Goal: Task Accomplishment & Management: Manage account settings

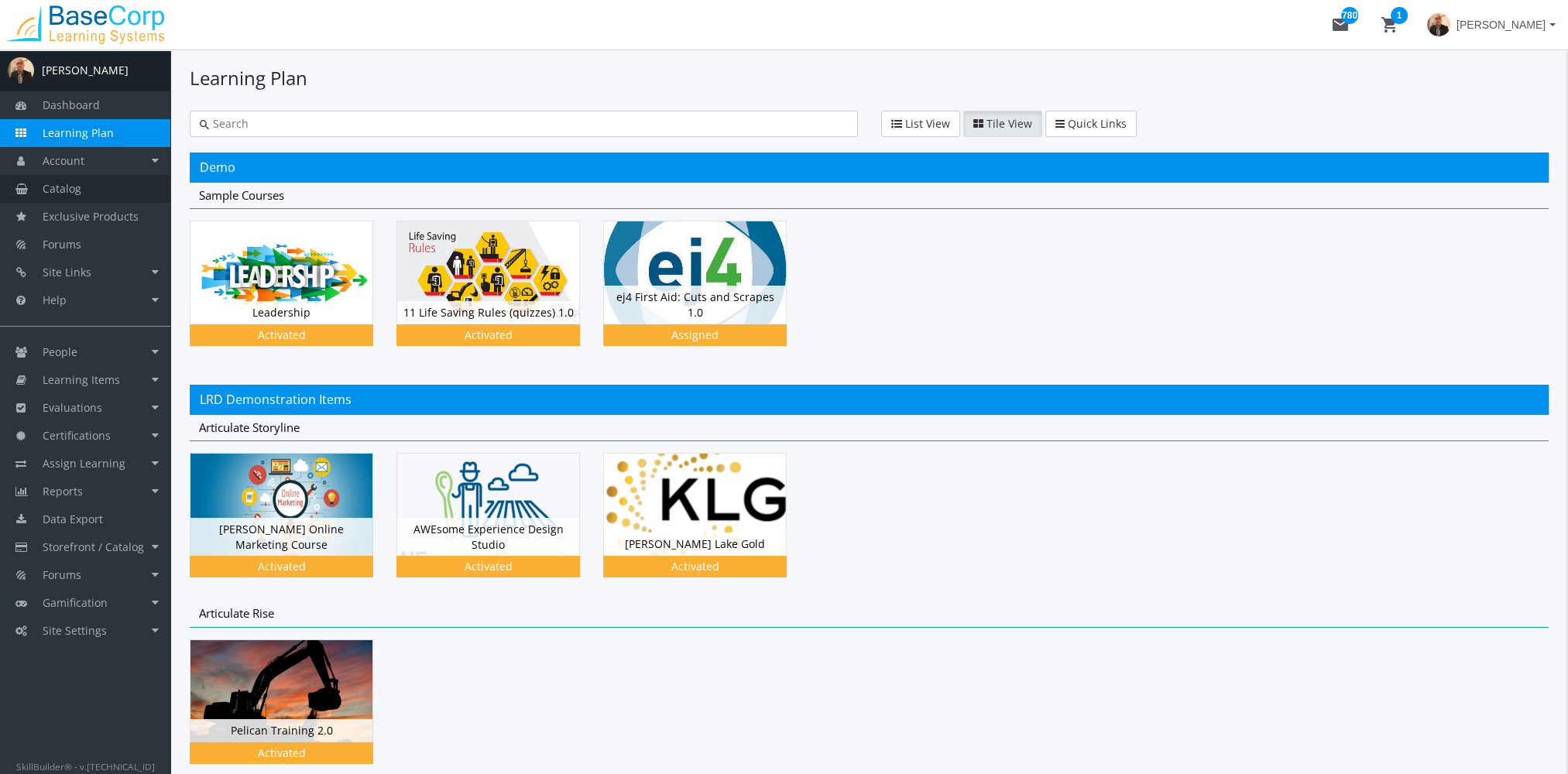
click at [106, 199] on link "Catalog" at bounding box center [85, 189] width 170 height 28
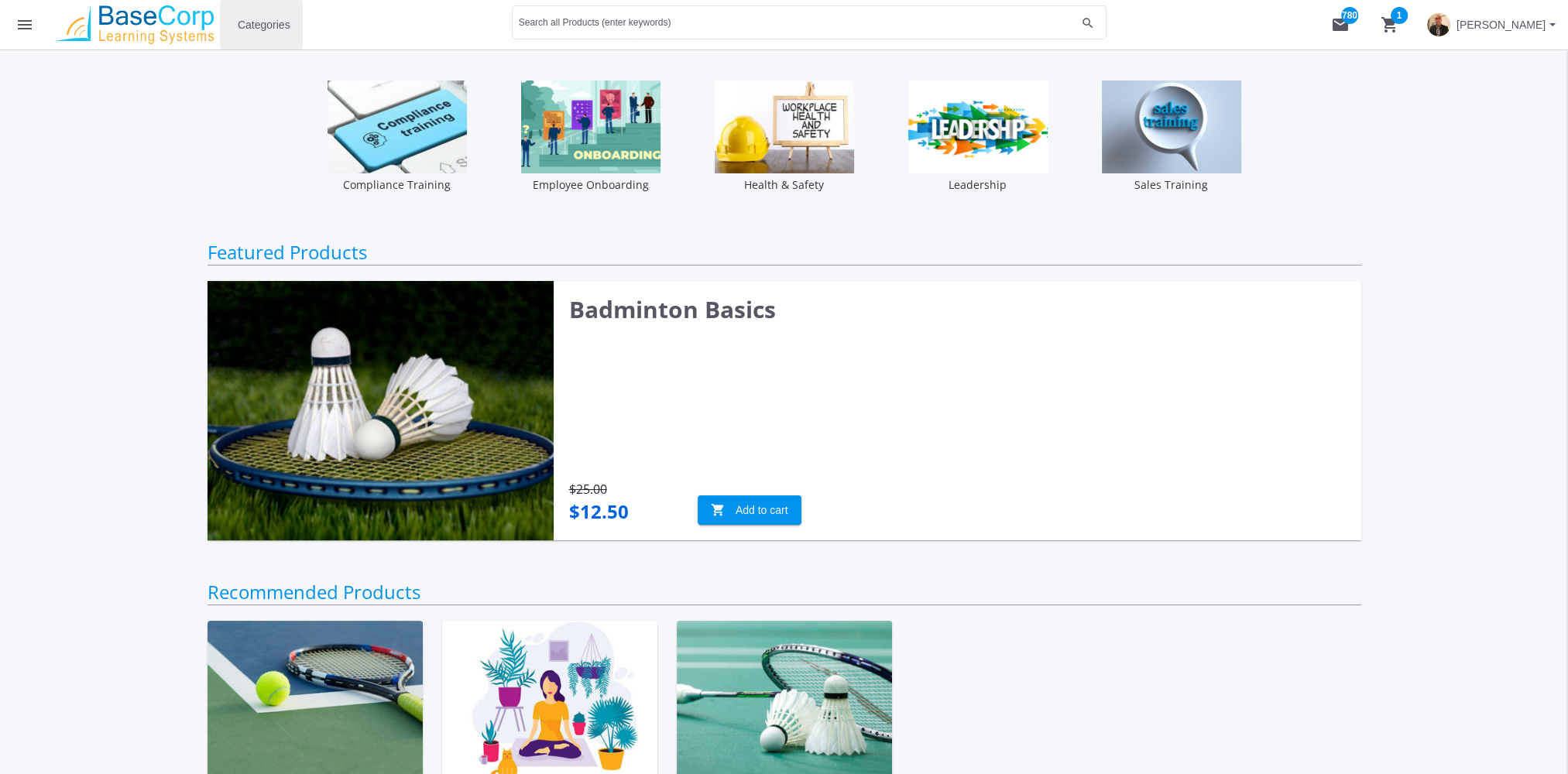
click at [249, 32] on span "Categories" at bounding box center [264, 24] width 52 height 28
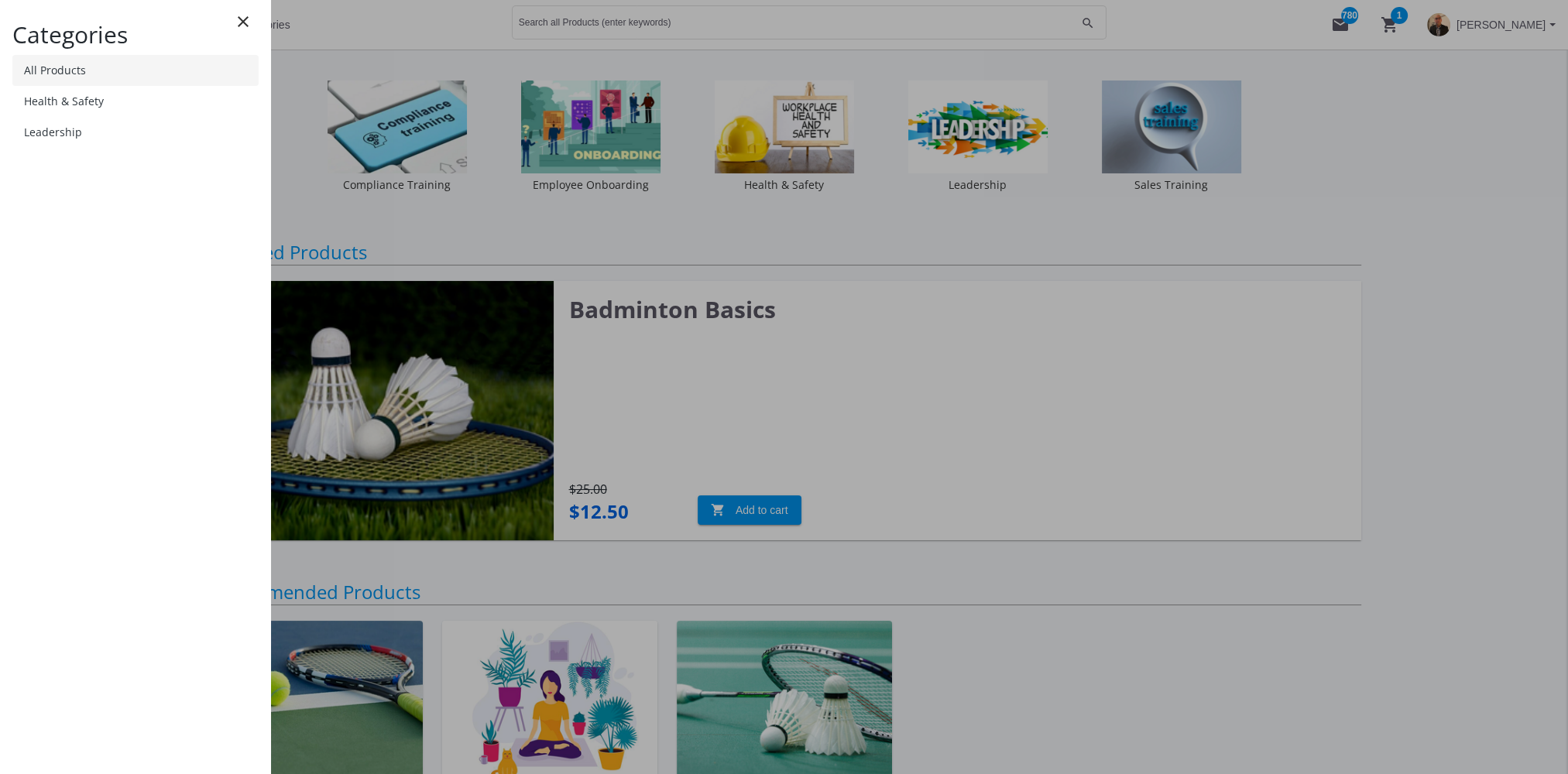
click at [136, 72] on link "All Products" at bounding box center [135, 70] width 246 height 31
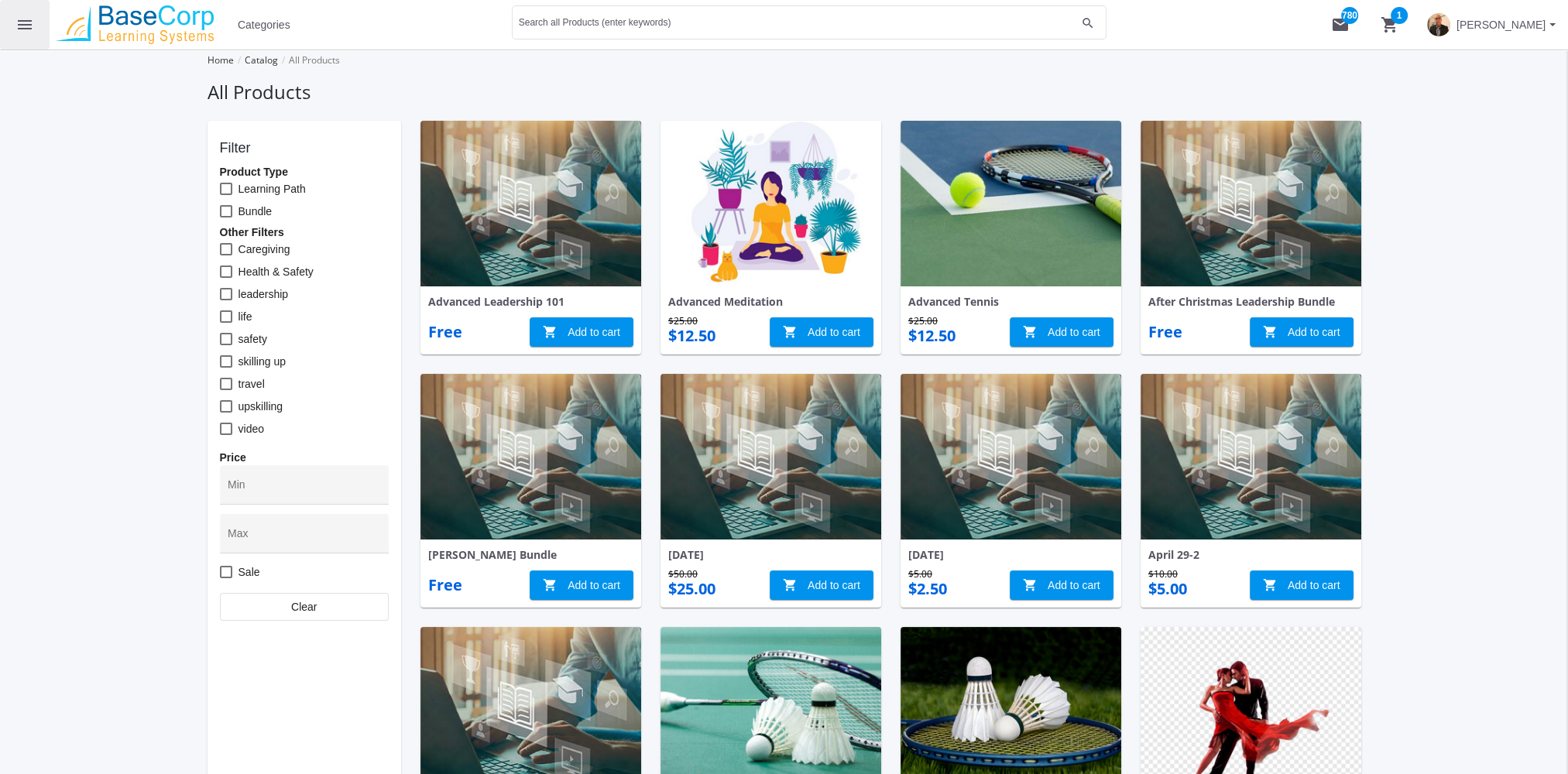
click at [27, 25] on mat-icon "menu" at bounding box center [24, 24] width 18 height 18
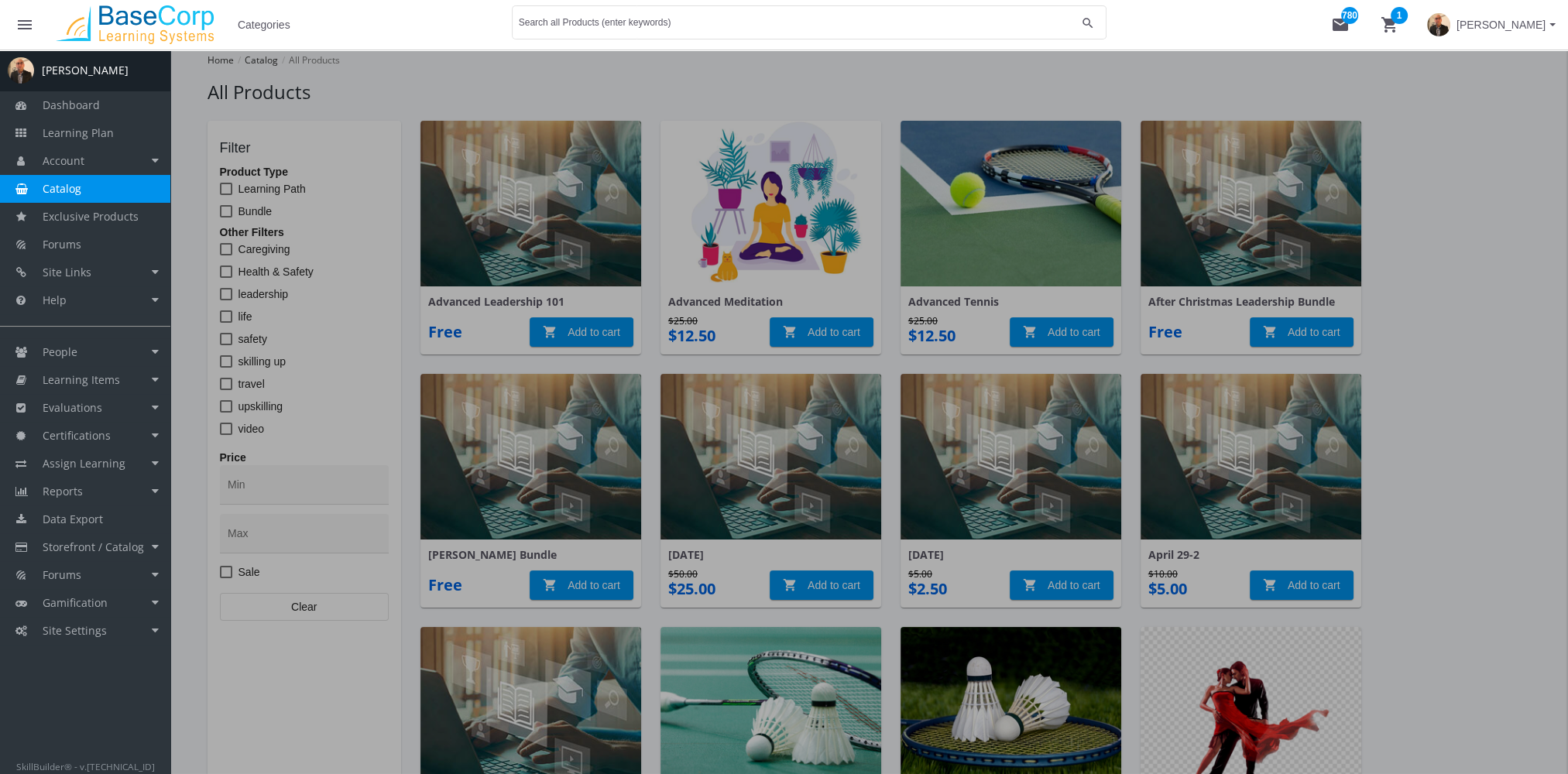
click at [86, 189] on link "Catalog" at bounding box center [85, 189] width 170 height 28
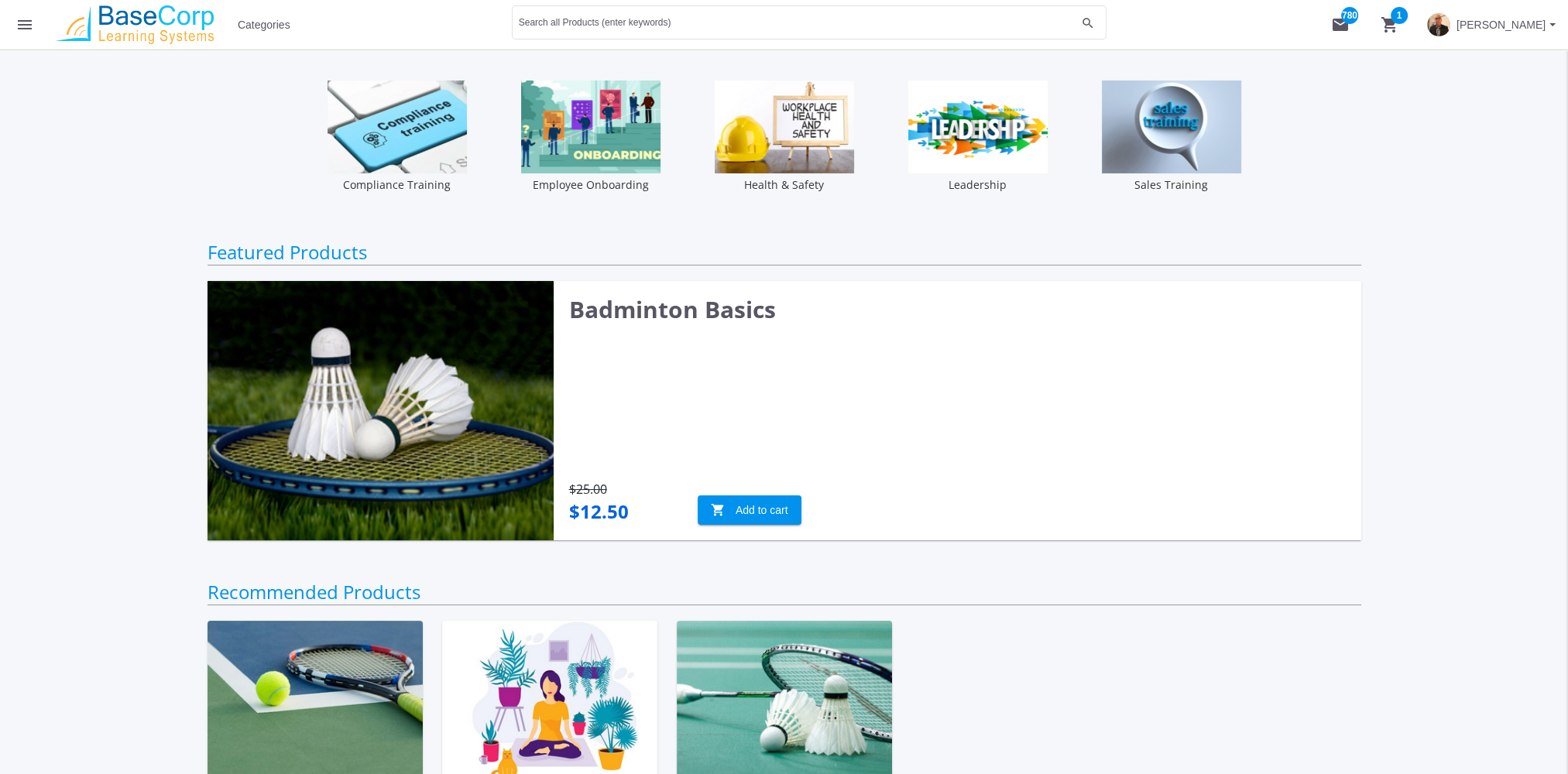
click at [22, 25] on mat-icon "menu" at bounding box center [24, 24] width 18 height 18
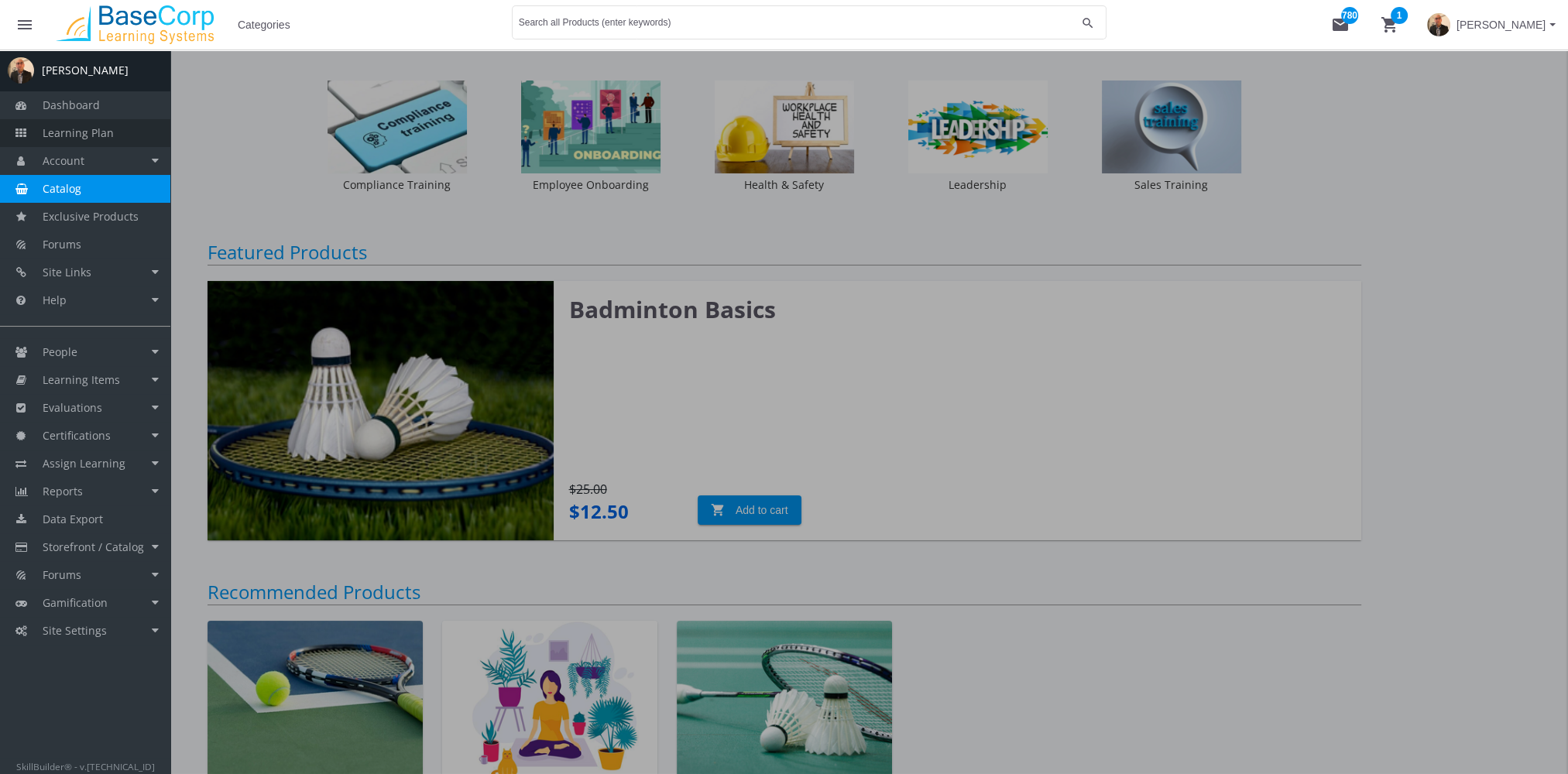
click at [114, 131] on link "Learning Plan" at bounding box center [85, 133] width 170 height 28
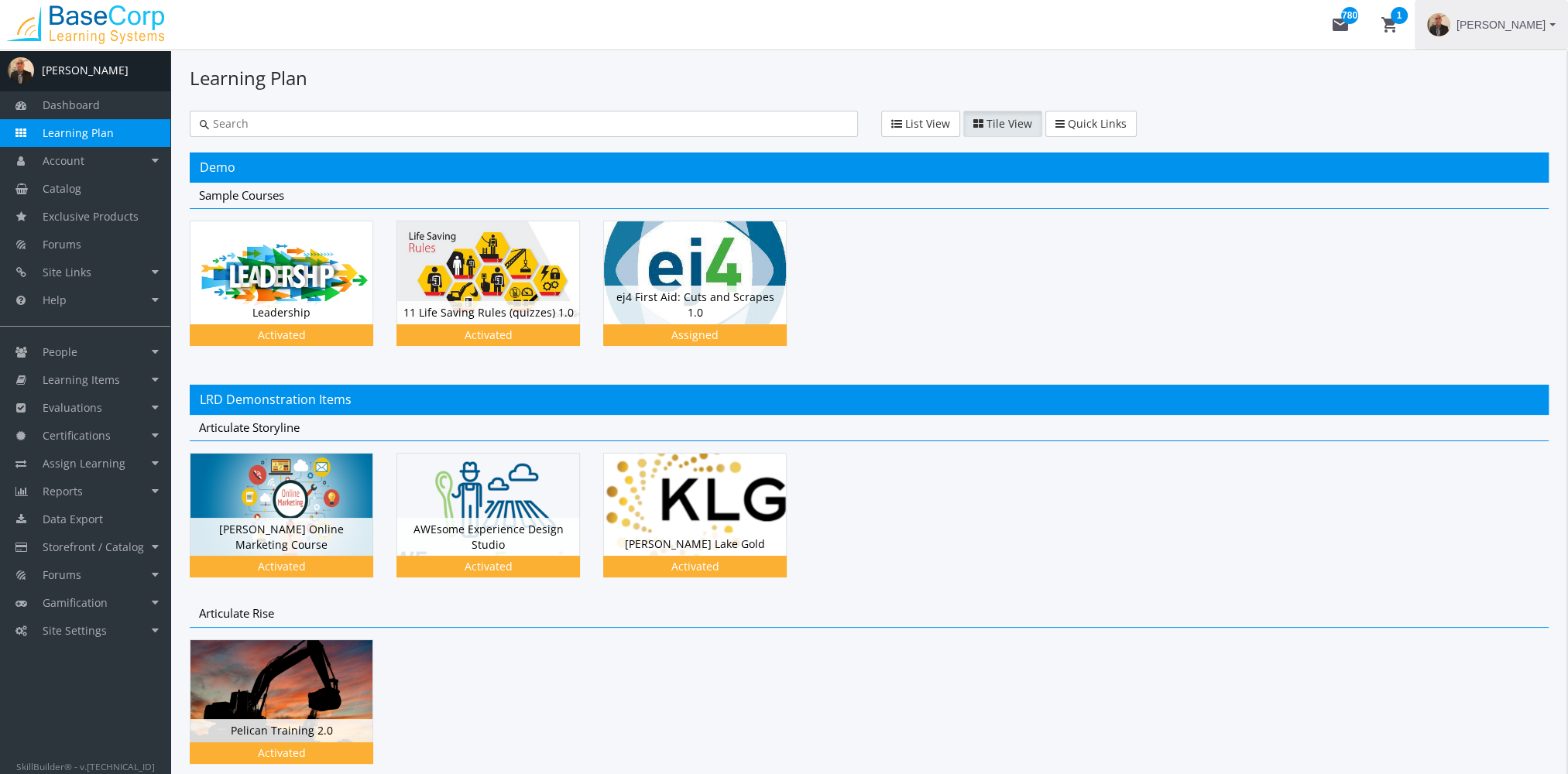
click at [1506, 30] on span "[PERSON_NAME]" at bounding box center [1502, 24] width 89 height 28
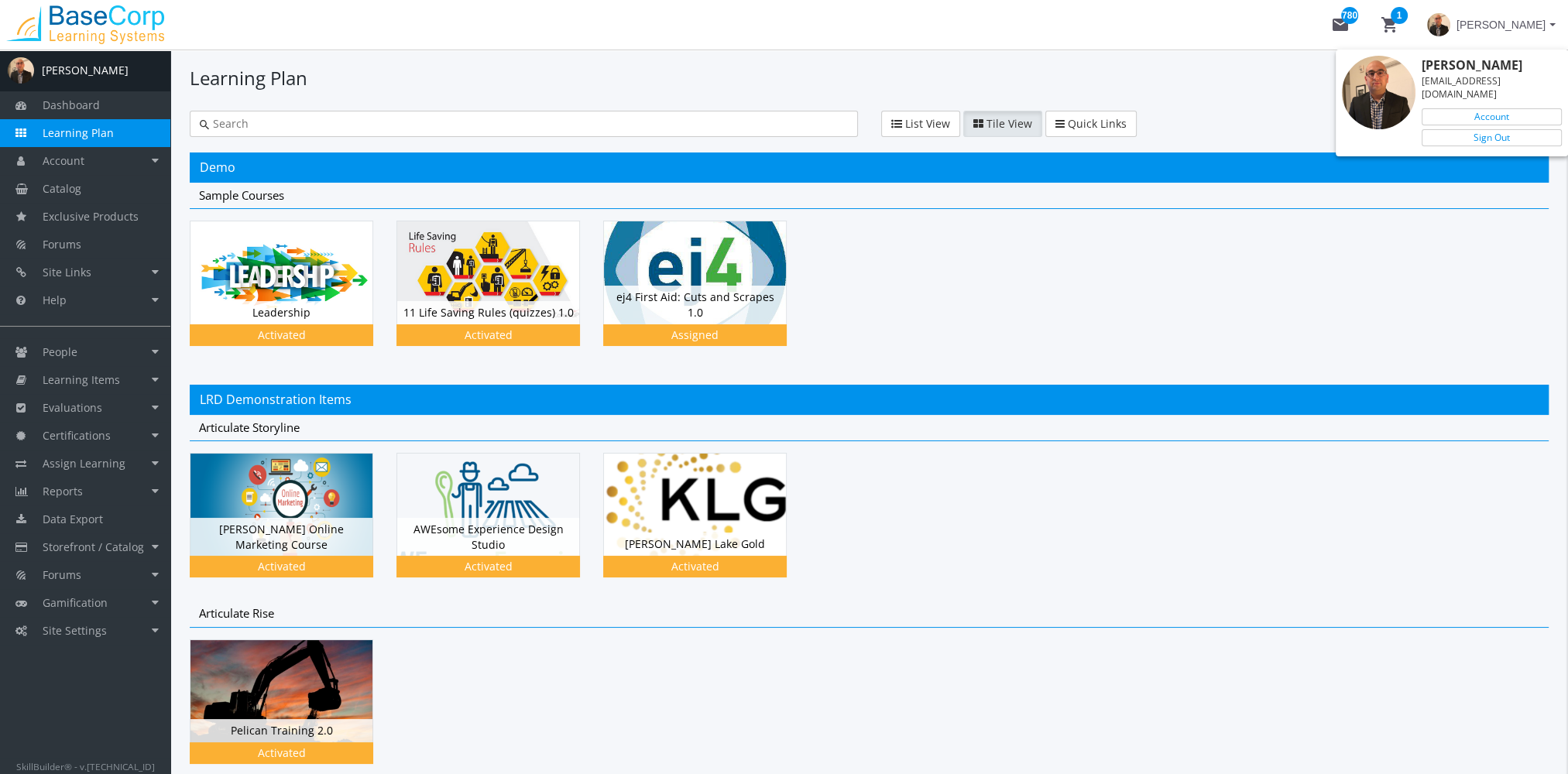
click at [99, 163] on div at bounding box center [784, 387] width 1568 height 774
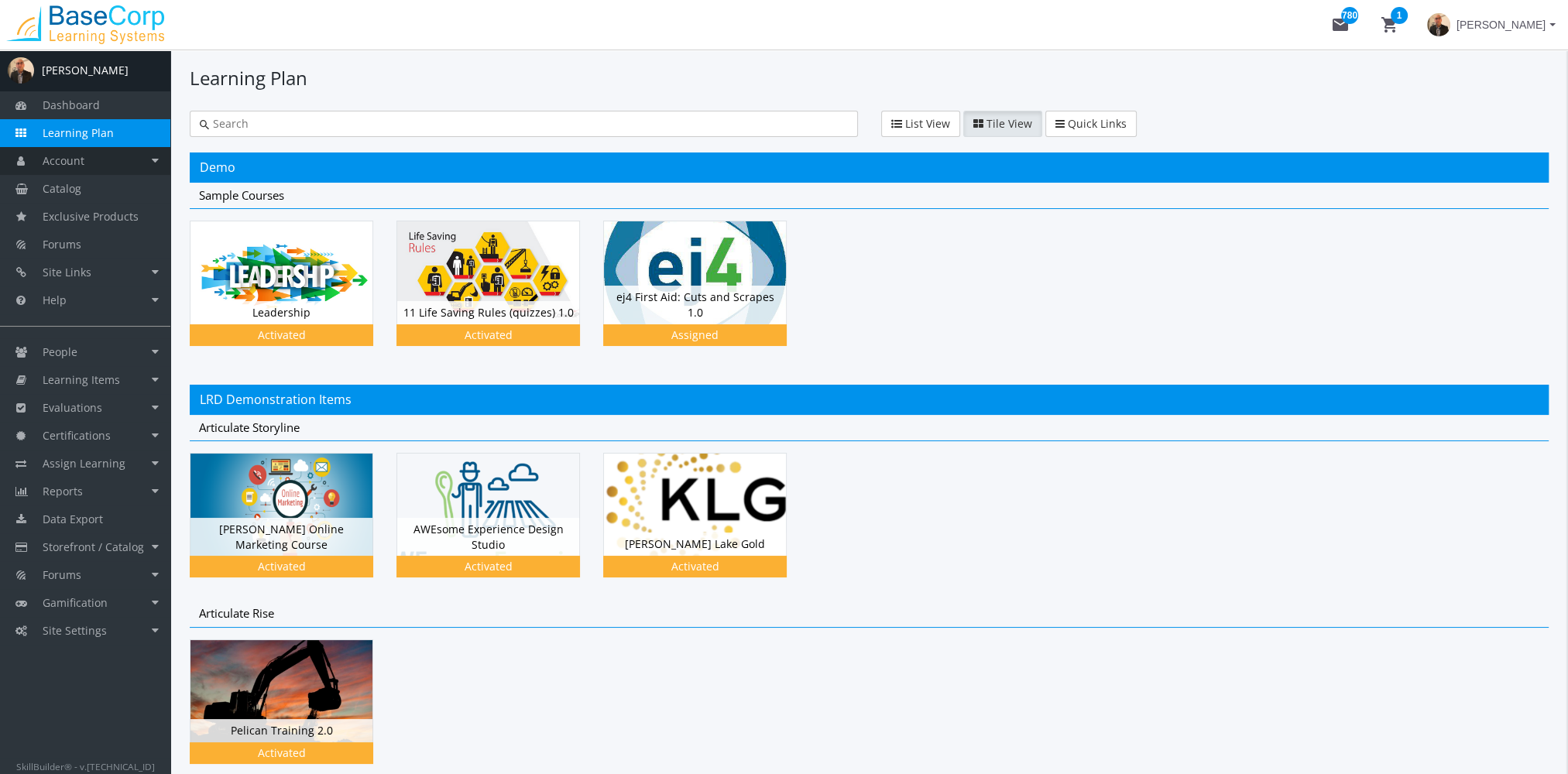
click at [99, 163] on link "Account" at bounding box center [85, 161] width 170 height 28
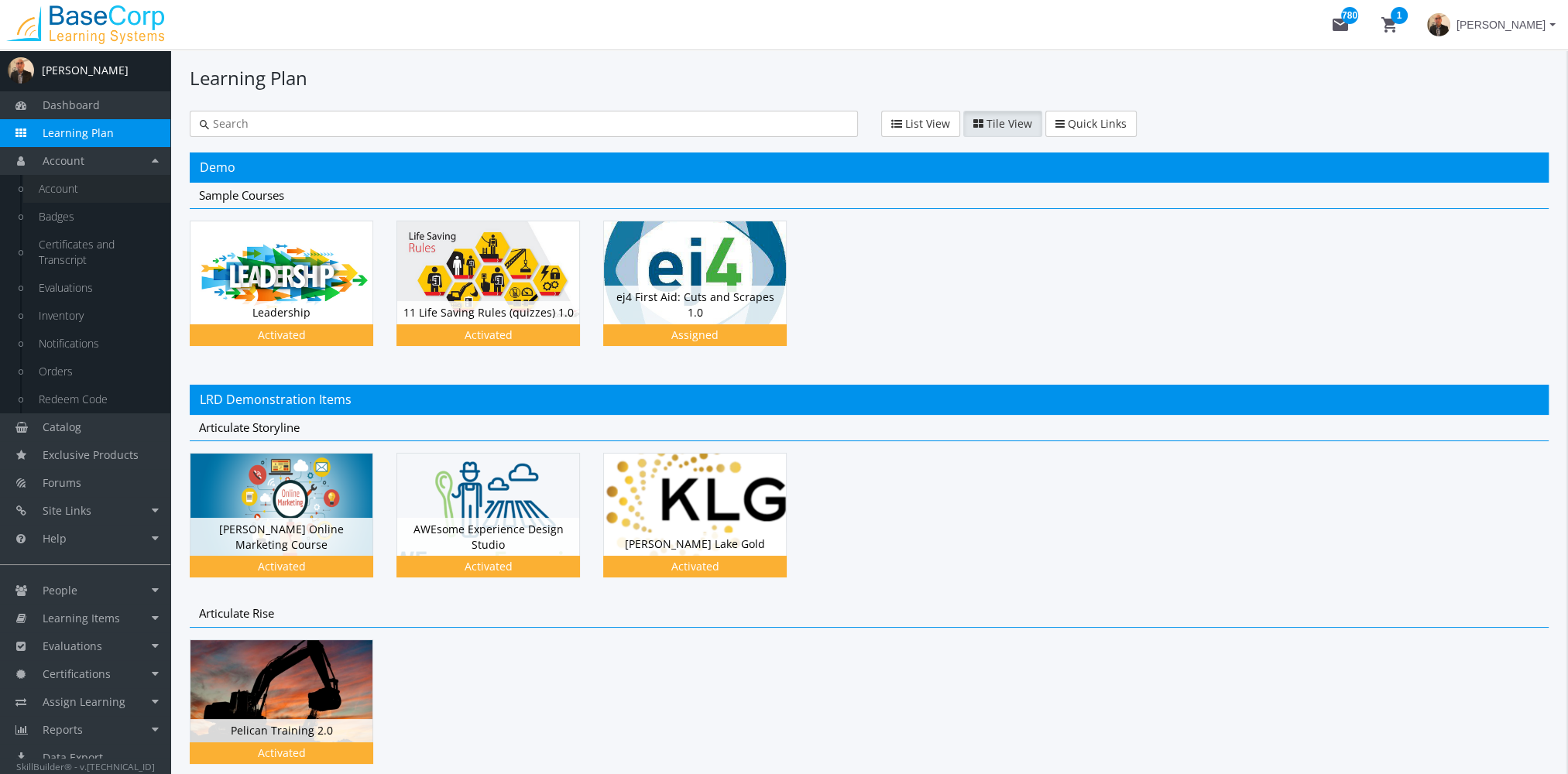
click at [93, 190] on link "Account" at bounding box center [97, 189] width 147 height 28
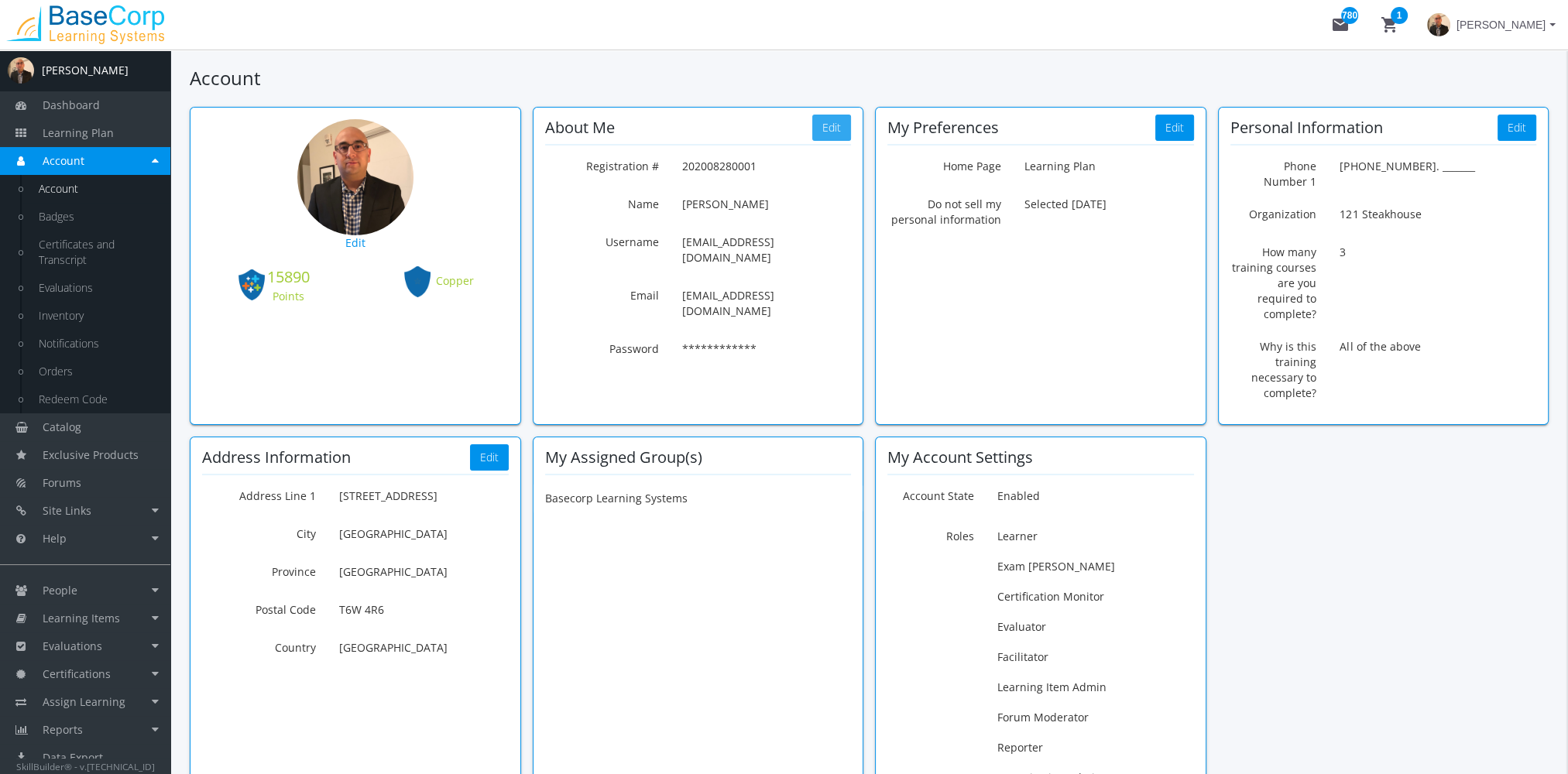
click at [833, 128] on button "Edit" at bounding box center [832, 128] width 38 height 26
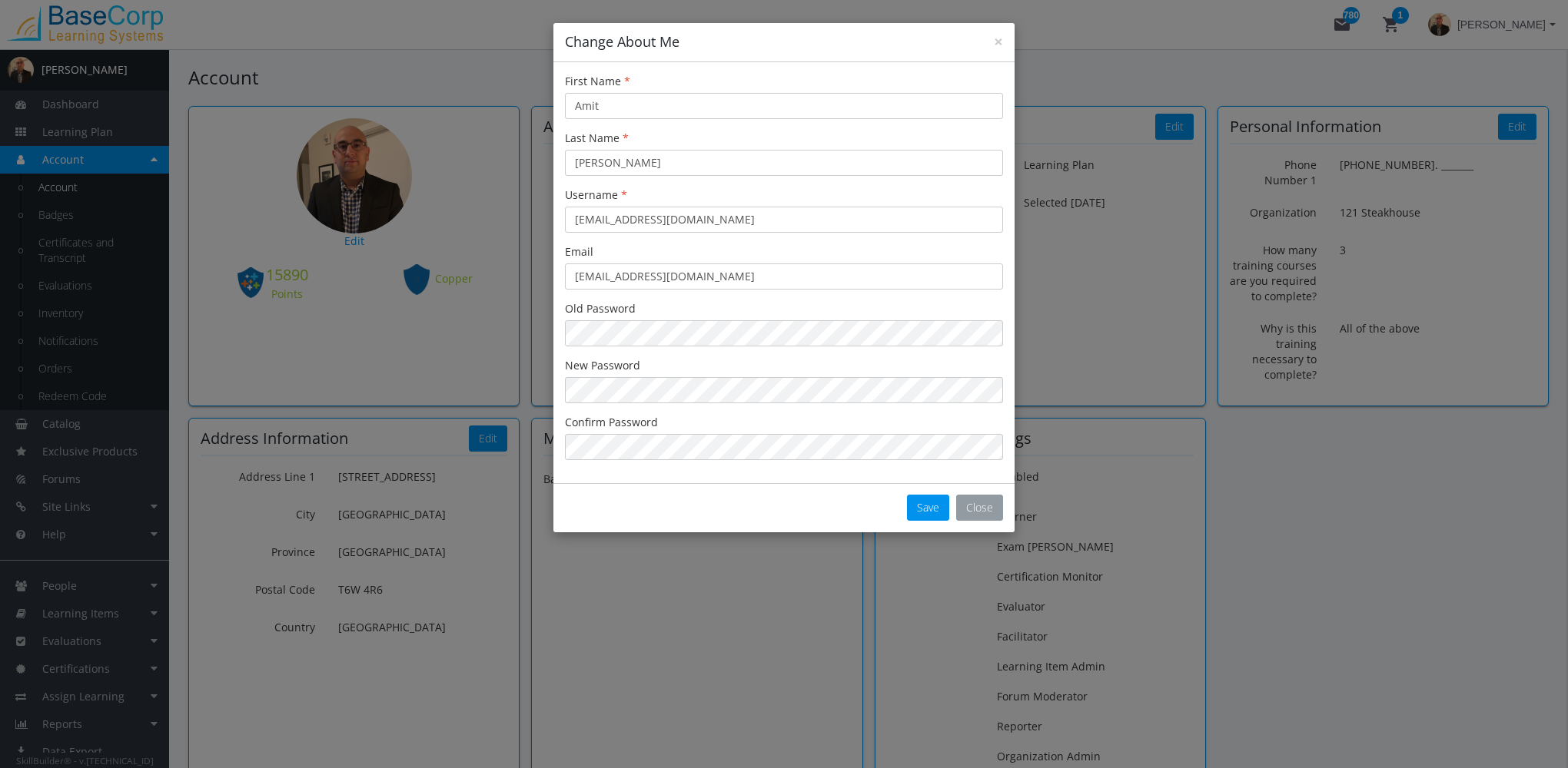
click at [996, 518] on button "Close" at bounding box center [979, 508] width 47 height 26
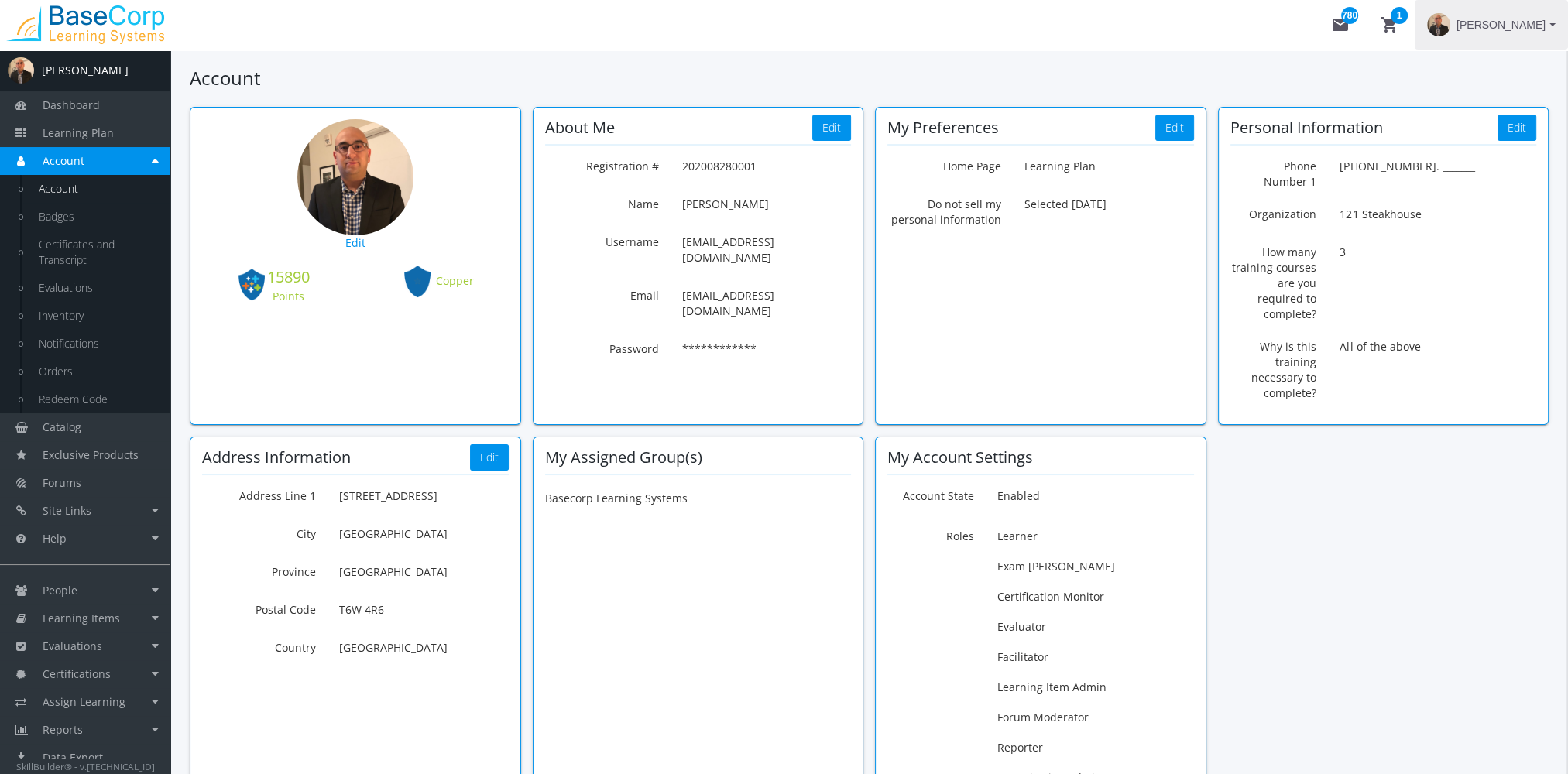
click at [1499, 23] on span "[PERSON_NAME]" at bounding box center [1502, 24] width 89 height 28
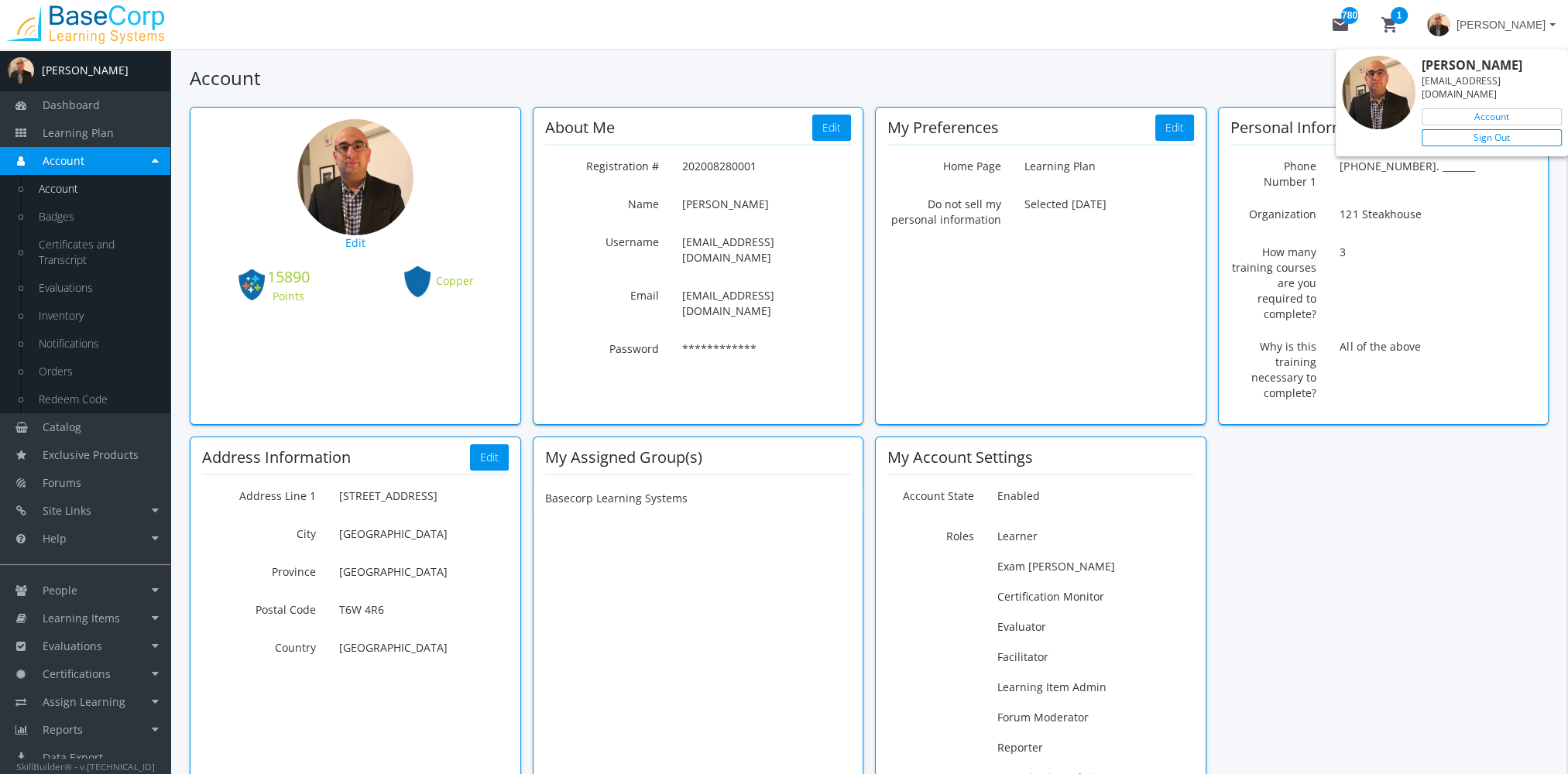
click at [1486, 129] on link "Sign Out" at bounding box center [1492, 137] width 140 height 17
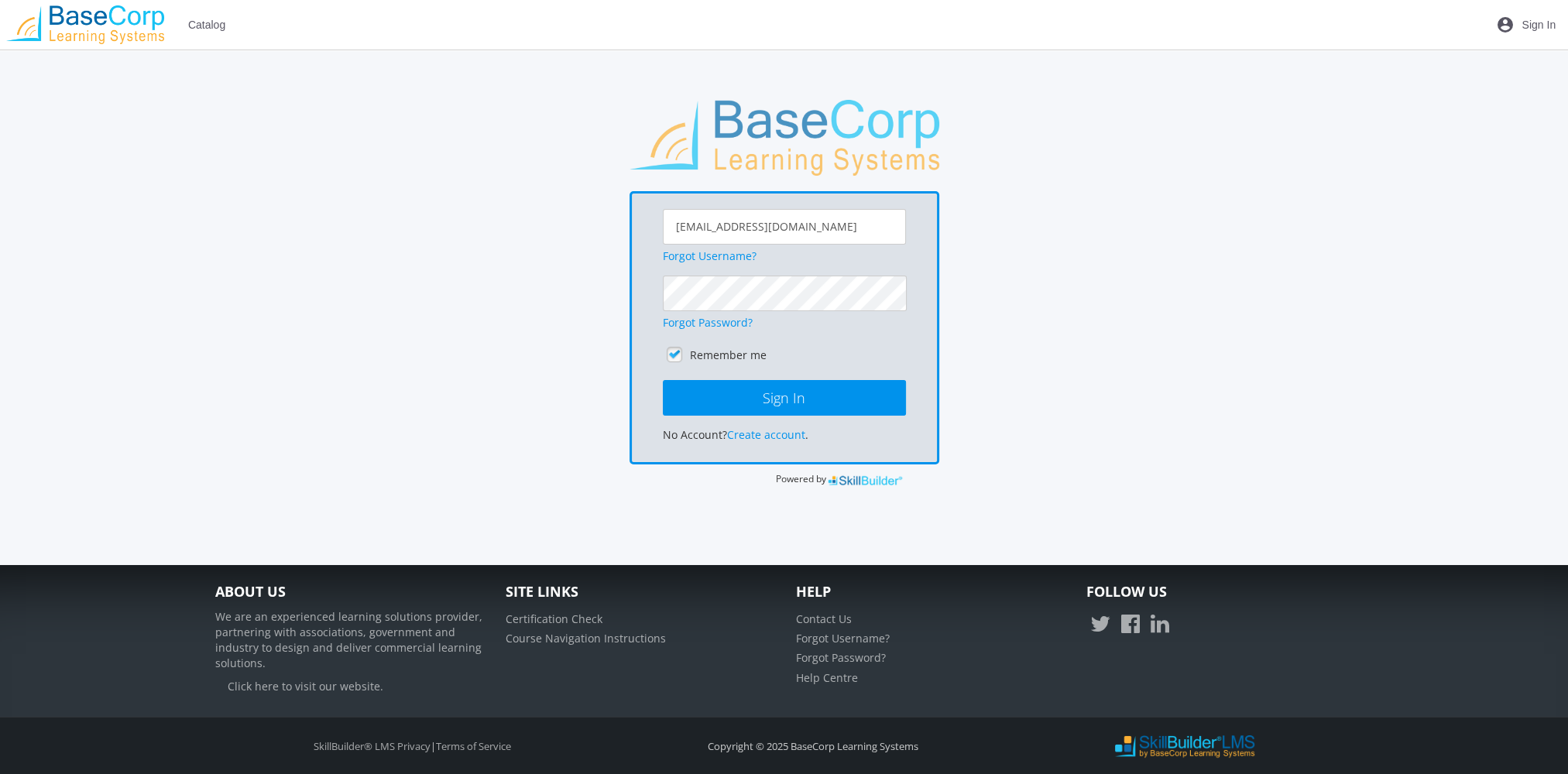
scroll to position [80, 0]
click at [726, 322] on link "Forgot Password?" at bounding box center [708, 322] width 90 height 15
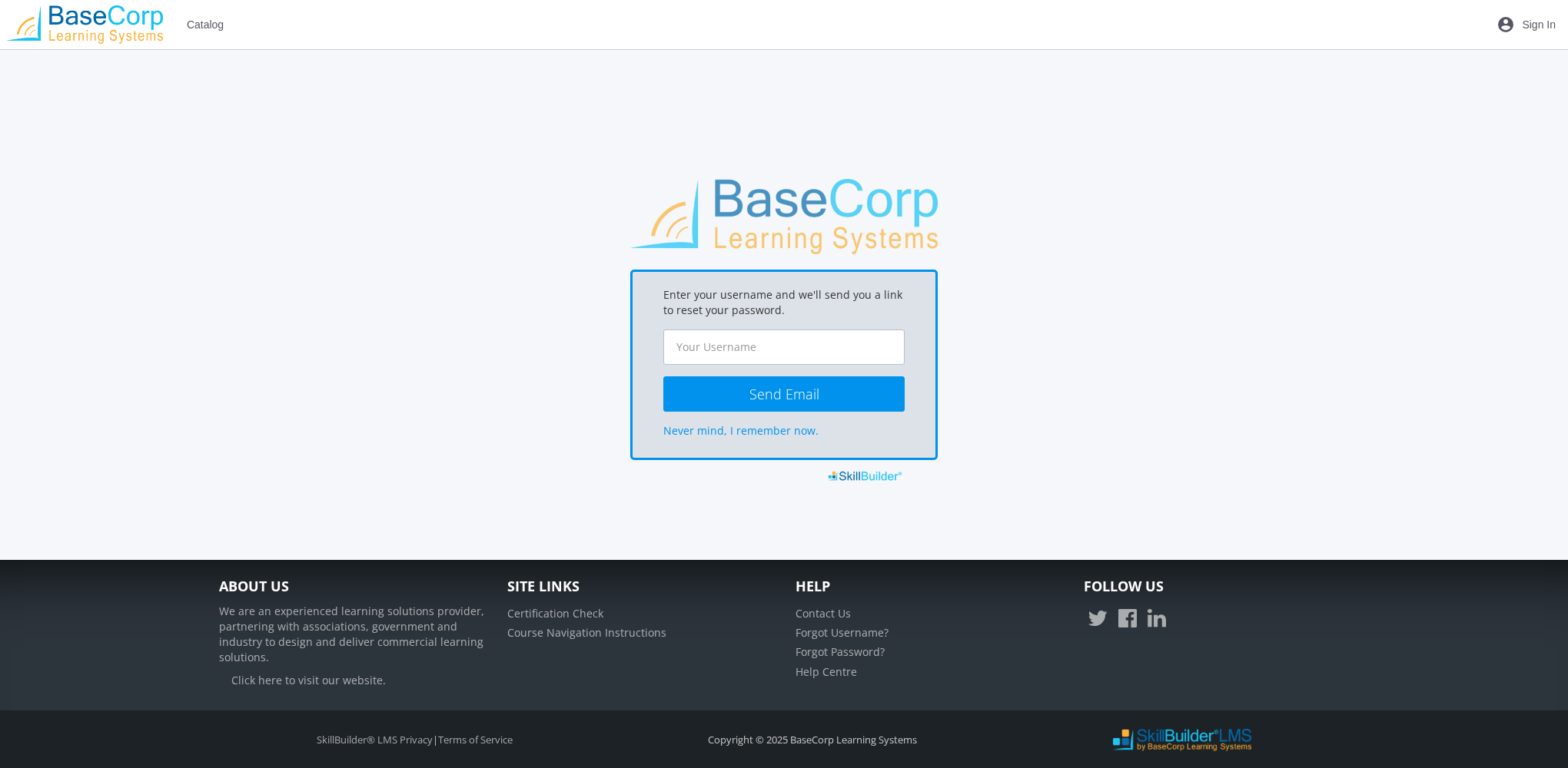
click at [732, 348] on input "text" at bounding box center [784, 347] width 241 height 36
type input "aramchandani@basecorp.comm"
click at [822, 390] on button "Send Email" at bounding box center [784, 394] width 241 height 36
click at [1542, 23] on span "Sign In" at bounding box center [1539, 24] width 34 height 28
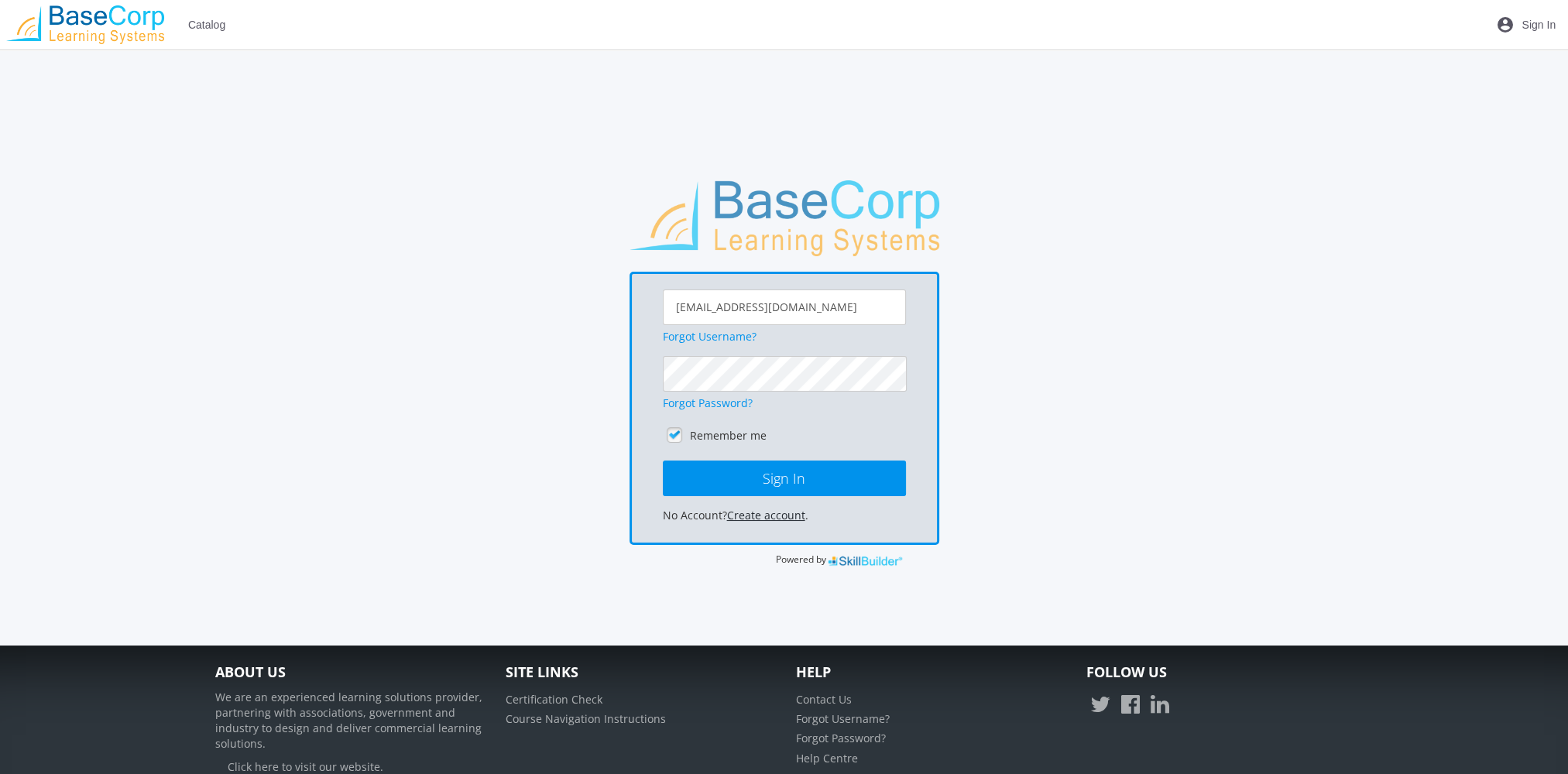
click at [784, 513] on link "Create account" at bounding box center [767, 515] width 79 height 15
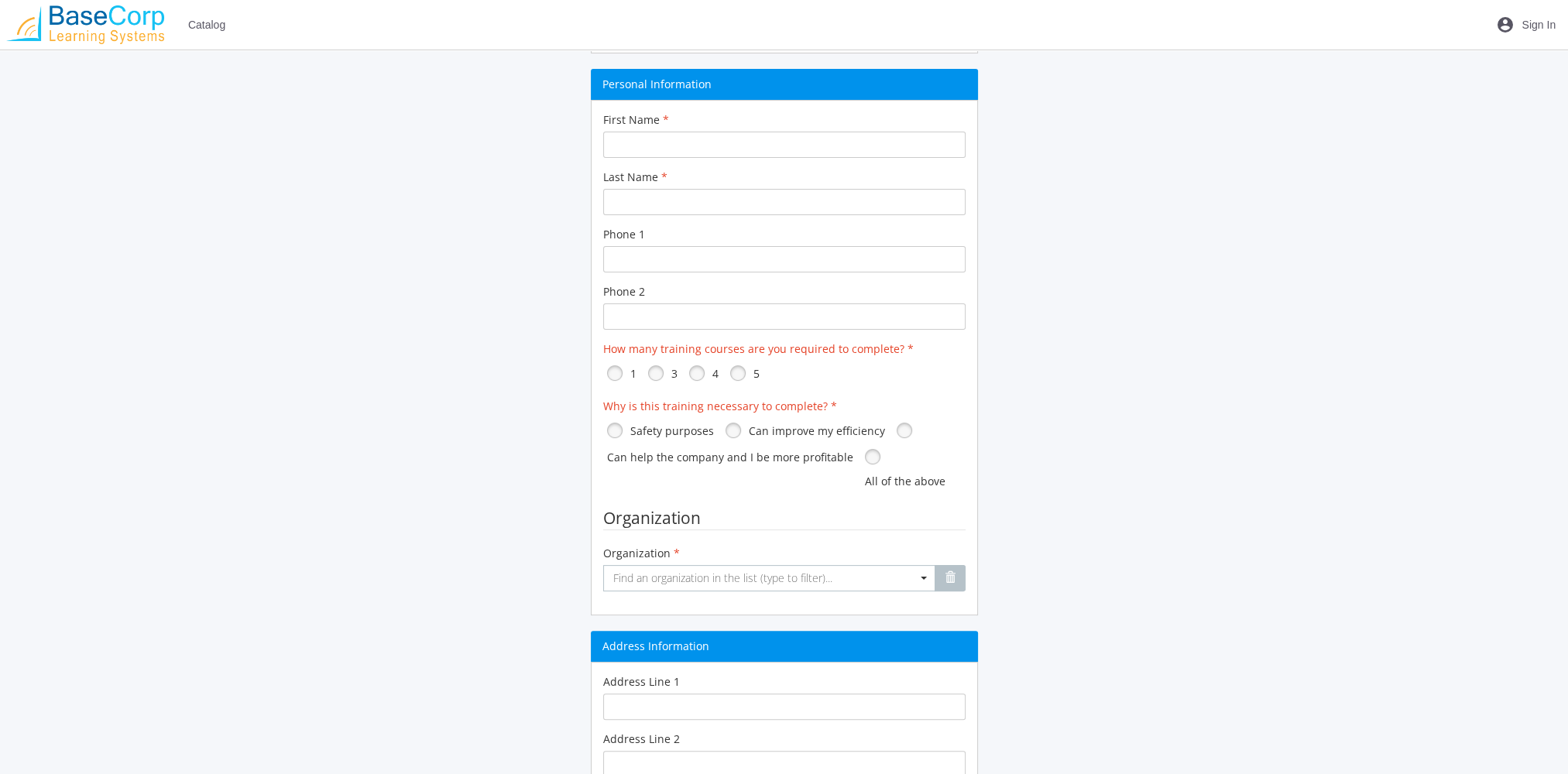
scroll to position [697, 0]
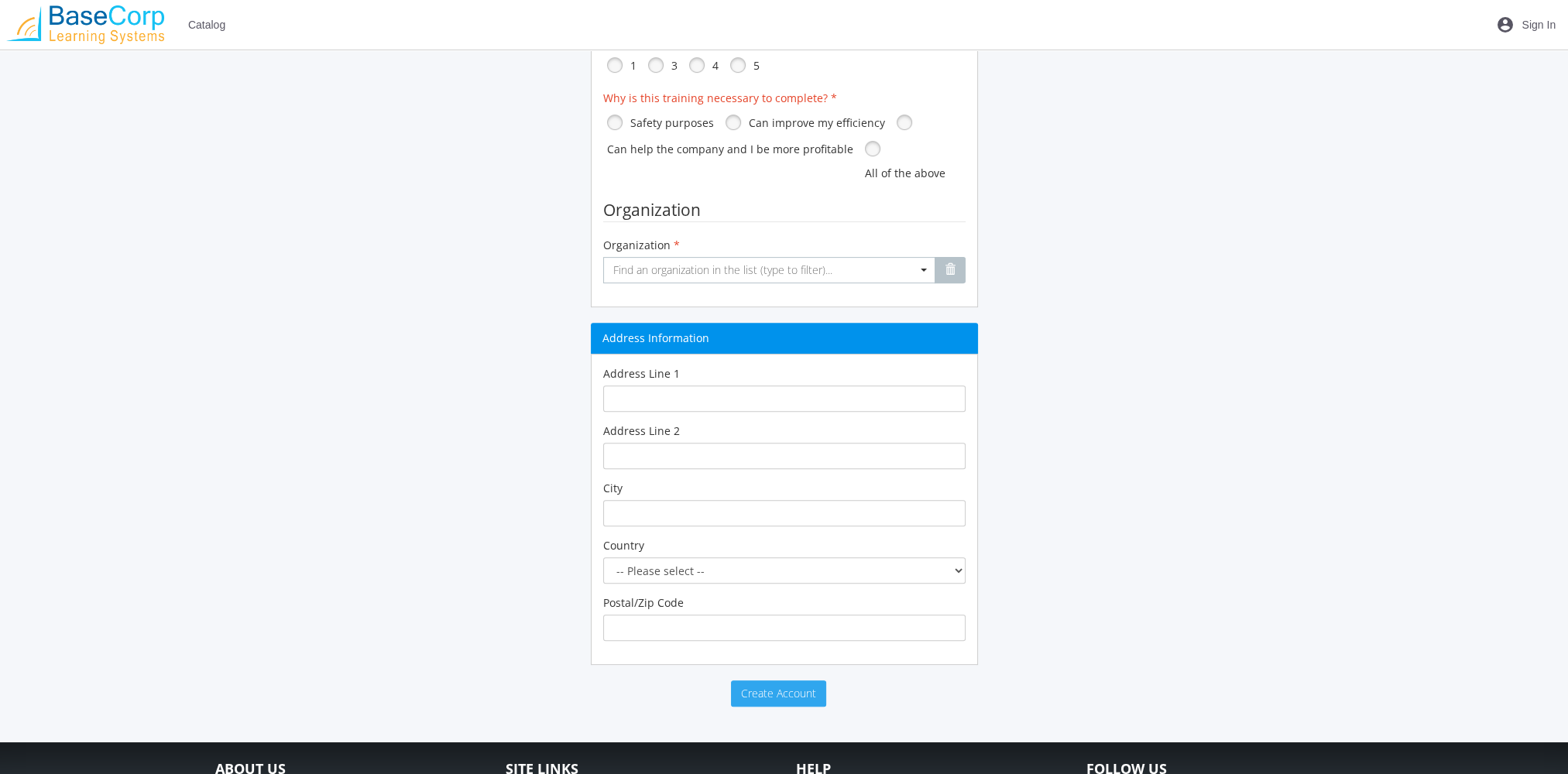
click at [801, 692] on span "Create Account" at bounding box center [779, 693] width 75 height 15
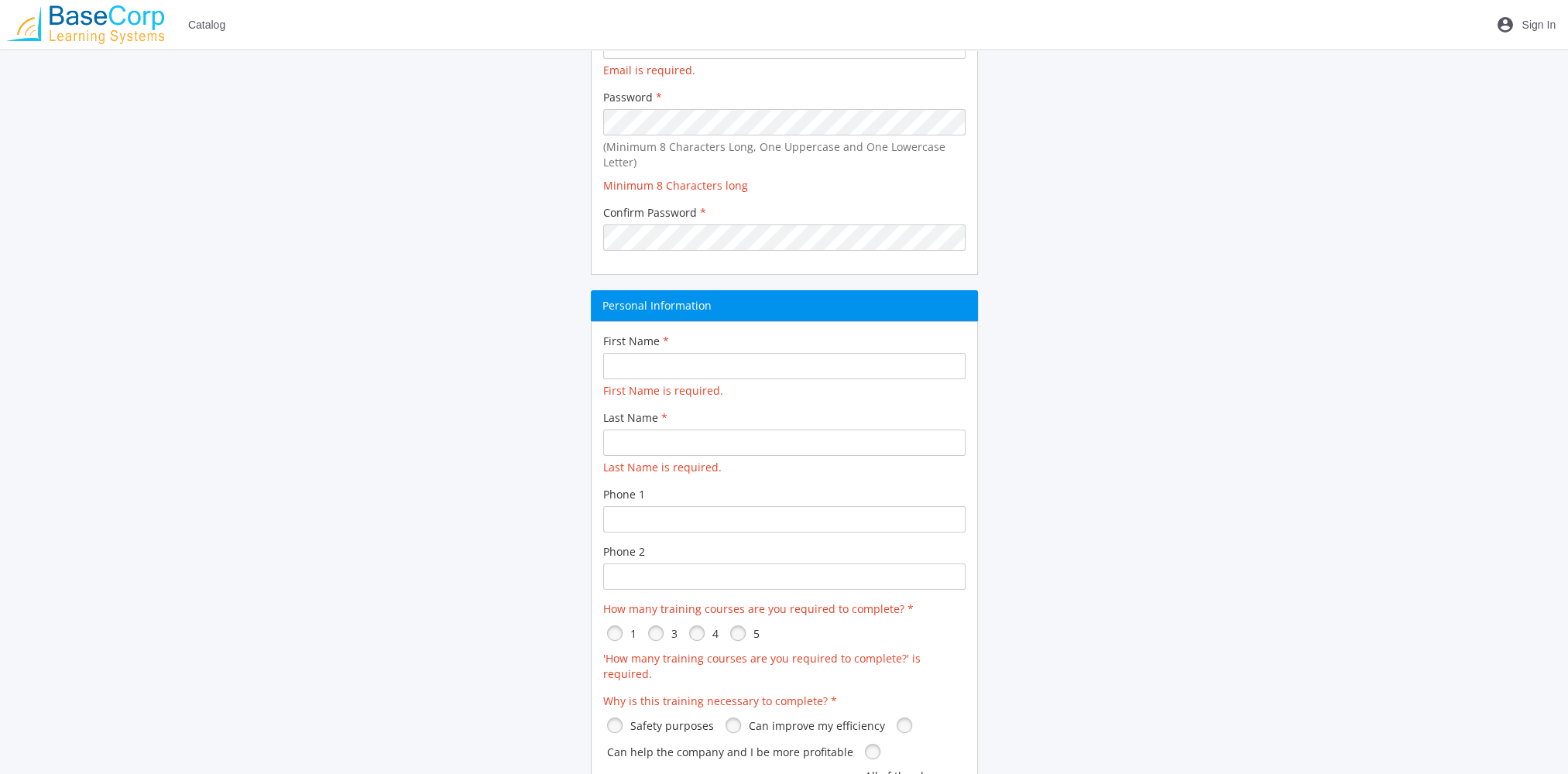
scroll to position [100, 0]
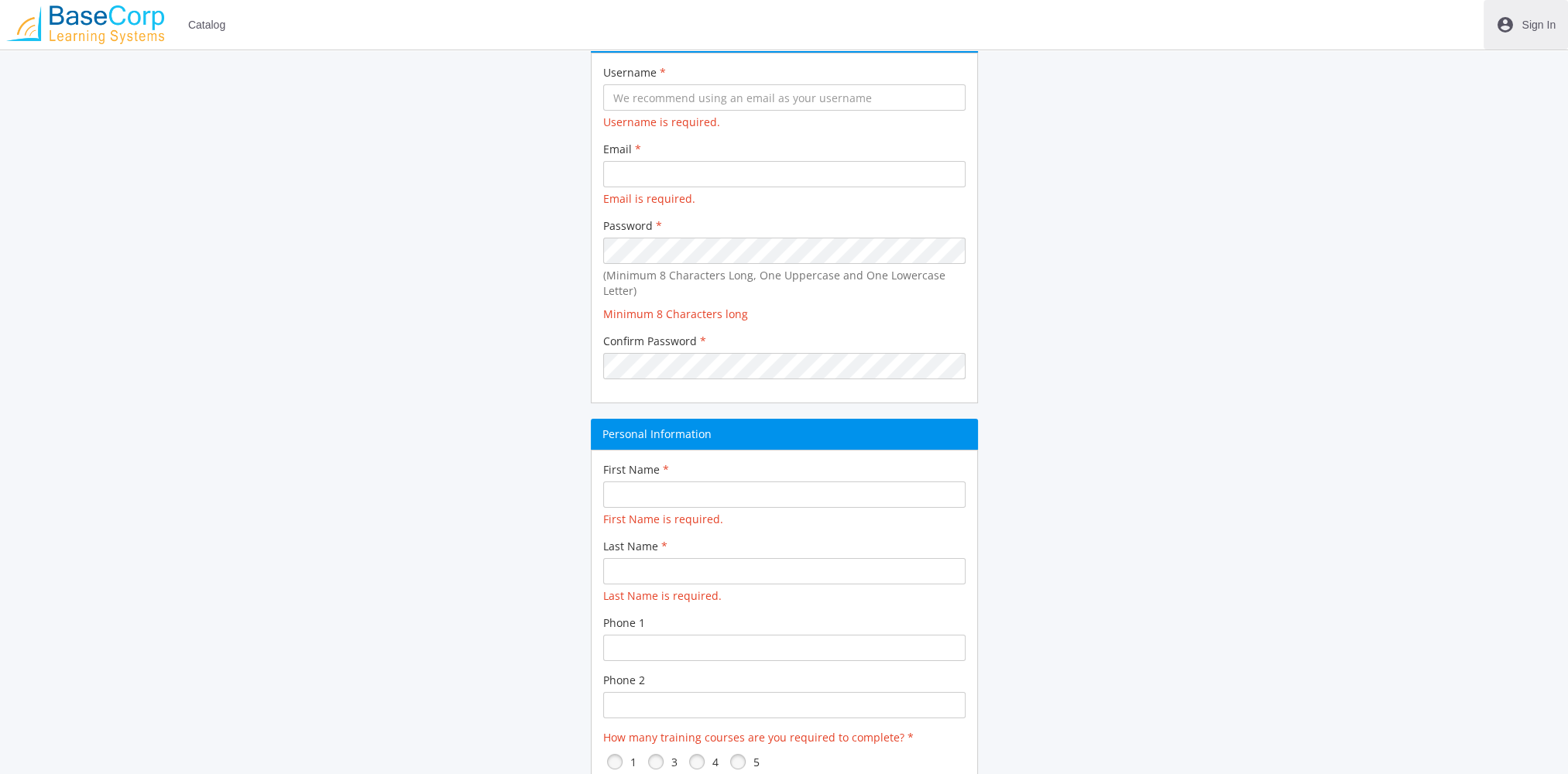
click at [1536, 28] on span "Sign In" at bounding box center [1538, 24] width 34 height 28
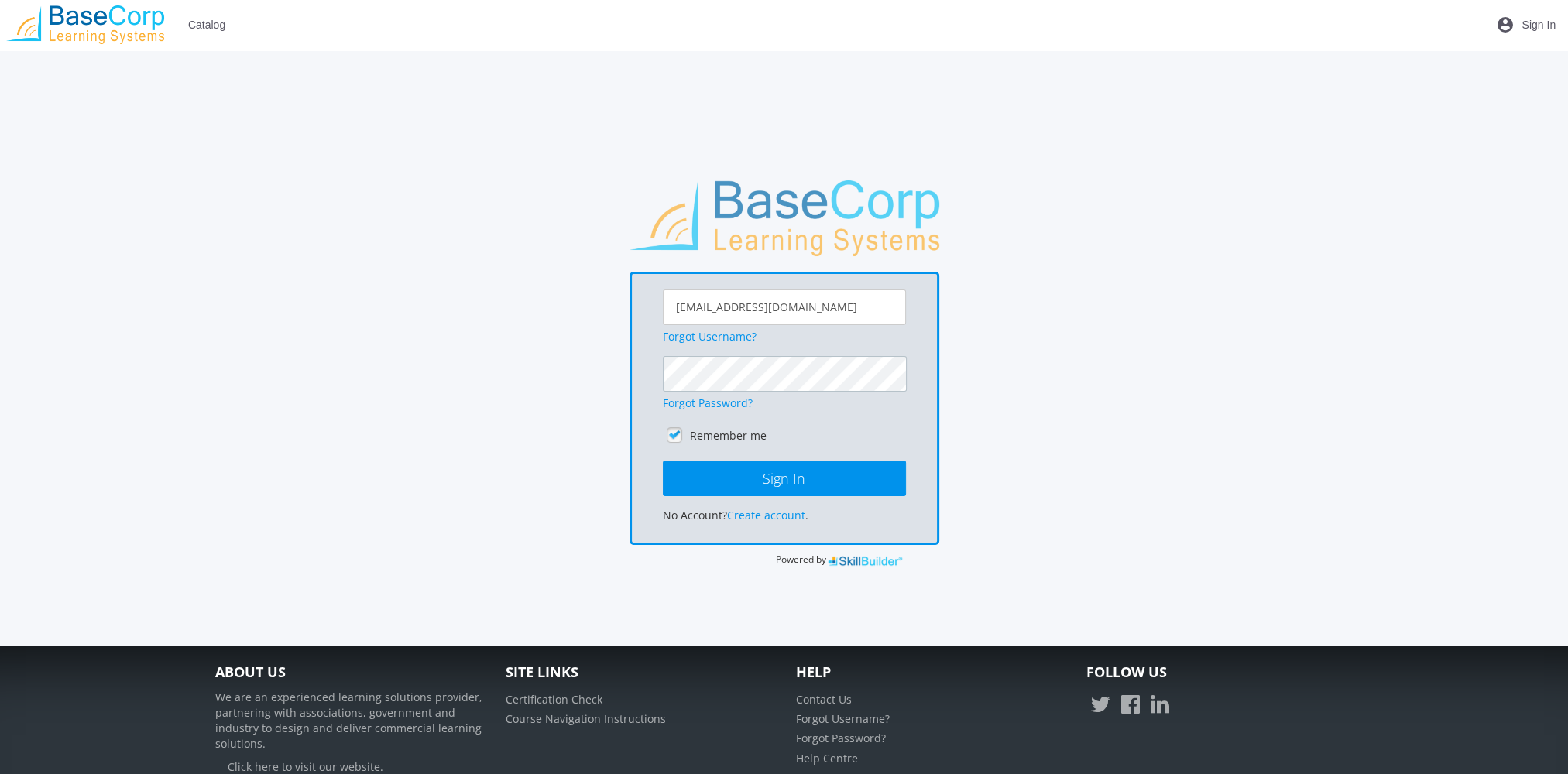
click at [663, 460] on button "Sign In" at bounding box center [785, 478] width 243 height 36
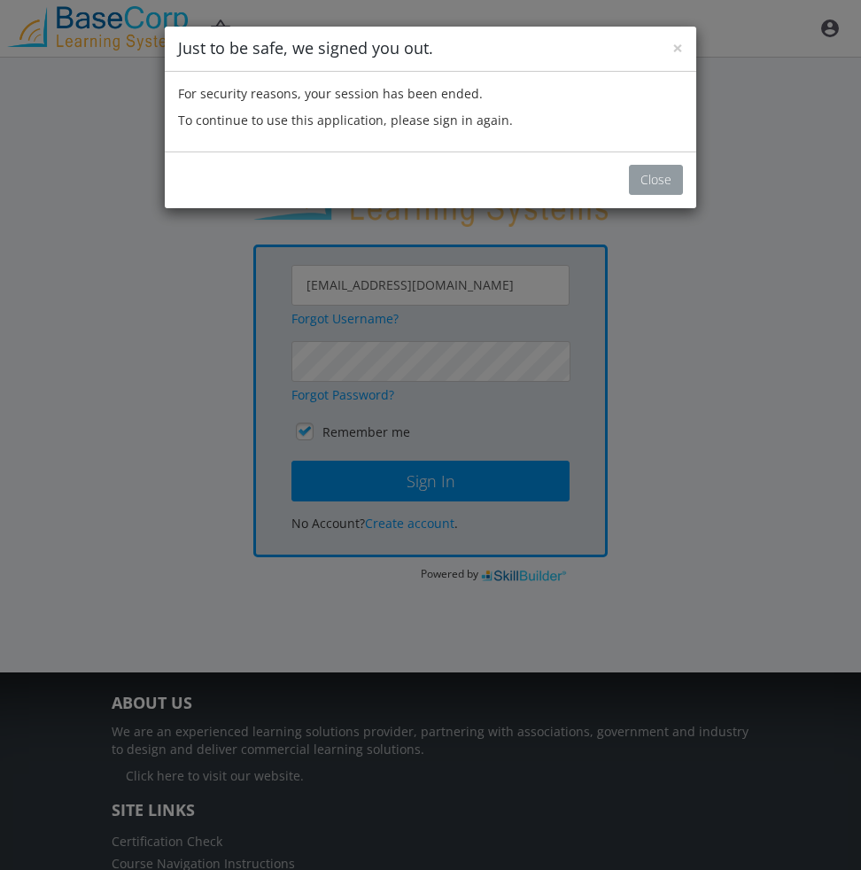
drag, startPoint x: 654, startPoint y: 183, endPoint x: 707, endPoint y: 150, distance: 62.9
click at [654, 182] on button "Close" at bounding box center [656, 180] width 54 height 30
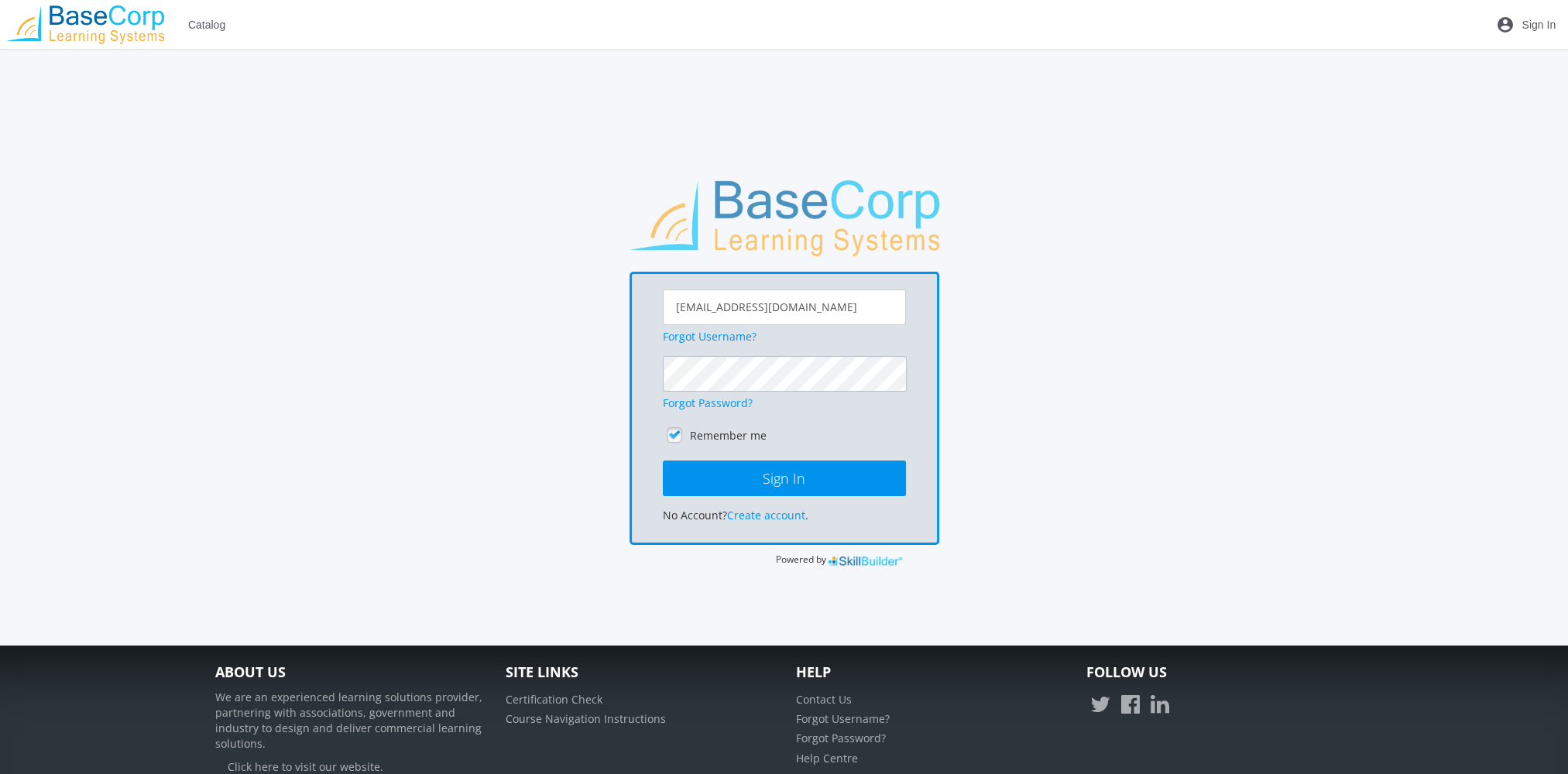
click at [663, 460] on button "Sign In" at bounding box center [785, 478] width 243 height 36
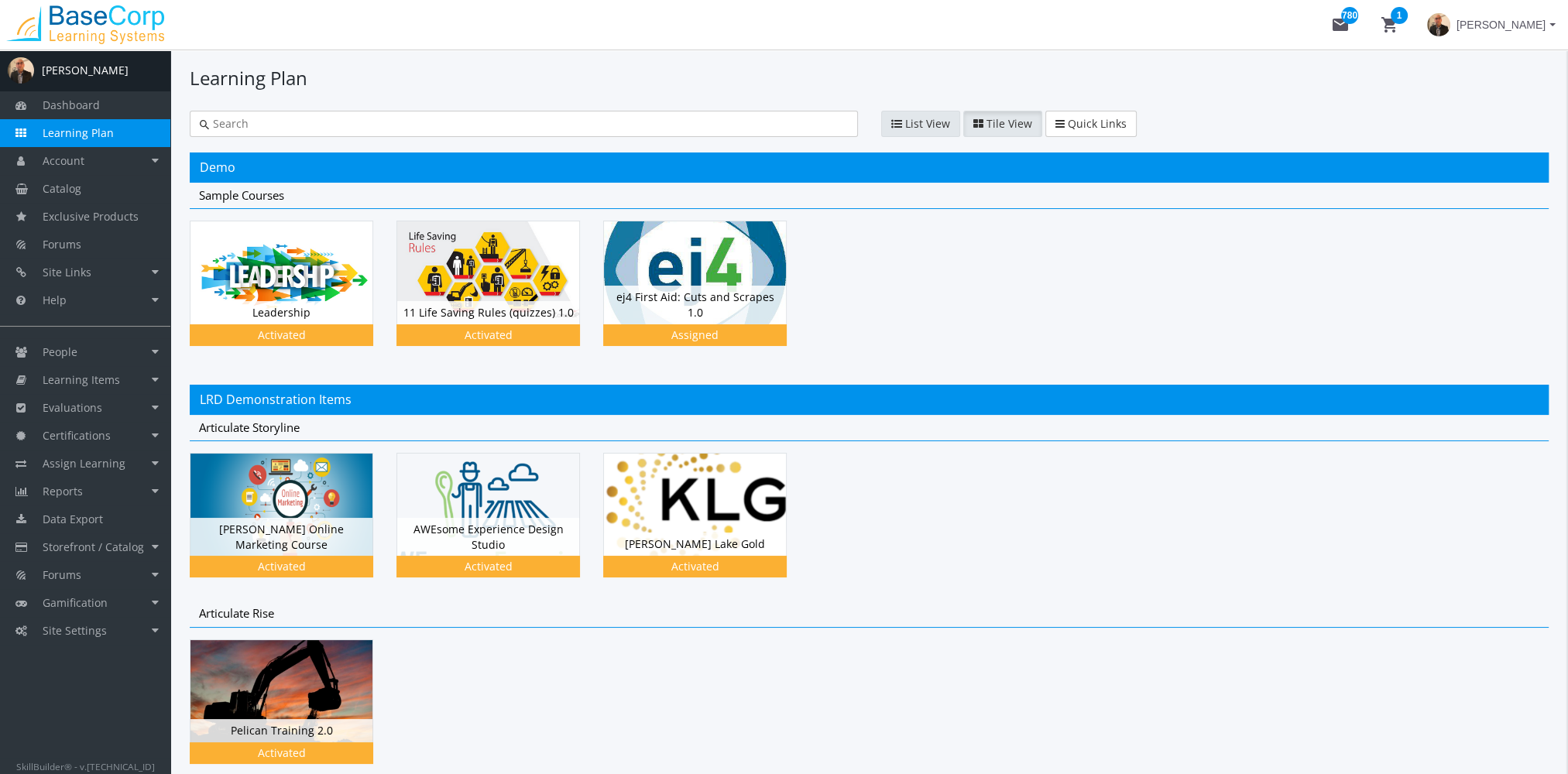
click at [928, 116] on span "List View" at bounding box center [927, 123] width 45 height 15
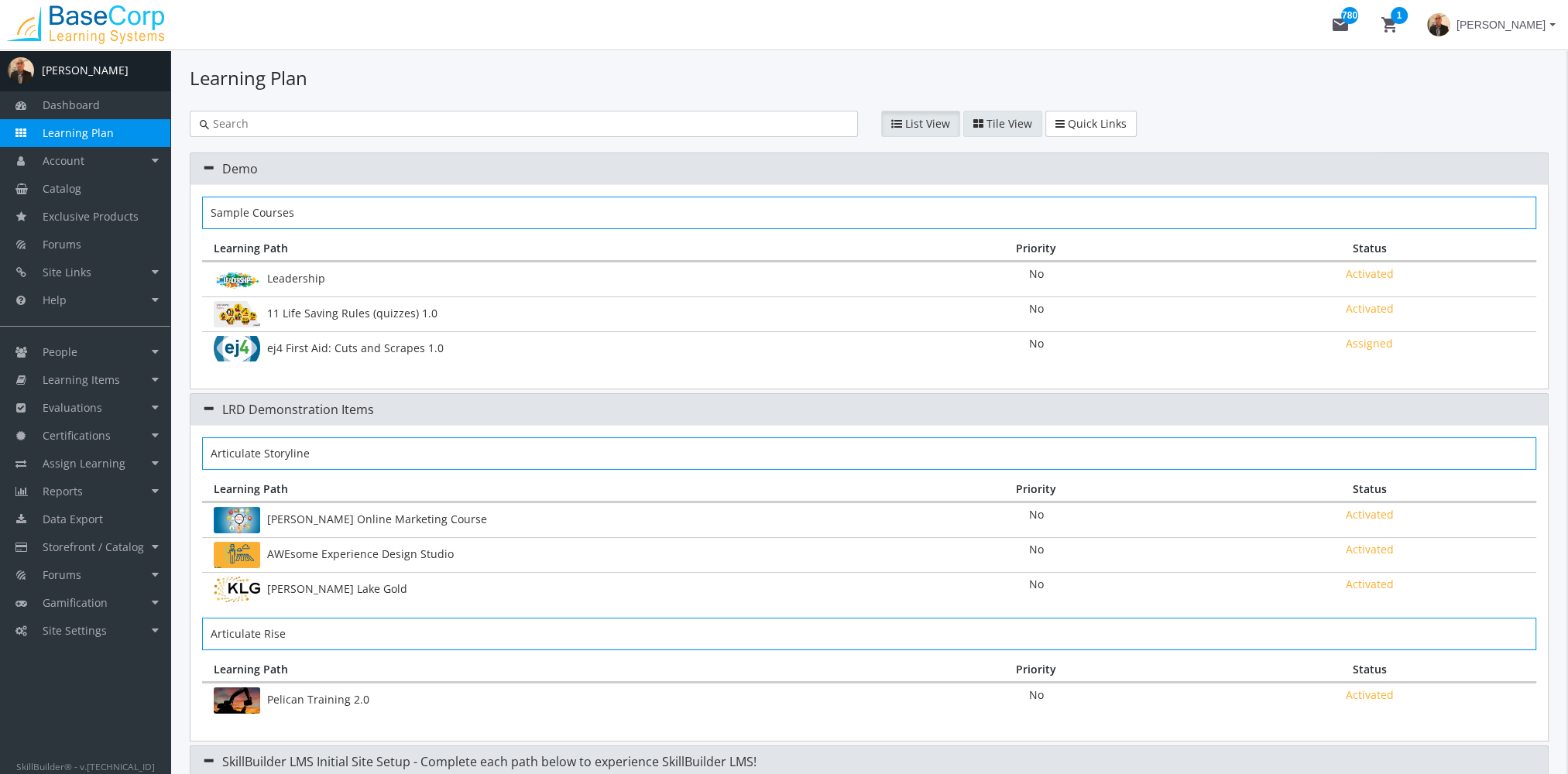
click at [982, 118] on button "Tile View" at bounding box center [1003, 124] width 79 height 26
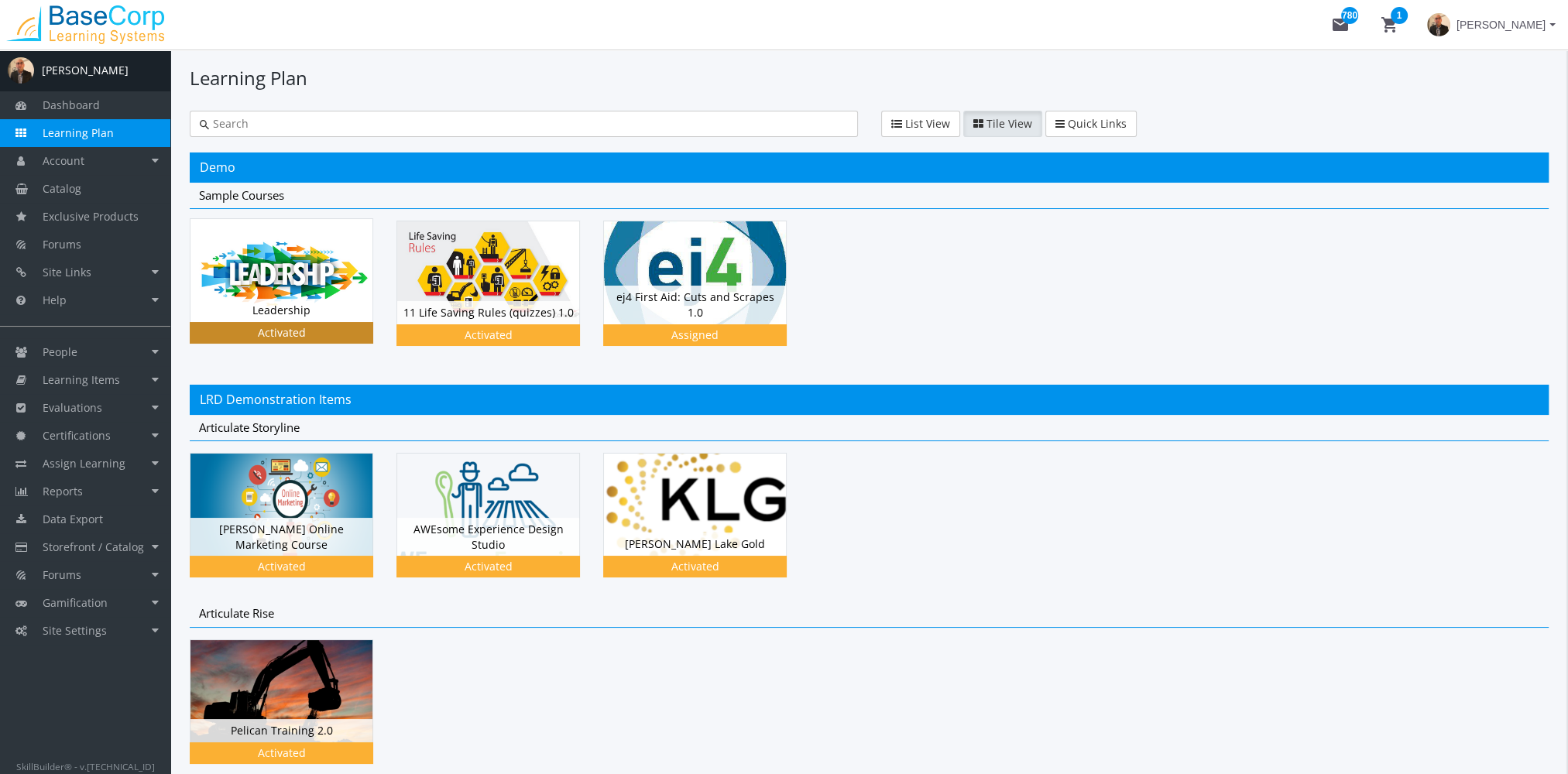
click at [289, 316] on div "Leadership Status Activated" at bounding box center [281, 310] width 182 height 24
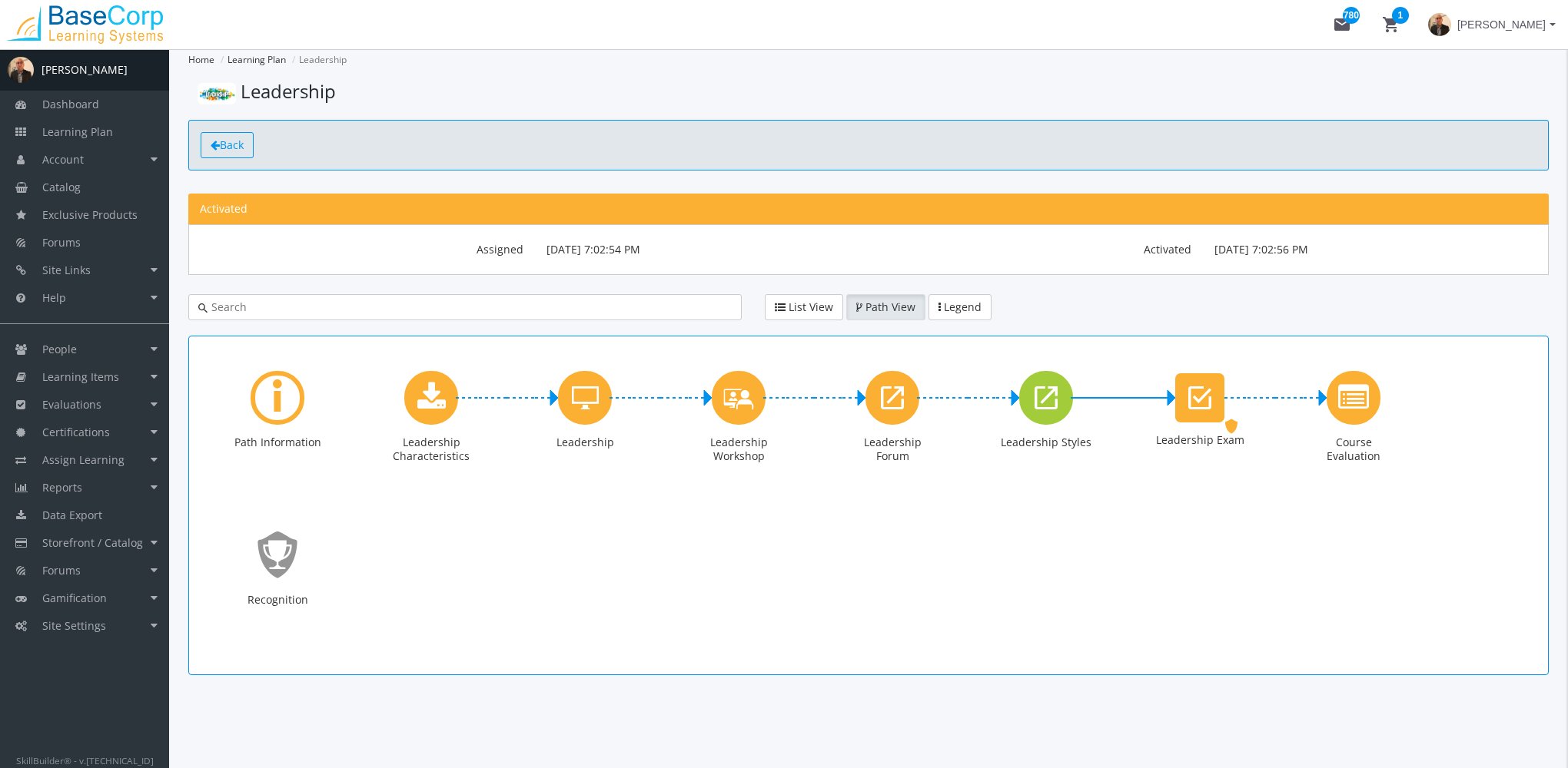
click at [237, 156] on link "Back" at bounding box center [226, 145] width 53 height 26
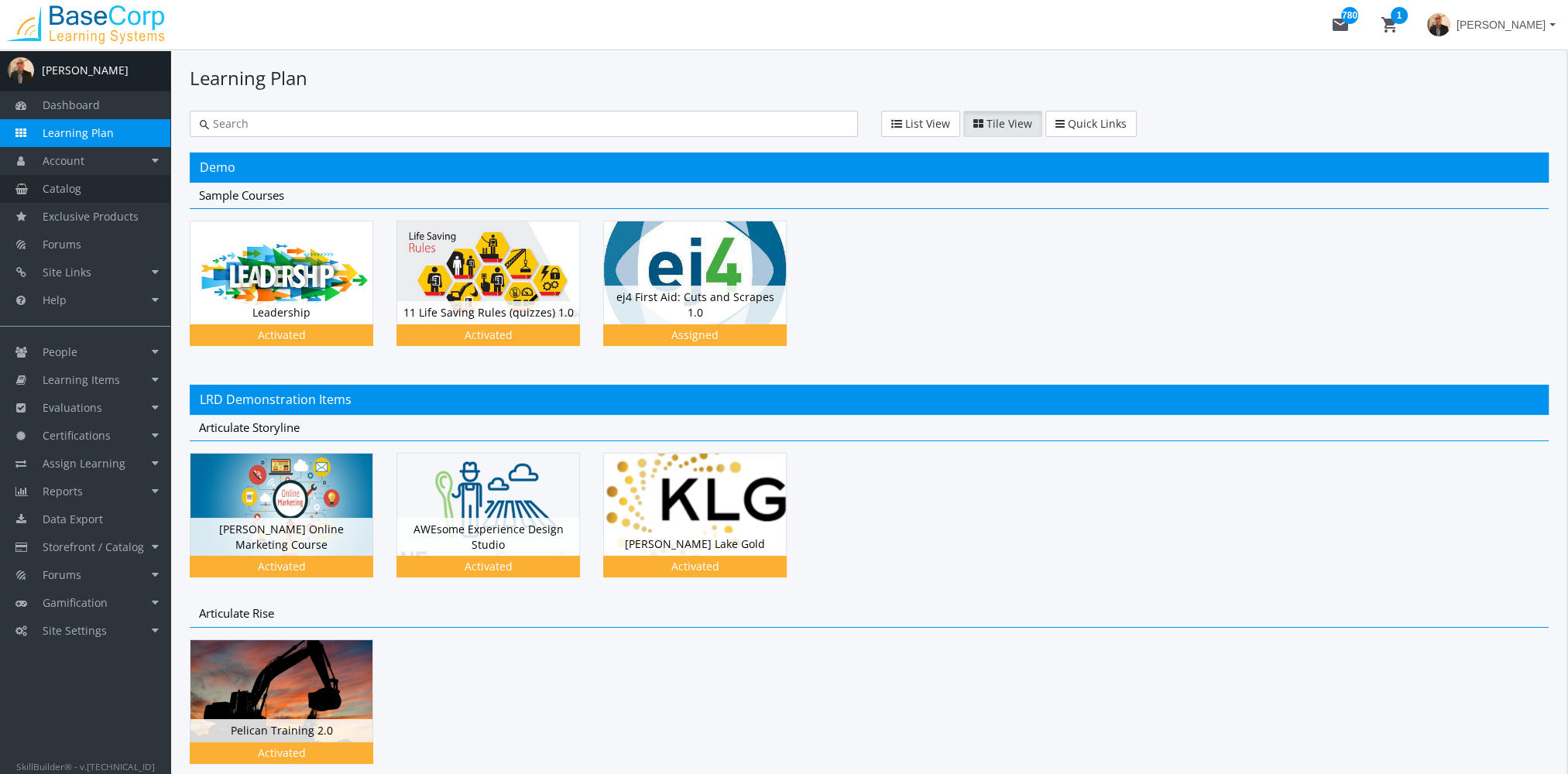
click at [108, 189] on link "Catalog" at bounding box center [85, 189] width 170 height 28
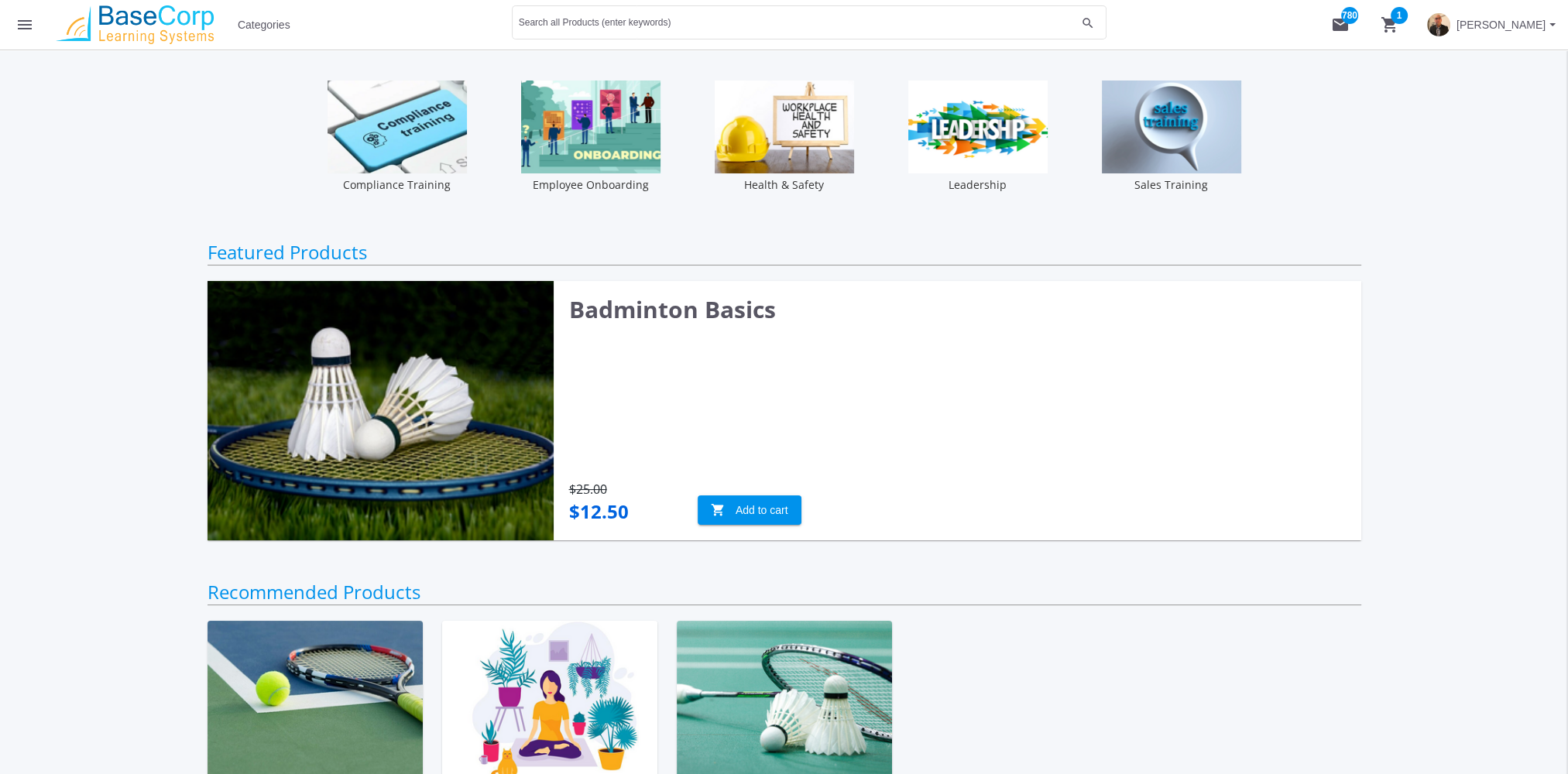
click at [256, 27] on span "Categories" at bounding box center [264, 24] width 52 height 28
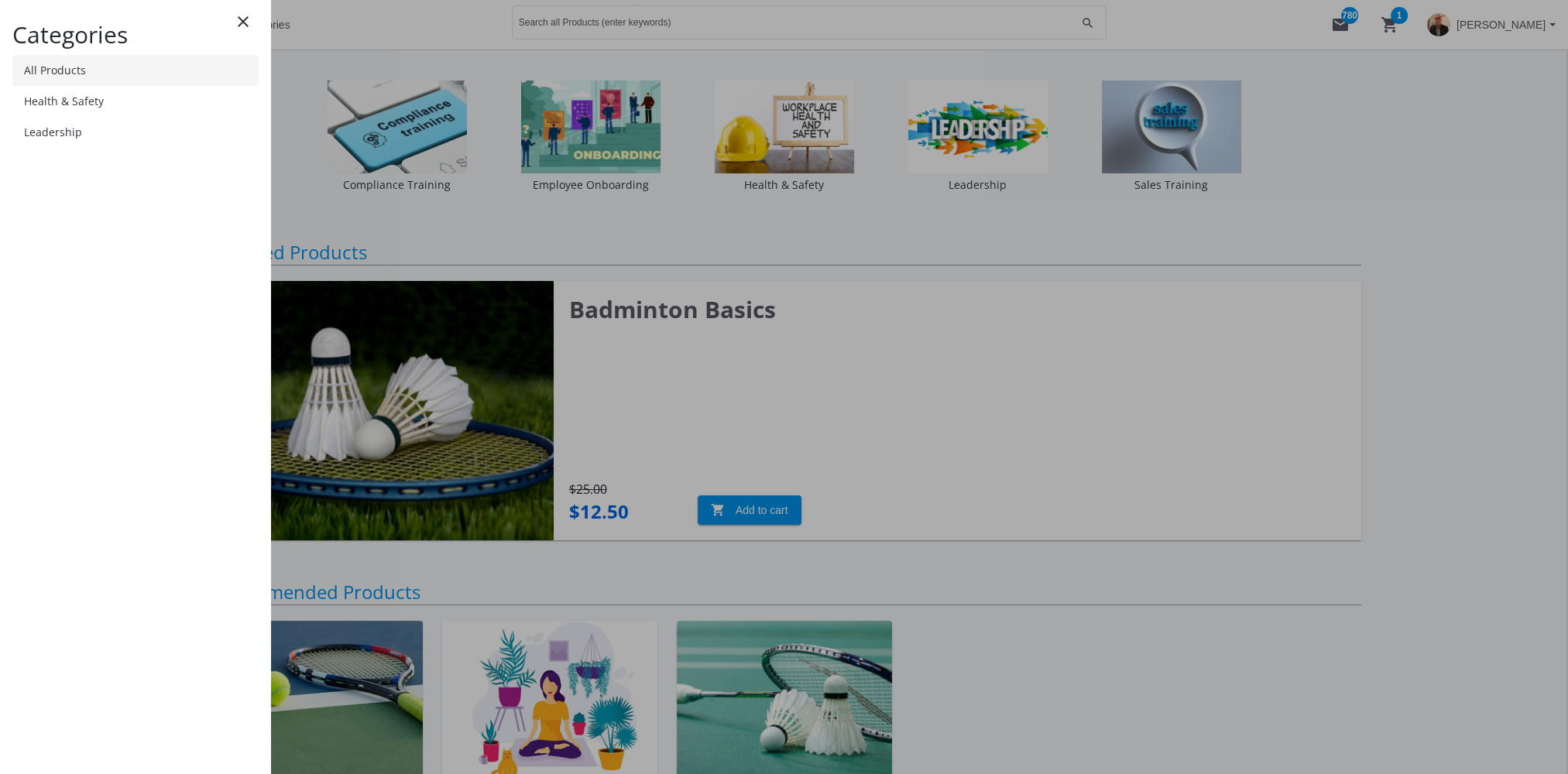
click at [116, 77] on link "All Products" at bounding box center [135, 70] width 246 height 31
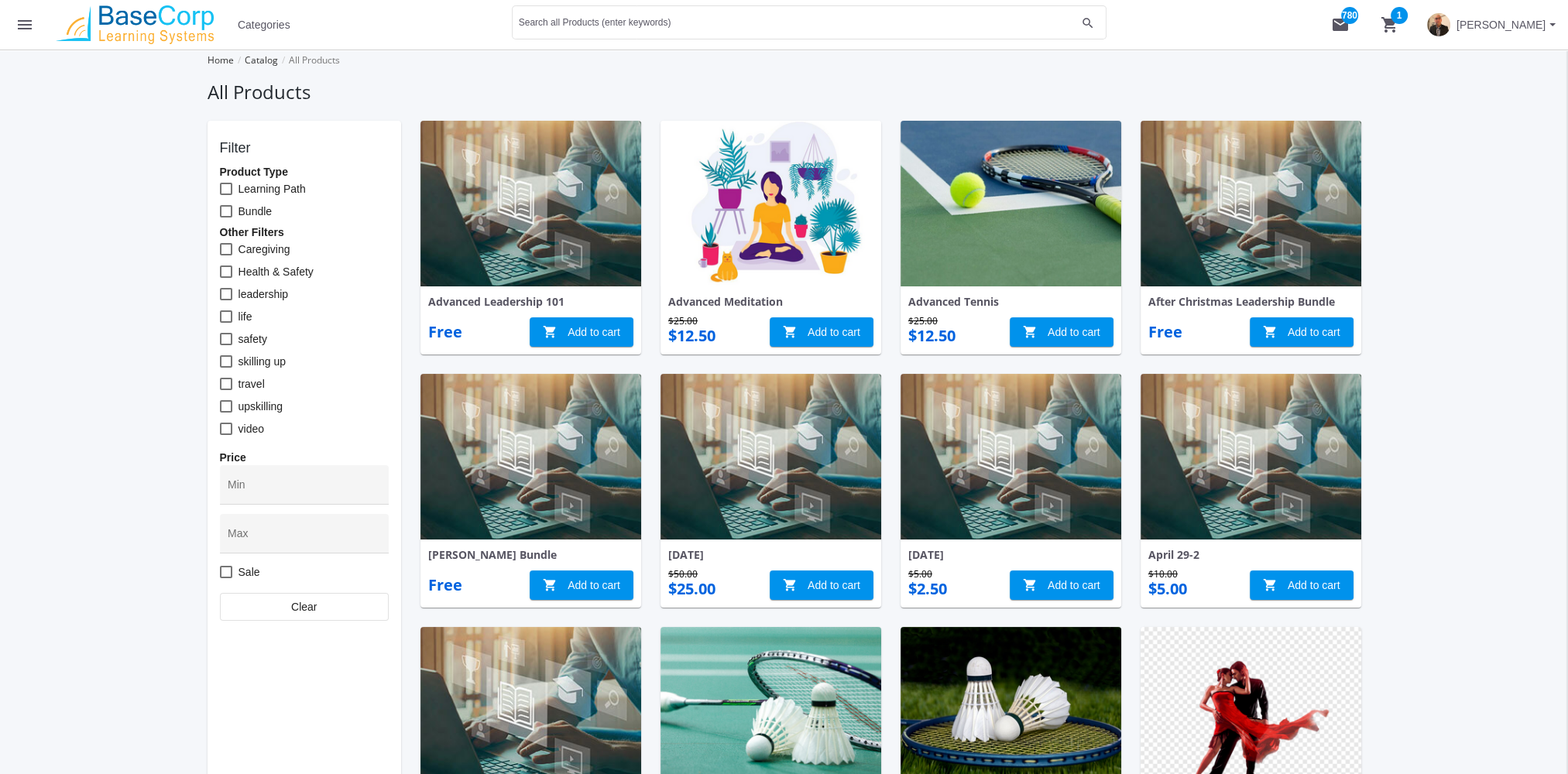
click at [34, 36] on button "menu" at bounding box center [24, 24] width 50 height 50
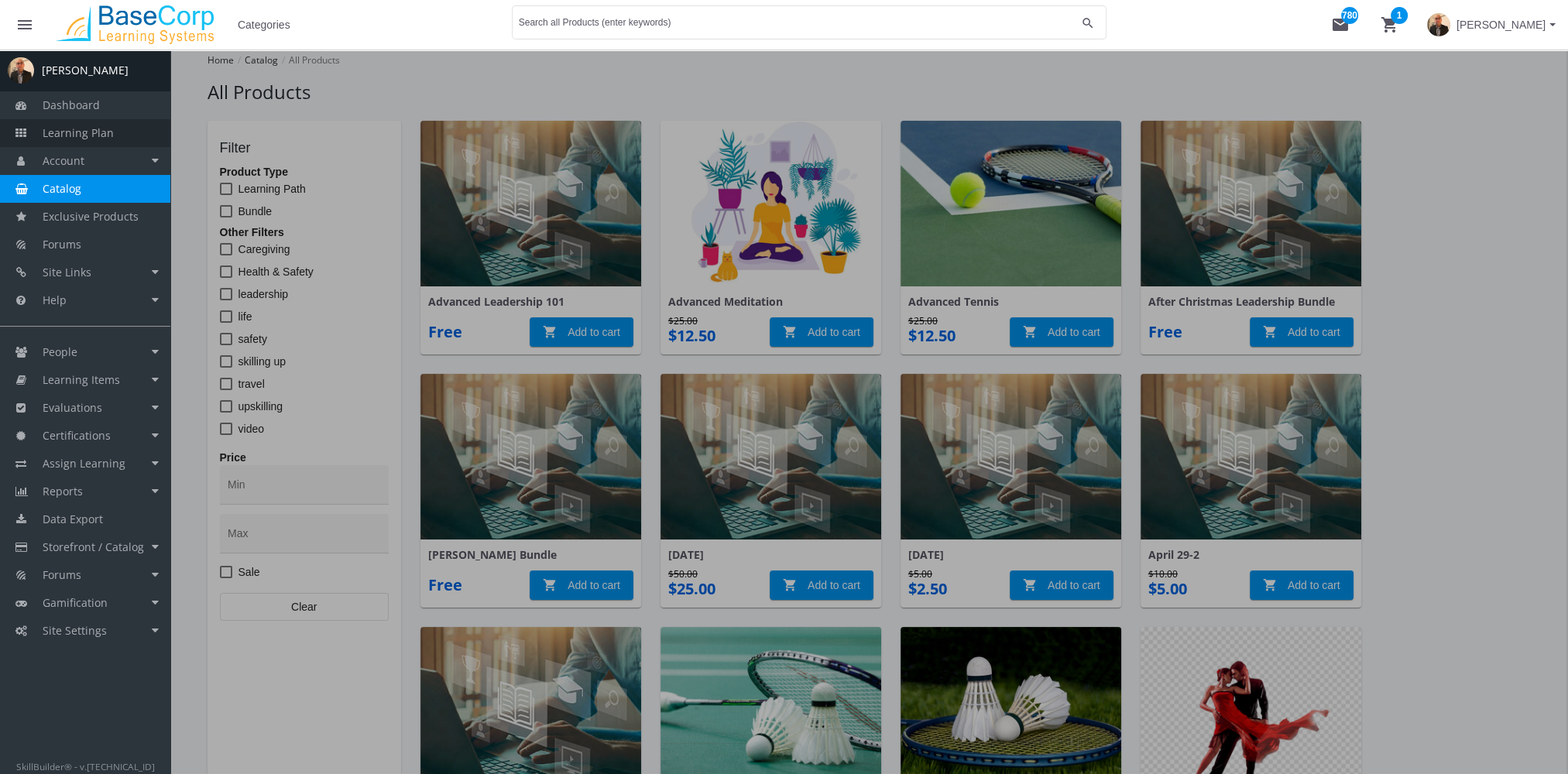
click at [91, 134] on span "Learning Plan" at bounding box center [79, 133] width 72 height 15
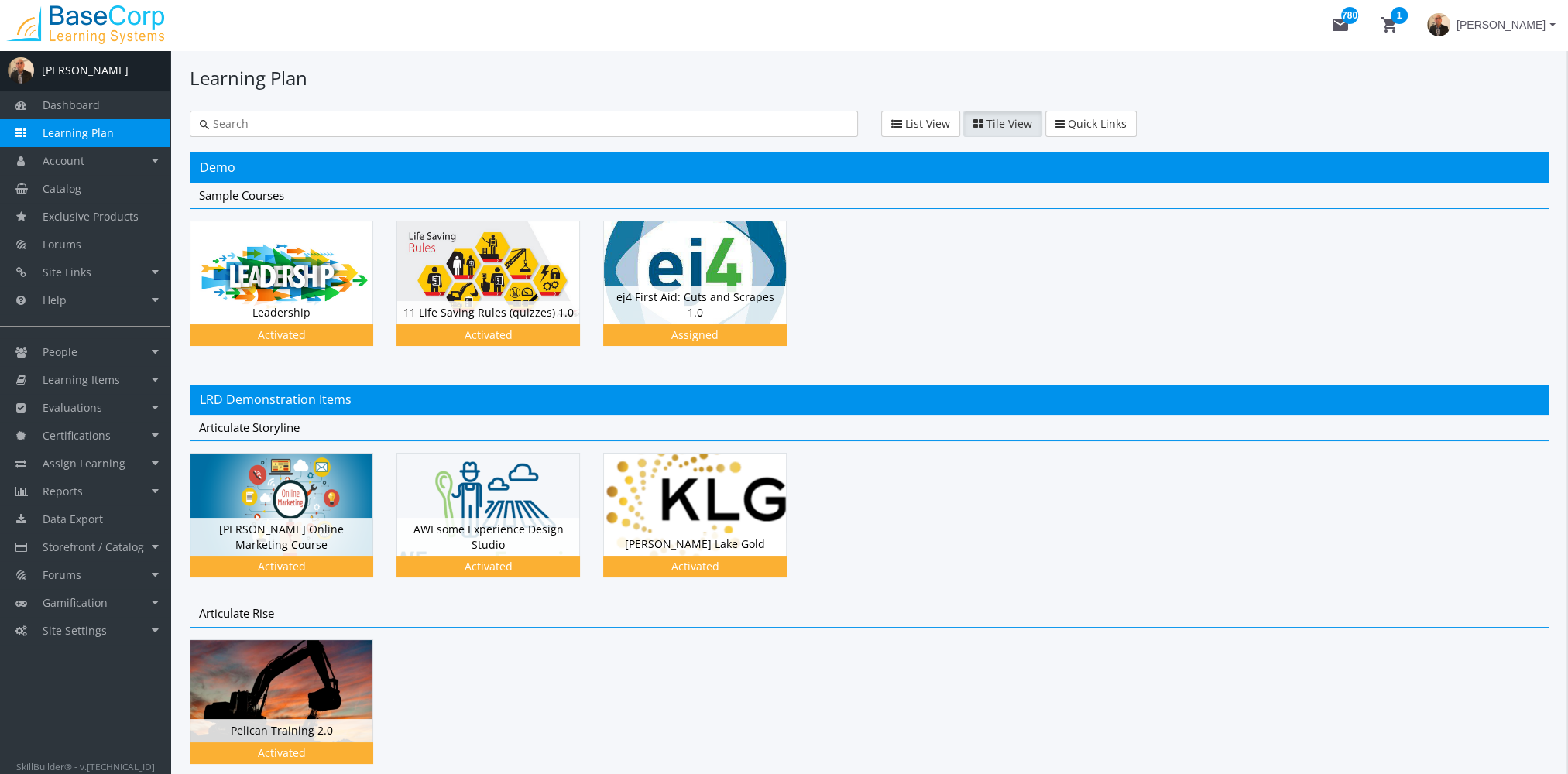
click at [929, 275] on div at bounding box center [869, 294] width 1359 height 148
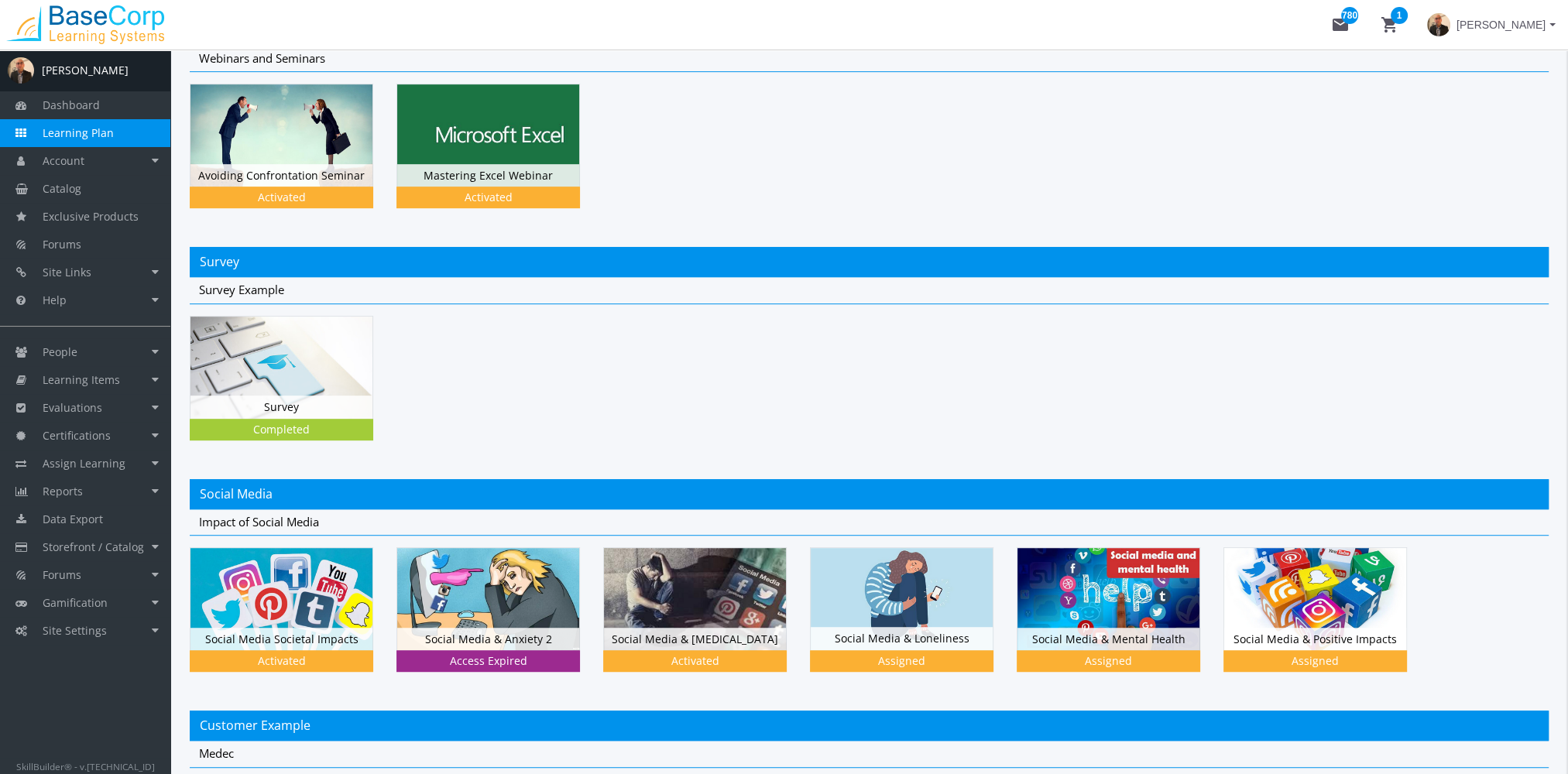
scroll to position [1630, 0]
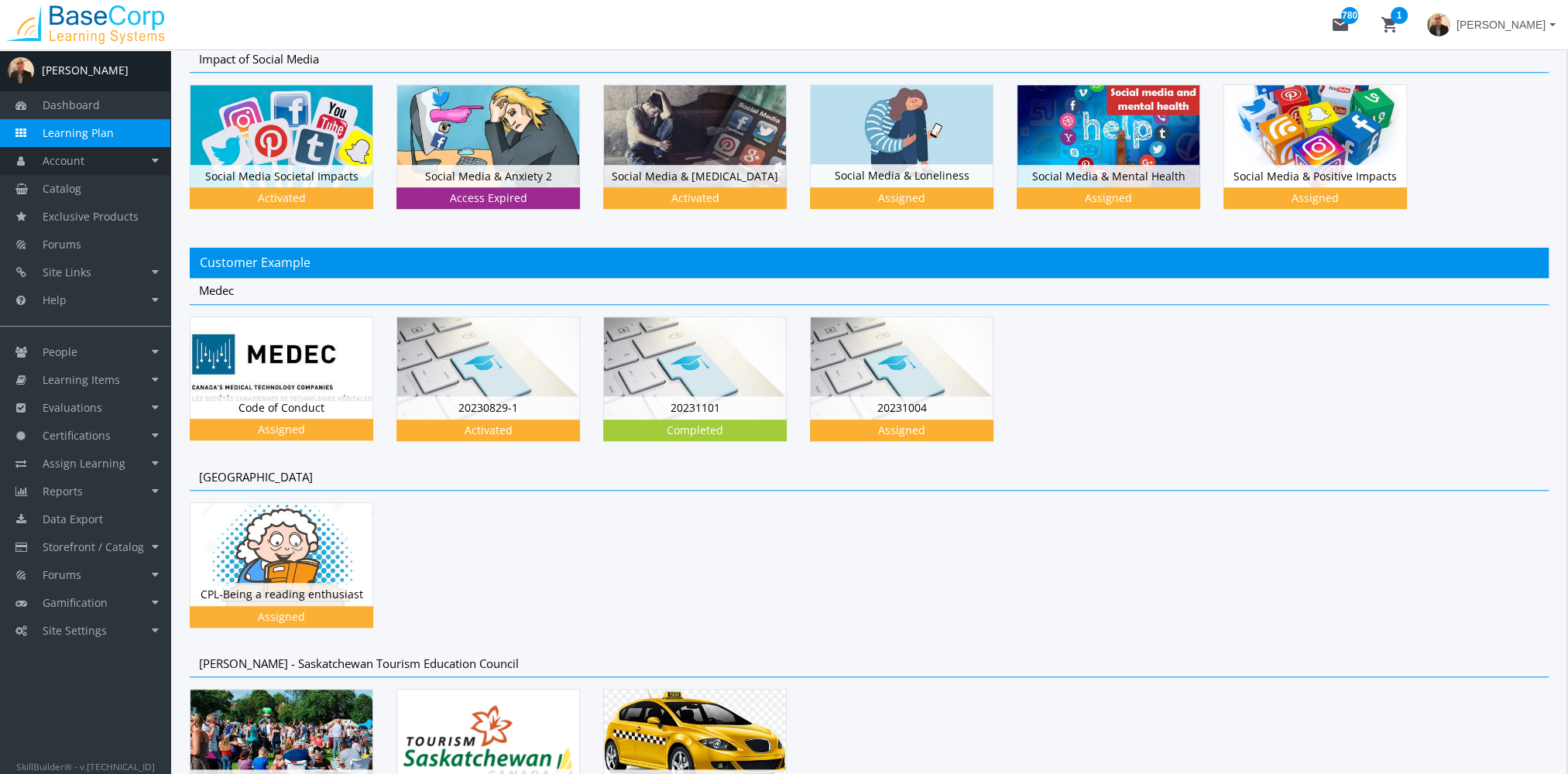
click at [95, 168] on link "Account" at bounding box center [85, 161] width 170 height 28
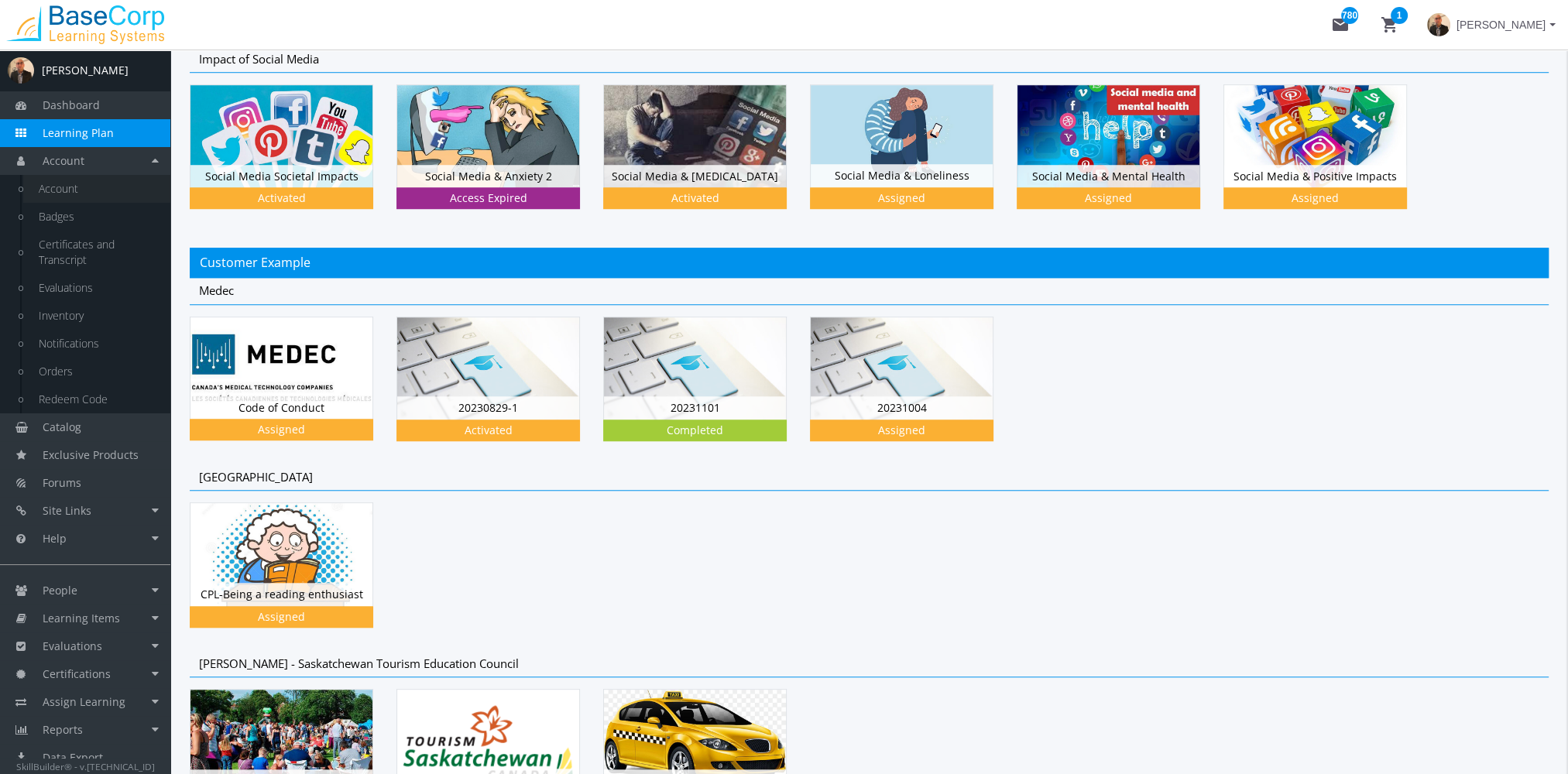
click at [88, 190] on link "Account" at bounding box center [97, 189] width 147 height 28
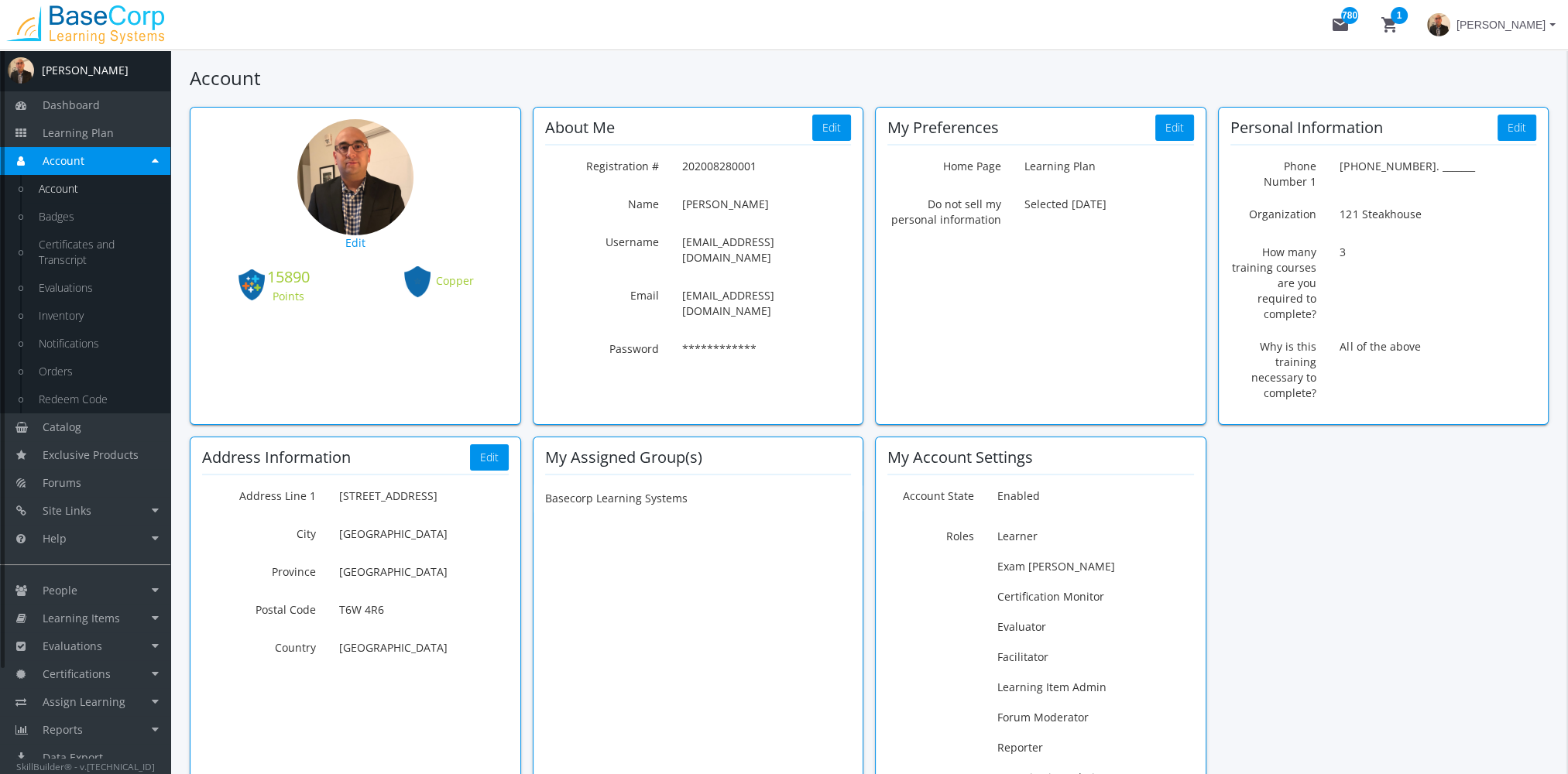
click at [86, 187] on link "Account" at bounding box center [97, 189] width 147 height 28
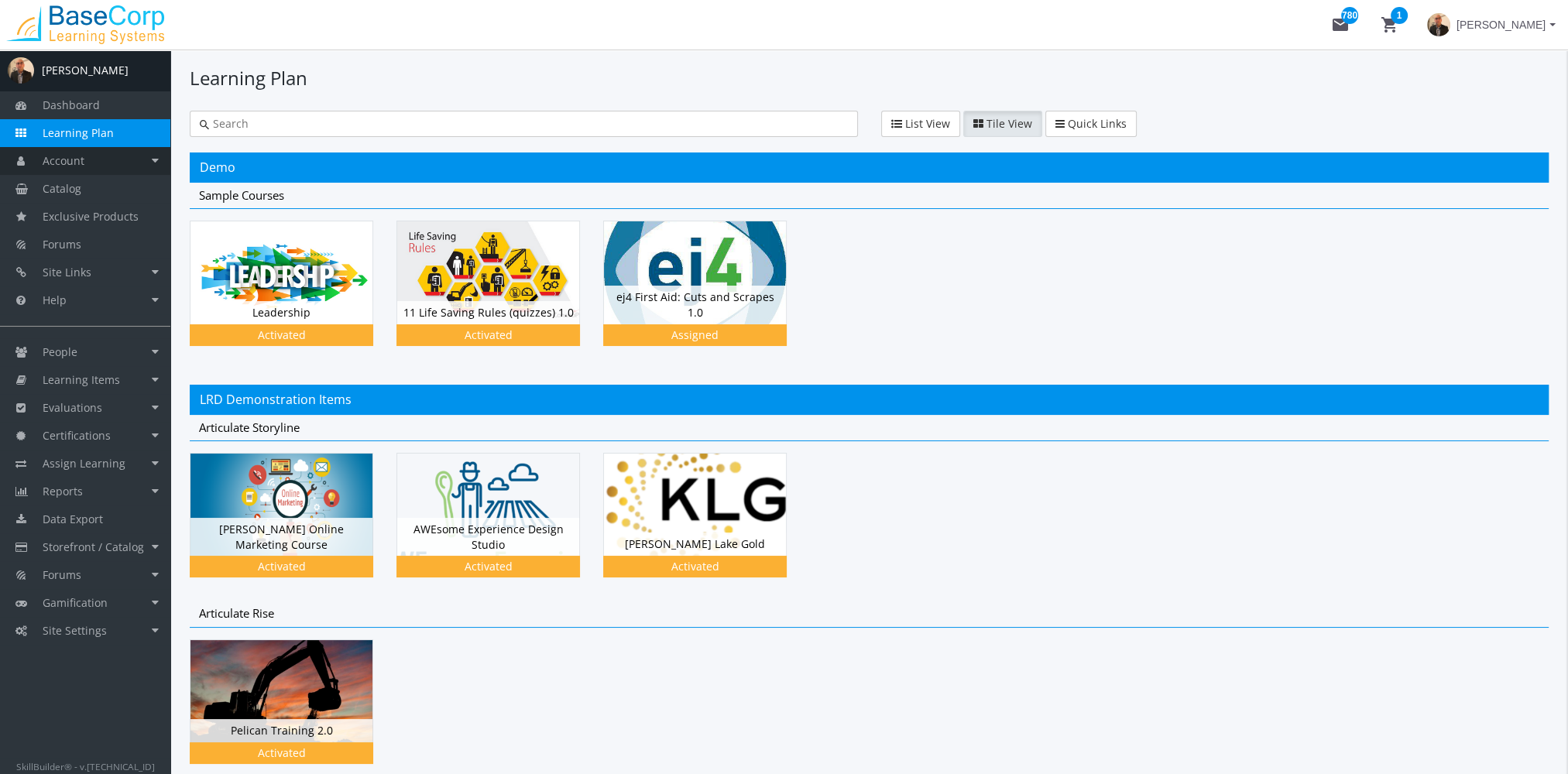
click at [87, 160] on link "Account" at bounding box center [85, 161] width 170 height 28
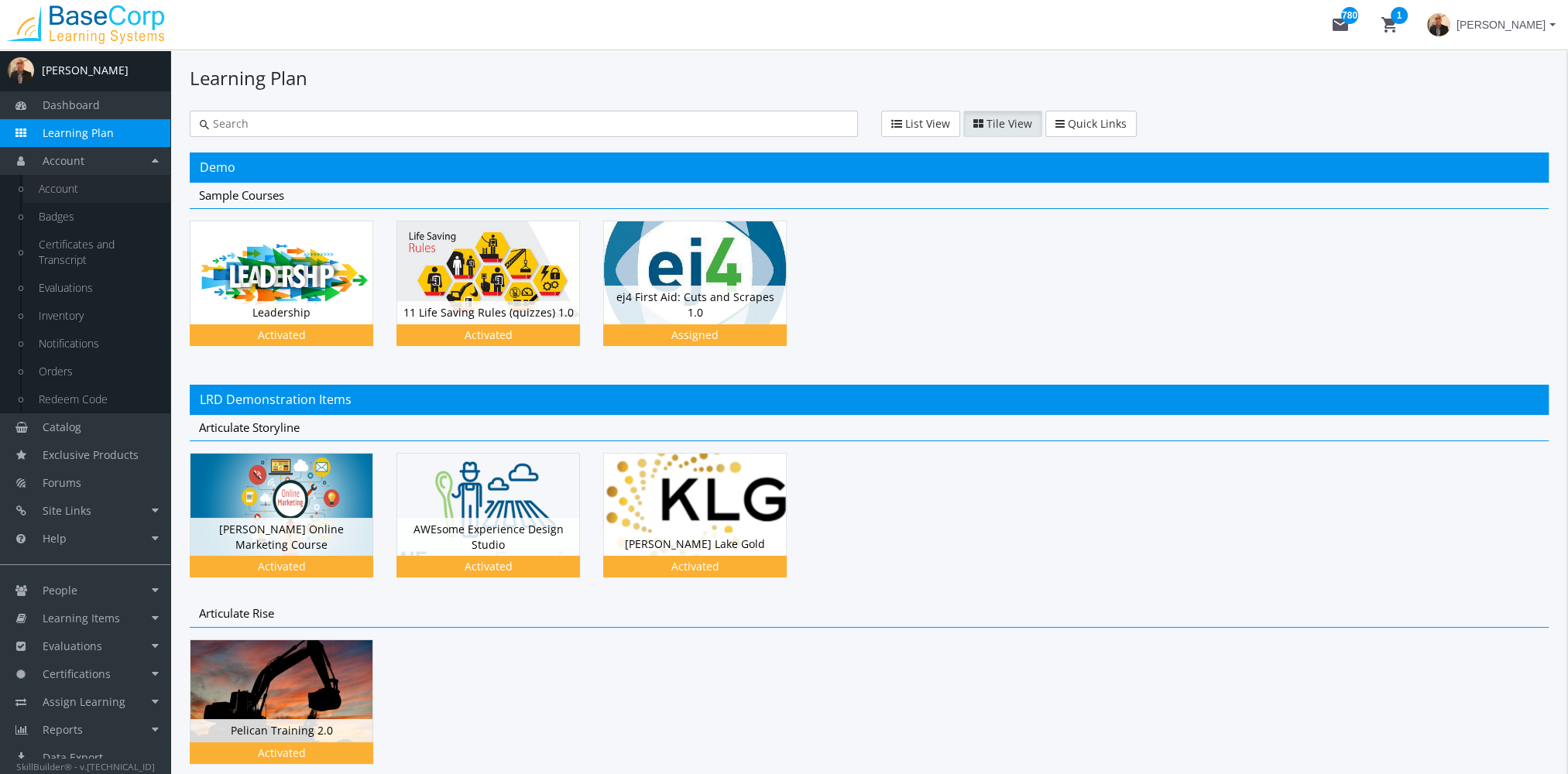
click at [80, 189] on link "Account" at bounding box center [97, 189] width 147 height 28
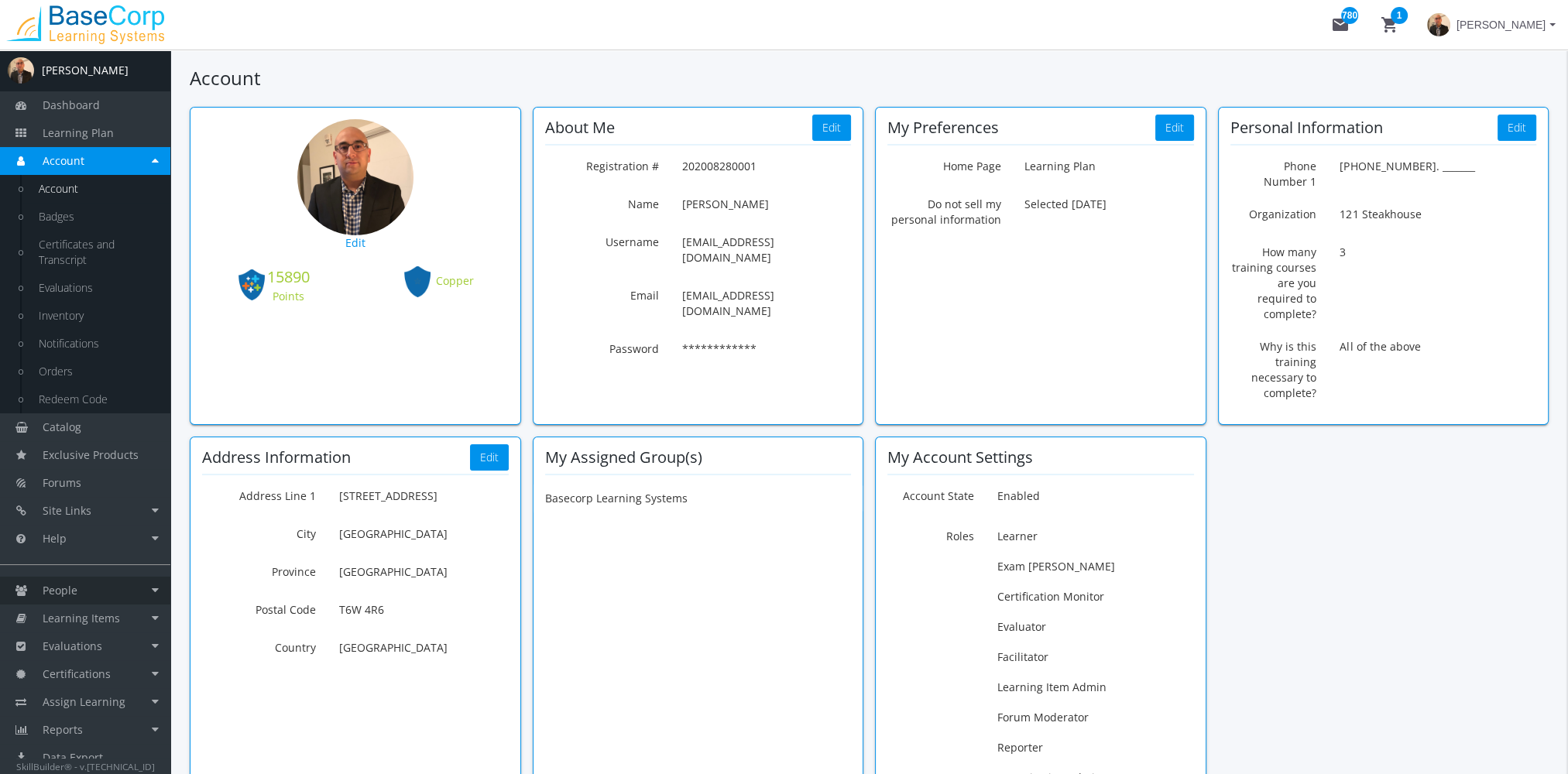
click at [92, 583] on link "People" at bounding box center [85, 591] width 170 height 28
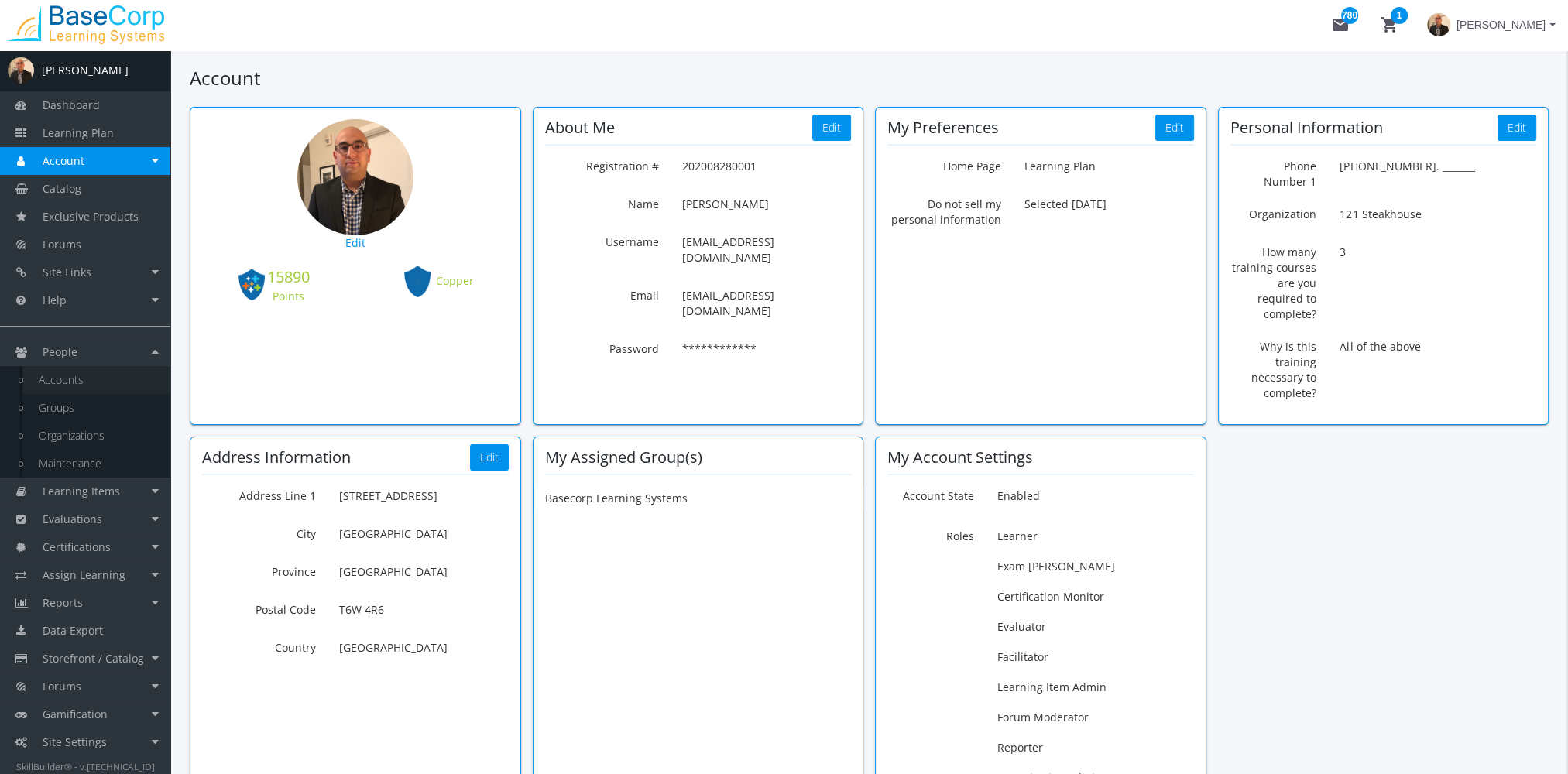
click at [65, 377] on link "Accounts" at bounding box center [97, 380] width 147 height 28
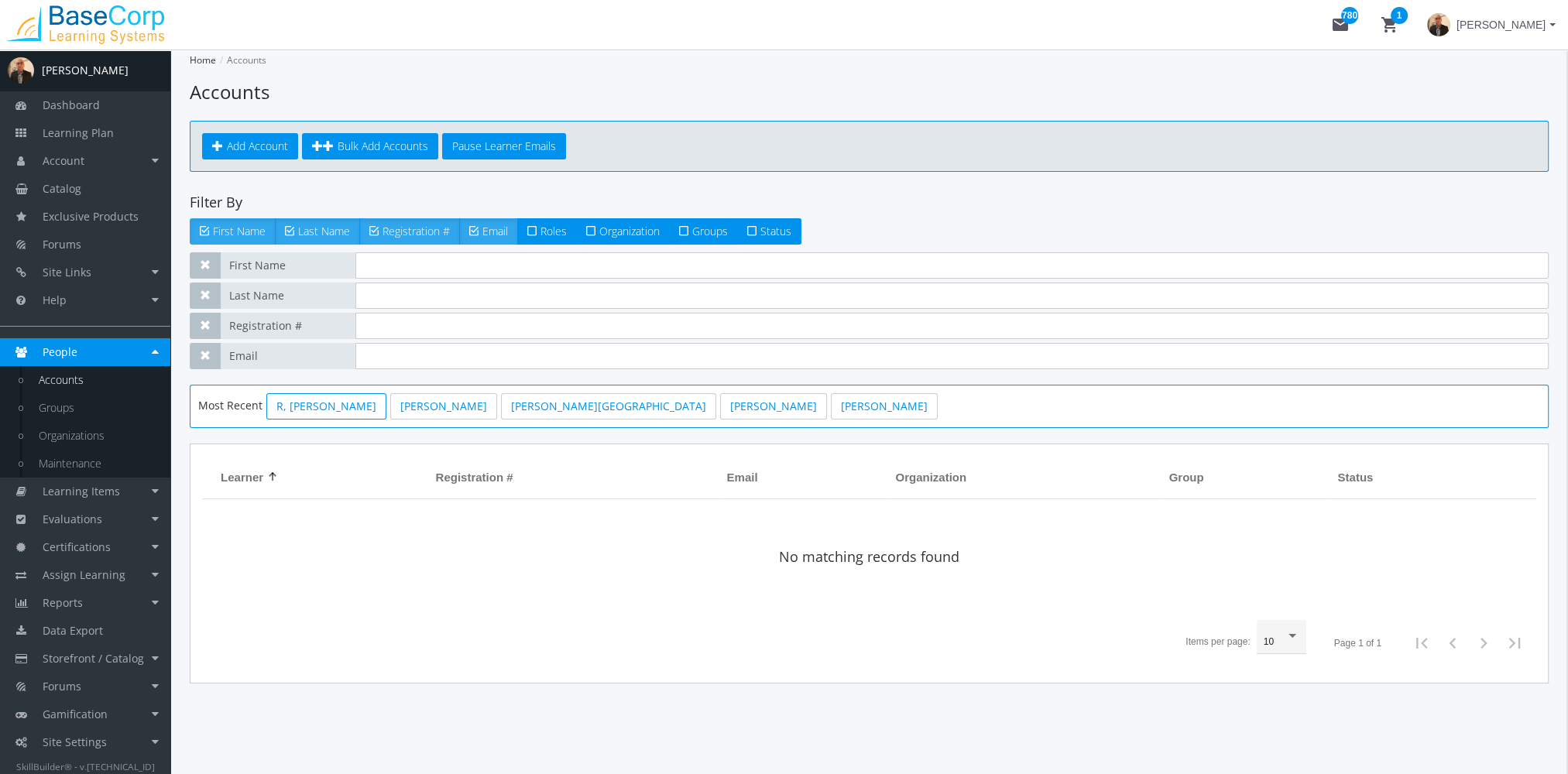
click at [299, 411] on link "R, [PERSON_NAME]" at bounding box center [326, 406] width 120 height 26
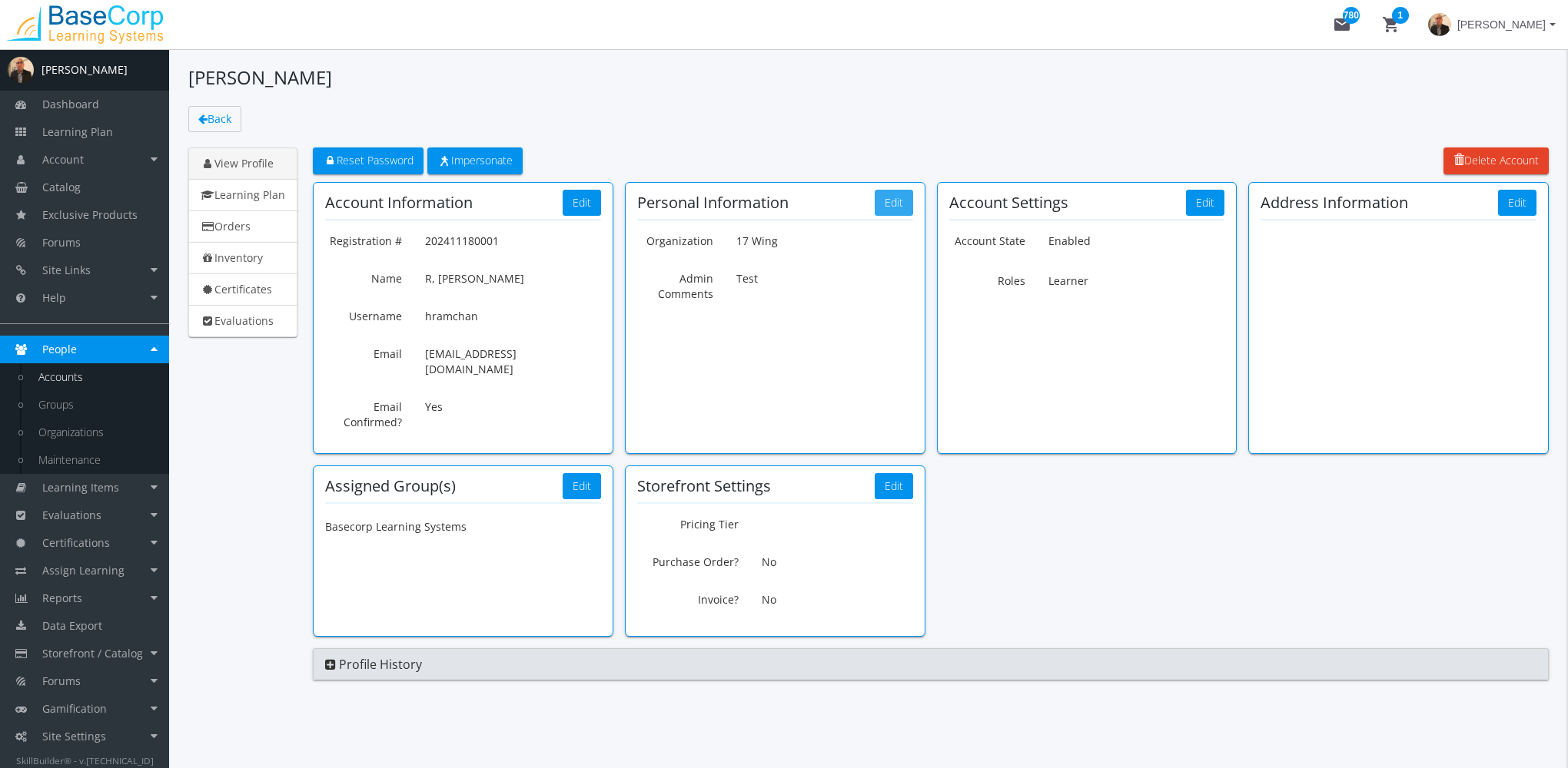
click at [900, 205] on button "Edit" at bounding box center [893, 203] width 38 height 26
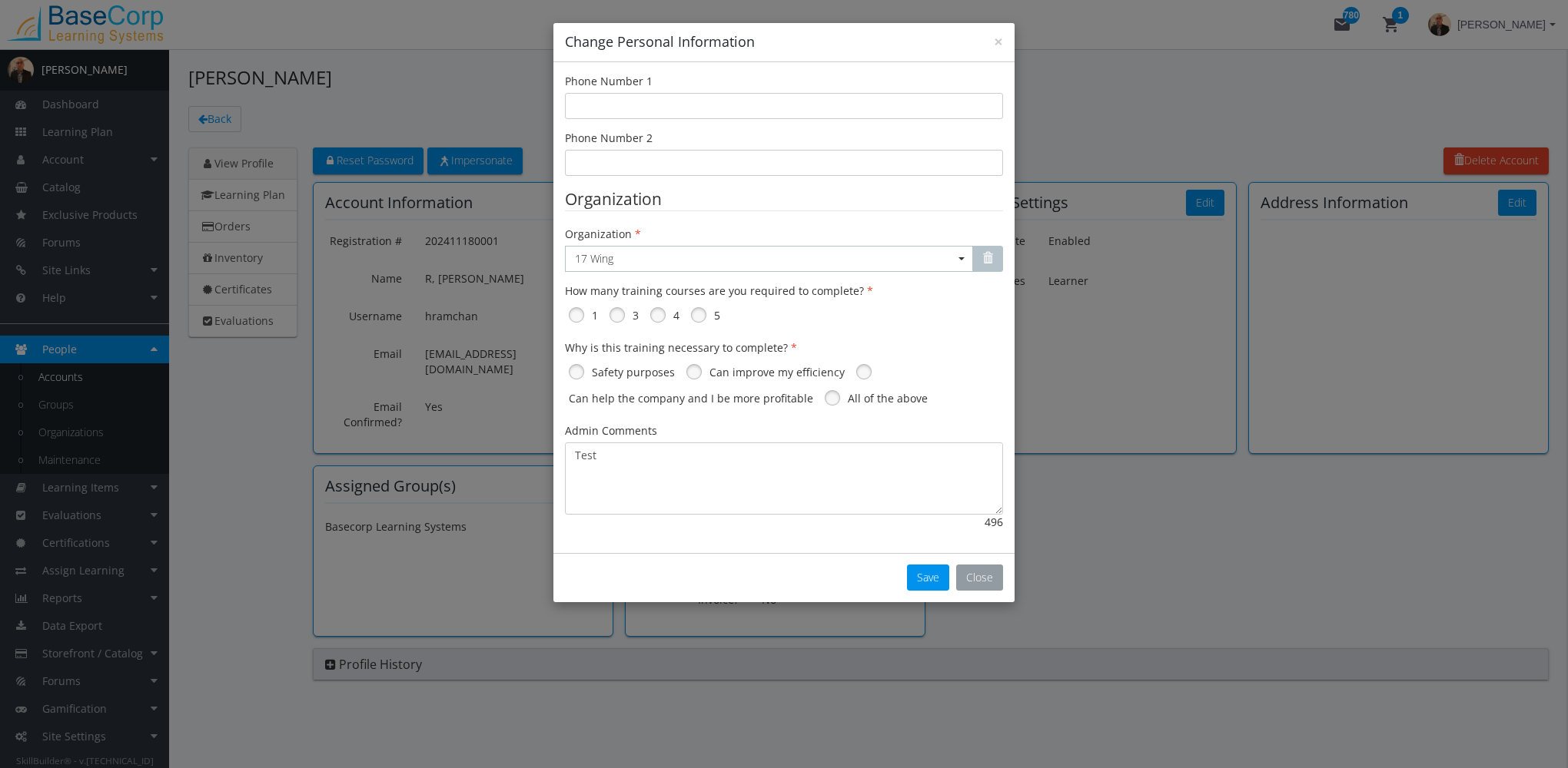
click at [1001, 576] on button "Close" at bounding box center [979, 577] width 47 height 26
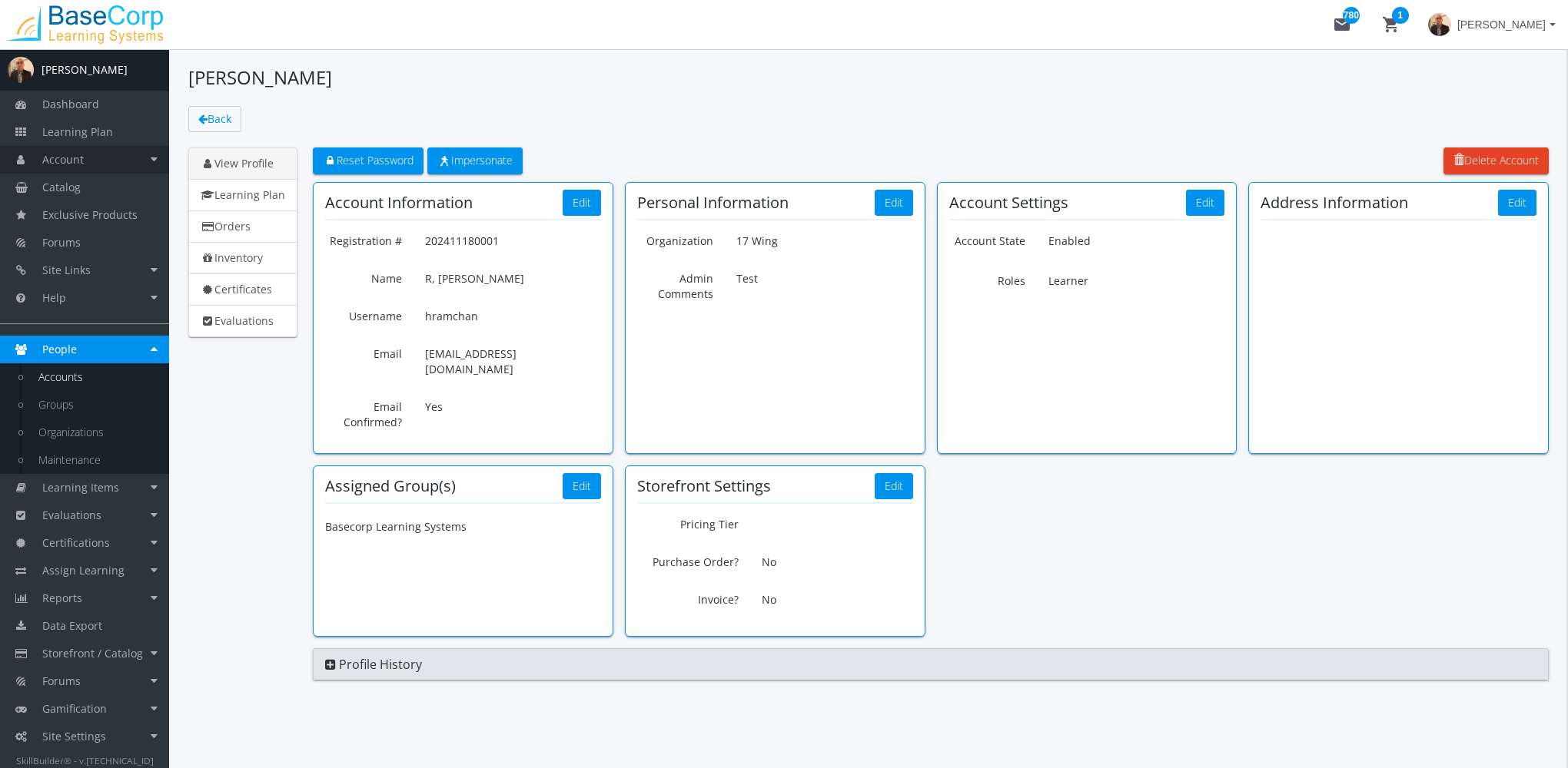
click at [132, 166] on link "Account" at bounding box center [84, 159] width 169 height 28
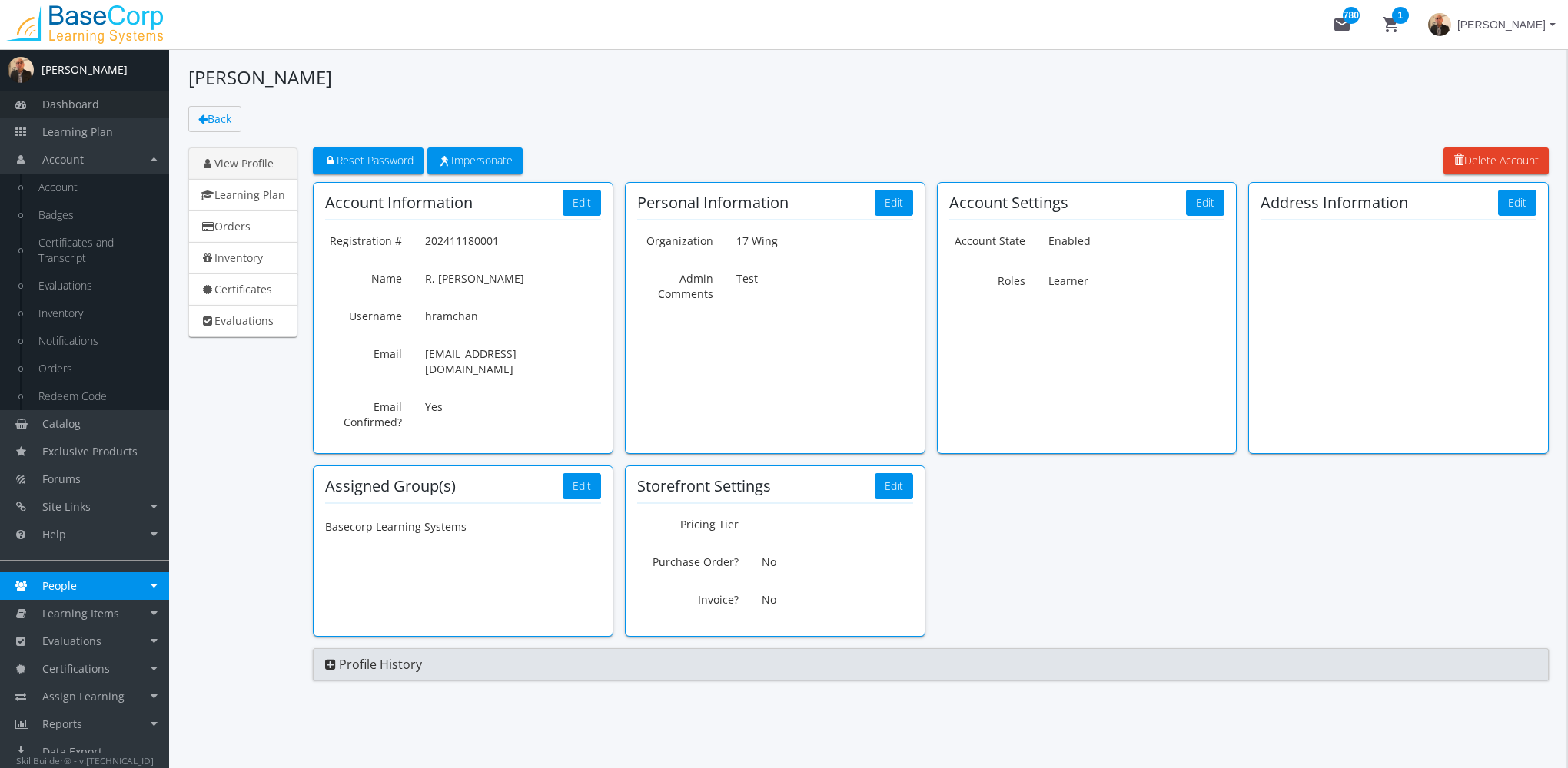
click at [78, 109] on span "Dashboard" at bounding box center [71, 104] width 57 height 15
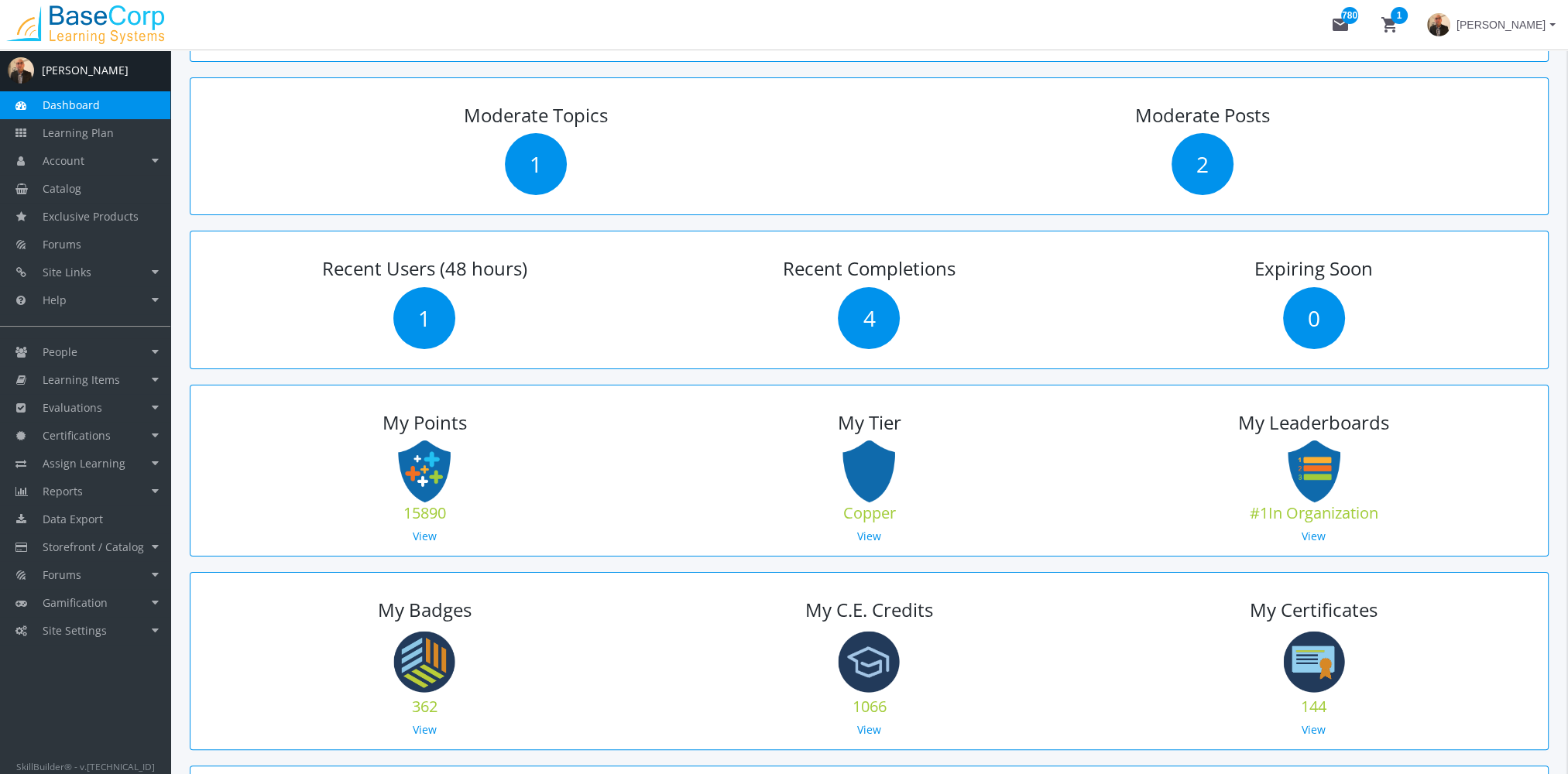
scroll to position [465, 0]
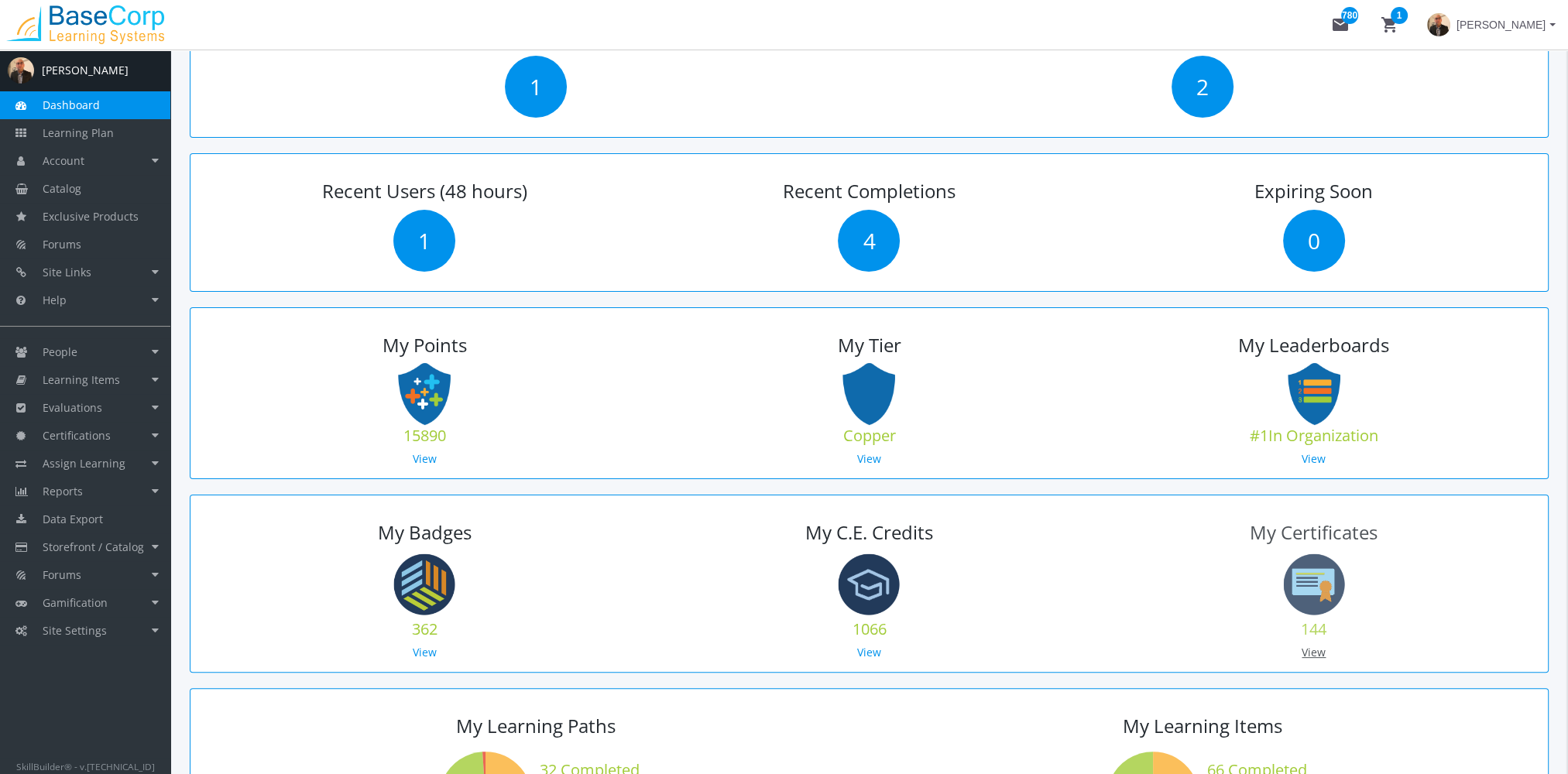
click at [1306, 645] on link "View" at bounding box center [1314, 652] width 24 height 15
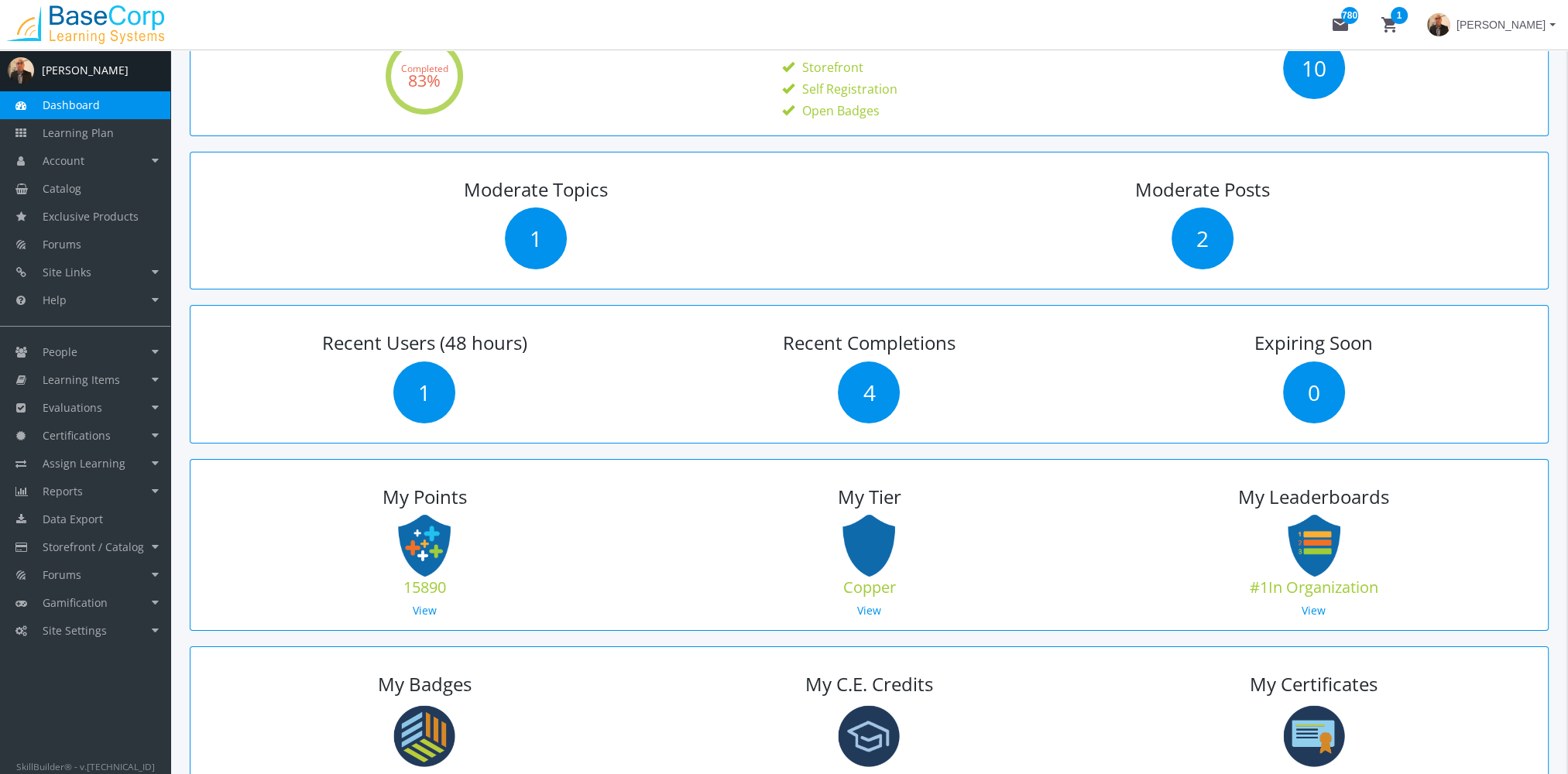
scroll to position [309, 0]
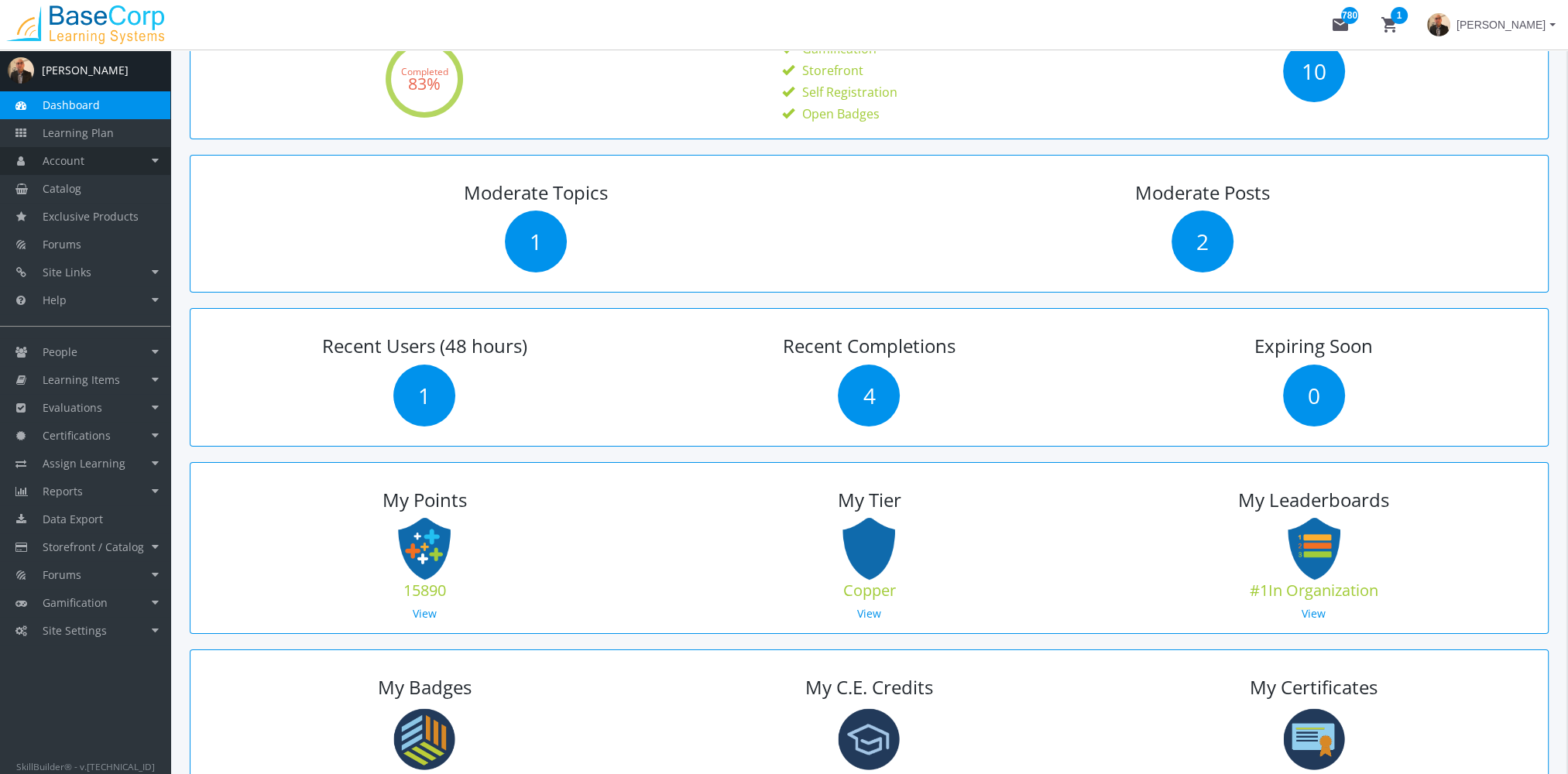
click at [133, 148] on link "Account" at bounding box center [85, 161] width 170 height 28
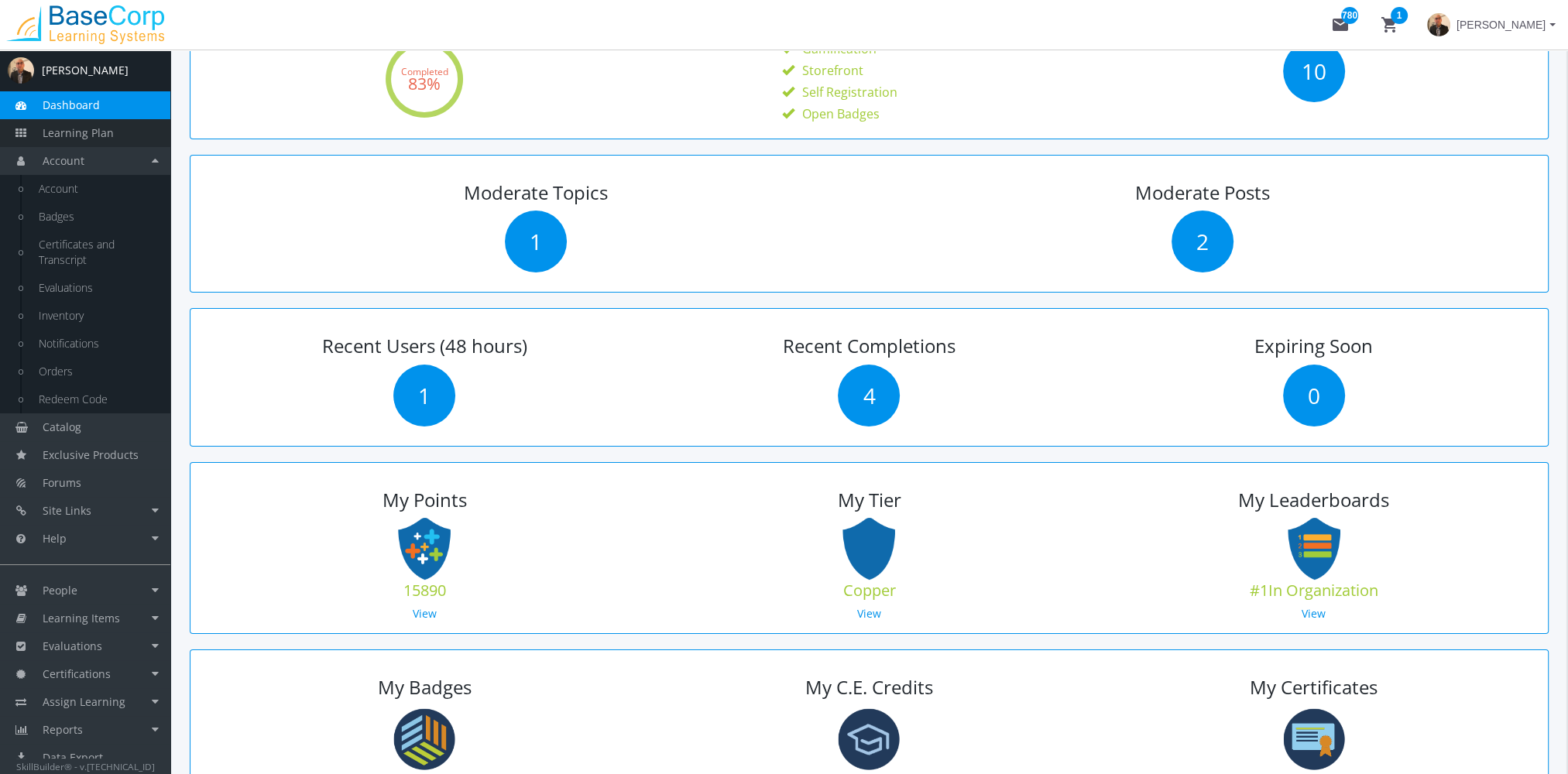
click at [109, 130] on span "Learning Plan" at bounding box center [79, 133] width 72 height 15
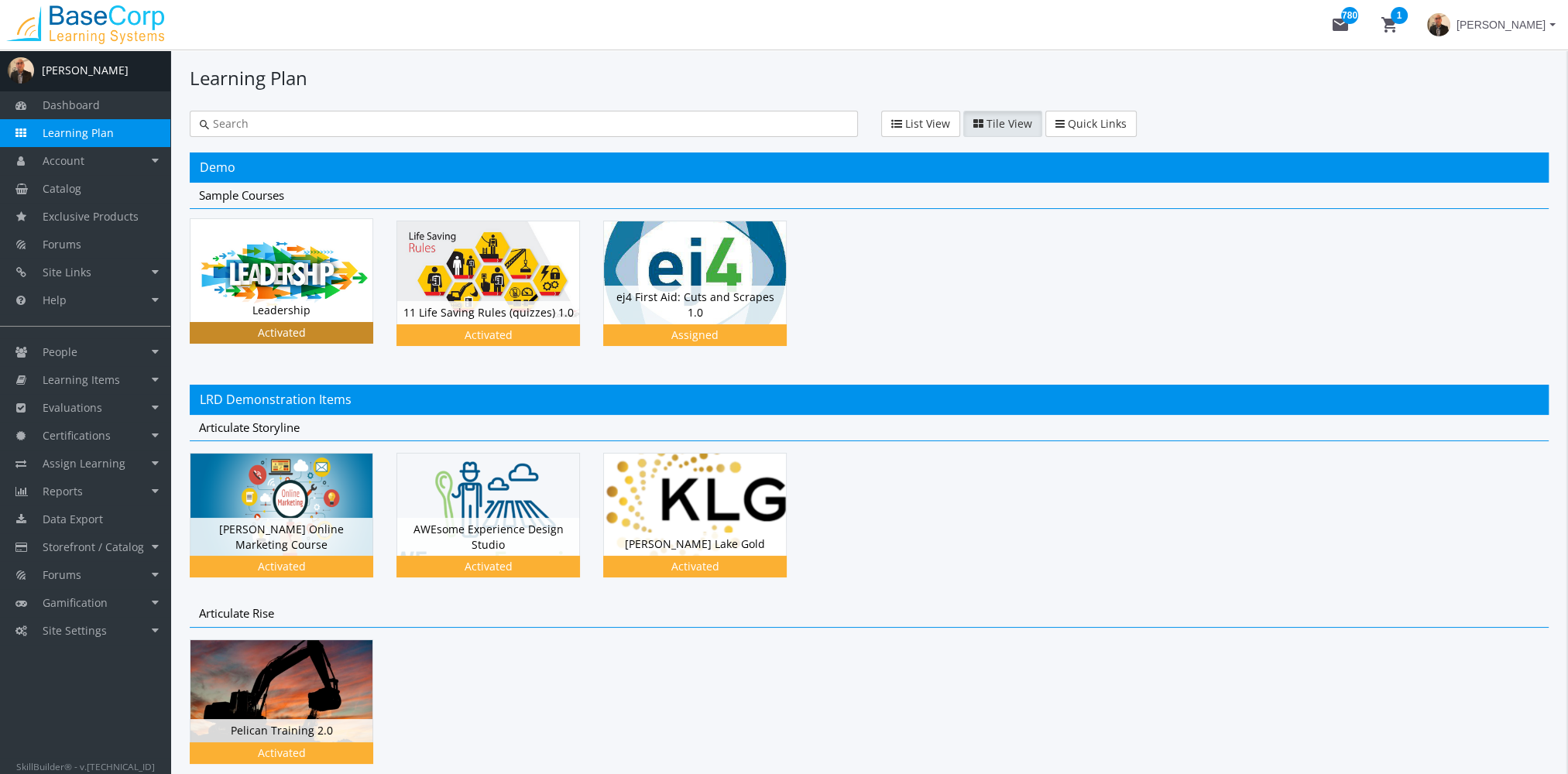
click at [323, 286] on img at bounding box center [281, 270] width 182 height 102
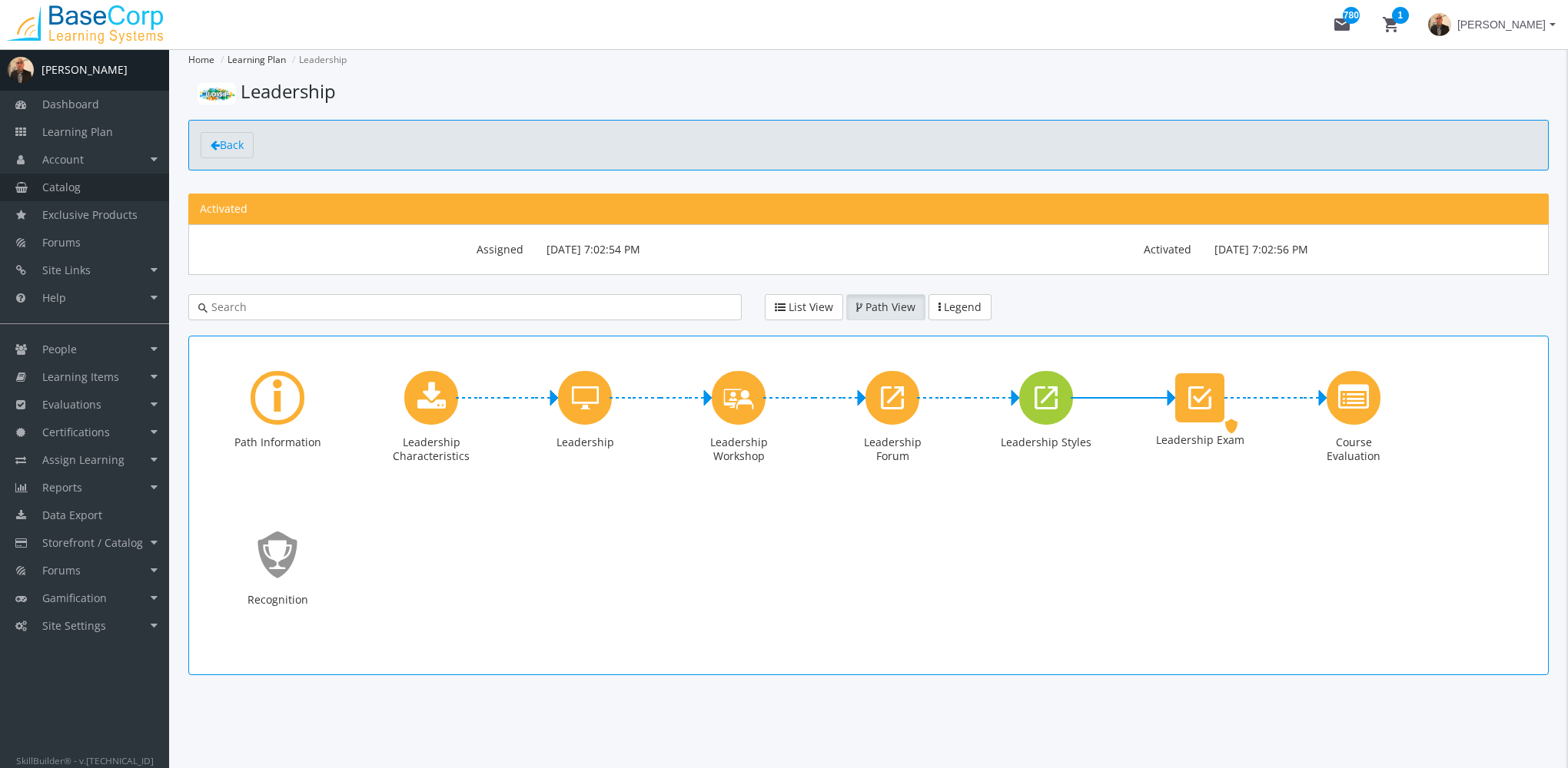
click at [84, 193] on link "Catalog" at bounding box center [84, 187] width 169 height 28
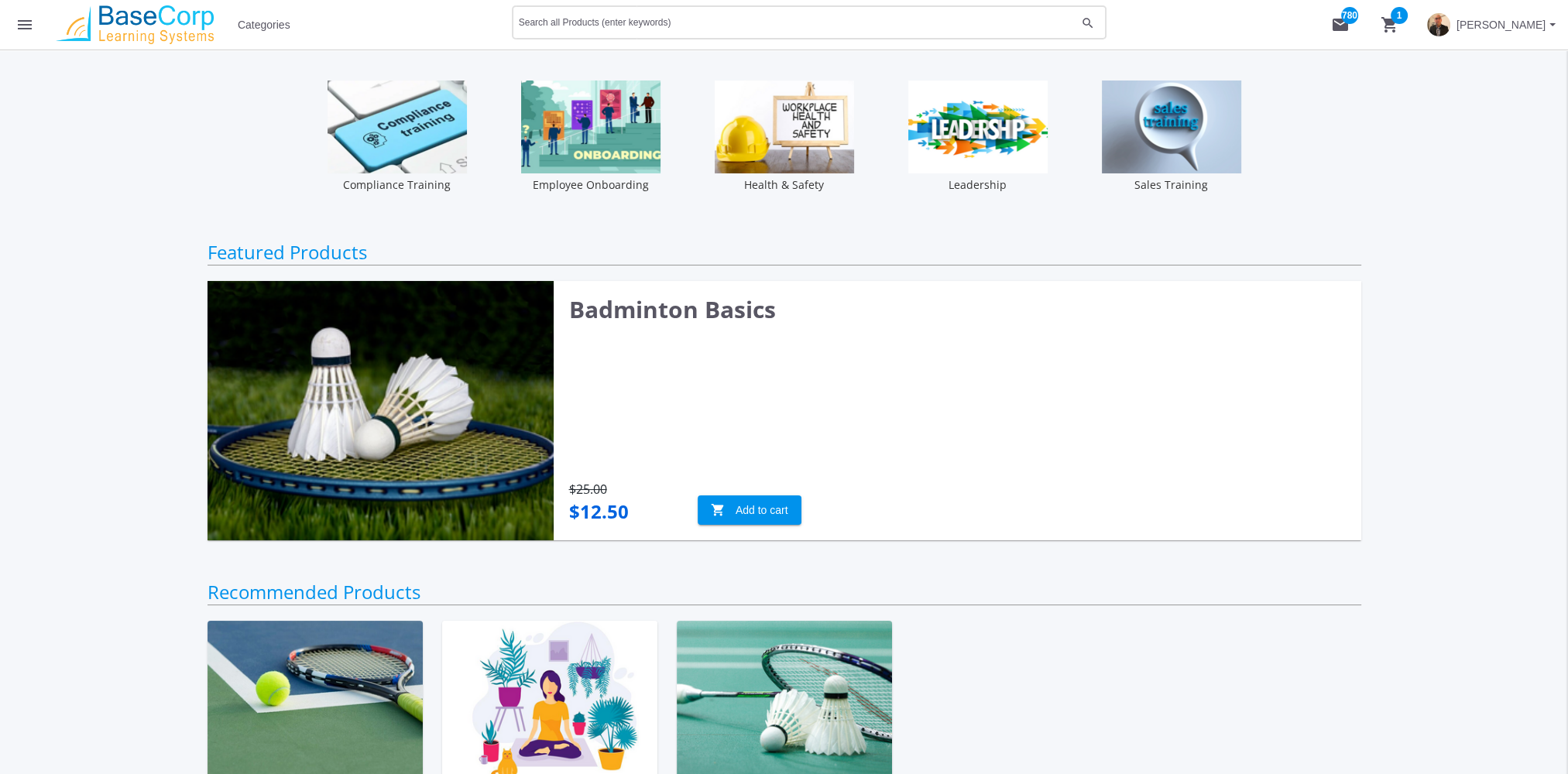
click at [715, 24] on input "Search all Products (enter keywords)" at bounding box center [798, 25] width 558 height 10
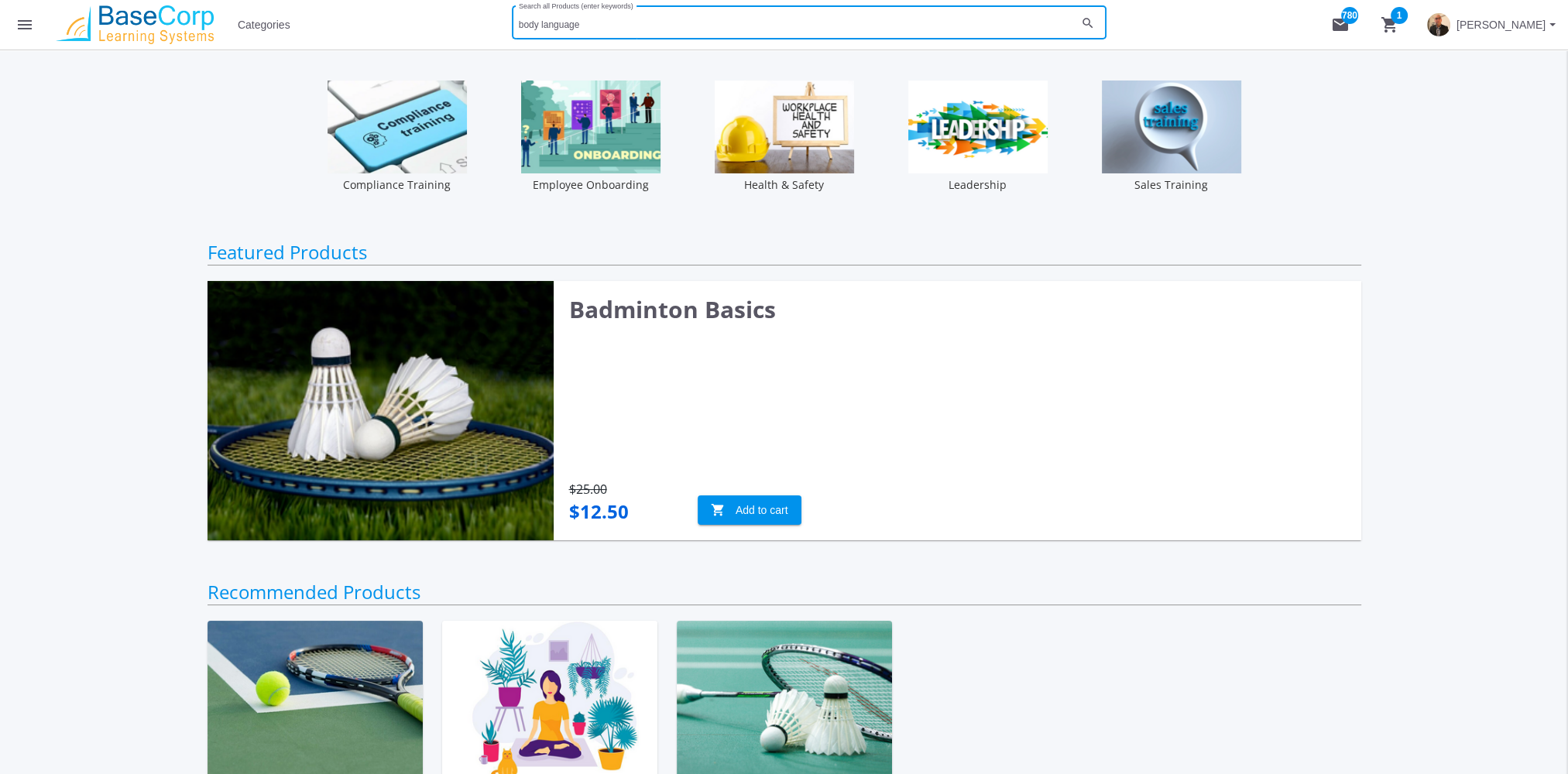
type input "body language"
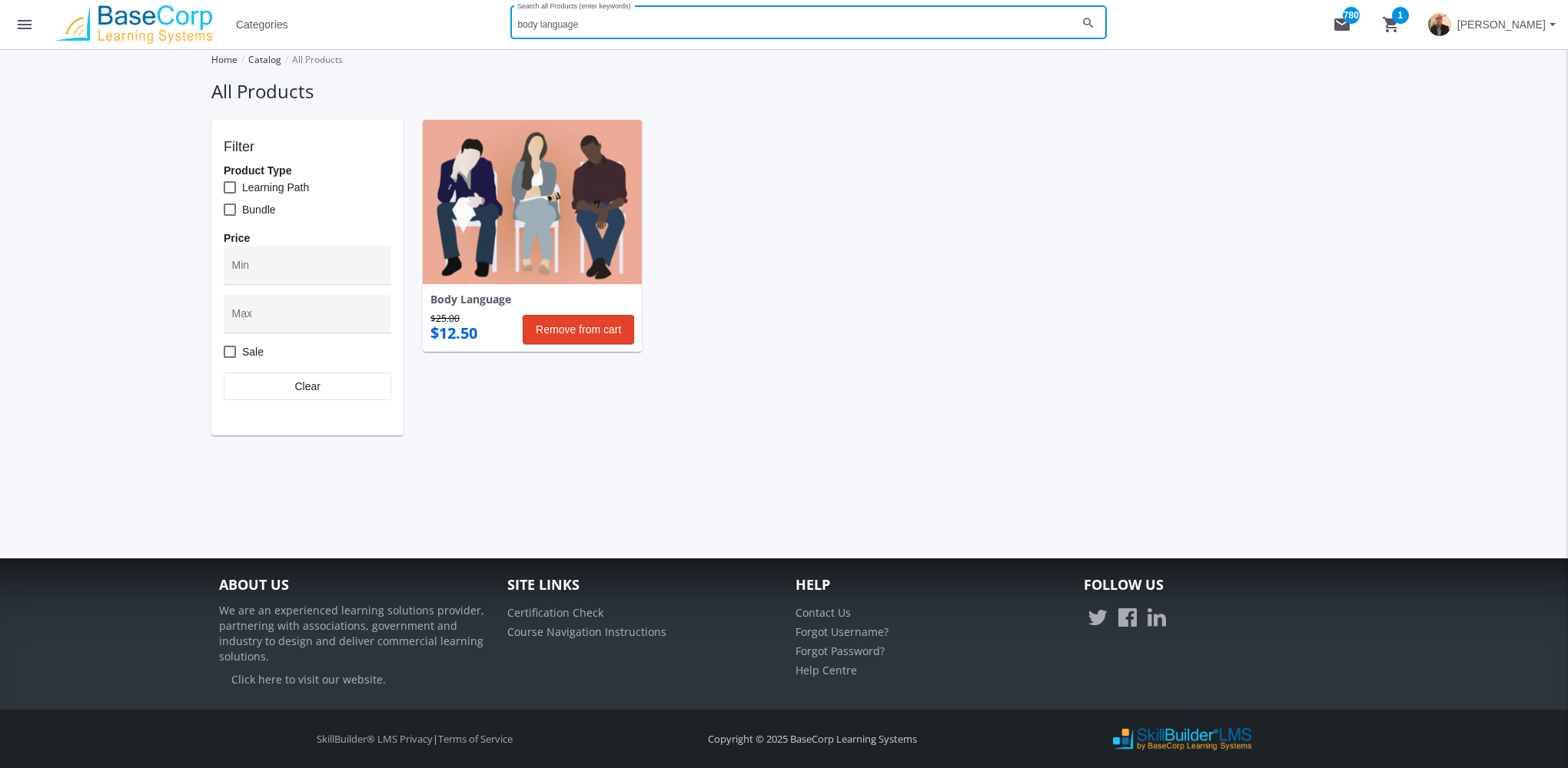
click at [16, 30] on mat-icon "menu" at bounding box center [24, 24] width 18 height 18
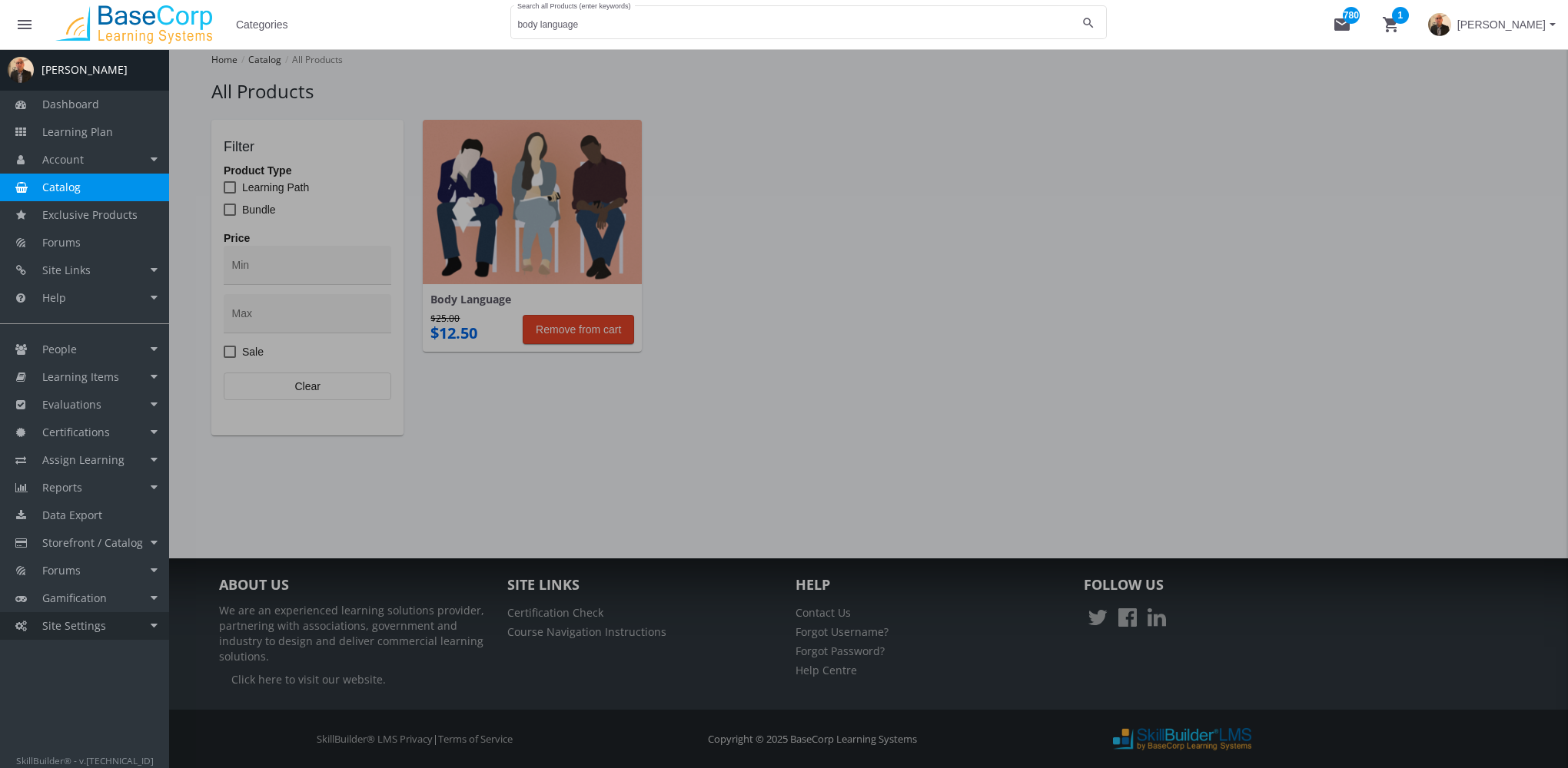
click at [116, 627] on link "Site Settings" at bounding box center [84, 626] width 169 height 28
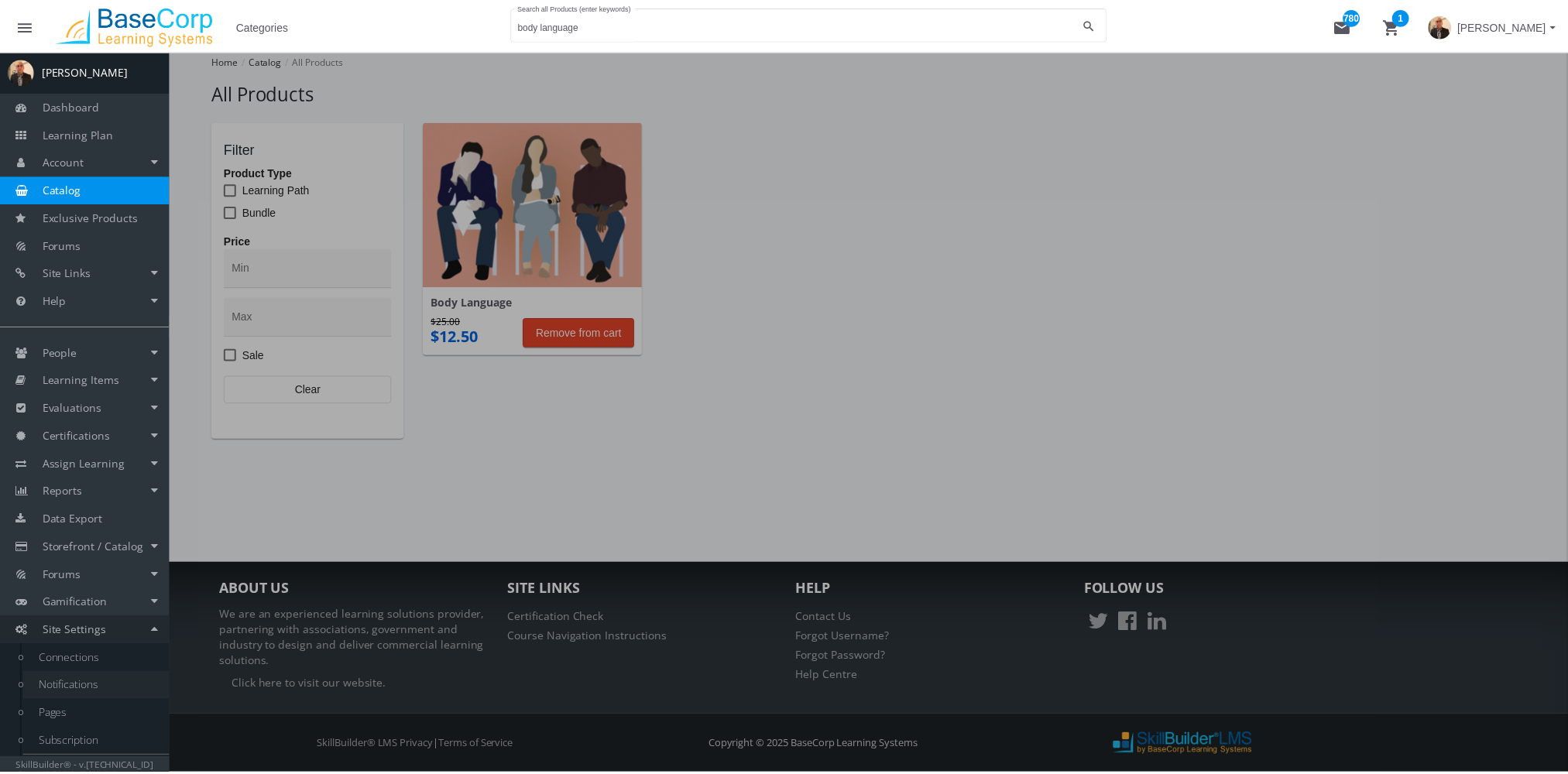
scroll to position [25, 0]
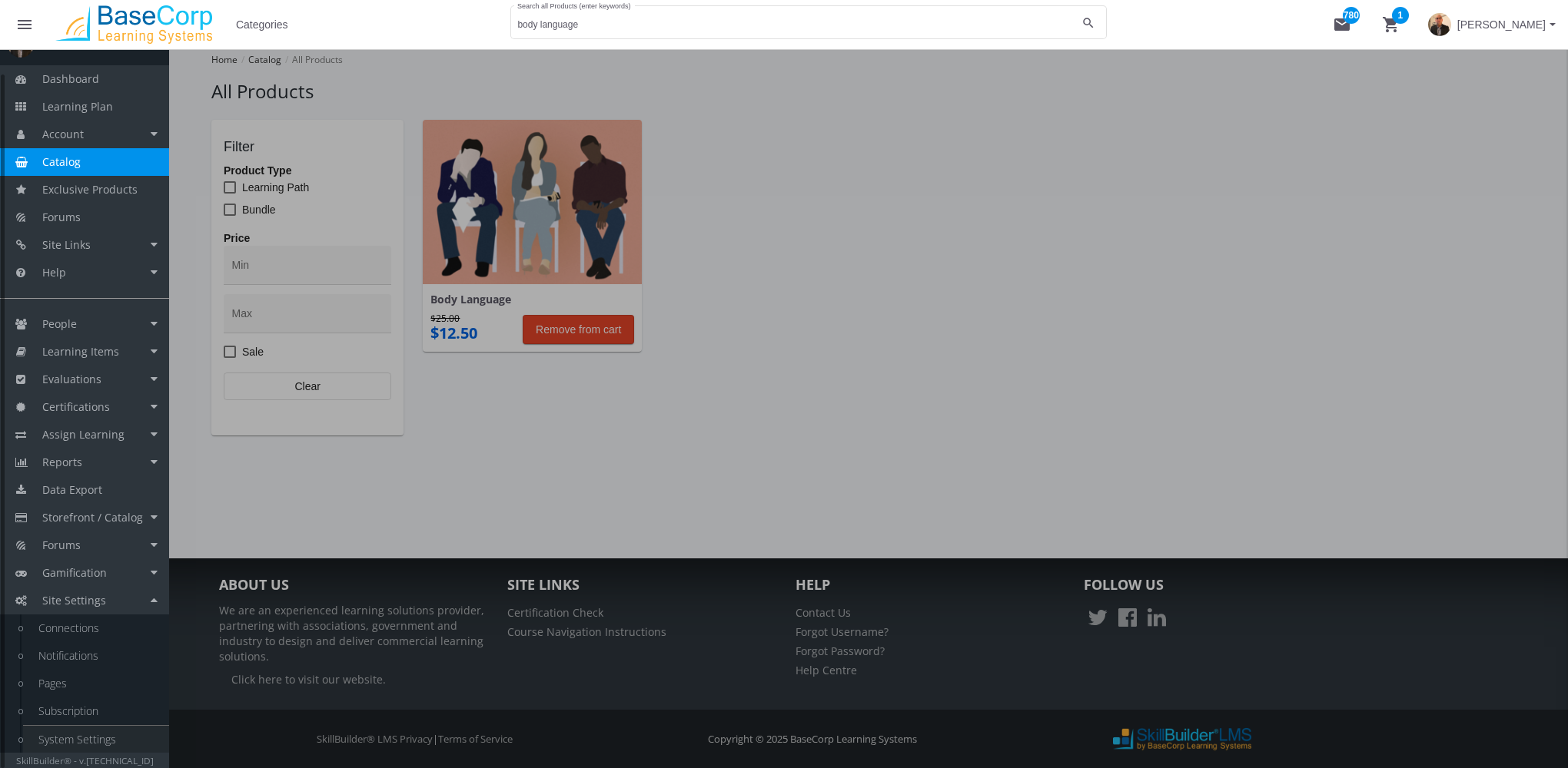
click at [99, 734] on link "System Settings" at bounding box center [96, 739] width 146 height 28
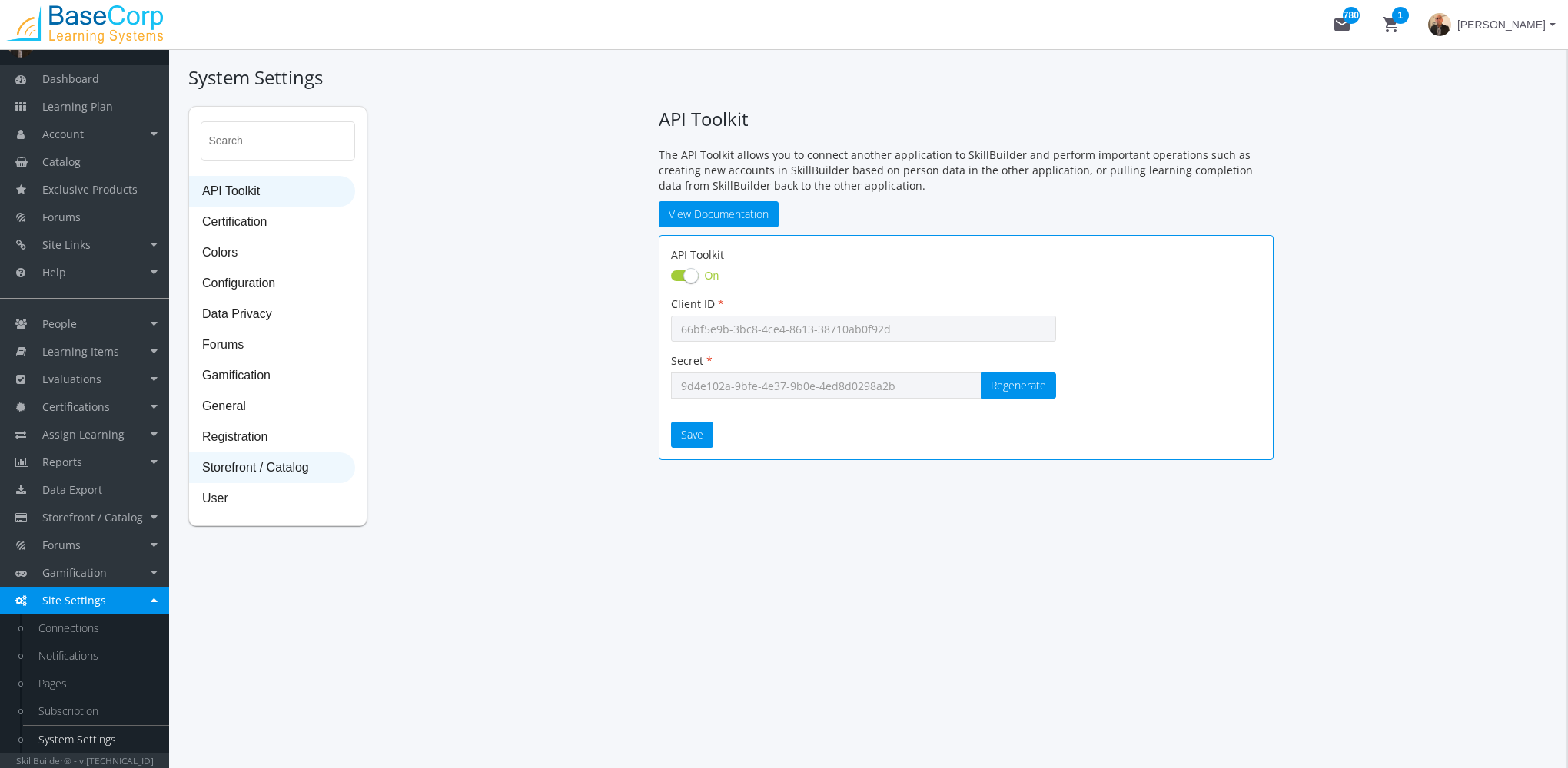
click at [285, 470] on span "Storefront / Catalog" at bounding box center [272, 468] width 165 height 30
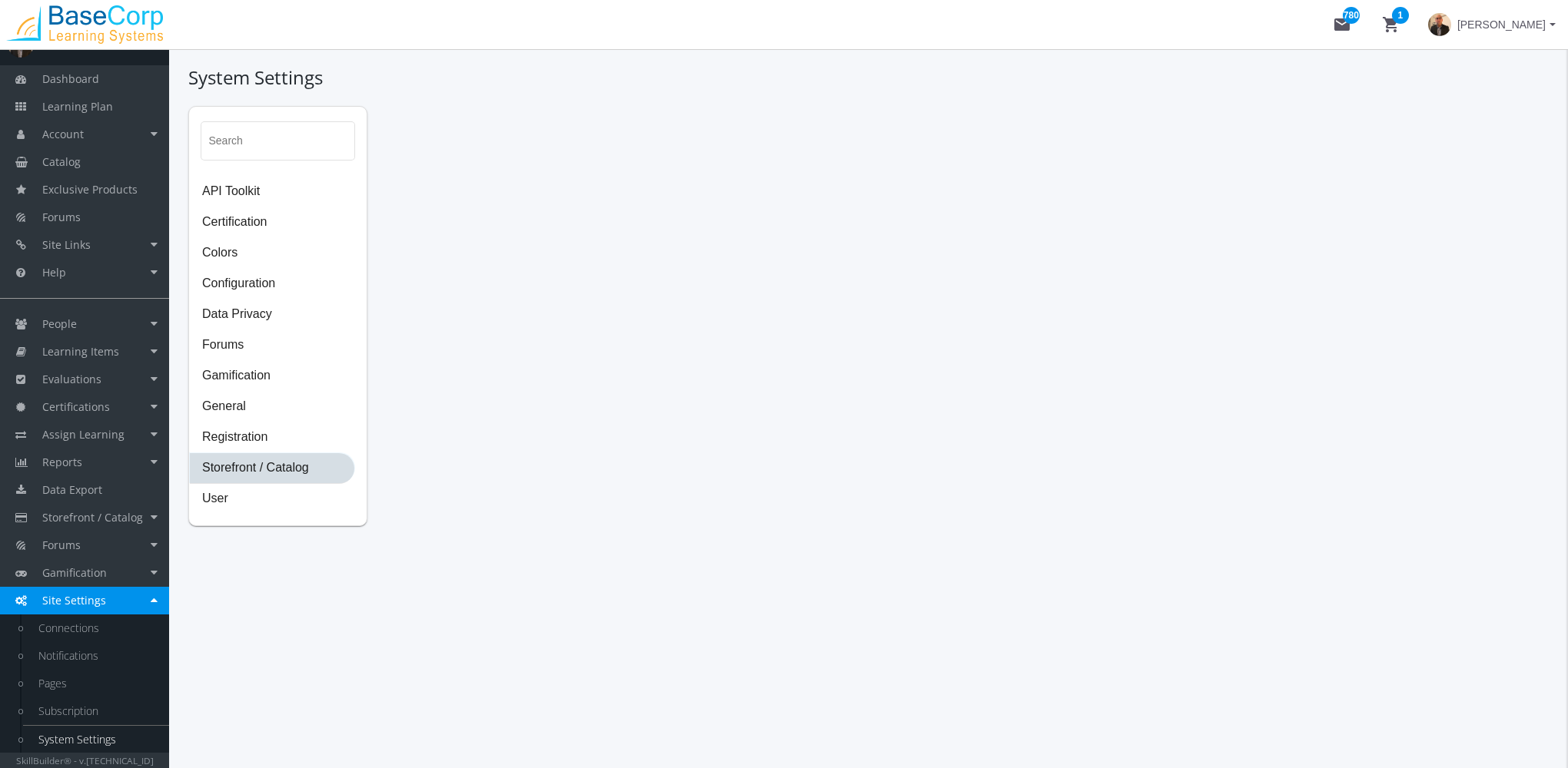
select select "23: USD"
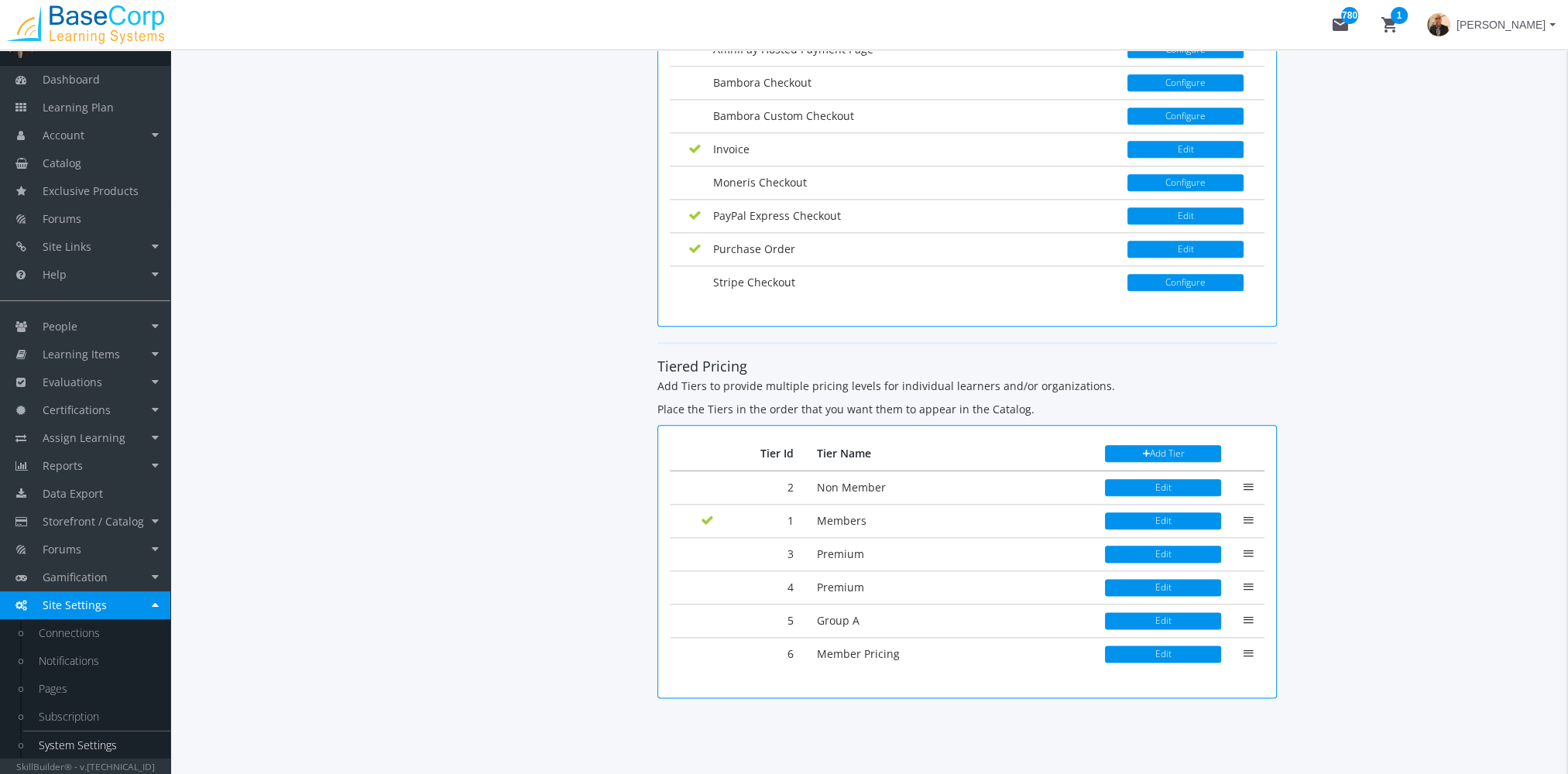
scroll to position [2393, 0]
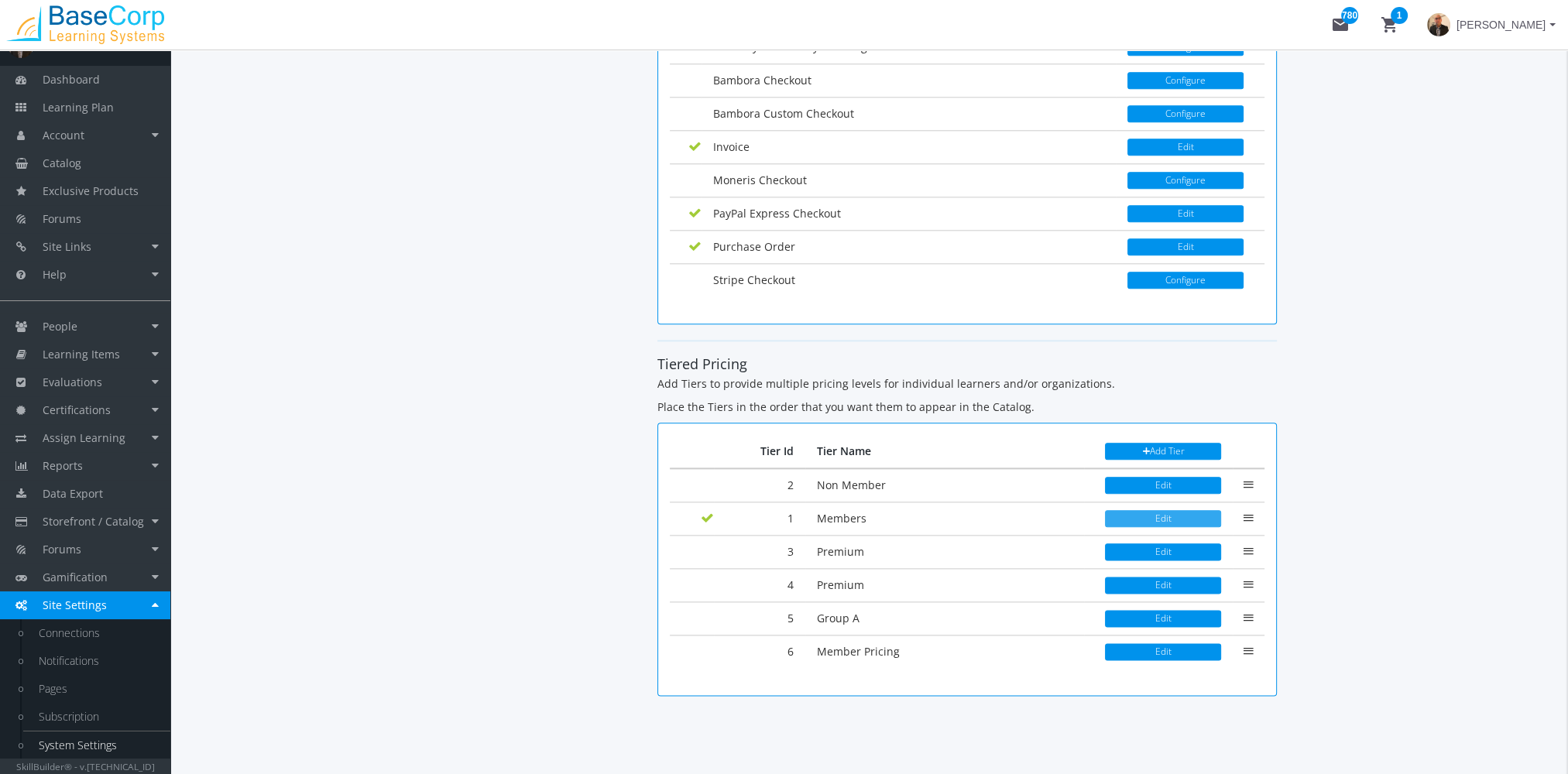
click at [1181, 510] on button "Edit" at bounding box center [1163, 518] width 116 height 17
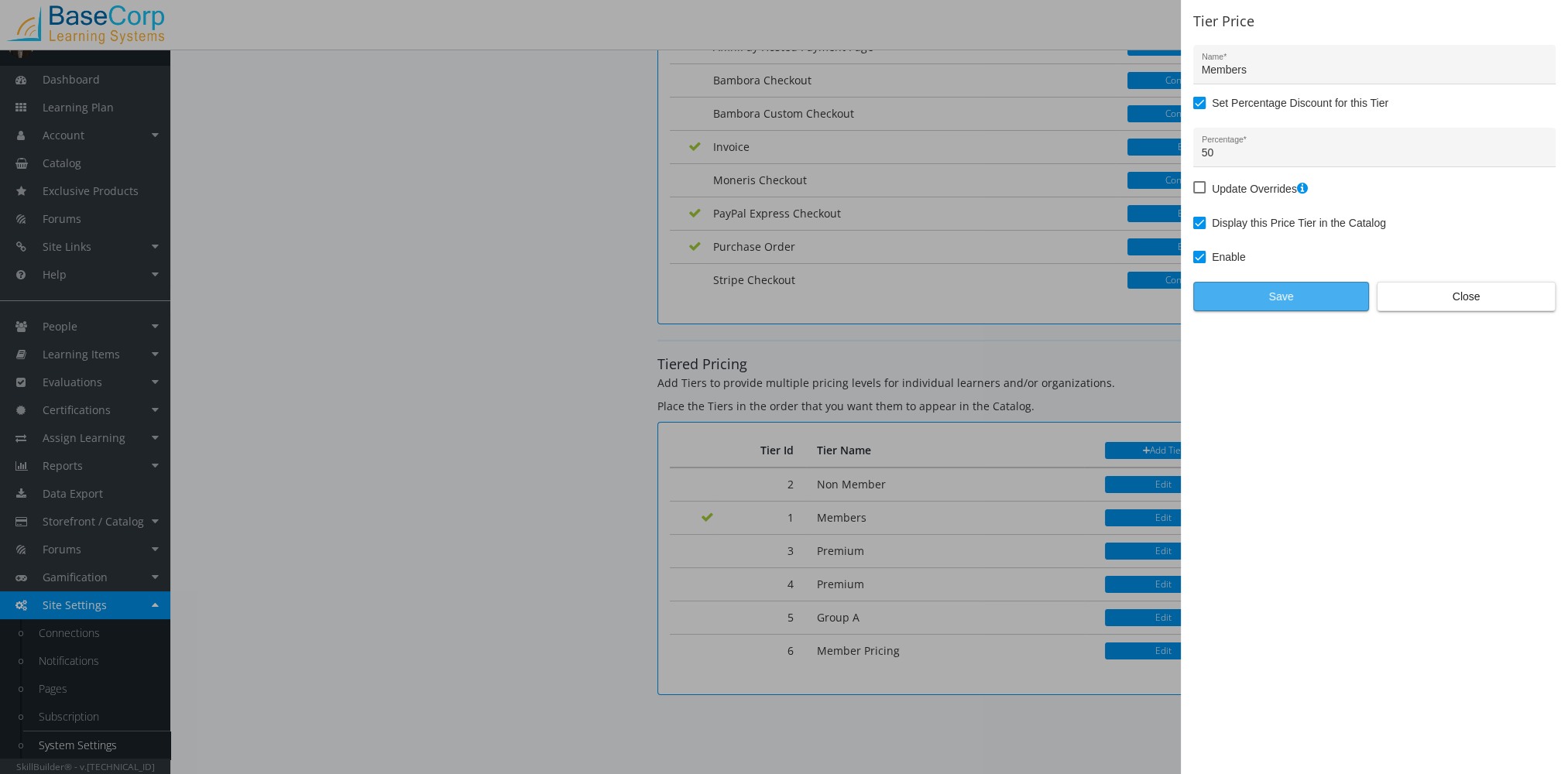
click at [1326, 301] on span "Save" at bounding box center [1281, 296] width 149 height 28
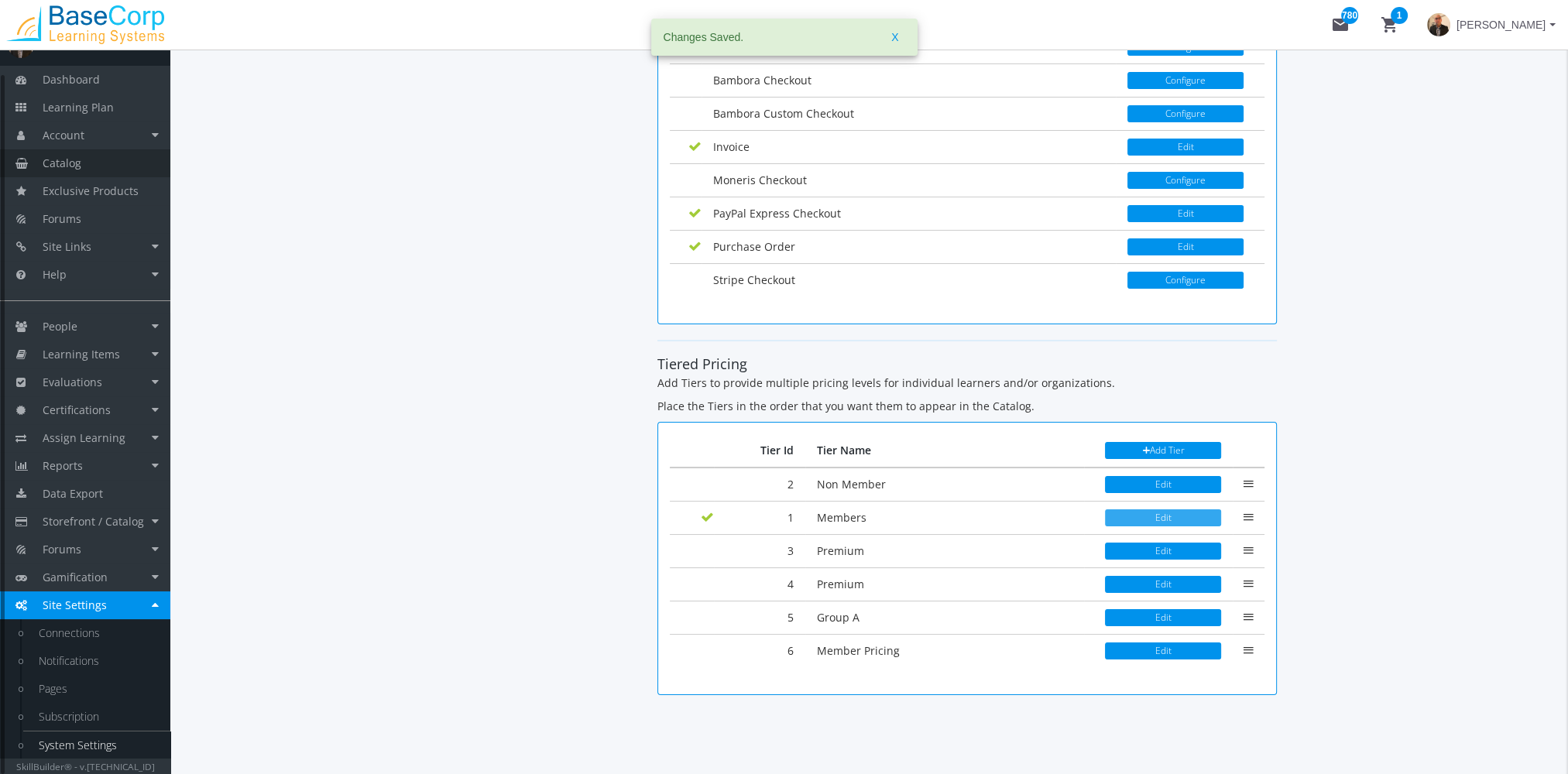
scroll to position [2393, 0]
click at [106, 170] on link "Catalog" at bounding box center [85, 163] width 170 height 28
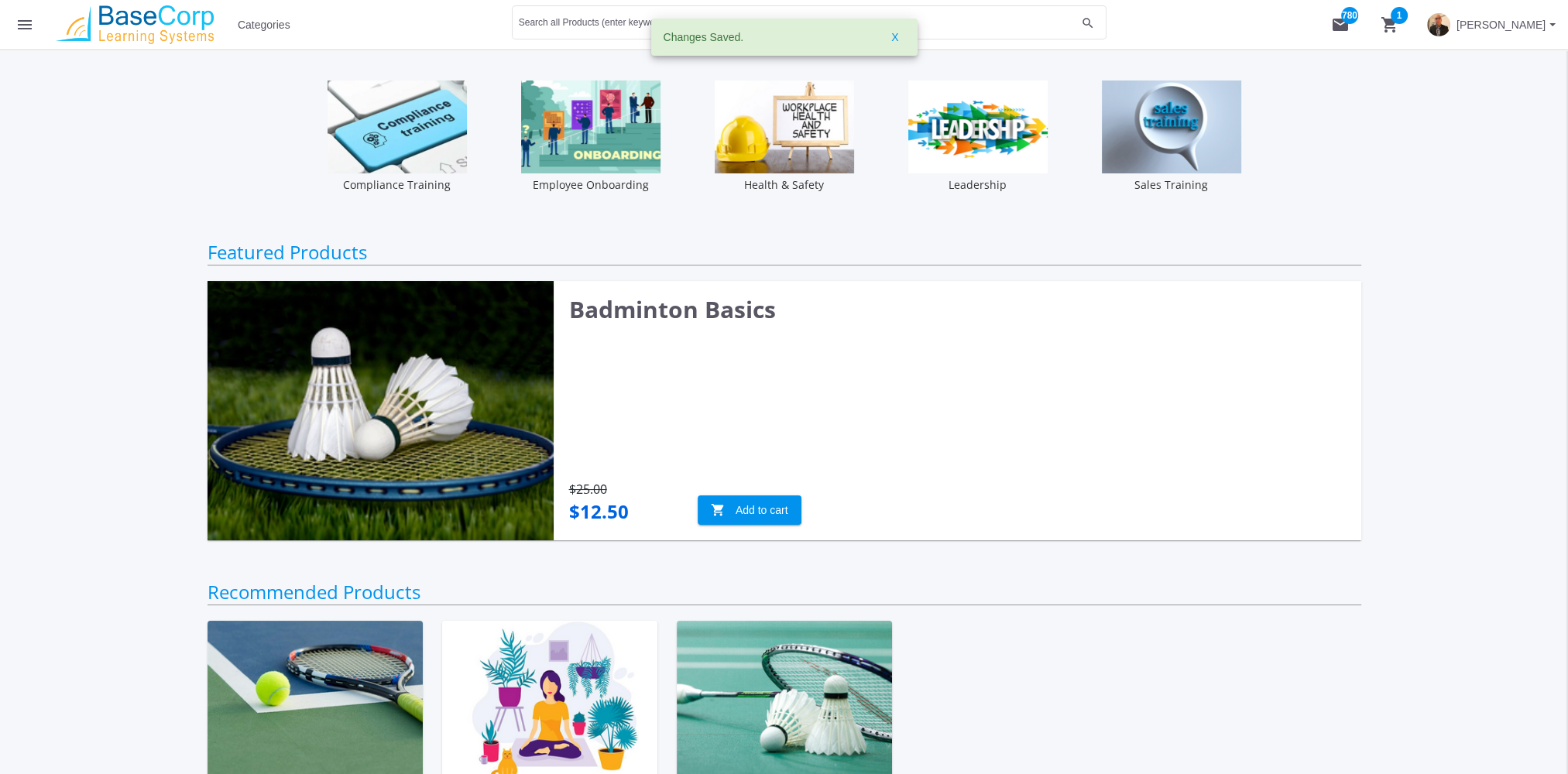
drag, startPoint x: 566, startPoint y: 28, endPoint x: 555, endPoint y: 71, distance: 44.4
click at [558, 64] on body "Loading page Page Loaded menu Categories Search all Products (enter keywords) s…" at bounding box center [784, 387] width 1568 height 774
type input "body language"
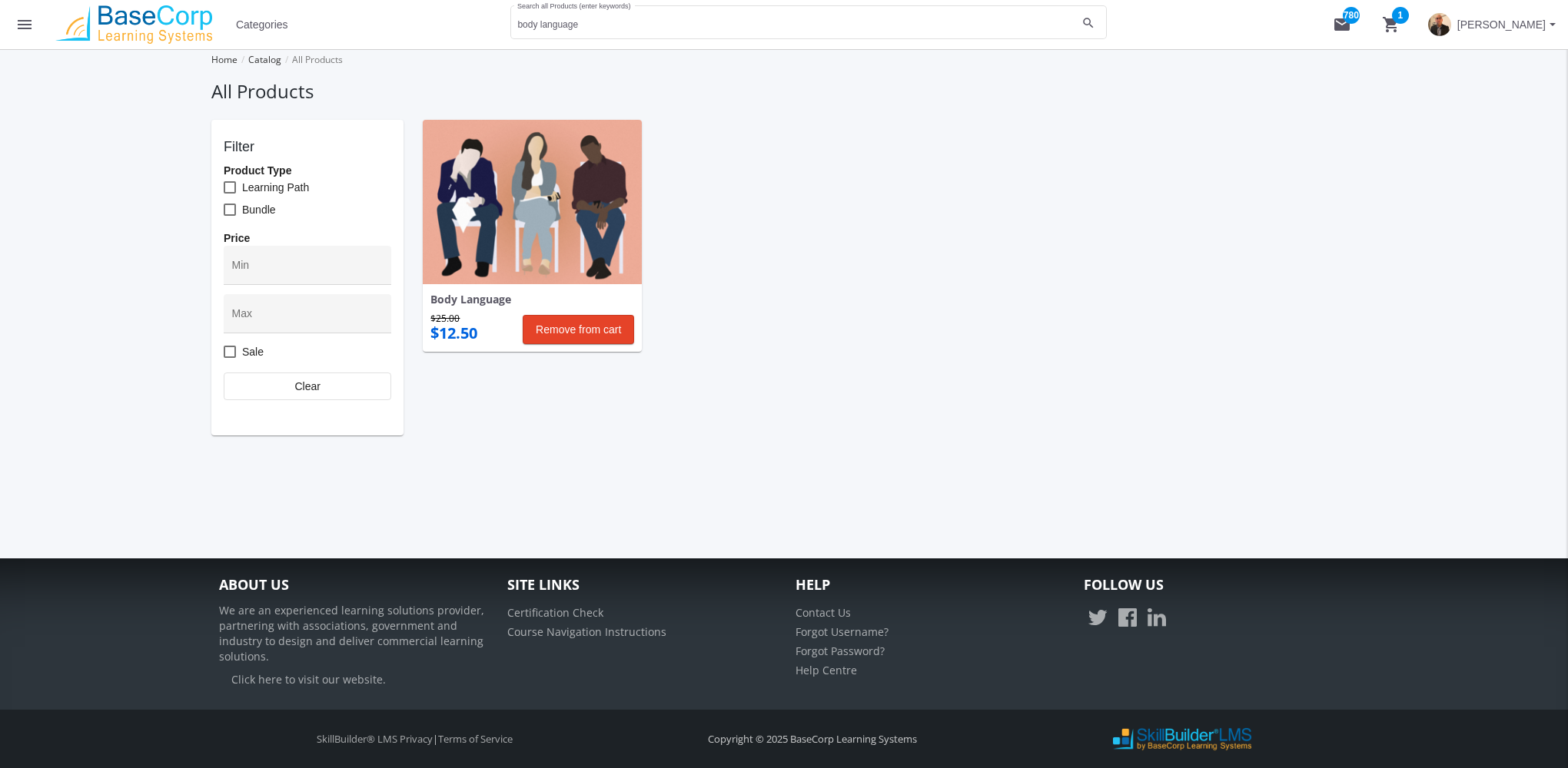
click at [530, 198] on img at bounding box center [532, 202] width 219 height 165
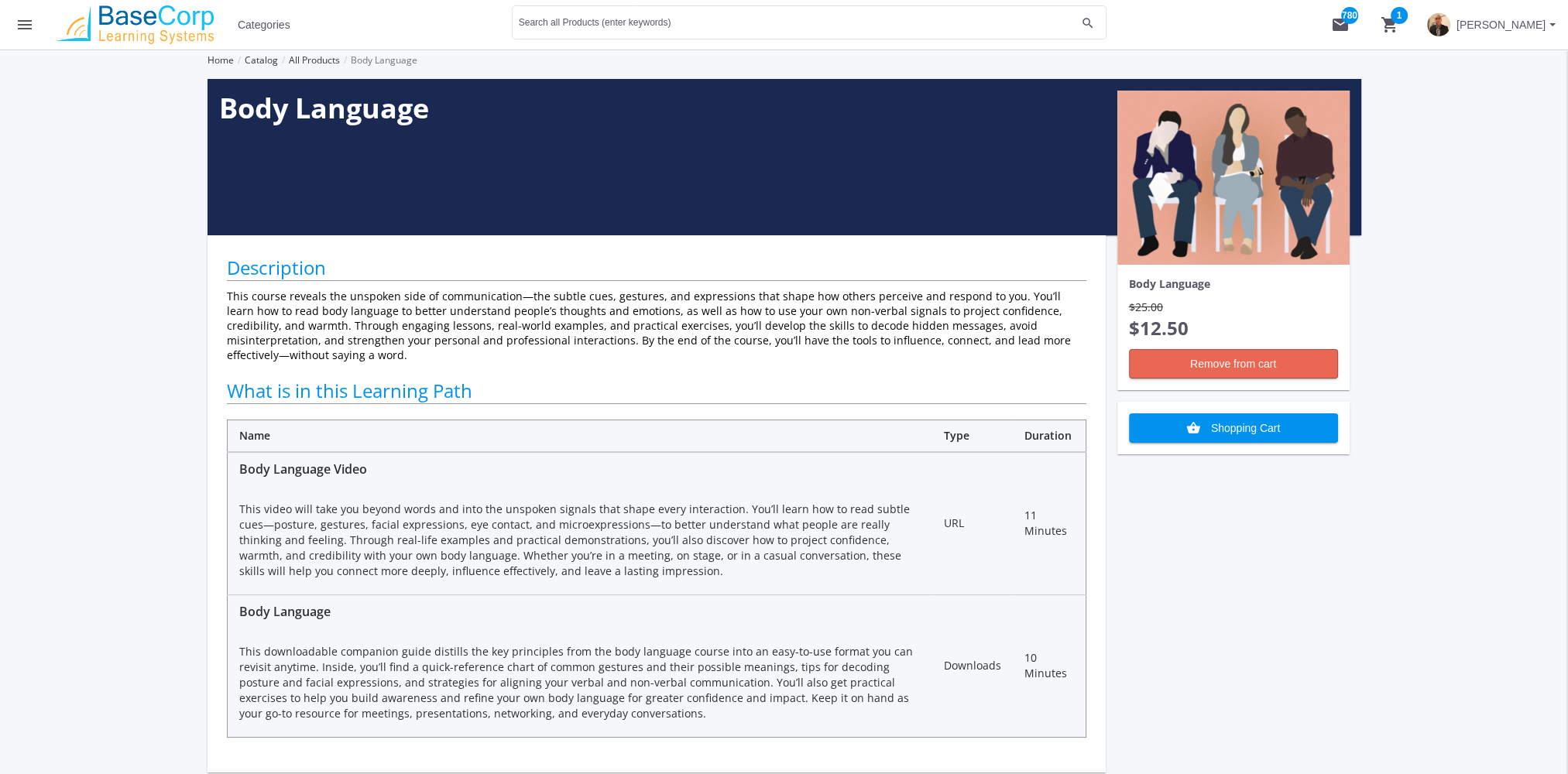
click at [1274, 359] on span "Remove from cart" at bounding box center [1233, 364] width 183 height 28
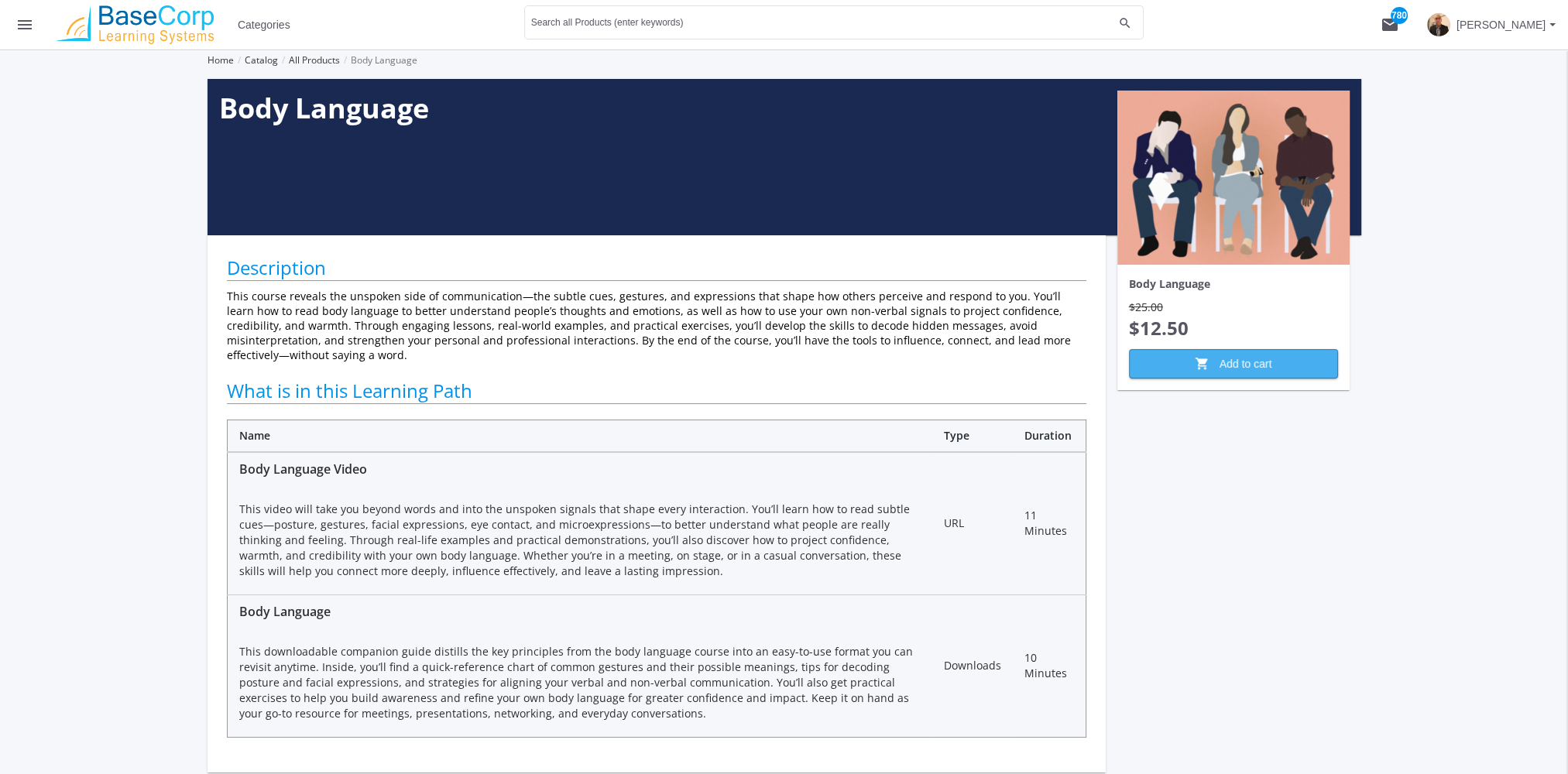
click at [1255, 368] on span "shopping_cart Add to cart" at bounding box center [1233, 364] width 183 height 28
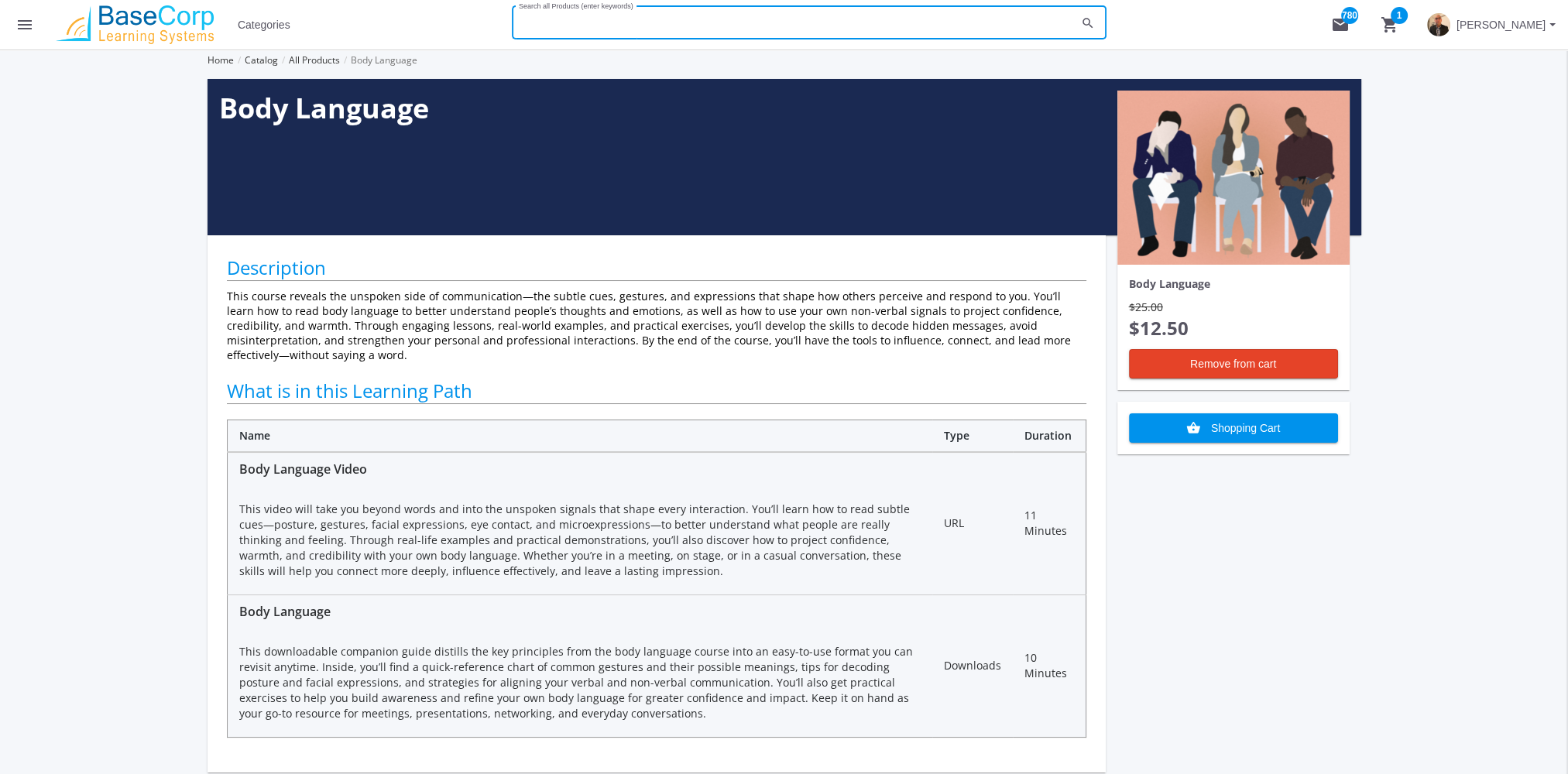
click at [670, 22] on input "Search all Products (enter keywords)" at bounding box center [798, 25] width 558 height 10
type input "coaching teams"
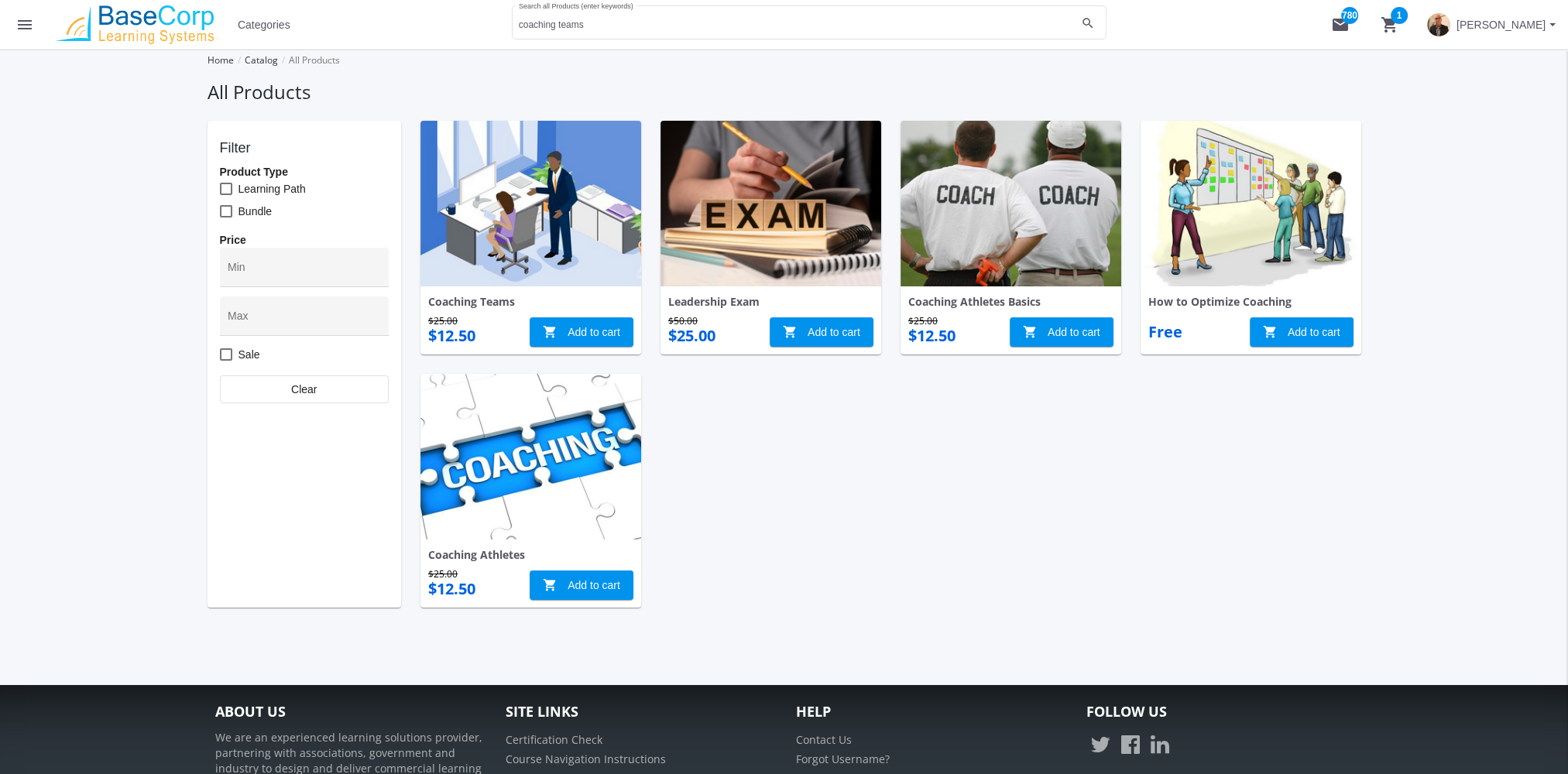
click at [548, 248] on img at bounding box center [531, 204] width 221 height 166
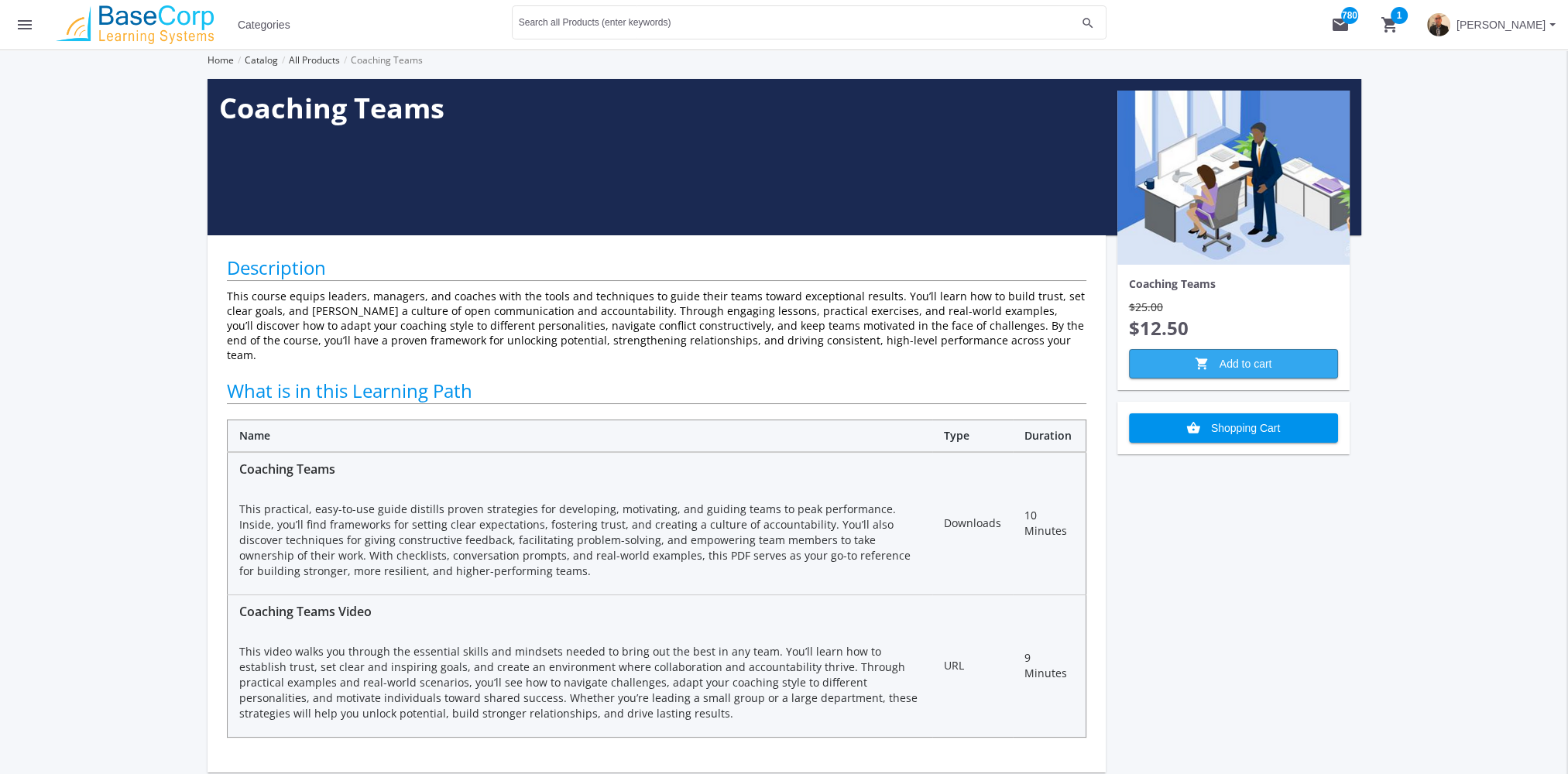
click at [1232, 353] on span "shopping_cart Add to cart" at bounding box center [1233, 364] width 183 height 28
click at [731, 16] on div "Search all Products (enter keywords)" at bounding box center [798, 22] width 558 height 38
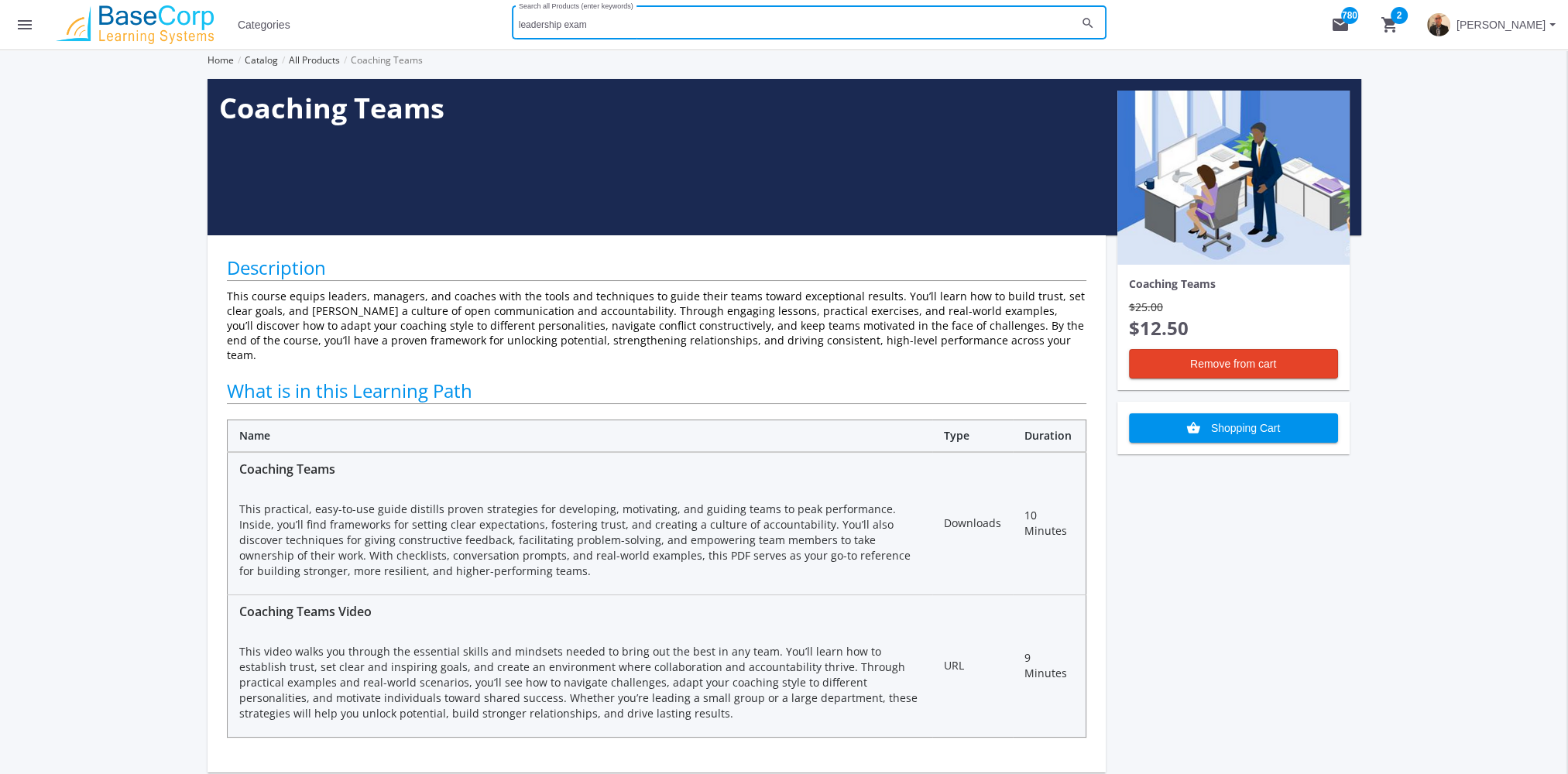
type input "leadership exam"
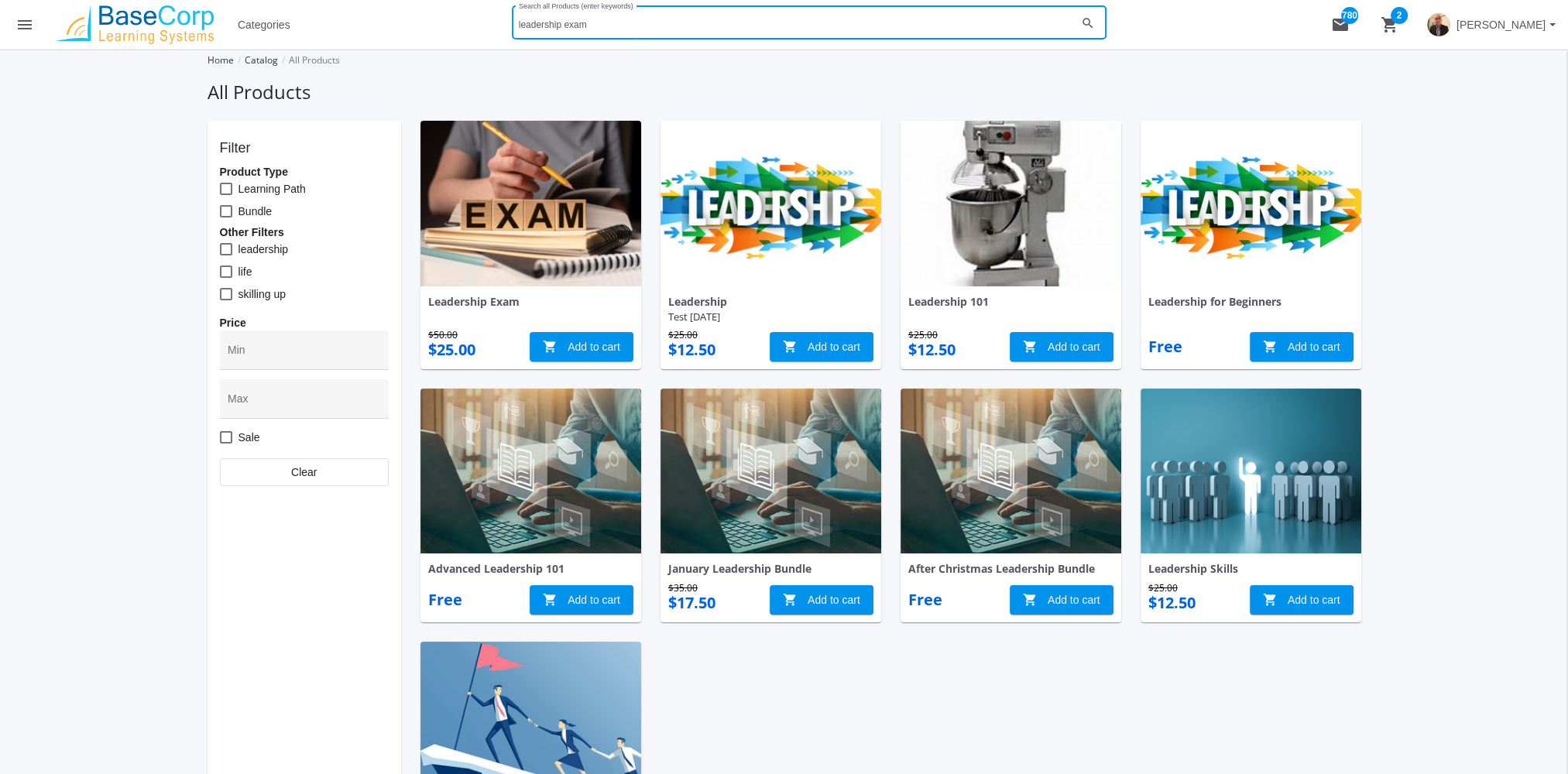
click at [567, 182] on img at bounding box center [531, 204] width 221 height 166
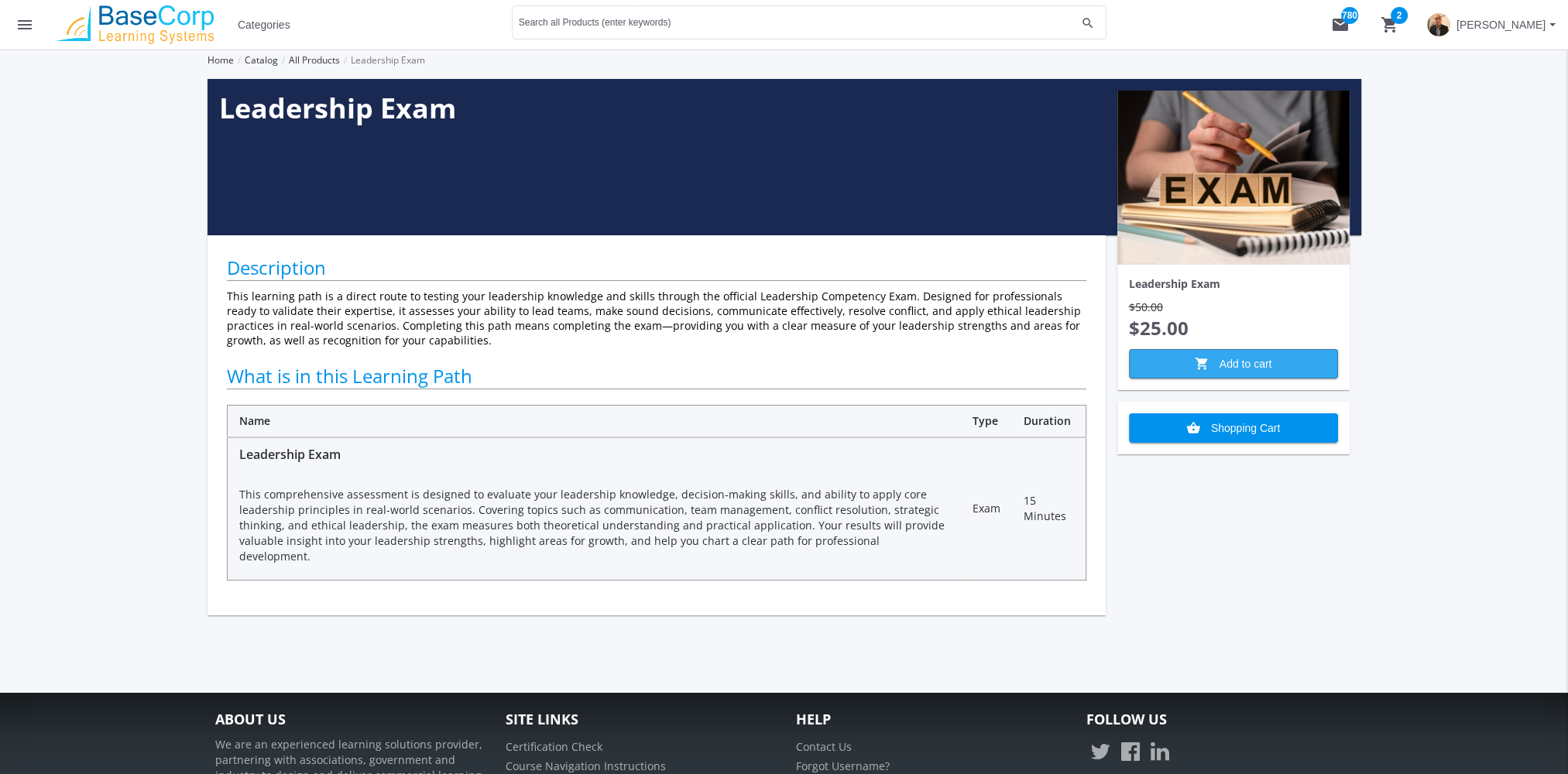
click at [1187, 371] on span "shopping_cart Add to cart" at bounding box center [1233, 364] width 183 height 28
click at [1390, 29] on mat-icon "shopping_cart 3" at bounding box center [1390, 24] width 18 height 18
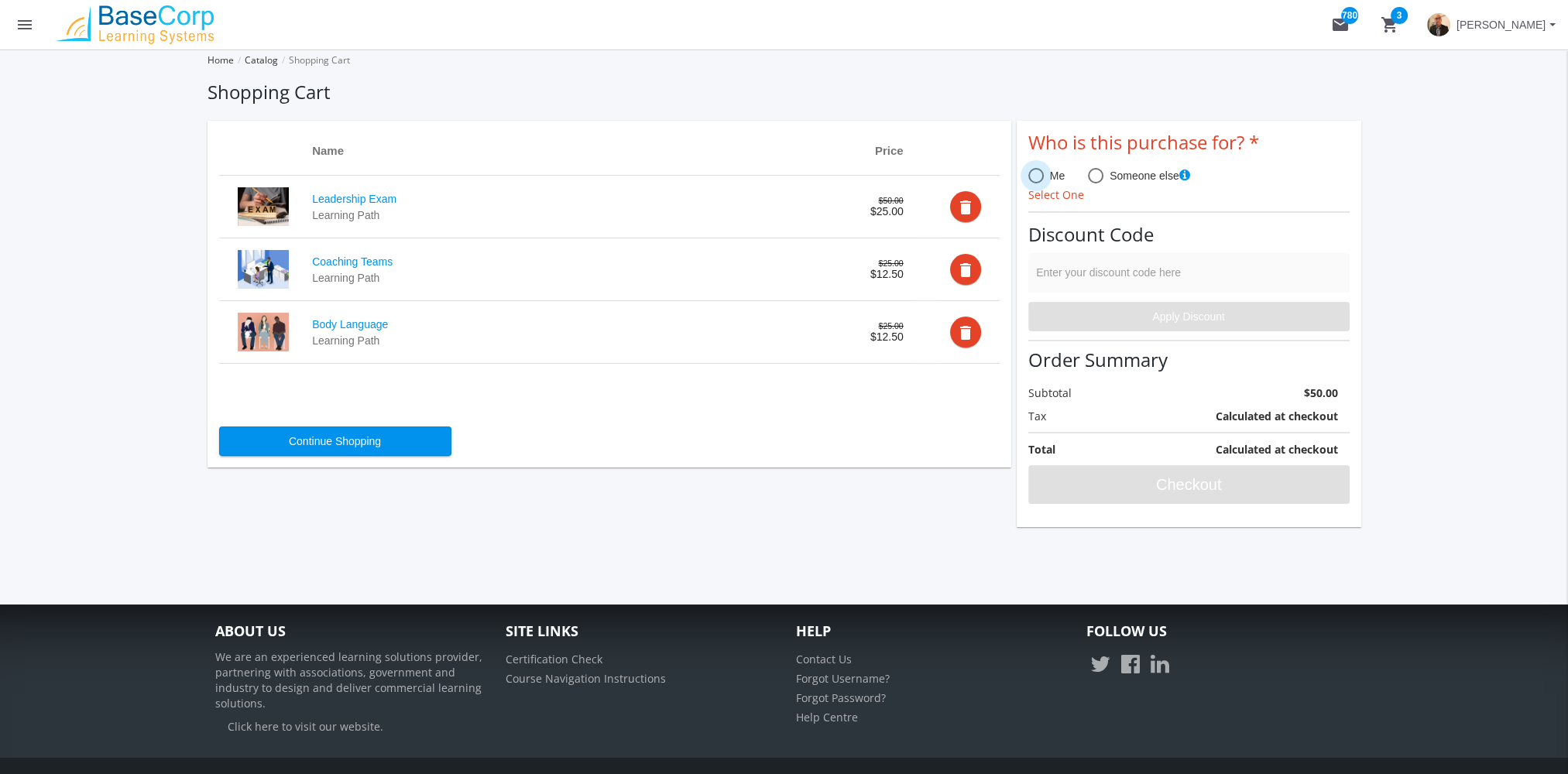
click at [1037, 183] on span at bounding box center [1037, 176] width 16 height 16
click at [1037, 183] on input "Me" at bounding box center [1037, 179] width 16 height 16
radio input "true"
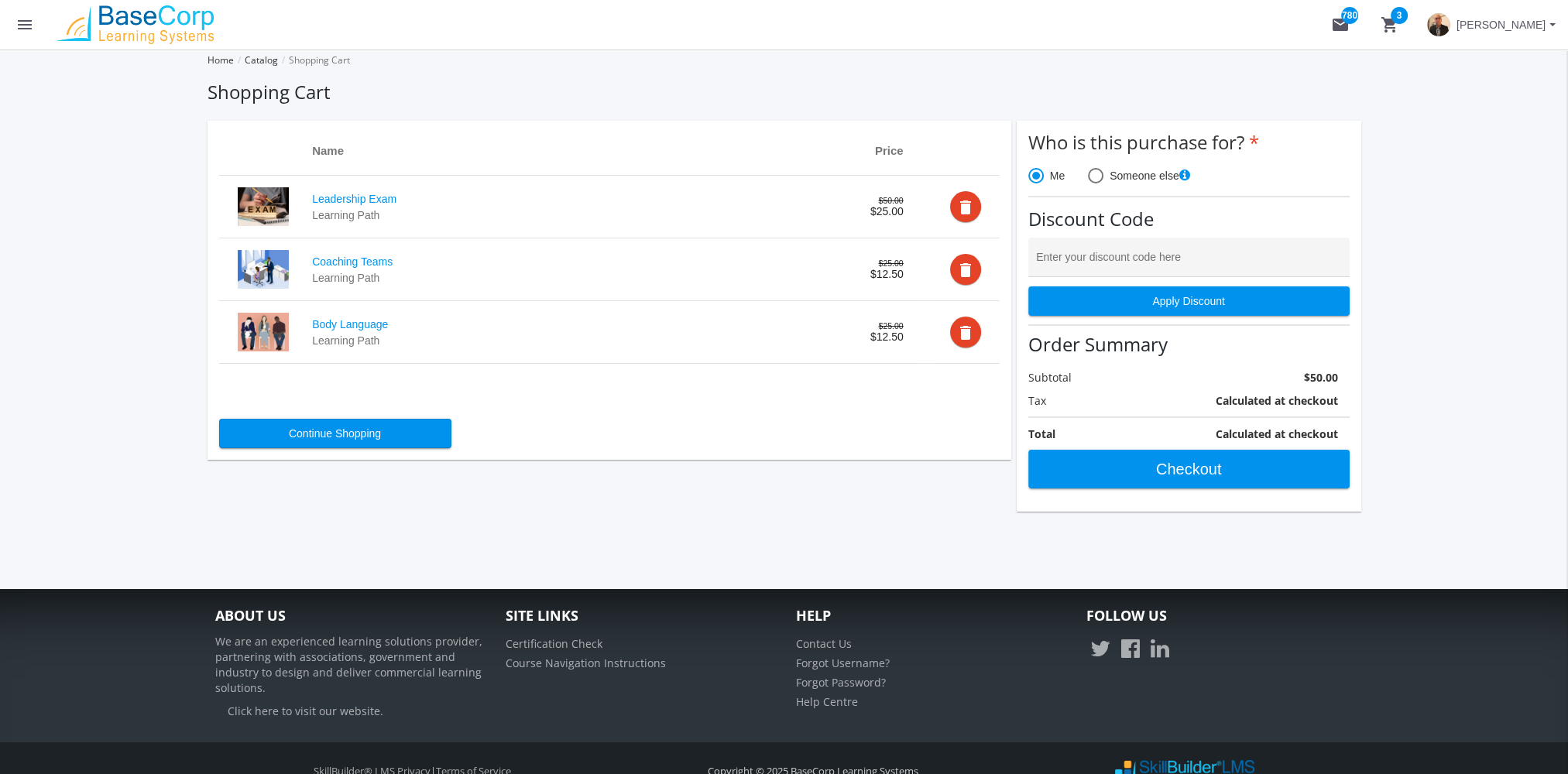
click at [1038, 180] on span at bounding box center [1037, 176] width 16 height 16
click at [1038, 180] on input "Me" at bounding box center [1037, 179] width 16 height 16
click at [1038, 182] on span at bounding box center [1037, 176] width 16 height 16
click at [1038, 182] on input "Me" at bounding box center [1037, 179] width 16 height 16
click at [1093, 178] on span at bounding box center [1096, 176] width 16 height 16
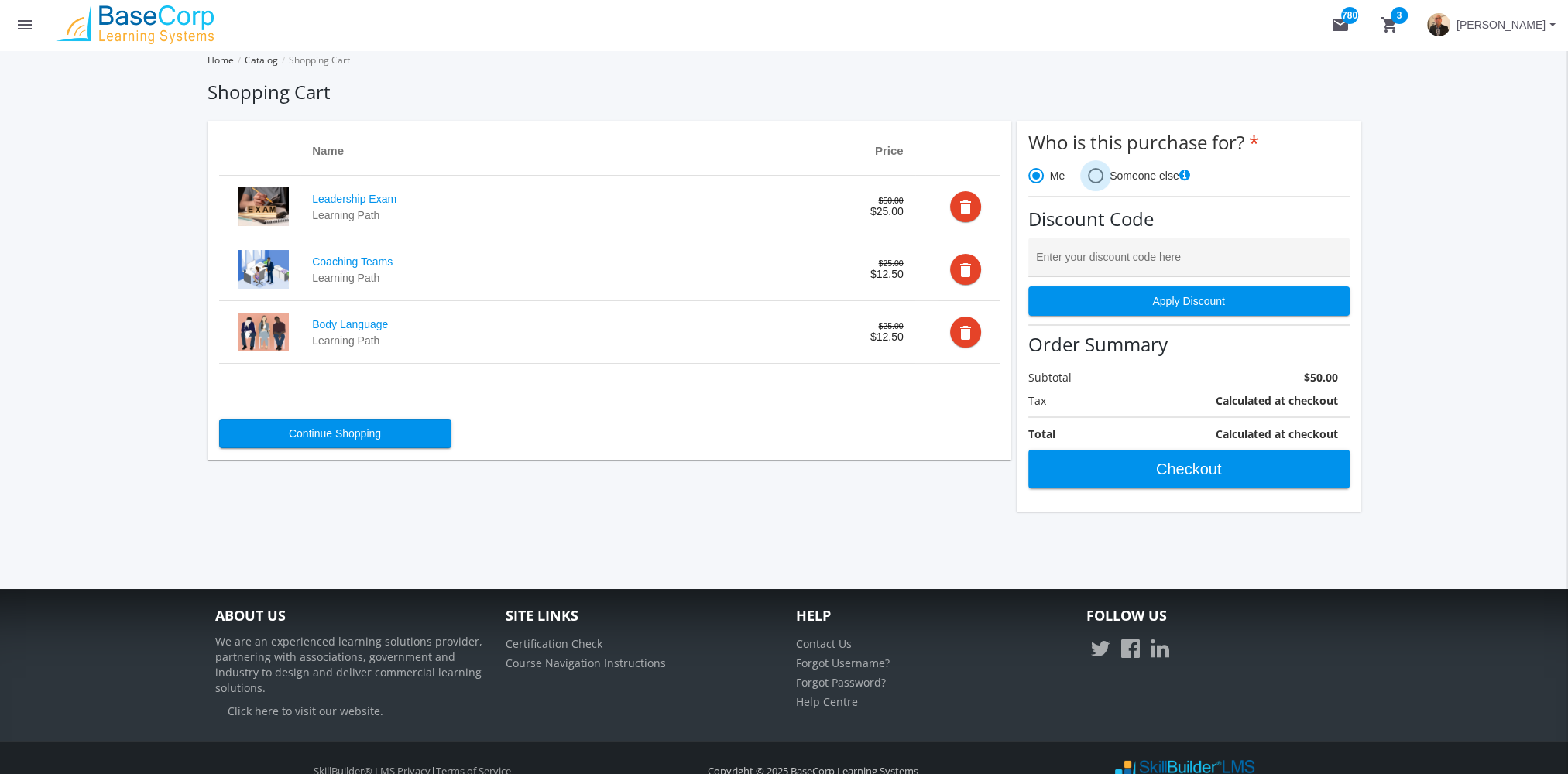
click at [1093, 178] on input "Someone else" at bounding box center [1096, 179] width 16 height 16
radio input "true"
click at [1050, 176] on span "Me" at bounding box center [1055, 176] width 21 height 16
click at [1044, 176] on input "Me" at bounding box center [1037, 179] width 16 height 16
radio input "true"
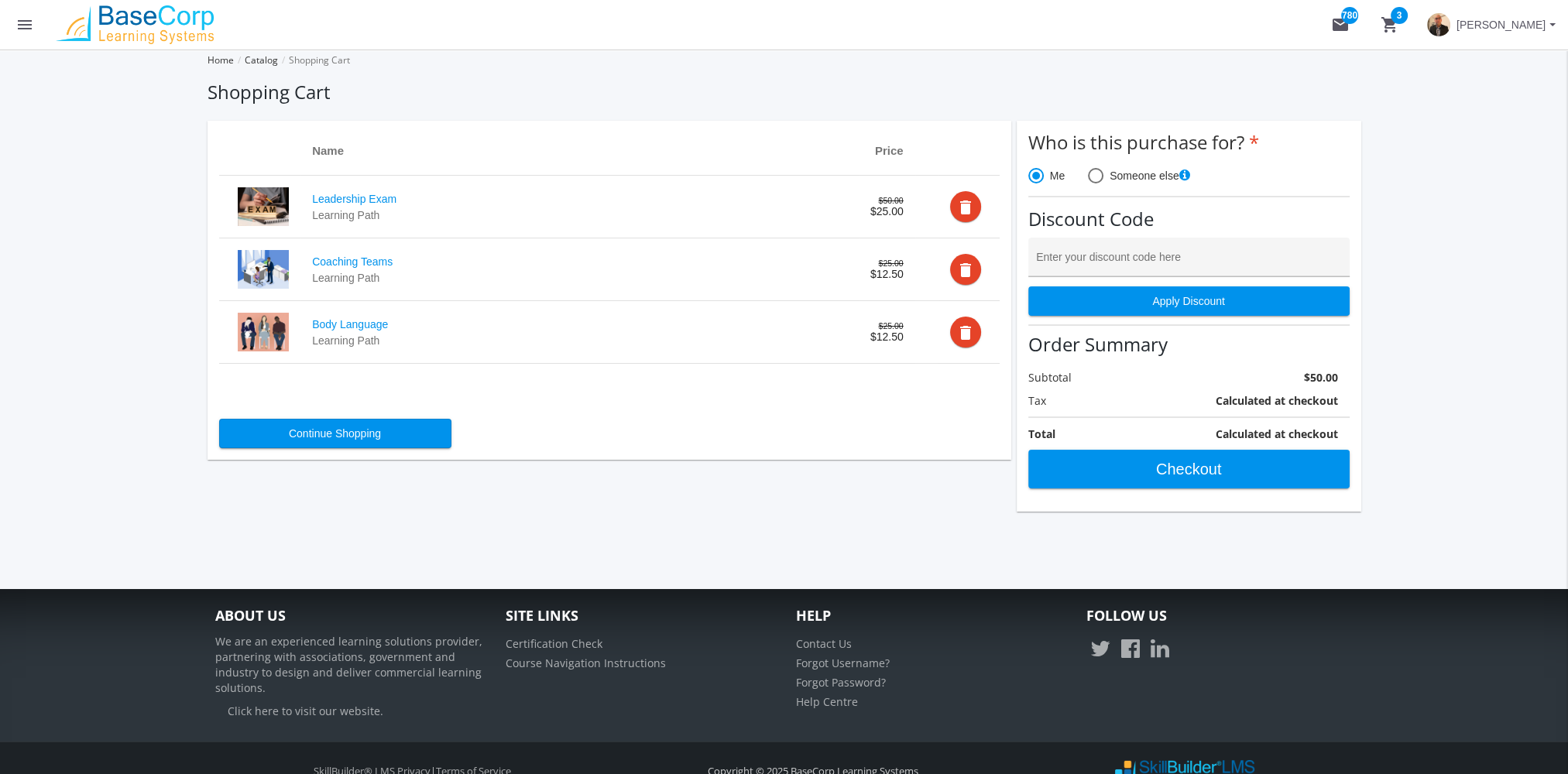
click at [1114, 250] on div "Enter your discount code here" at bounding box center [1189, 261] width 305 height 31
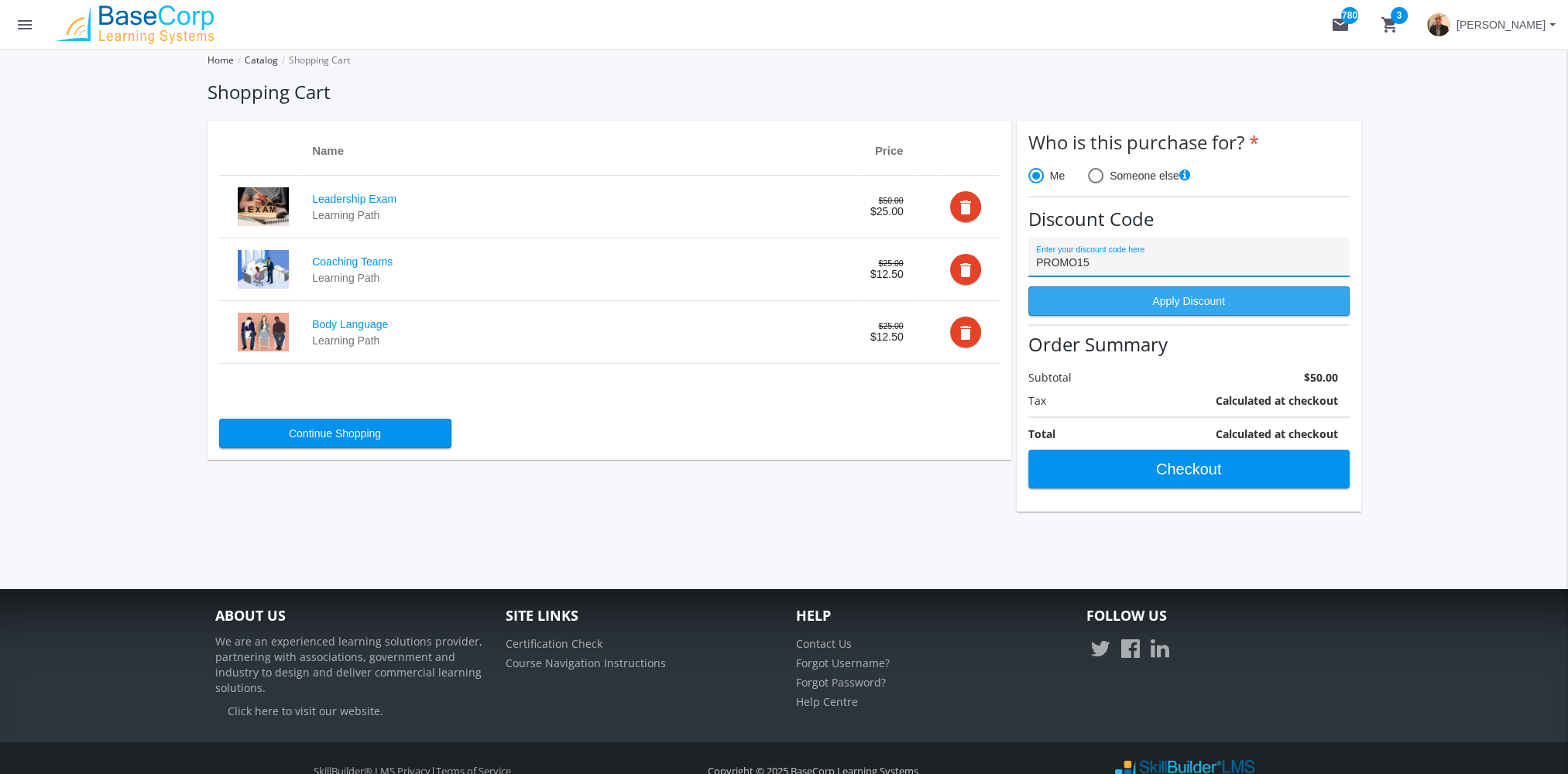
type input "PROMO15"
click at [1220, 309] on span "Apply Discount" at bounding box center [1190, 301] width 295 height 28
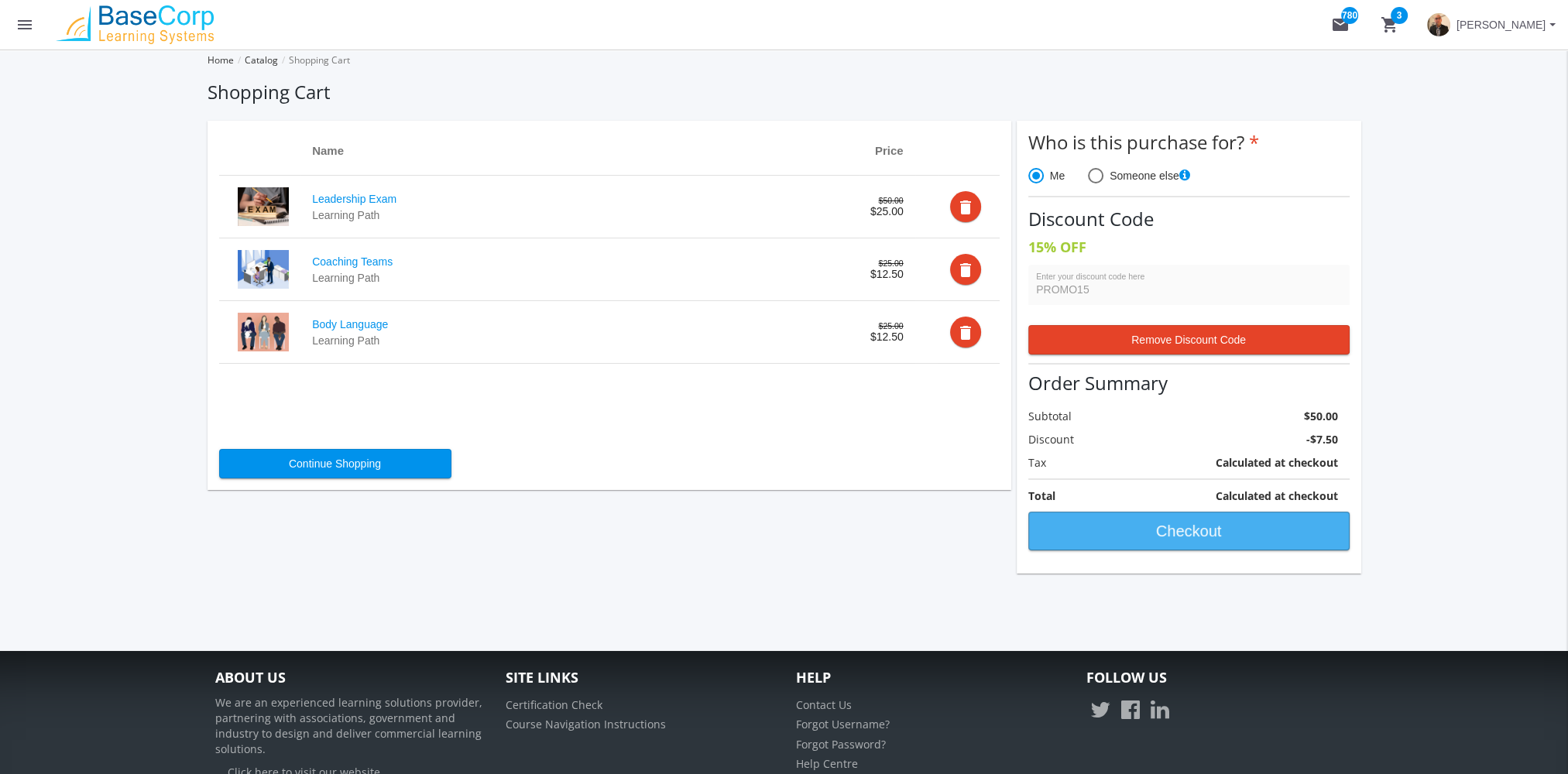
click at [1187, 535] on span "Checkout" at bounding box center [1190, 531] width 295 height 28
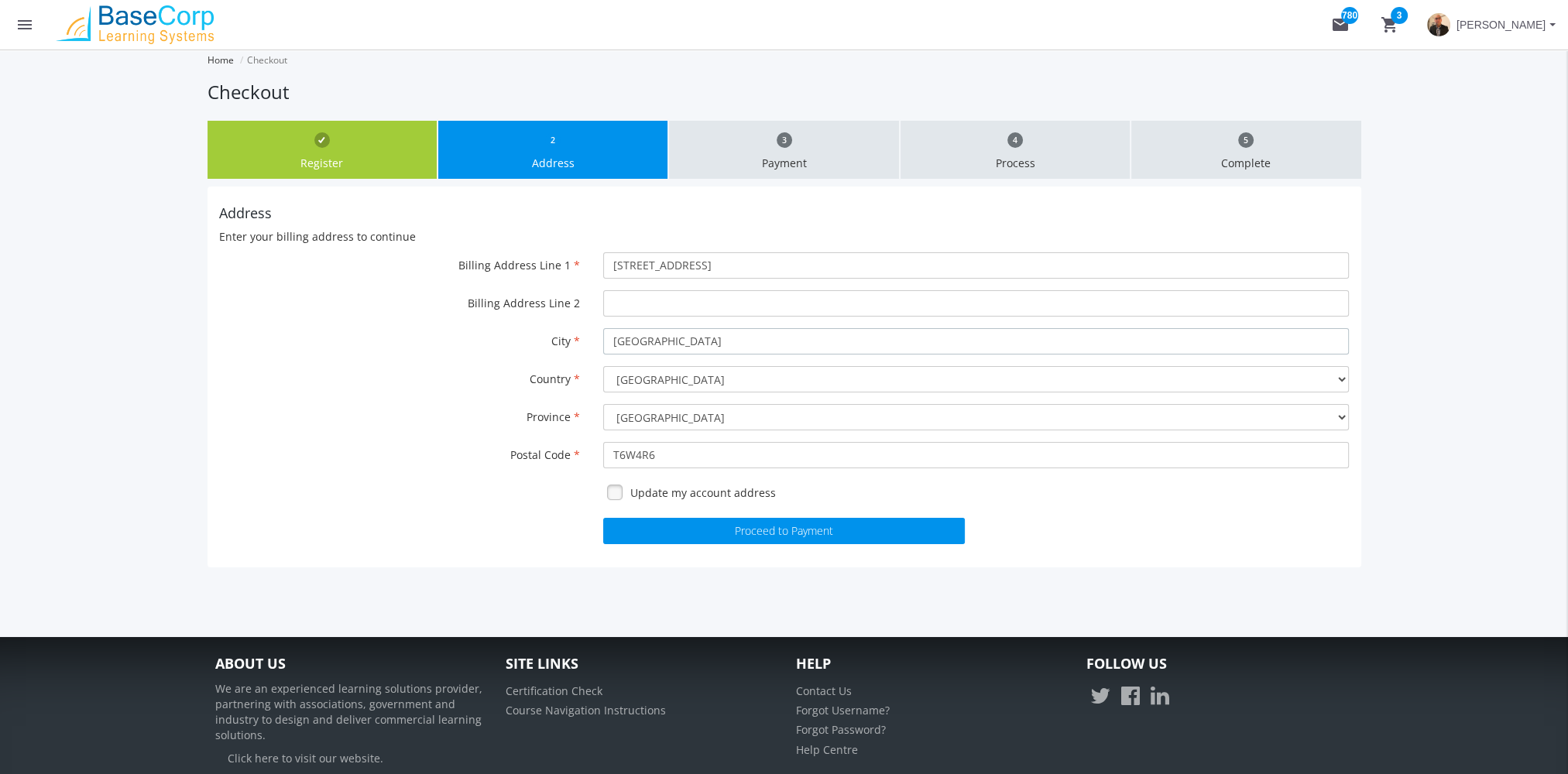
drag, startPoint x: 704, startPoint y: 342, endPoint x: 463, endPoint y: 364, distance: 242.0
click at [463, 364] on div "Billing Address Line 1 625 Leger Way Billing Address Line 2 City Edmonton Count…" at bounding box center [785, 398] width 1131 height 292
type input "Toronto"
click at [665, 418] on select "Alberta British Columbia Manitoba New Brunswick Newfoundland and Labrador North…" at bounding box center [975, 418] width 746 height 26
select select "9"
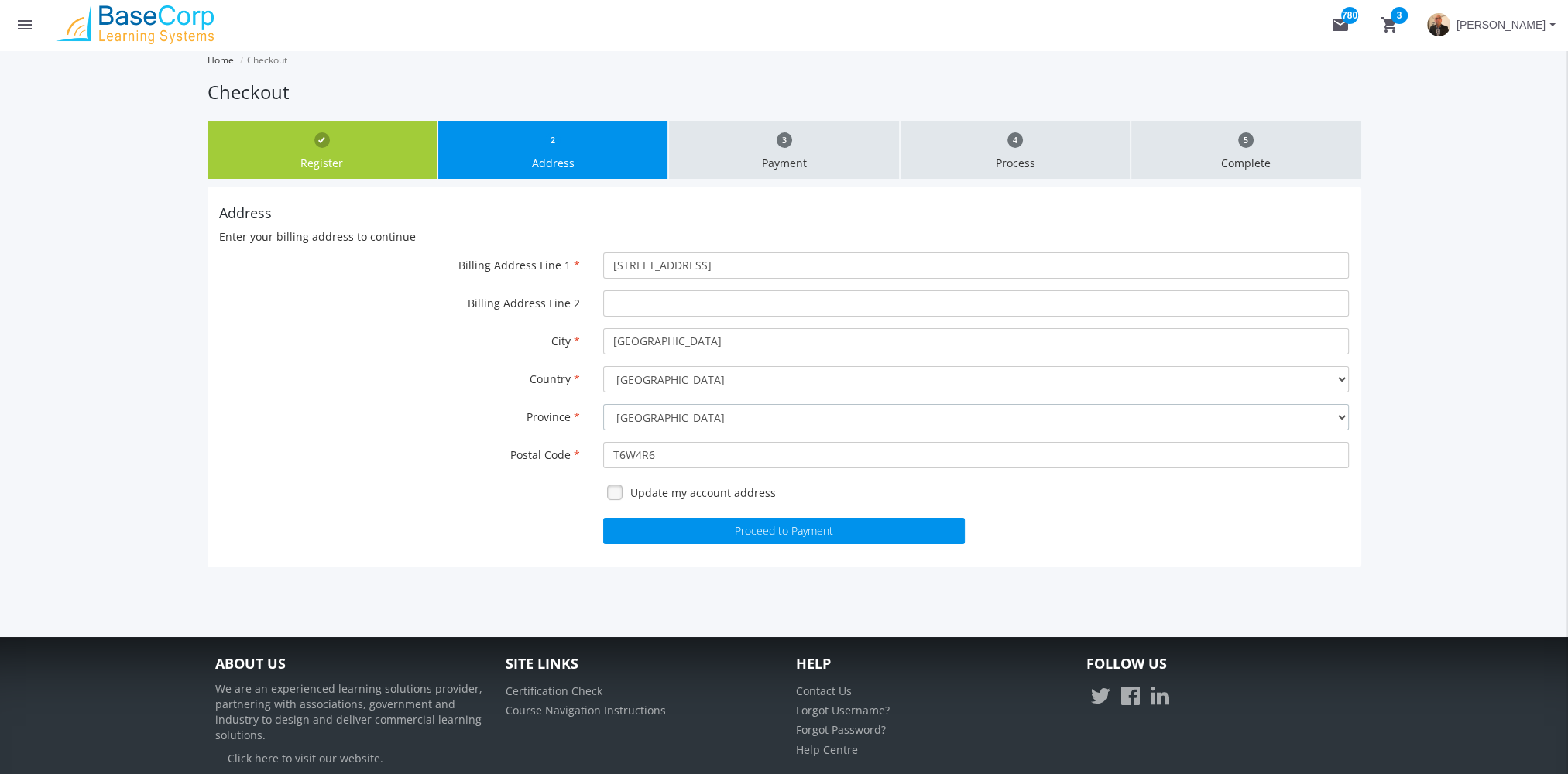
click at [603, 404] on select "Alberta British Columbia Manitoba New Brunswick Newfoundland and Labrador North…" at bounding box center [975, 418] width 746 height 26
click at [717, 524] on button "Proceed to Payment" at bounding box center [784, 531] width 362 height 26
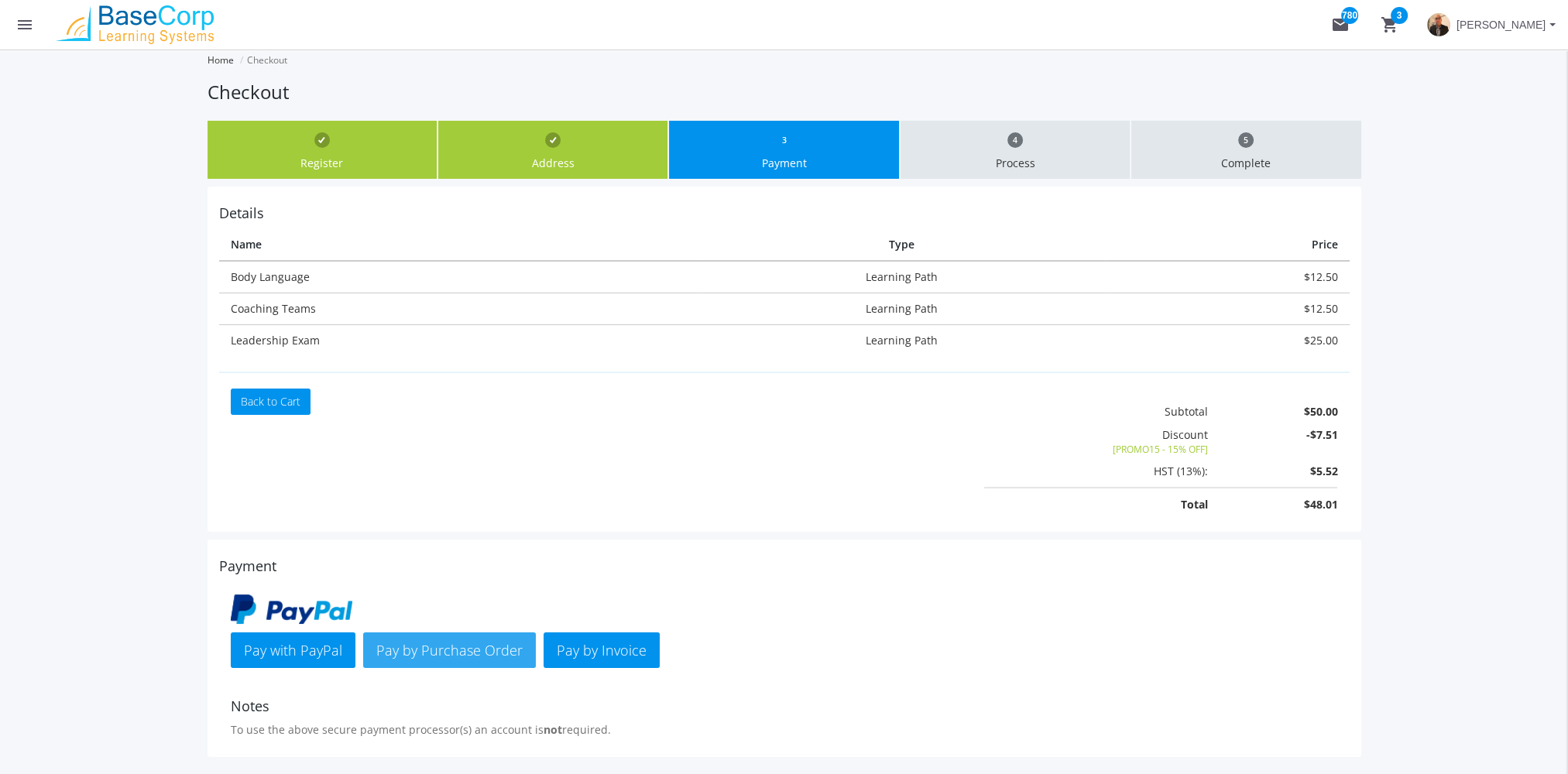
click at [467, 646] on span "Pay by Purchase Order" at bounding box center [449, 650] width 146 height 18
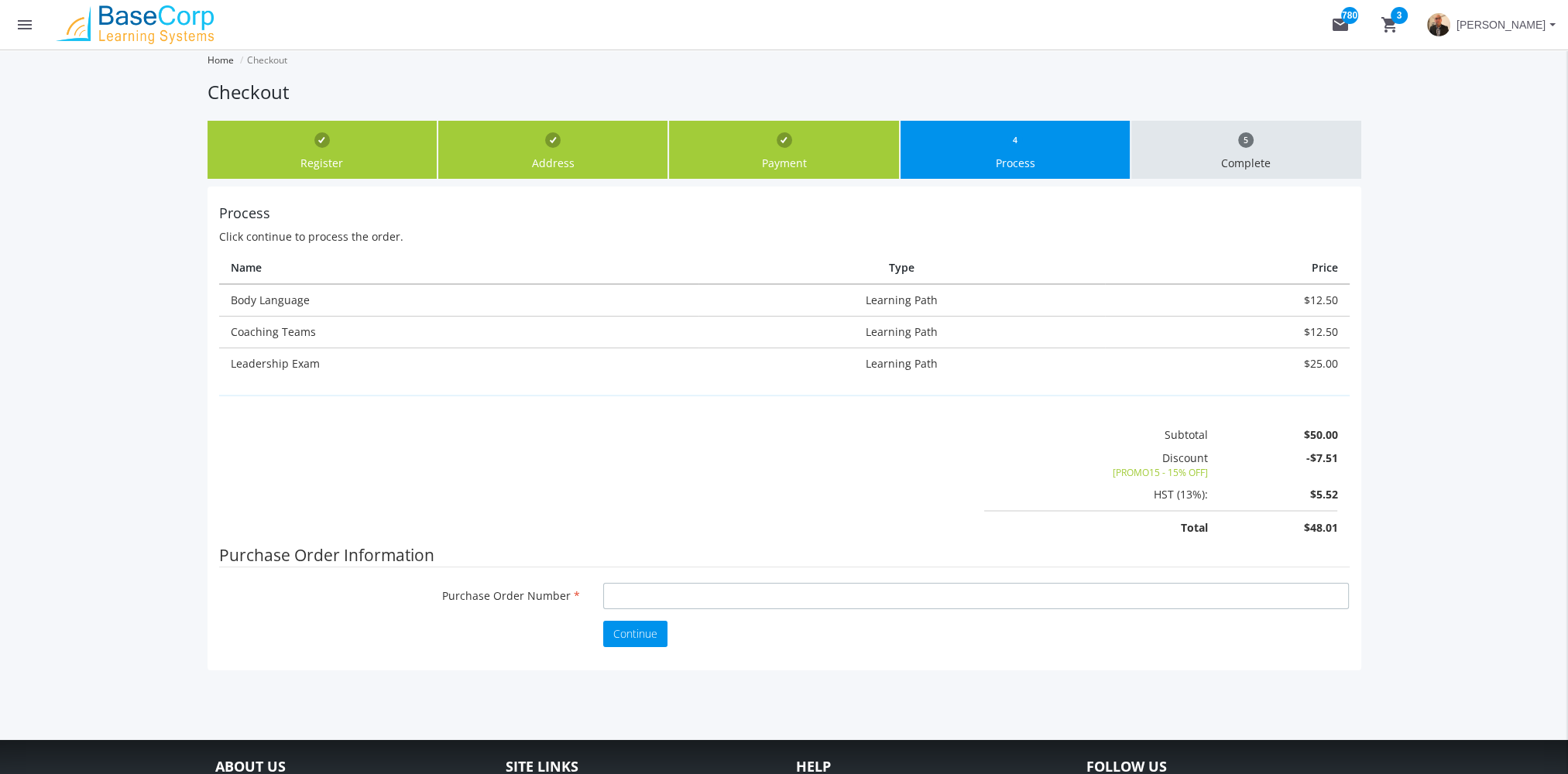
click at [634, 591] on input "Purchase Order Number" at bounding box center [975, 596] width 746 height 26
type input "psdfgsdf"
click at [629, 626] on span "Continue" at bounding box center [635, 633] width 45 height 15
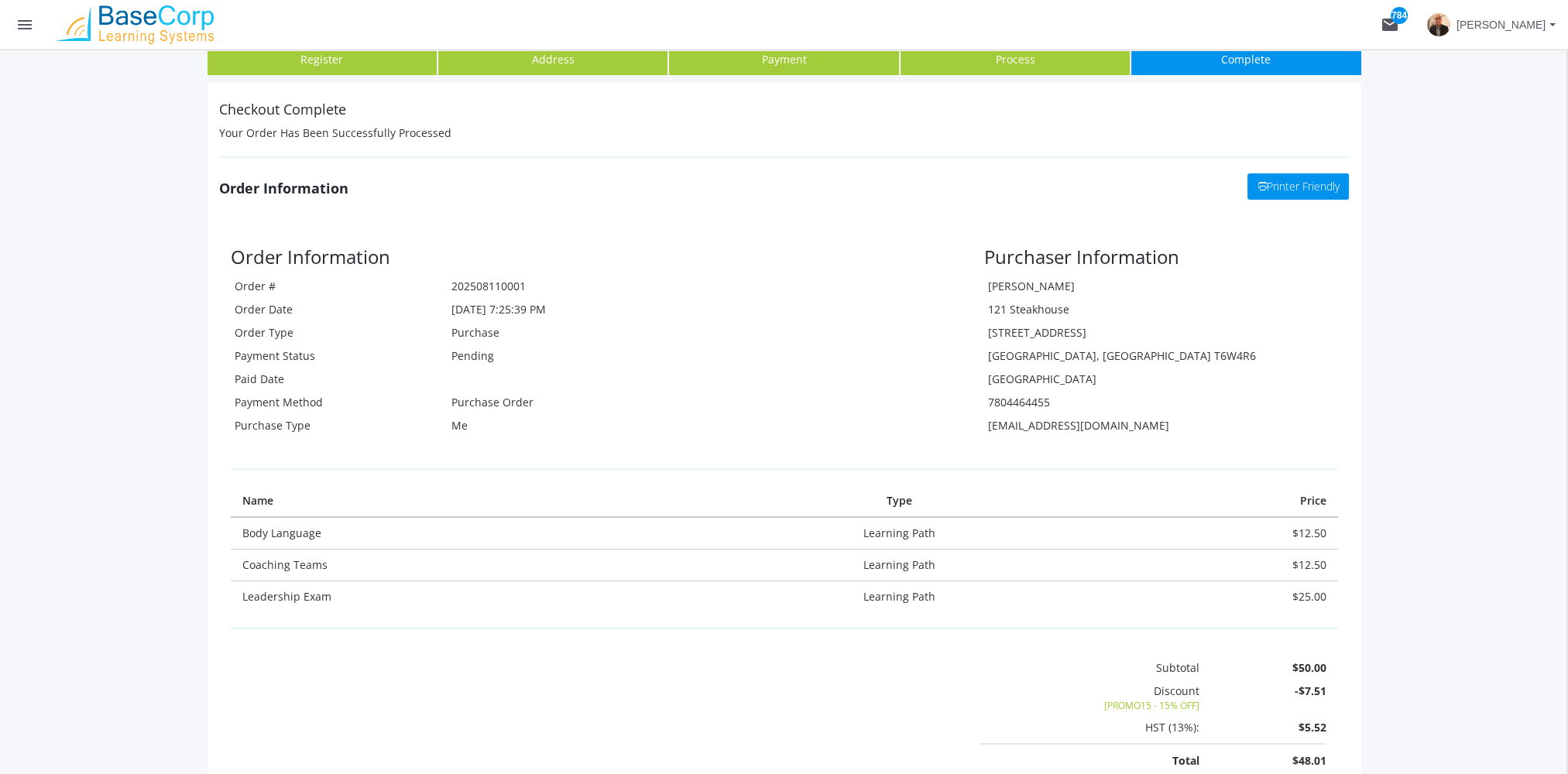
scroll to position [232, 0]
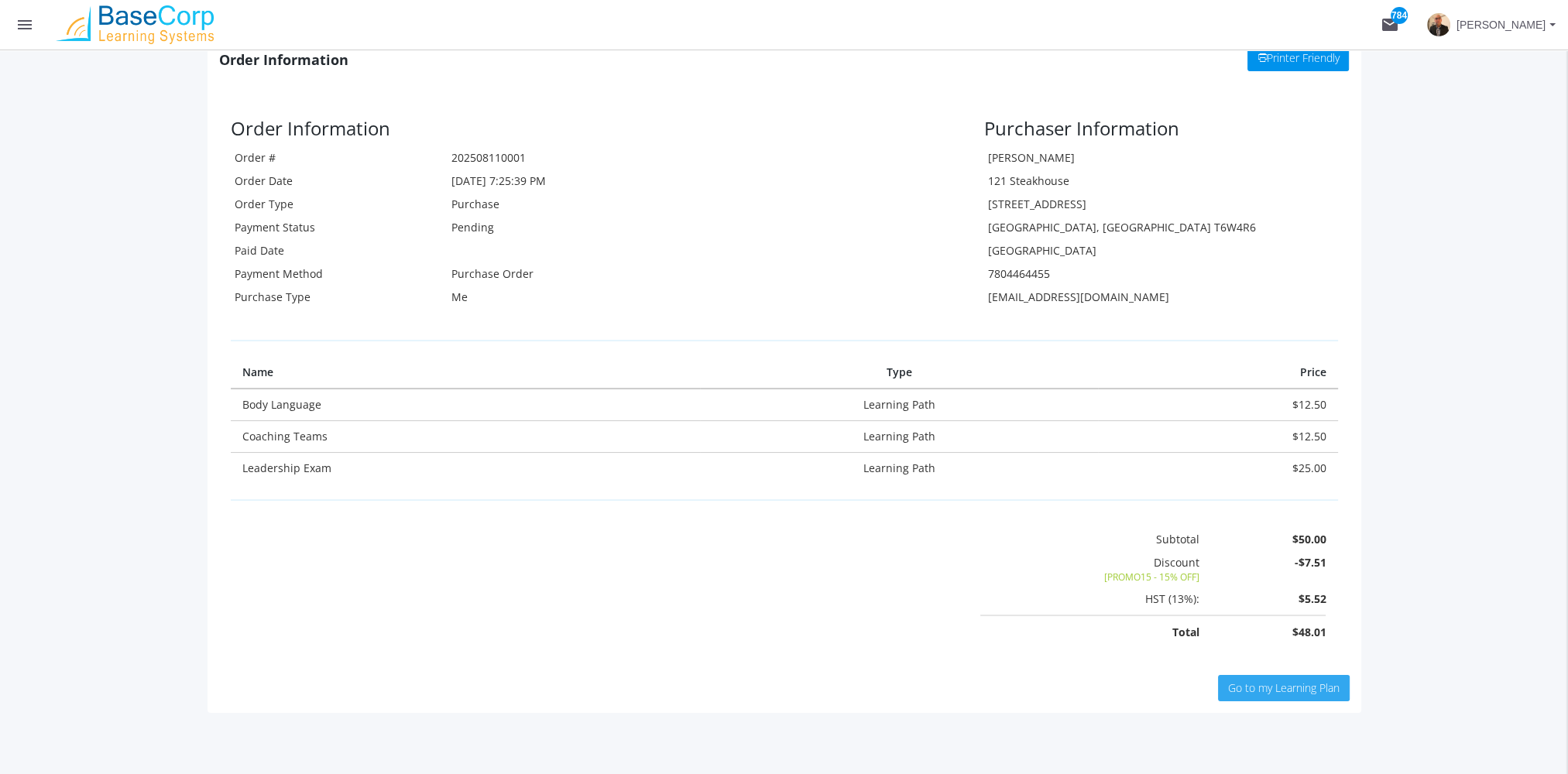
click at [1303, 695] on link "Go to my Learning Plan" at bounding box center [1284, 688] width 132 height 26
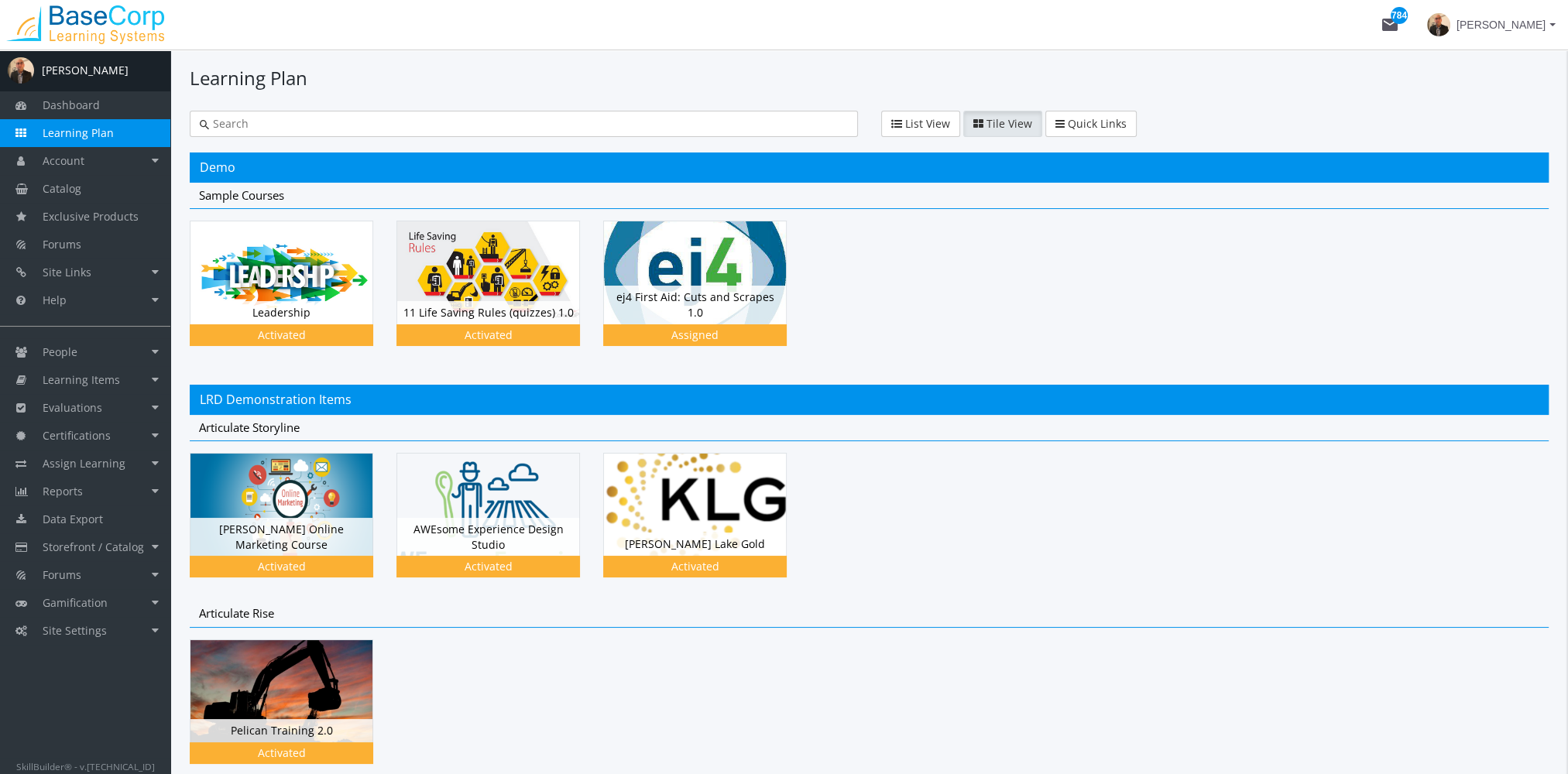
click at [300, 125] on input "text" at bounding box center [528, 124] width 639 height 16
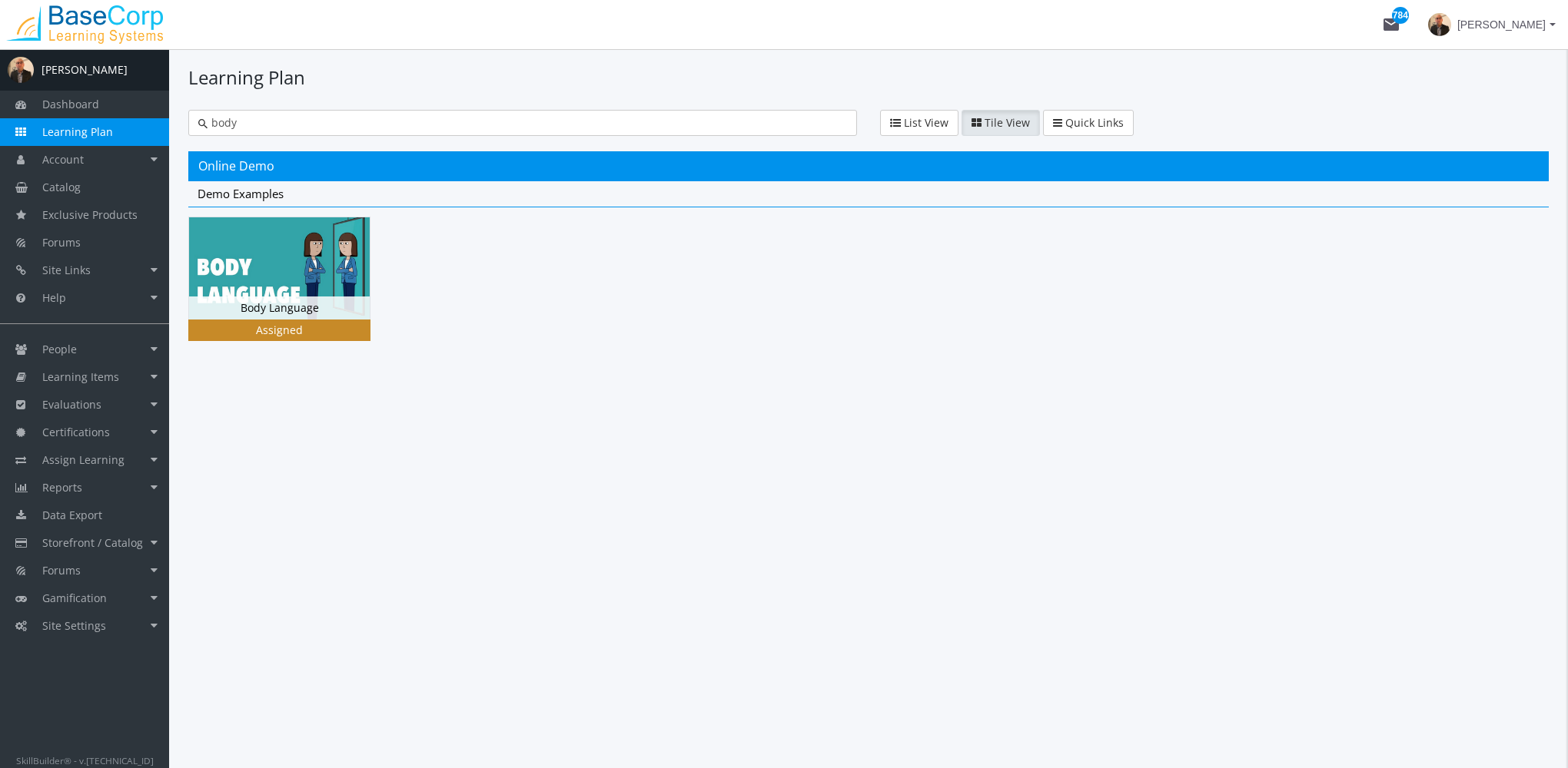
type input "body"
click at [327, 245] on img at bounding box center [279, 268] width 180 height 101
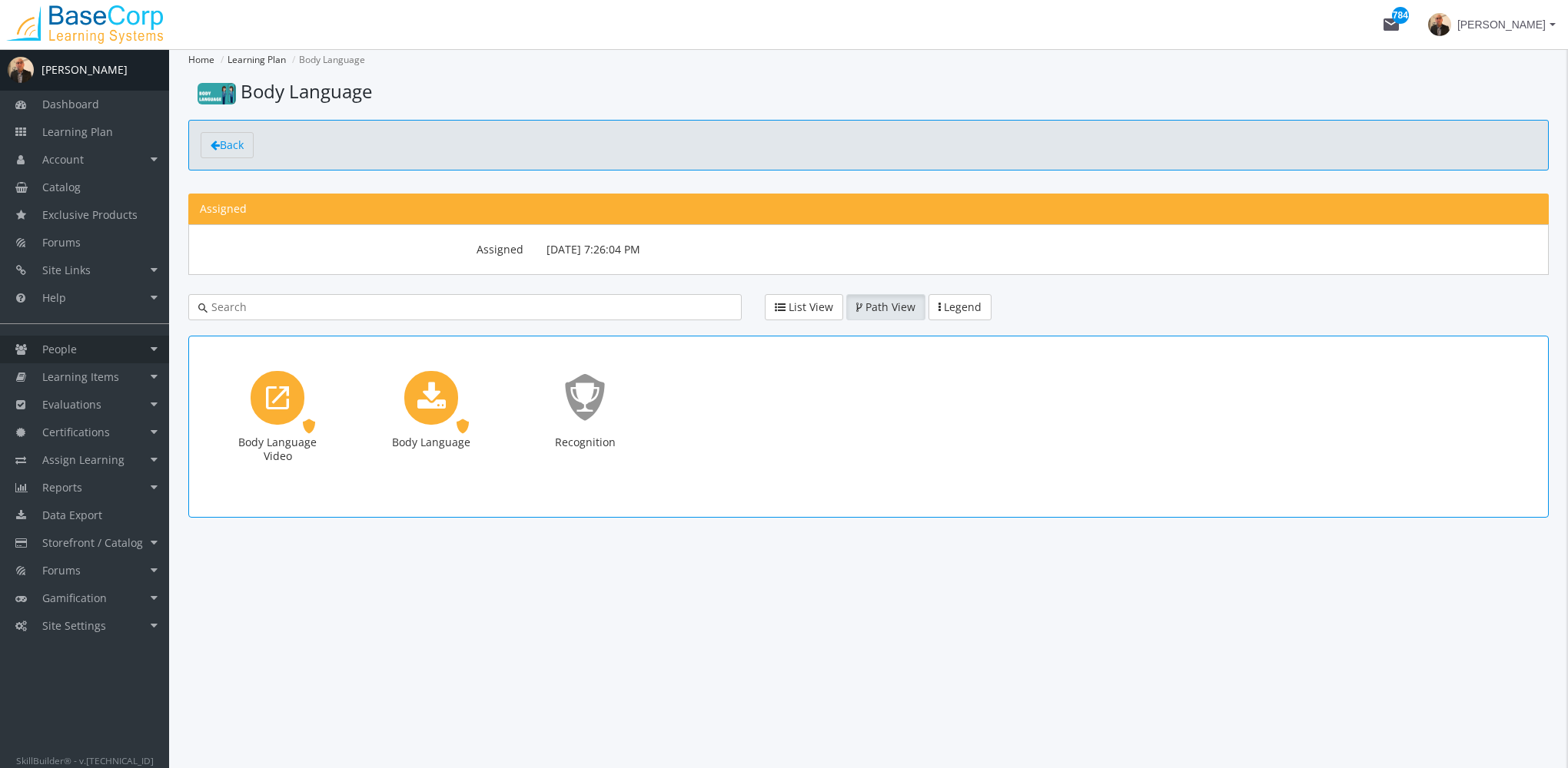
click at [78, 343] on link "People" at bounding box center [84, 349] width 169 height 28
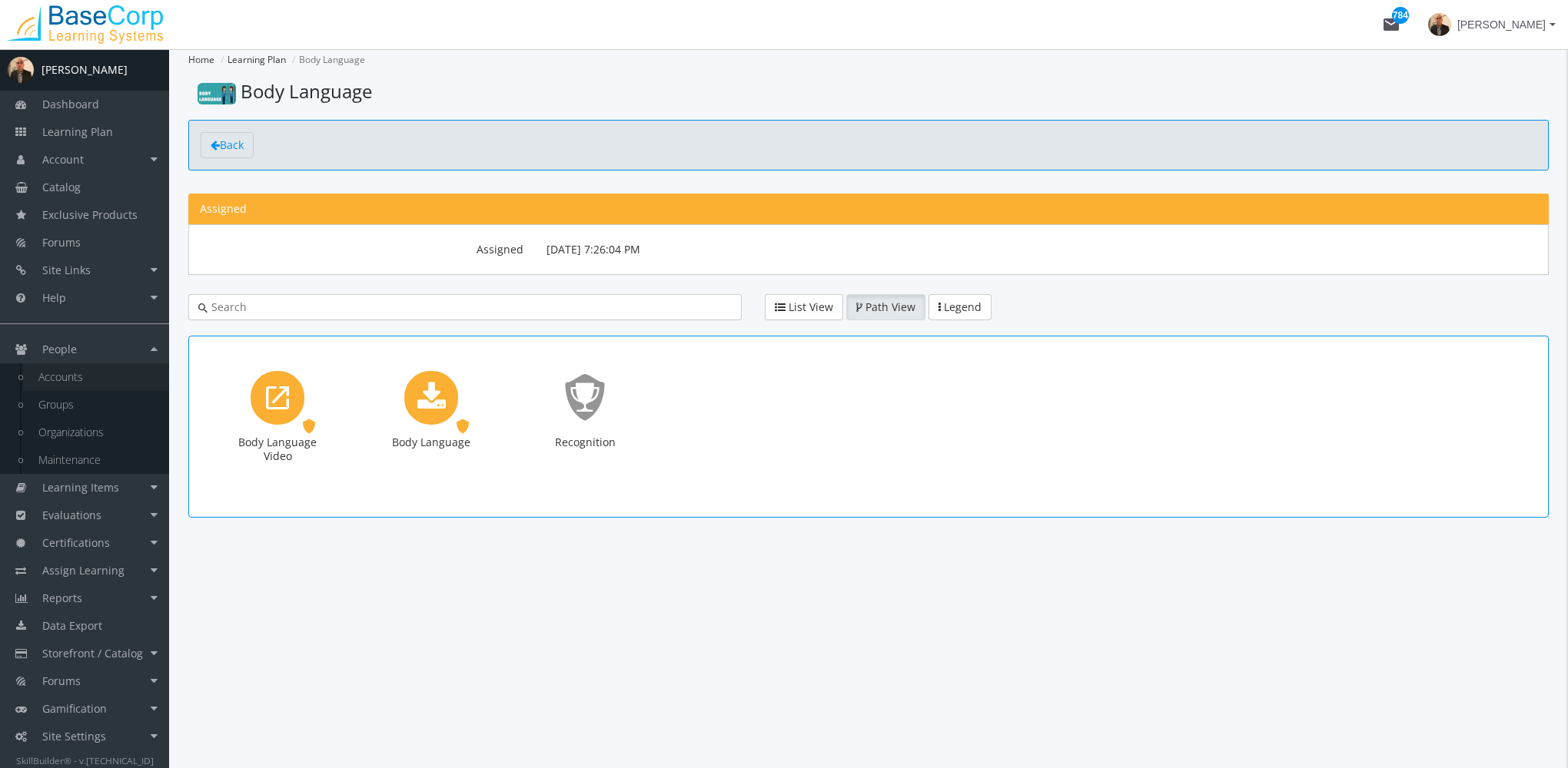
click at [92, 381] on link "Accounts" at bounding box center [96, 377] width 146 height 28
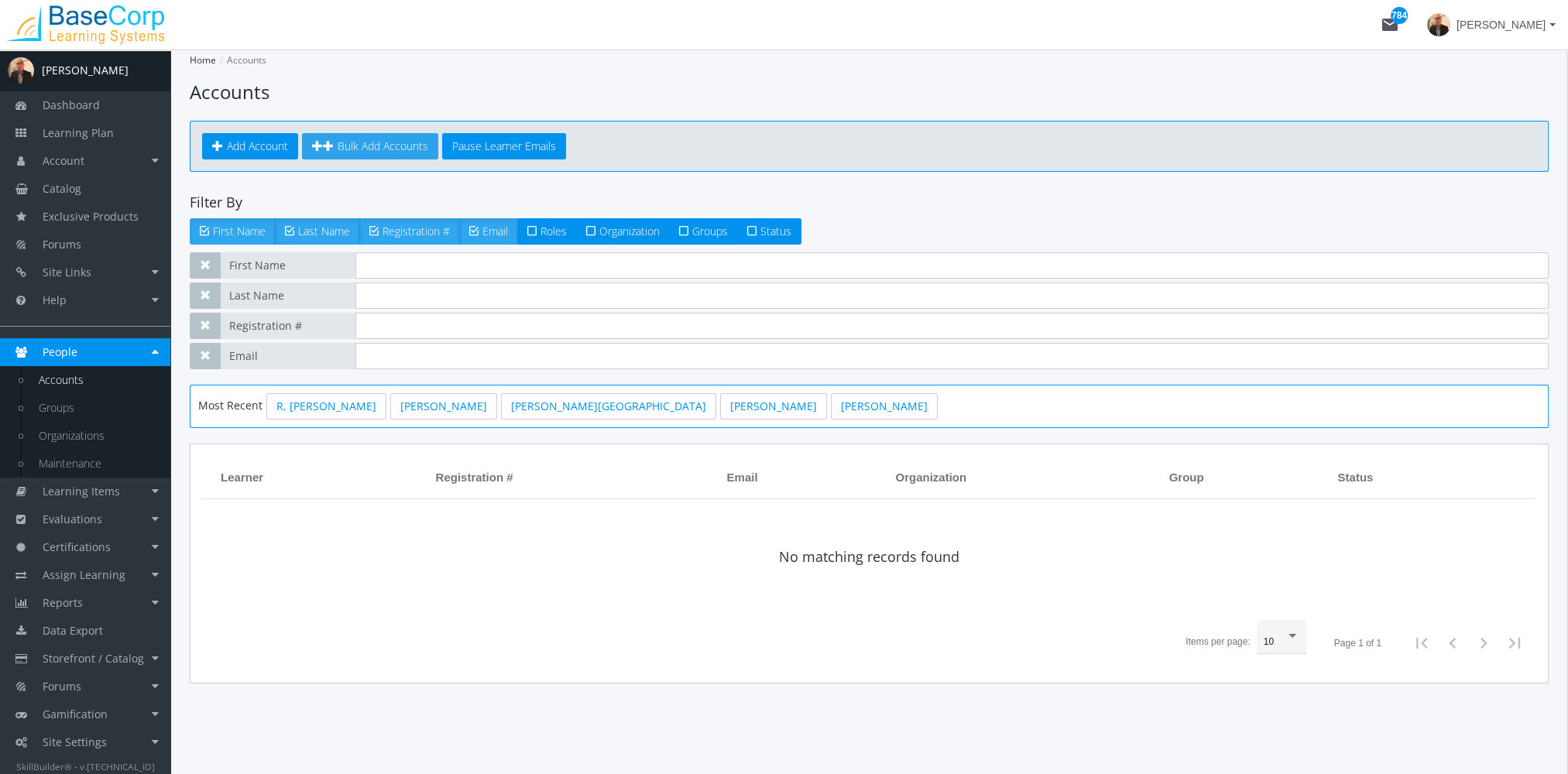
click at [360, 155] on link "Bulk Add Accounts" at bounding box center [371, 146] width 136 height 26
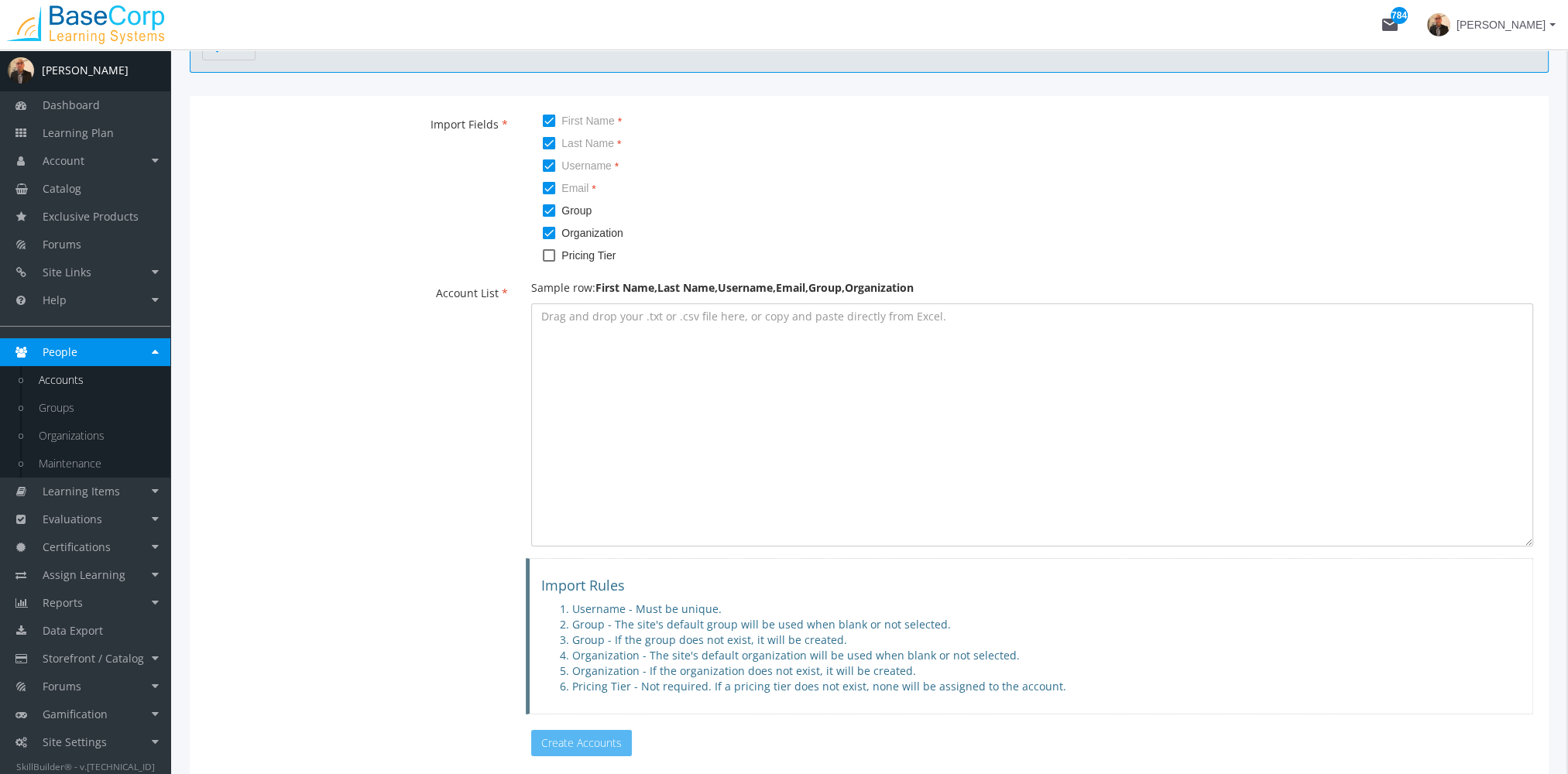
scroll to position [199, 0]
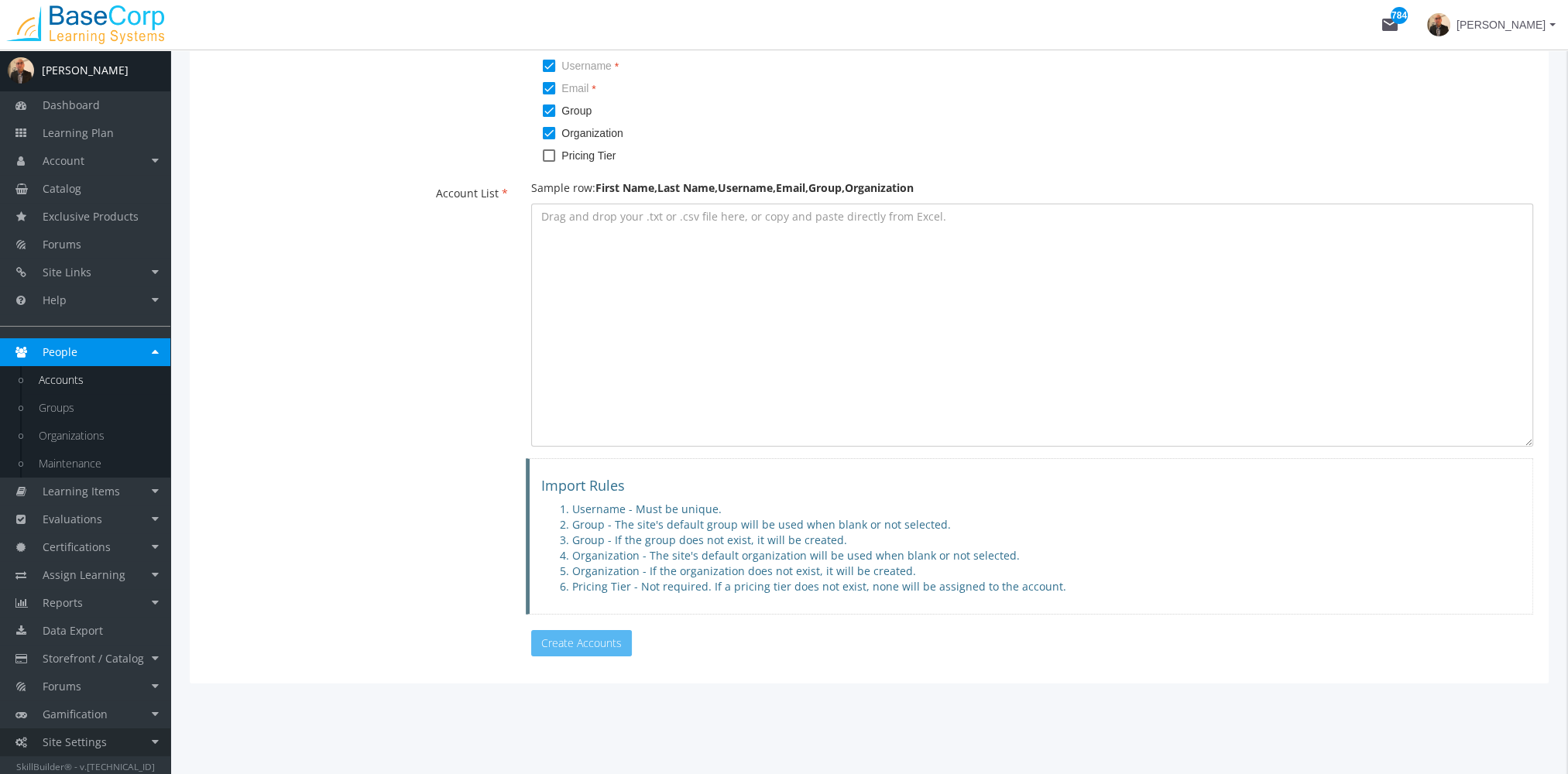
click at [114, 744] on link "Site Settings" at bounding box center [85, 743] width 170 height 28
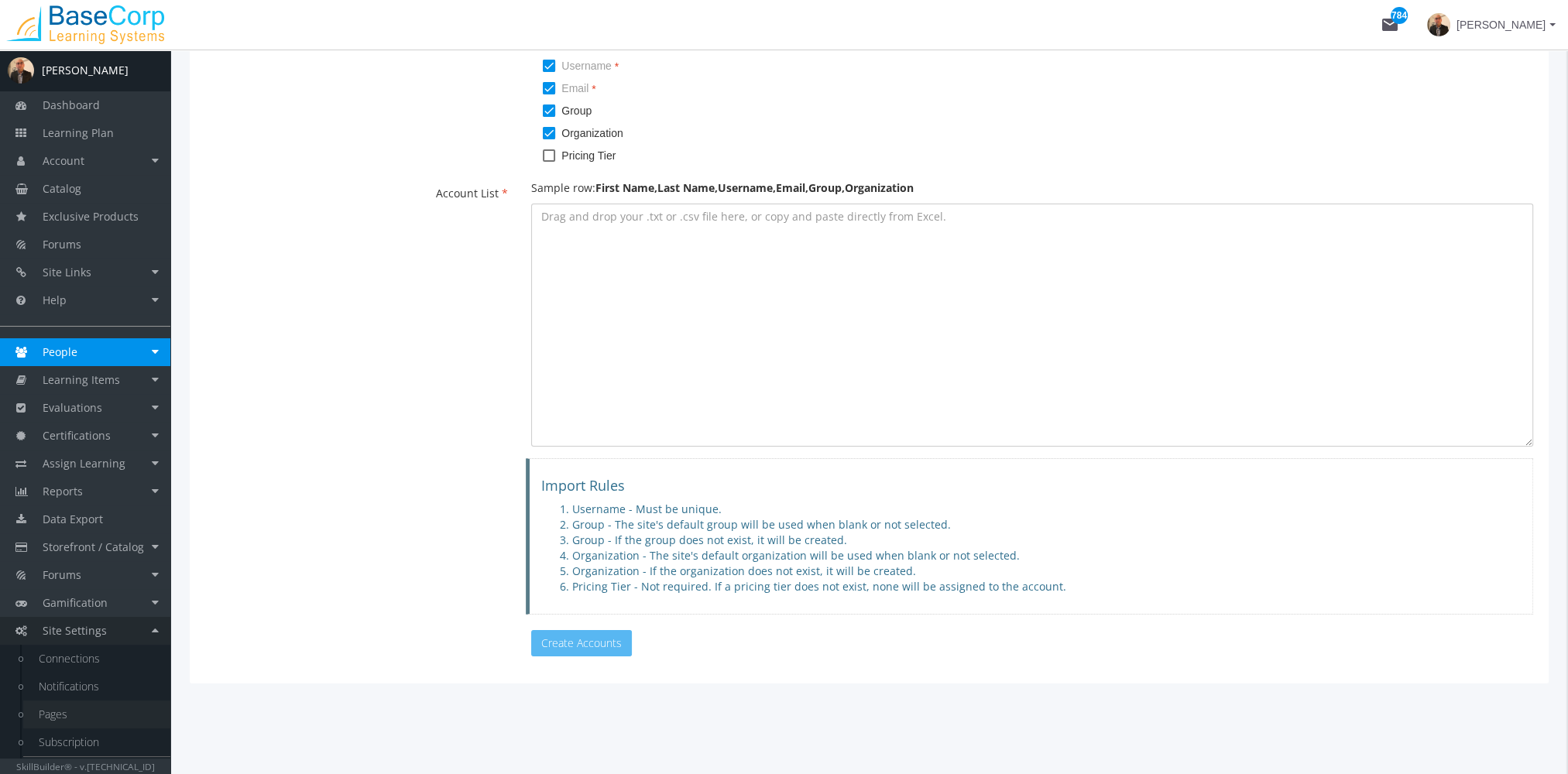
scroll to position [25, 0]
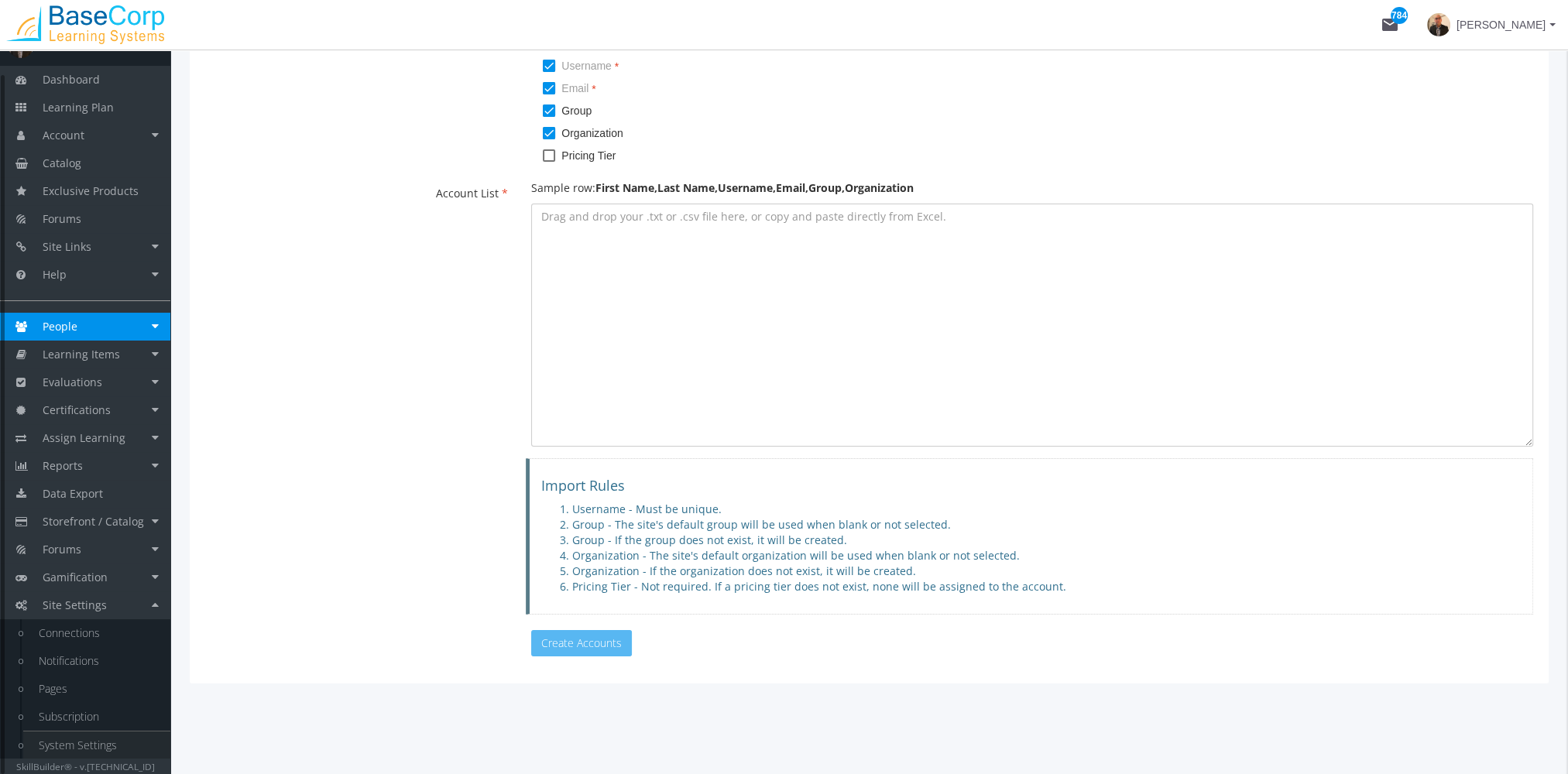
click at [114, 737] on link "System Settings" at bounding box center [97, 745] width 147 height 28
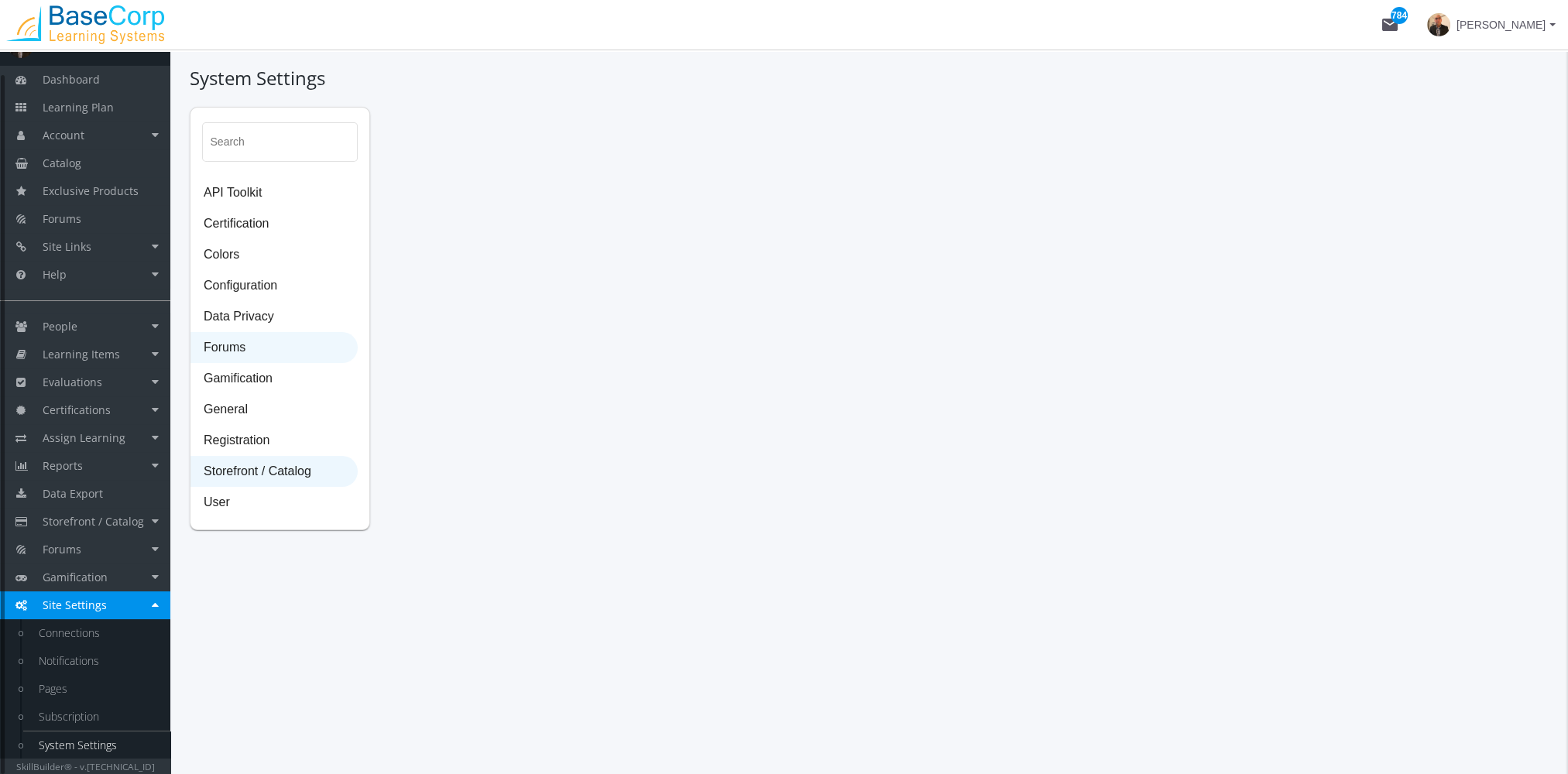
select select "23: USD"
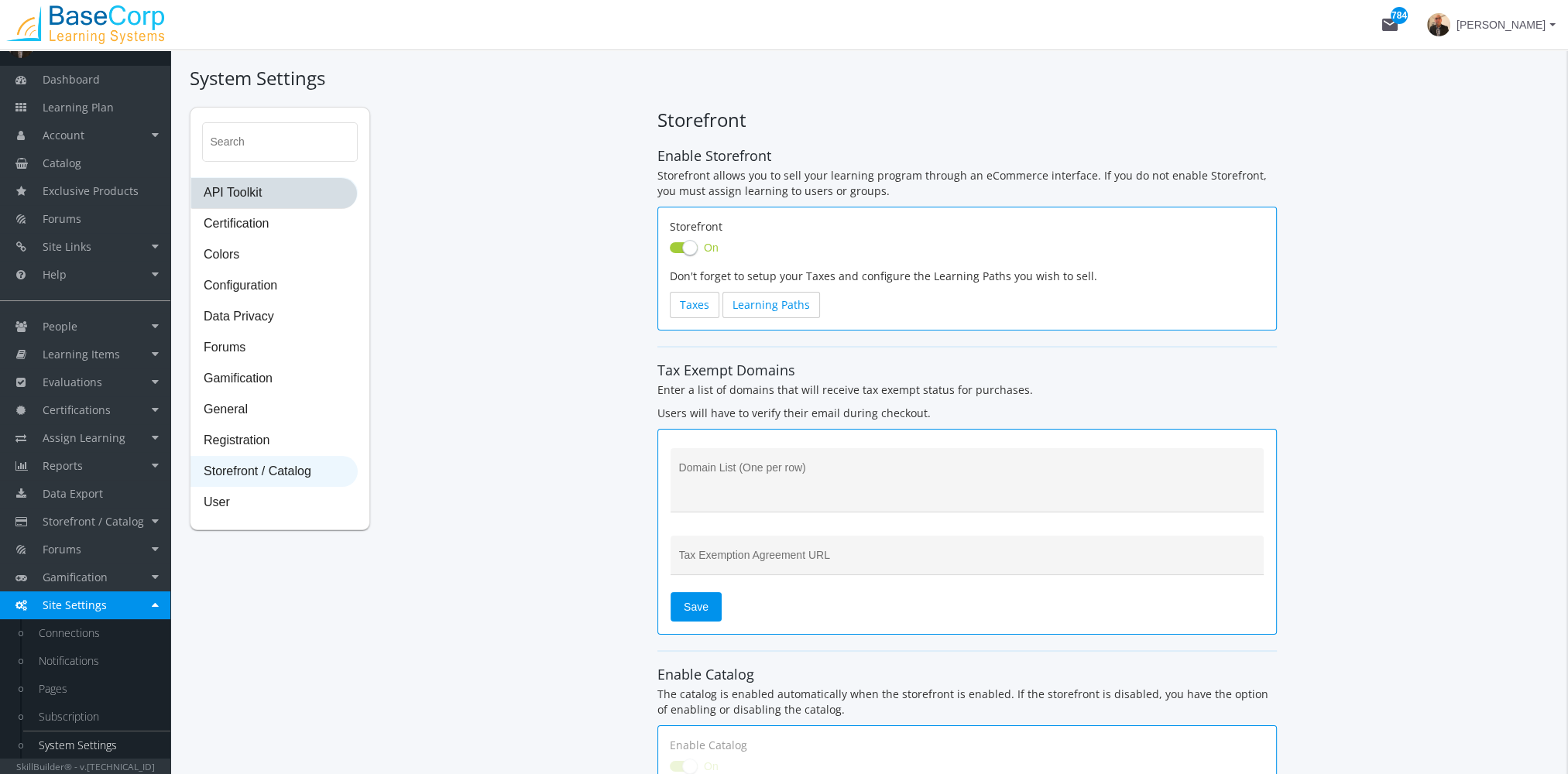
click at [279, 187] on span "API Toolkit" at bounding box center [274, 193] width 166 height 31
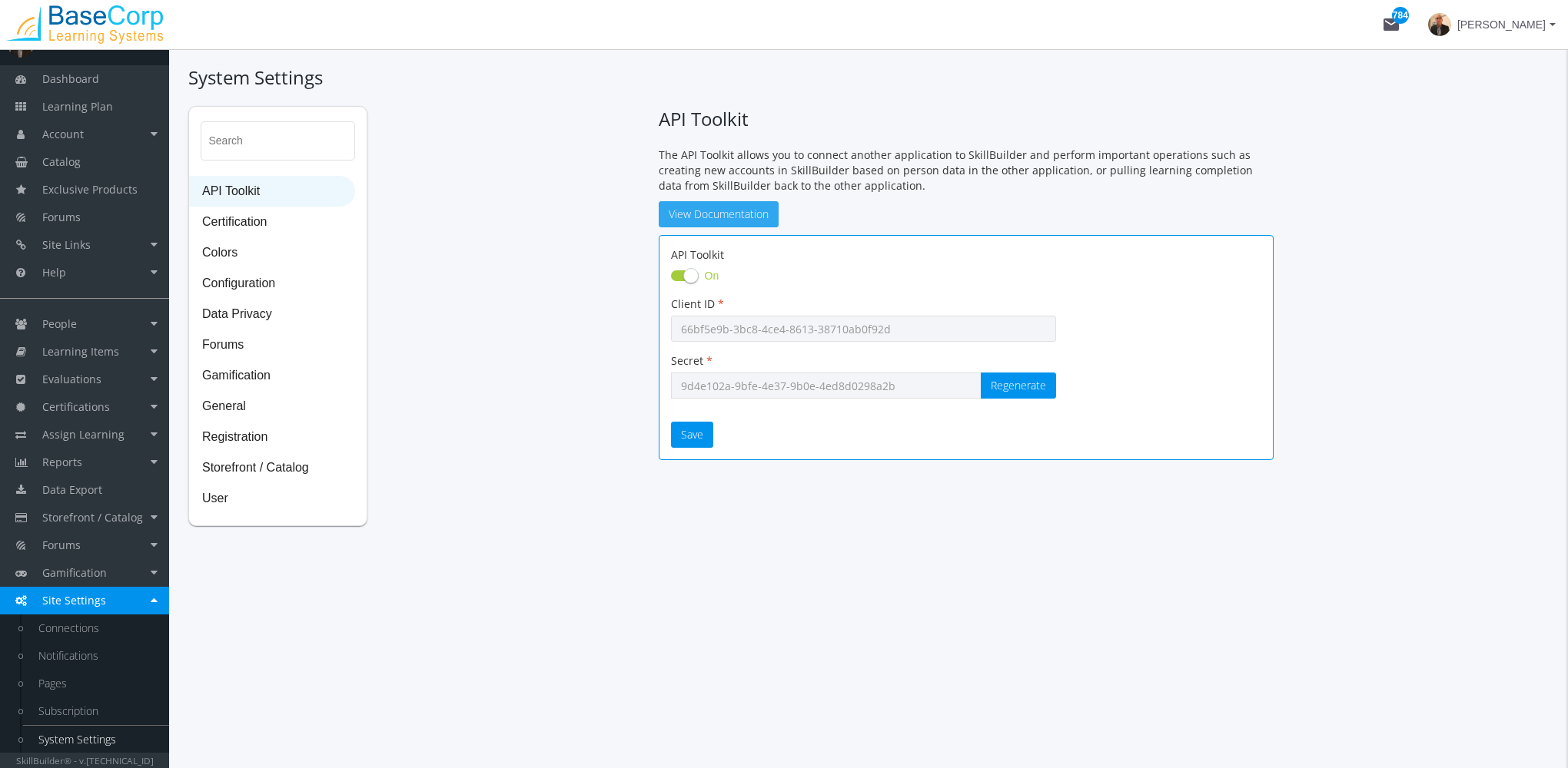
click at [728, 219] on link "View Documentation" at bounding box center [718, 214] width 120 height 26
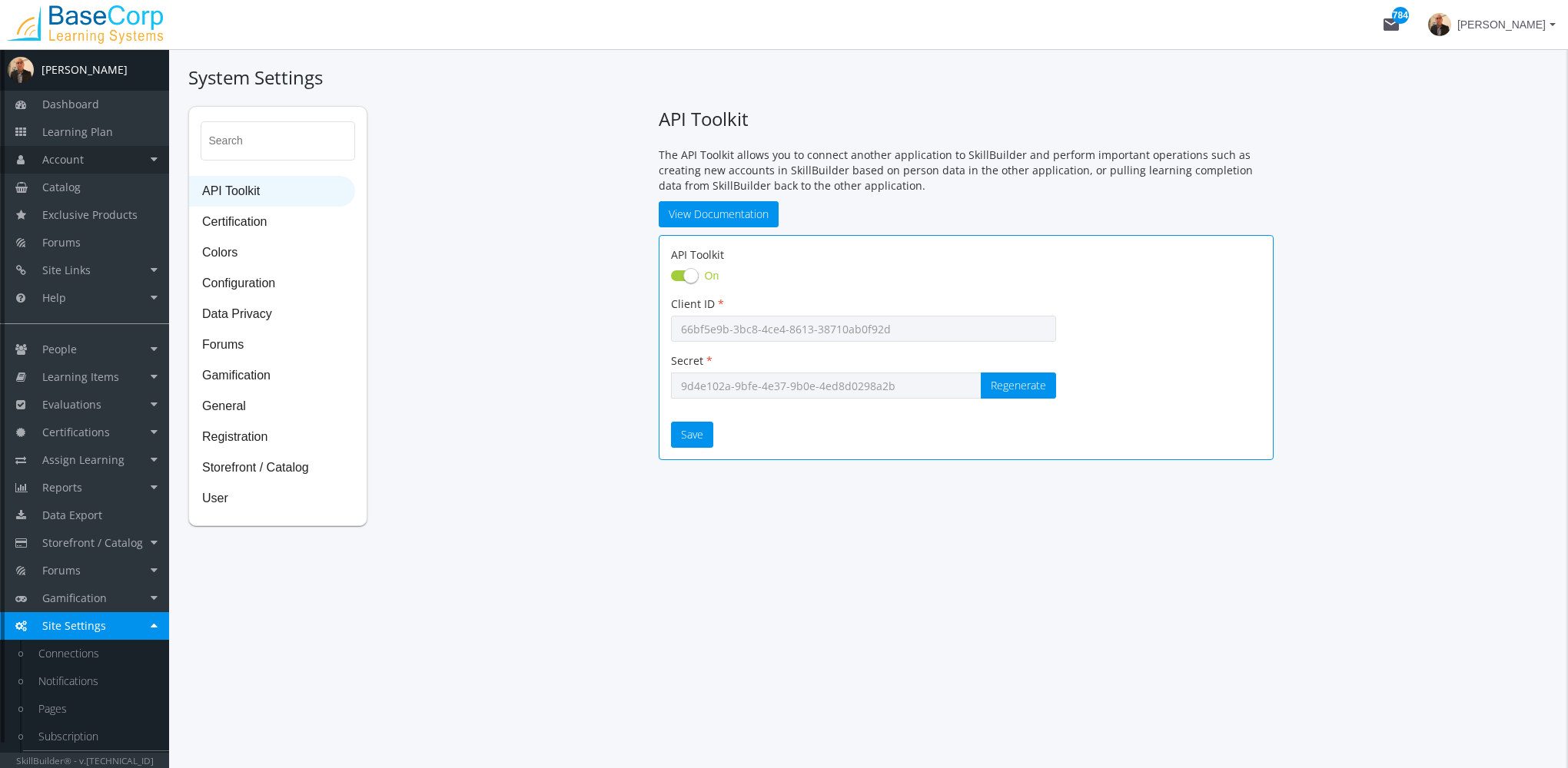
click at [102, 159] on link "Account" at bounding box center [84, 159] width 169 height 28
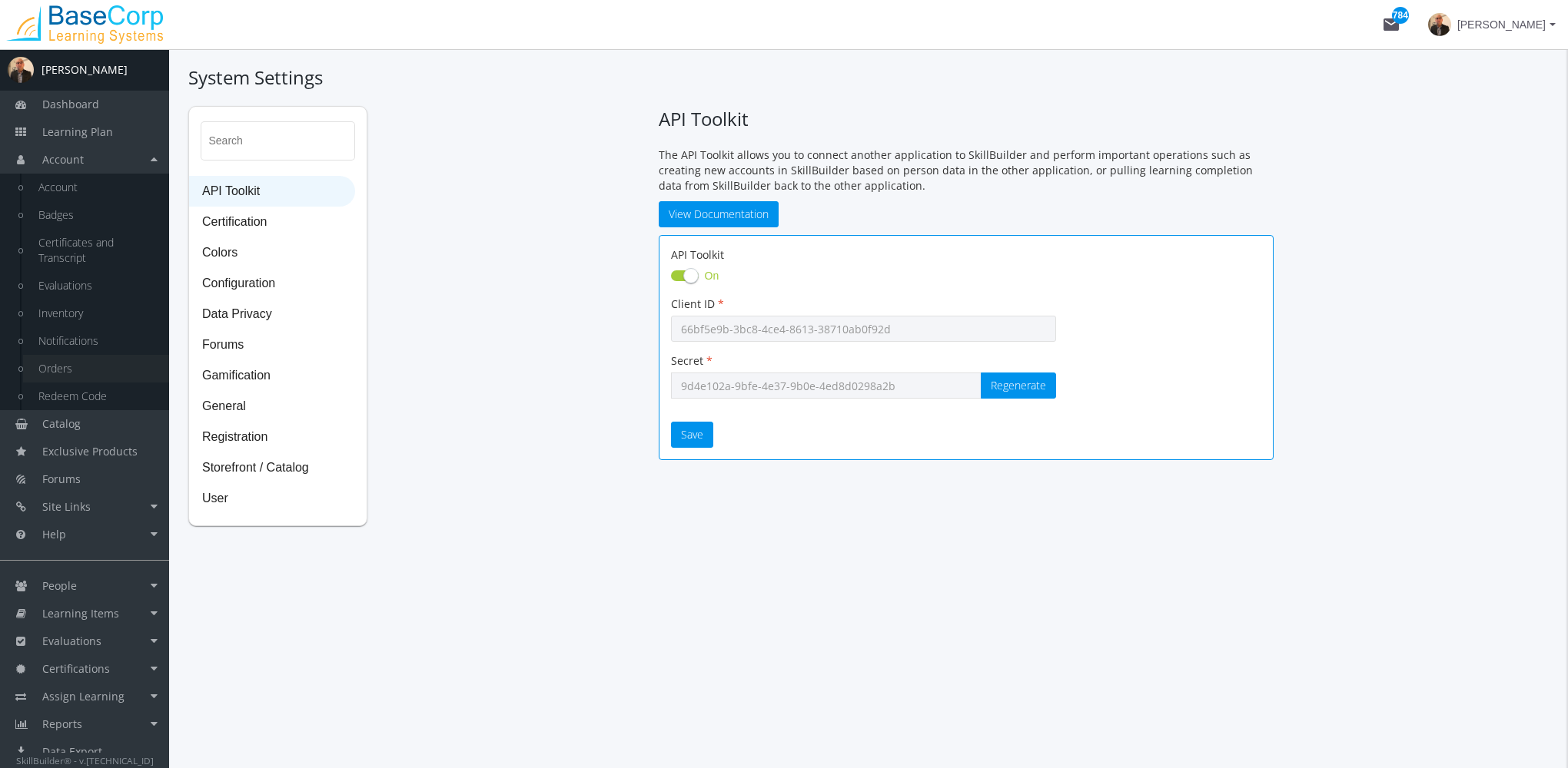
click at [61, 366] on link "Orders" at bounding box center [96, 368] width 146 height 28
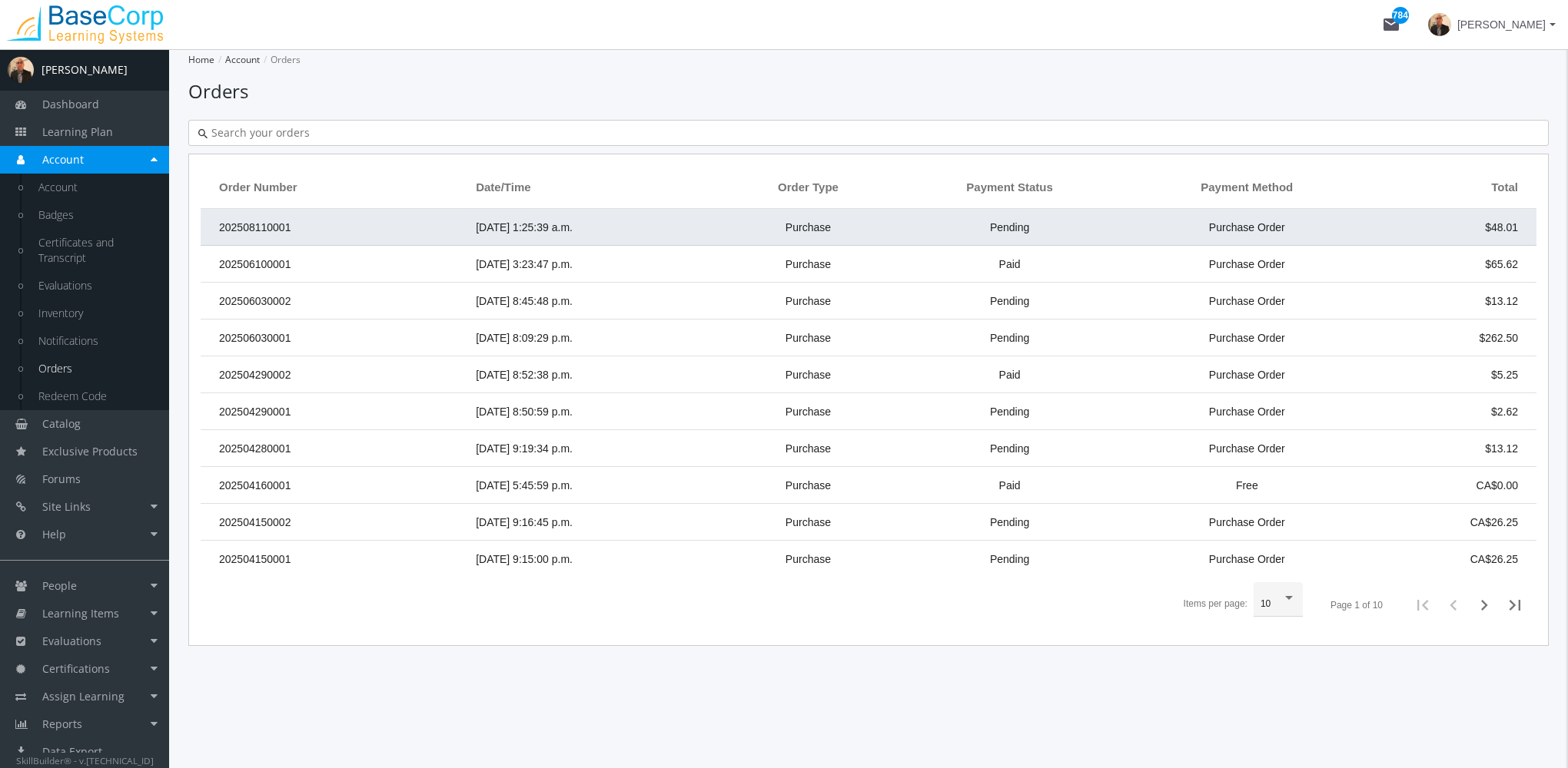
click at [478, 216] on td "Aug 11, 2025 1:25:39 a.m." at bounding box center [595, 227] width 253 height 37
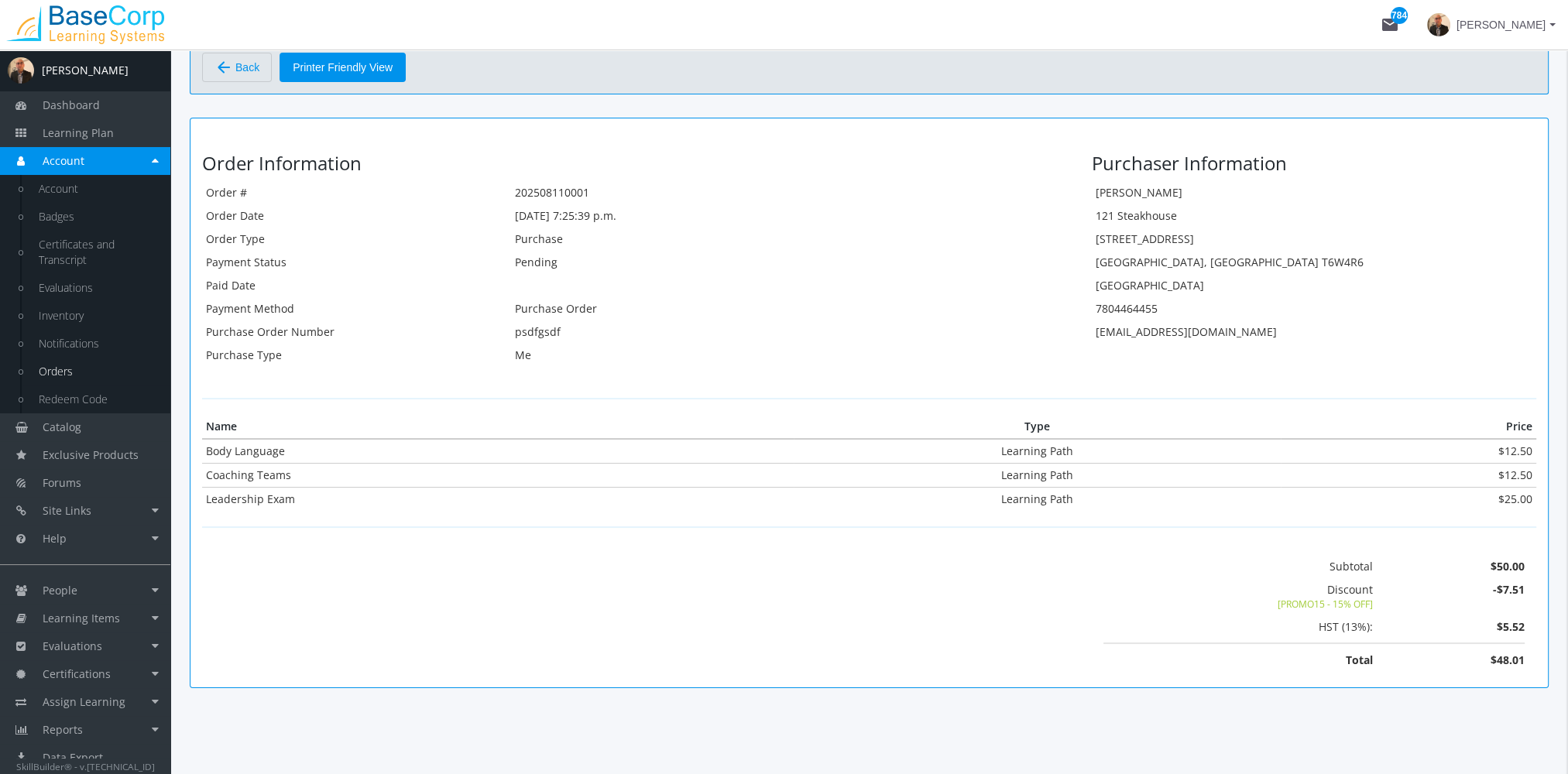
scroll to position [85, 0]
click at [121, 133] on link "Learning Plan" at bounding box center [85, 133] width 170 height 28
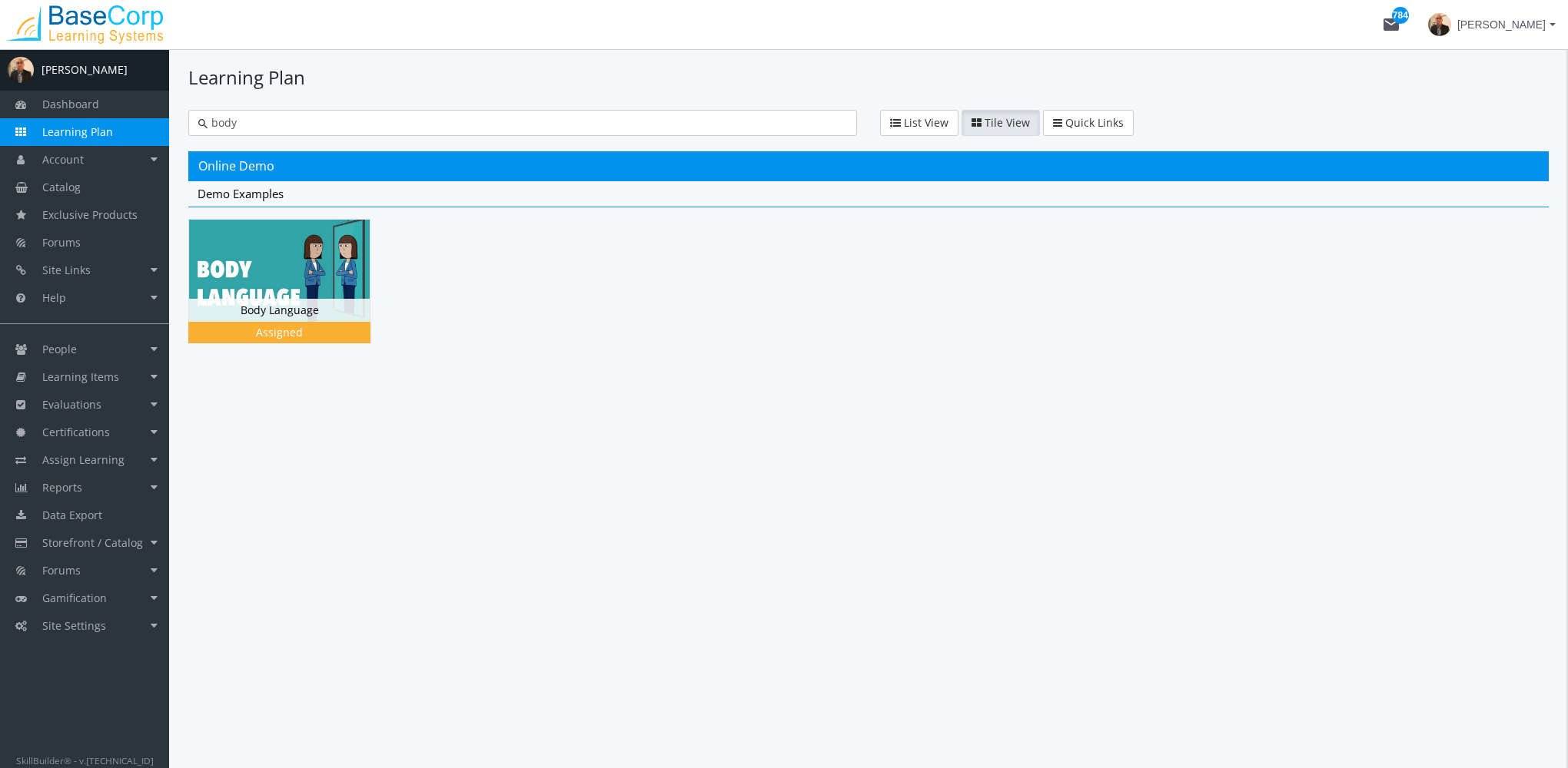
click at [332, 120] on input "body" at bounding box center [526, 123] width 639 height 16
type input "b"
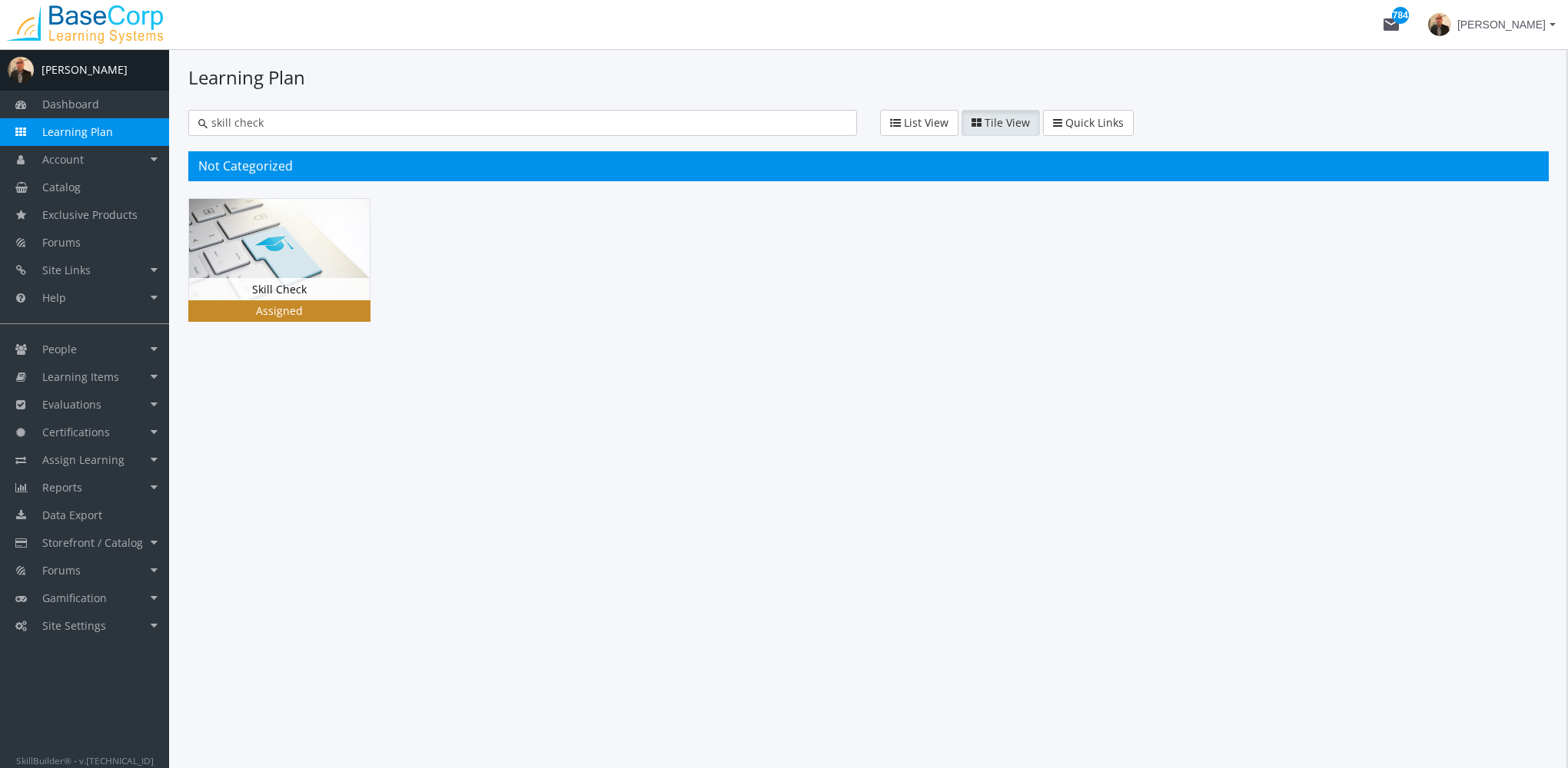
type input "skill check"
click at [314, 243] on img at bounding box center [279, 250] width 180 height 101
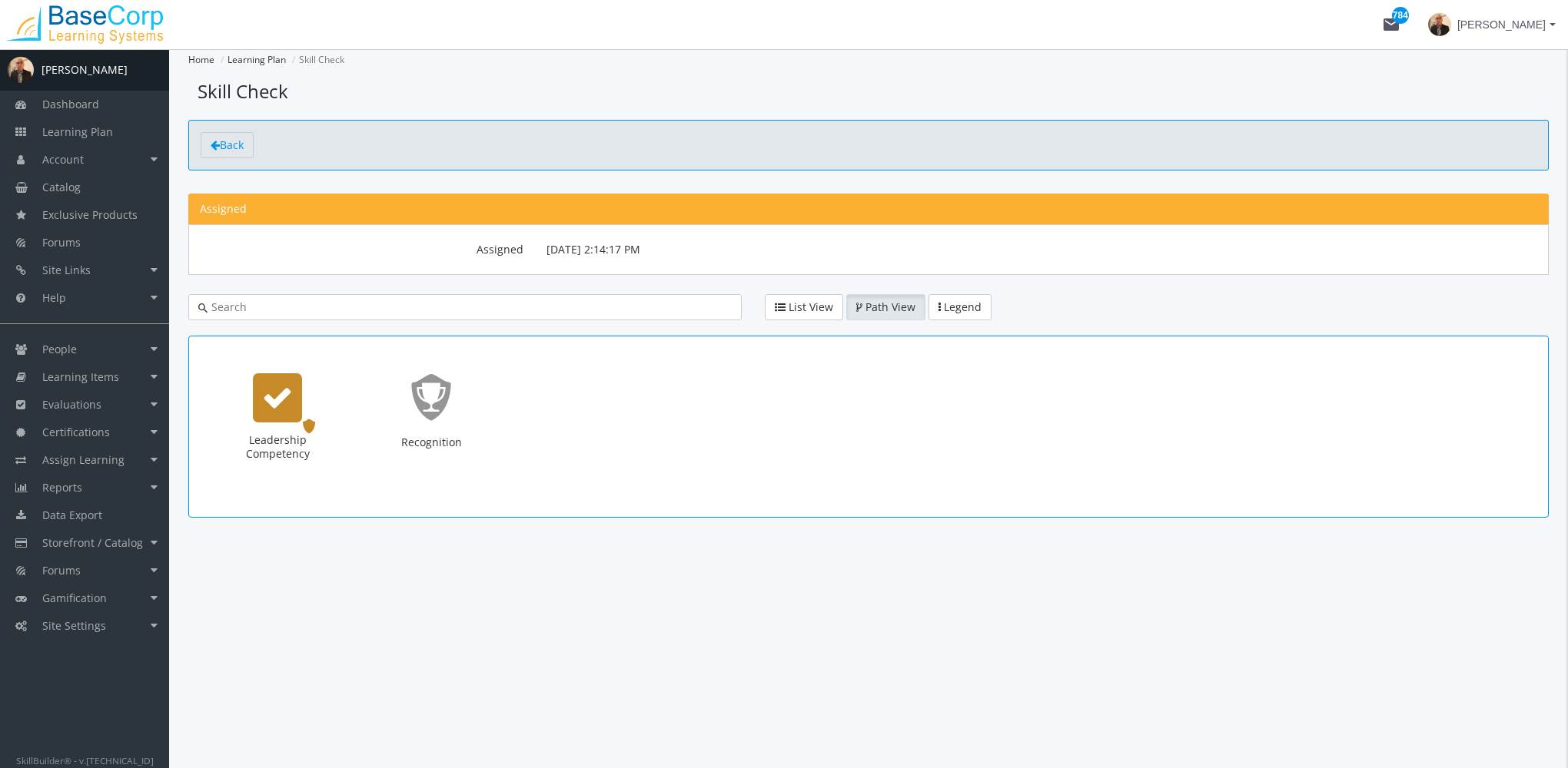
click at [297, 388] on div "Leadership Competency" at bounding box center [278, 398] width 49 height 49
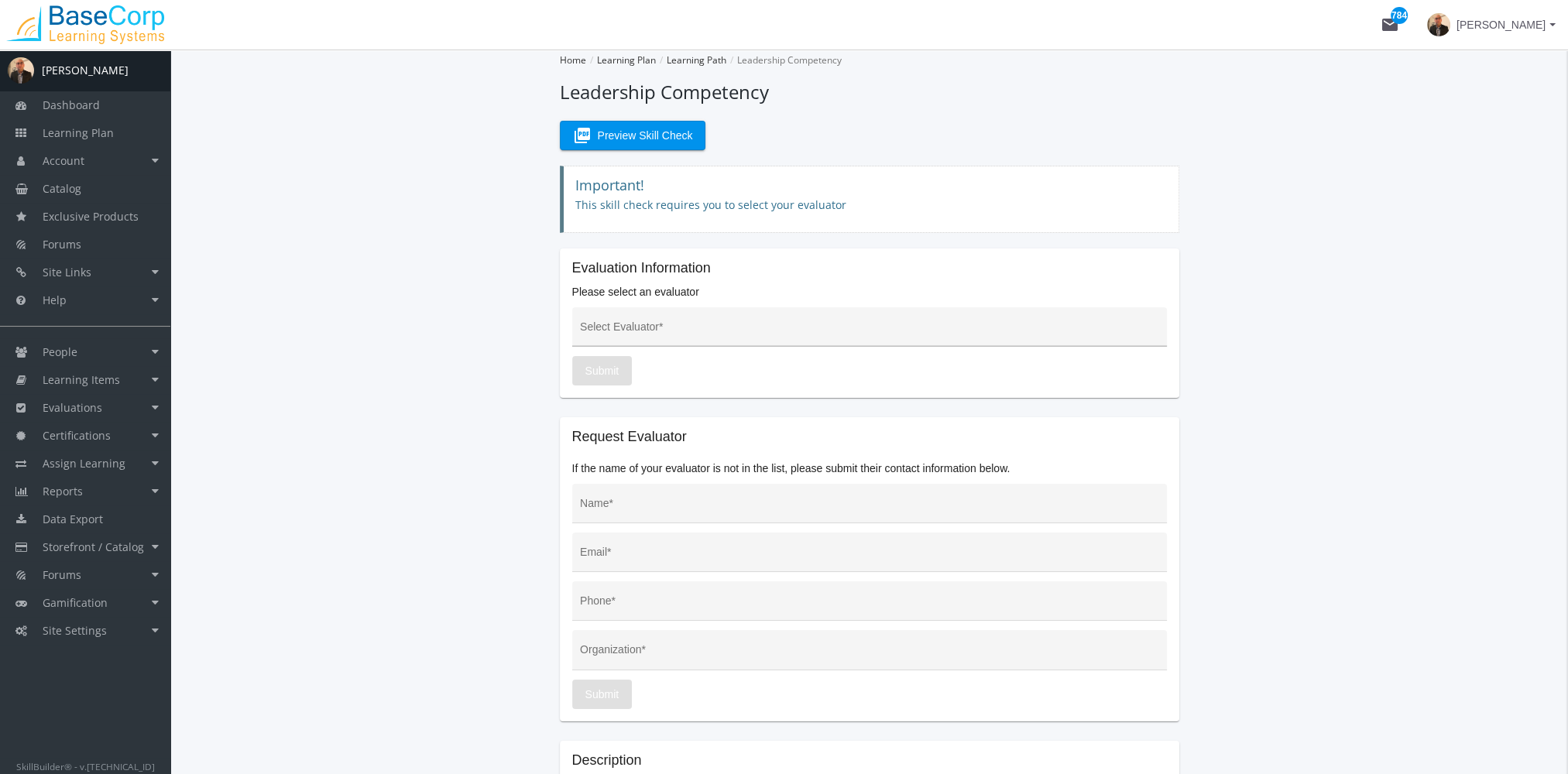
click at [643, 335] on input "Select Evaluator *" at bounding box center [870, 333] width 579 height 12
click at [119, 375] on link "Learning Items" at bounding box center [85, 380] width 170 height 28
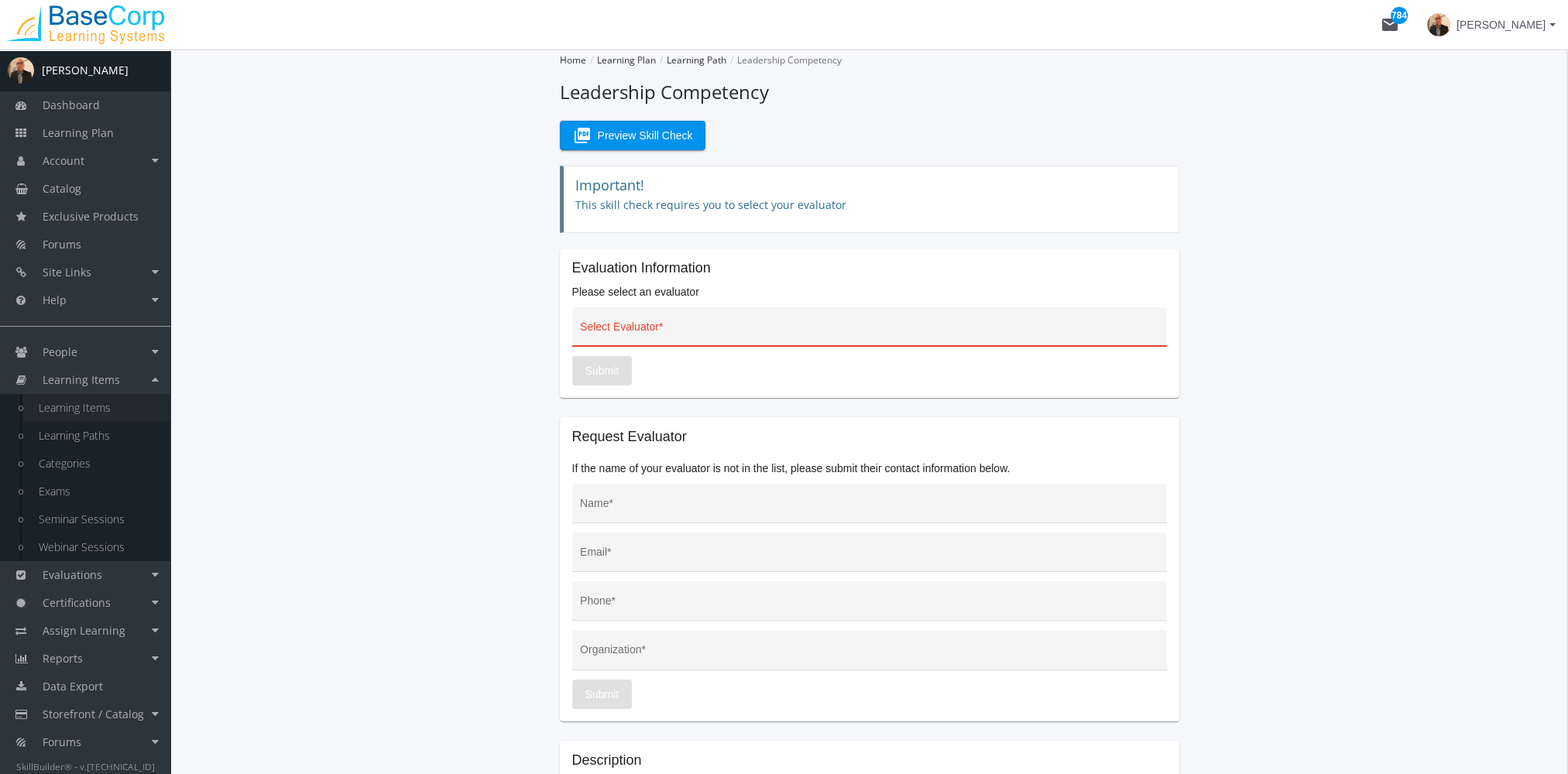
click at [119, 411] on link "Learning Items" at bounding box center [97, 408] width 147 height 28
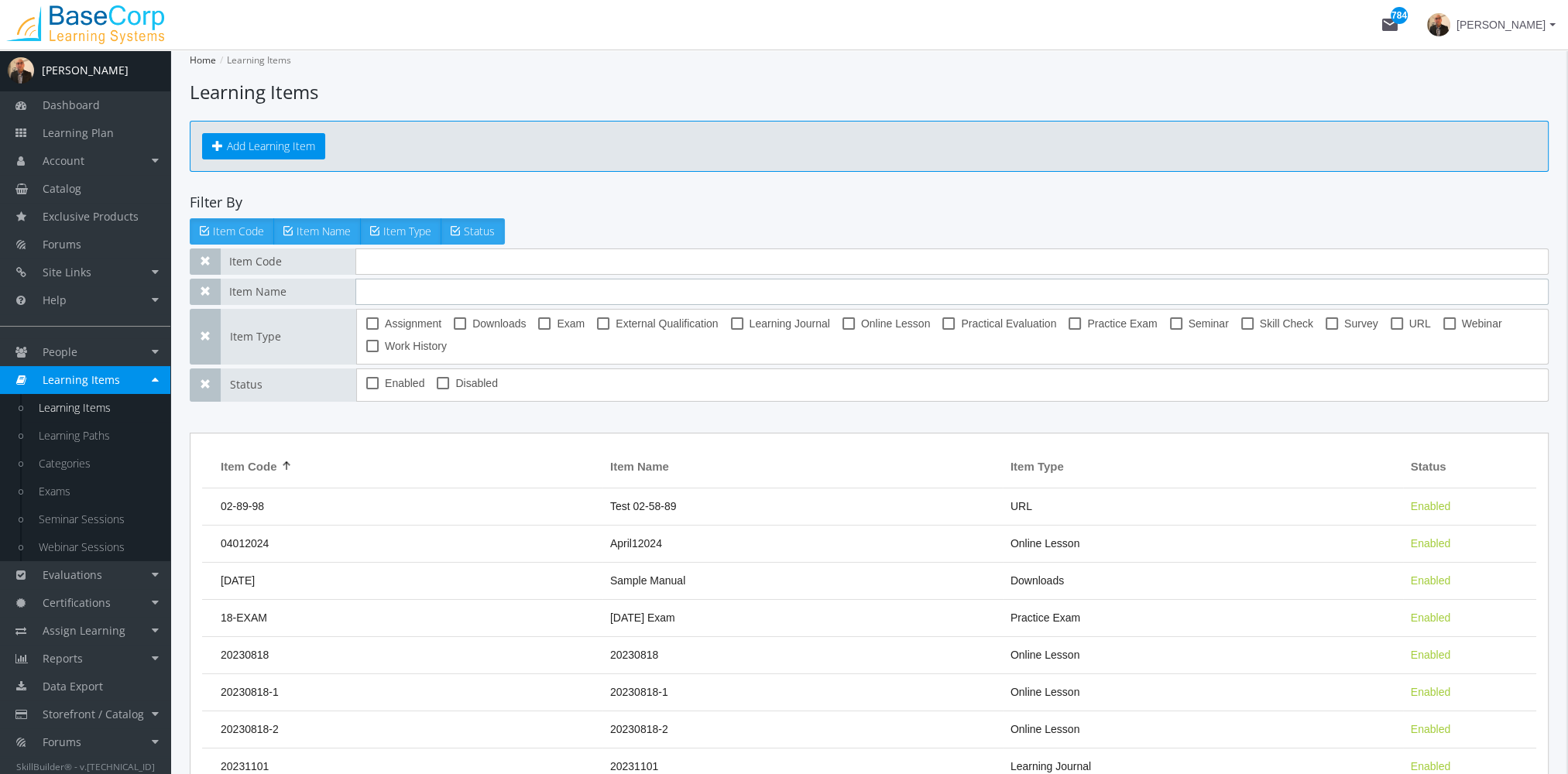
click at [437, 296] on input "text" at bounding box center [953, 292] width 1194 height 26
type input "leadership"
click at [549, 310] on div "Assignment Downloads Exam External Qualification Learning Journal Online Lesson…" at bounding box center [953, 337] width 1193 height 56
click at [551, 317] on span at bounding box center [545, 323] width 12 height 12
click at [539, 329] on input "Exam" at bounding box center [538, 329] width 1 height 1
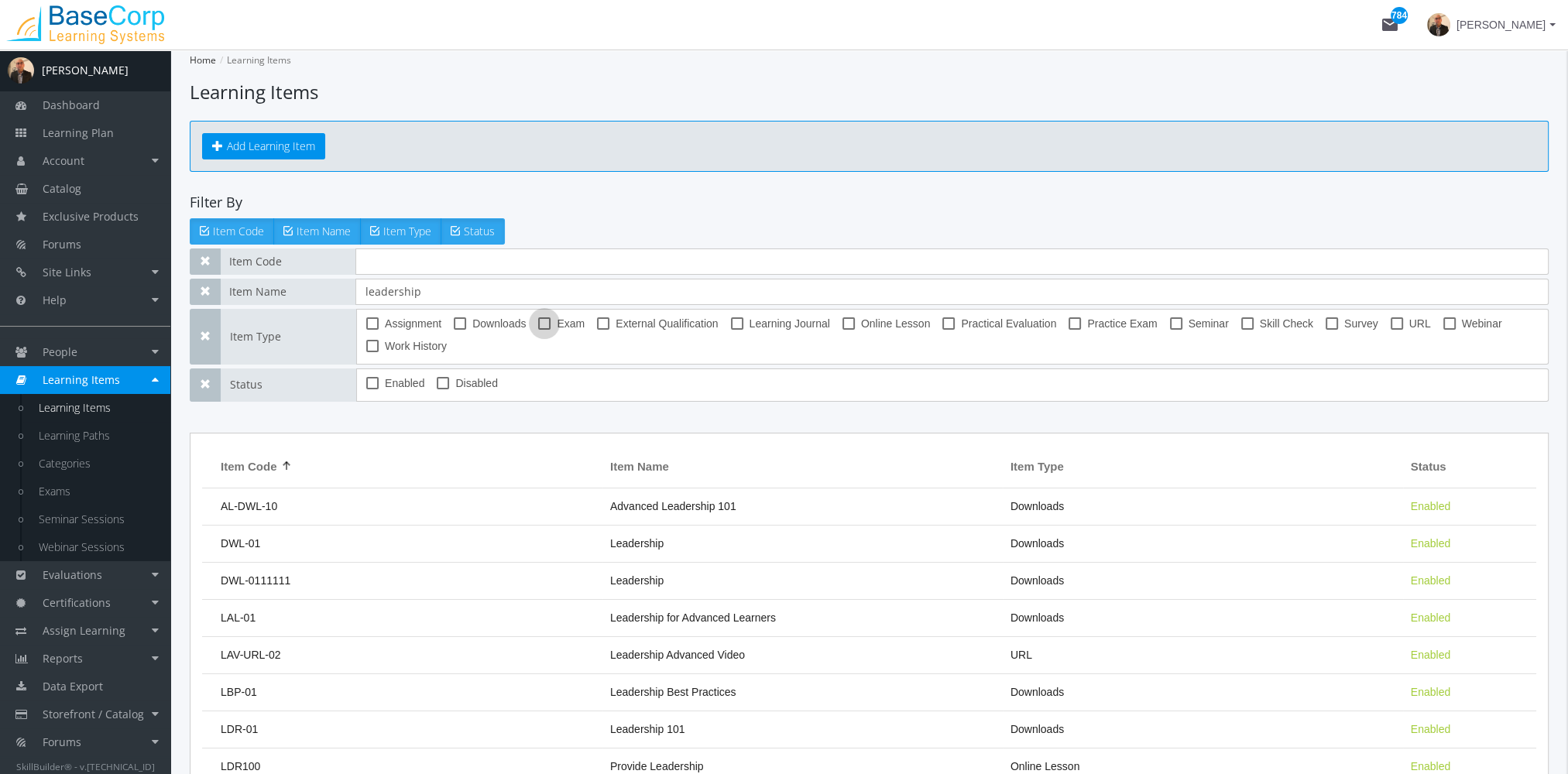
checkbox input "true"
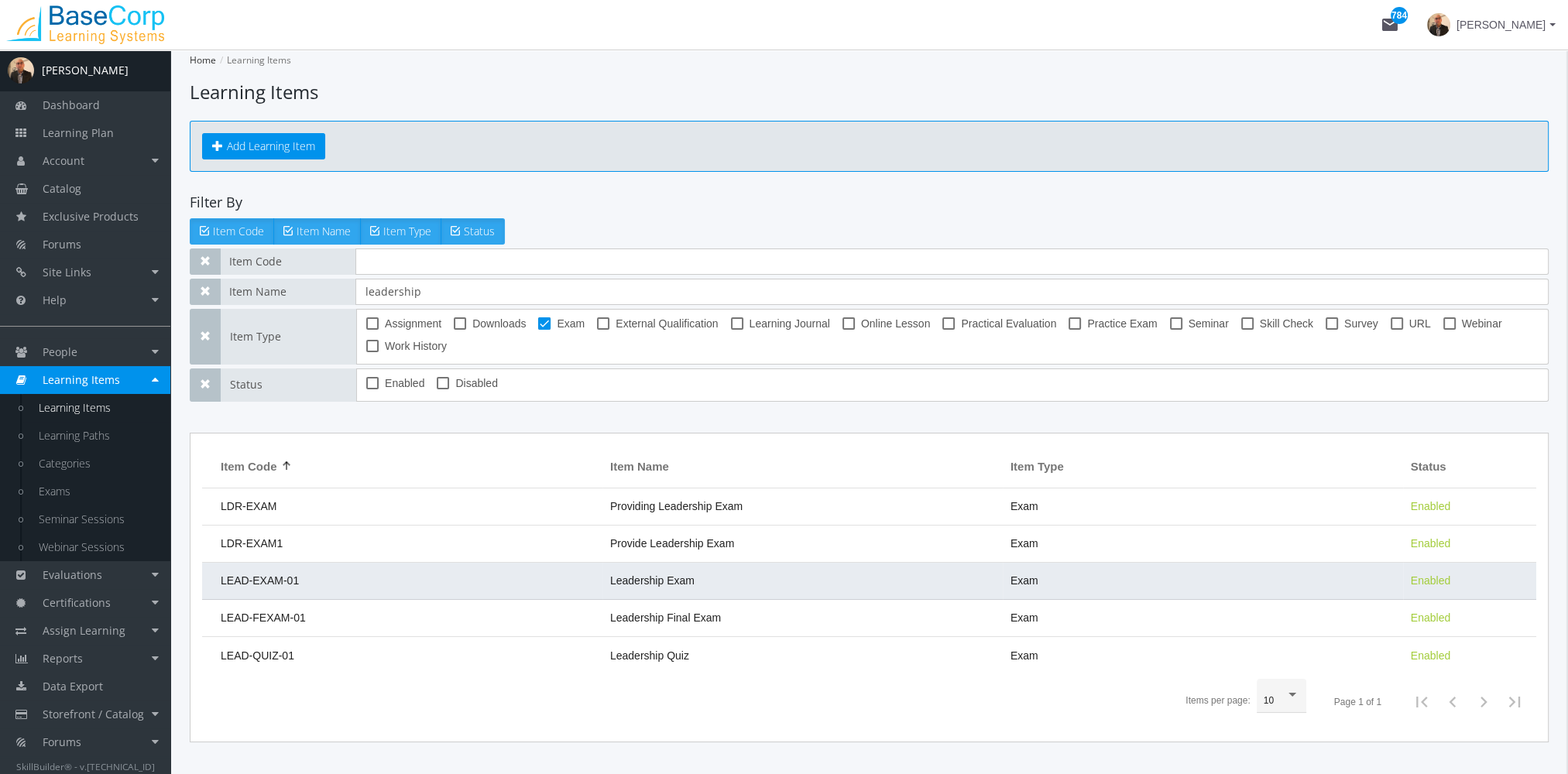
click at [706, 580] on td "Leadership Exam" at bounding box center [802, 581] width 400 height 38
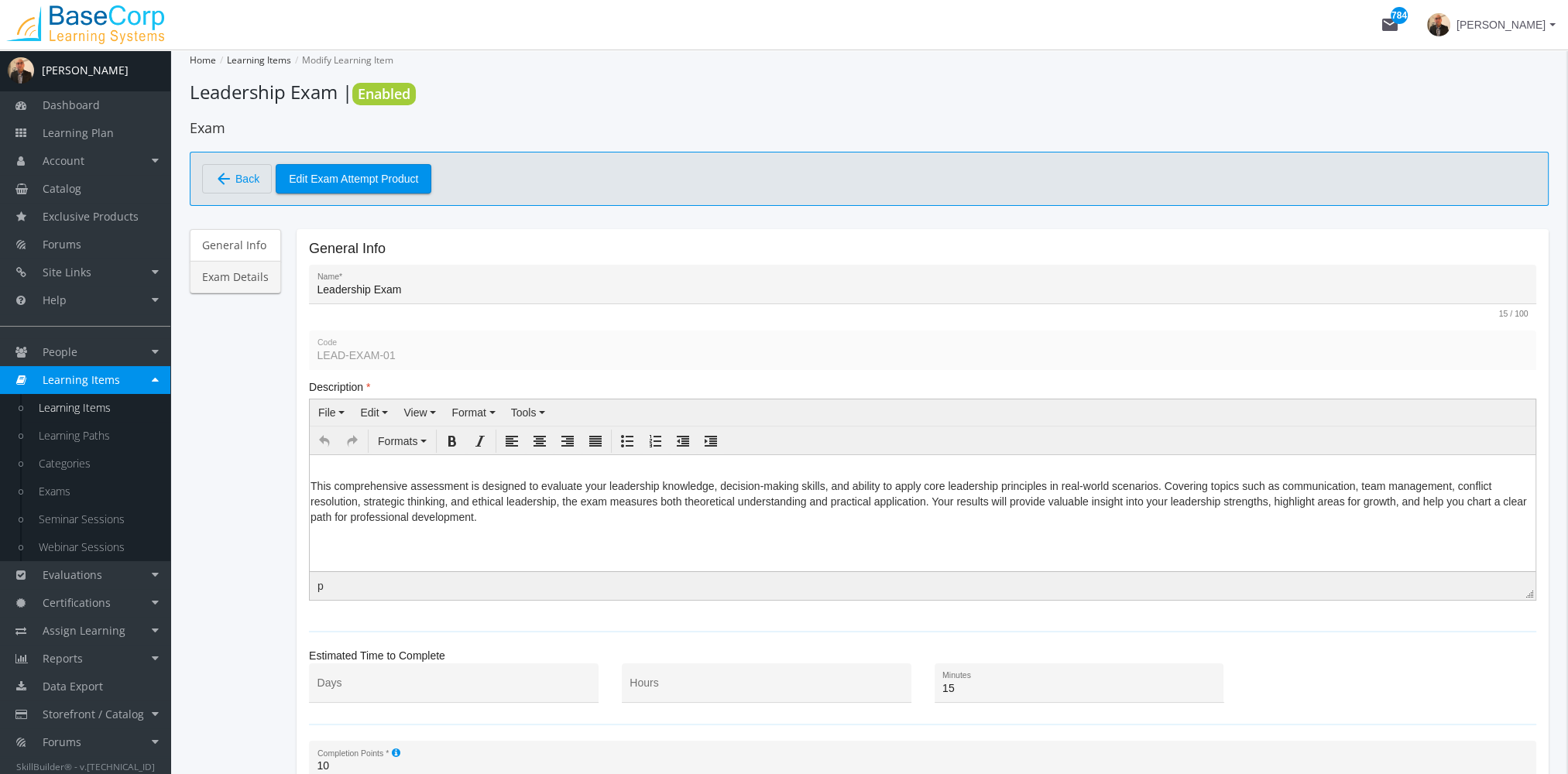
click at [252, 277] on link "Exam Details" at bounding box center [235, 277] width 92 height 32
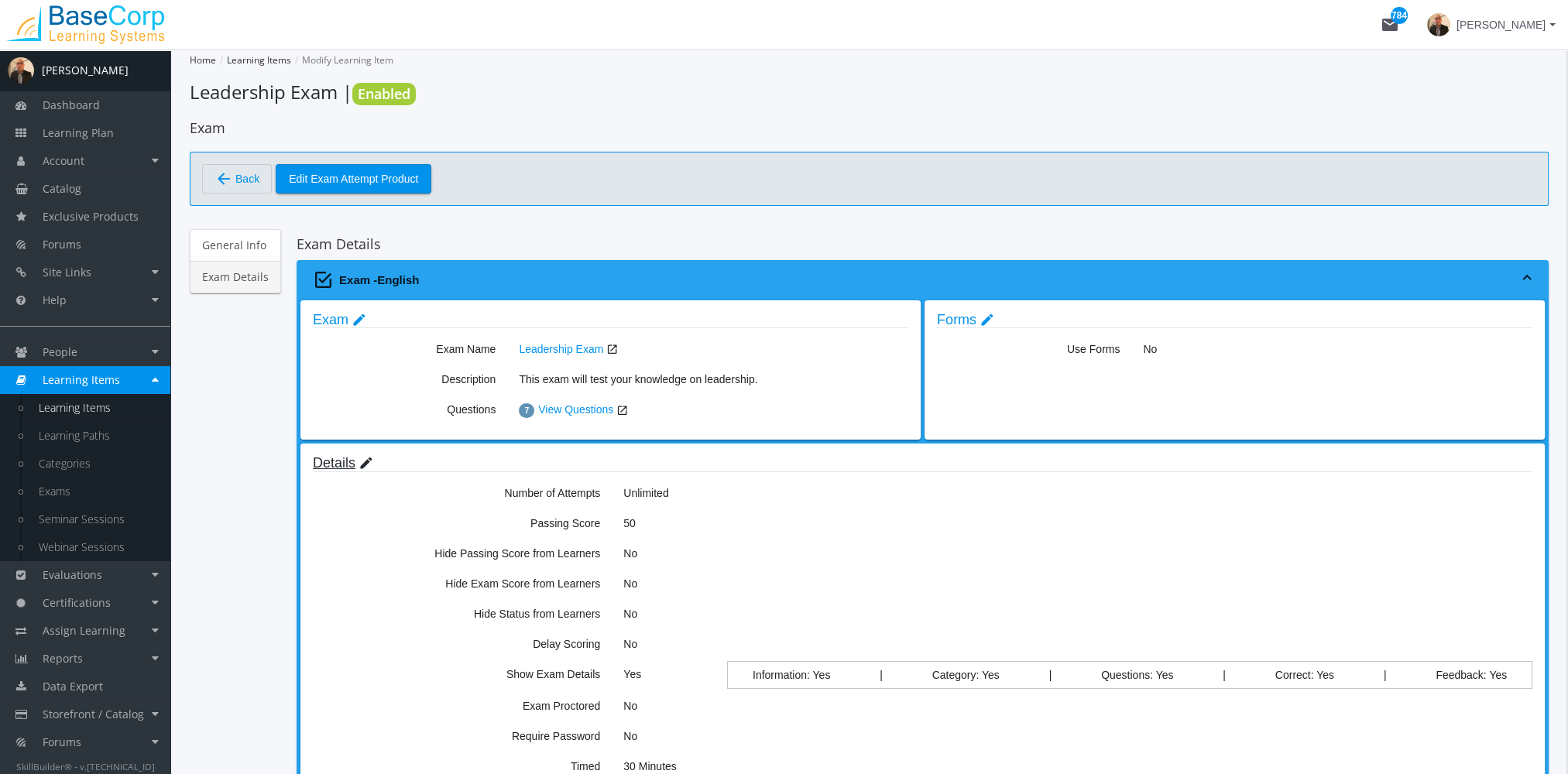
click at [363, 460] on mat-icon "edit" at bounding box center [366, 463] width 16 height 17
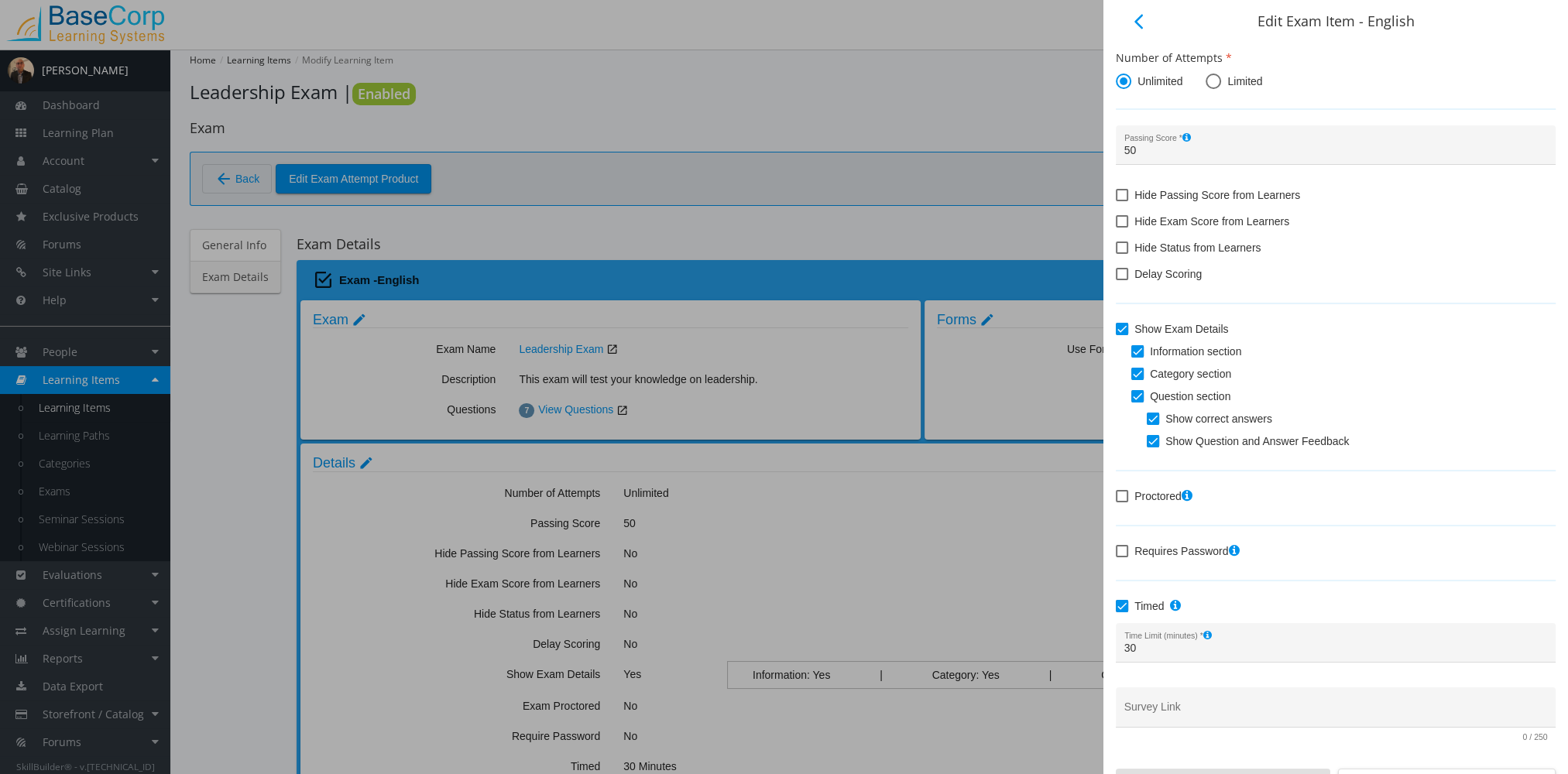
click at [1116, 501] on span at bounding box center [1122, 496] width 12 height 12
click at [1116, 501] on input "Proctored" at bounding box center [1116, 501] width 1 height 1
checkbox input "true"
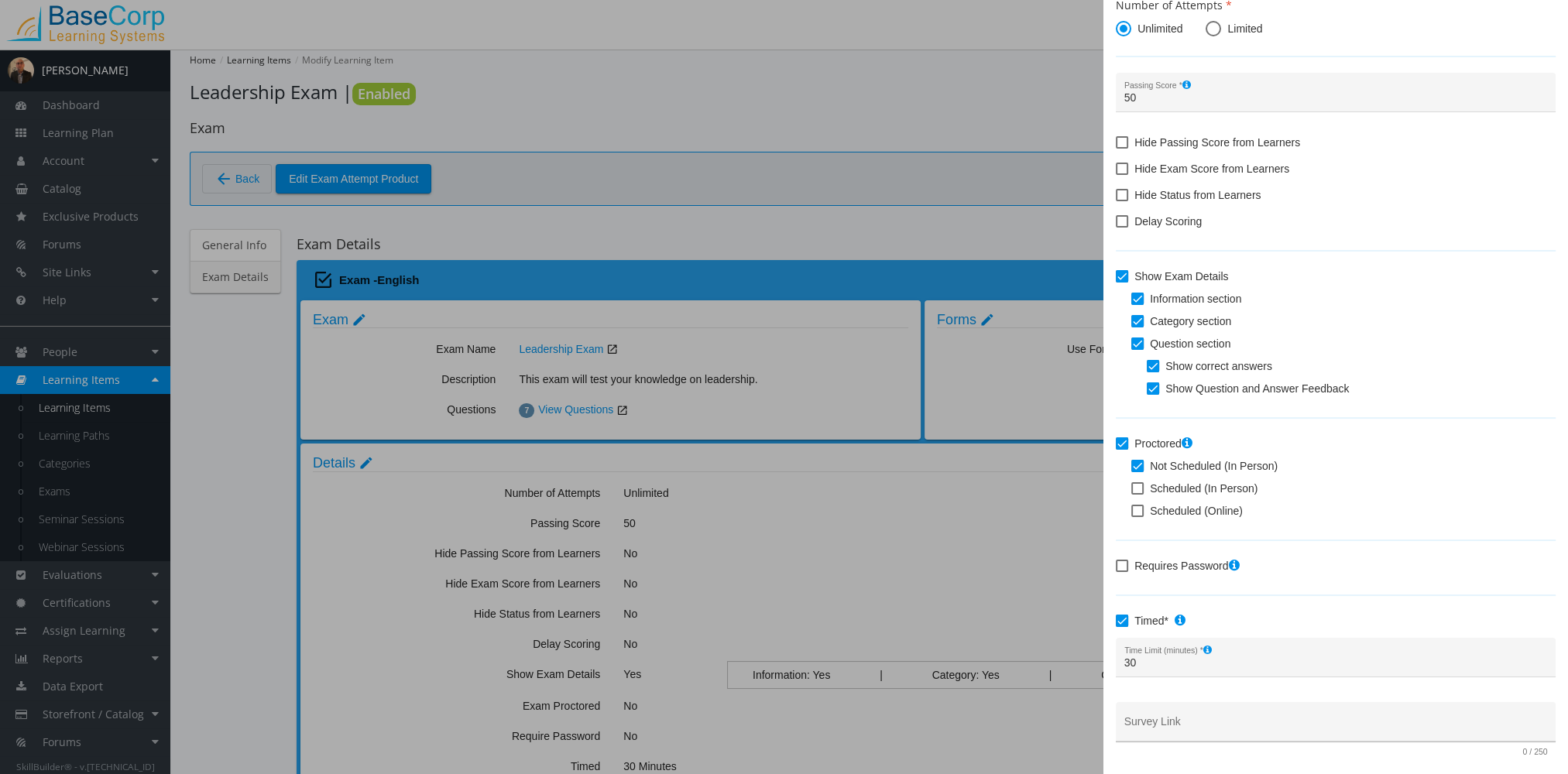
scroll to position [96, 0]
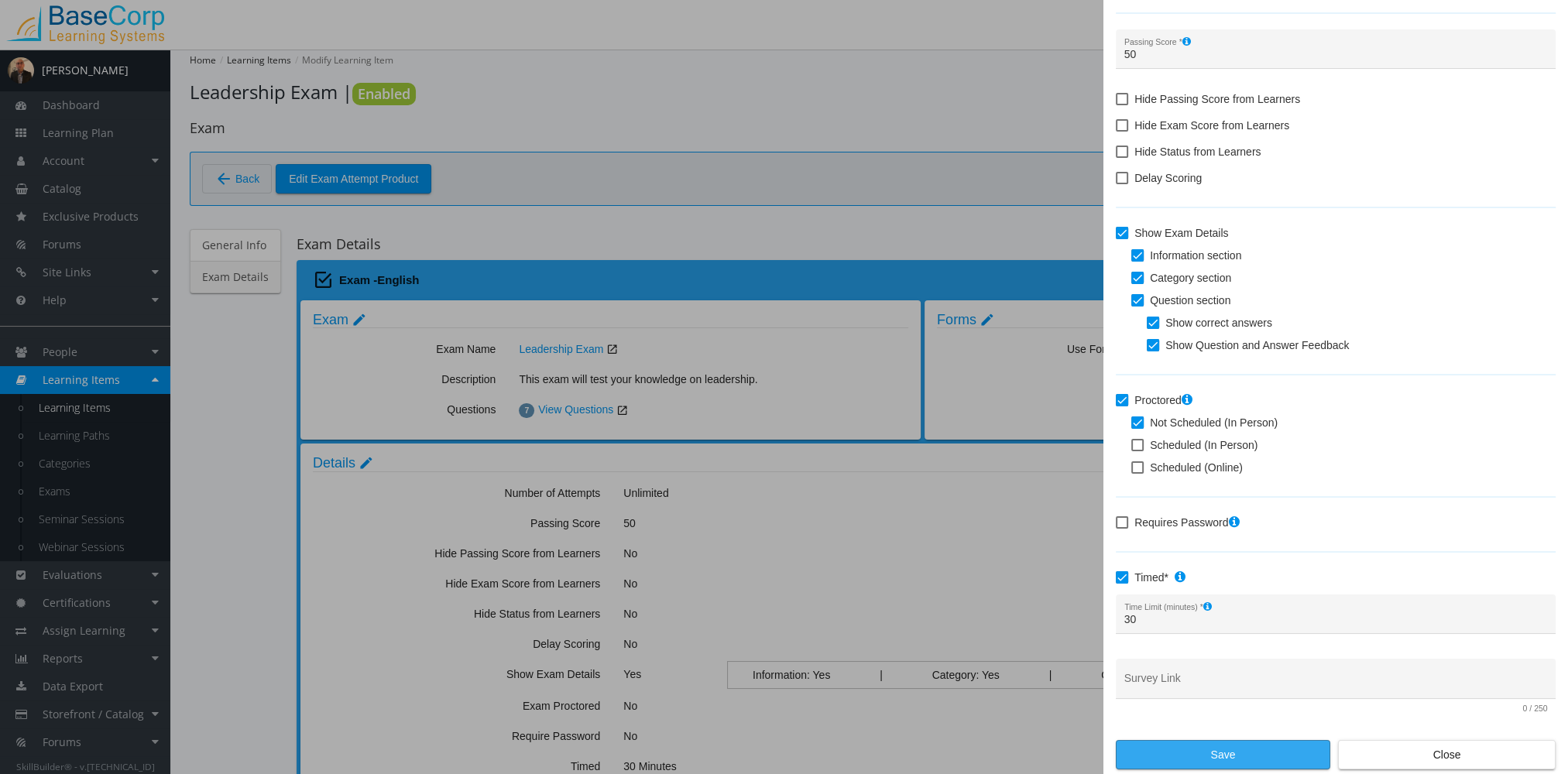
click at [1193, 758] on span "Save" at bounding box center [1223, 755] width 188 height 28
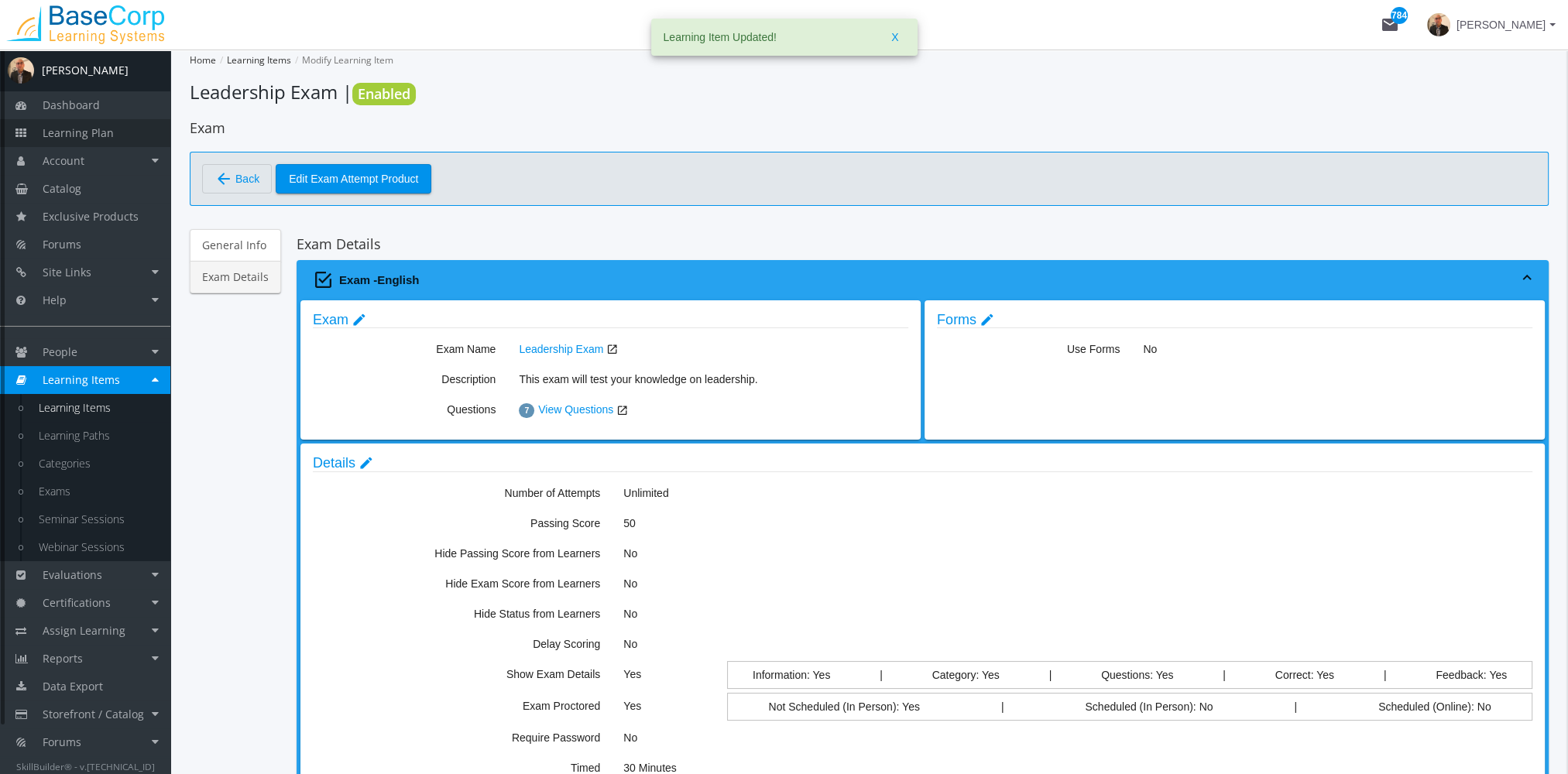
click at [117, 130] on link "Learning Plan" at bounding box center [85, 133] width 170 height 28
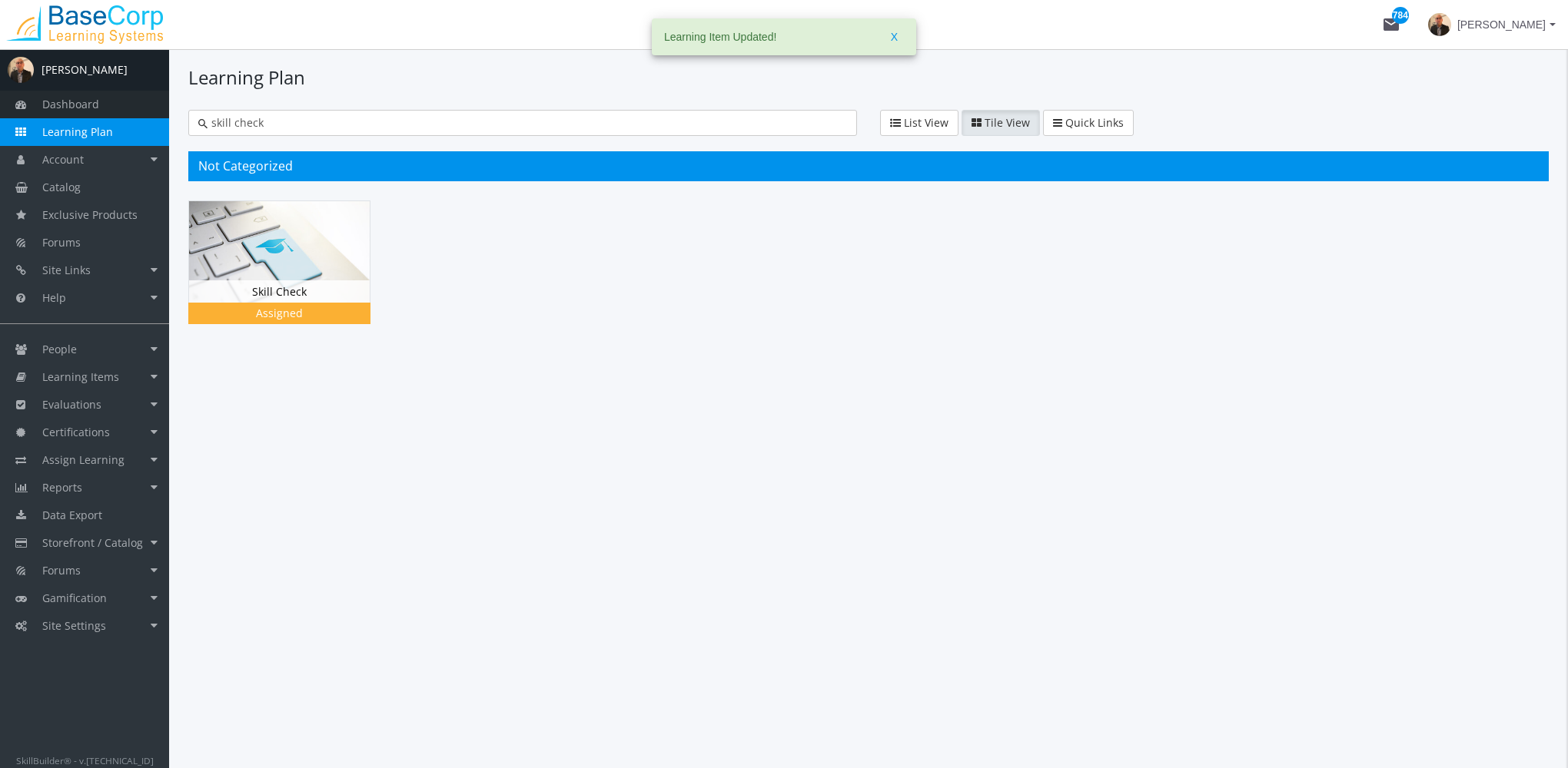
drag, startPoint x: 251, startPoint y: 108, endPoint x: 94, endPoint y: 105, distance: 157.0
click at [94, 105] on div "A [PERSON_NAME] Dashboard Learning Plan Account Account Badges Certificates and…" at bounding box center [784, 408] width 1568 height 719
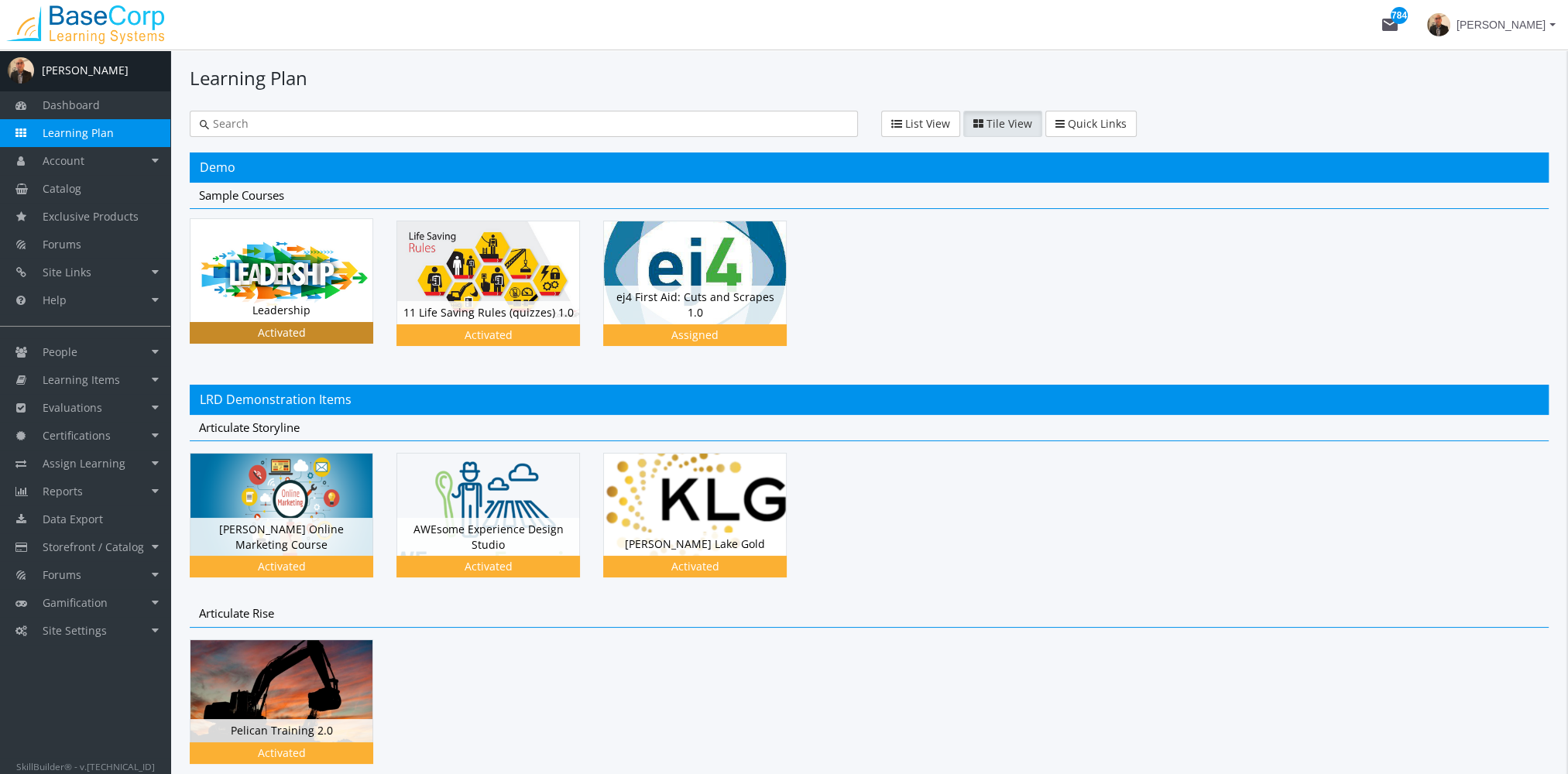
click at [316, 289] on img at bounding box center [281, 270] width 182 height 102
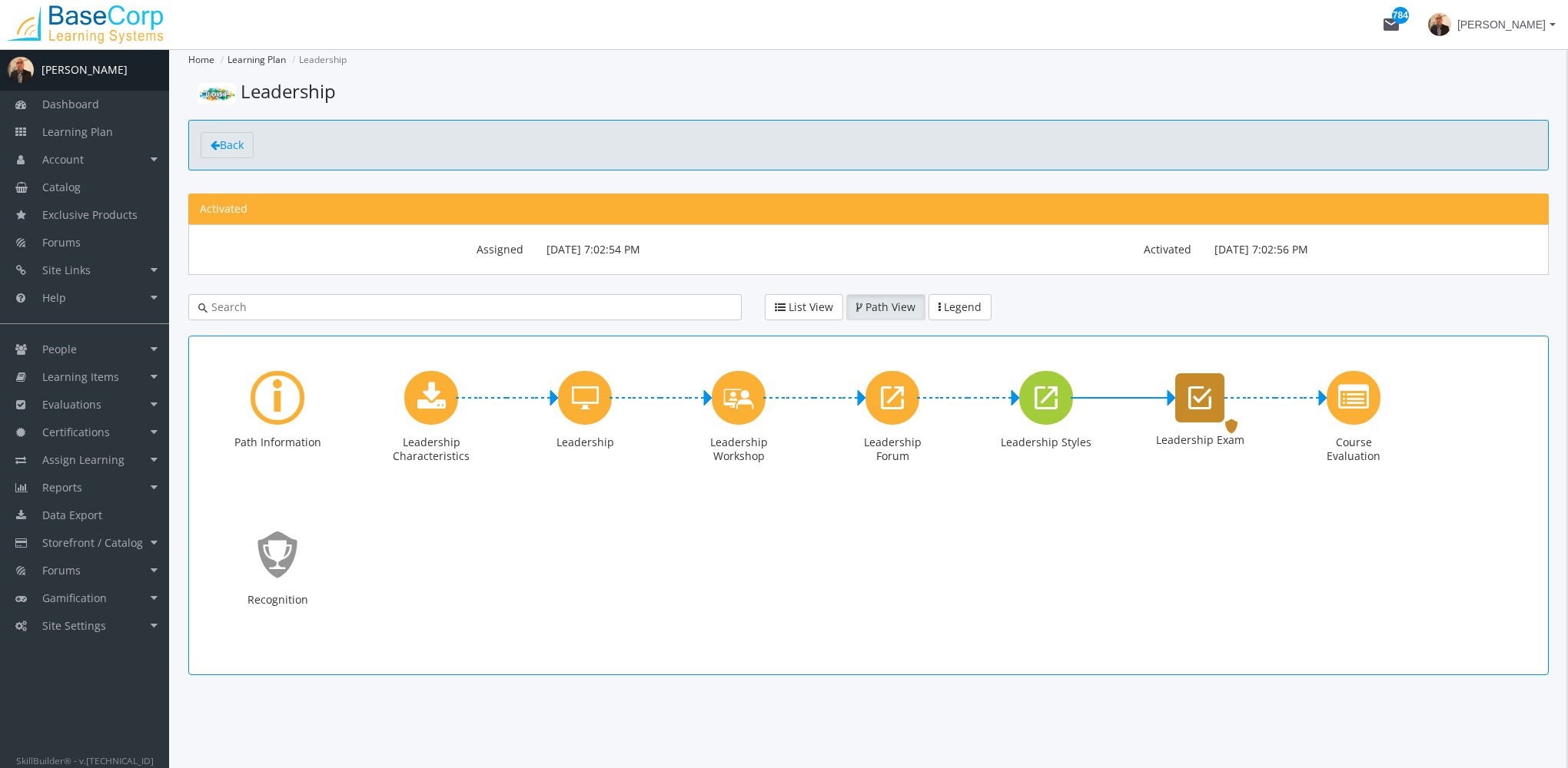
click at [1199, 387] on icon "Leadership Exam" at bounding box center [1199, 397] width 23 height 30
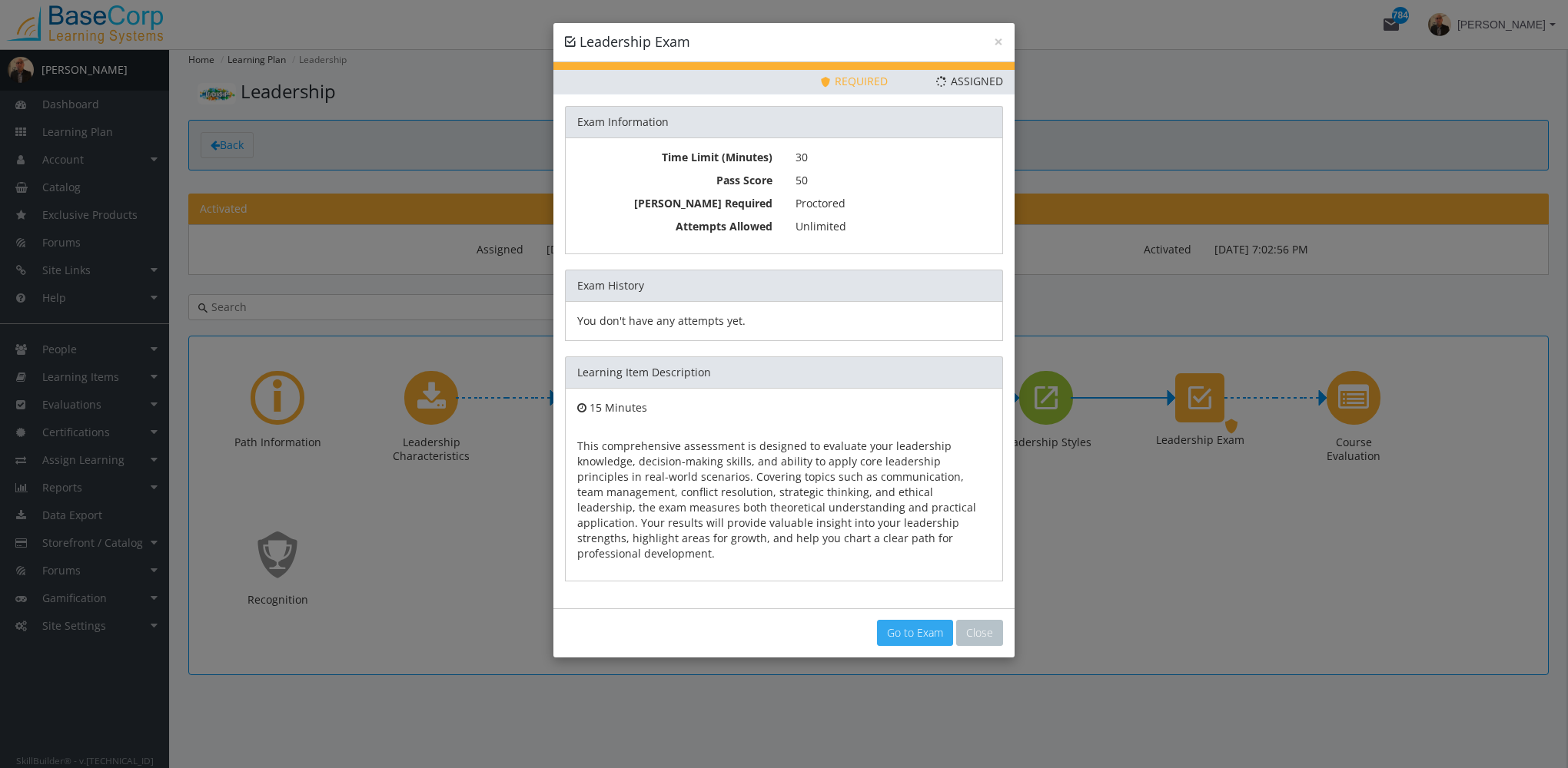
click at [905, 621] on link "Go to Exam" at bounding box center [915, 633] width 76 height 26
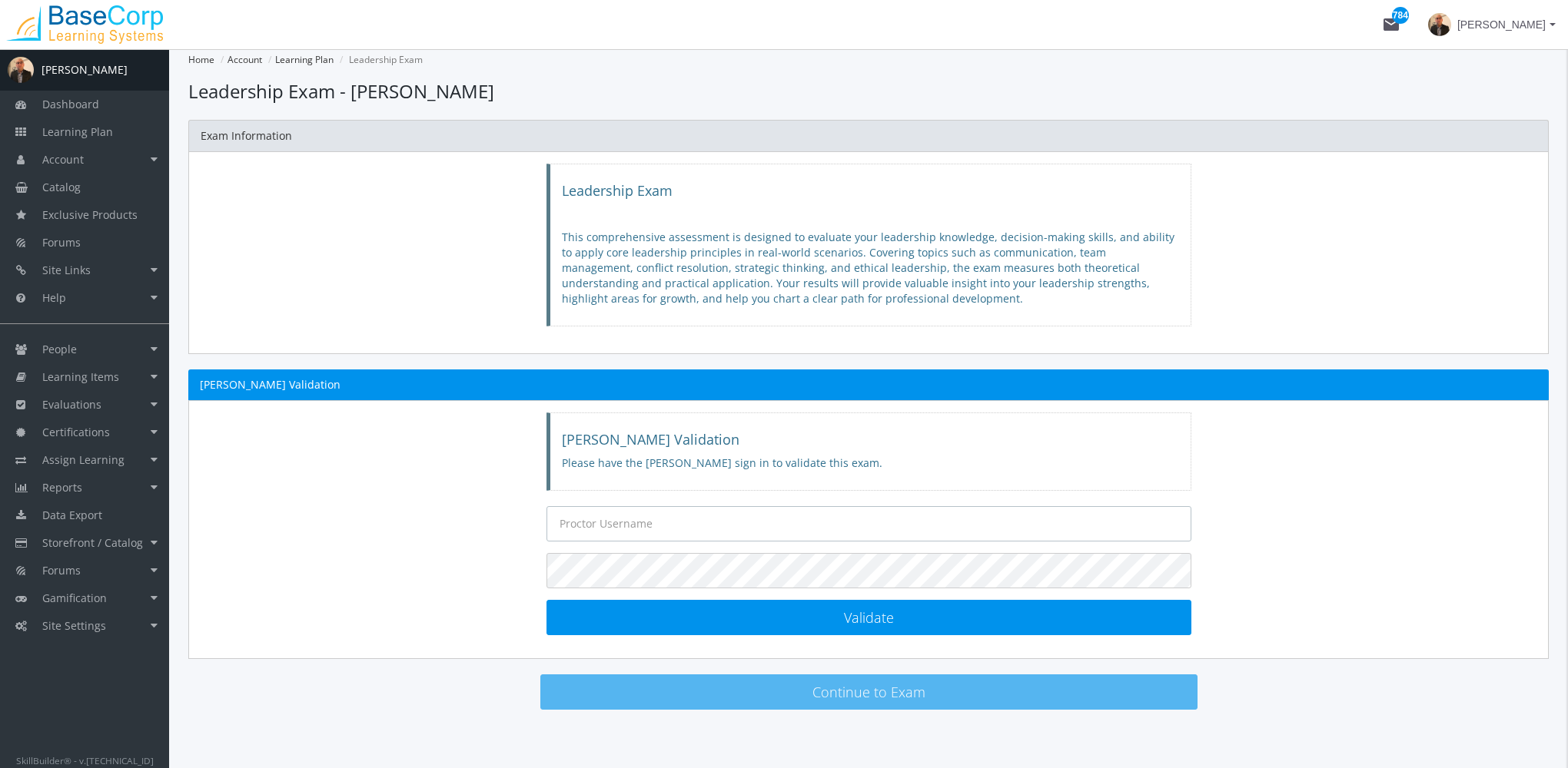
click at [715, 526] on input "text" at bounding box center [868, 524] width 644 height 36
type input "[EMAIL_ADDRESS][DOMAIN_NAME]"
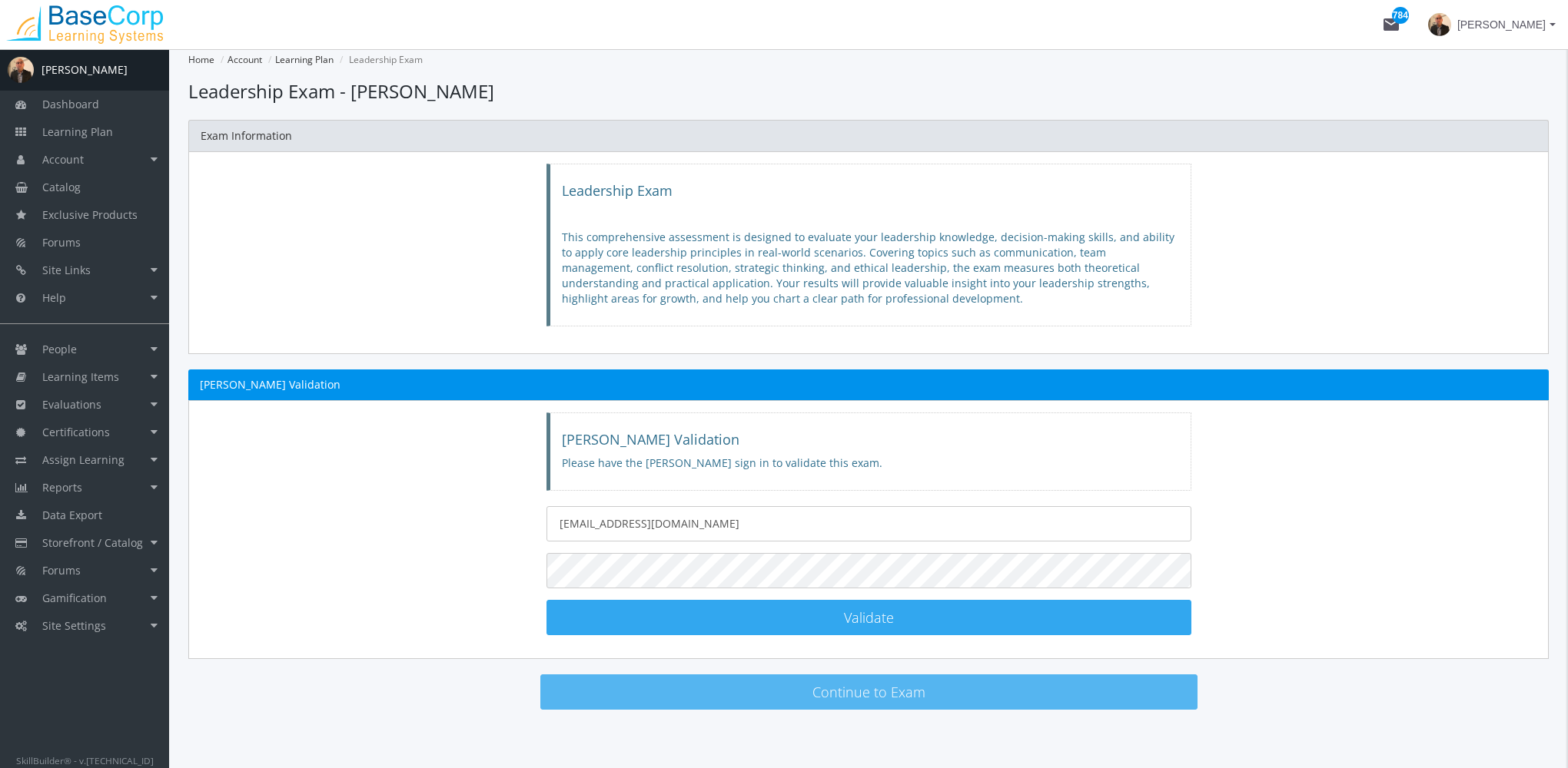
click at [981, 611] on button "Validate Proctor Validated!" at bounding box center [868, 617] width 644 height 36
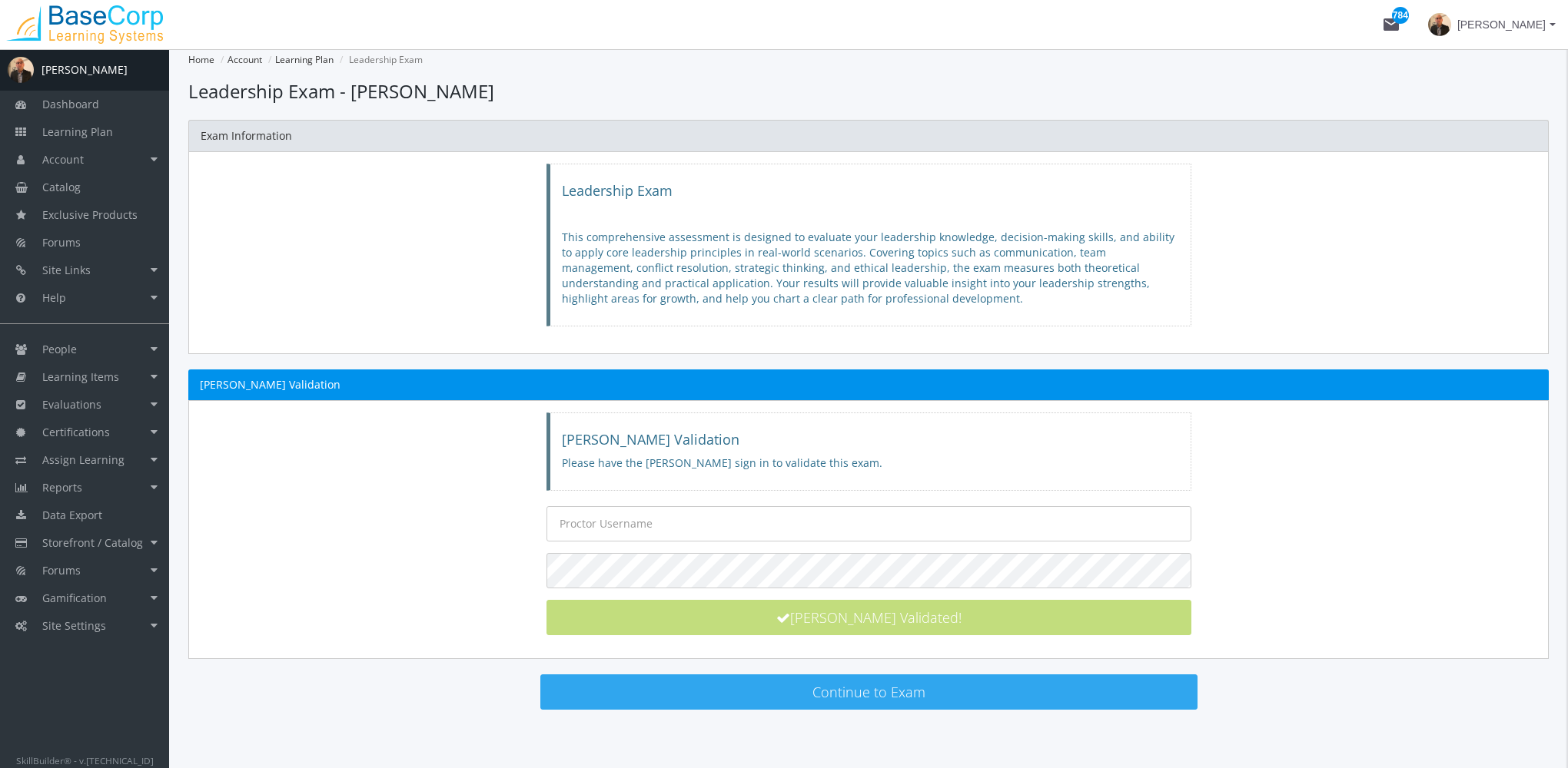
click at [892, 701] on button "Continue to Exam" at bounding box center [869, 692] width 657 height 36
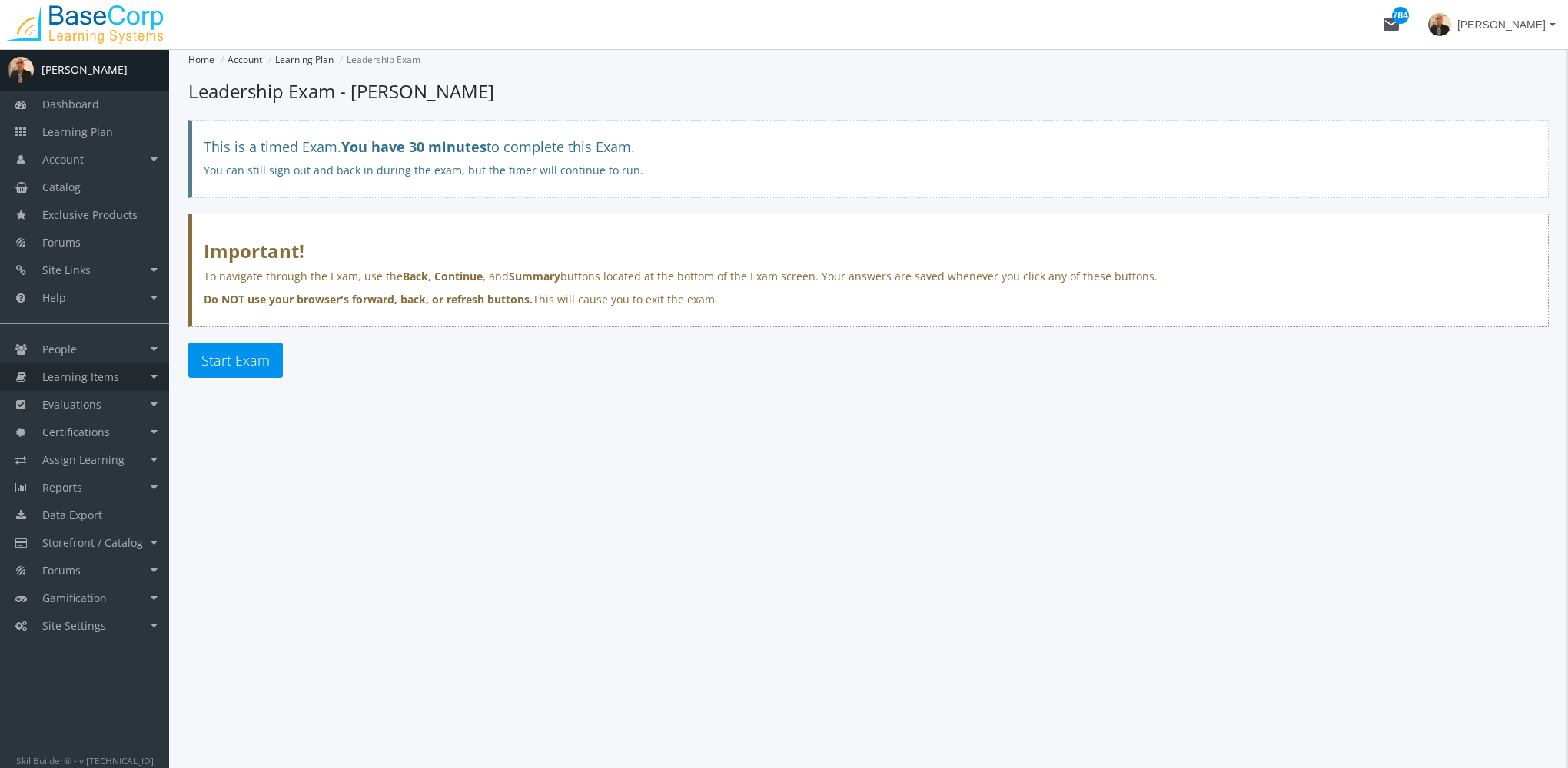
click at [124, 380] on link "Learning Items" at bounding box center [84, 377] width 169 height 28
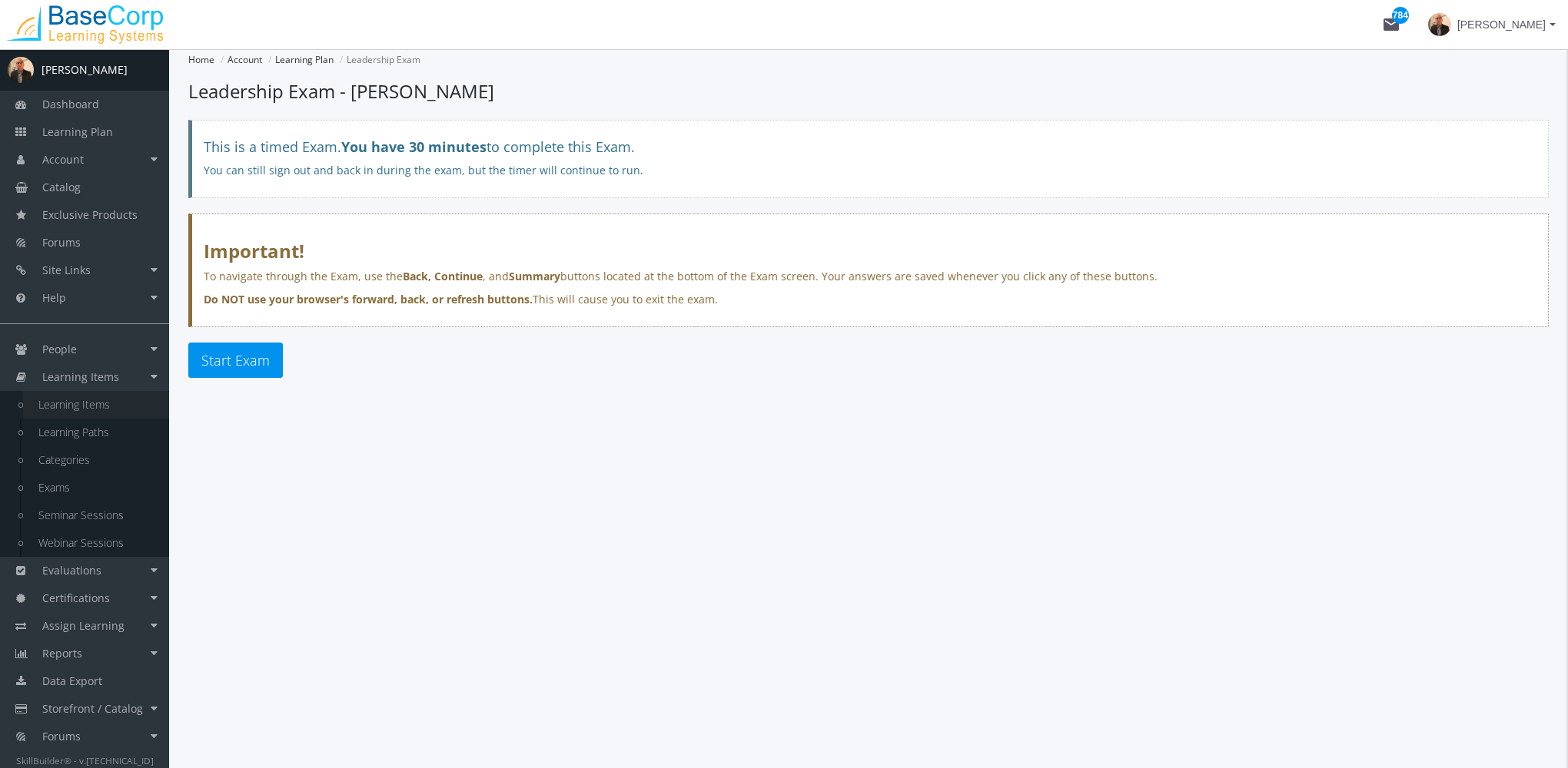
click at [119, 408] on link "Learning Items" at bounding box center [96, 405] width 146 height 28
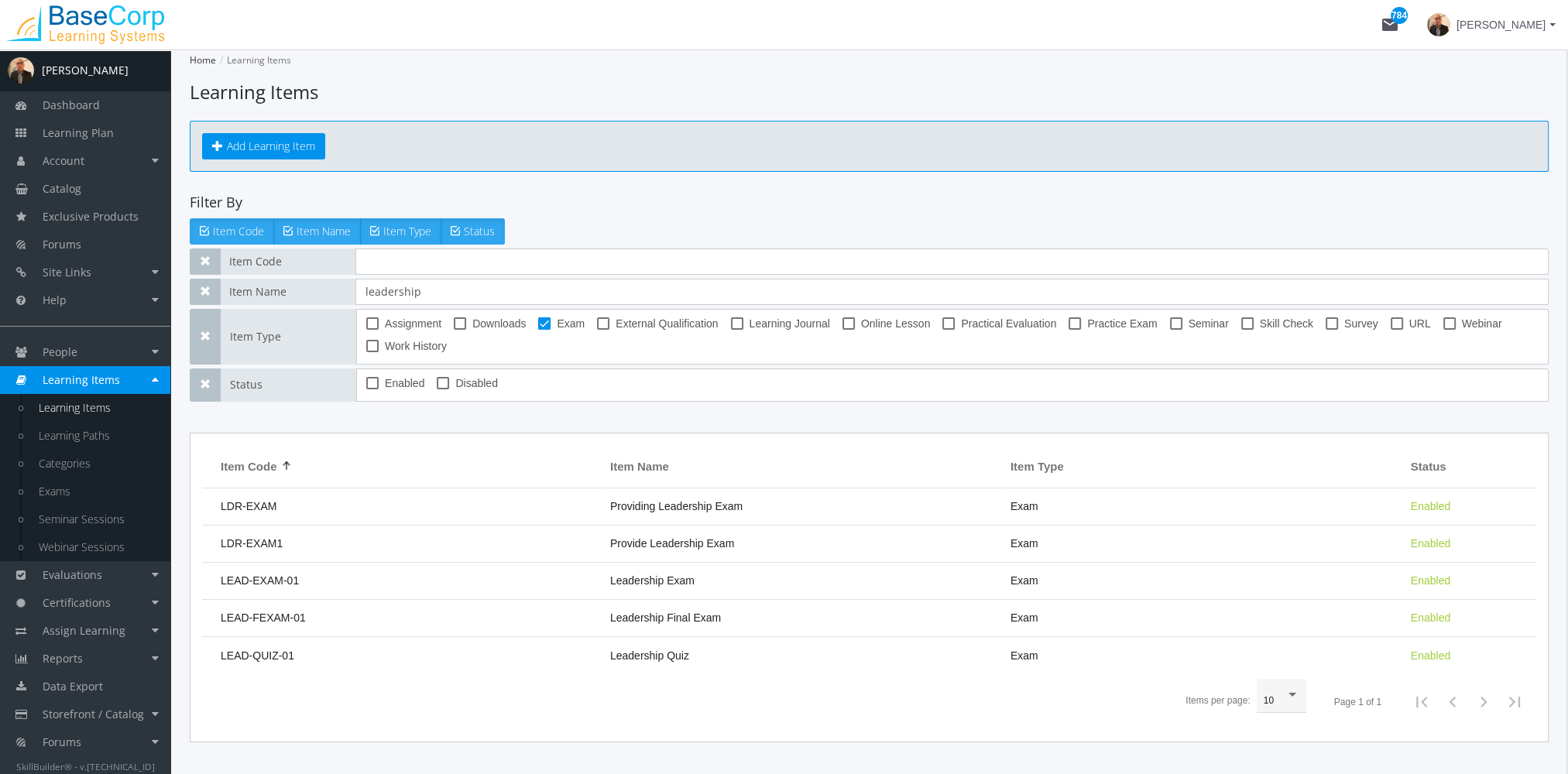
drag, startPoint x: 684, startPoint y: 579, endPoint x: 674, endPoint y: 574, distance: 11.2
click at [682, 578] on span "Leadership Exam" at bounding box center [652, 581] width 85 height 12
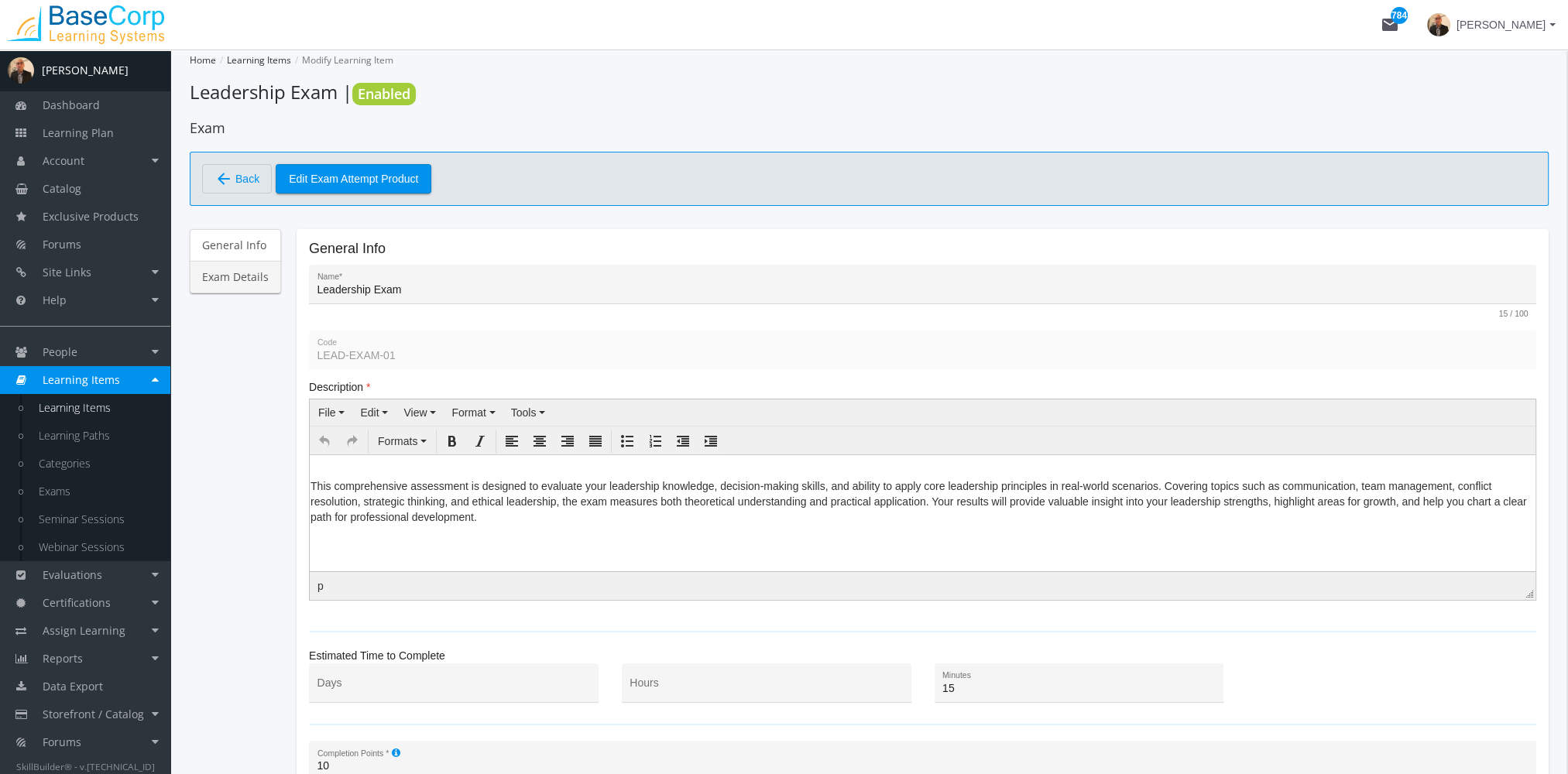
click at [221, 274] on link "Exam Details" at bounding box center [235, 277] width 92 height 32
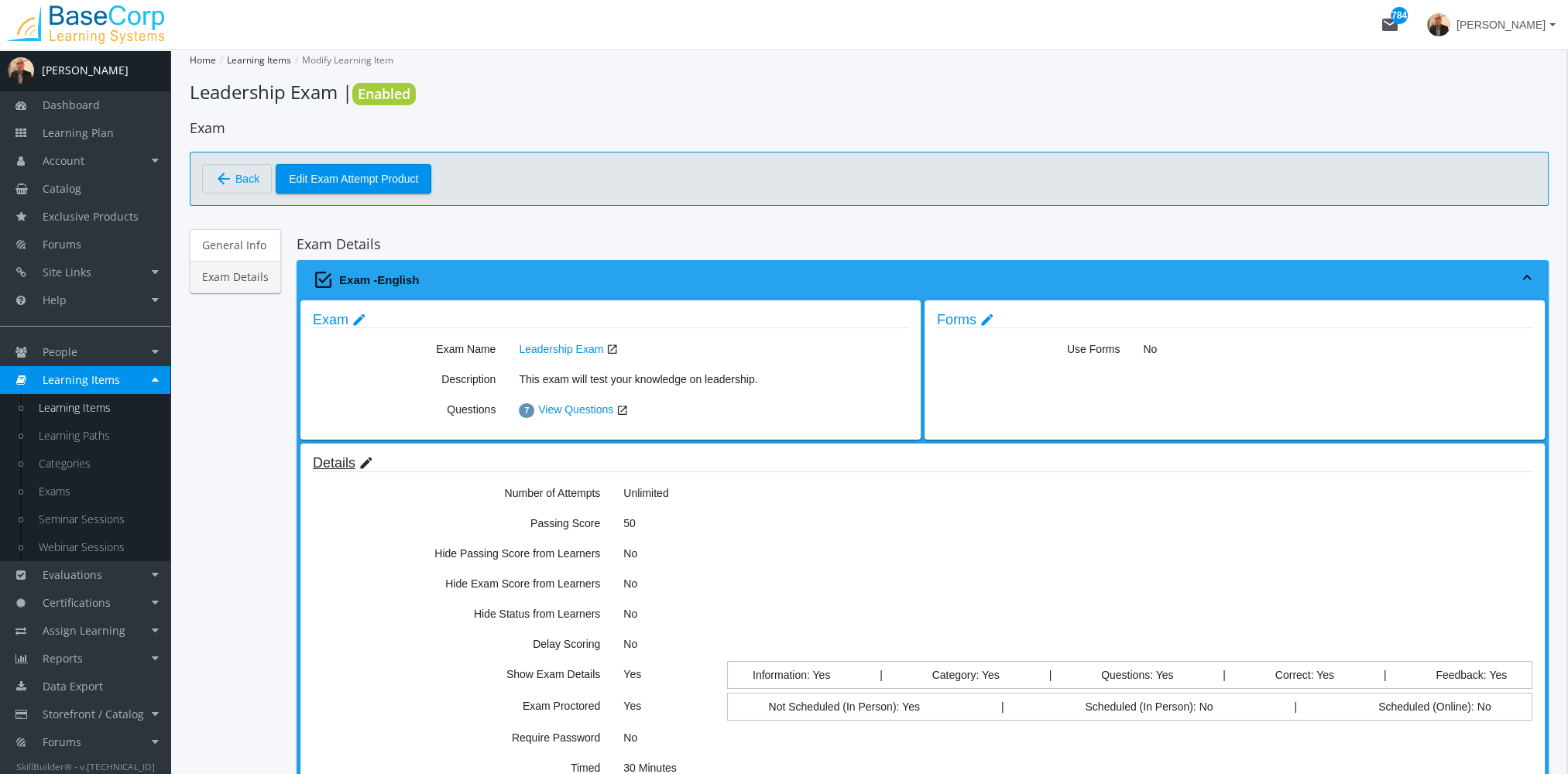
click at [359, 461] on mat-icon "edit" at bounding box center [366, 463] width 16 height 17
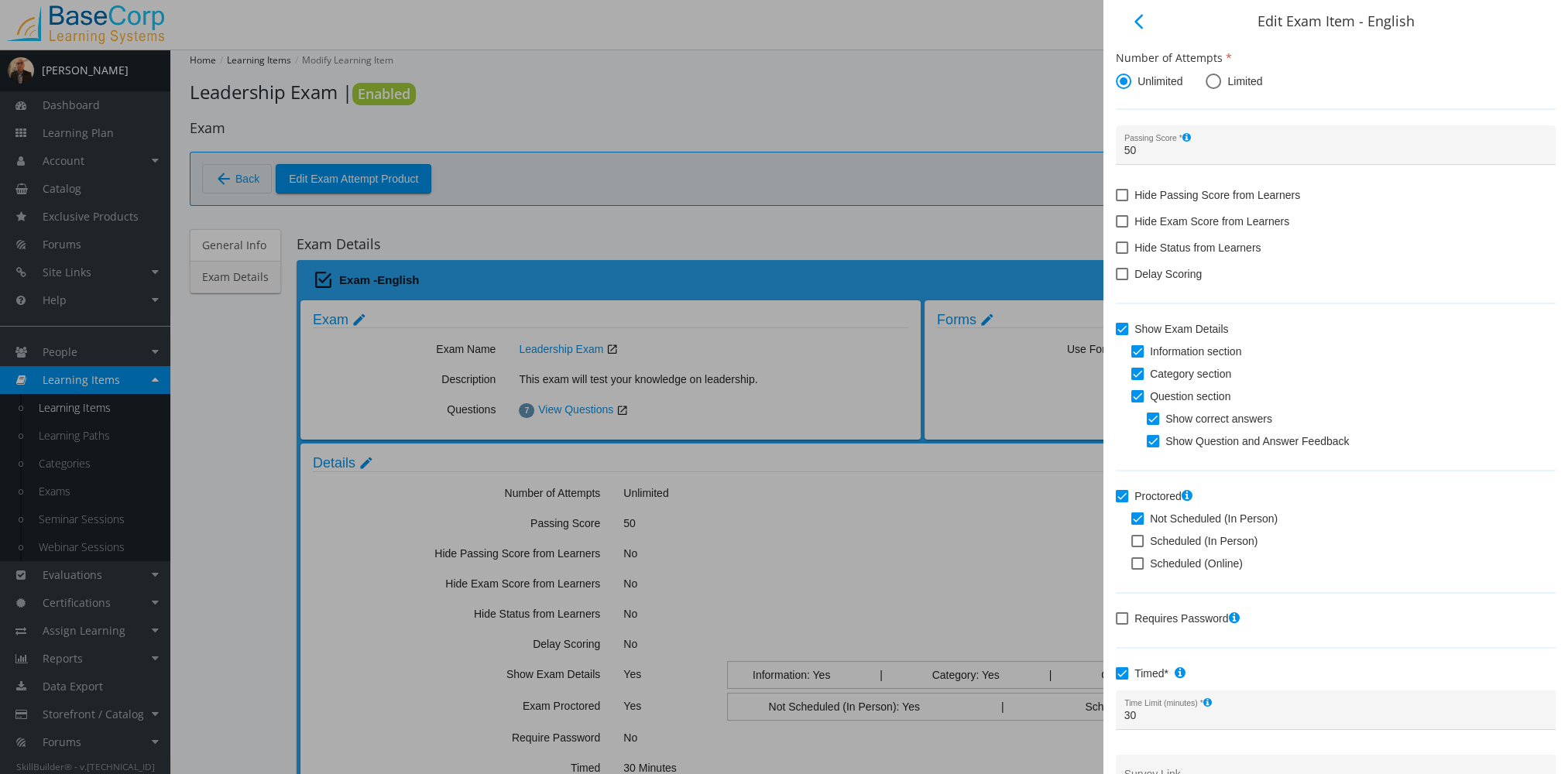
click at [1139, 568] on span at bounding box center [1138, 563] width 12 height 12
click at [1133, 569] on input "Scheduled (Online)" at bounding box center [1132, 569] width 1 height 1
checkbox input "true"
click at [1134, 511] on label "Not Scheduled (In Person)" at bounding box center [1204, 518] width 146 height 18
click at [1133, 524] on input "Not Scheduled (In Person)" at bounding box center [1132, 524] width 1 height 1
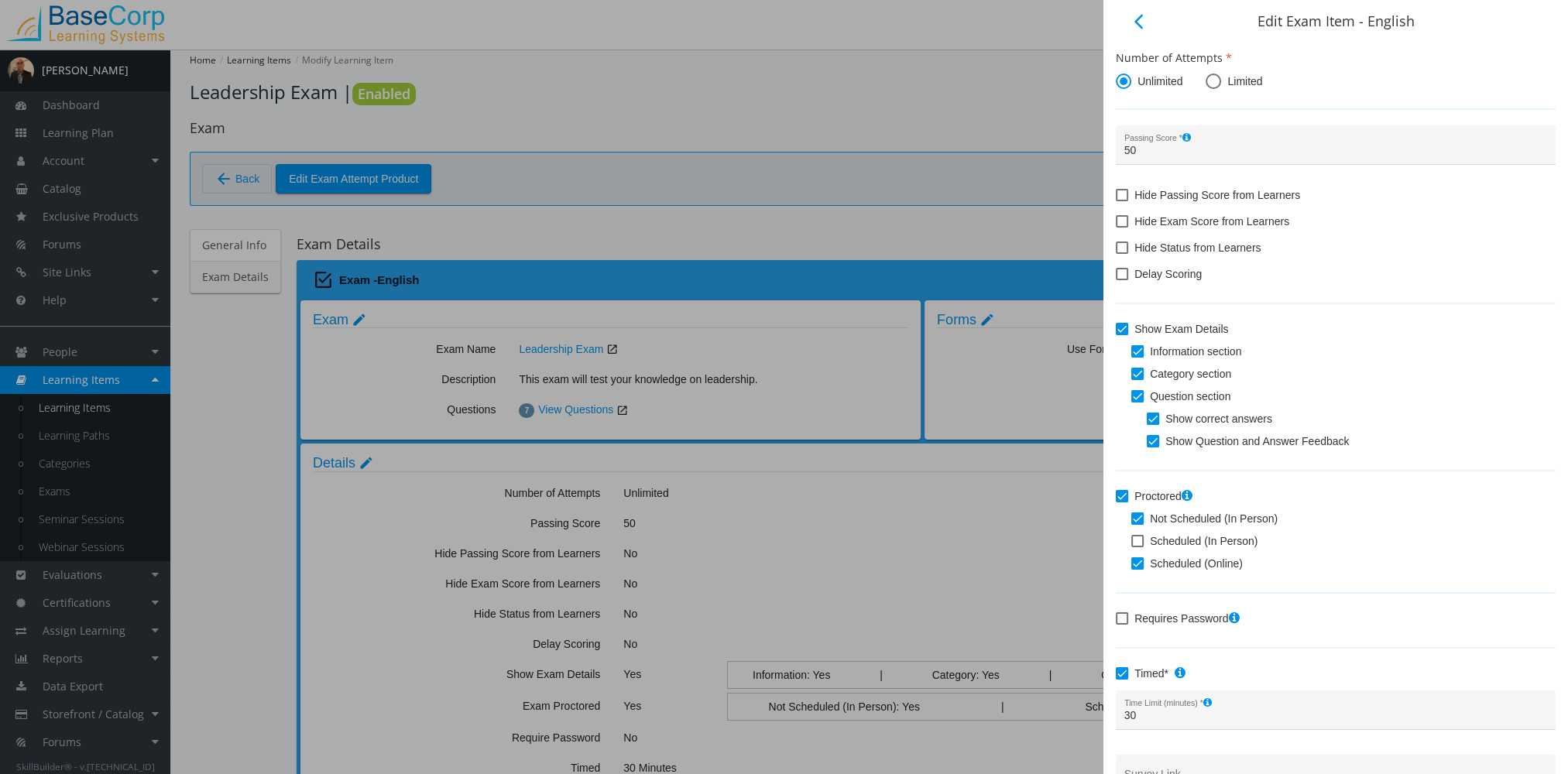
checkbox input "false"
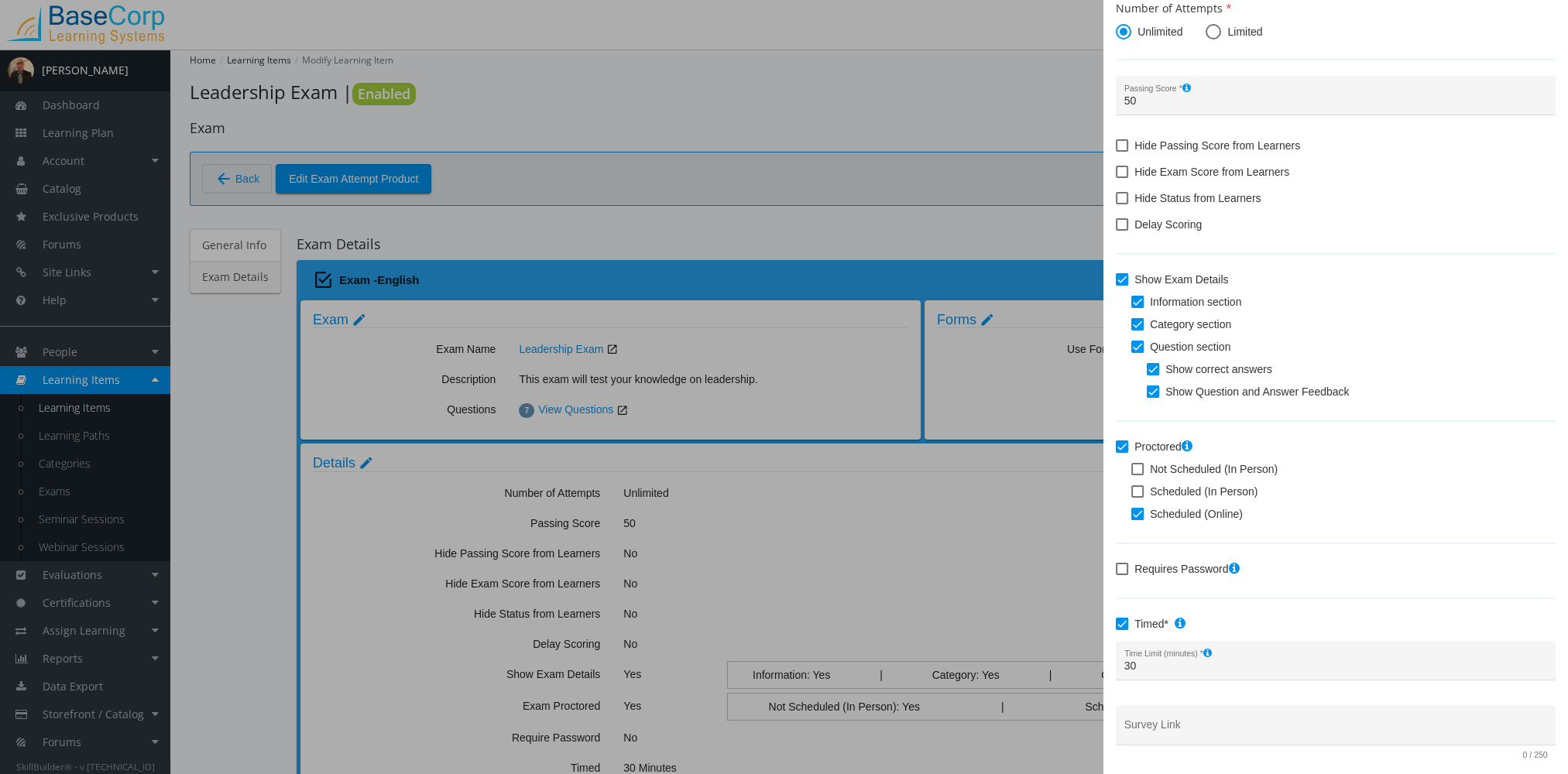
scroll to position [96, 0]
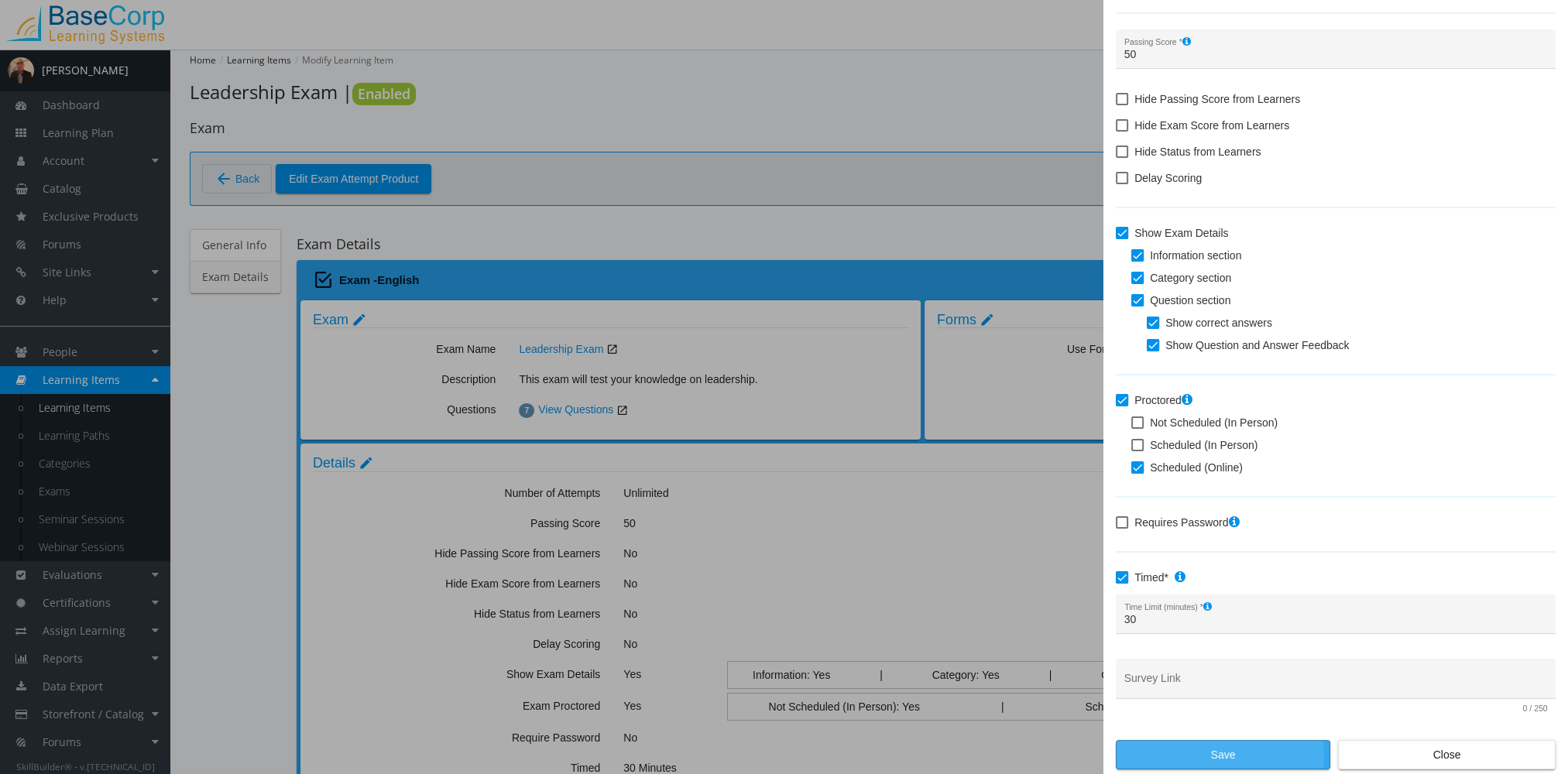
click at [1186, 756] on span "Save" at bounding box center [1223, 755] width 188 height 28
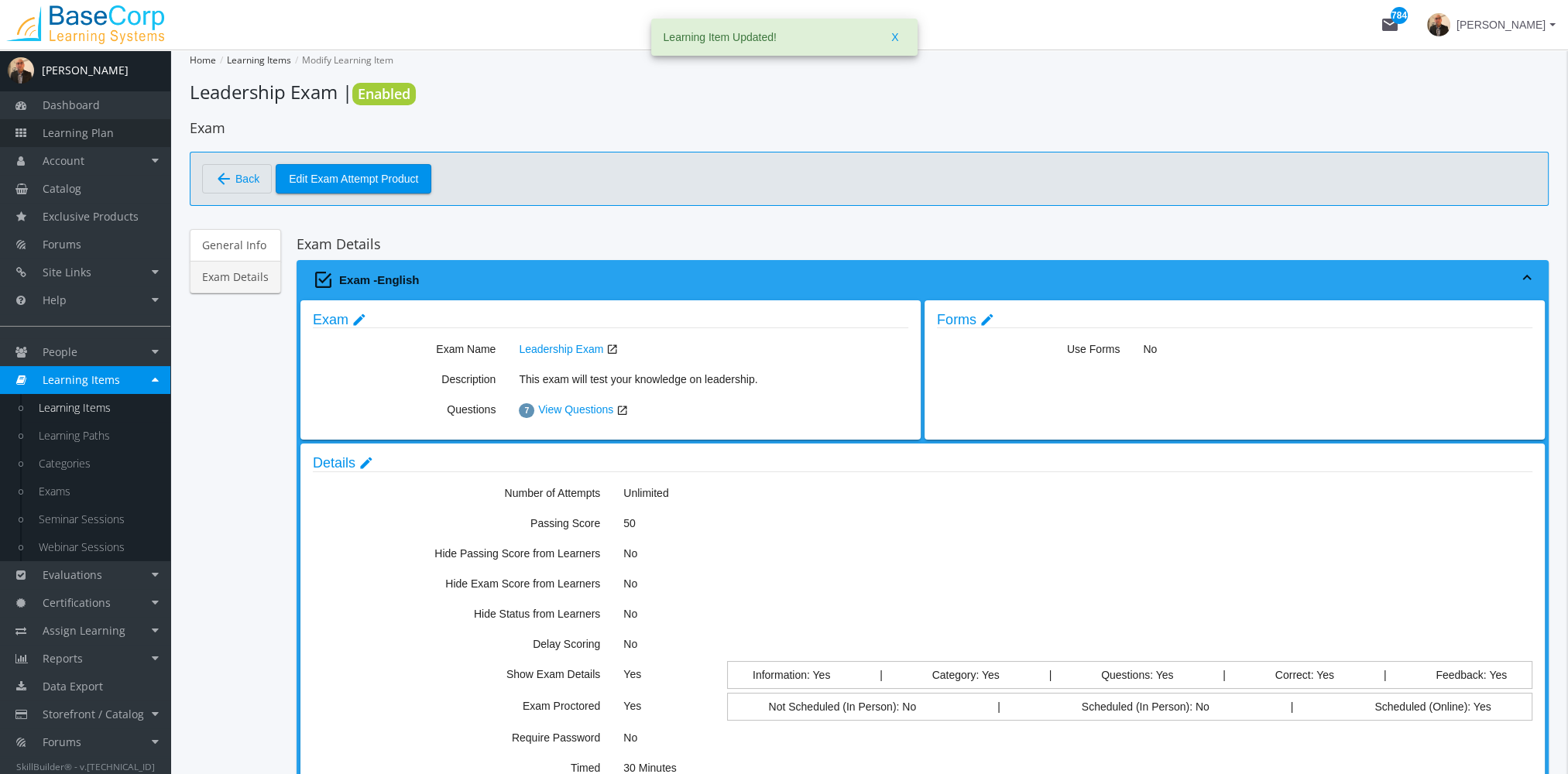
click at [102, 137] on span "Learning Plan" at bounding box center [79, 133] width 72 height 15
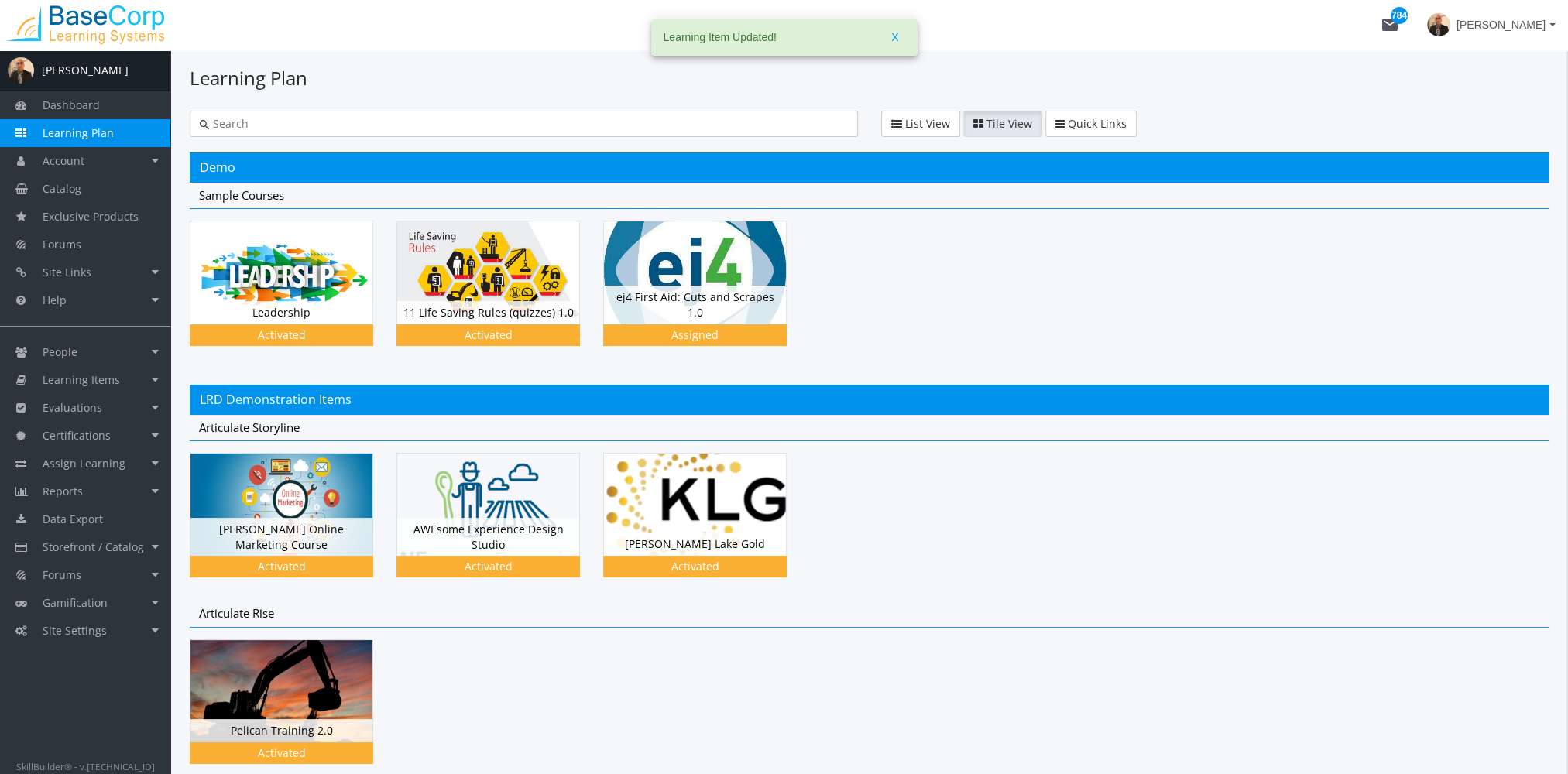
scroll to position [576, 0]
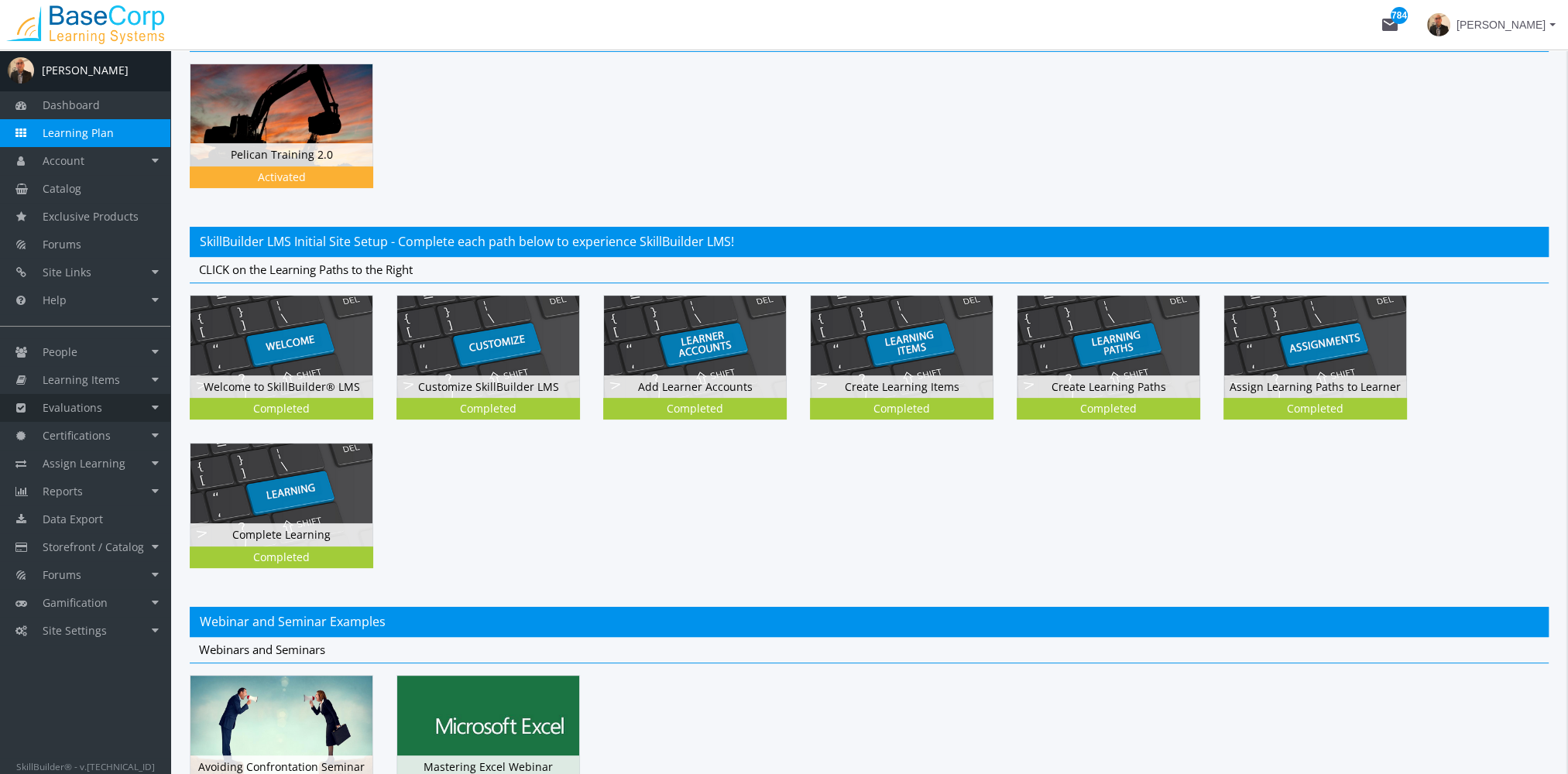
click at [113, 405] on link "Evaluations" at bounding box center [85, 408] width 170 height 28
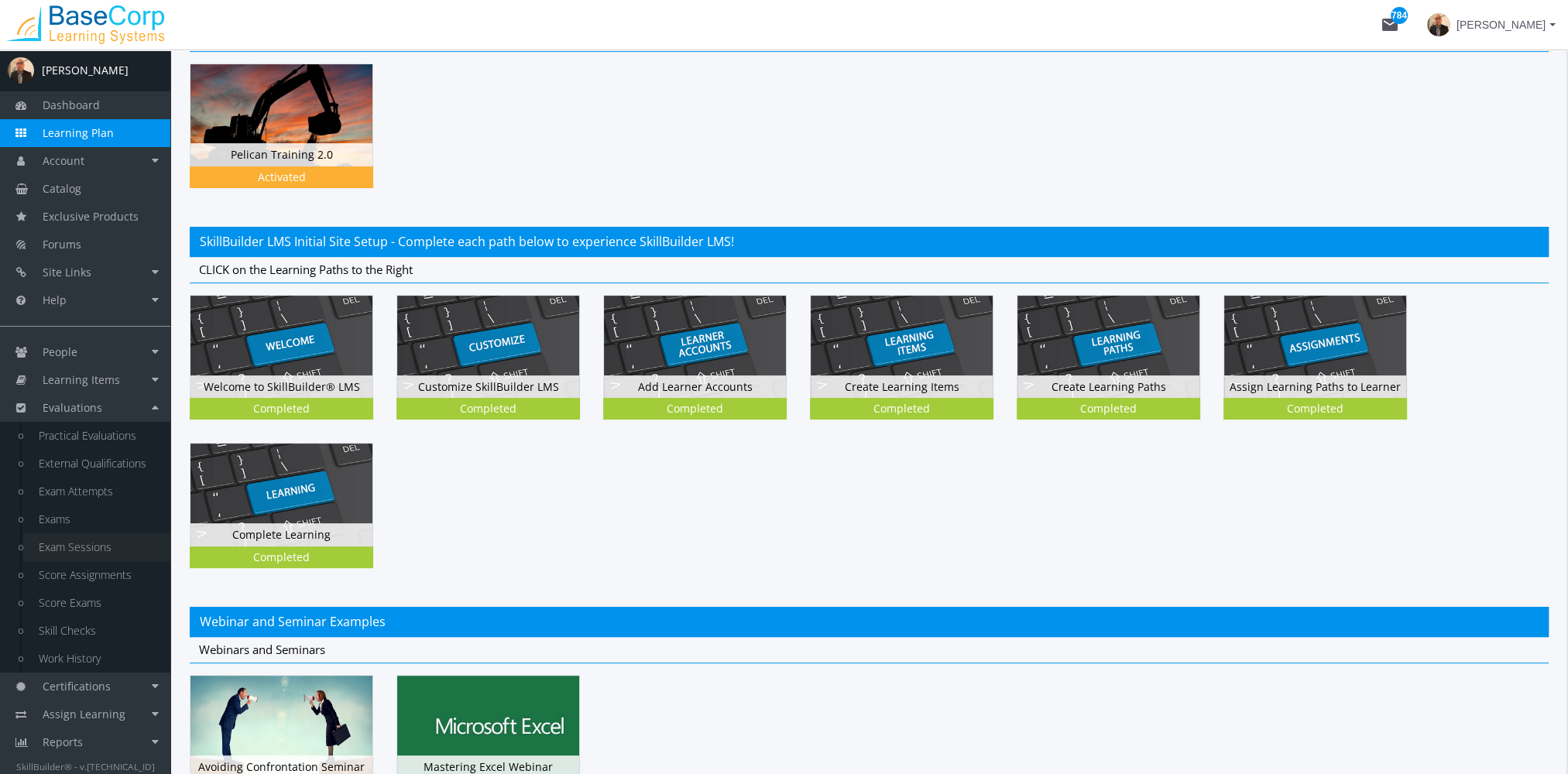
click at [105, 538] on link "Exam Sessions" at bounding box center [97, 548] width 147 height 28
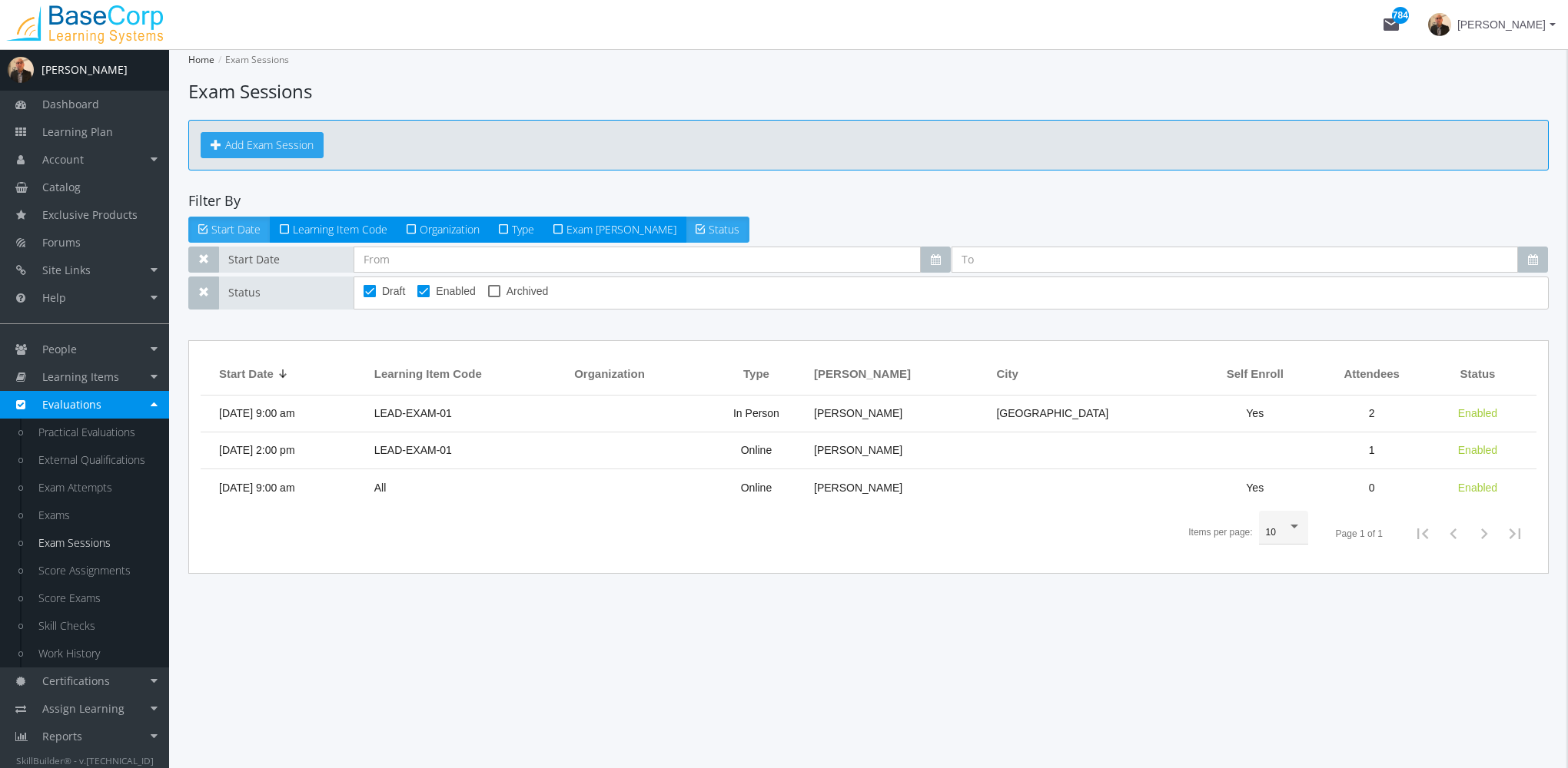
click at [290, 145] on button "Add Exam Session" at bounding box center [262, 145] width 123 height 26
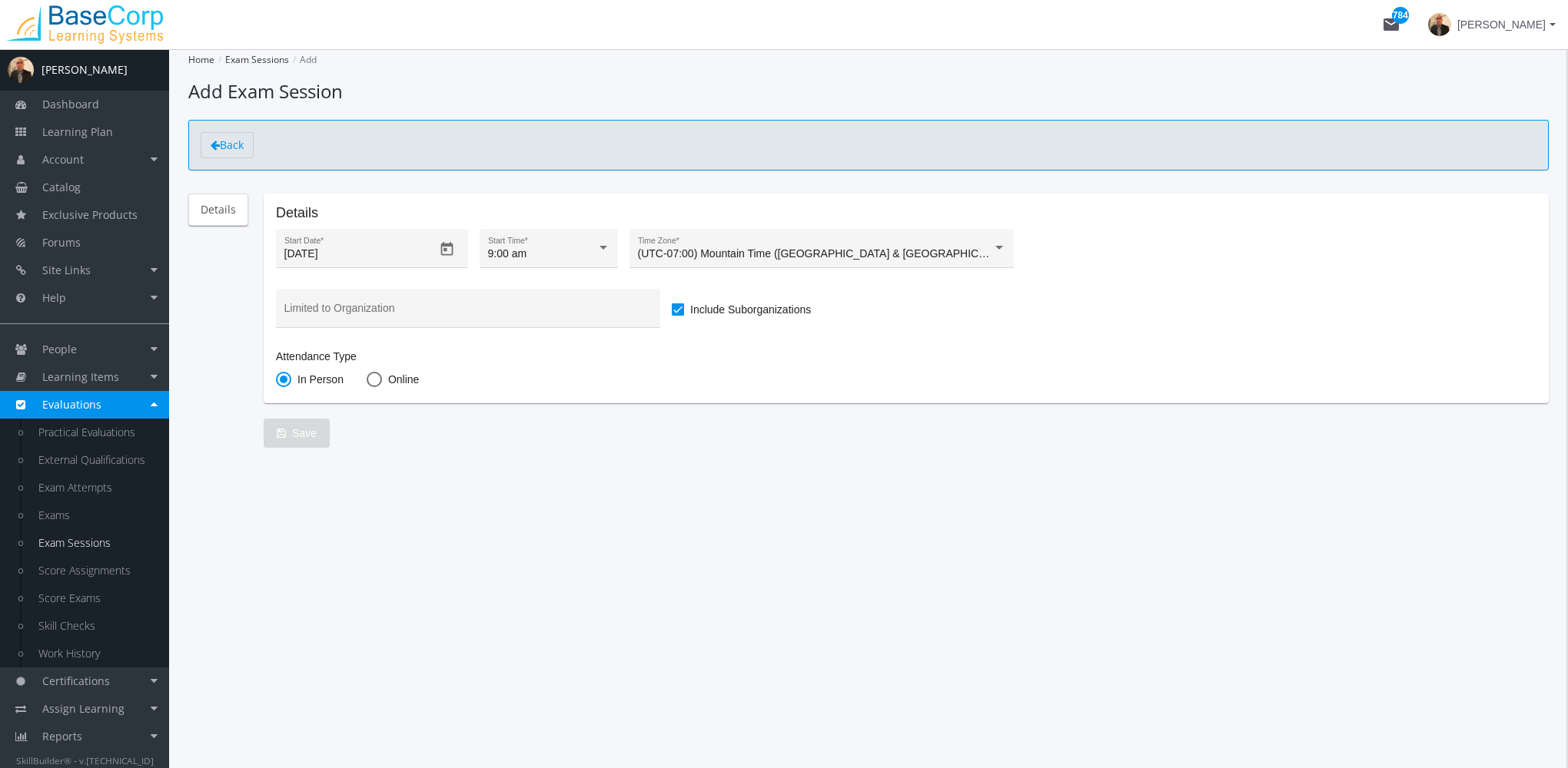
click at [375, 378] on span at bounding box center [375, 380] width 16 height 16
click at [375, 378] on input "Online" at bounding box center [375, 382] width 16 height 16
radio input "true"
click at [298, 426] on span "Save" at bounding box center [297, 433] width 40 height 28
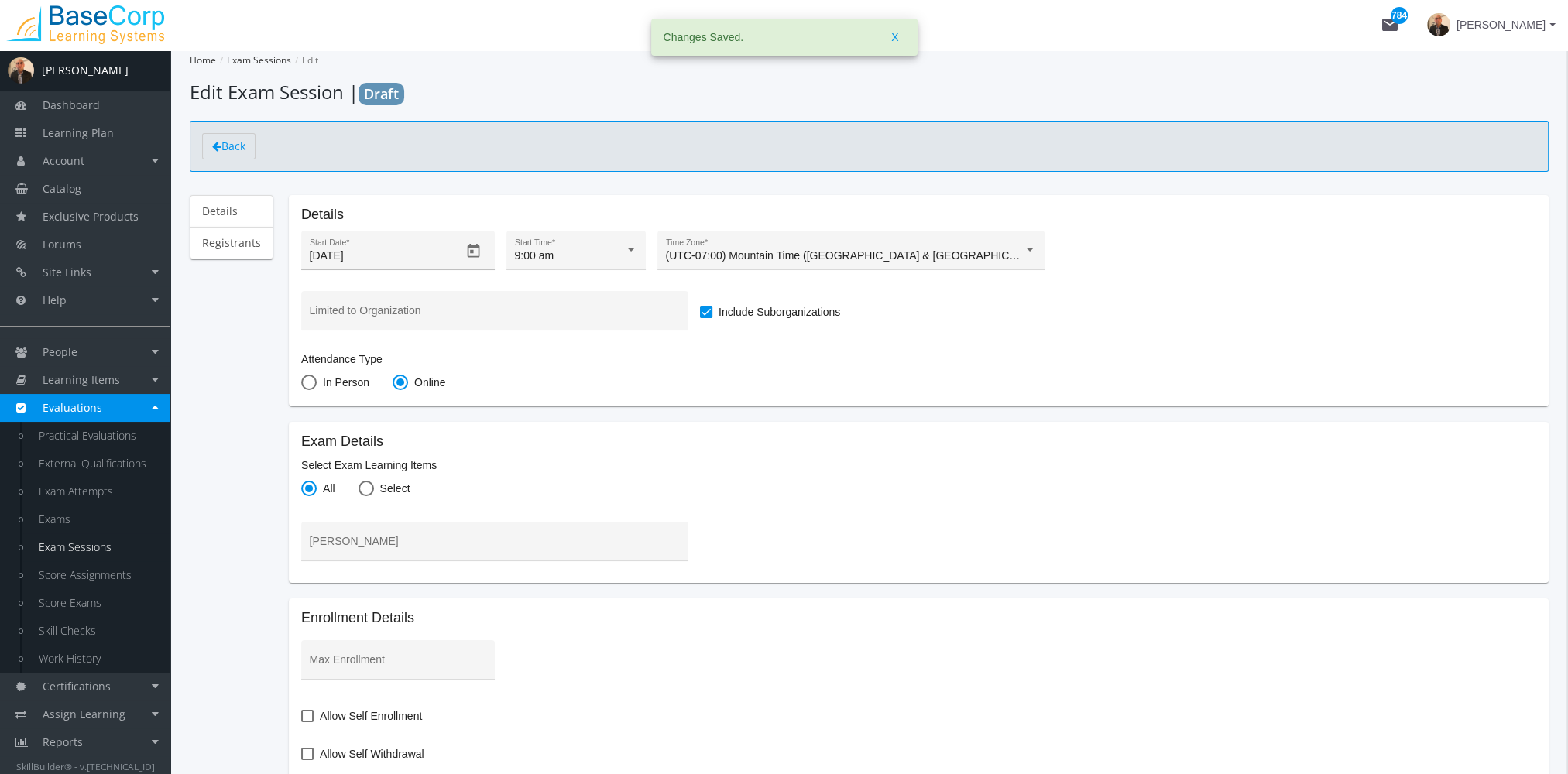
click at [473, 254] on icon "Open calendar" at bounding box center [474, 251] width 17 height 17
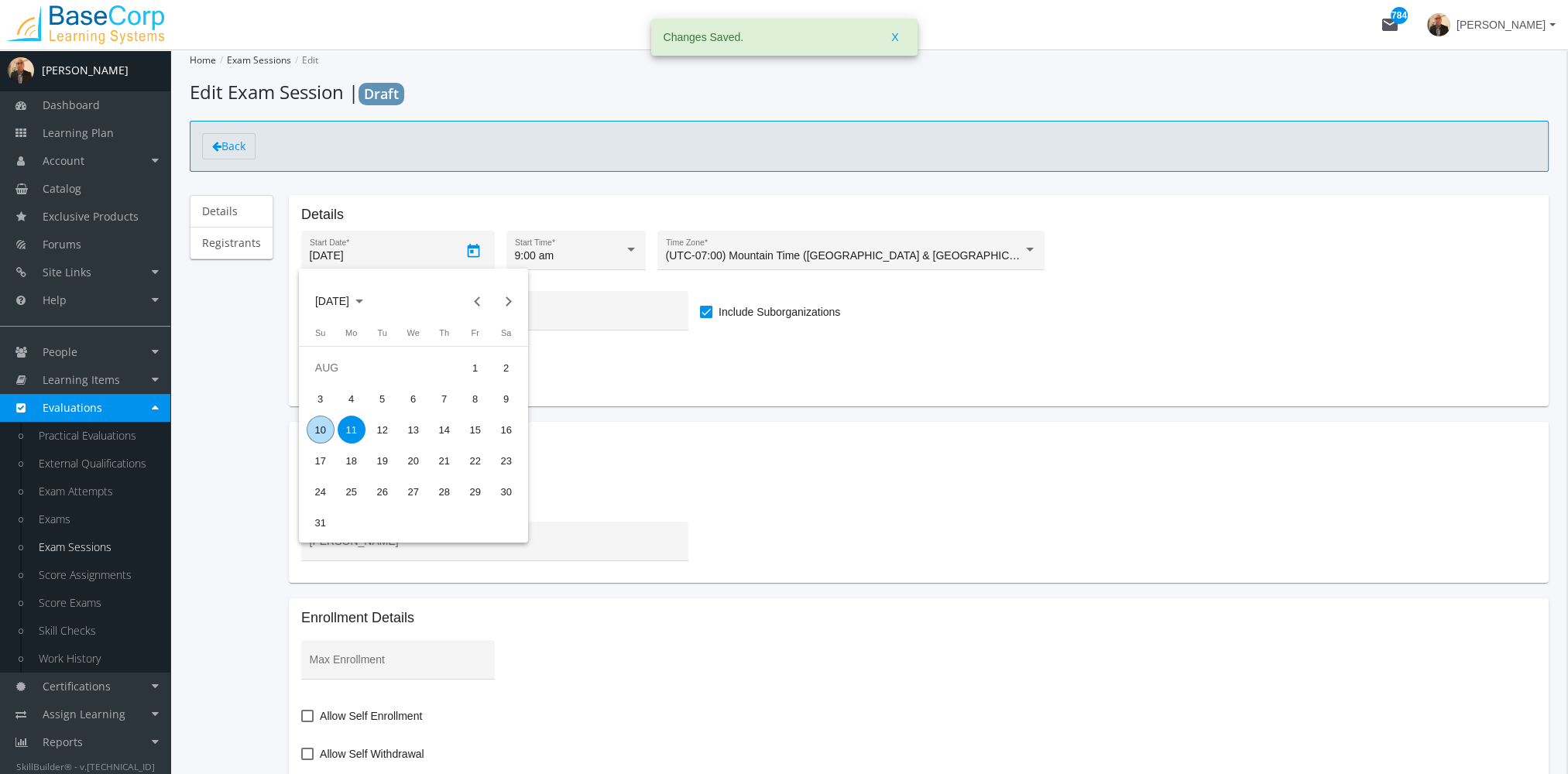
click at [326, 429] on div "10" at bounding box center [321, 430] width 28 height 28
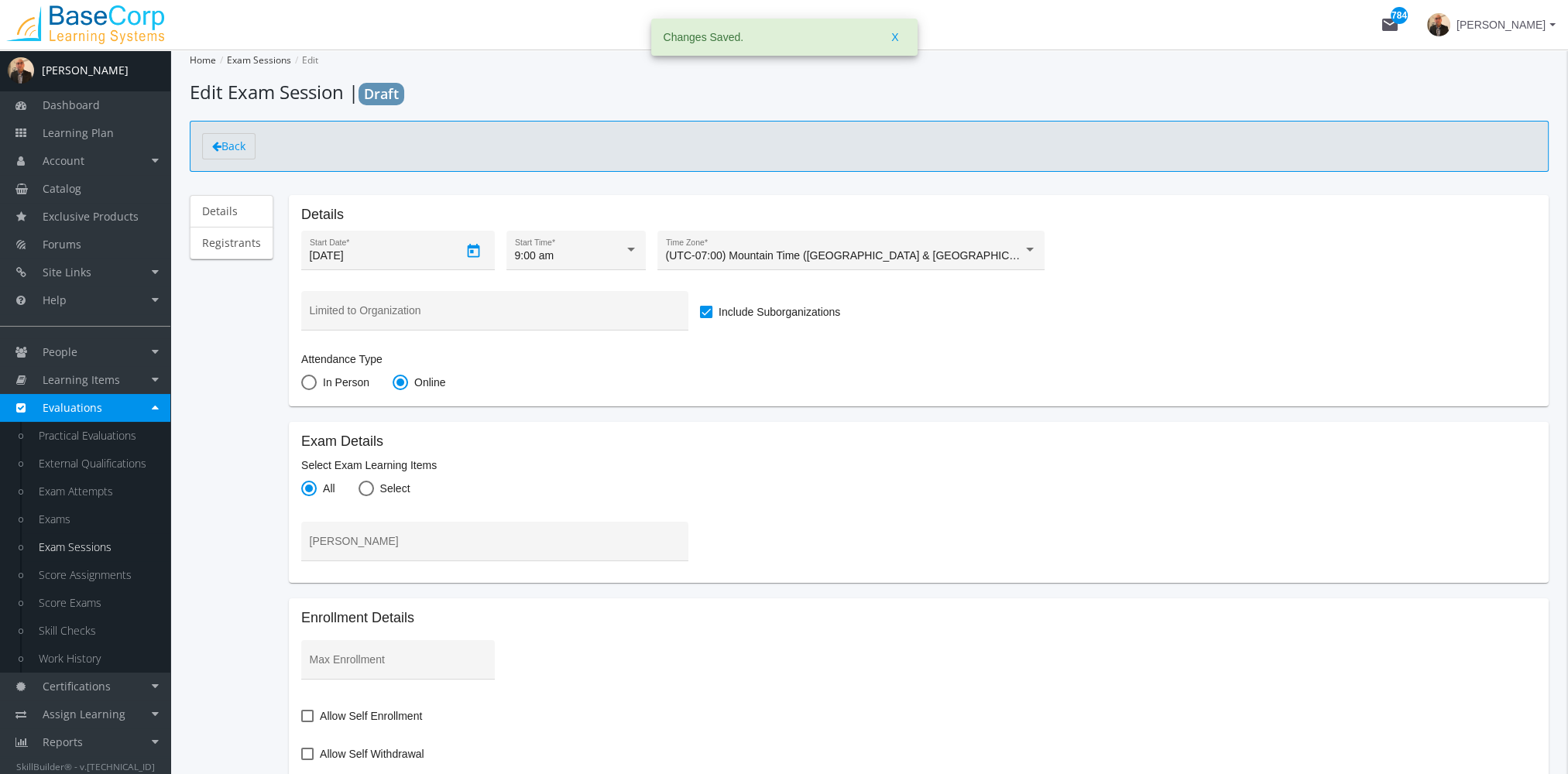
type input "[DATE]"
click at [632, 248] on div at bounding box center [631, 250] width 8 height 3
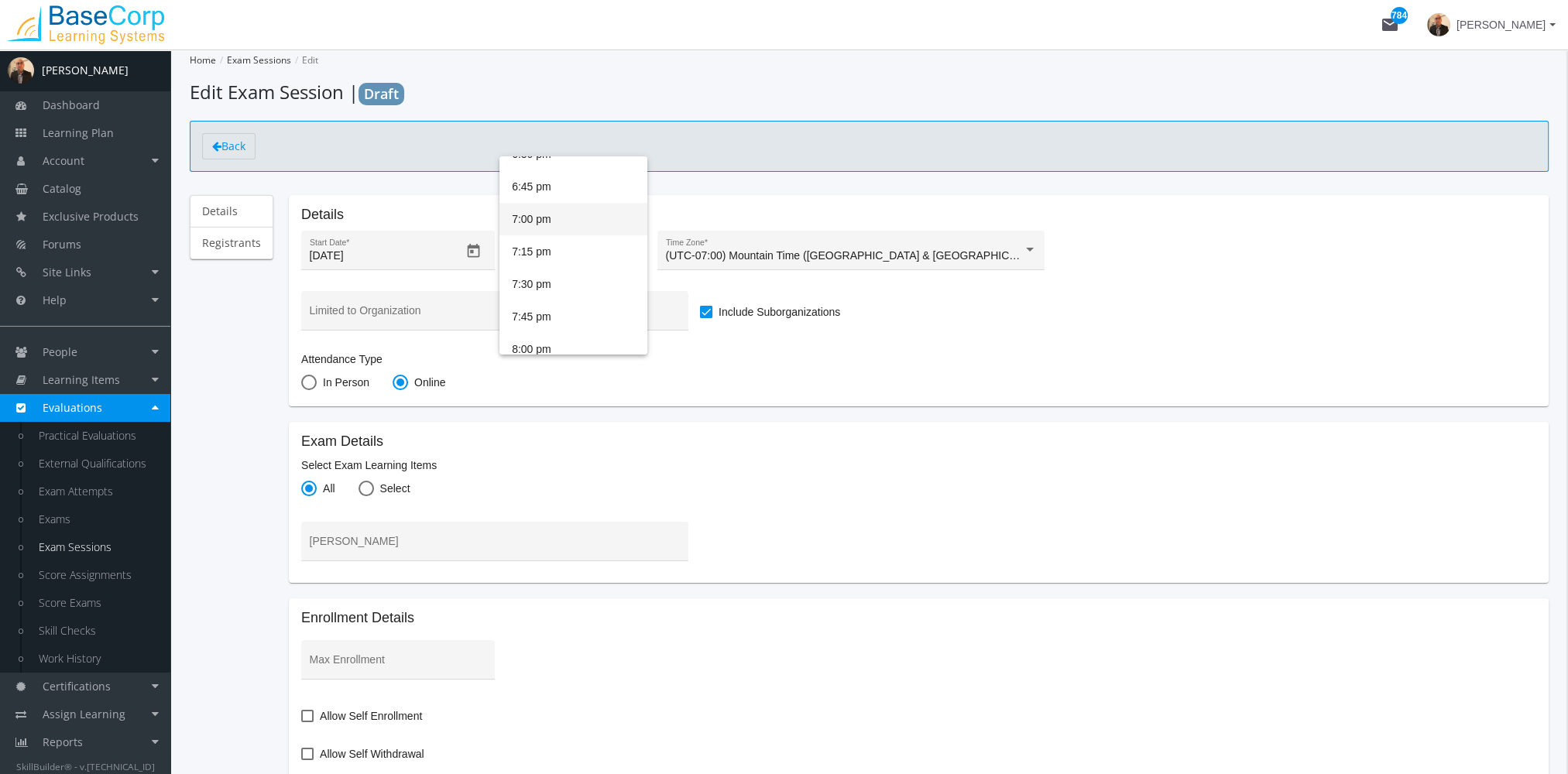
scroll to position [1655, 0]
click at [559, 265] on span "7:30 pm" at bounding box center [573, 273] width 123 height 32
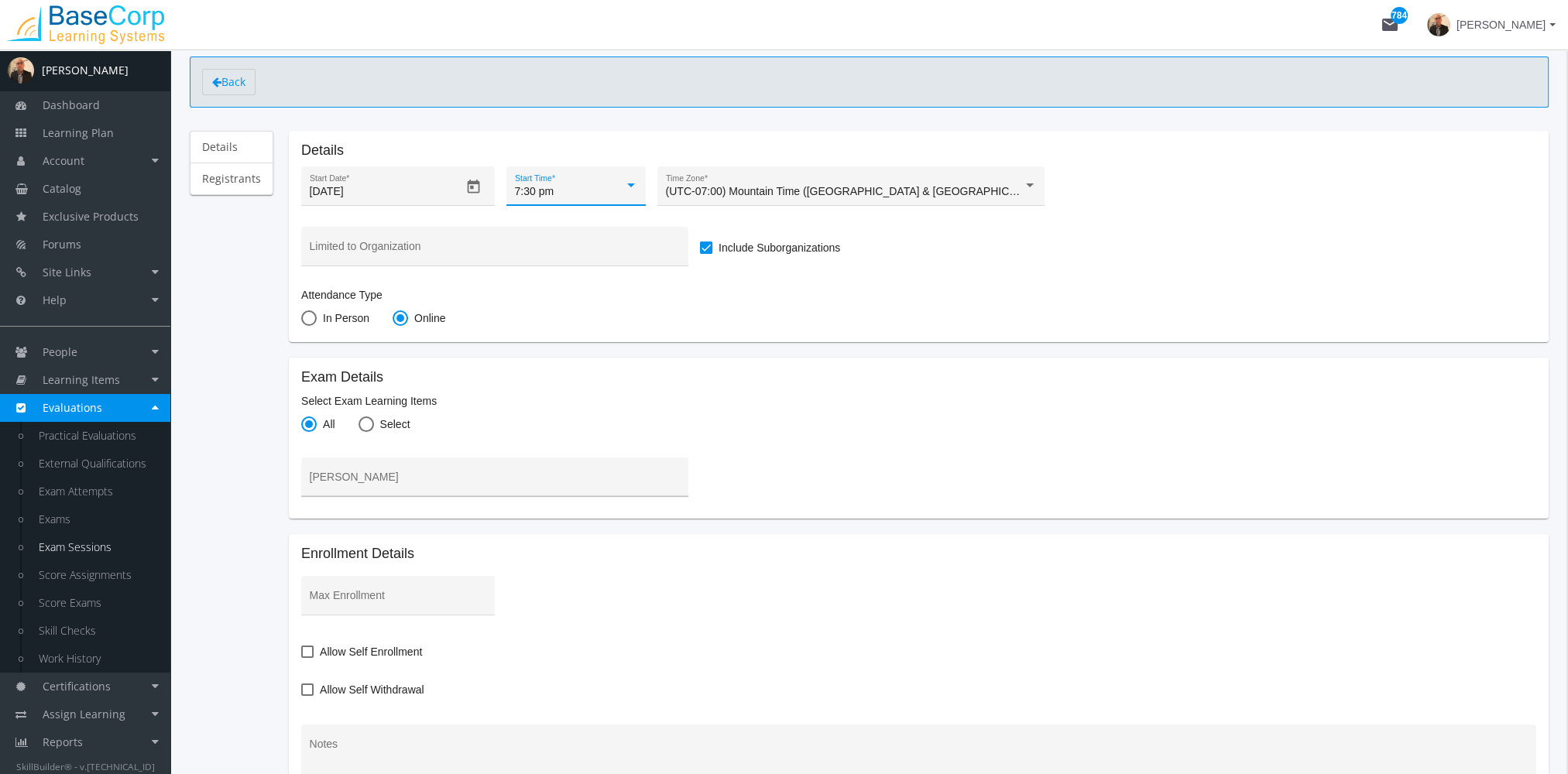
scroll to position [155, 0]
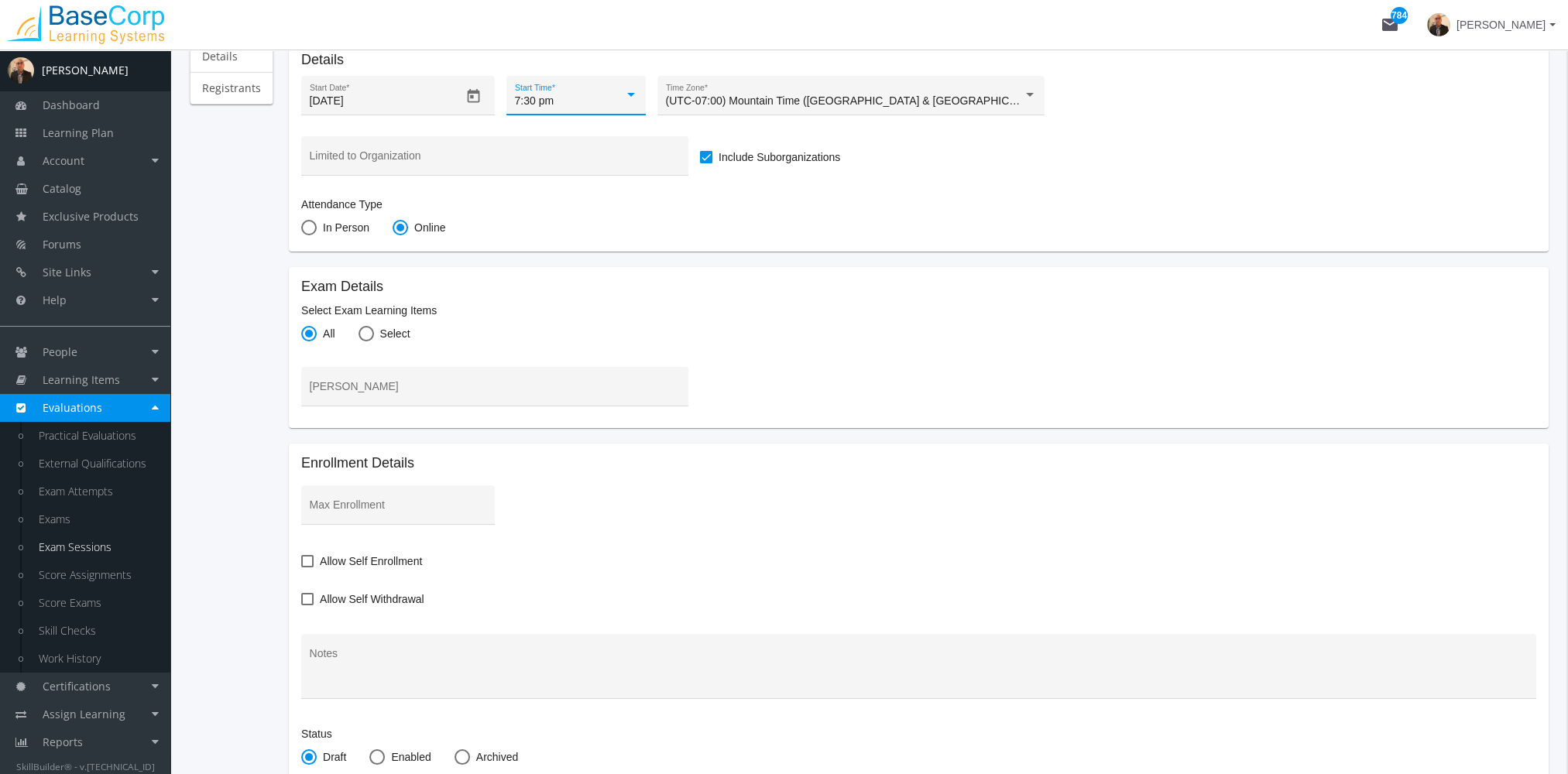
click at [365, 336] on span at bounding box center [366, 334] width 16 height 16
click at [365, 336] on input "Select" at bounding box center [366, 337] width 16 height 16
radio input "true"
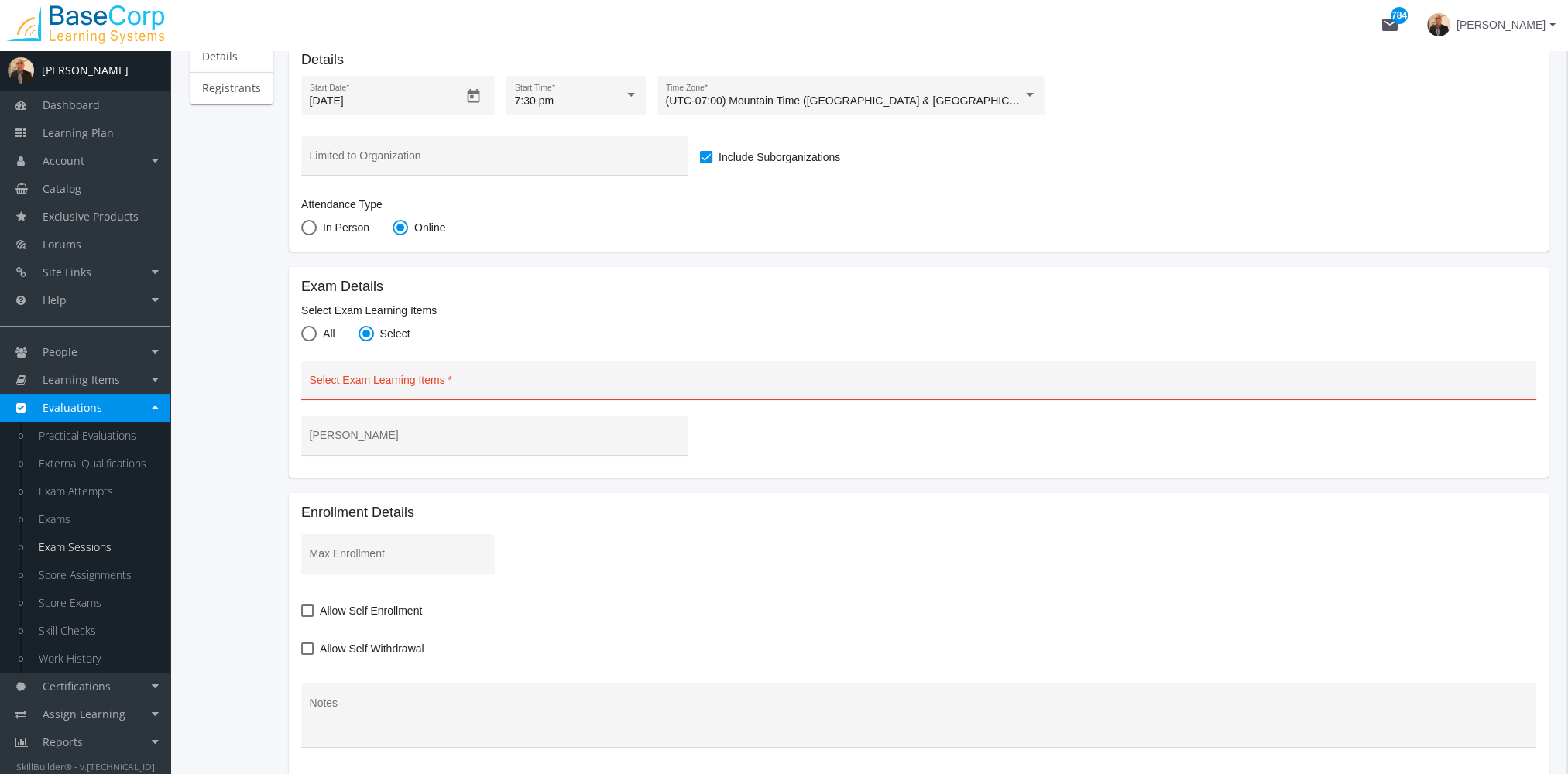
click at [378, 387] on input "Select Exam Learning Items" at bounding box center [919, 386] width 1219 height 12
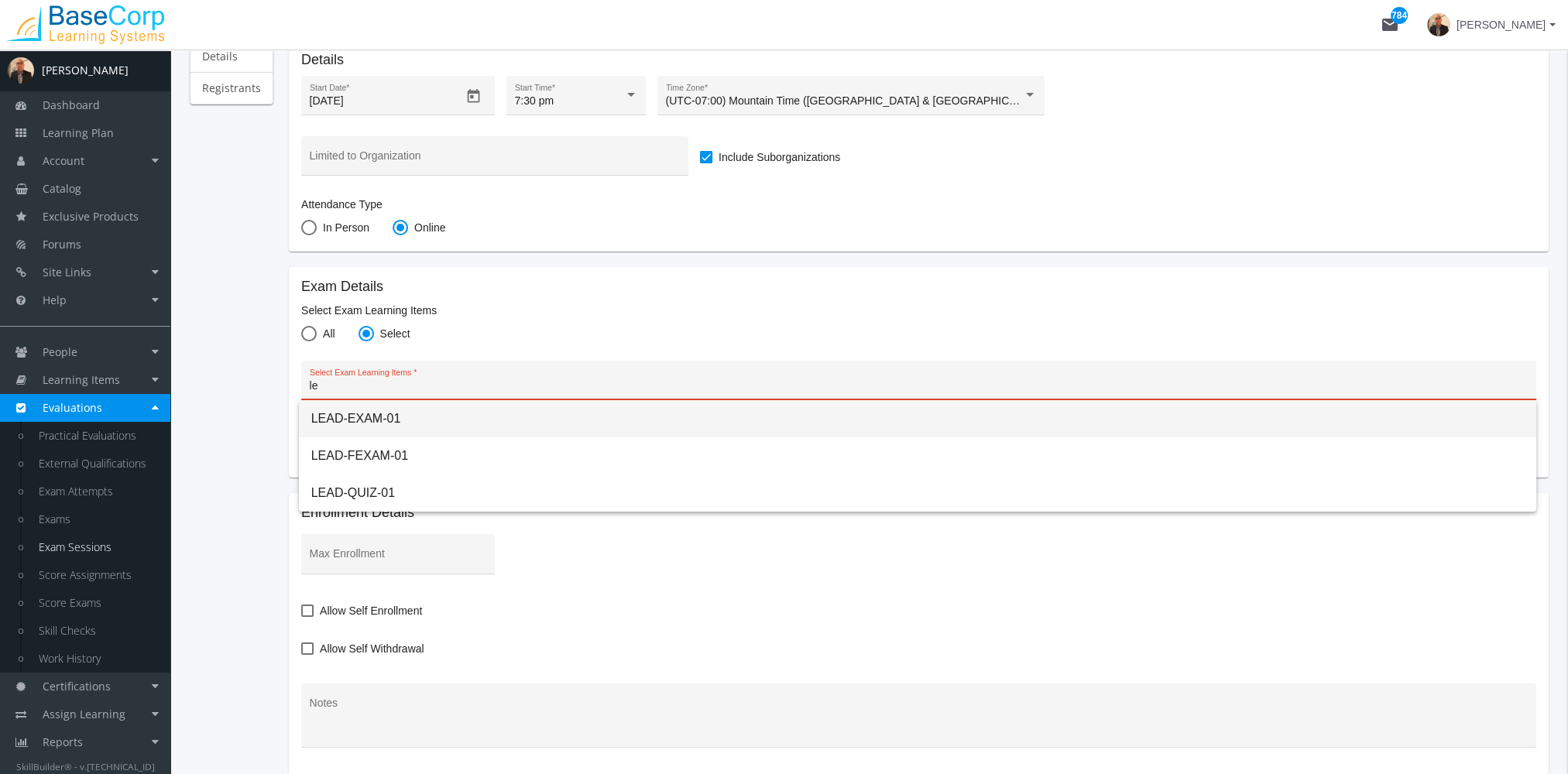
type input "le"
click at [392, 420] on span "LEAD-EXAM-01" at bounding box center [918, 418] width 1213 height 38
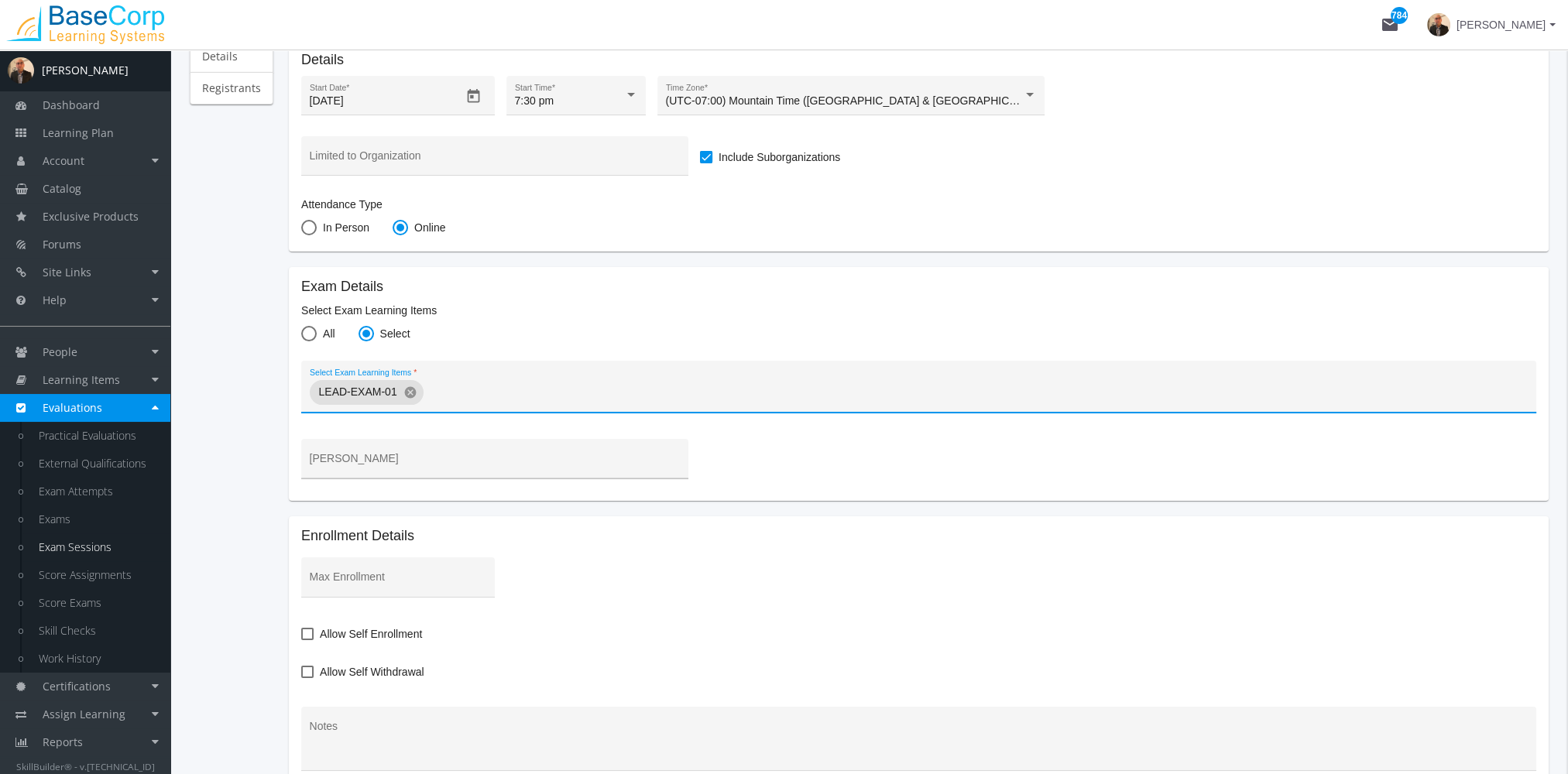
click at [386, 465] on input "Proctor" at bounding box center [495, 465] width 371 height 12
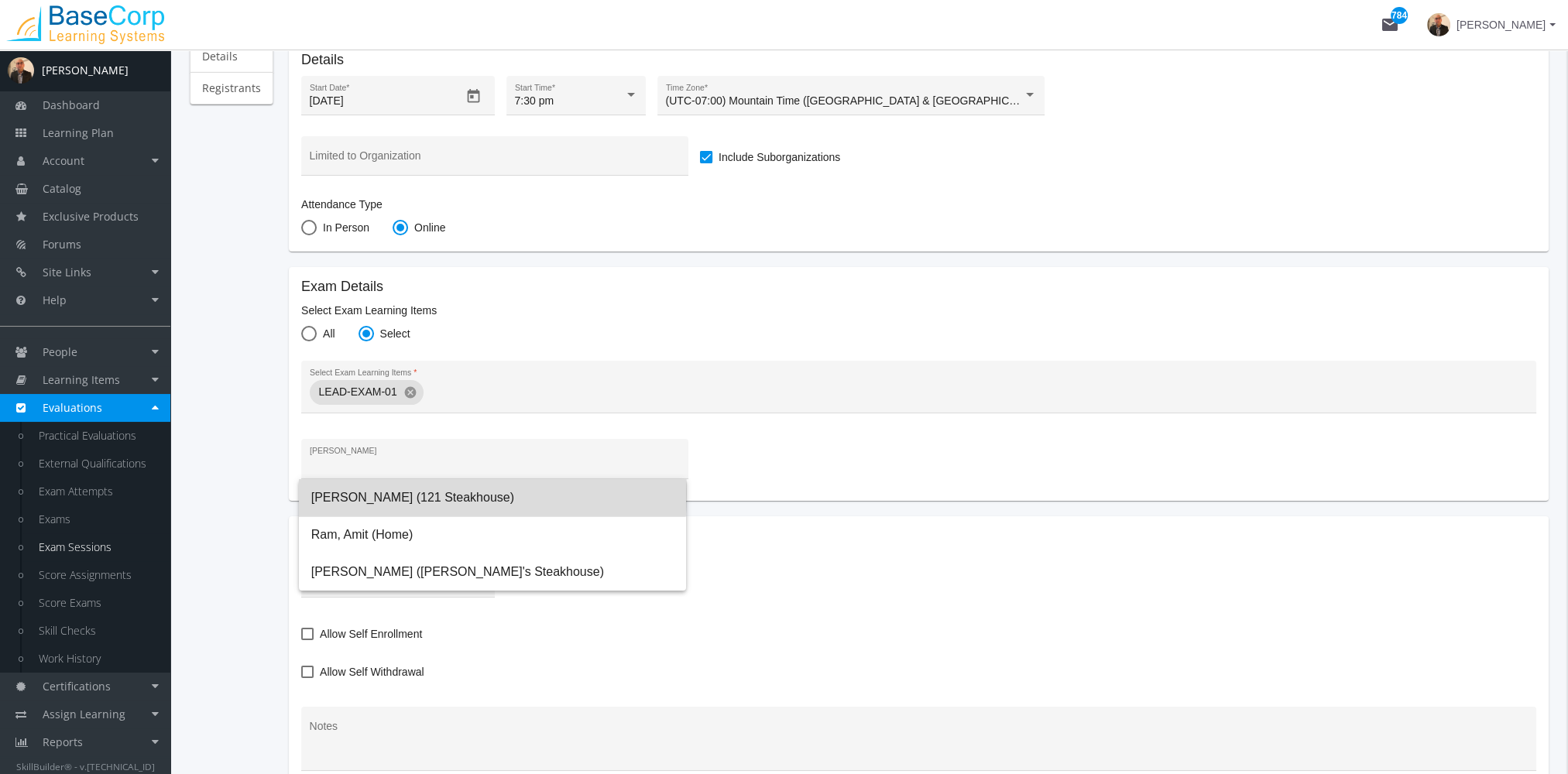
click at [375, 493] on span "Ramchandani, Amit (121 Steakhouse)" at bounding box center [492, 498] width 363 height 38
type input "Ramchandani, Amit (121 Steakhouse)"
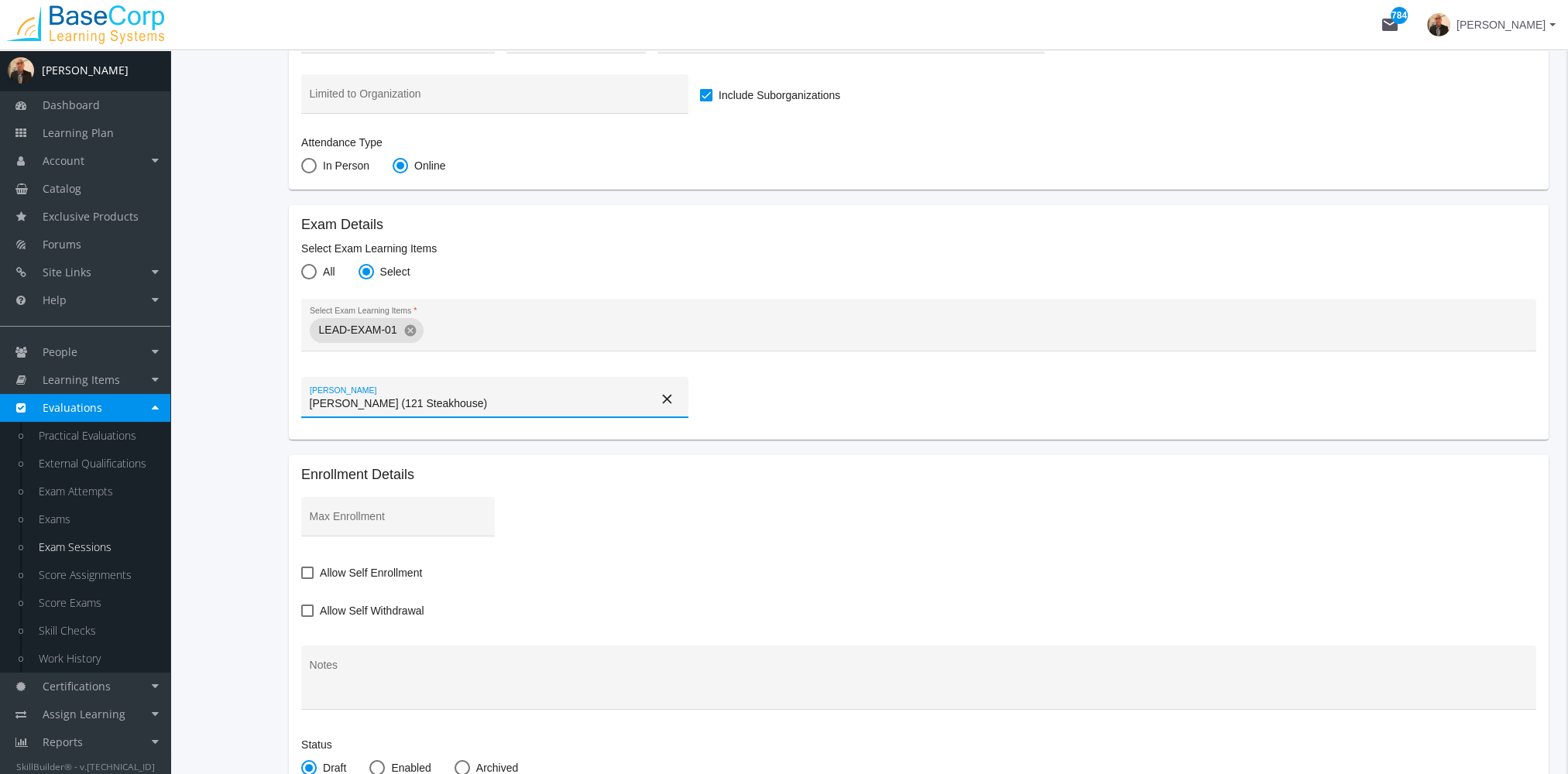
scroll to position [309, 0]
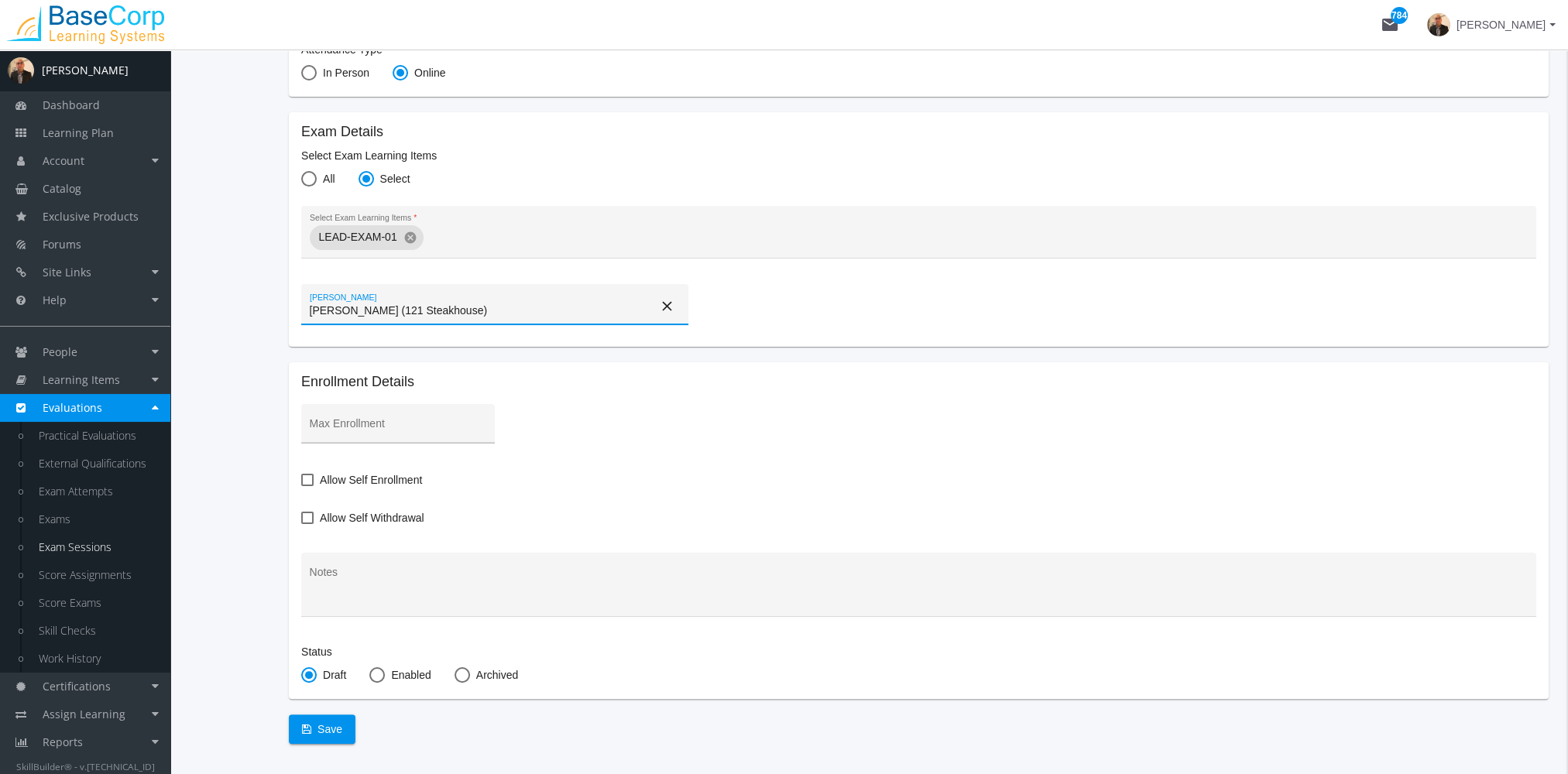
click at [371, 429] on input "Max Enrollment" at bounding box center [398, 430] width 177 height 12
type input "10"
click at [303, 477] on span at bounding box center [308, 480] width 12 height 12
click at [302, 486] on input "Allow Self Enrollment" at bounding box center [302, 486] width 1 height 1
checkbox input "true"
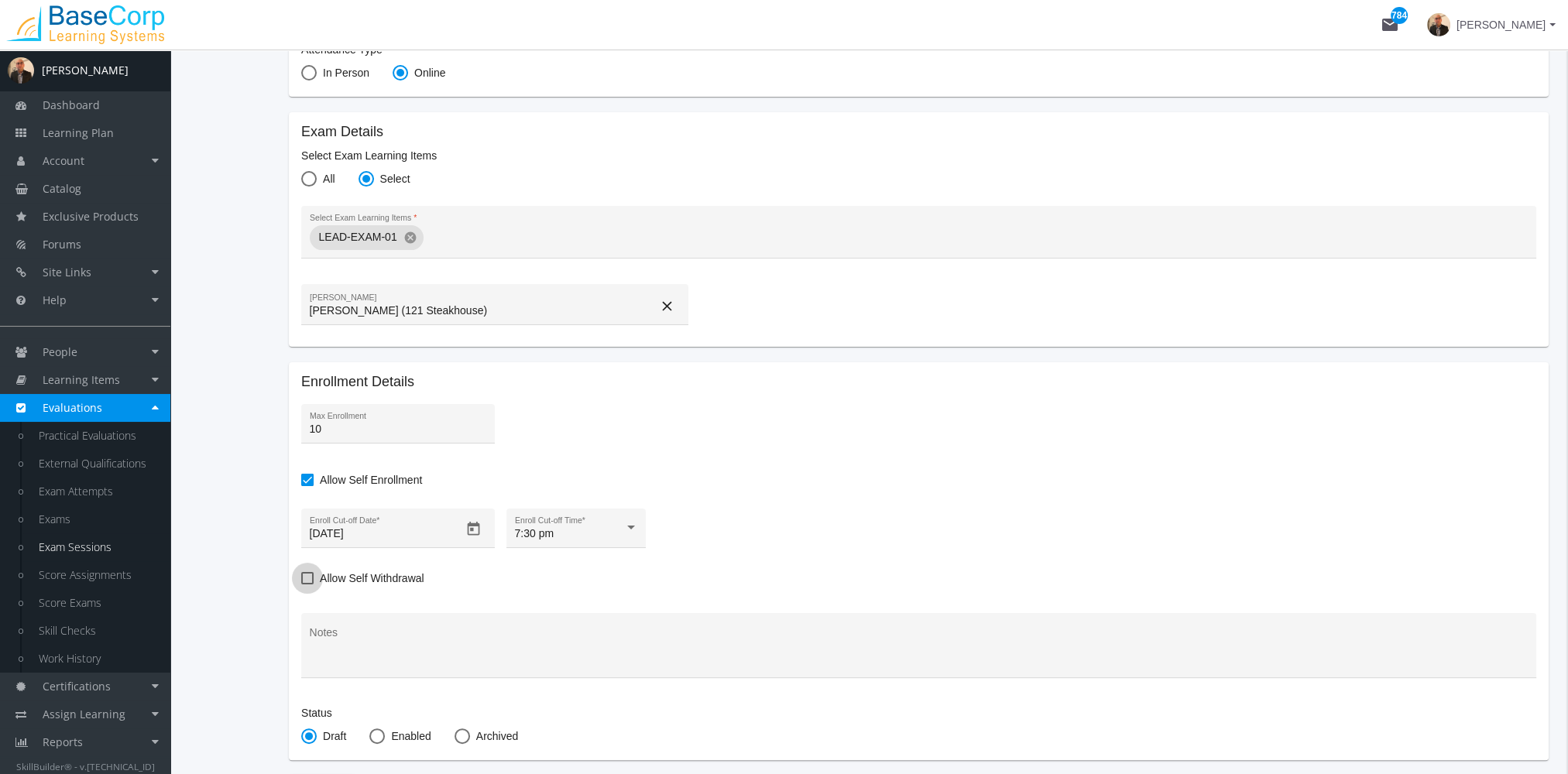
click at [326, 582] on span "Allow Self Withdrawal" at bounding box center [372, 577] width 105 height 18
click at [302, 584] on input "Allow Self Withdrawal" at bounding box center [302, 584] width 1 height 1
checkbox input "true"
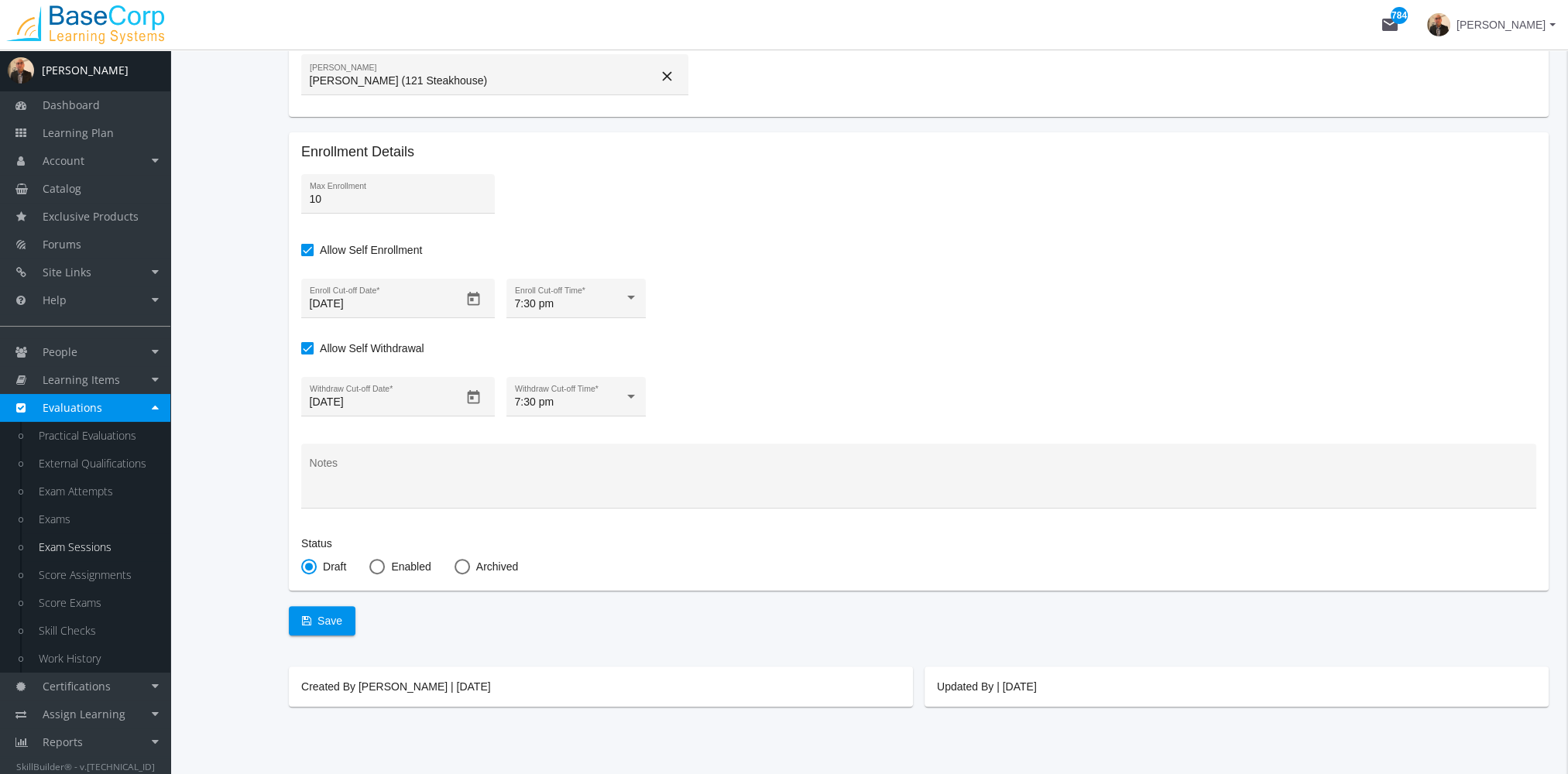
scroll to position [542, 0]
click at [385, 567] on span "Enabled" at bounding box center [407, 564] width 45 height 16
click at [385, 567] on input "Enabled" at bounding box center [378, 568] width 16 height 16
radio input "true"
click at [319, 615] on span "Save" at bounding box center [323, 619] width 40 height 28
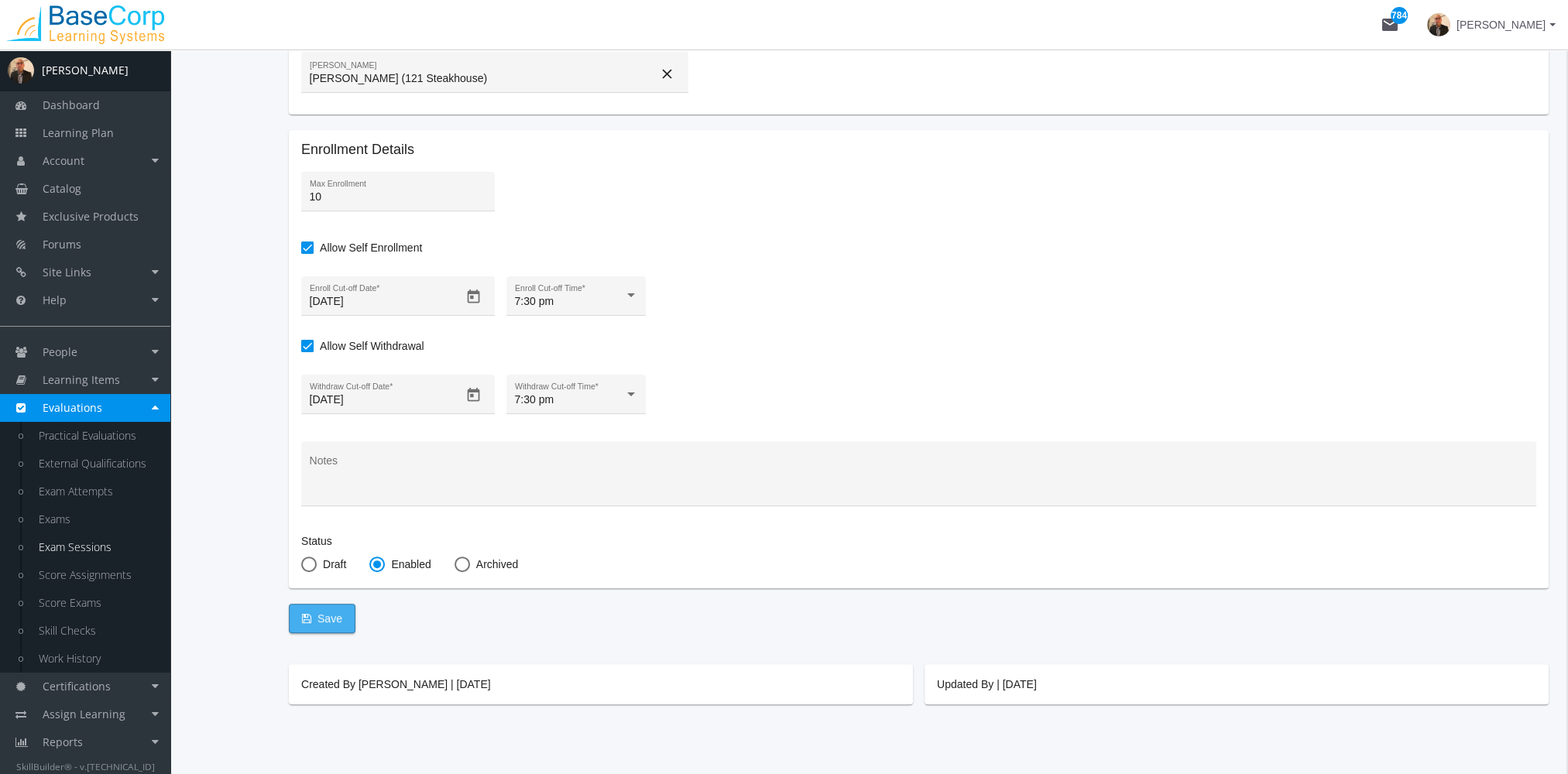
checkbox input "false"
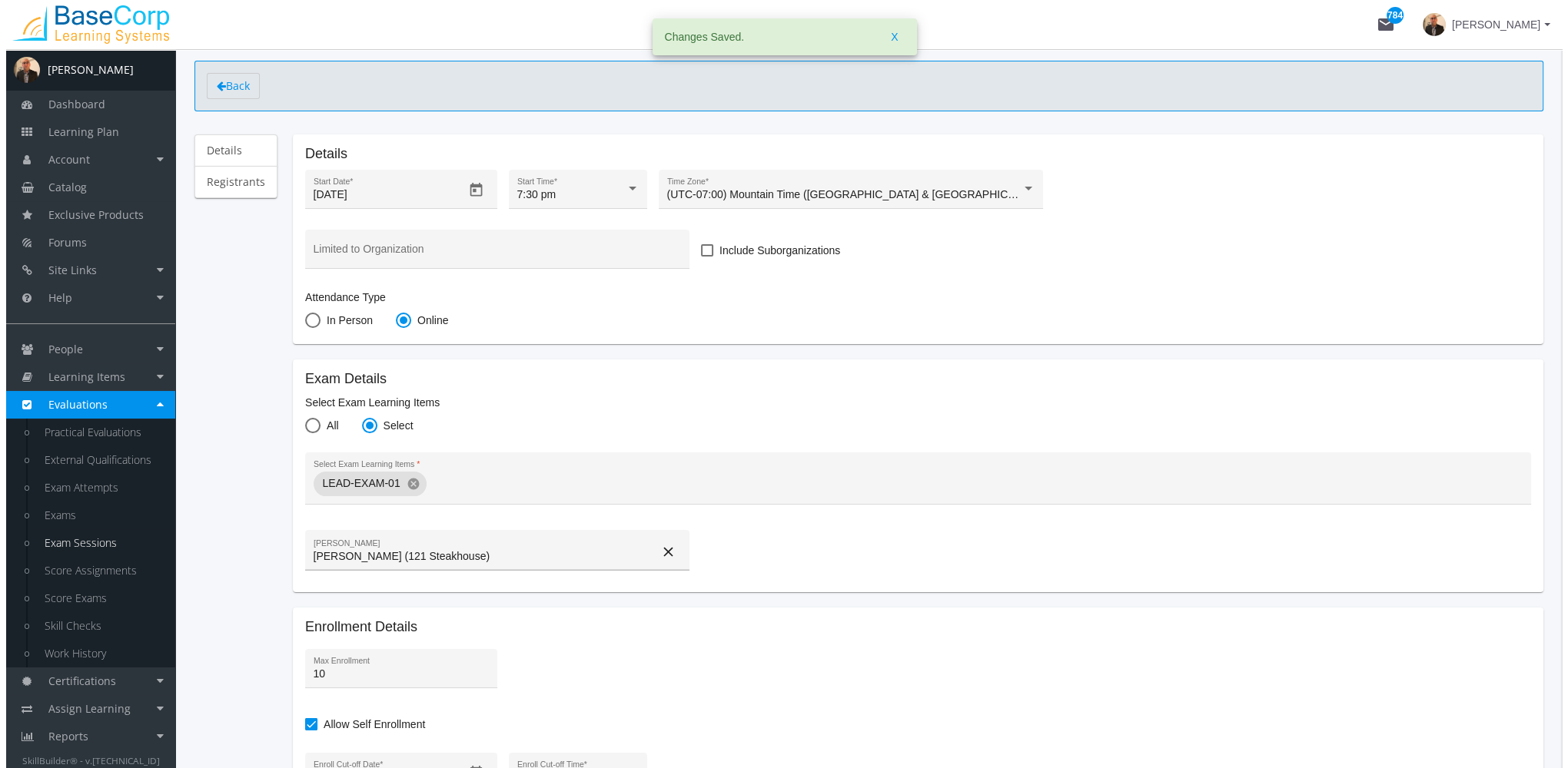
scroll to position [0, 0]
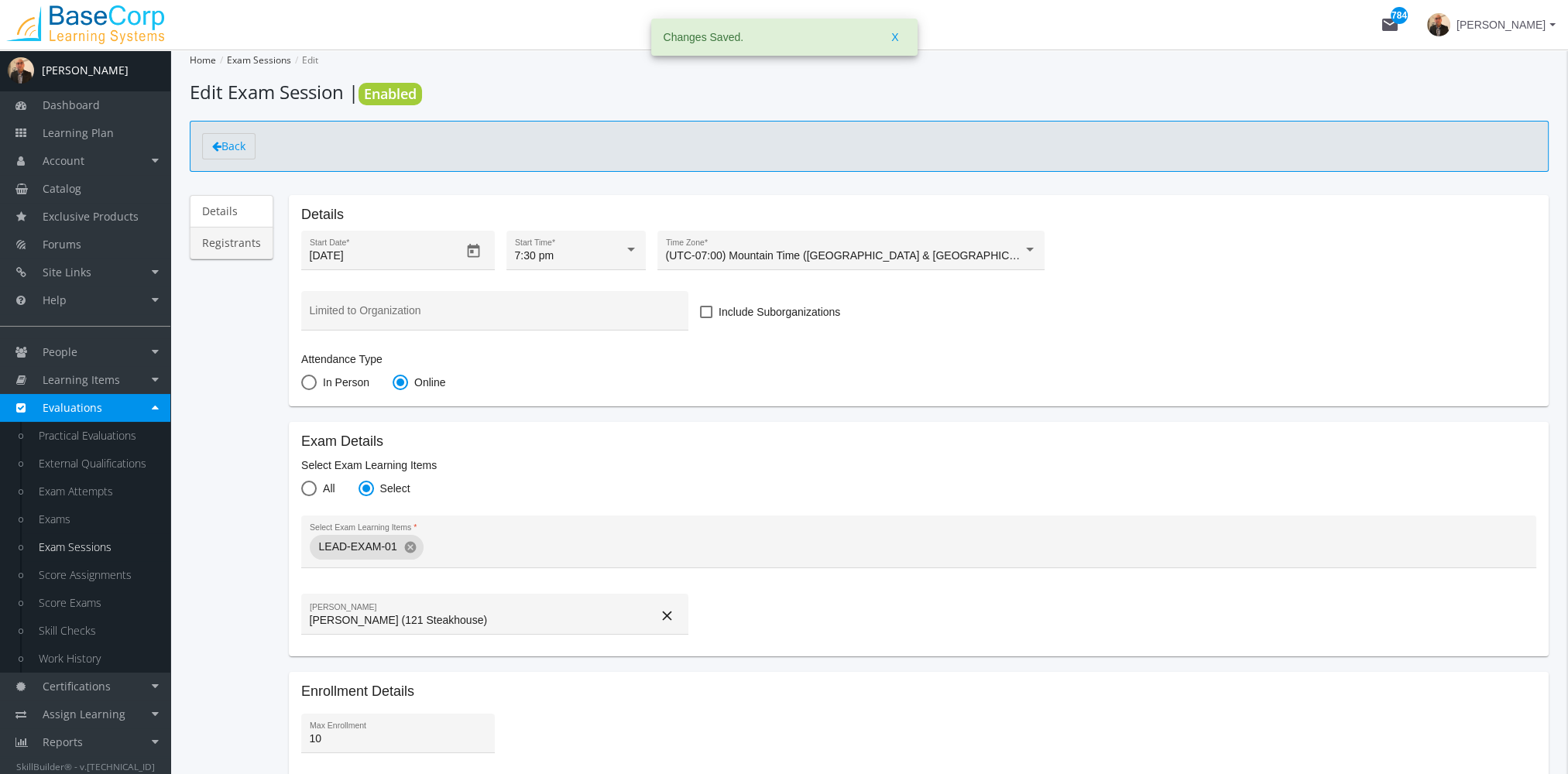
click at [235, 242] on link "Registrants" at bounding box center [232, 243] width 84 height 32
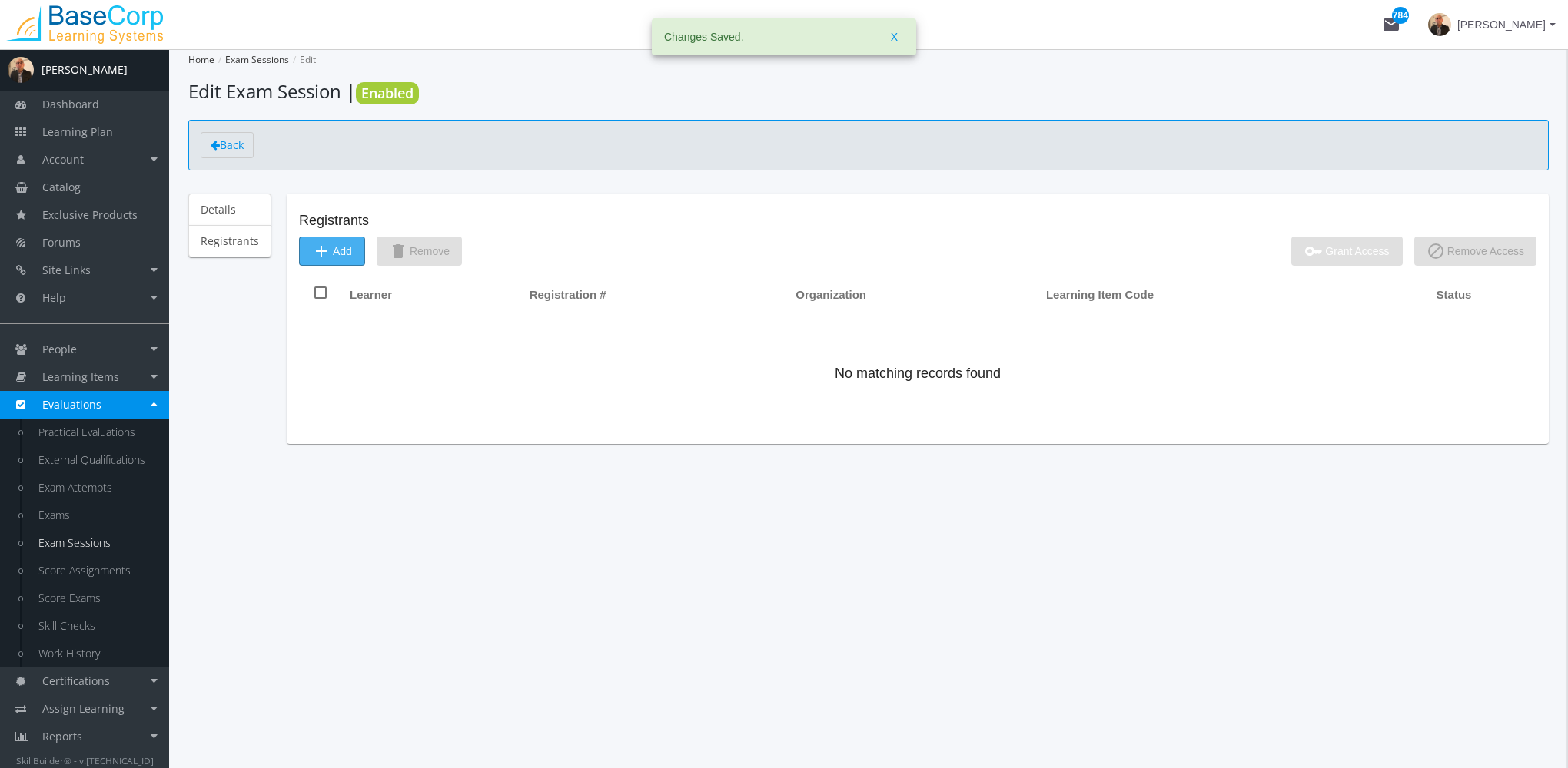
click at [330, 256] on span "add Add" at bounding box center [332, 251] width 40 height 28
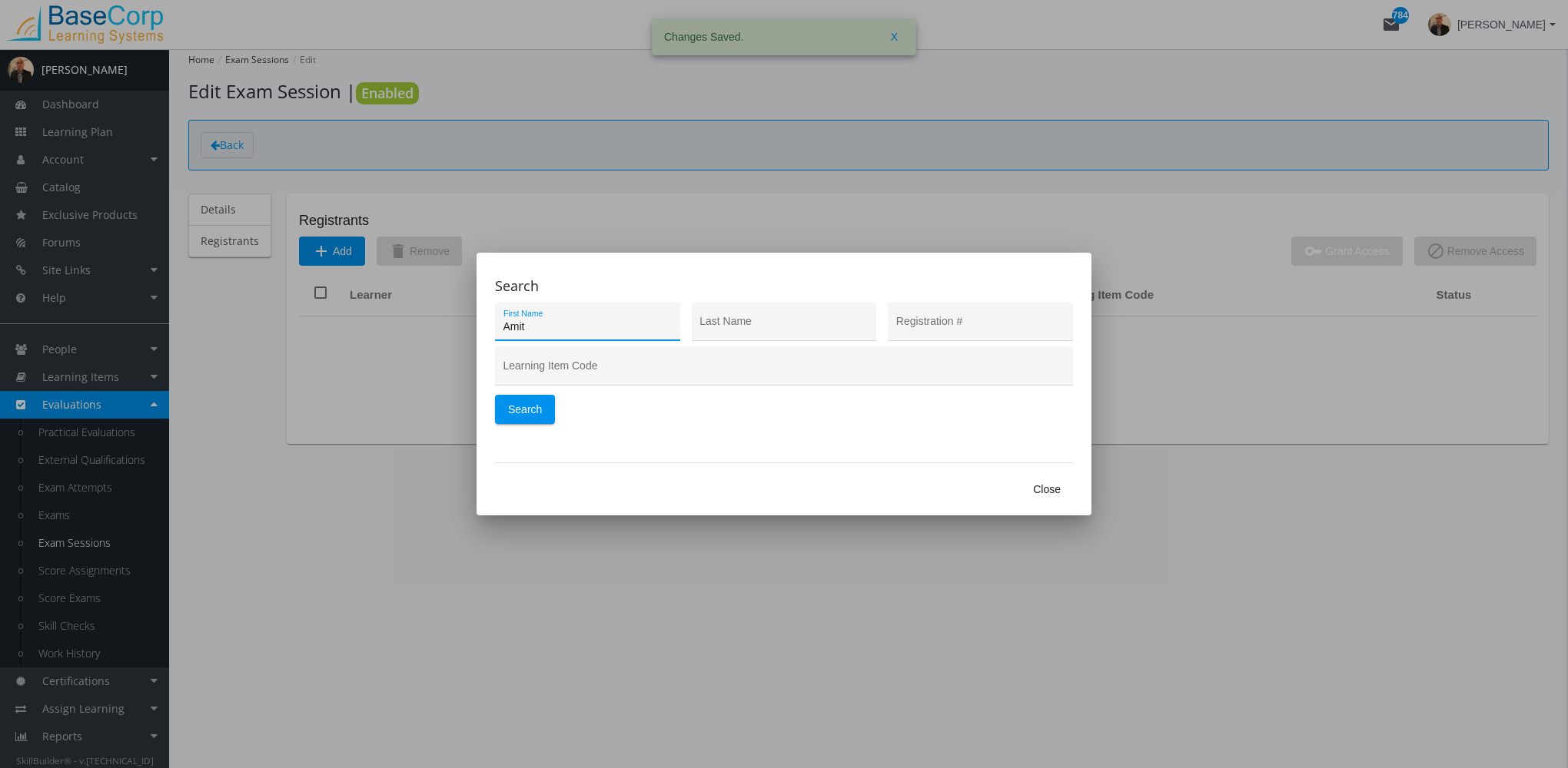
type input "Amit"
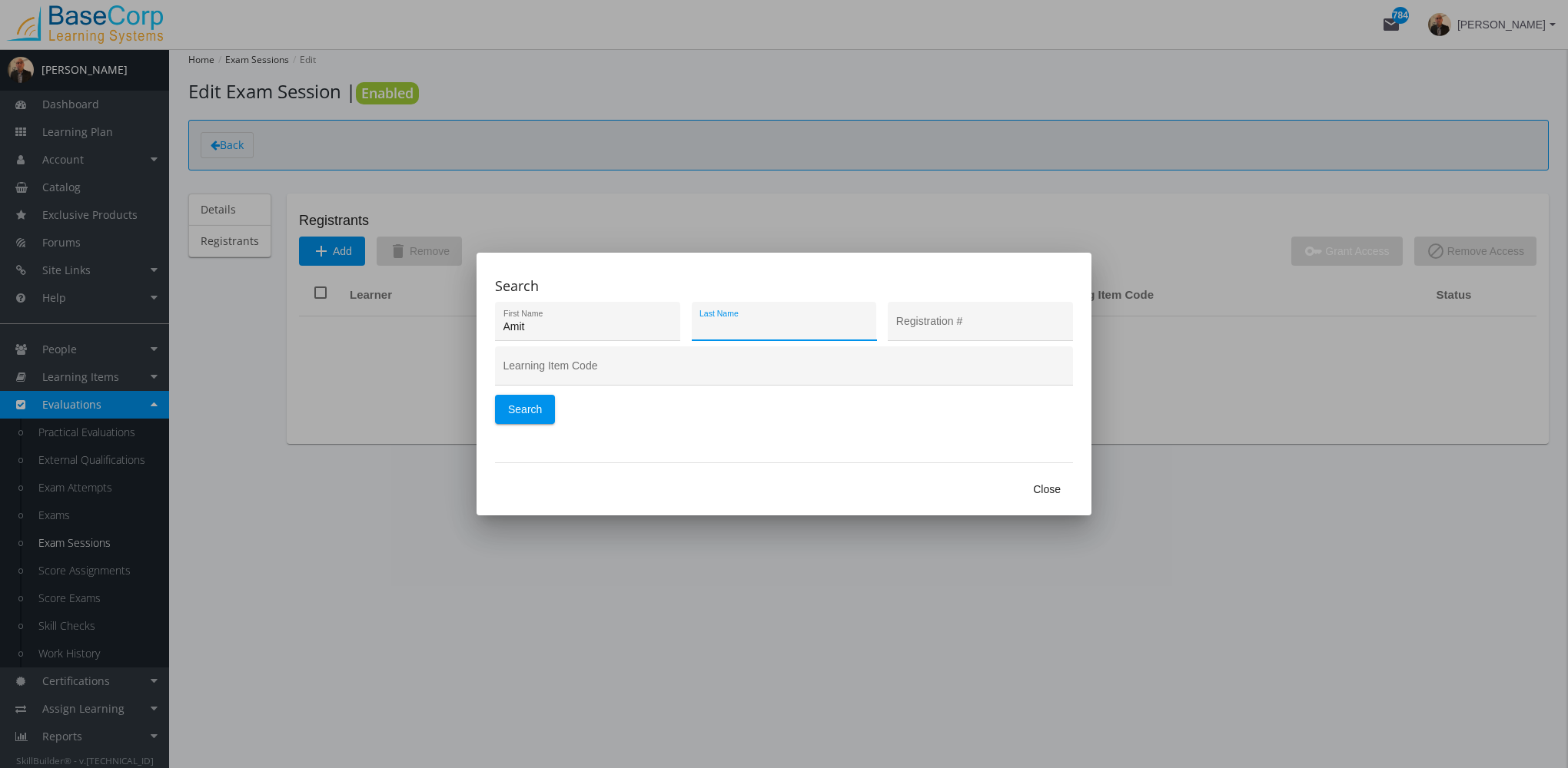
click at [1051, 495] on span "Close" at bounding box center [1047, 490] width 28 height 28
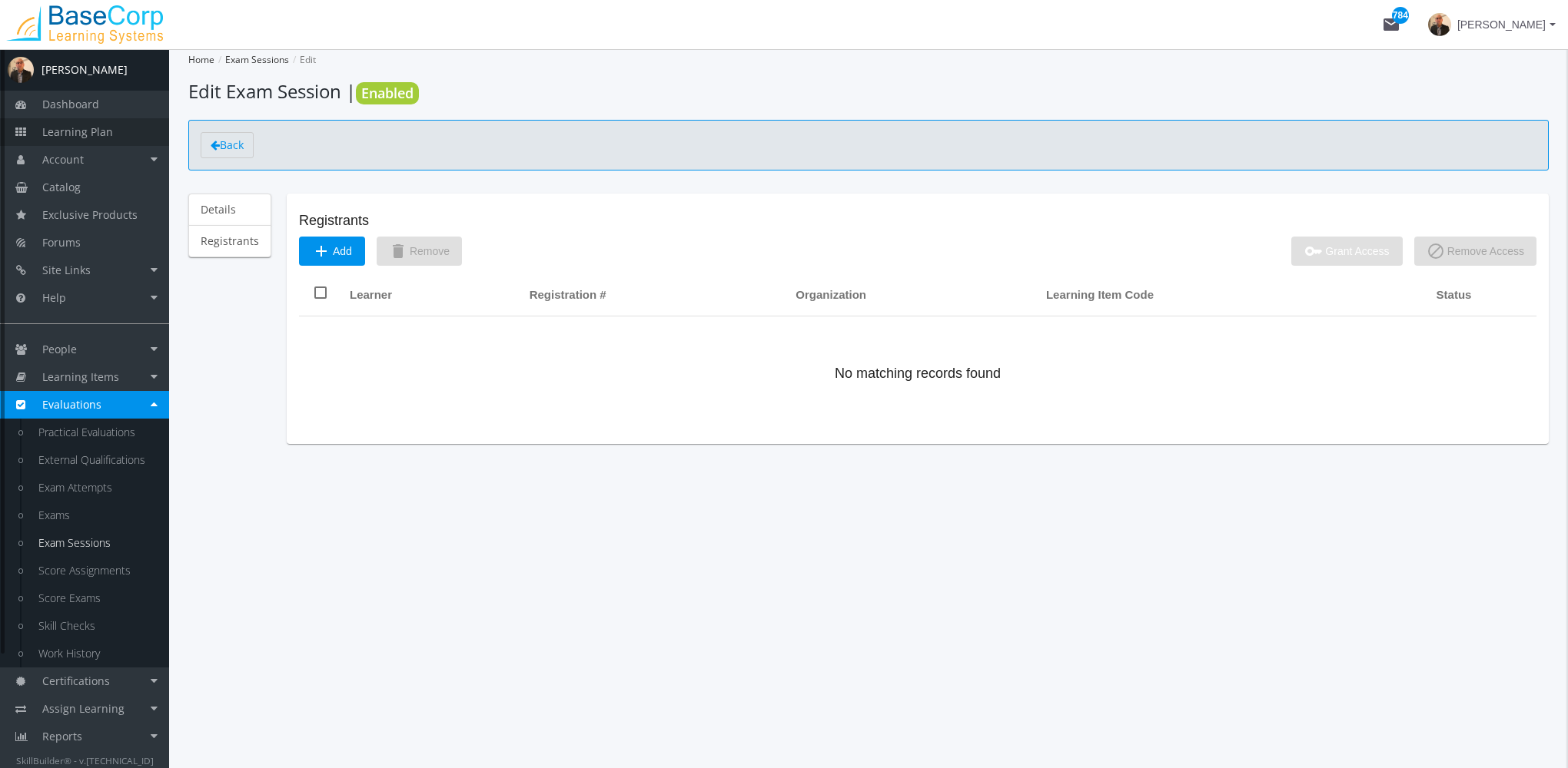
click at [121, 141] on link "Learning Plan" at bounding box center [84, 132] width 169 height 28
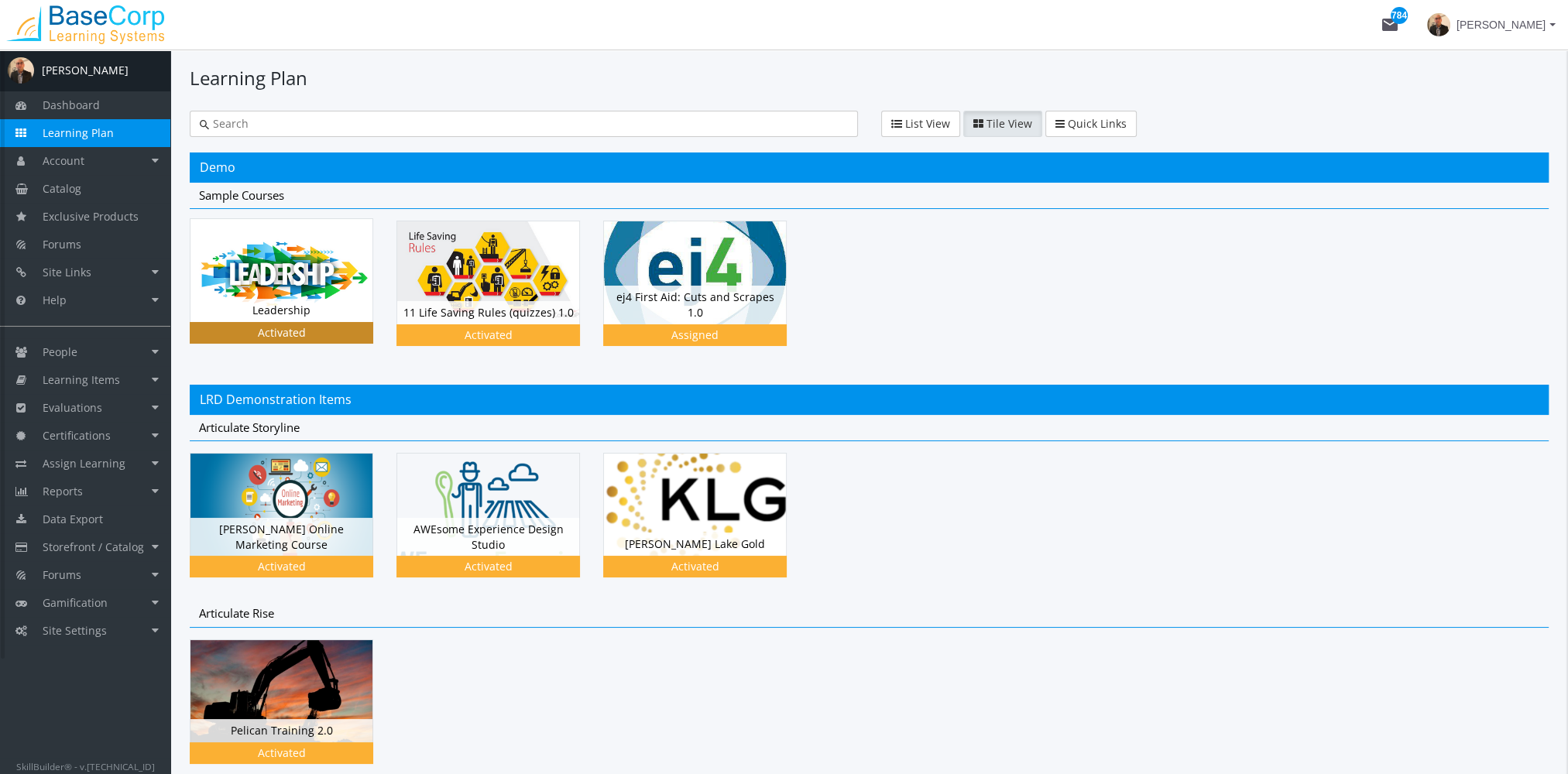
click at [286, 310] on div "Leadership Status Activated" at bounding box center [281, 310] width 182 height 24
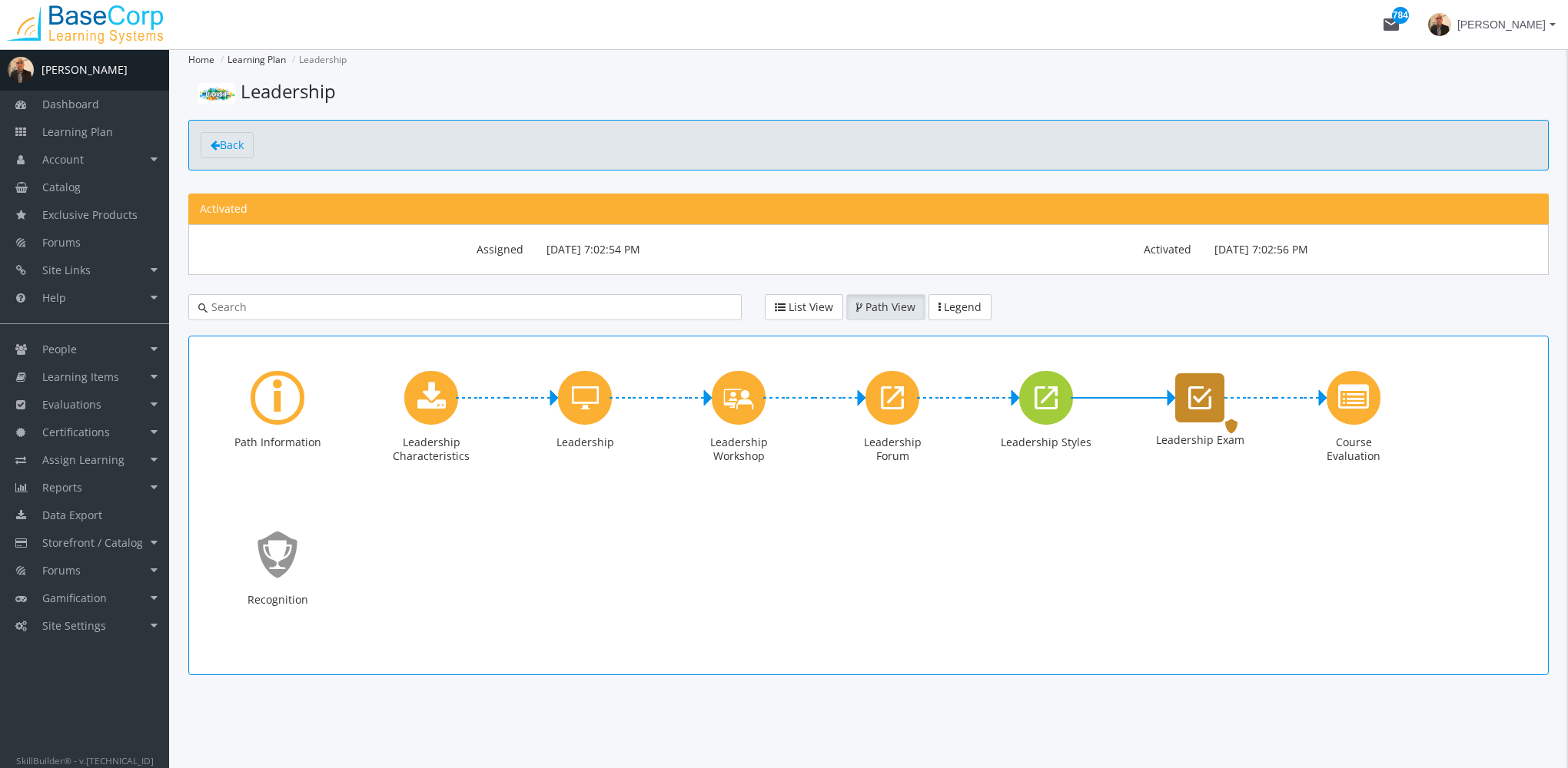
click at [1178, 408] on div "Leadership Exam" at bounding box center [1199, 398] width 49 height 49
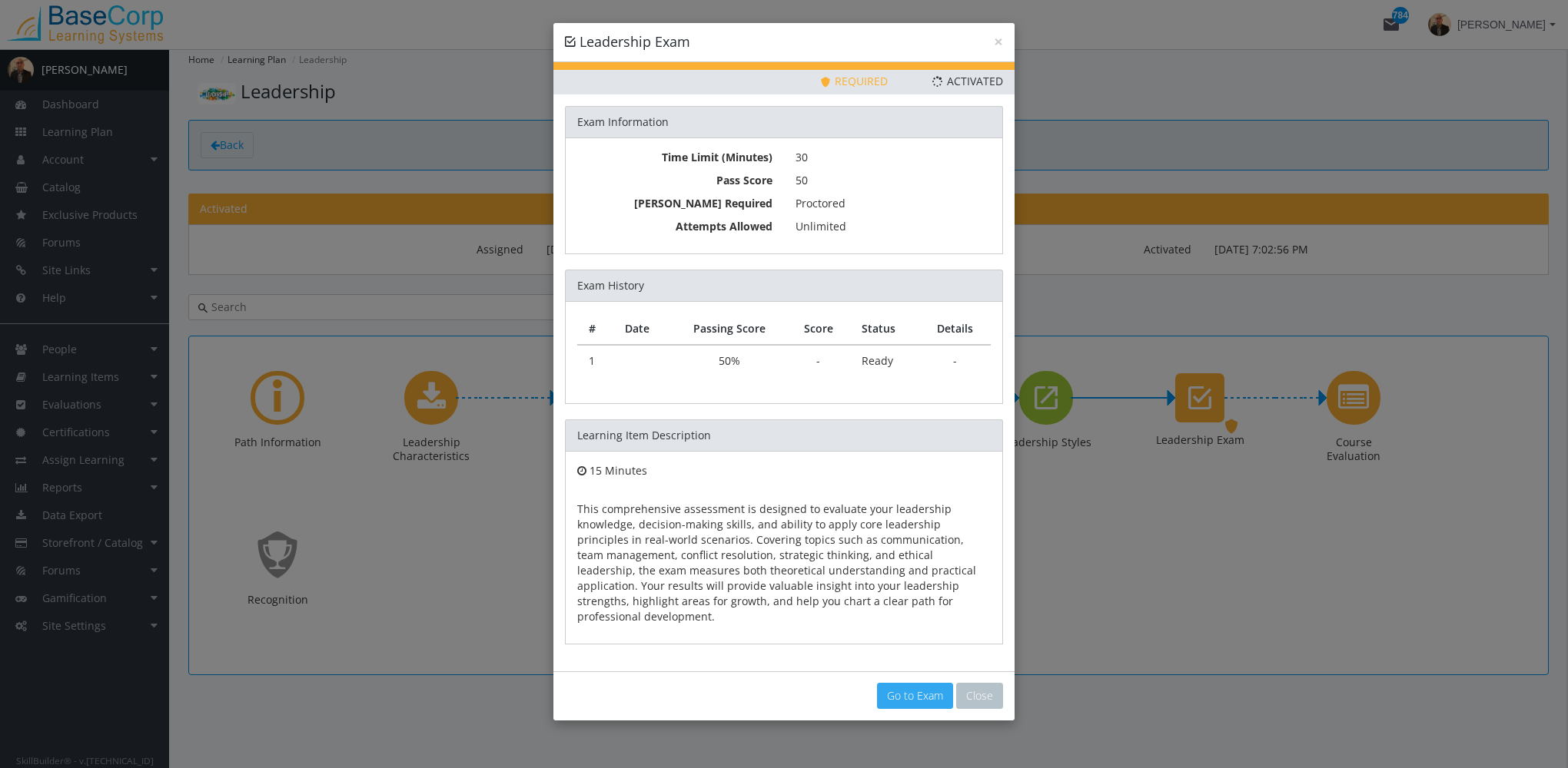
click at [920, 683] on link "Go to Exam" at bounding box center [915, 696] width 76 height 26
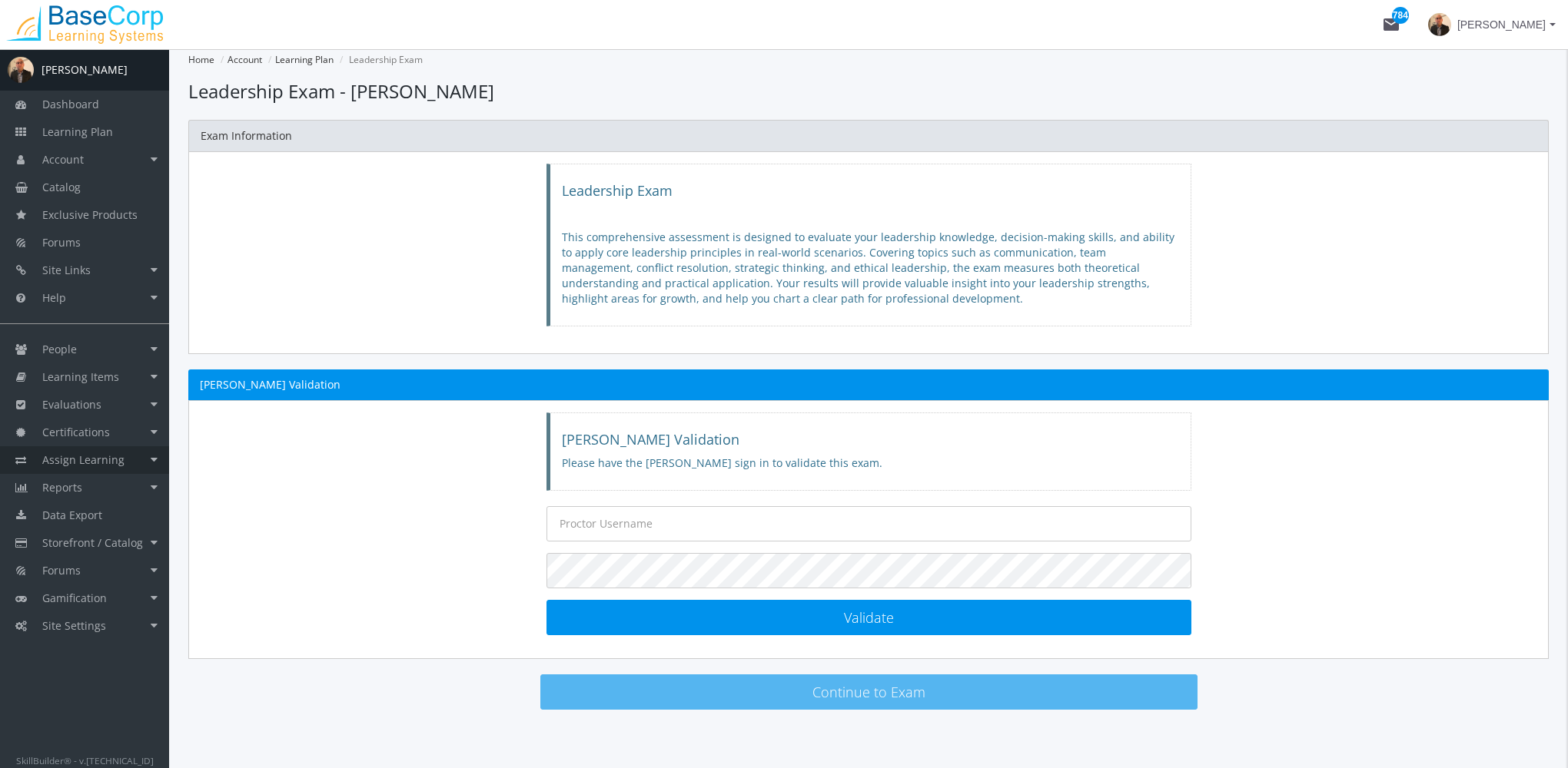
click at [116, 459] on span "Assign Learning" at bounding box center [83, 459] width 82 height 15
click at [111, 524] on link "Path to Learner Assignments" at bounding box center [96, 538] width 146 height 43
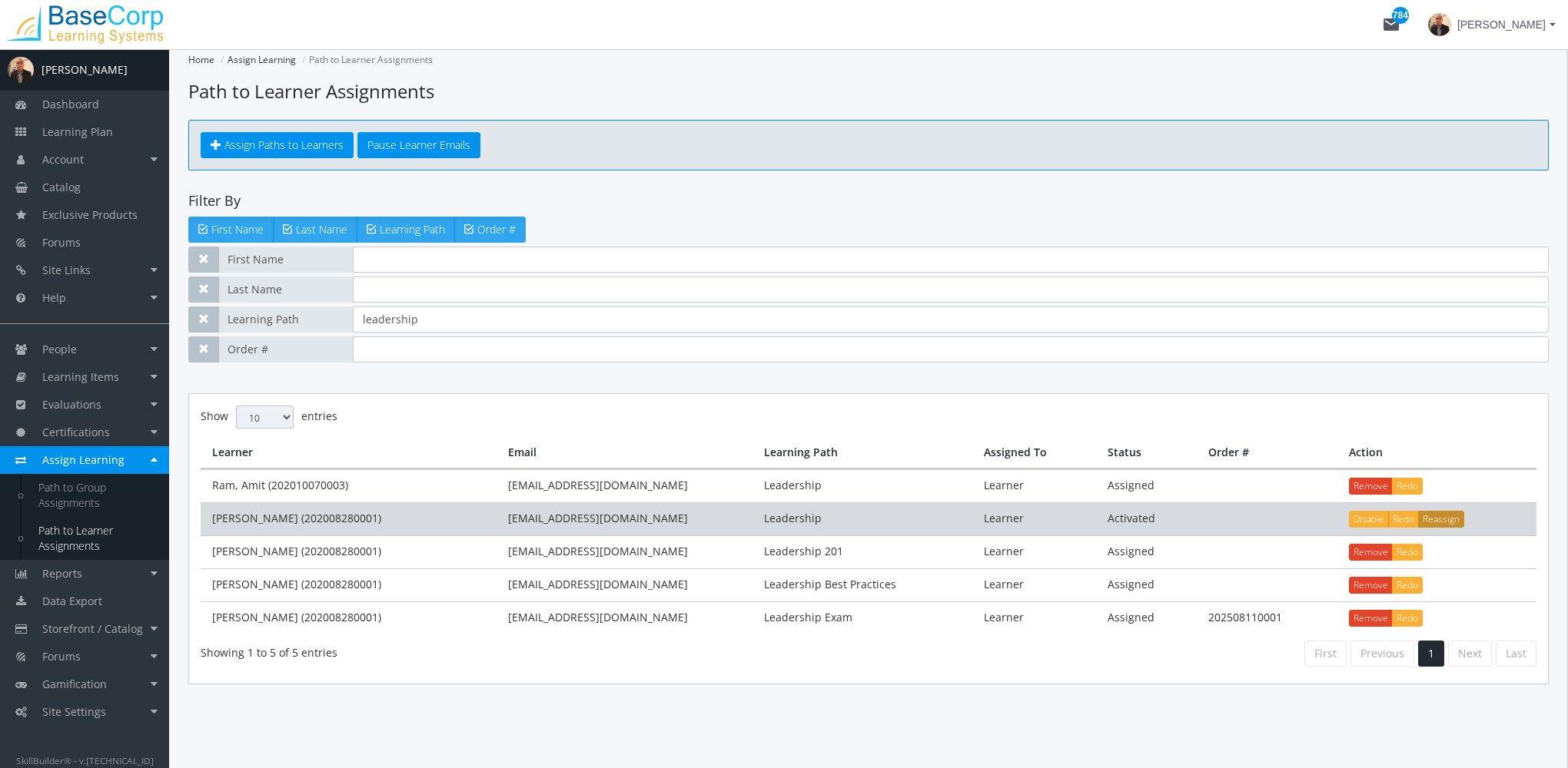
click at [1433, 512] on button "Reassign" at bounding box center [1441, 518] width 46 height 16
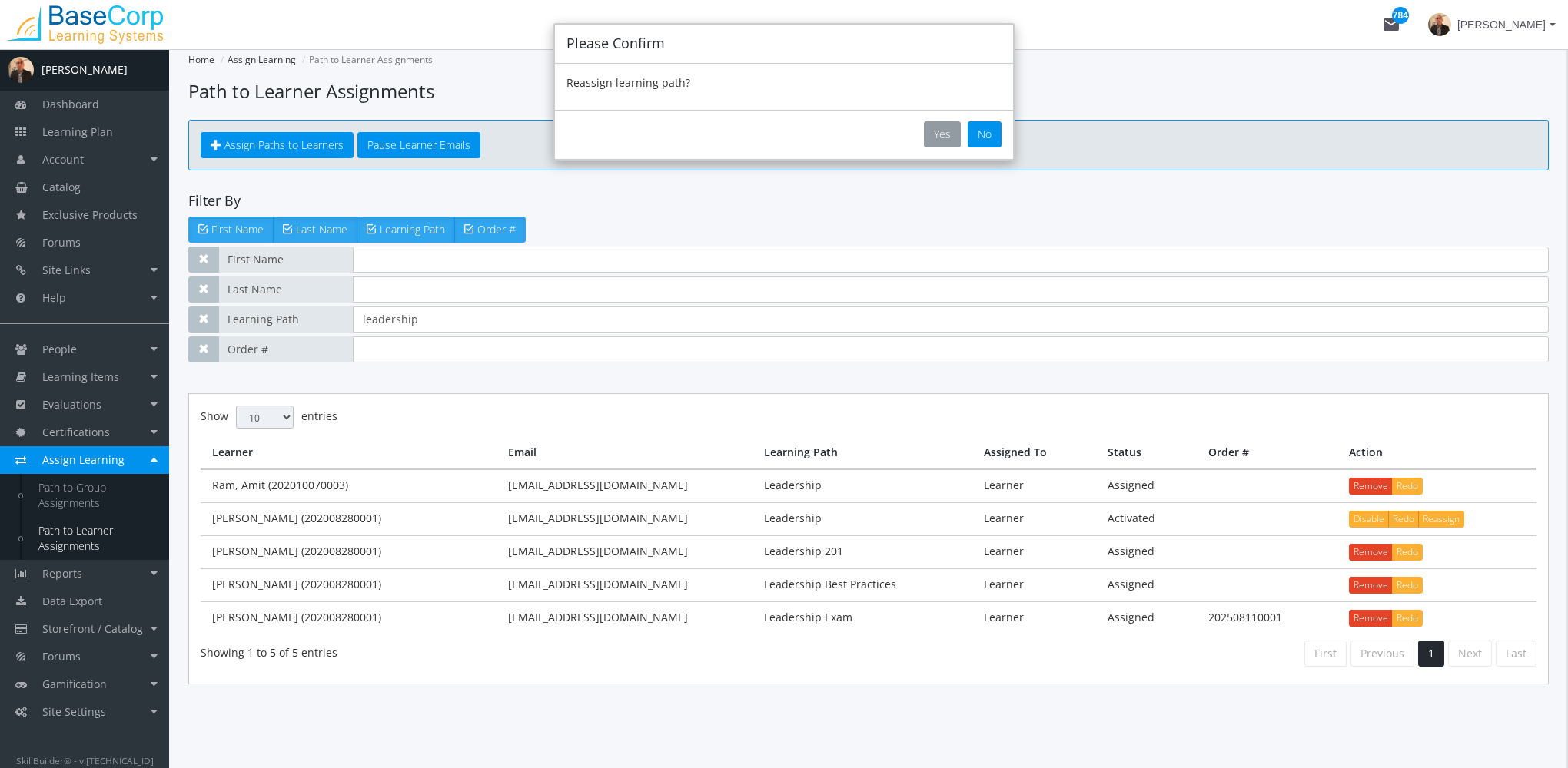
click at [934, 133] on button "Yes" at bounding box center [942, 134] width 37 height 26
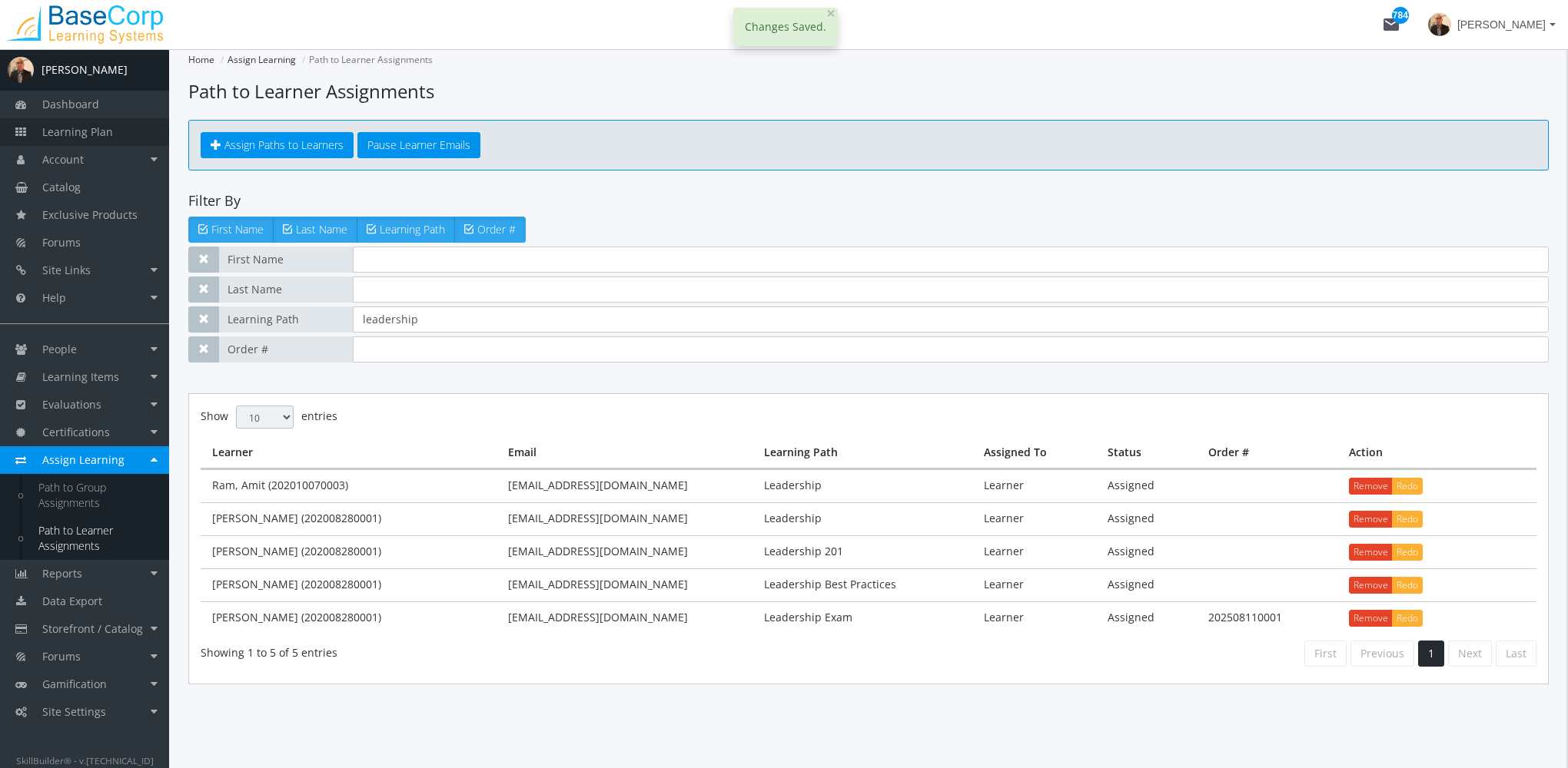
click at [125, 132] on link "Learning Plan" at bounding box center [84, 132] width 169 height 28
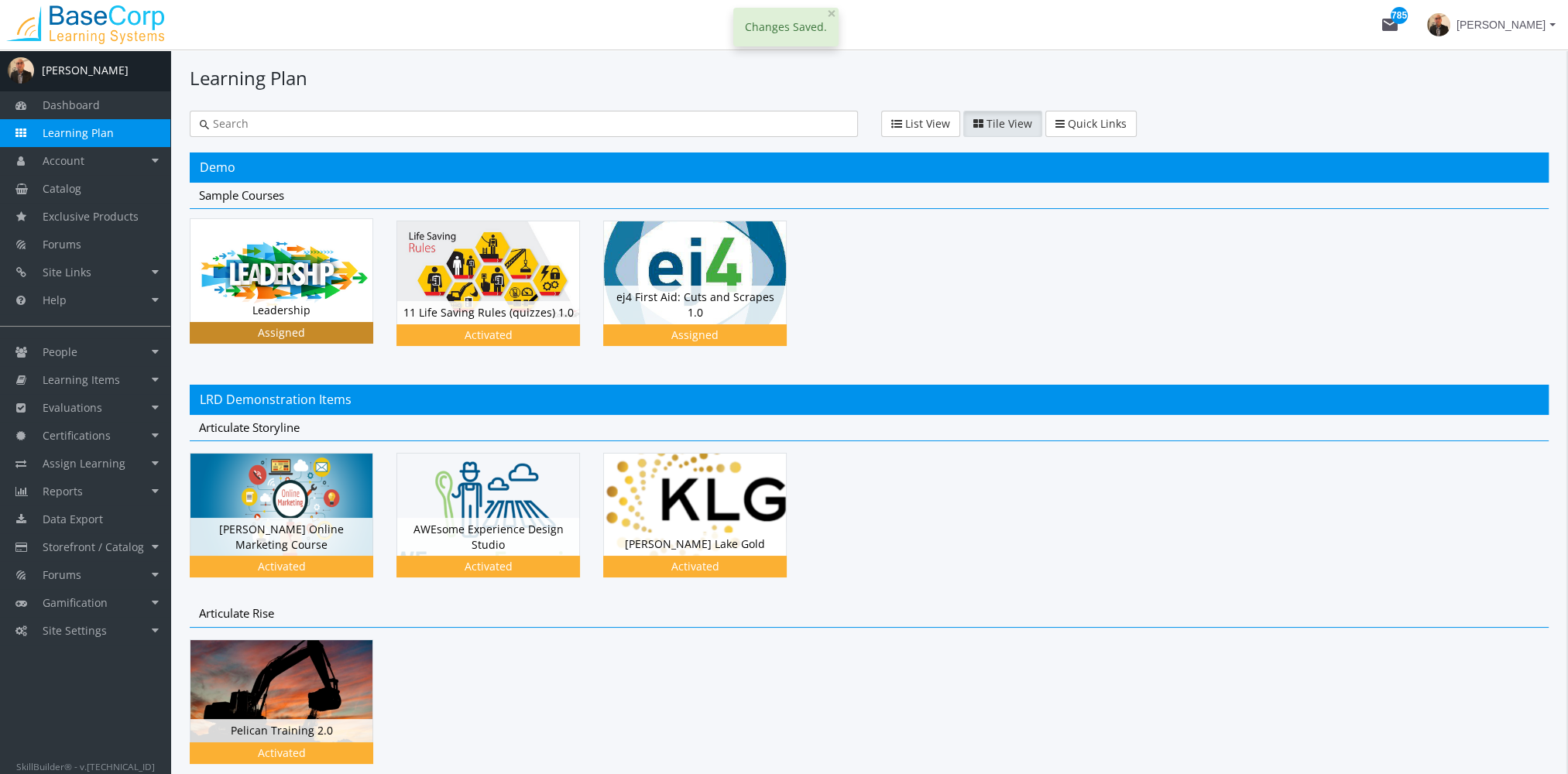
click at [226, 279] on img at bounding box center [281, 270] width 182 height 102
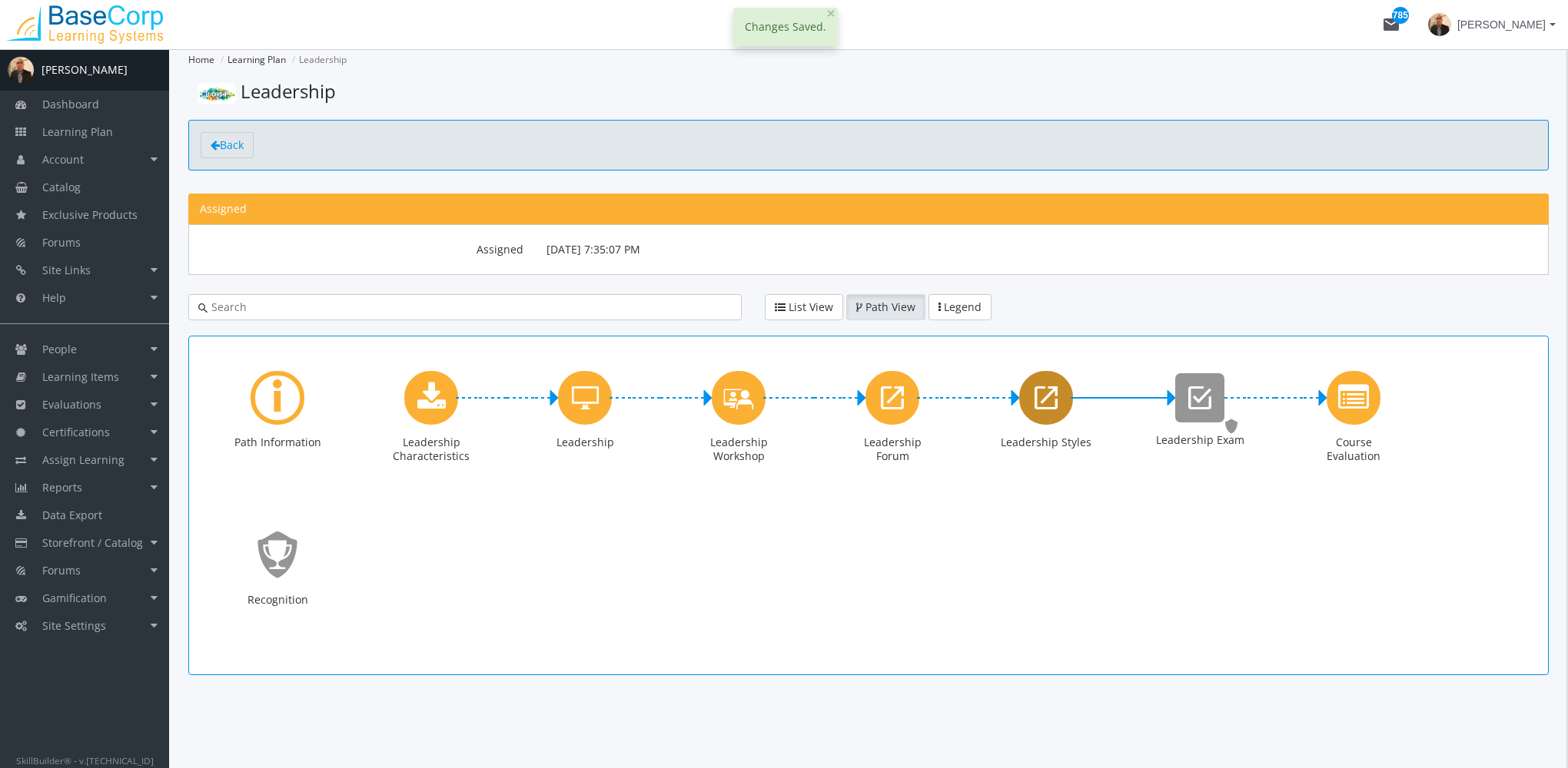
click at [1035, 392] on icon "Leadership Styles" at bounding box center [1046, 397] width 23 height 30
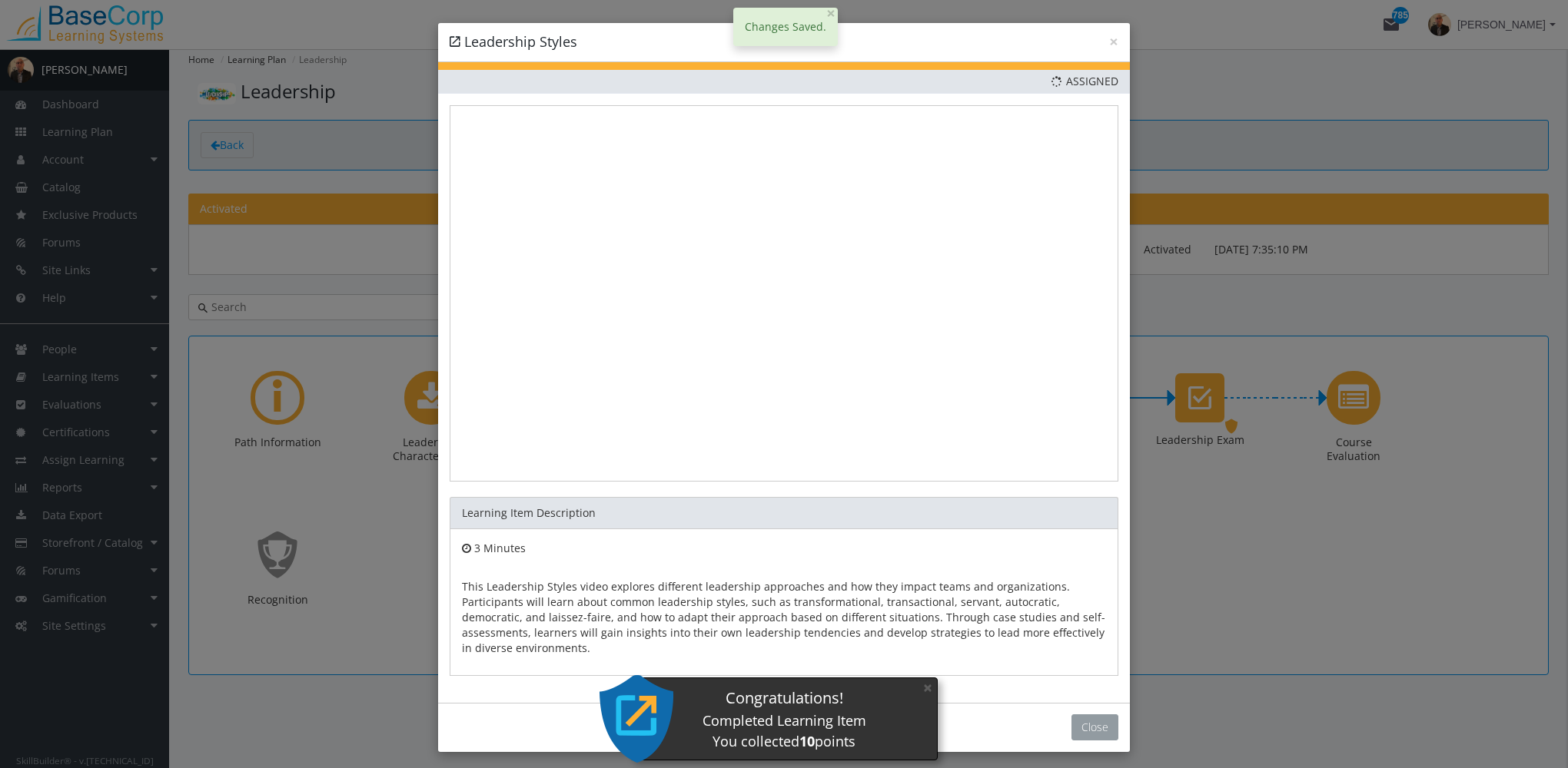
click at [1089, 723] on button "Close" at bounding box center [1094, 727] width 47 height 26
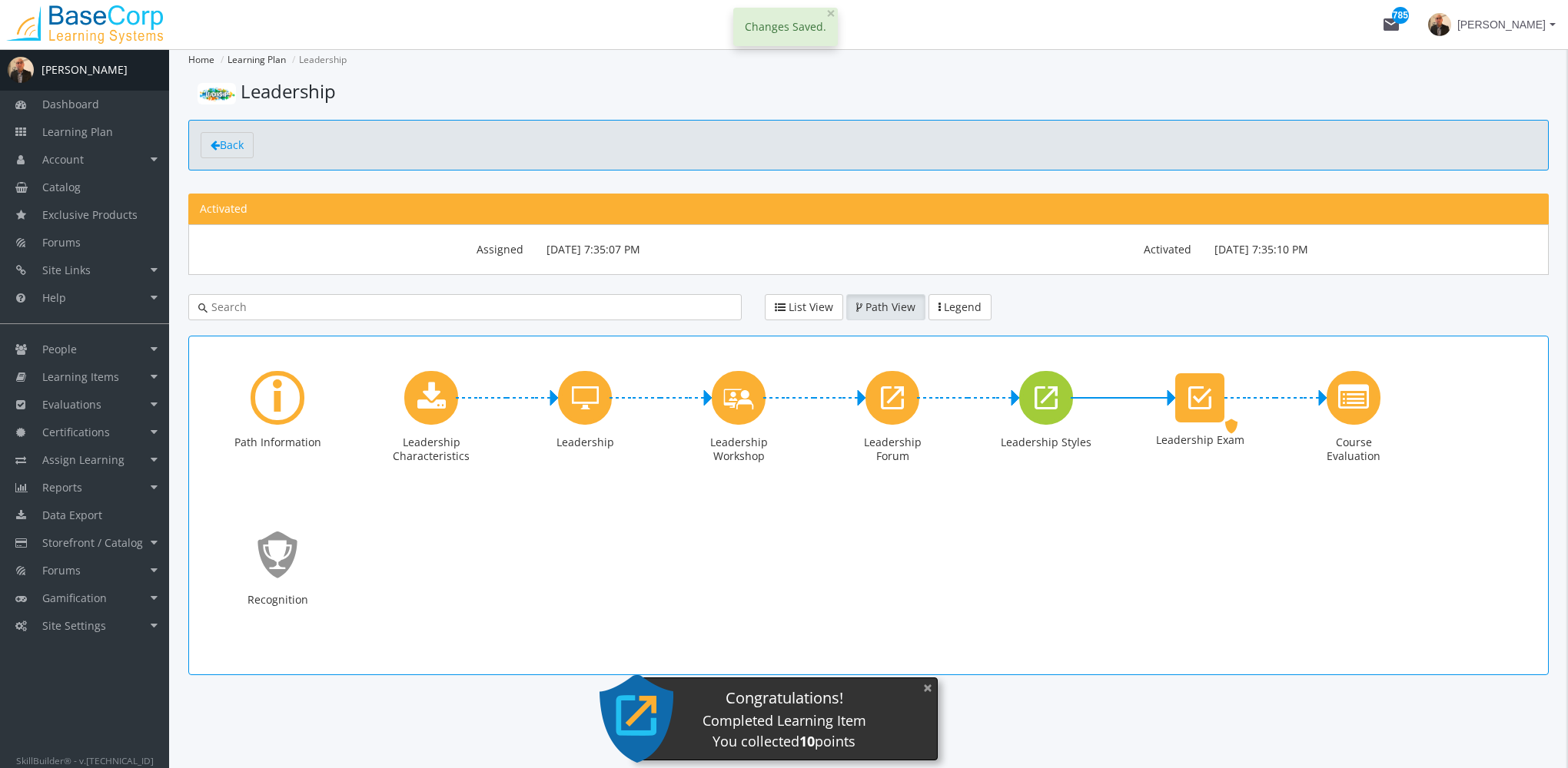
click at [931, 691] on button "×" at bounding box center [927, 687] width 24 height 31
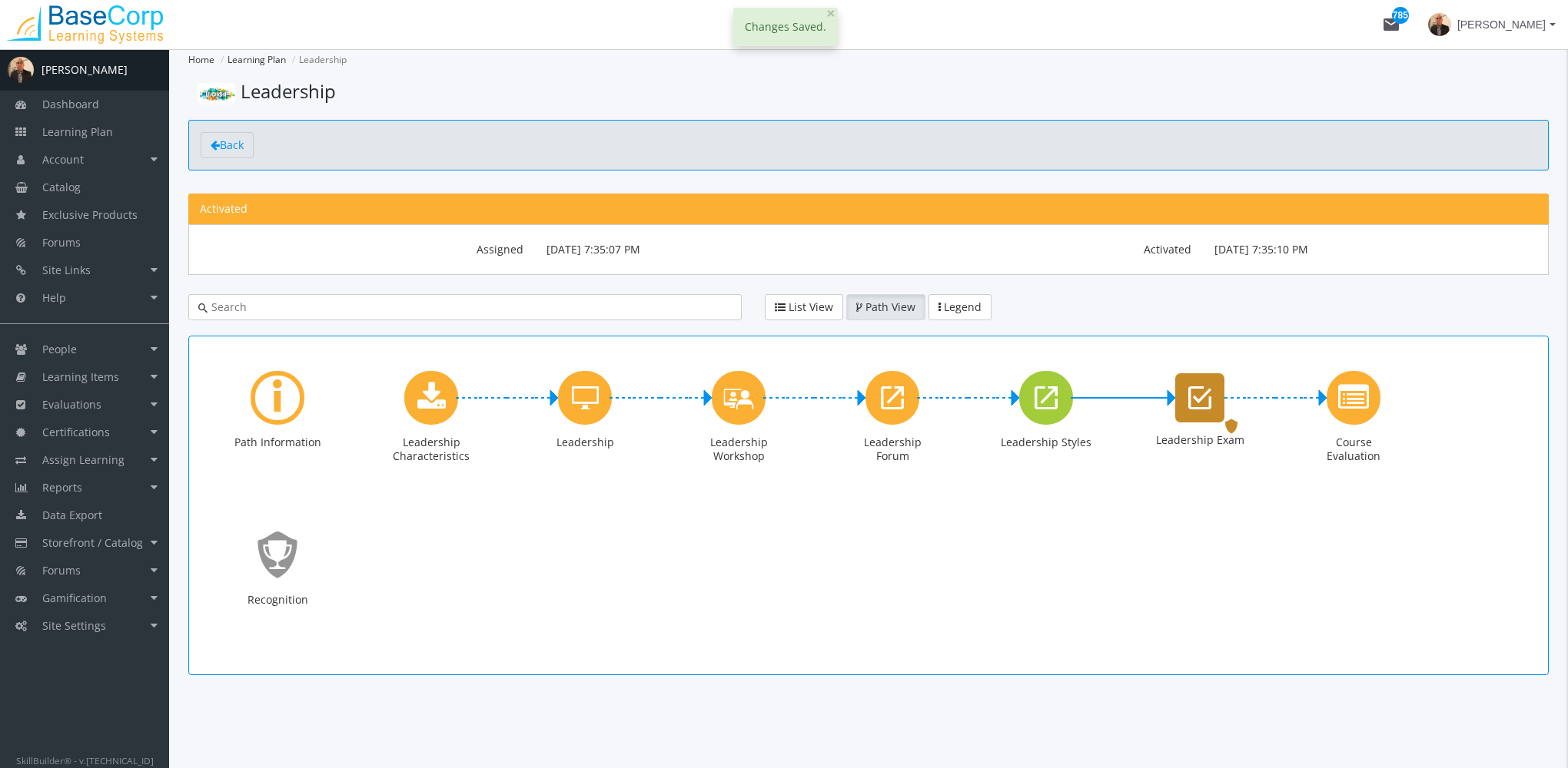
click at [1205, 405] on icon "Leadership Exam" at bounding box center [1199, 397] width 23 height 30
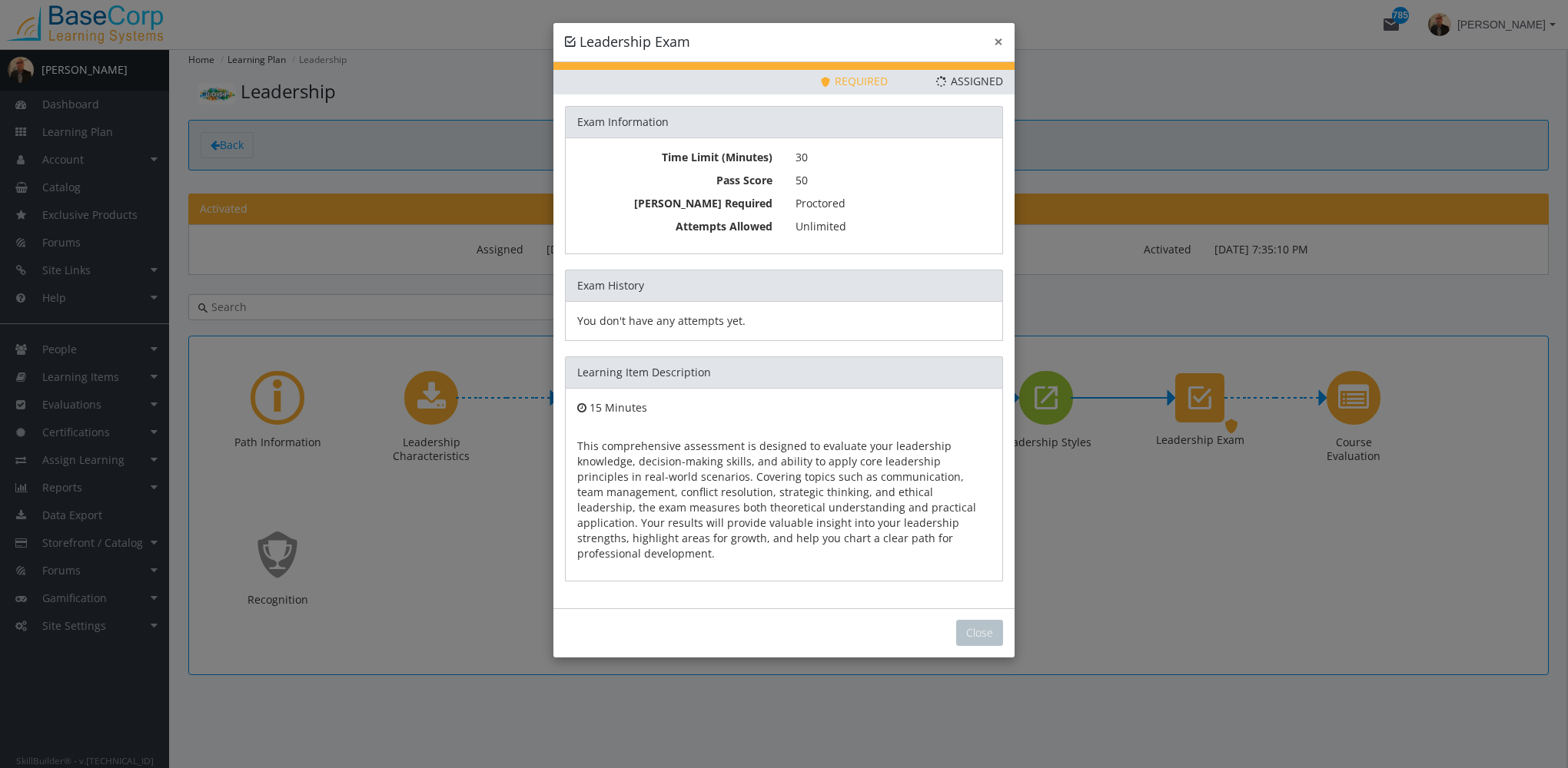
click at [996, 45] on button "×" at bounding box center [998, 42] width 10 height 16
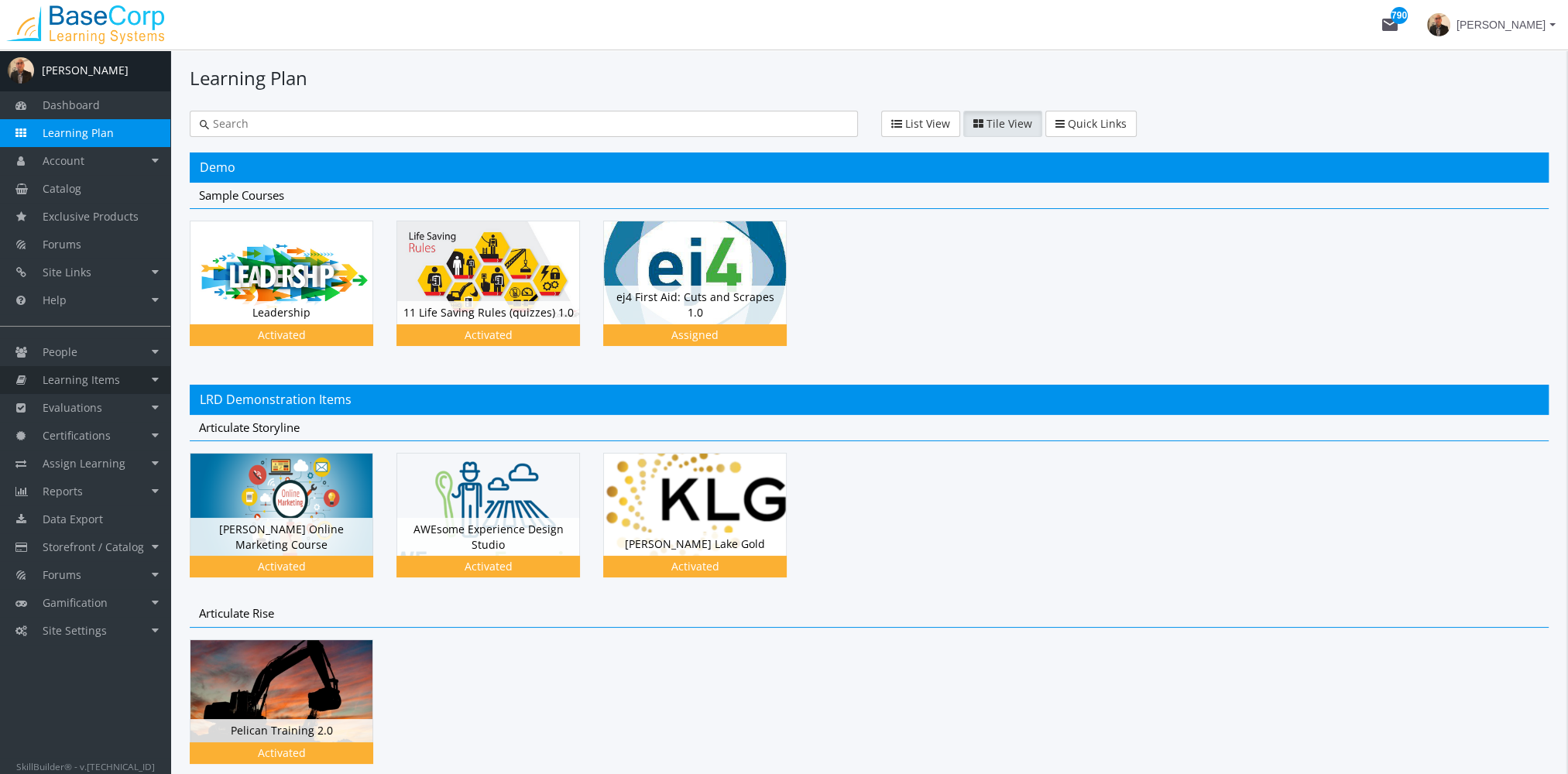
click at [121, 375] on link "Learning Items" at bounding box center [85, 380] width 170 height 28
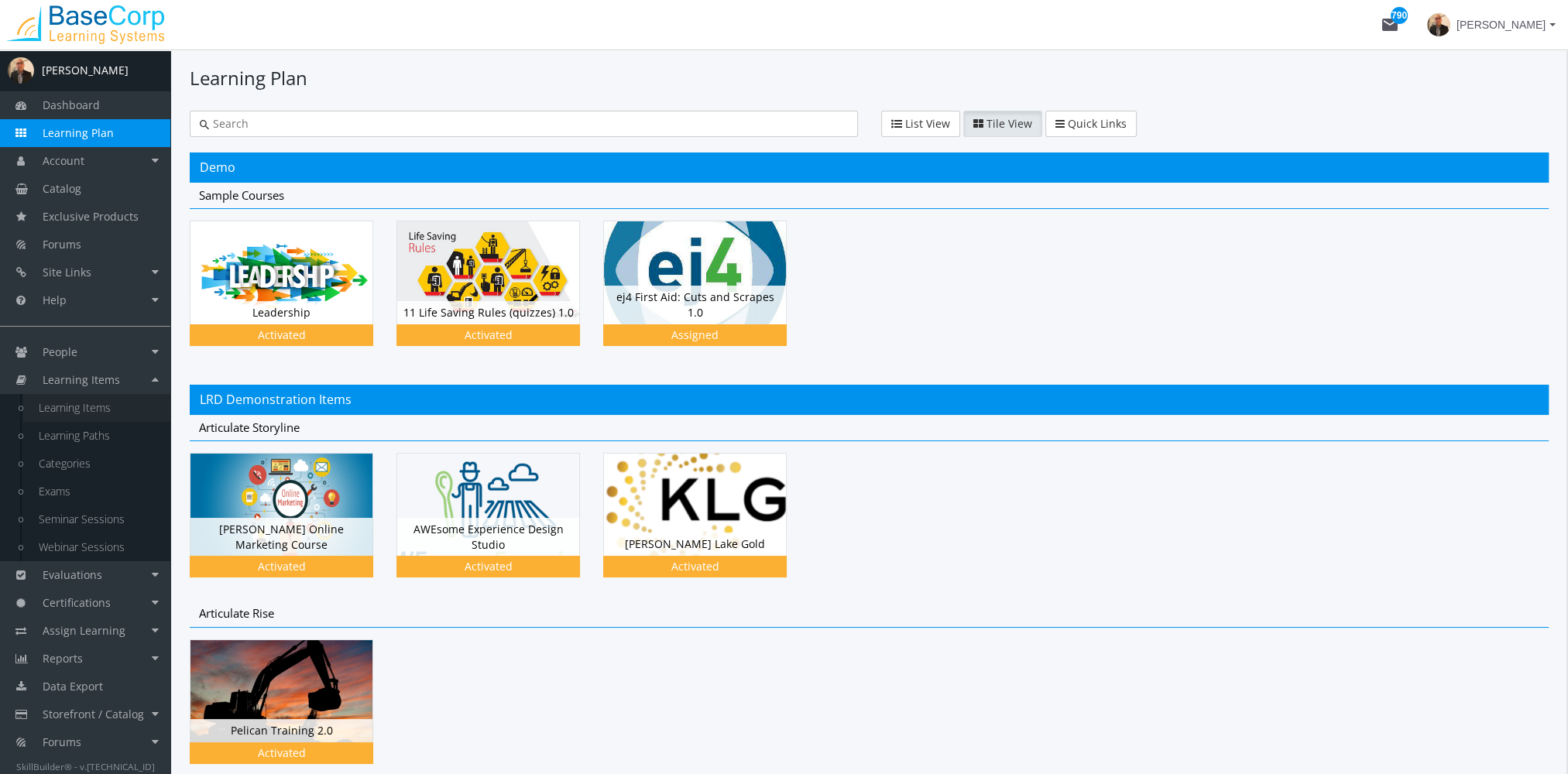
click at [126, 404] on link "Learning Items" at bounding box center [97, 408] width 147 height 28
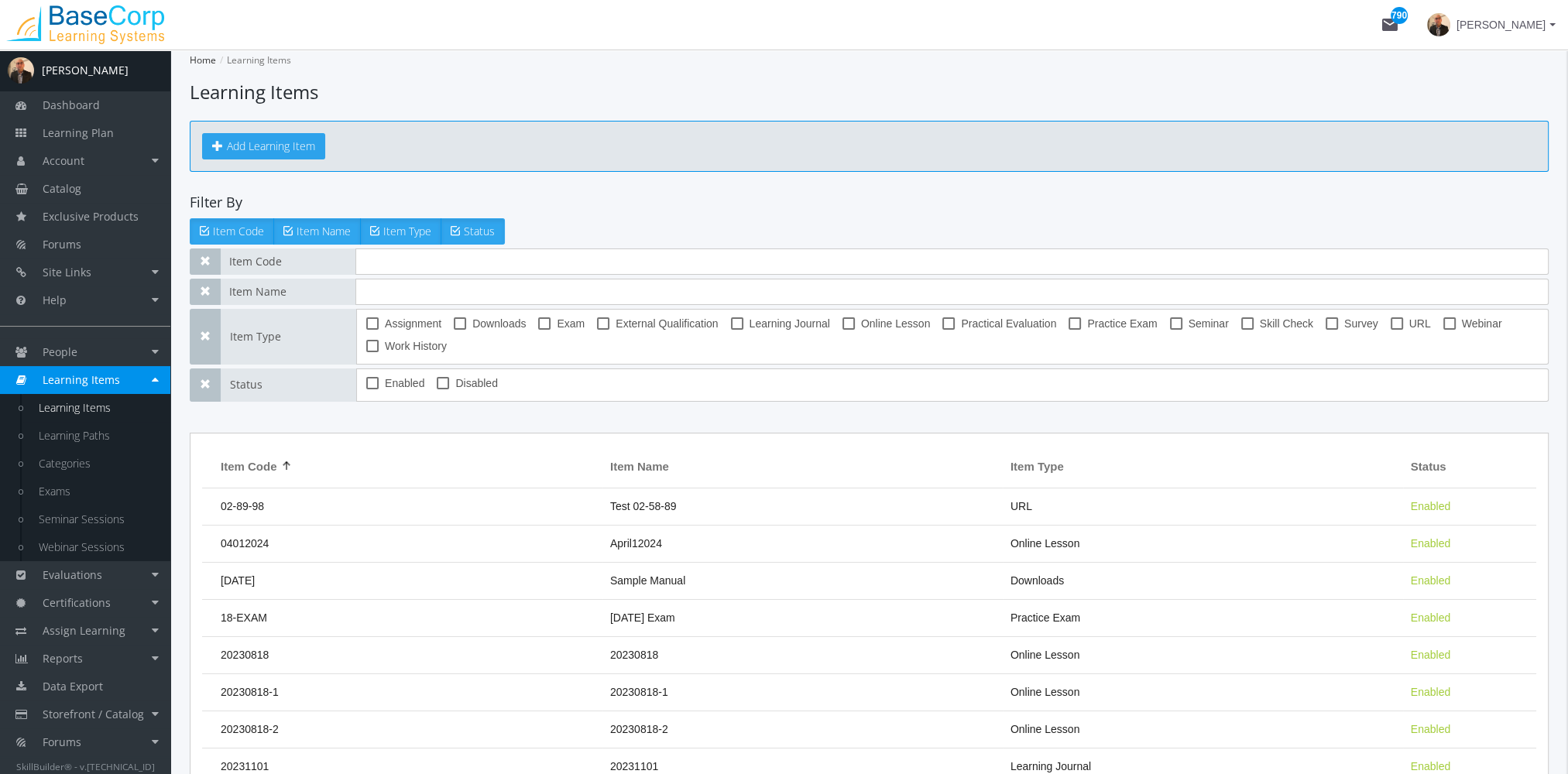
click at [266, 153] on button "Add Learning Item" at bounding box center [263, 146] width 123 height 26
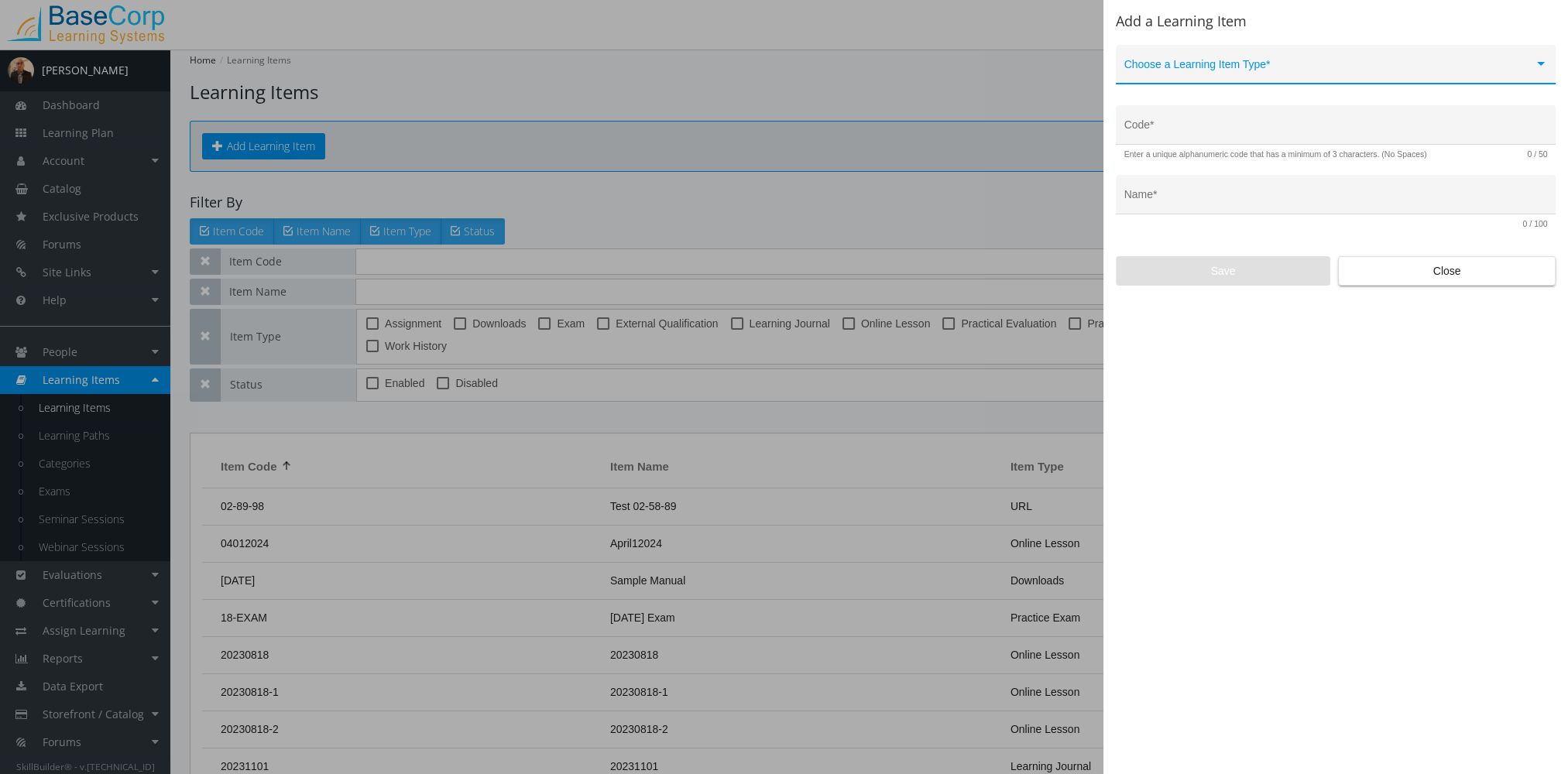
click at [1165, 65] on span at bounding box center [1329, 71] width 410 height 12
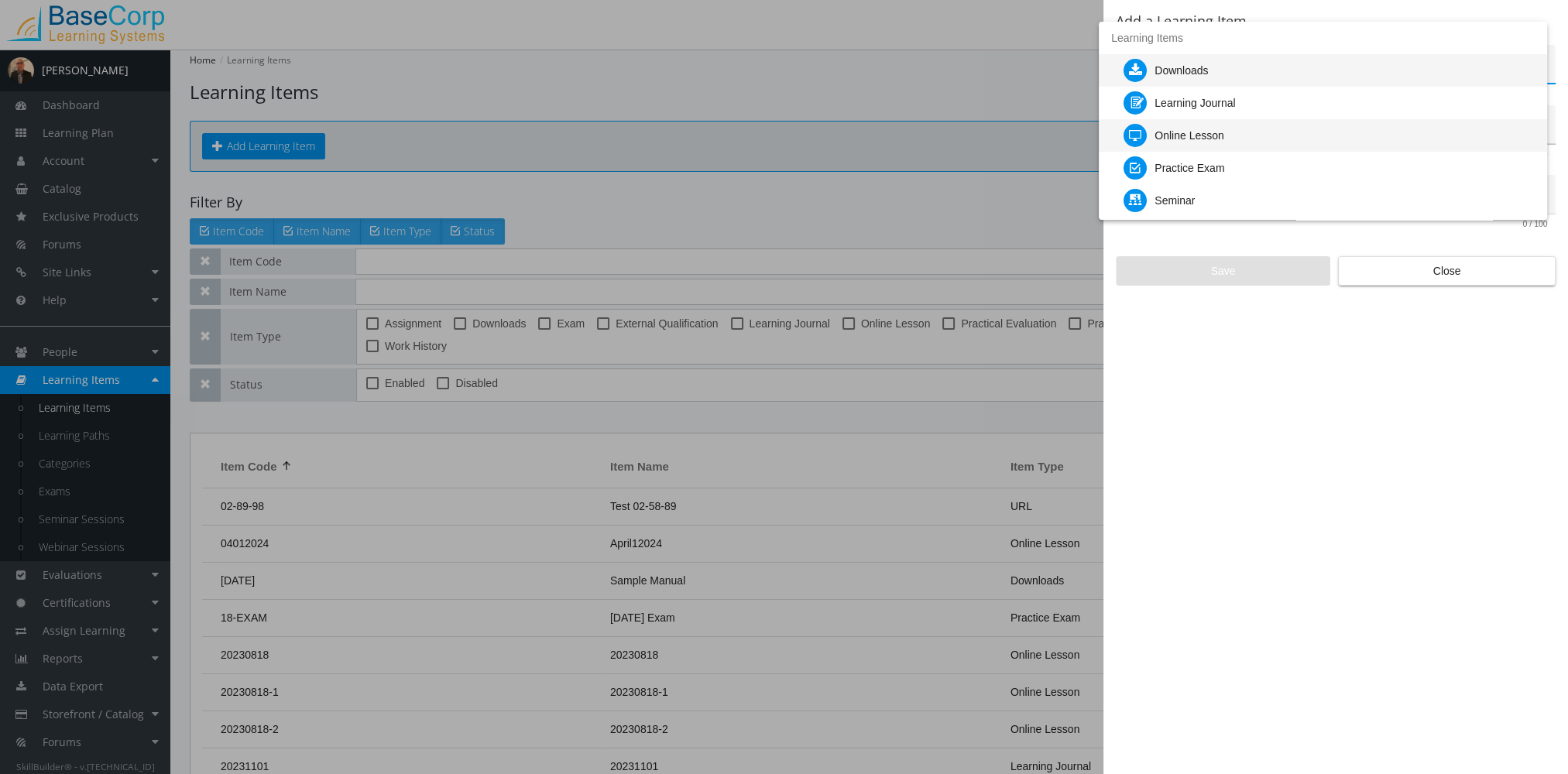
click at [1194, 136] on div "Online Lesson" at bounding box center [1190, 135] width 70 height 32
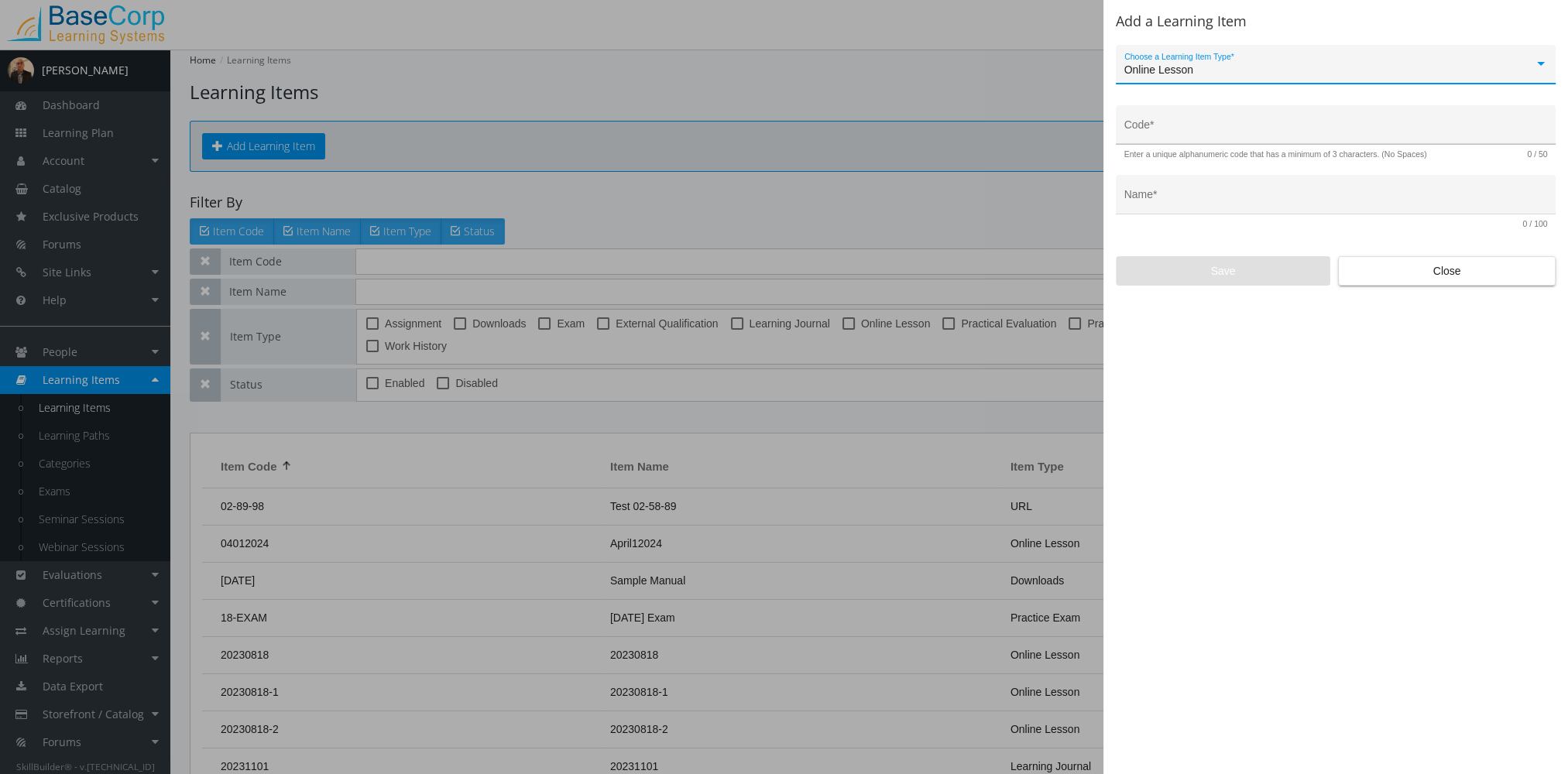
click at [1193, 133] on input "Code *" at bounding box center [1336, 131] width 424 height 12
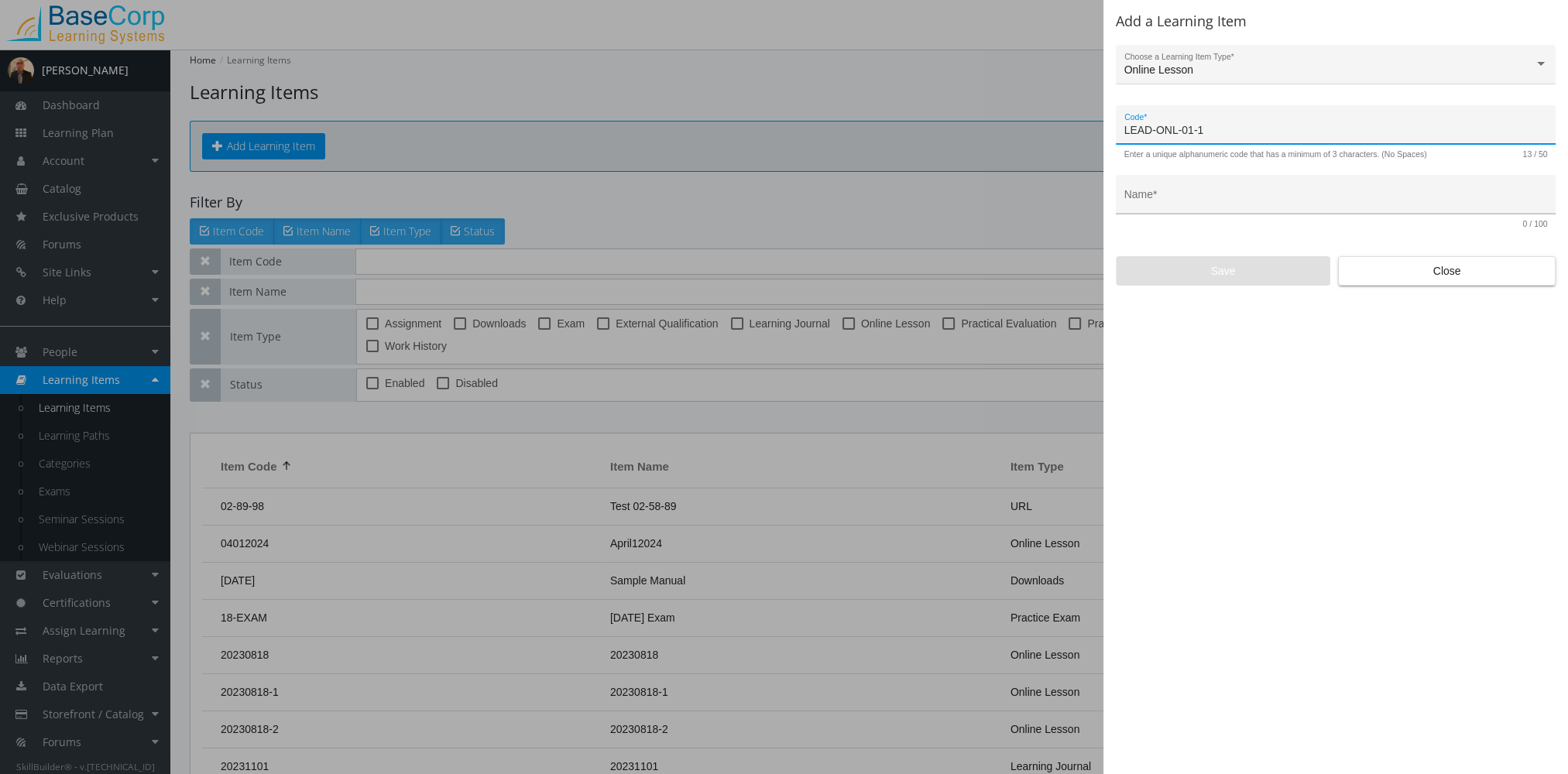
type input "LEAD-ONL-01-1"
click at [1172, 183] on div "Name *" at bounding box center [1336, 194] width 440 height 39
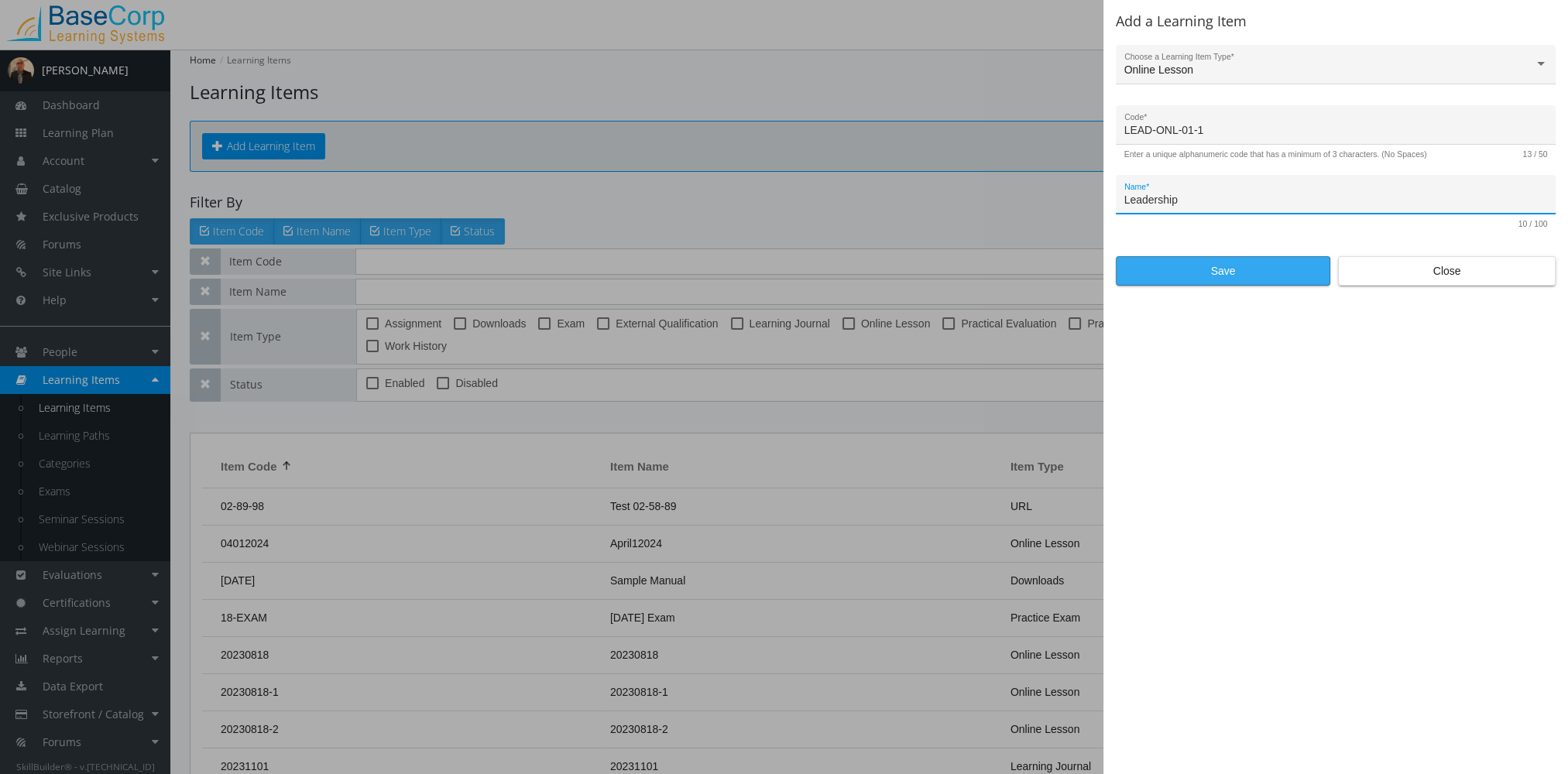
type input "Leadership"
click at [1207, 277] on span "Save" at bounding box center [1223, 271] width 188 height 28
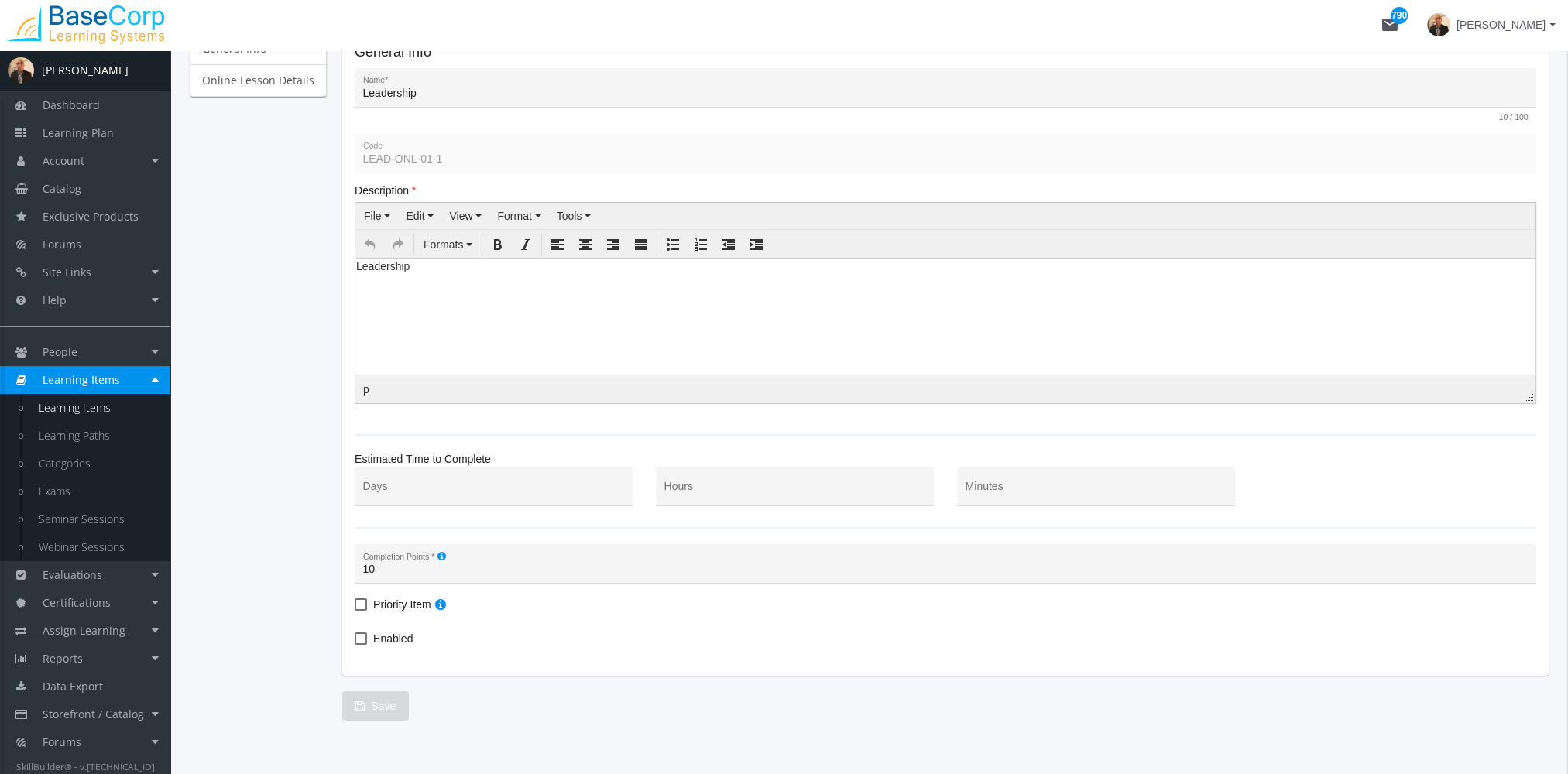
scroll to position [217, 0]
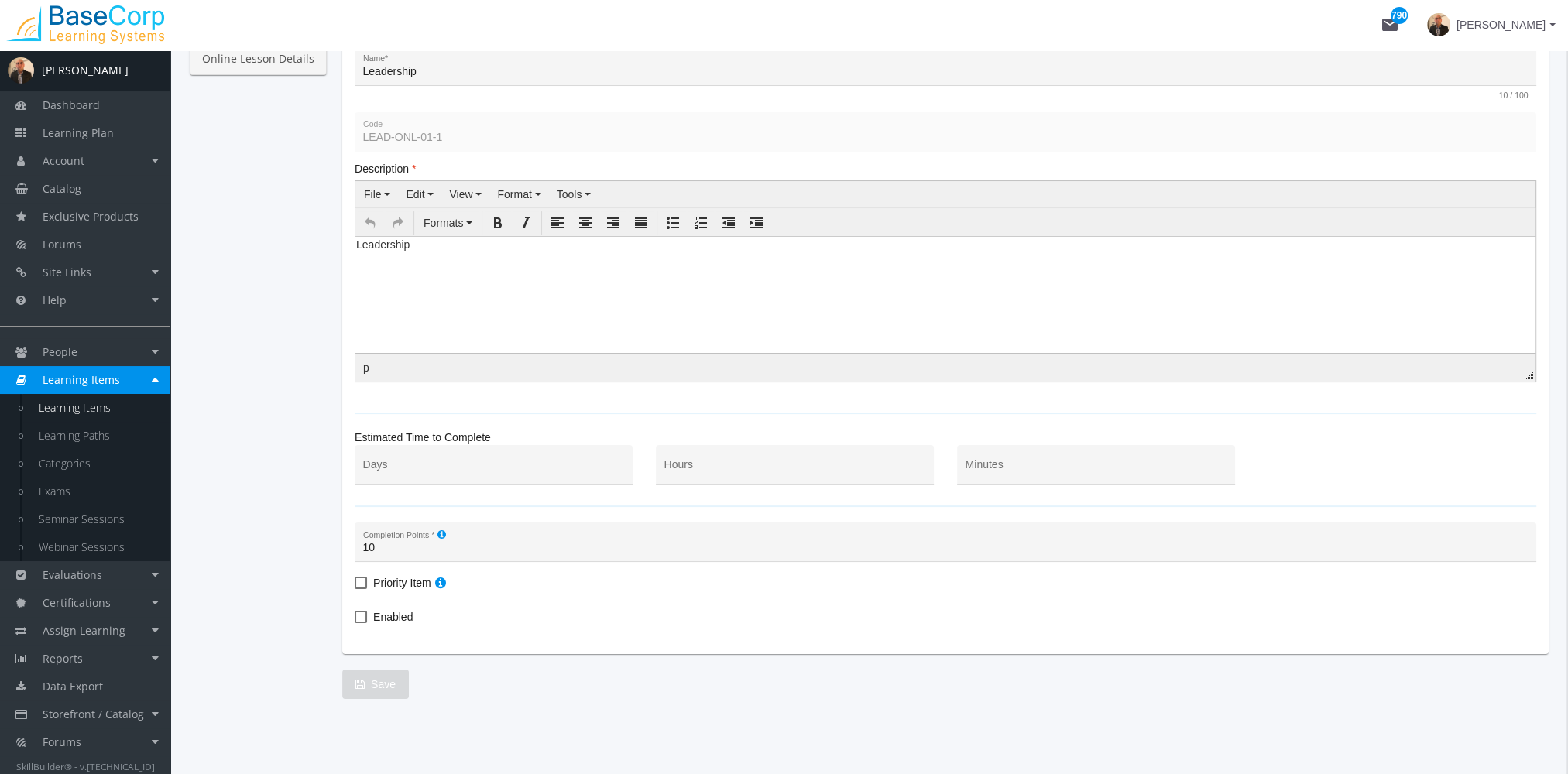
click at [263, 68] on link "Online Lesson Details" at bounding box center [258, 59] width 137 height 32
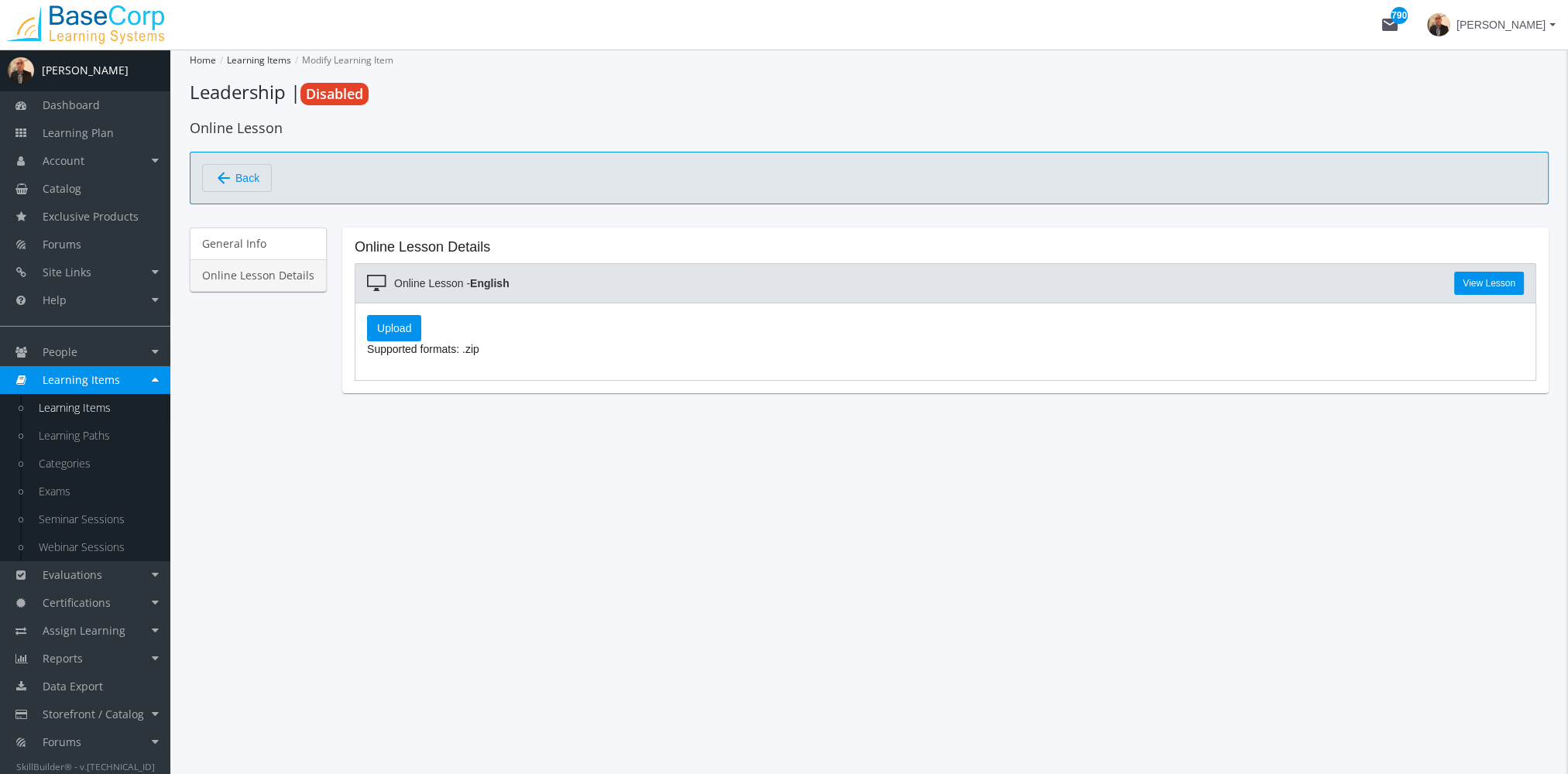
scroll to position [0, 0]
click at [99, 435] on link "Learning Paths" at bounding box center [97, 436] width 147 height 28
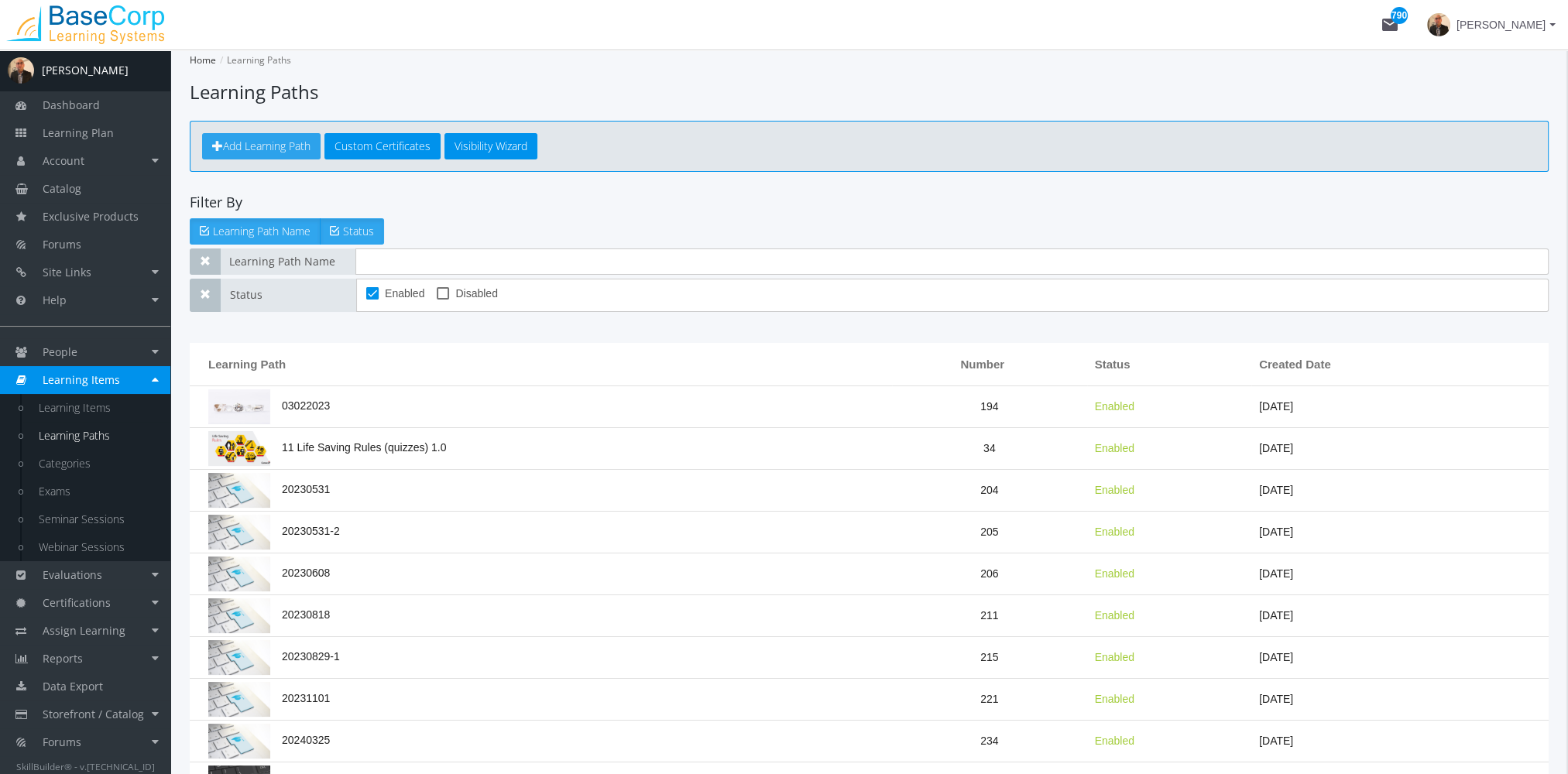
click at [267, 150] on span "Add Learning Path" at bounding box center [267, 146] width 87 height 15
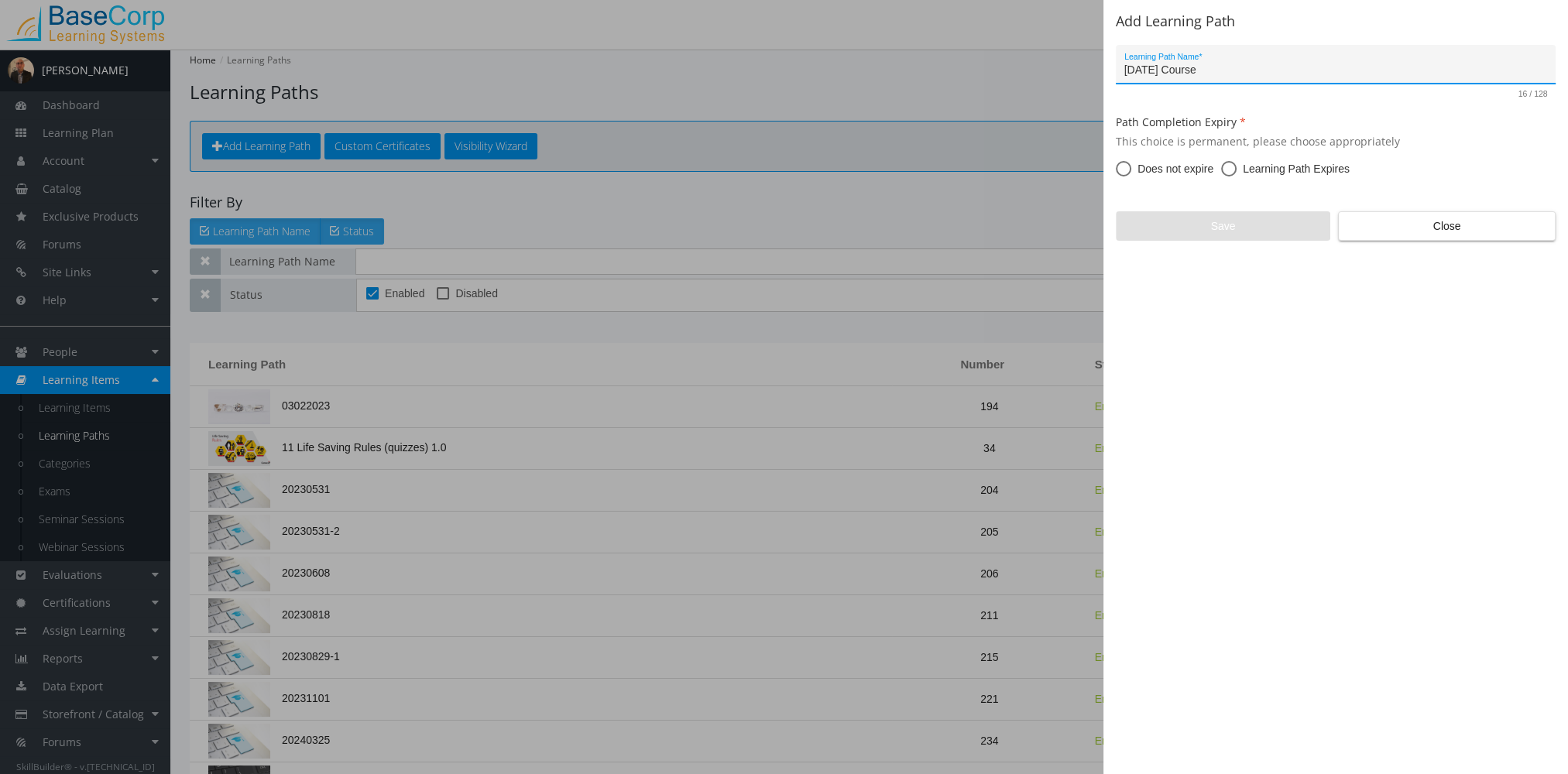
type input "[DATE] Course"
click at [1156, 168] on span "Does not expire" at bounding box center [1173, 169] width 82 height 16
click at [1132, 168] on input "Does not expire" at bounding box center [1124, 172] width 16 height 16
radio input "true"
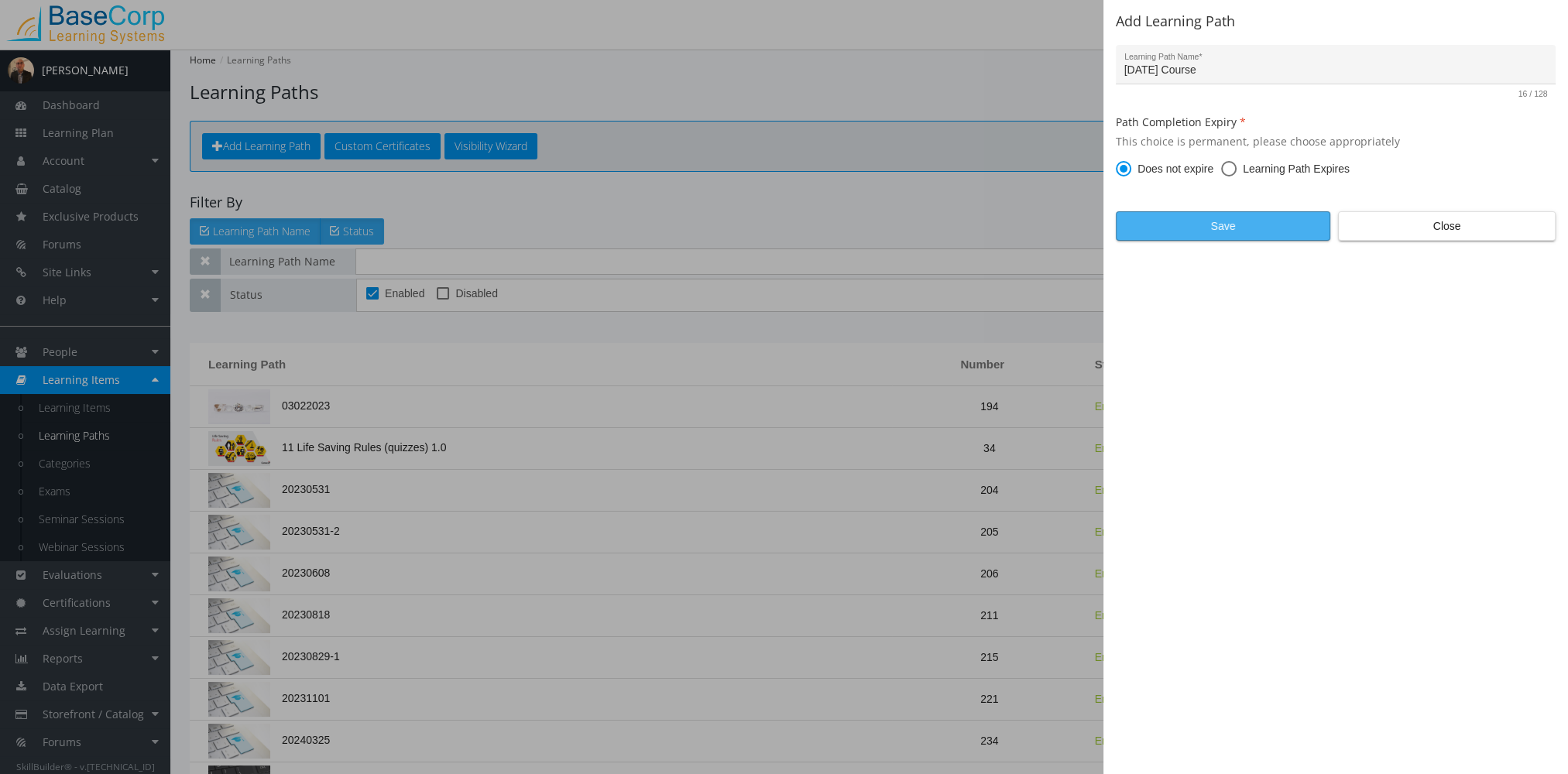
click at [1178, 224] on span "Save" at bounding box center [1223, 226] width 188 height 28
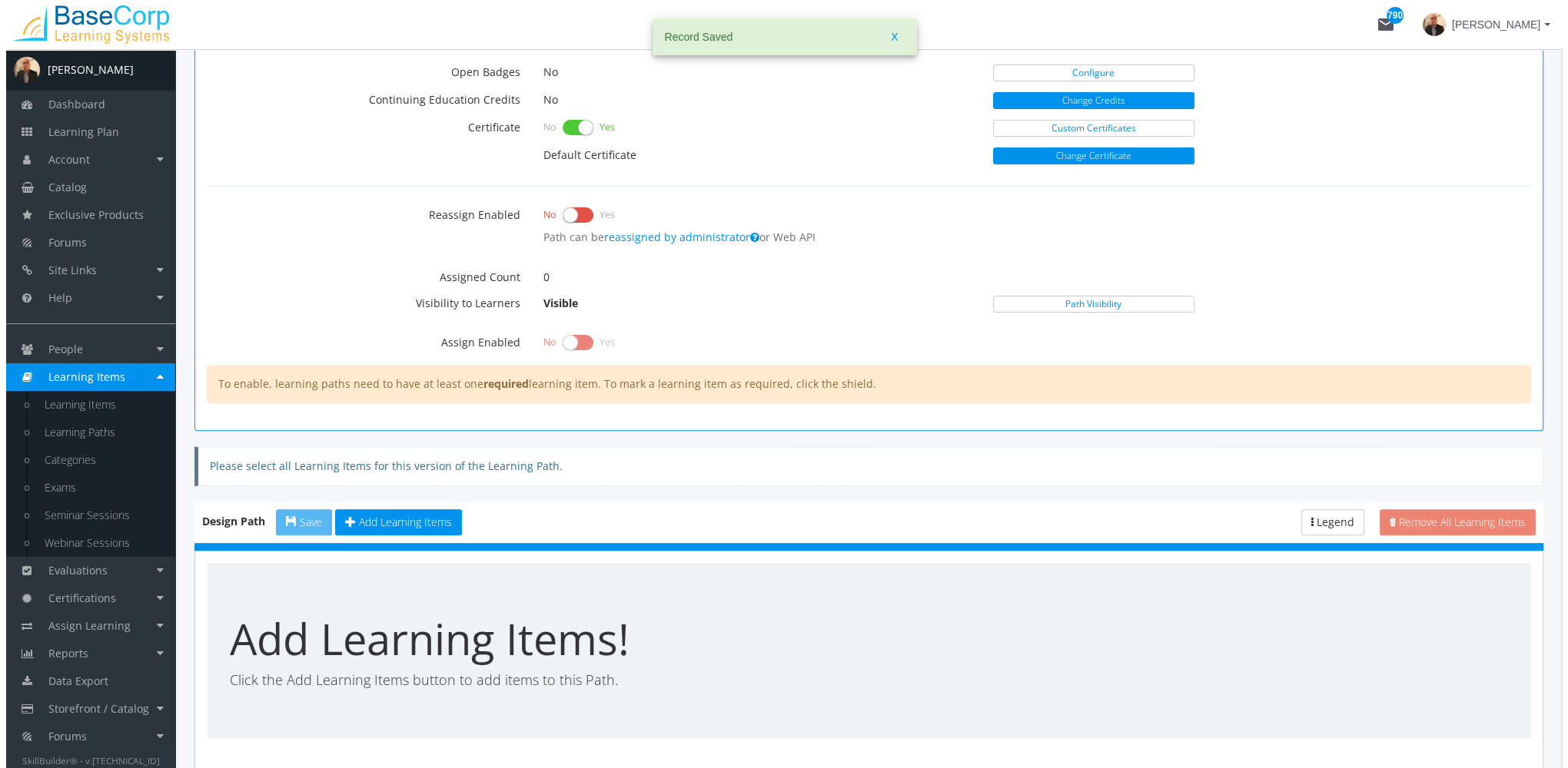
scroll to position [694, 0]
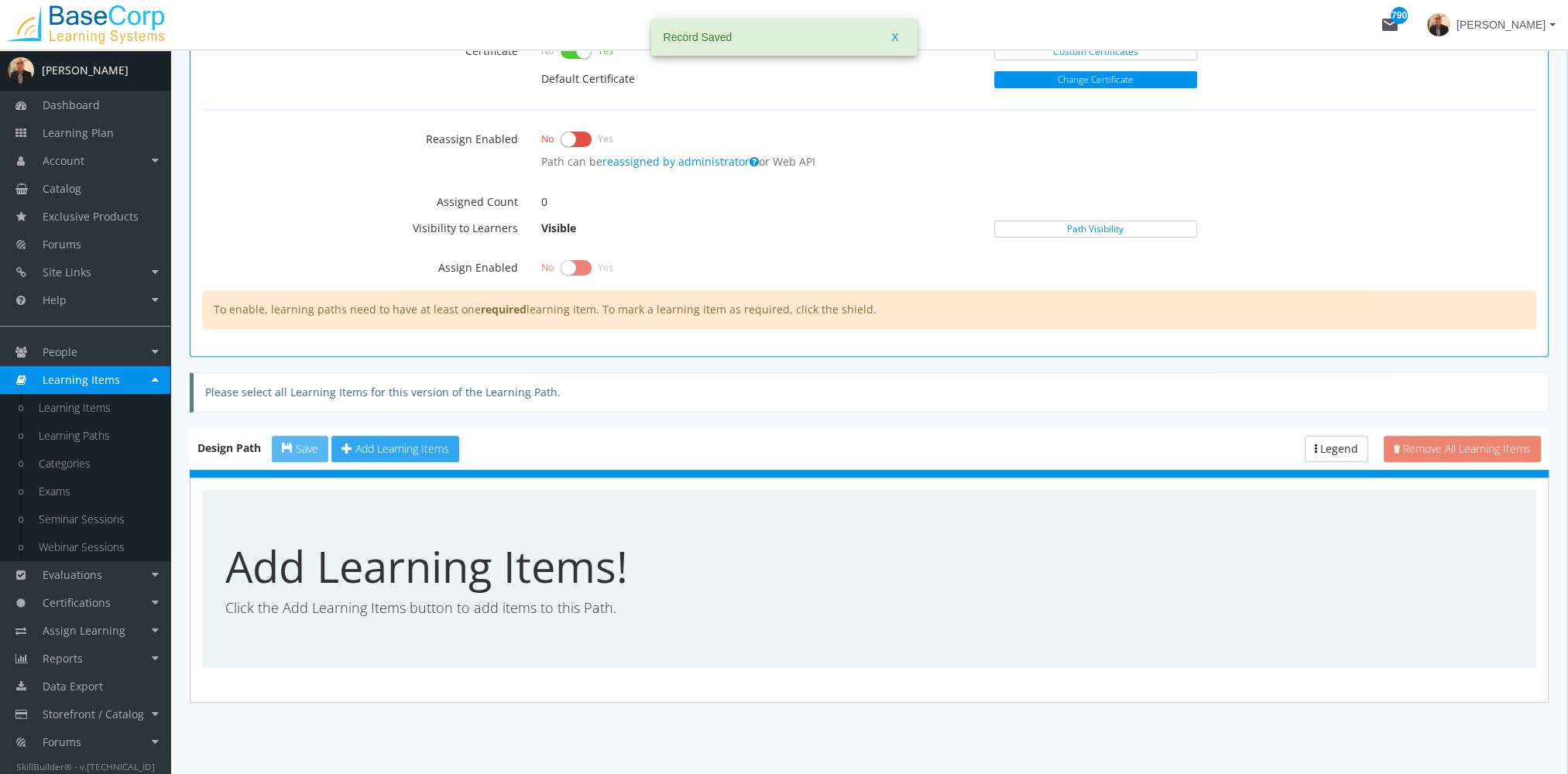
click at [382, 446] on span "Add Learning Items" at bounding box center [402, 448] width 94 height 15
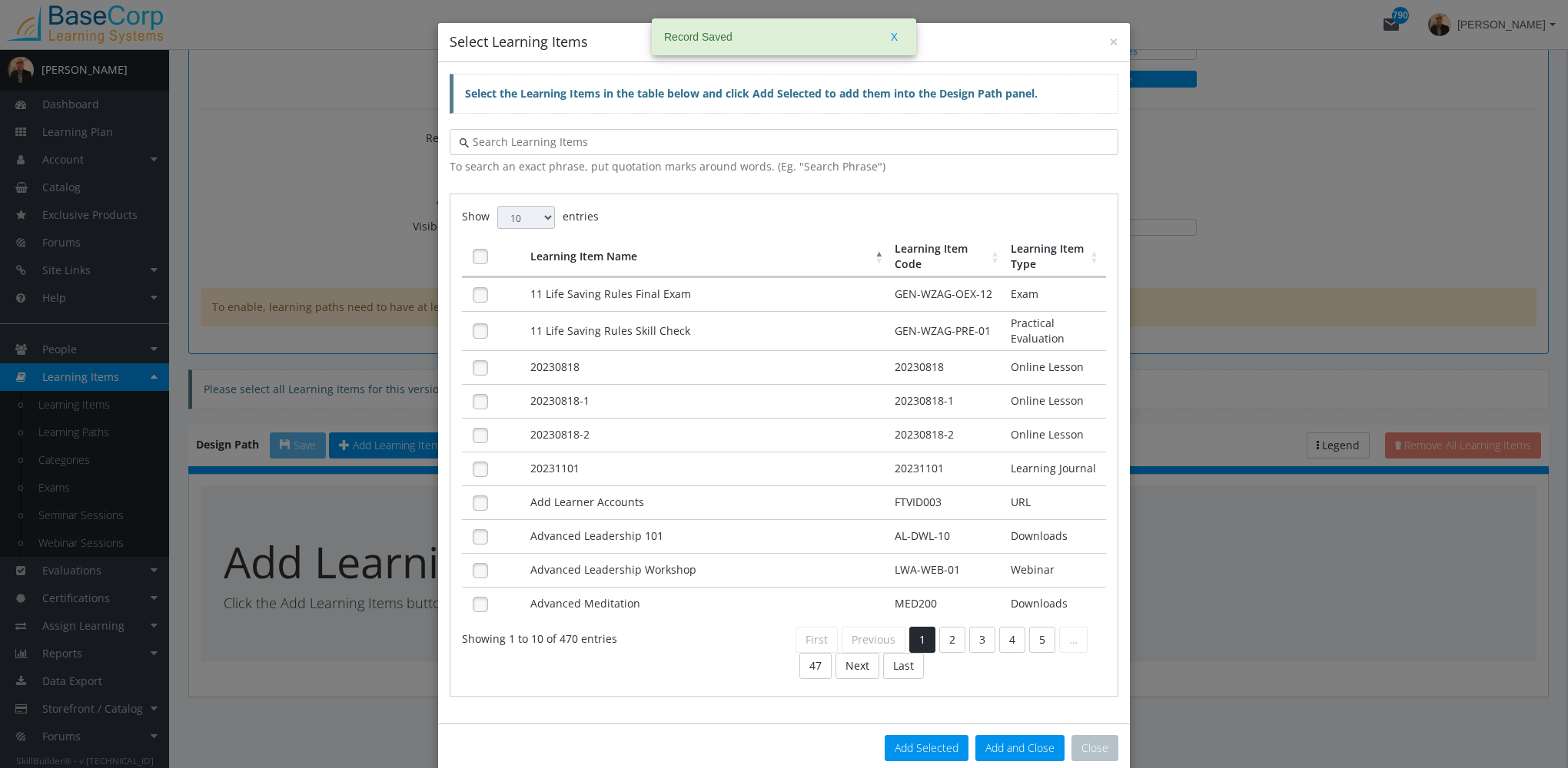
click at [644, 145] on input "text" at bounding box center [788, 142] width 639 height 16
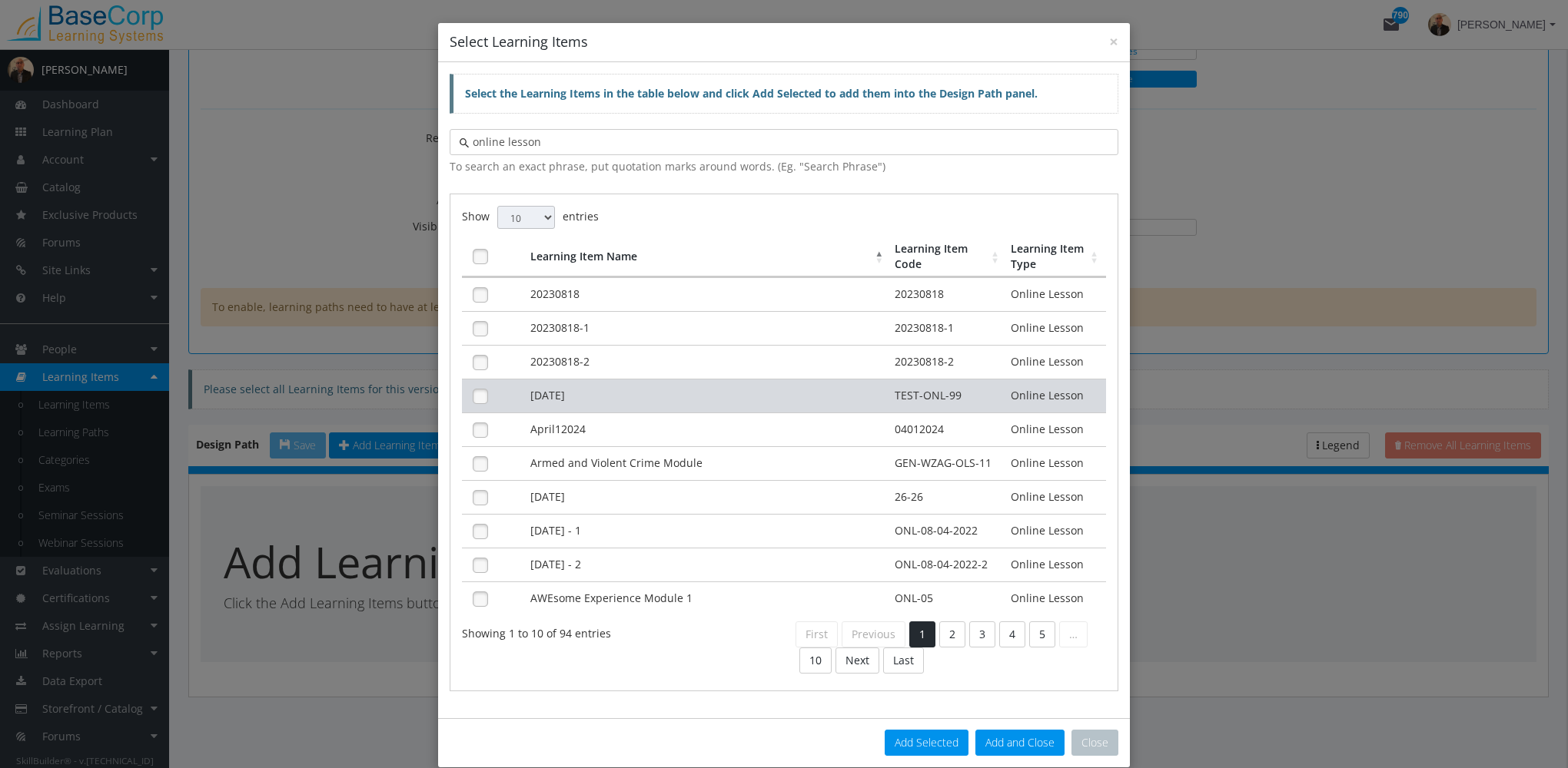
type input "online lesson"
click at [673, 400] on td "[DATE]" at bounding box center [709, 395] width 365 height 34
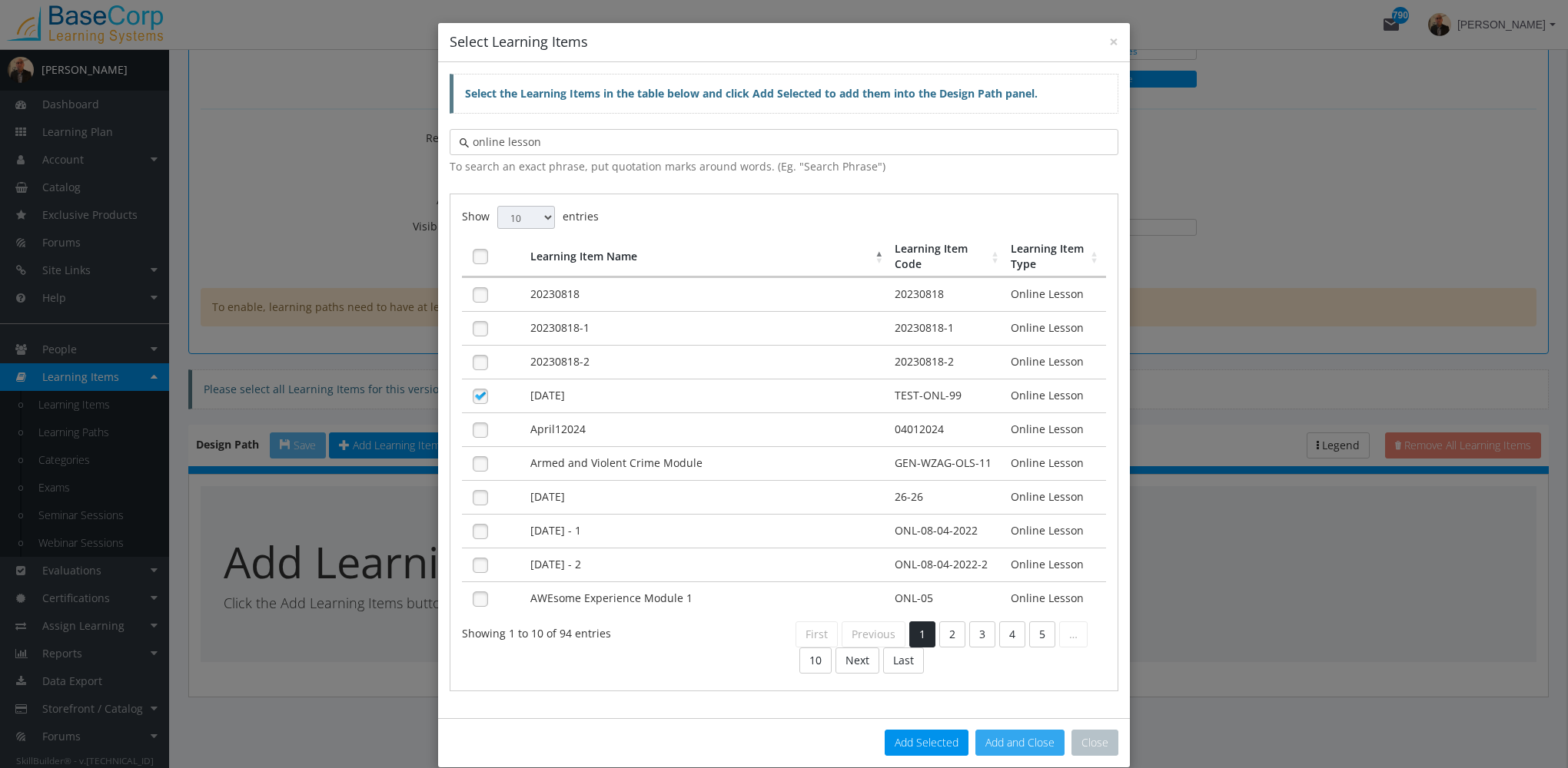
click at [1002, 738] on button "Add and Close" at bounding box center [1020, 743] width 89 height 26
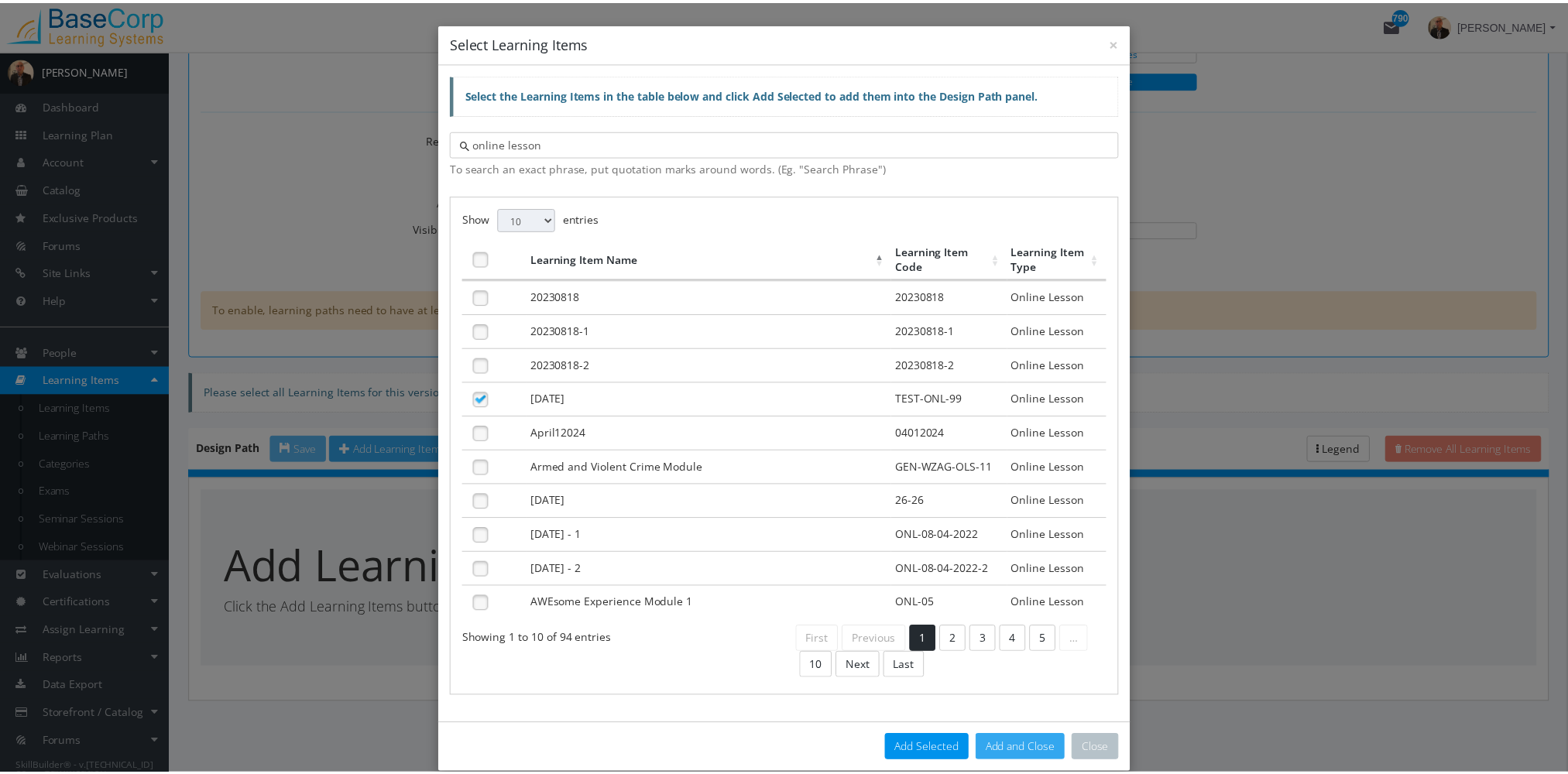
scroll to position [604, 0]
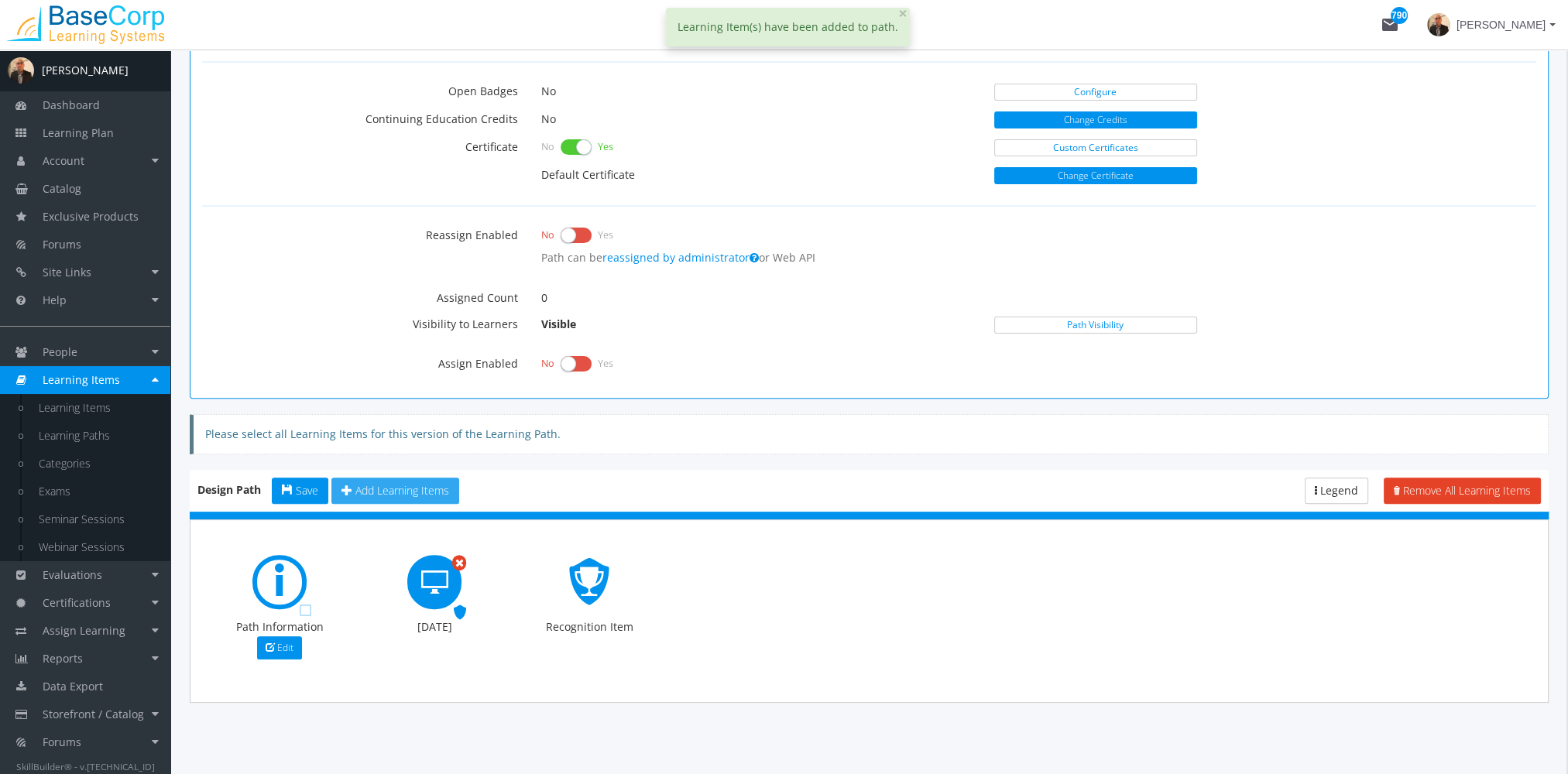
click at [405, 483] on span "Add Learning Items" at bounding box center [402, 490] width 94 height 15
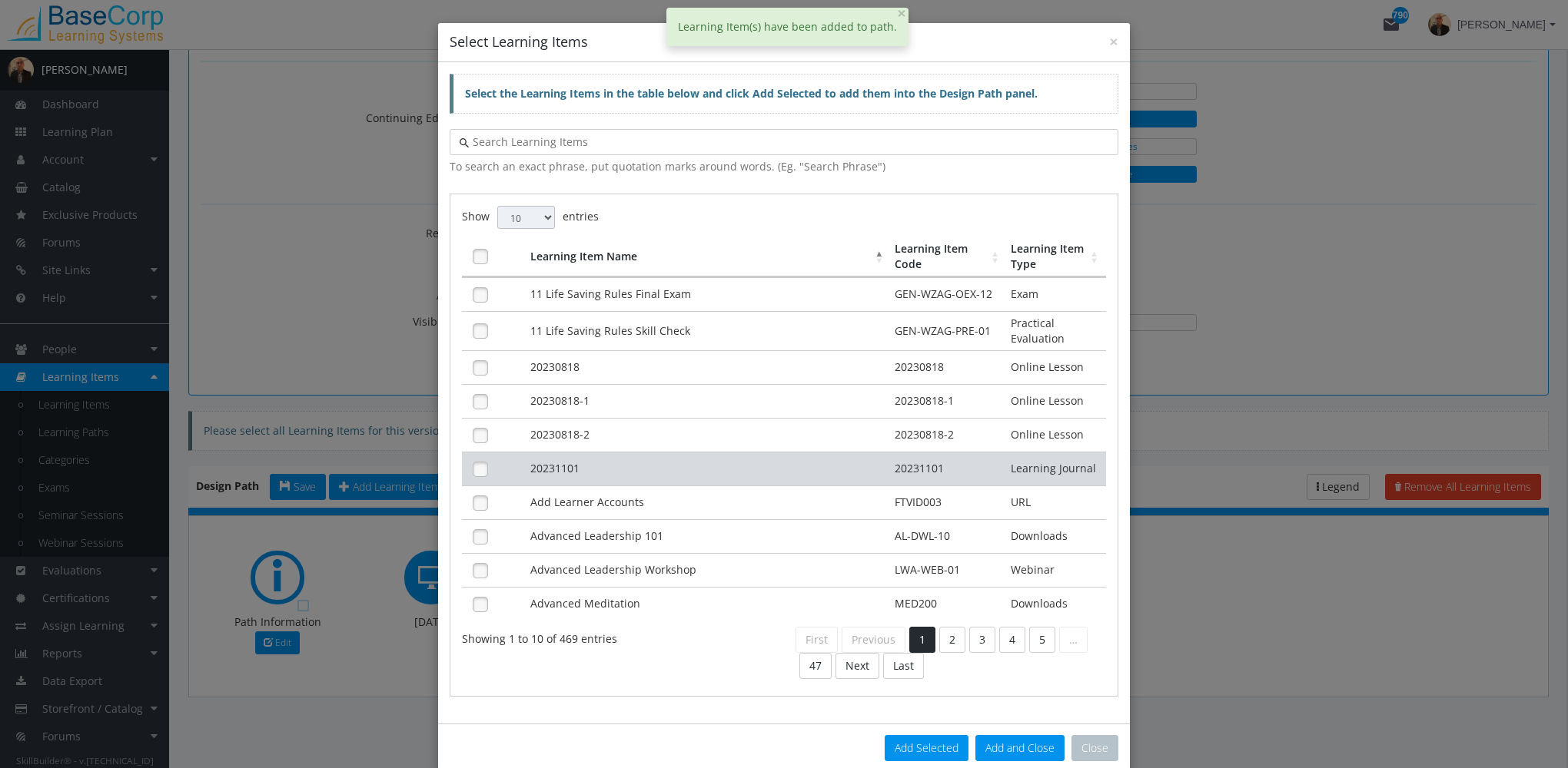
drag, startPoint x: 739, startPoint y: 460, endPoint x: 722, endPoint y: 469, distance: 19.2
click at [738, 459] on td "20231101" at bounding box center [709, 468] width 365 height 34
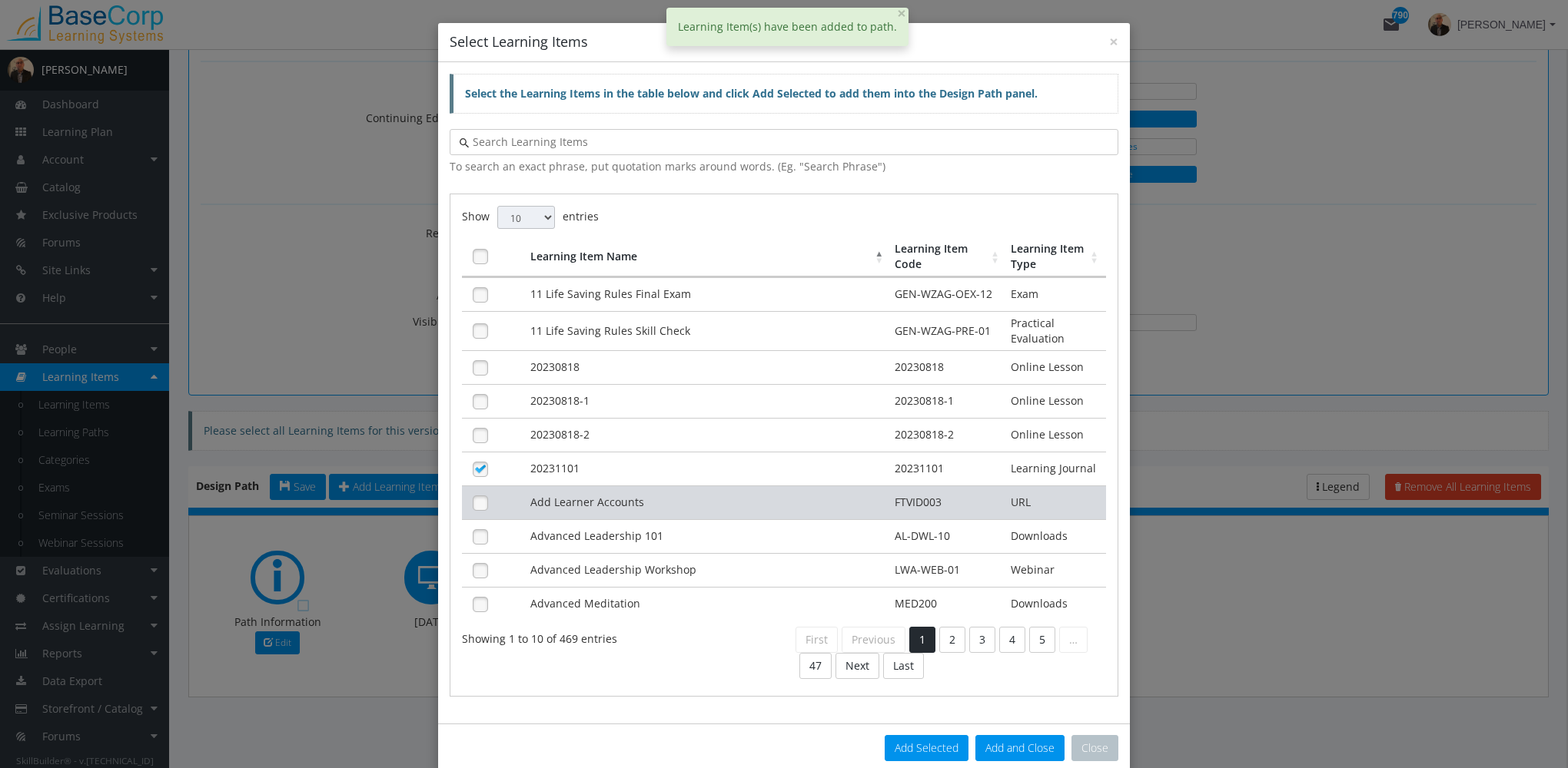
click at [696, 485] on td "Add Learner Accounts" at bounding box center [709, 502] width 365 height 34
click at [692, 491] on td "Add Learner Accounts" at bounding box center [709, 502] width 365 height 34
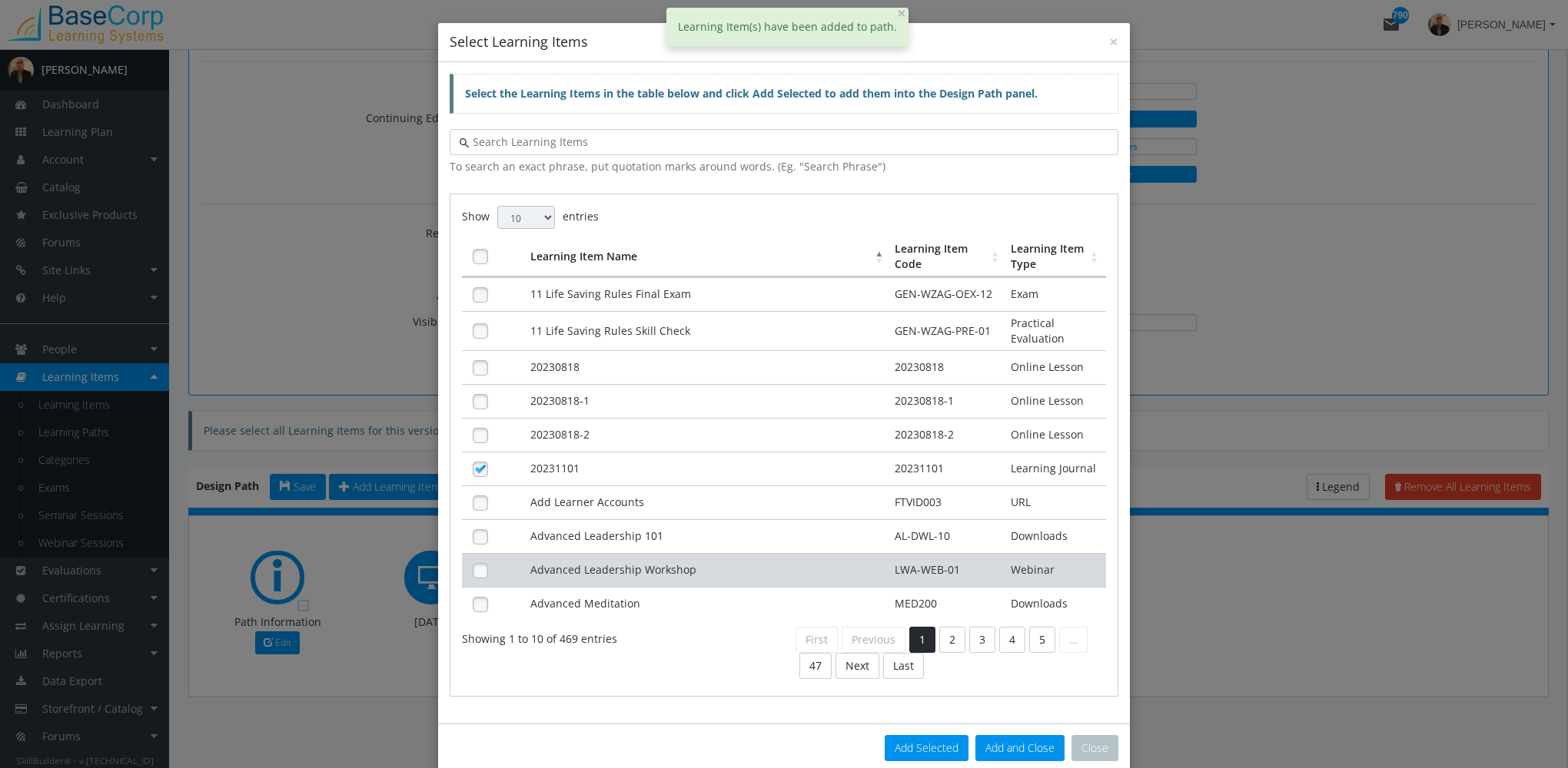
click at [687, 556] on td "Advanced Leadership Workshop" at bounding box center [709, 569] width 365 height 34
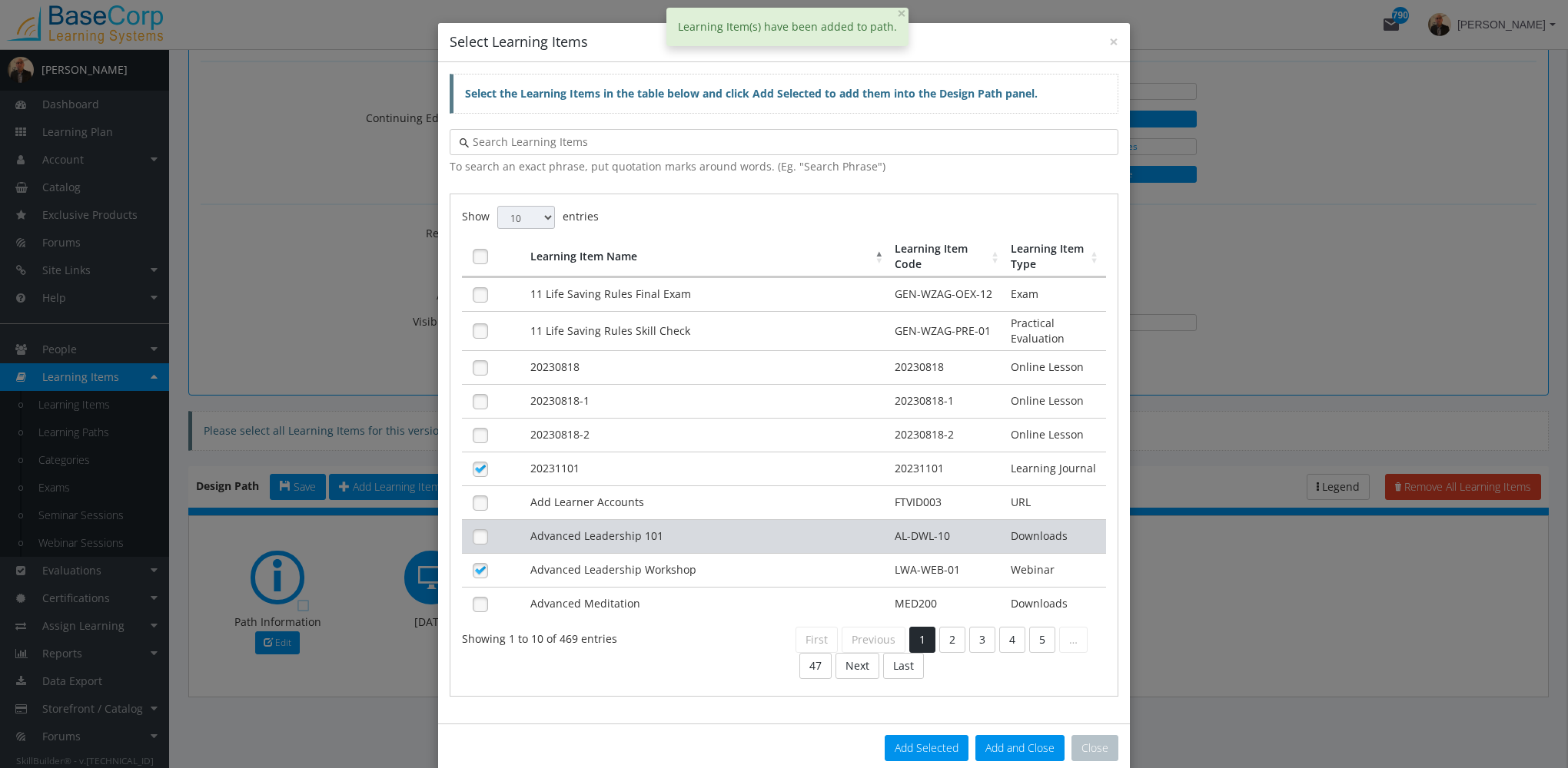
click at [668, 530] on td "Advanced Leadership 101" at bounding box center [709, 536] width 365 height 34
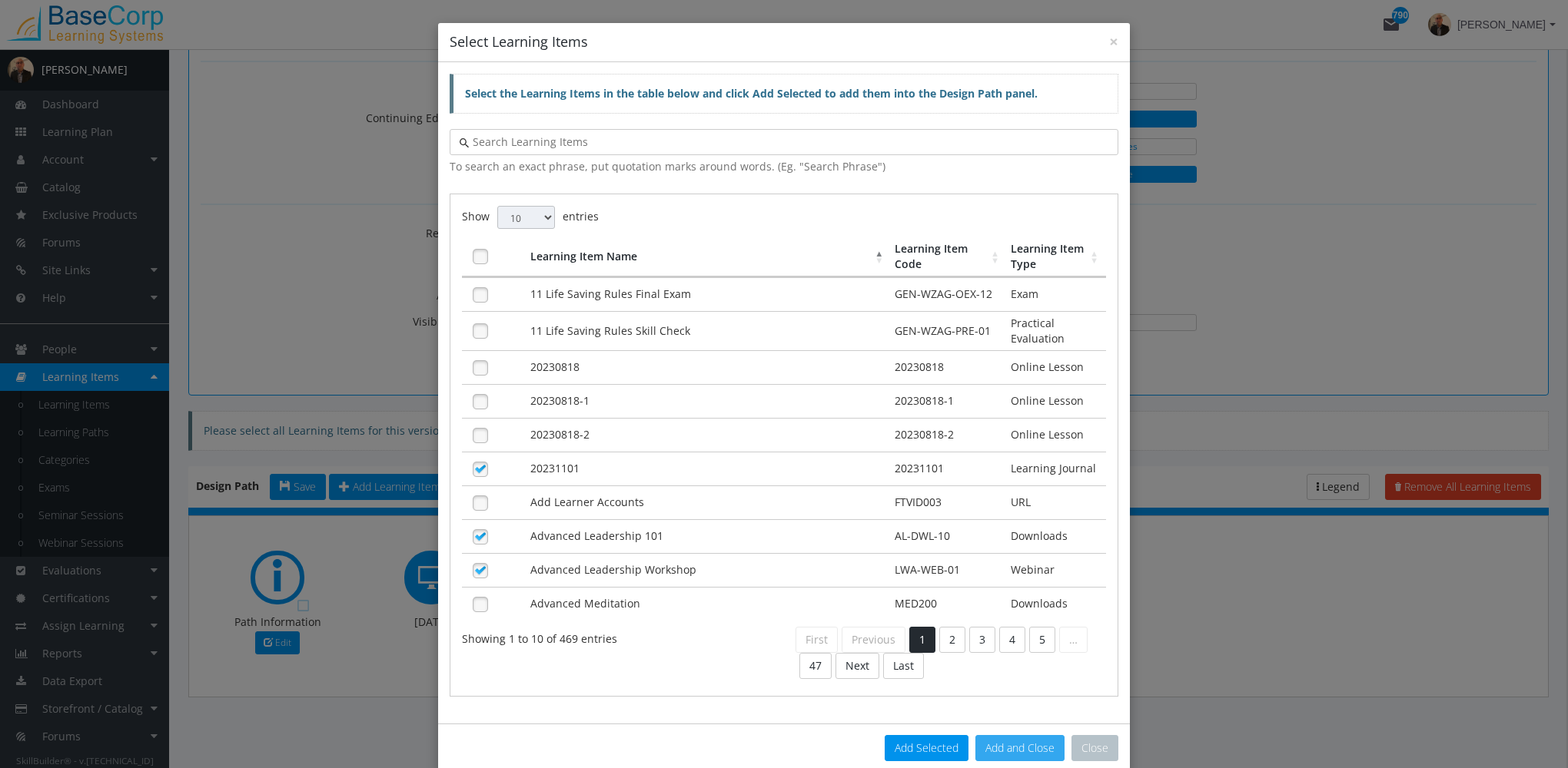
drag, startPoint x: 1010, startPoint y: 735, endPoint x: 1001, endPoint y: 726, distance: 12.7
click at [1013, 738] on button "Add and Close" at bounding box center [1020, 748] width 89 height 26
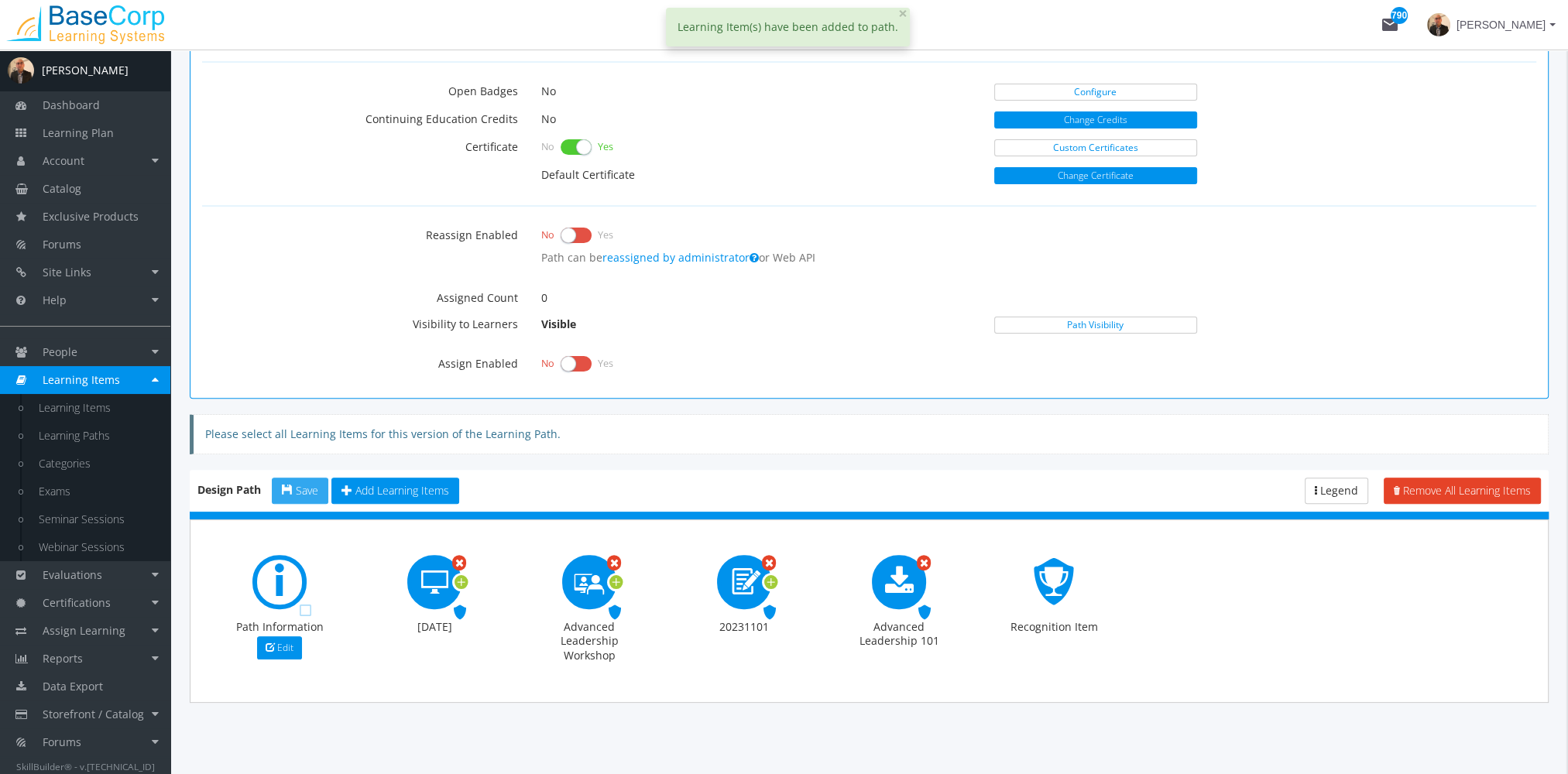
click at [313, 494] on button "Save" at bounding box center [300, 491] width 57 height 26
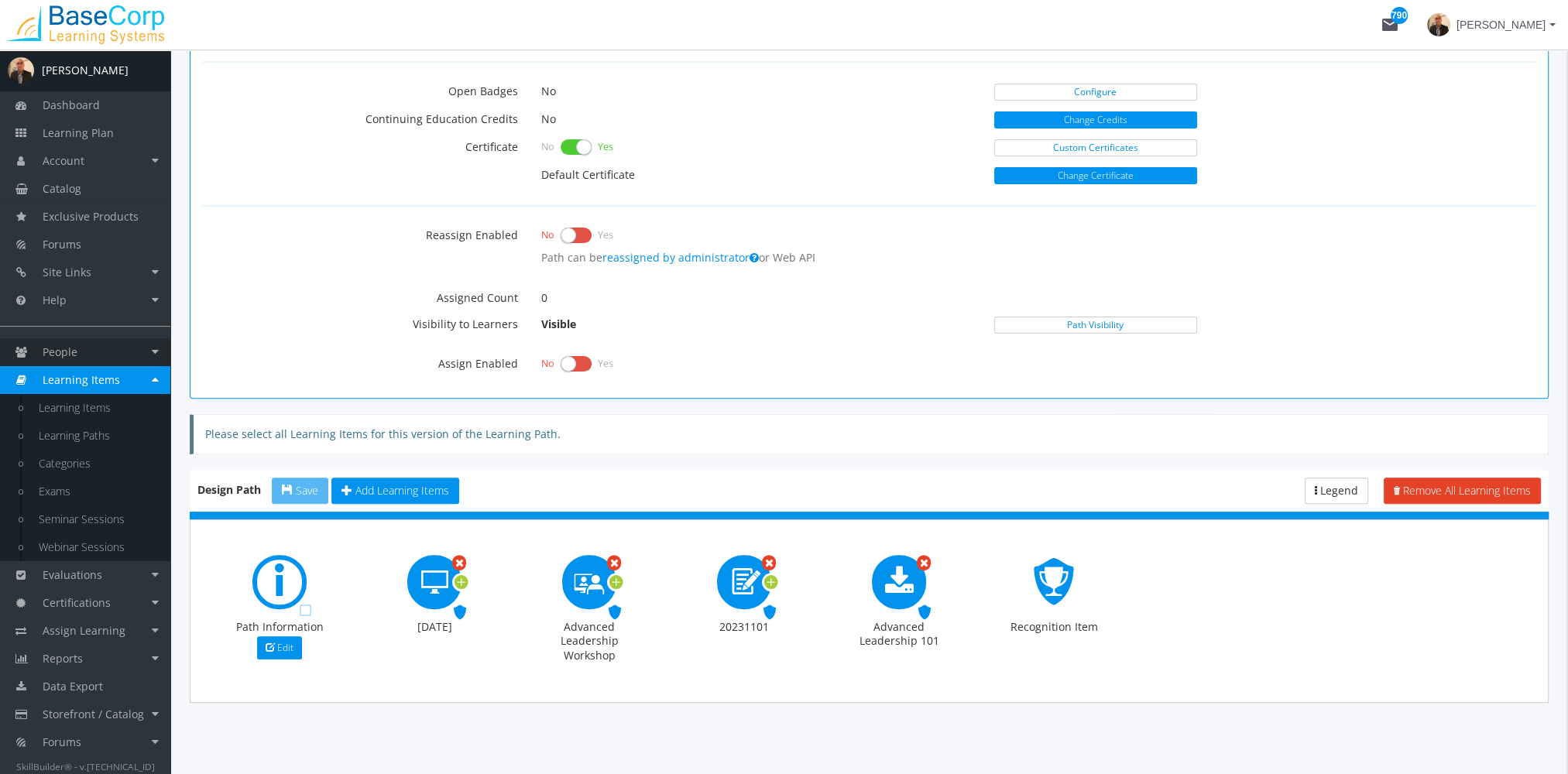
click at [90, 352] on link "People" at bounding box center [85, 352] width 170 height 28
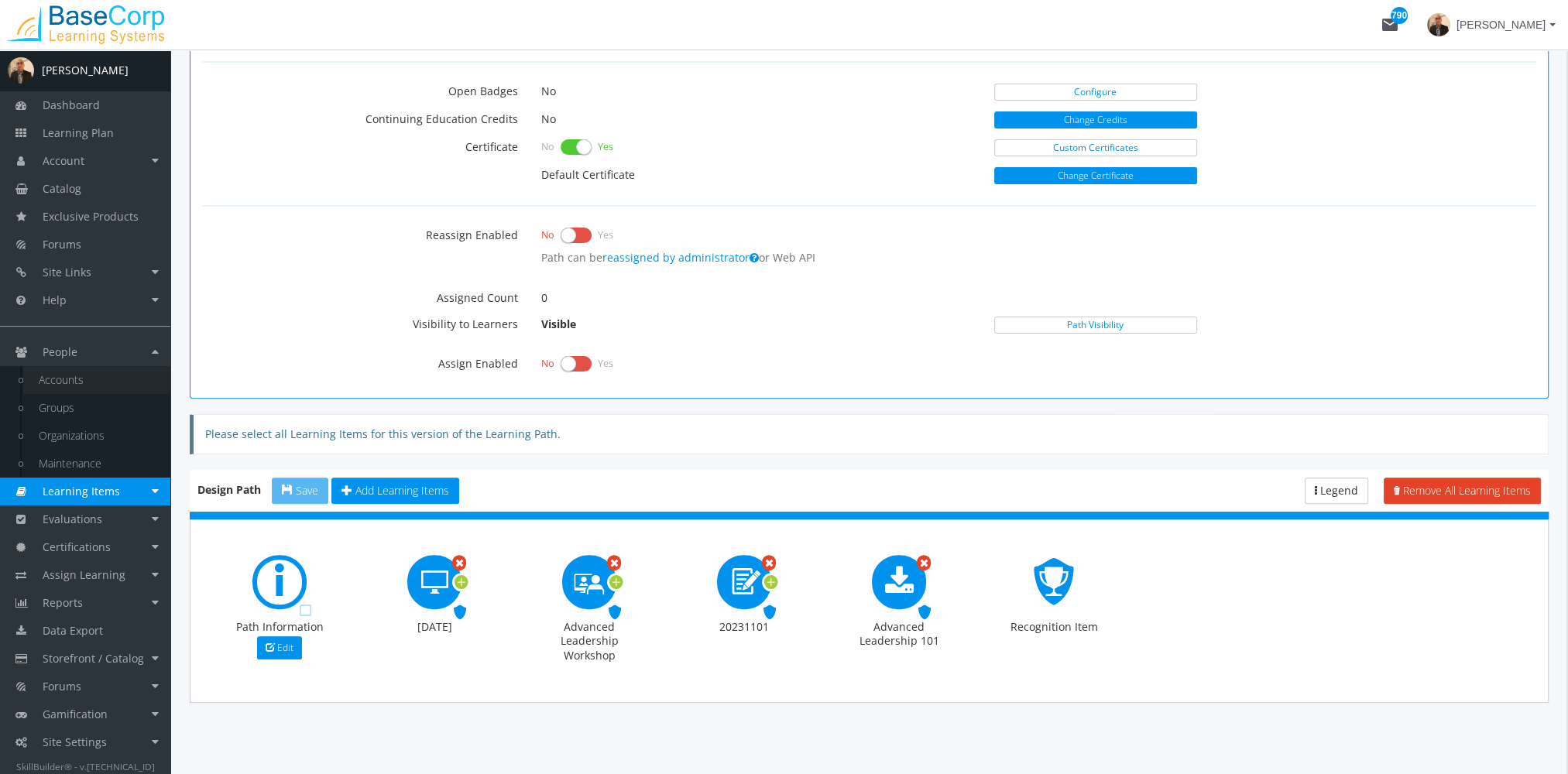
click at [90, 373] on link "Accounts" at bounding box center [97, 380] width 147 height 28
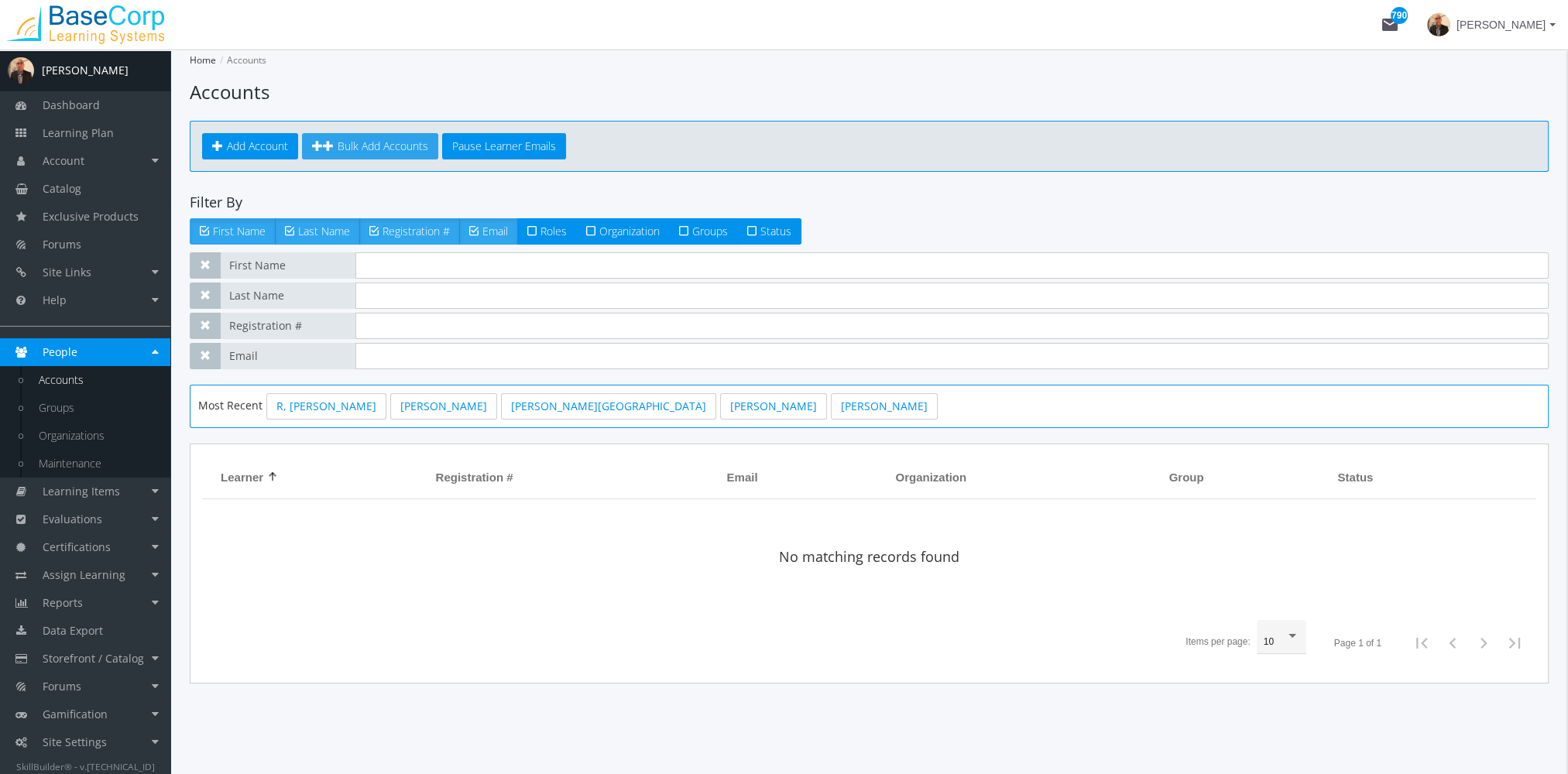
click at [378, 147] on span "Bulk Add Accounts" at bounding box center [383, 146] width 91 height 15
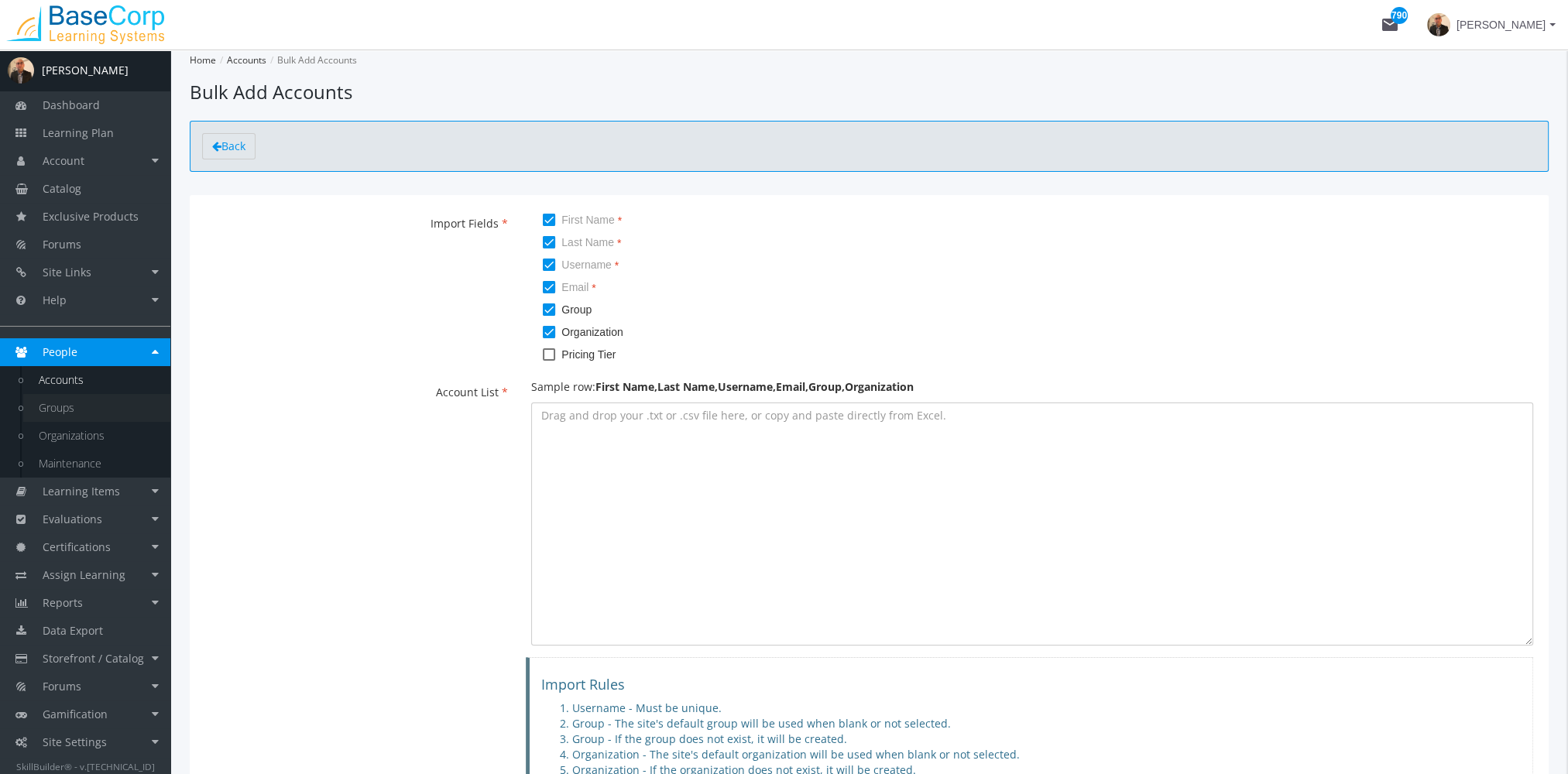
click at [84, 412] on link "Groups" at bounding box center [97, 408] width 147 height 28
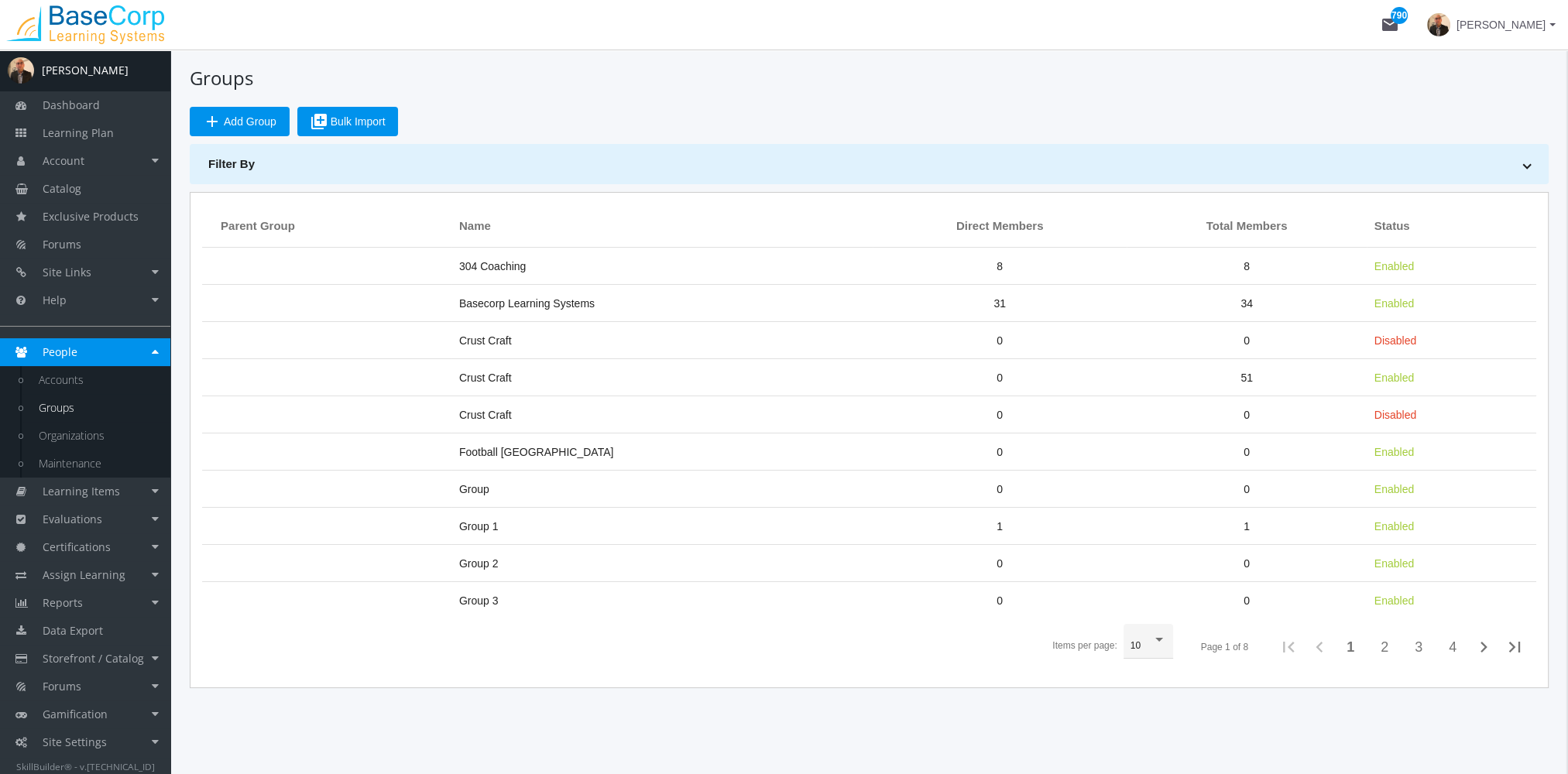
click at [343, 126] on span "library_add Bulk Import" at bounding box center [347, 121] width 76 height 28
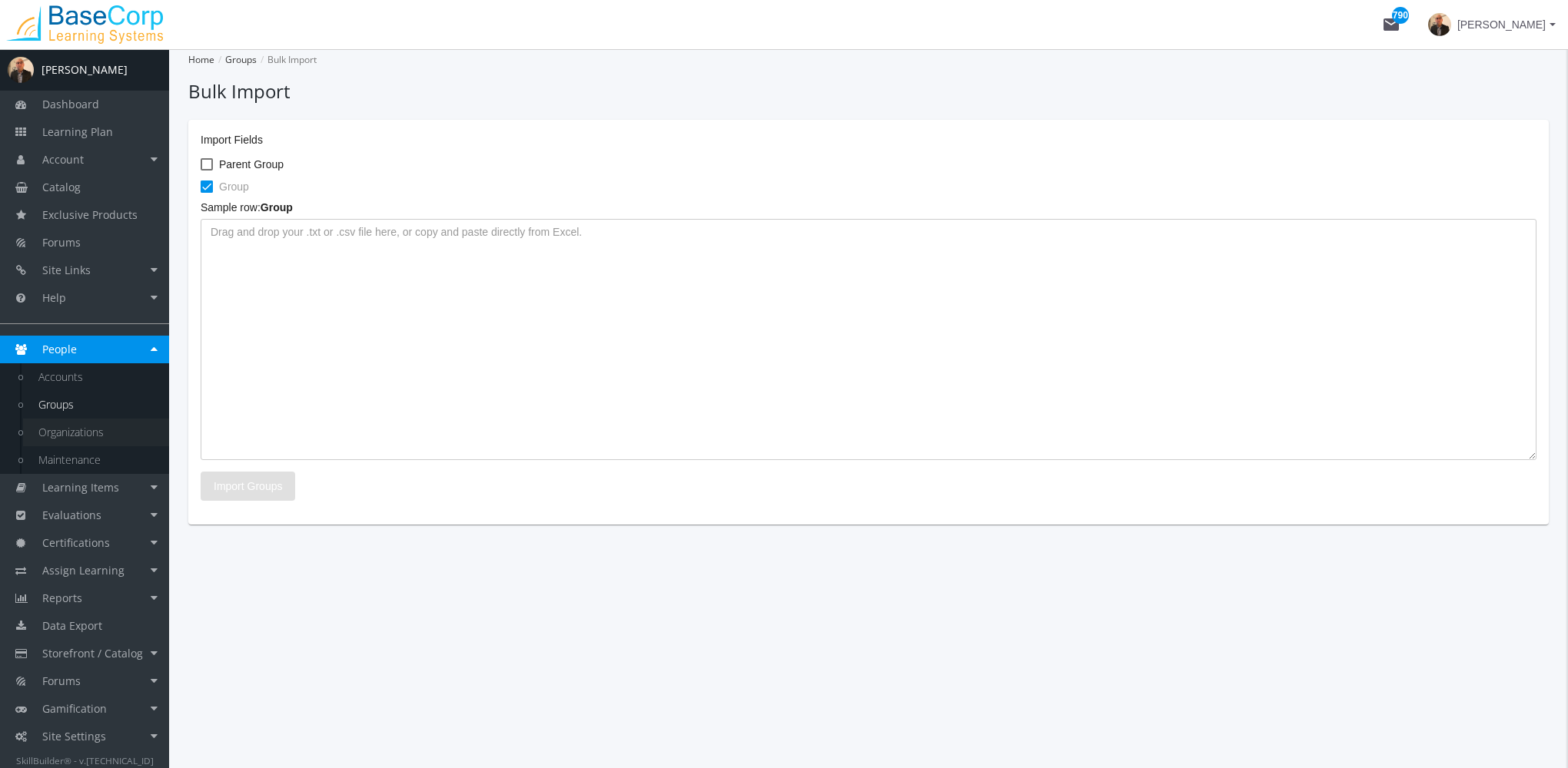
click at [107, 432] on link "Organizations" at bounding box center [96, 433] width 146 height 28
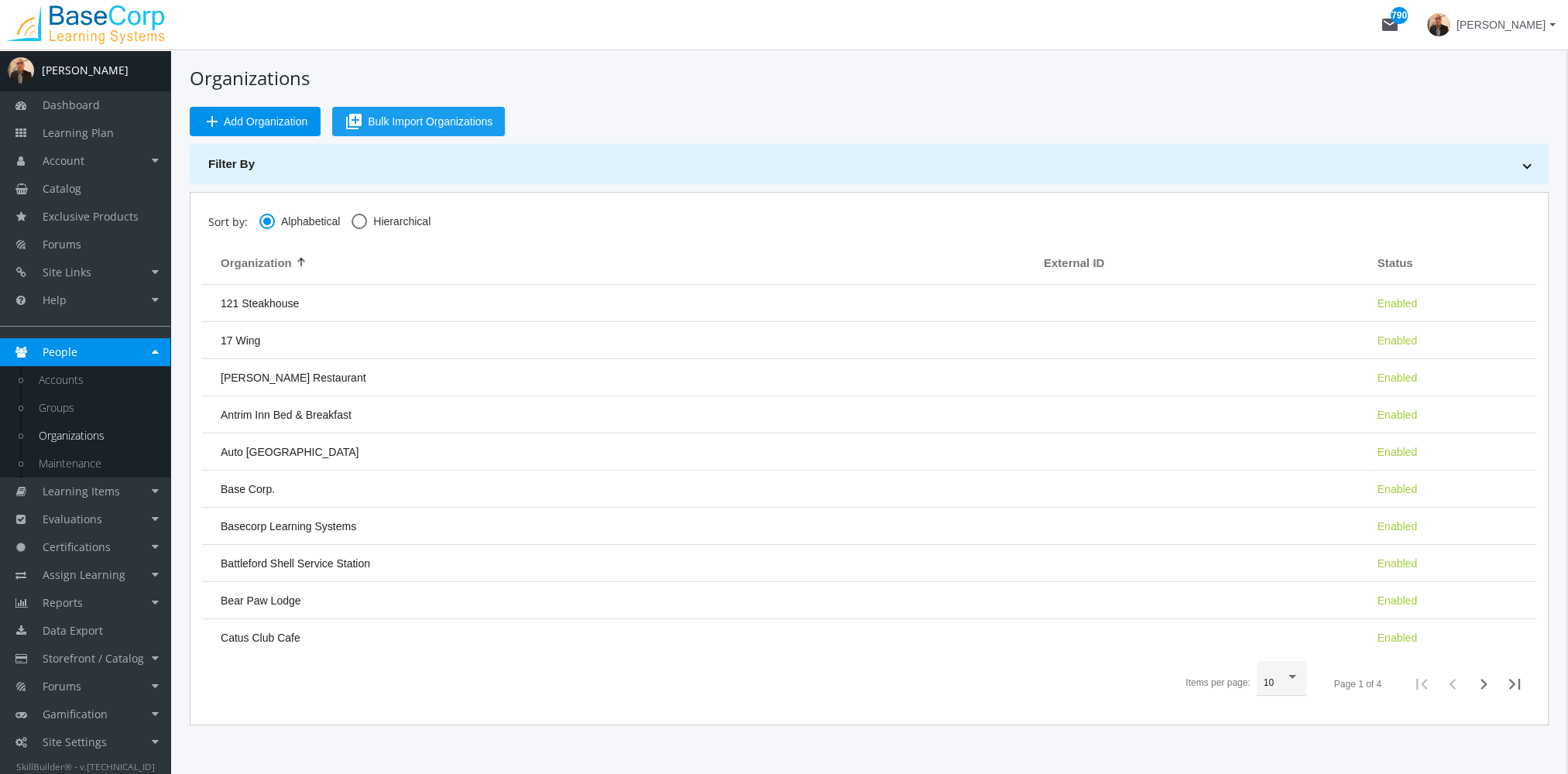
click at [405, 123] on span "Bulk Import Organizations" at bounding box center [430, 121] width 125 height 28
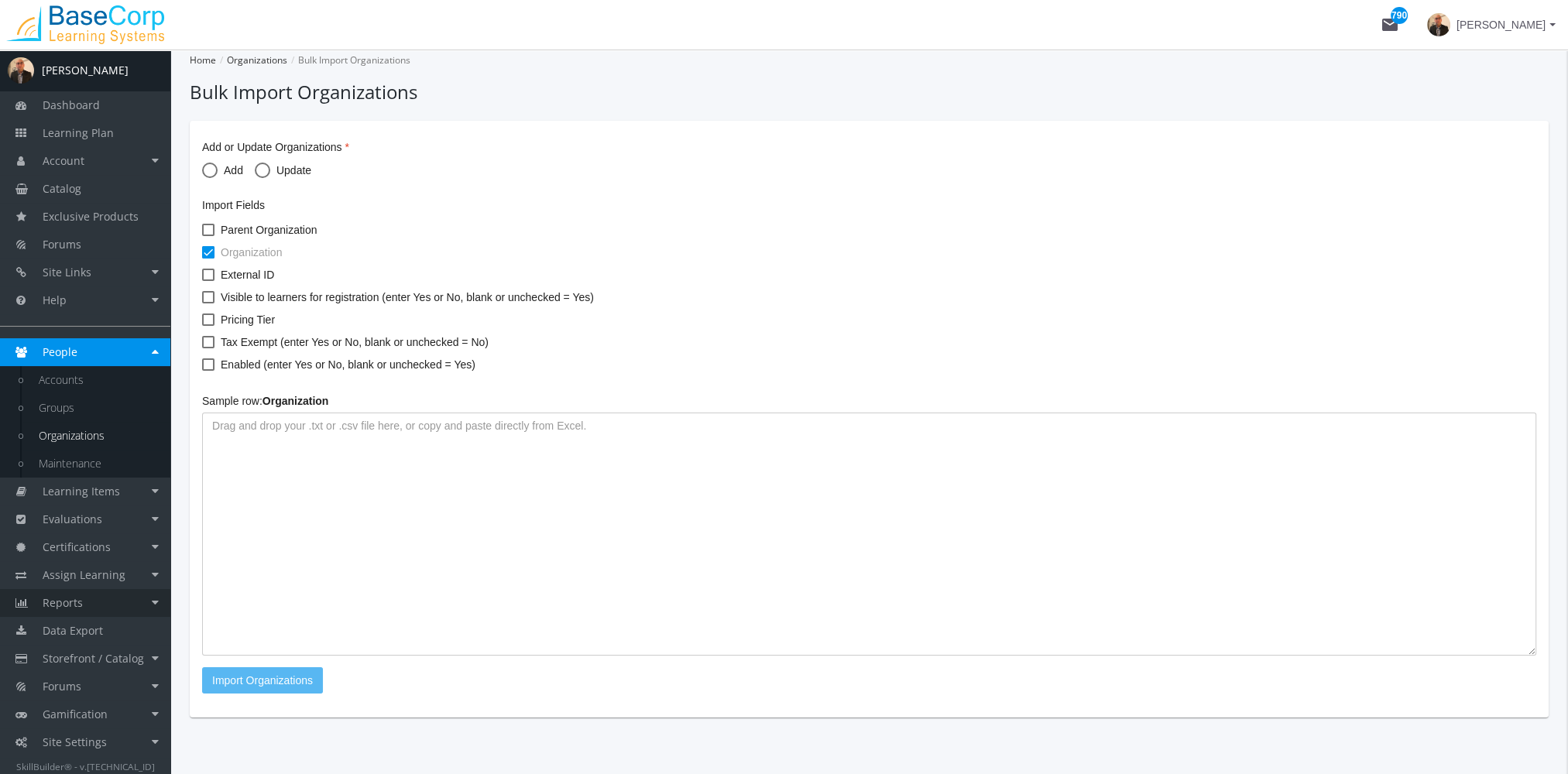
click at [106, 604] on link "Reports" at bounding box center [85, 603] width 170 height 28
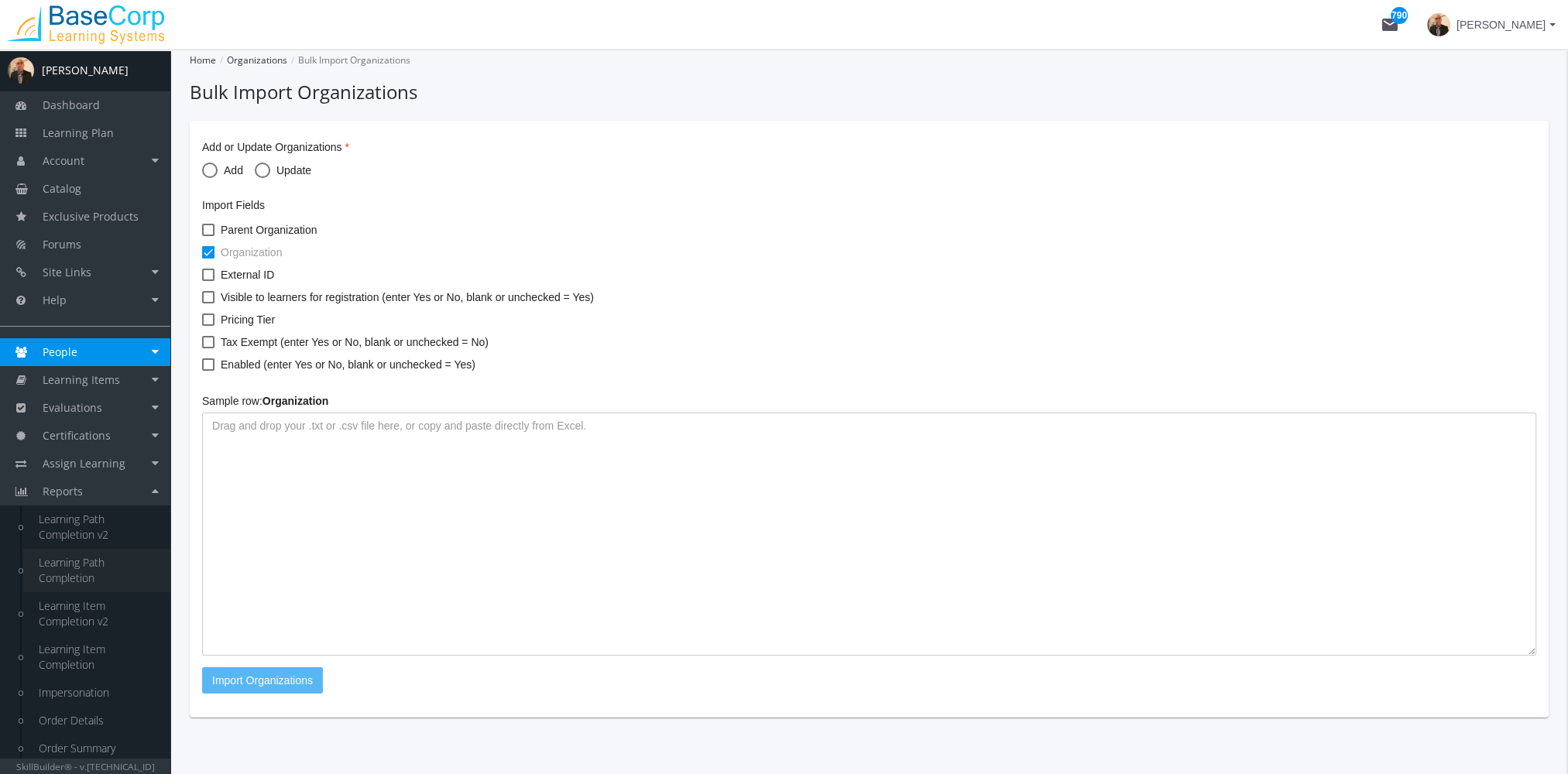
click at [102, 576] on link "Learning Path Completion" at bounding box center [97, 570] width 147 height 44
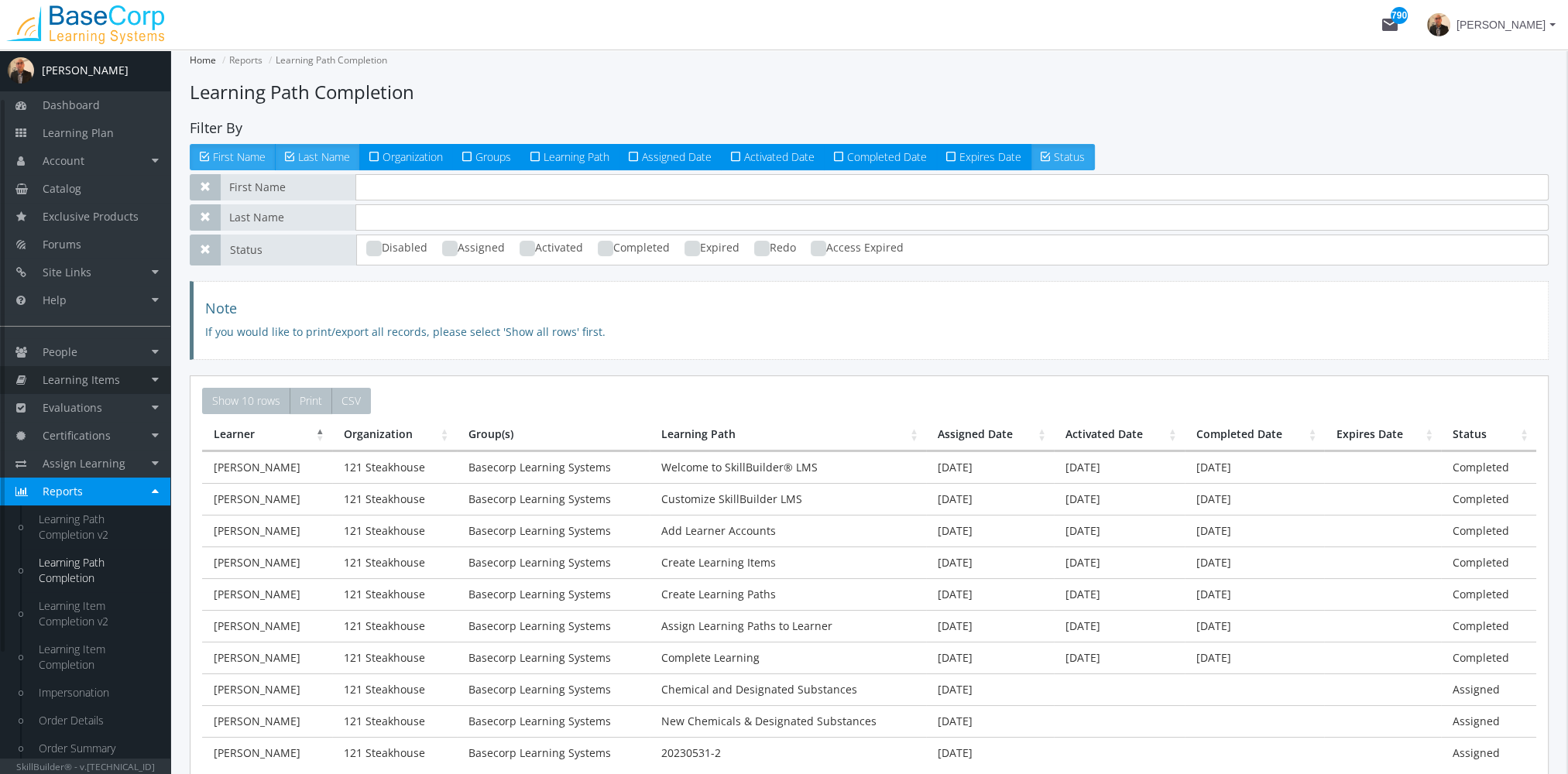
click at [108, 372] on span "Learning Items" at bounding box center [81, 379] width 78 height 15
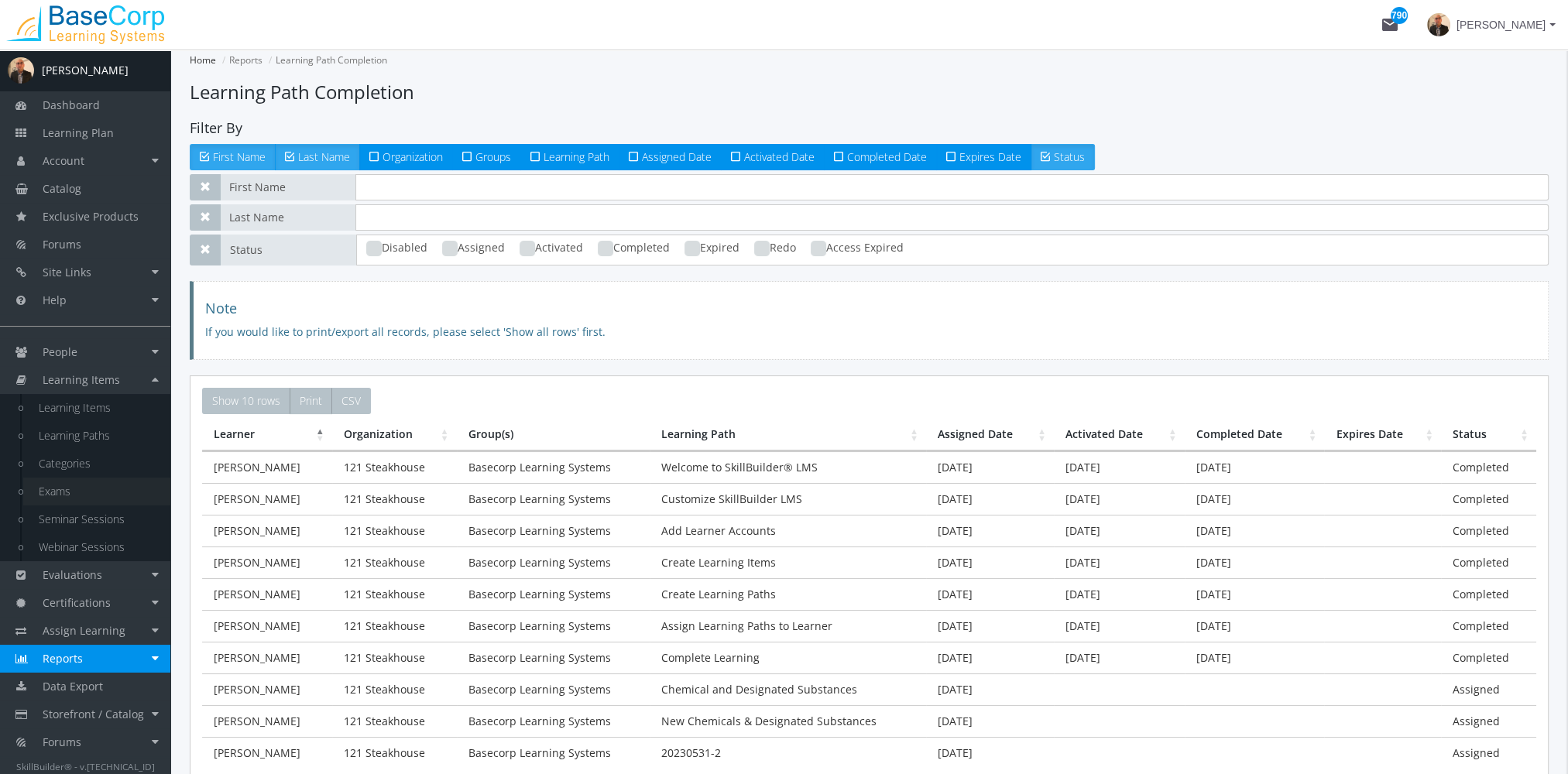
click at [84, 491] on link "Exams" at bounding box center [97, 492] width 147 height 28
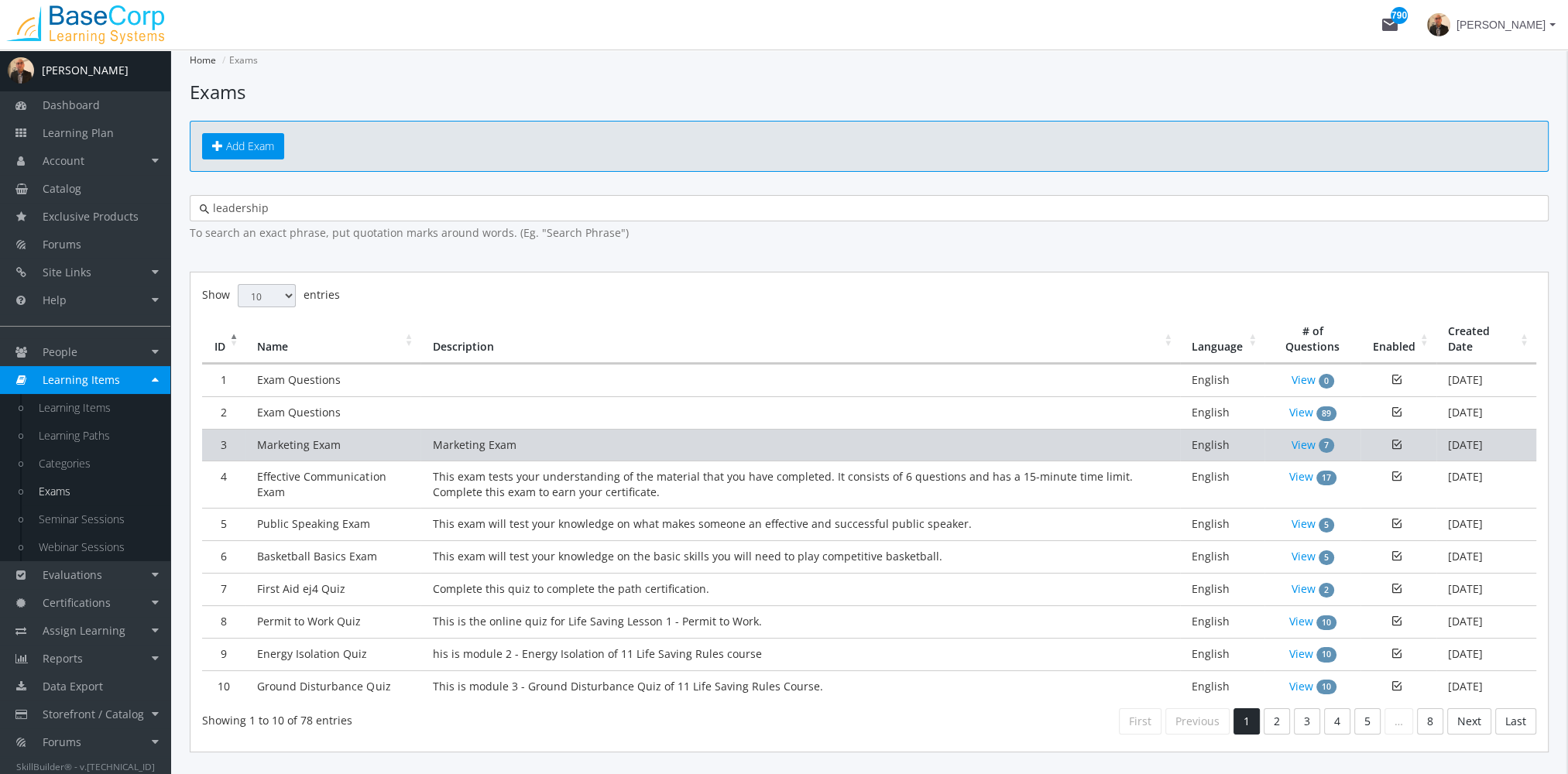
click at [406, 437] on td "Marketing Exam" at bounding box center [333, 445] width 175 height 32
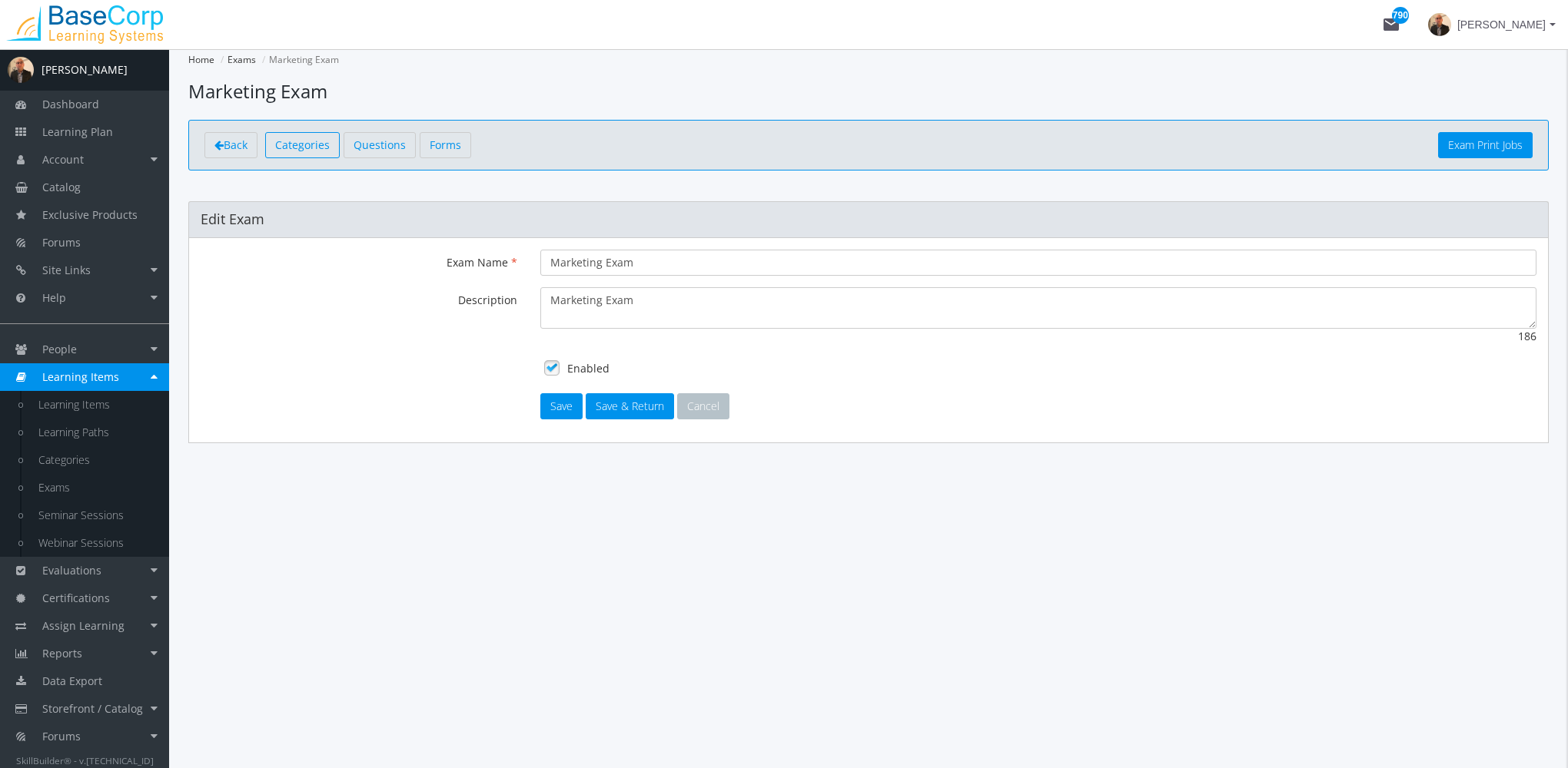
click at [312, 143] on span "Categories" at bounding box center [302, 145] width 55 height 15
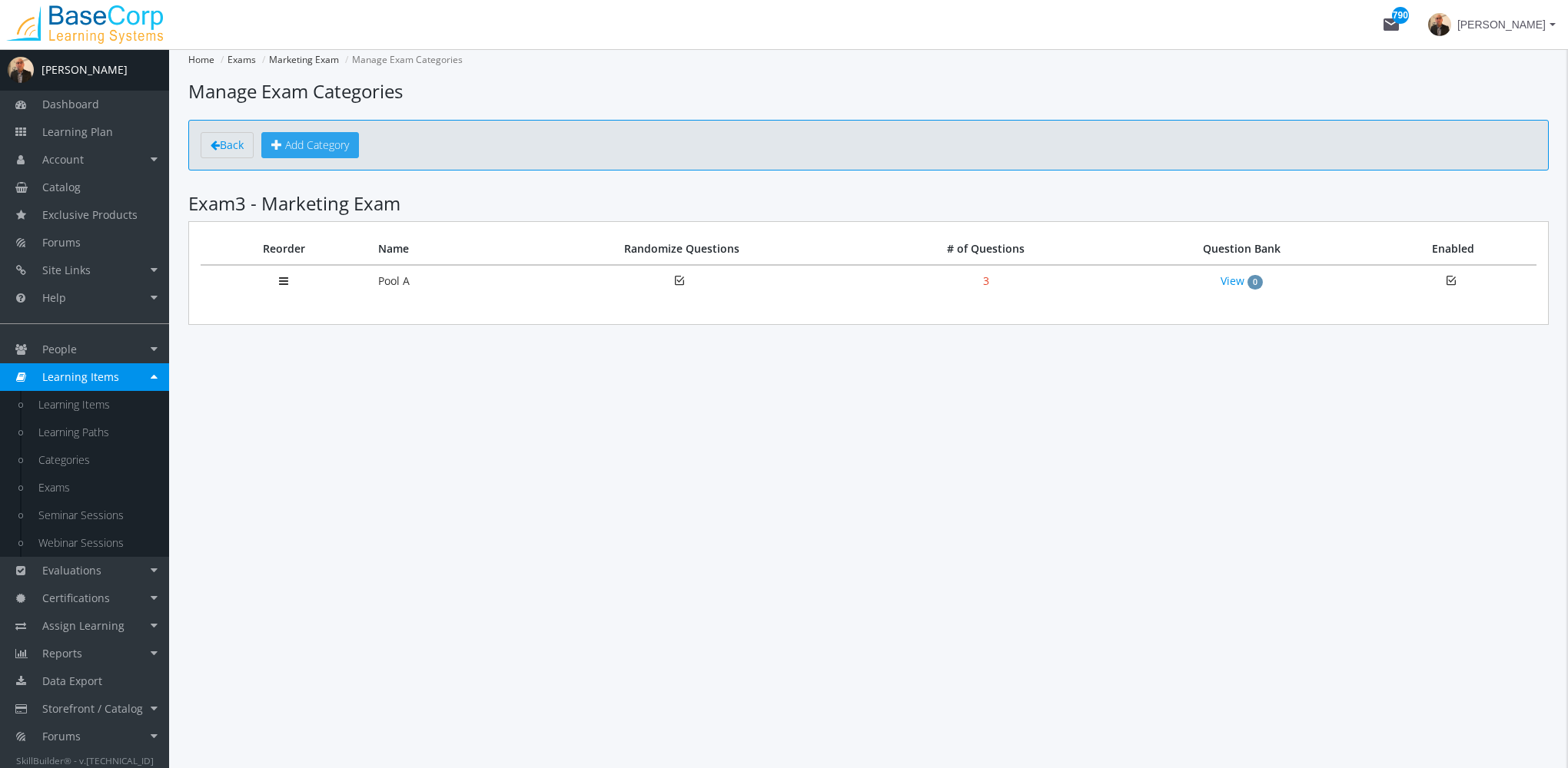
click at [315, 145] on span "Add Category" at bounding box center [317, 145] width 64 height 15
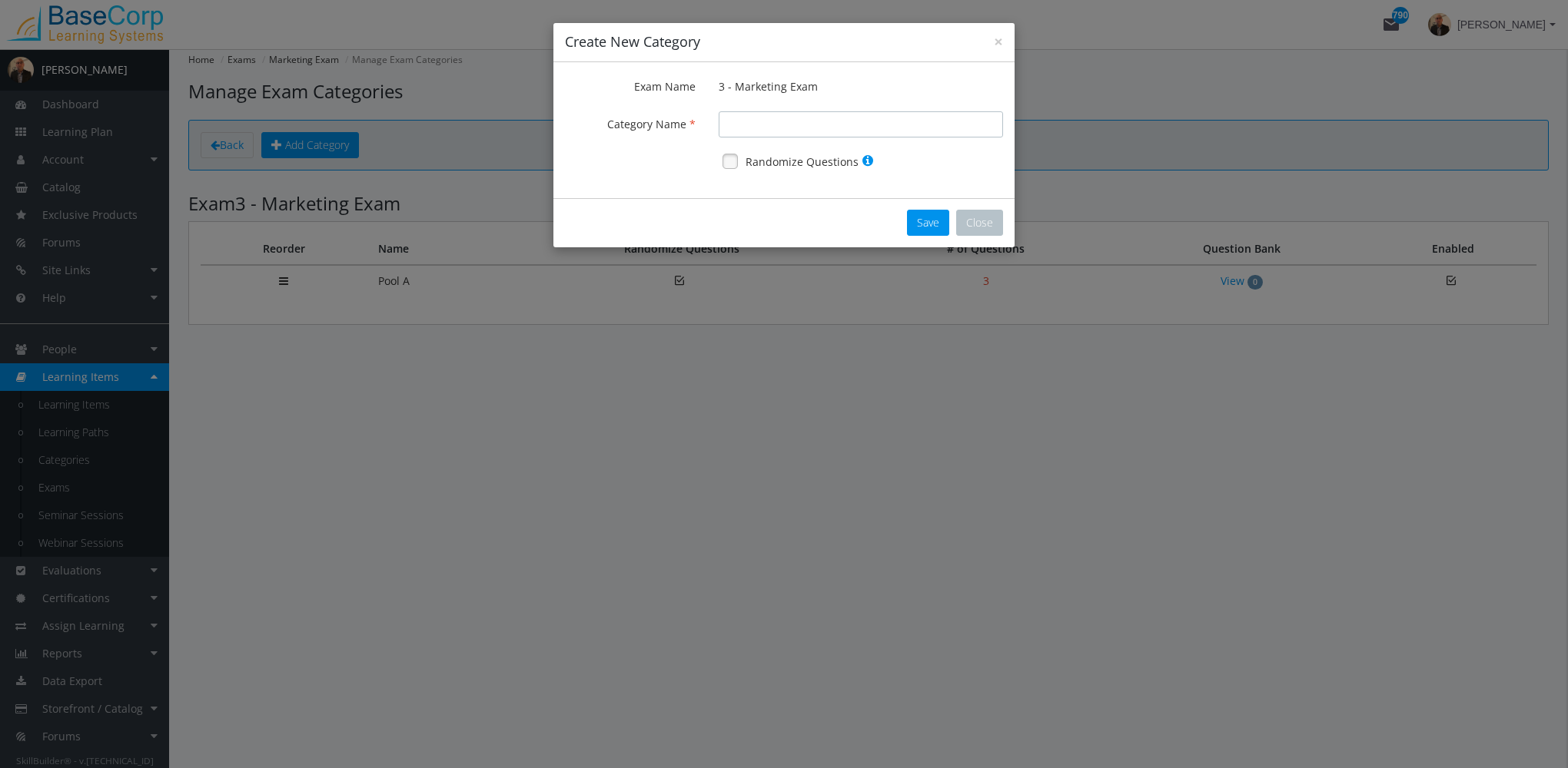
click at [767, 129] on input "Exam Name" at bounding box center [861, 124] width 284 height 26
type input "A"
type input "Pool a"
click at [728, 159] on link at bounding box center [730, 161] width 23 height 23
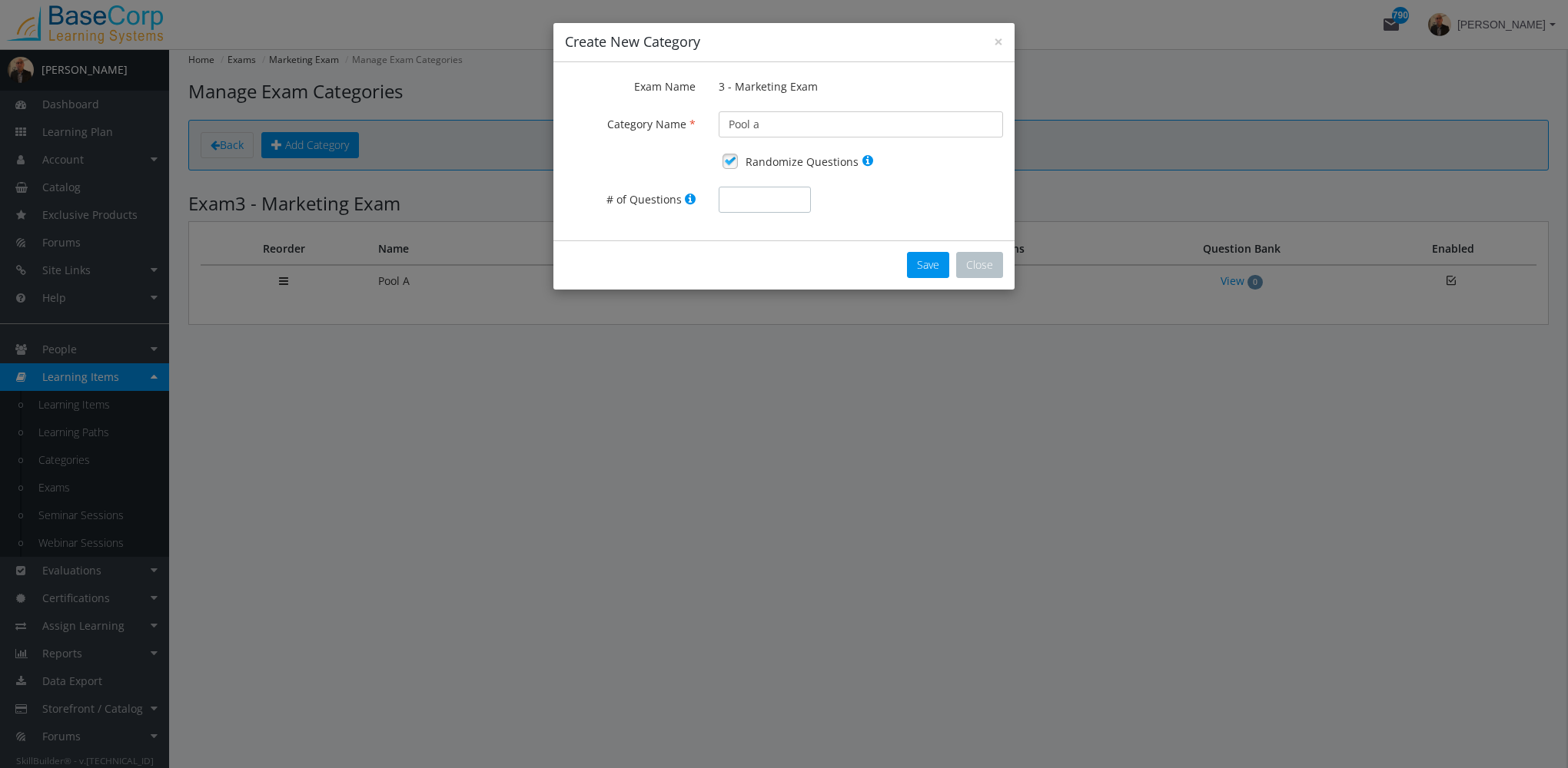
click at [768, 205] on input "# of Questions" at bounding box center [765, 199] width 92 height 26
type input "3"
click at [781, 132] on input "Pool a" at bounding box center [861, 124] width 284 height 26
type input "Pool b"
click at [768, 199] on input "3" at bounding box center [765, 199] width 92 height 26
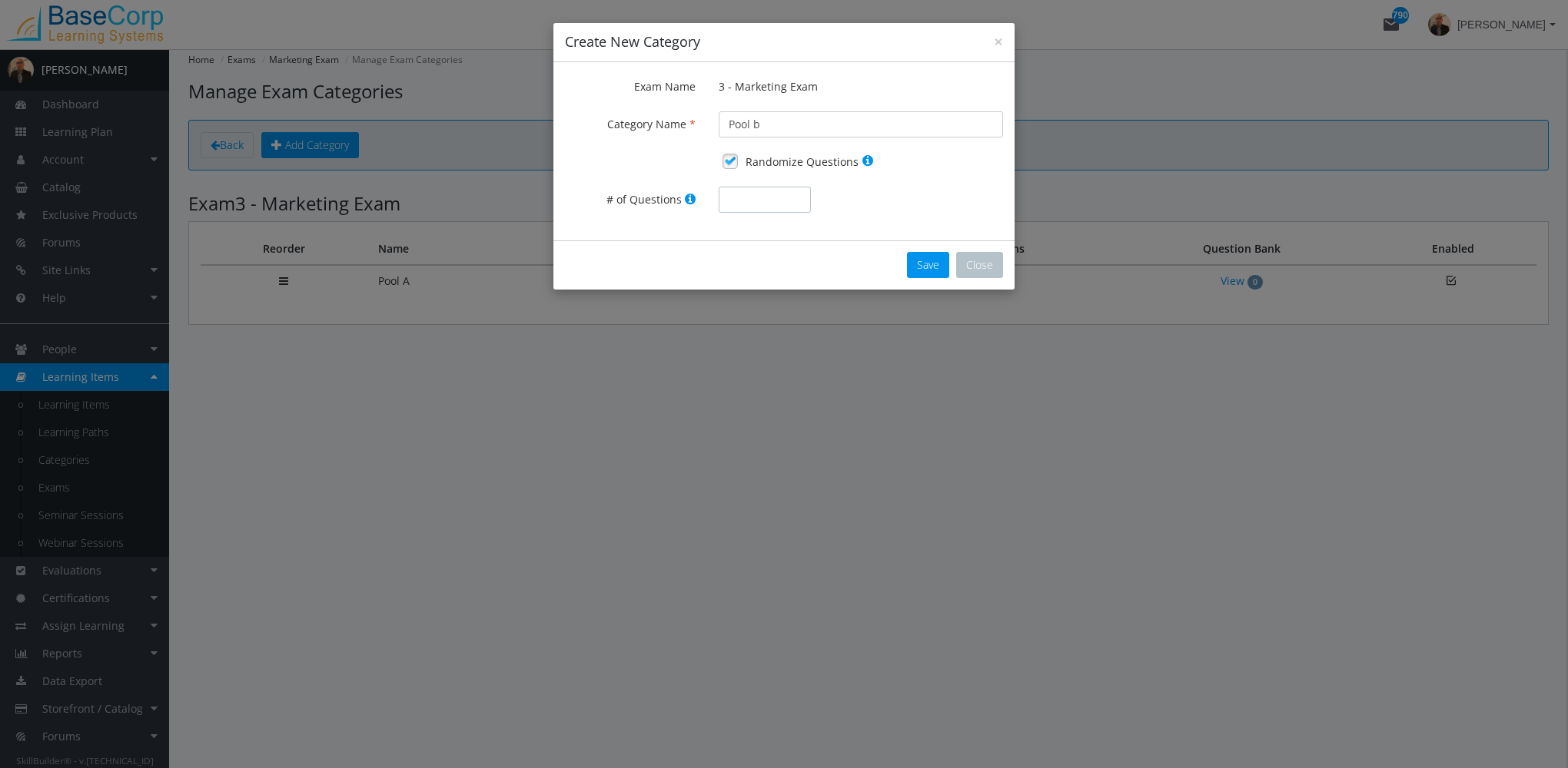
type input "9"
click at [808, 125] on input "Pool b" at bounding box center [861, 124] width 284 height 26
type input "Pool c"
click at [778, 201] on input "# of Questions" at bounding box center [765, 199] width 92 height 26
type input "25"
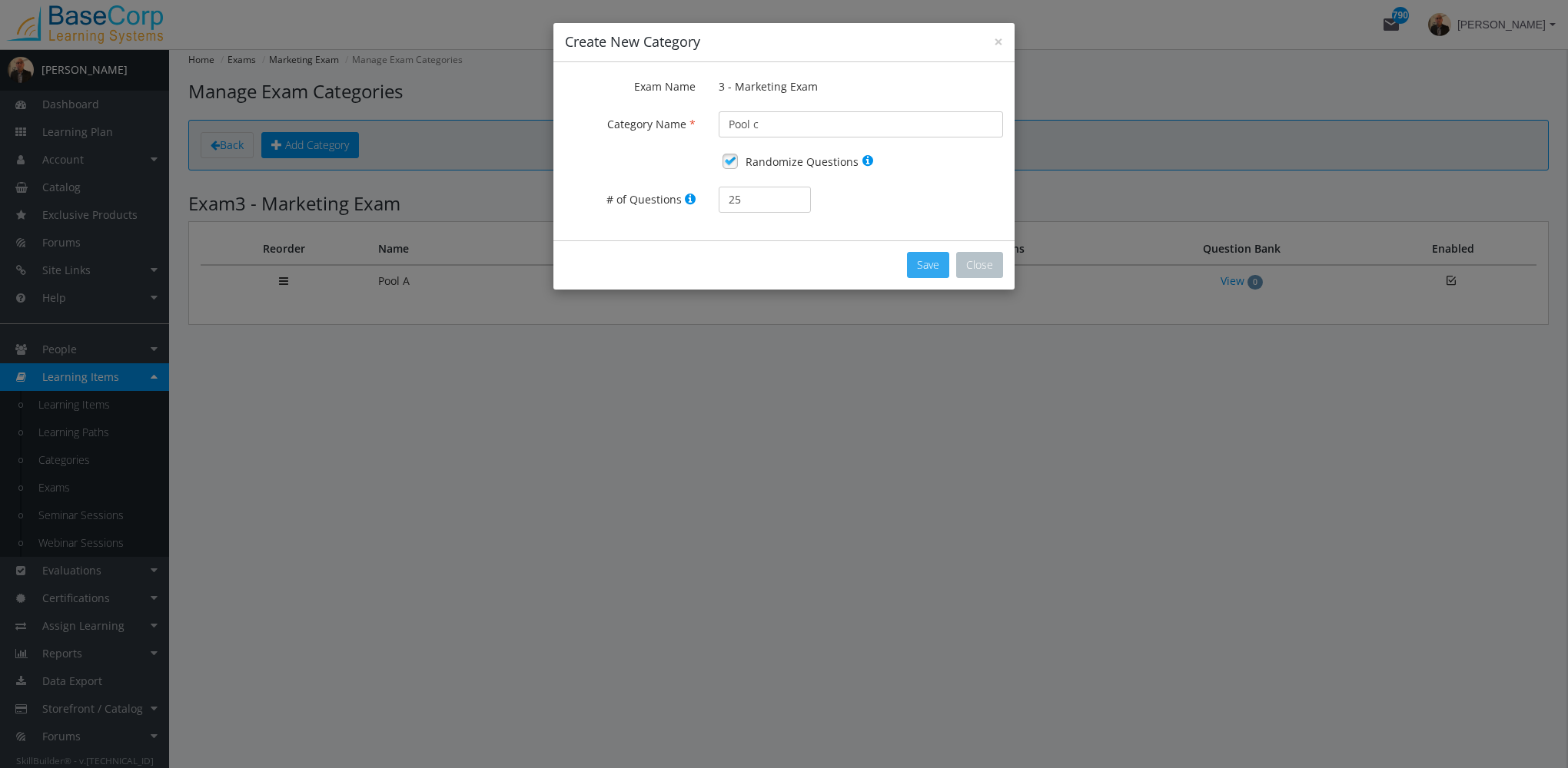
click at [935, 258] on button "Save" at bounding box center [928, 265] width 42 height 26
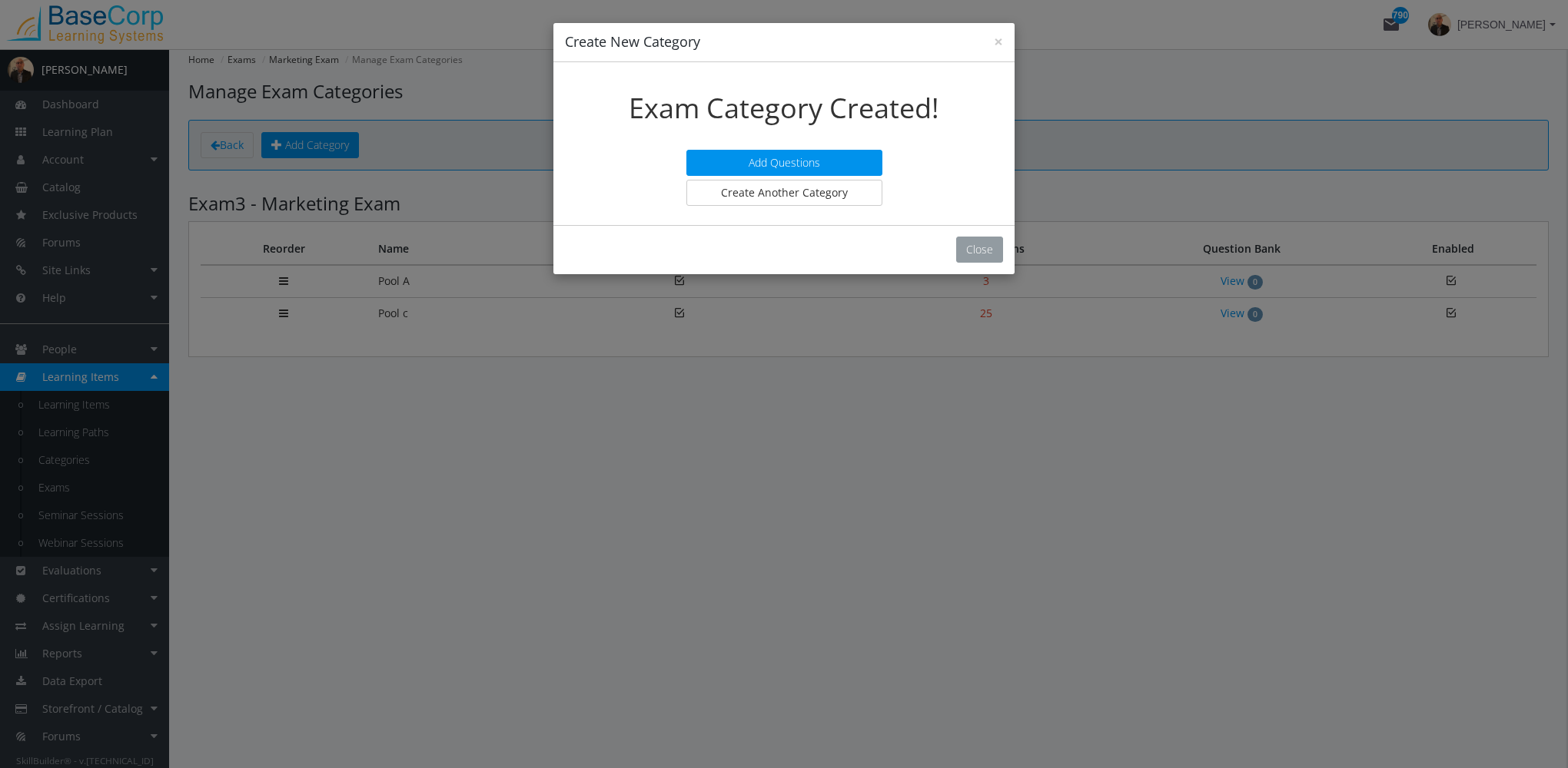
click at [977, 246] on button "Close" at bounding box center [979, 250] width 47 height 26
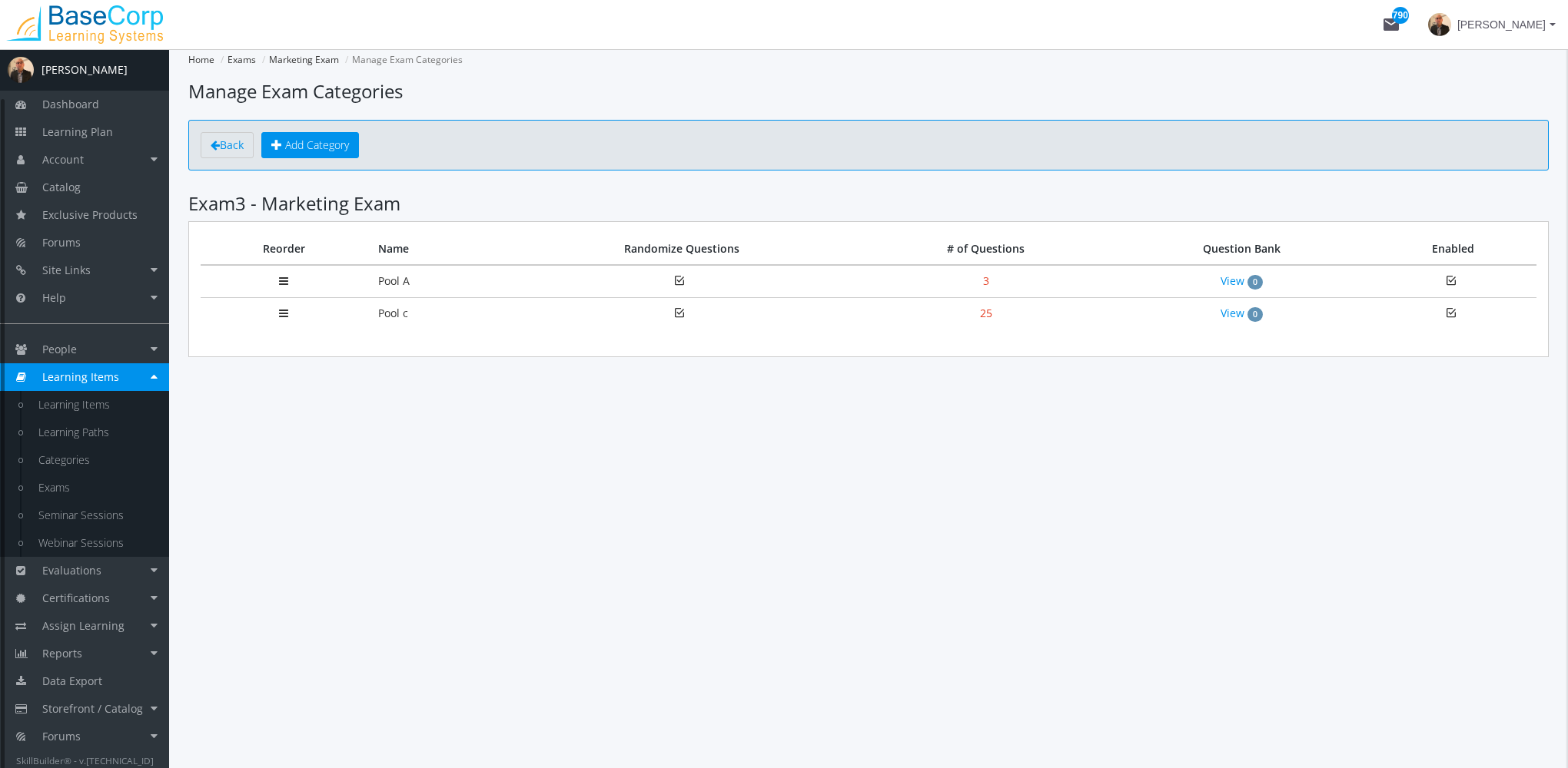
click at [114, 379] on span "Learning Items" at bounding box center [81, 376] width 77 height 15
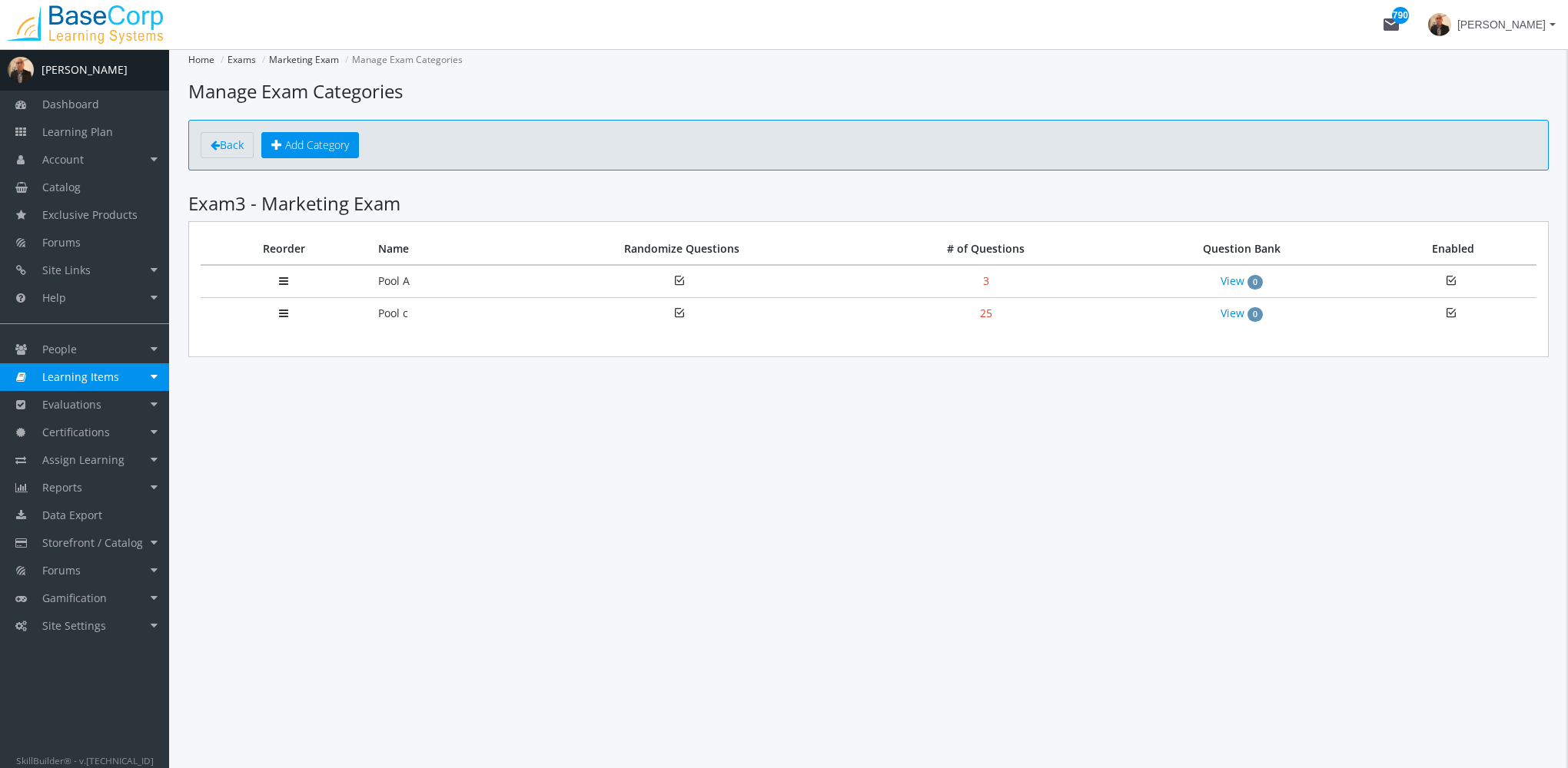
click at [118, 378] on link "Learning Items" at bounding box center [84, 377] width 169 height 28
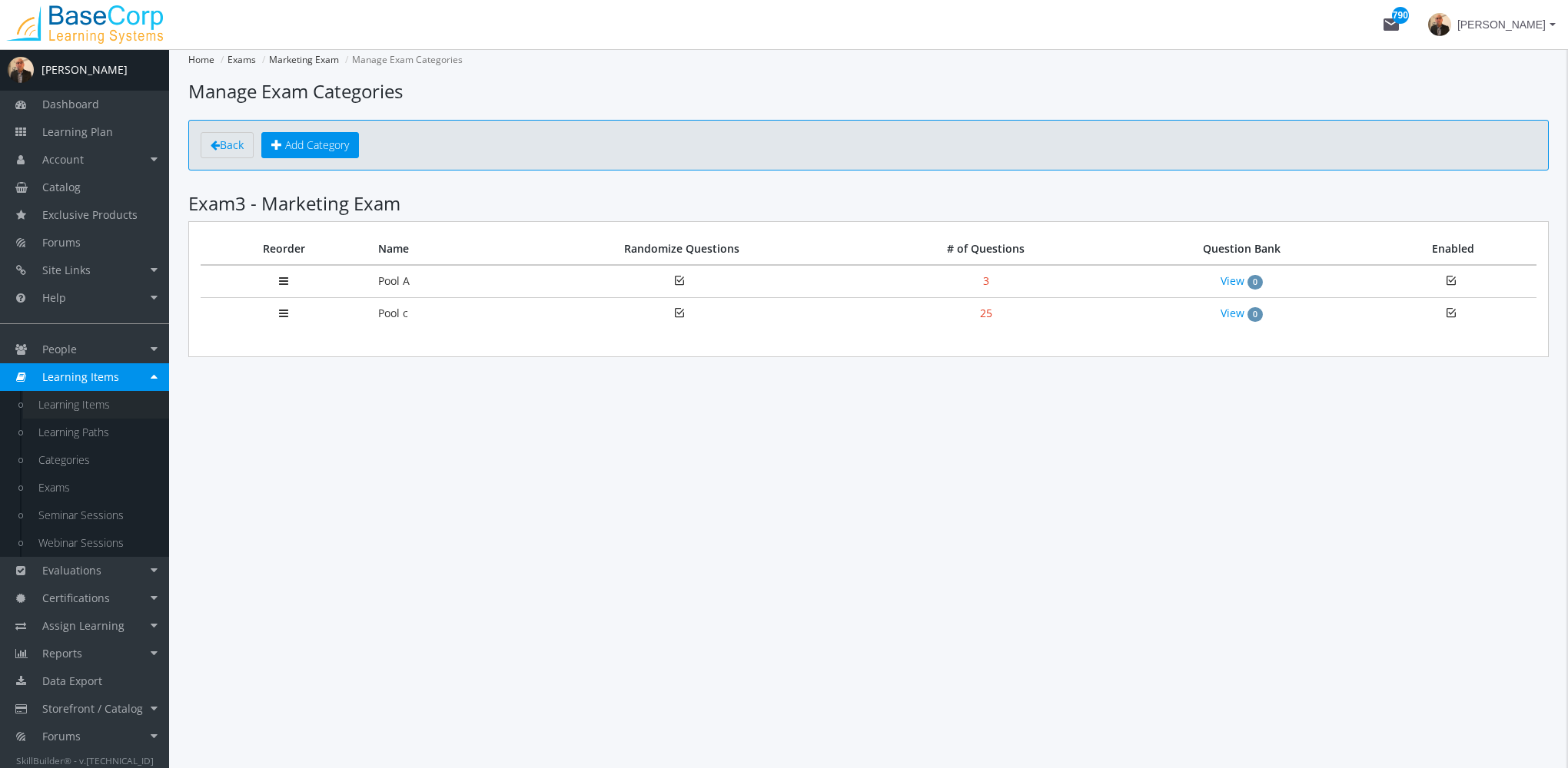
click at [110, 410] on link "Learning Items" at bounding box center [96, 405] width 146 height 28
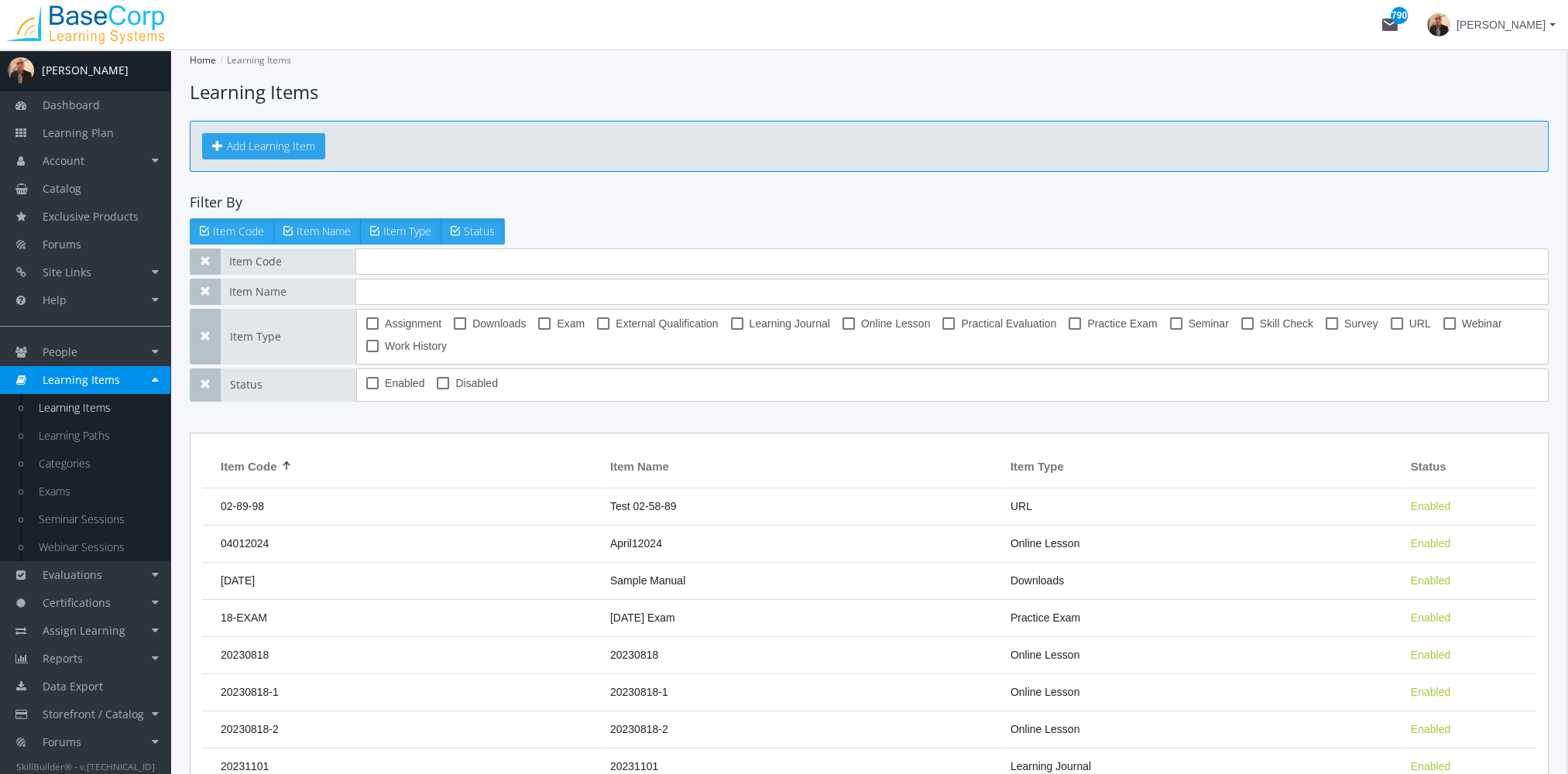
click at [260, 142] on button "Add Learning Item" at bounding box center [263, 146] width 123 height 26
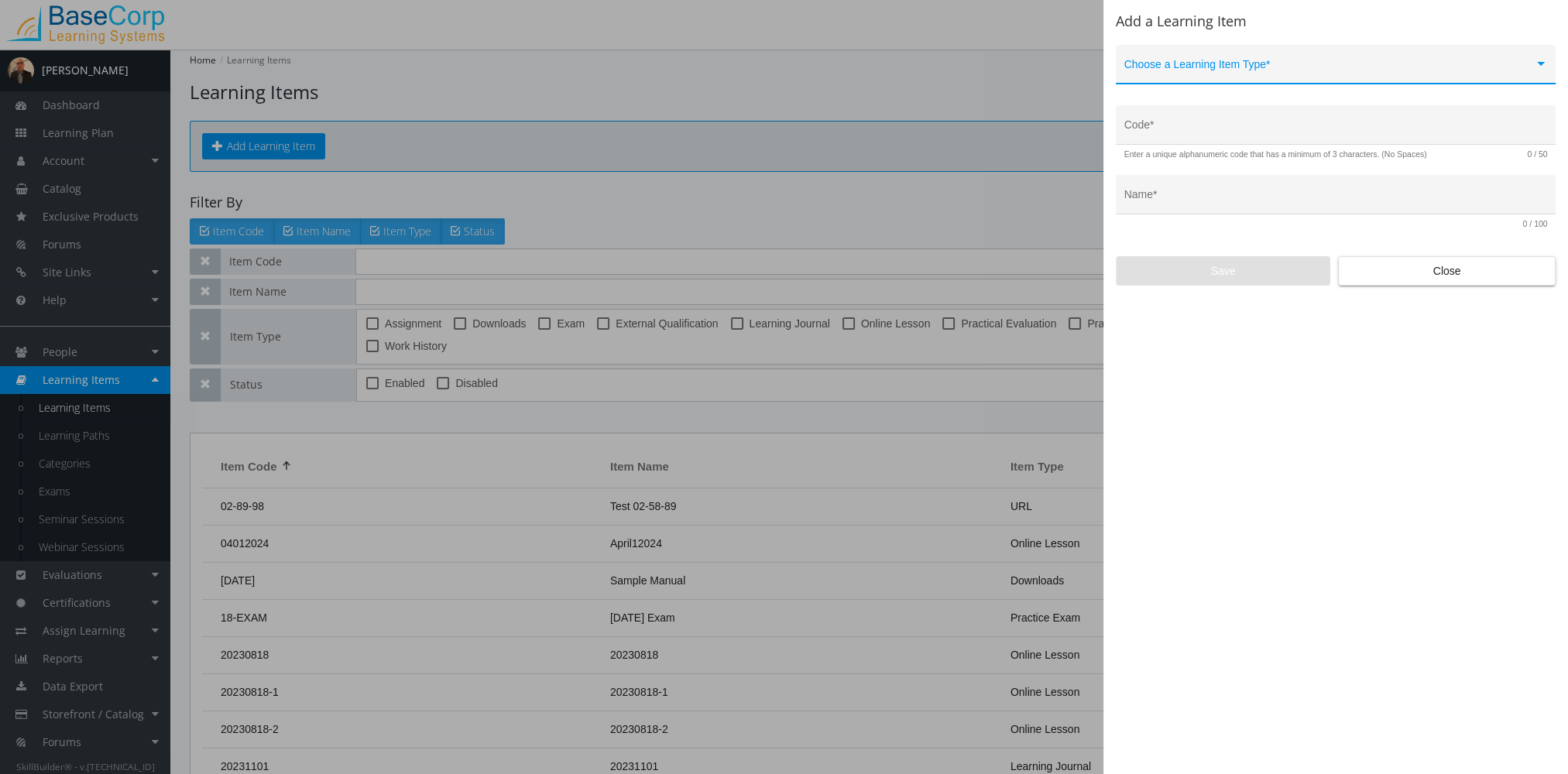
click at [1218, 65] on span at bounding box center [1329, 71] width 410 height 12
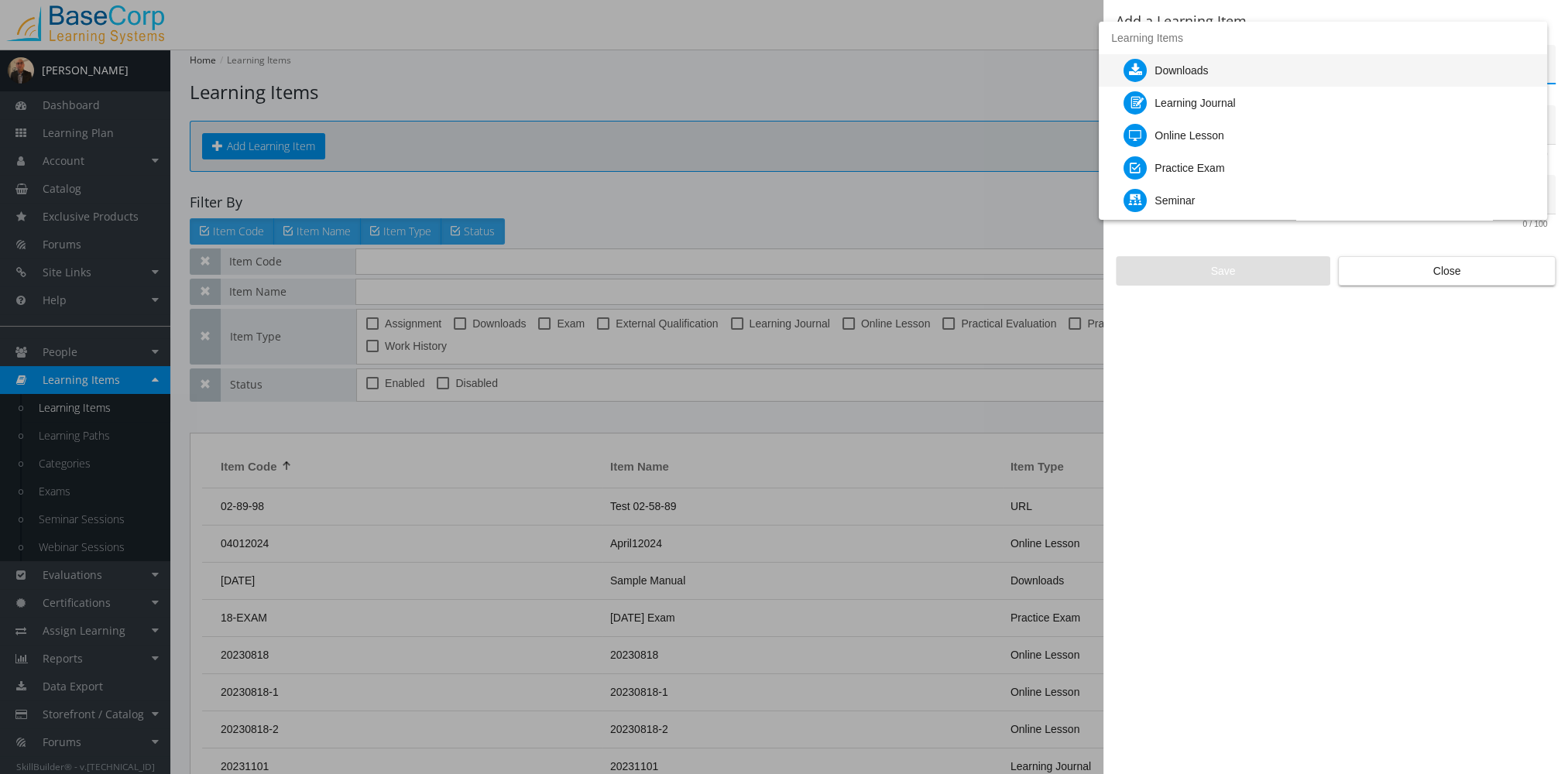
click at [1207, 66] on div "Downloads" at bounding box center [1181, 70] width 53 height 32
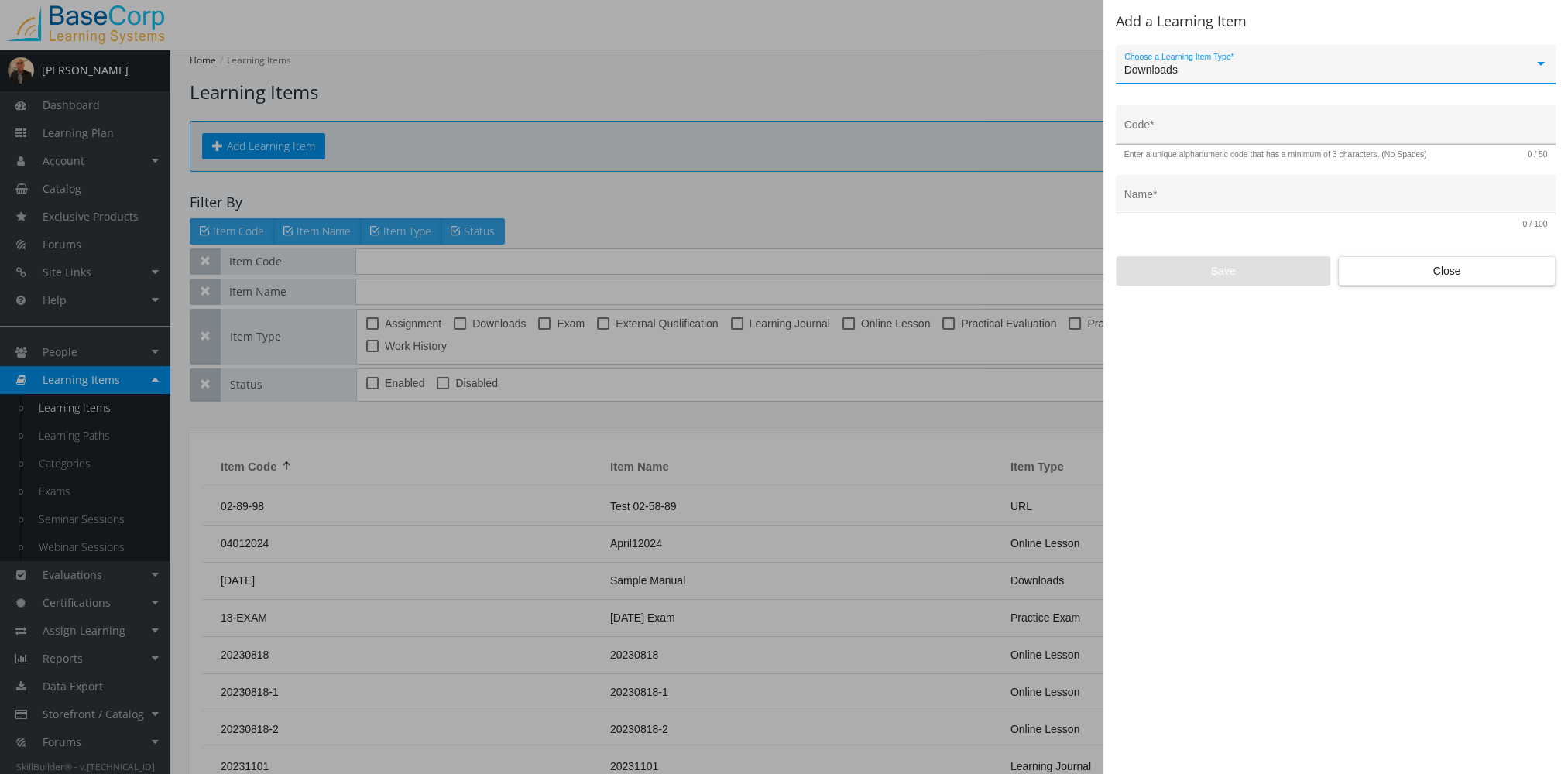
click at [1198, 124] on div "Code *" at bounding box center [1336, 129] width 424 height 31
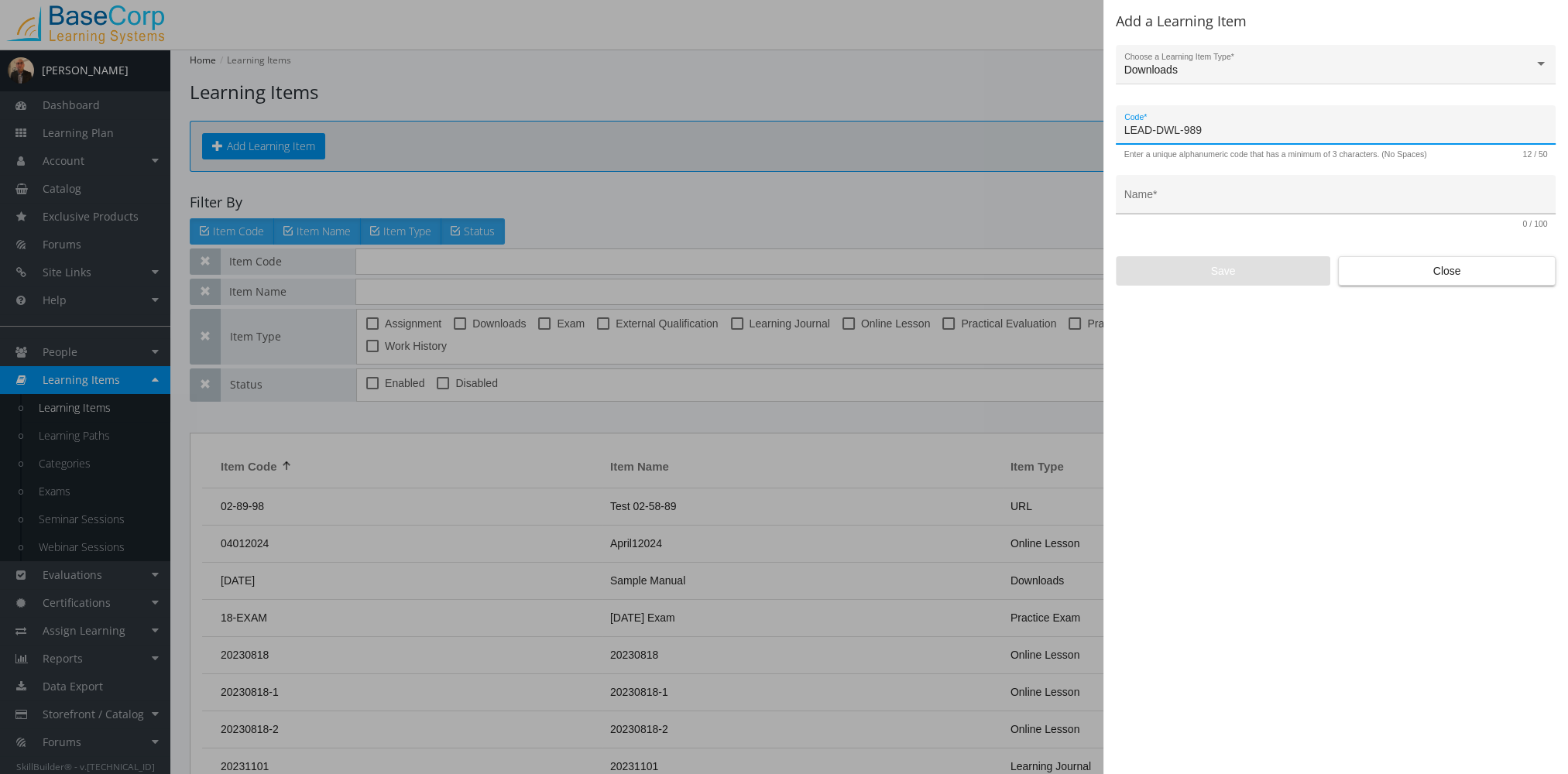
type input "LEAD-DWL-989"
click at [1196, 204] on input "Name *" at bounding box center [1336, 200] width 424 height 12
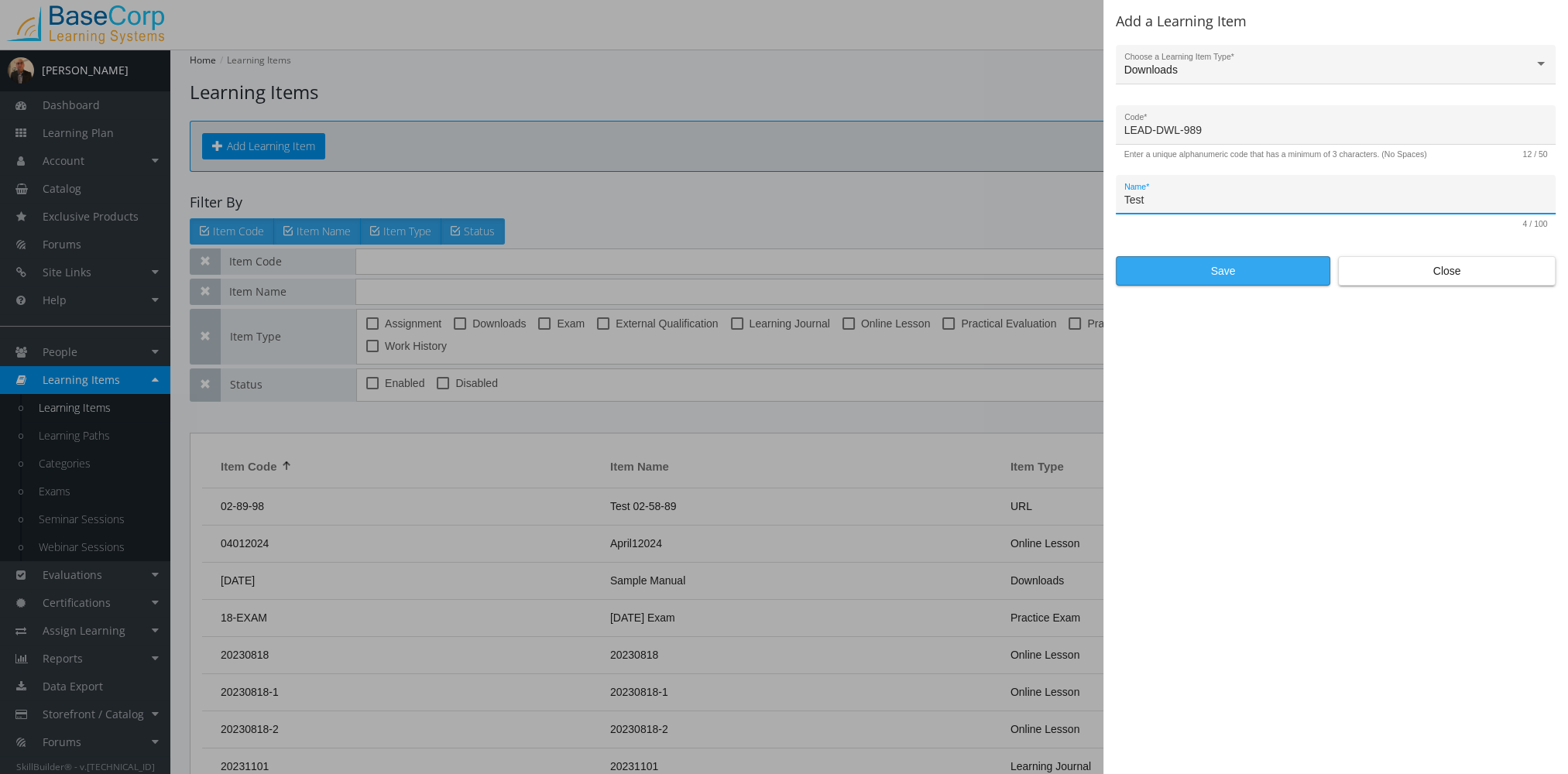
type input "Test"
click at [1149, 266] on span "Save" at bounding box center [1223, 271] width 188 height 28
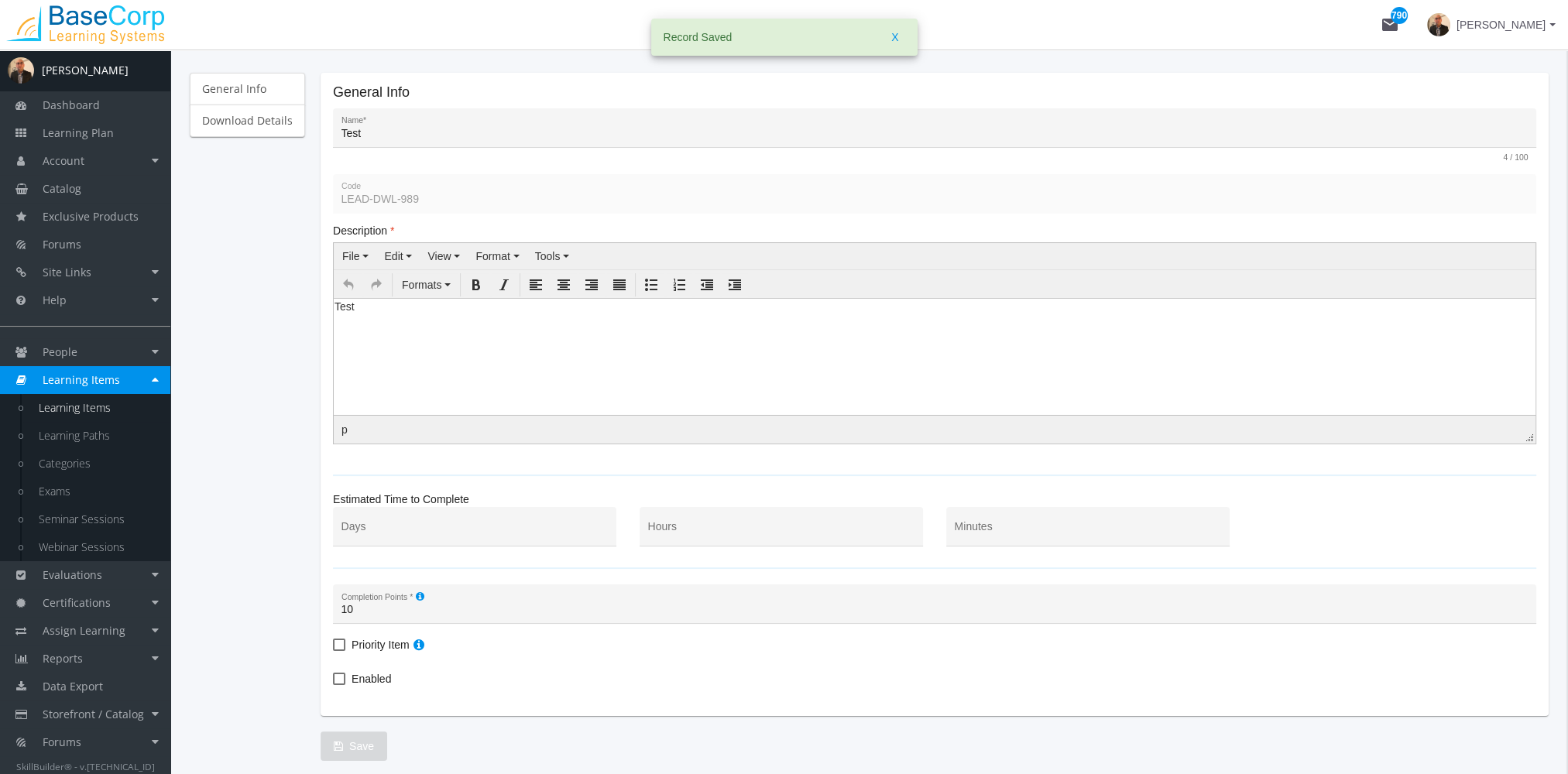
click at [447, 321] on html "Test" at bounding box center [934, 309] width 1202 height 24
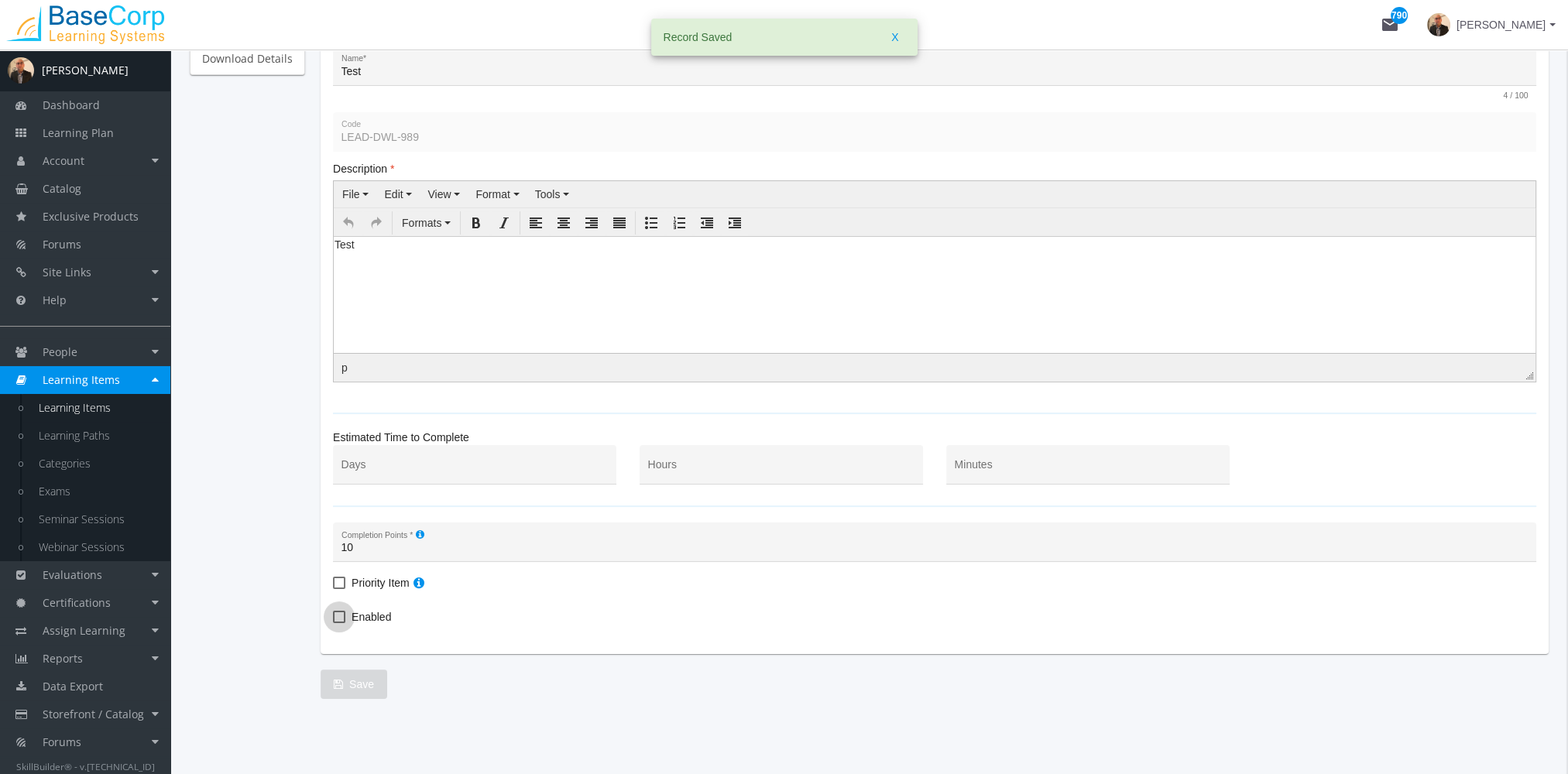
click at [369, 616] on span "Enabled" at bounding box center [371, 617] width 39 height 18
click at [334, 622] on input "Enabled" at bounding box center [333, 622] width 1 height 1
checkbox input "true"
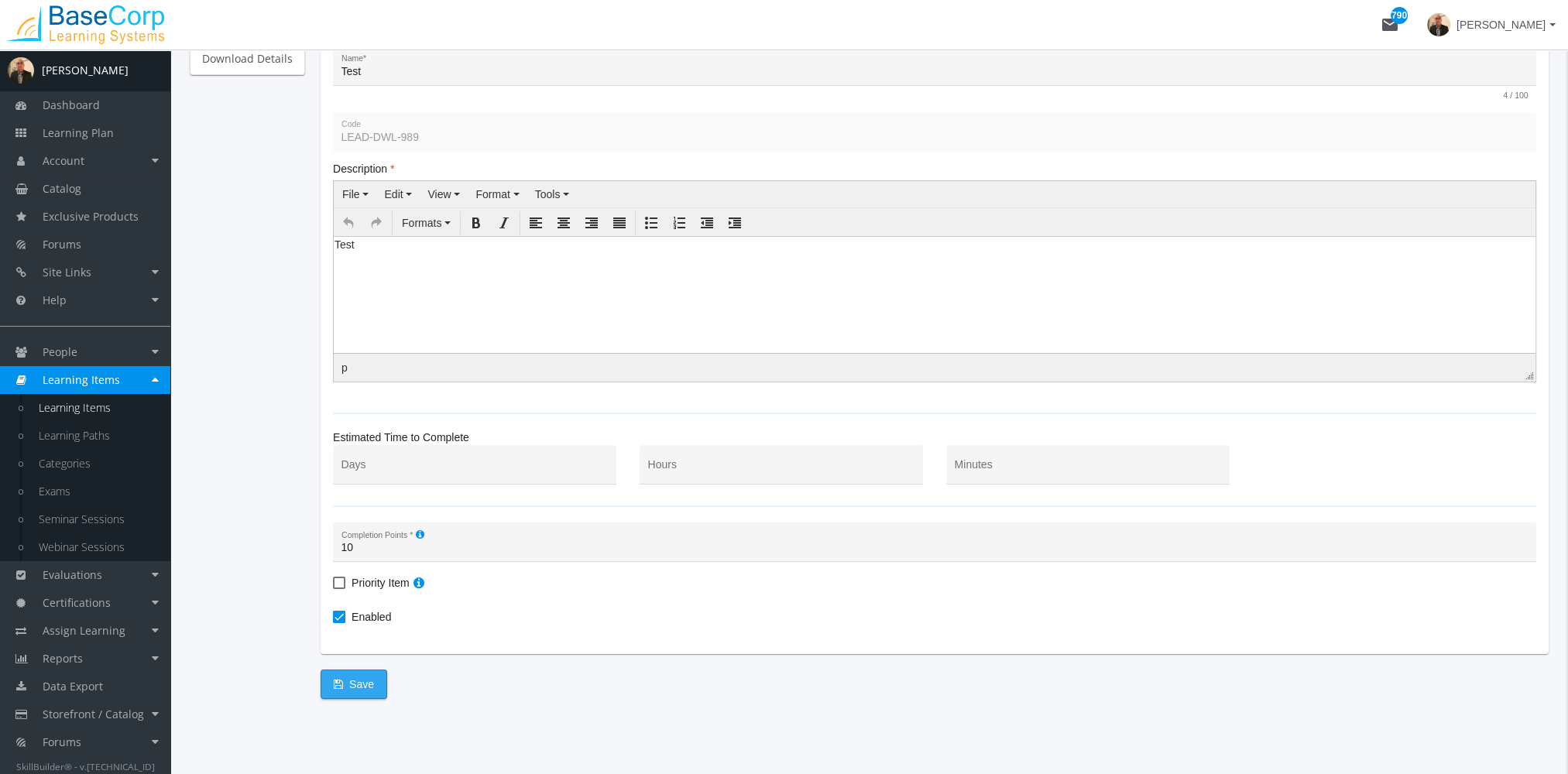
click at [353, 678] on span "Save" at bounding box center [354, 684] width 40 height 28
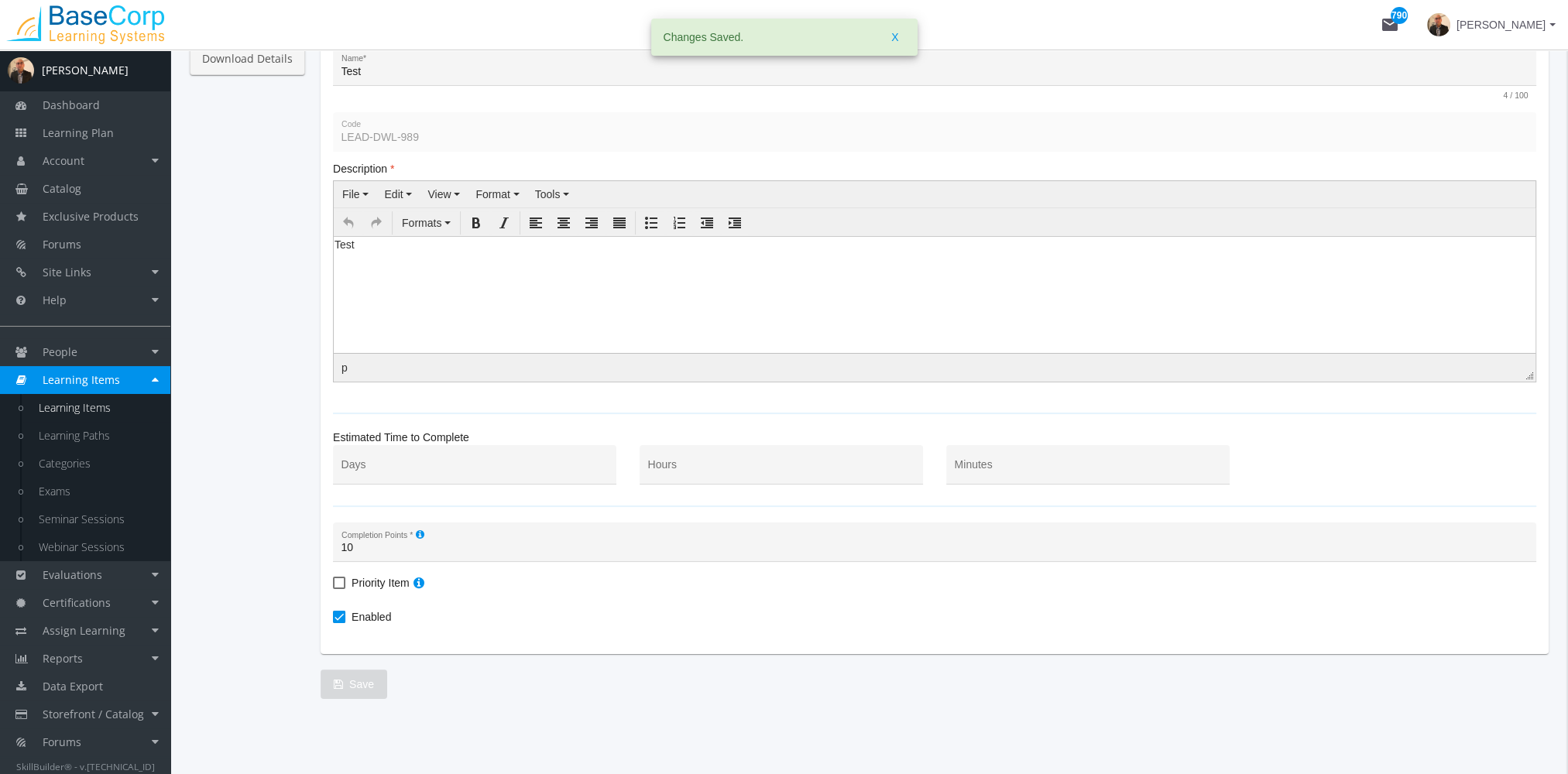
click at [263, 58] on link "Download Details" at bounding box center [247, 59] width 115 height 32
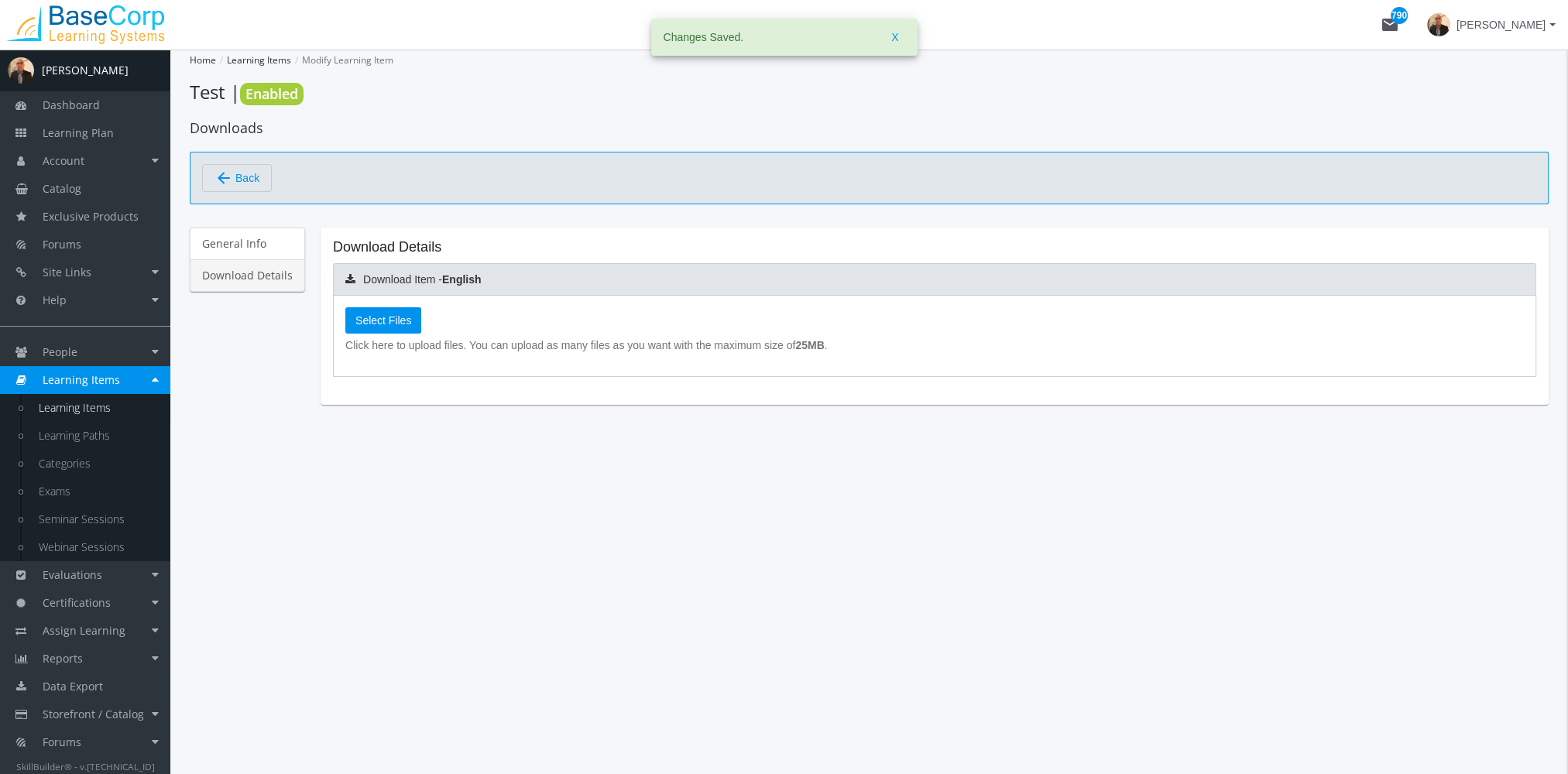
scroll to position [0, 0]
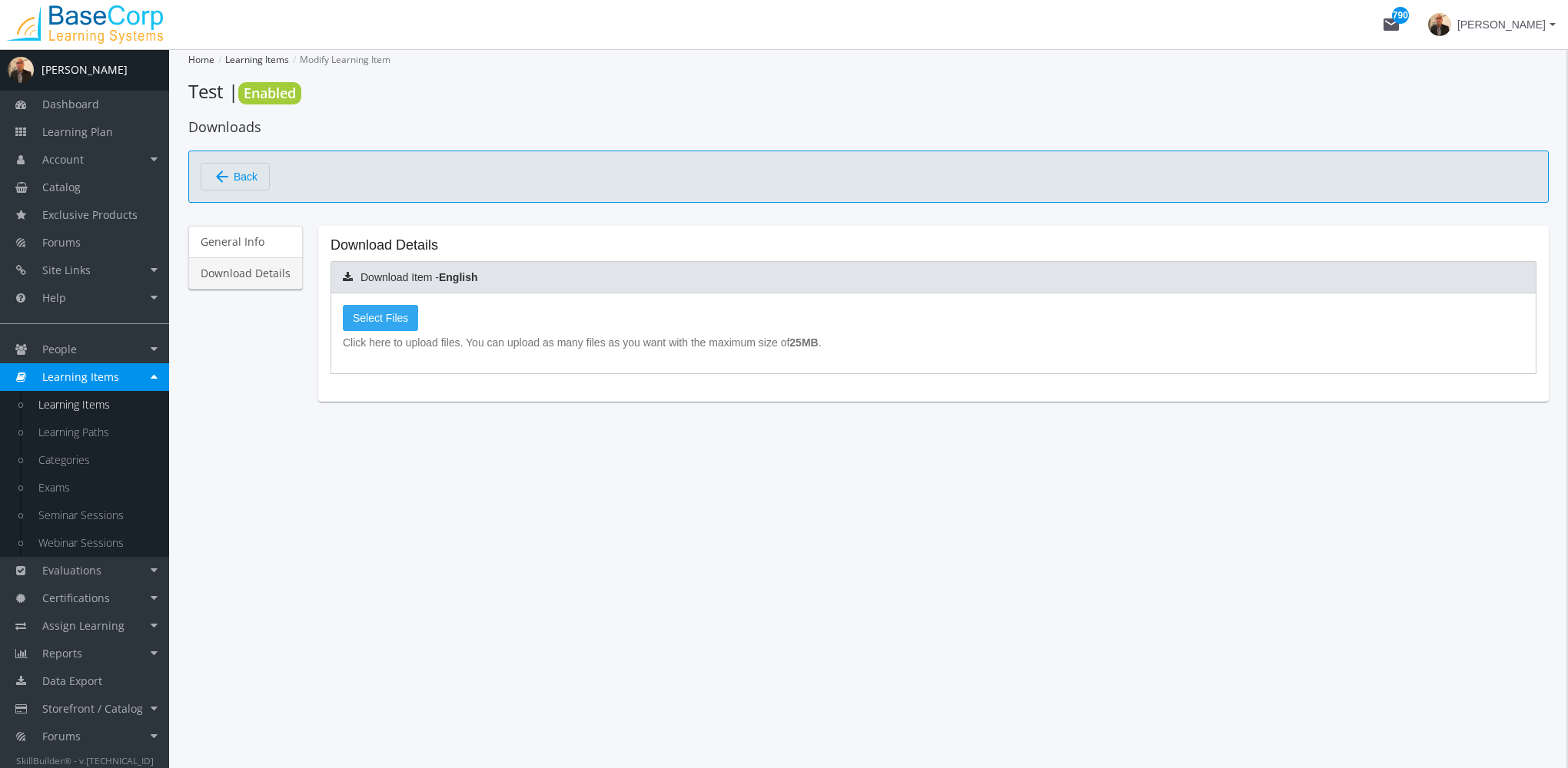
click at [404, 322] on label "Select Files" at bounding box center [380, 318] width 75 height 26
click at [0, 0] on input "Select Files" at bounding box center [0, 0] width 0 height 0
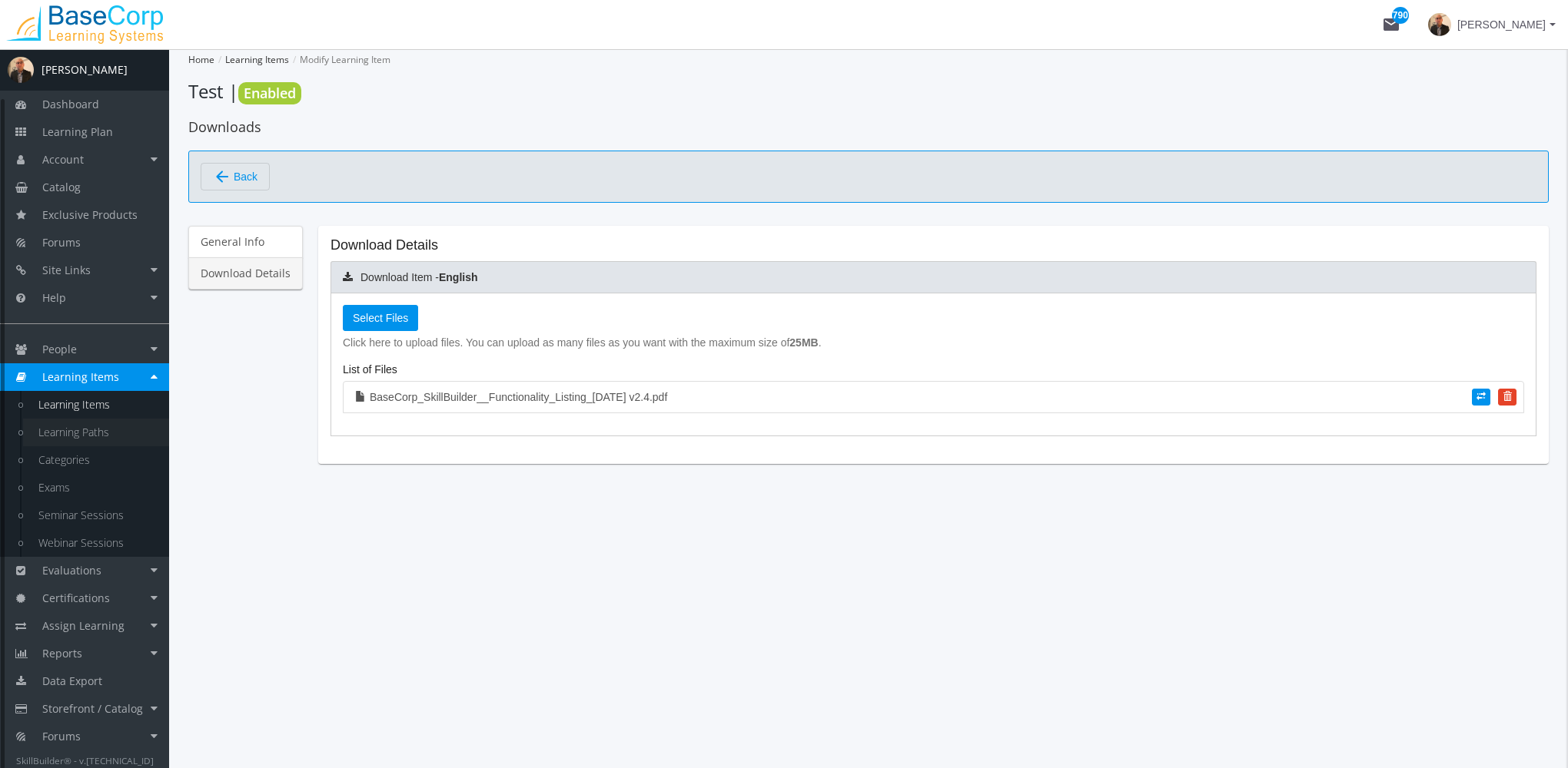
click at [91, 430] on link "Learning Paths" at bounding box center [96, 433] width 146 height 28
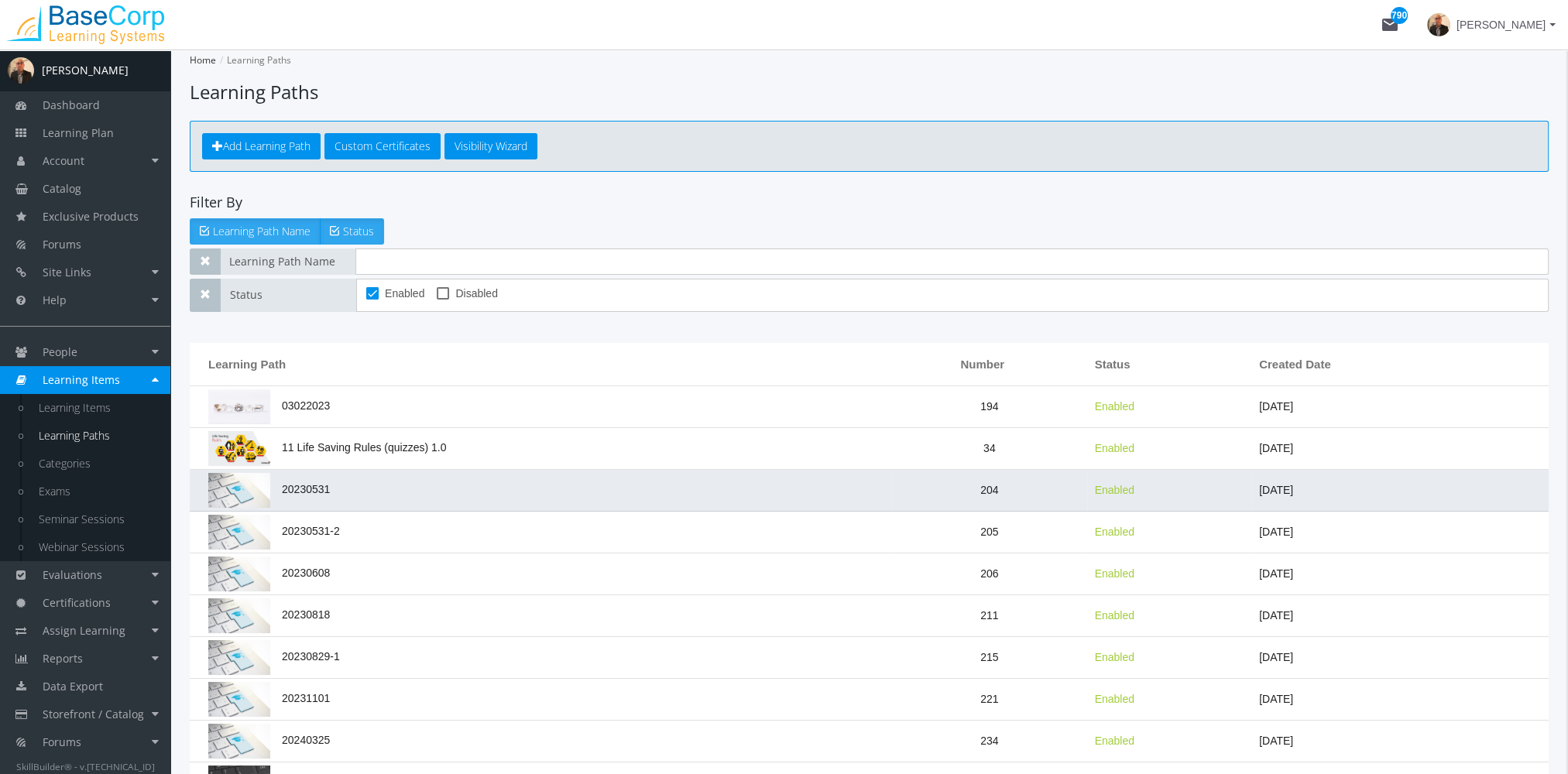
click at [356, 480] on td "20230531" at bounding box center [541, 491] width 703 height 42
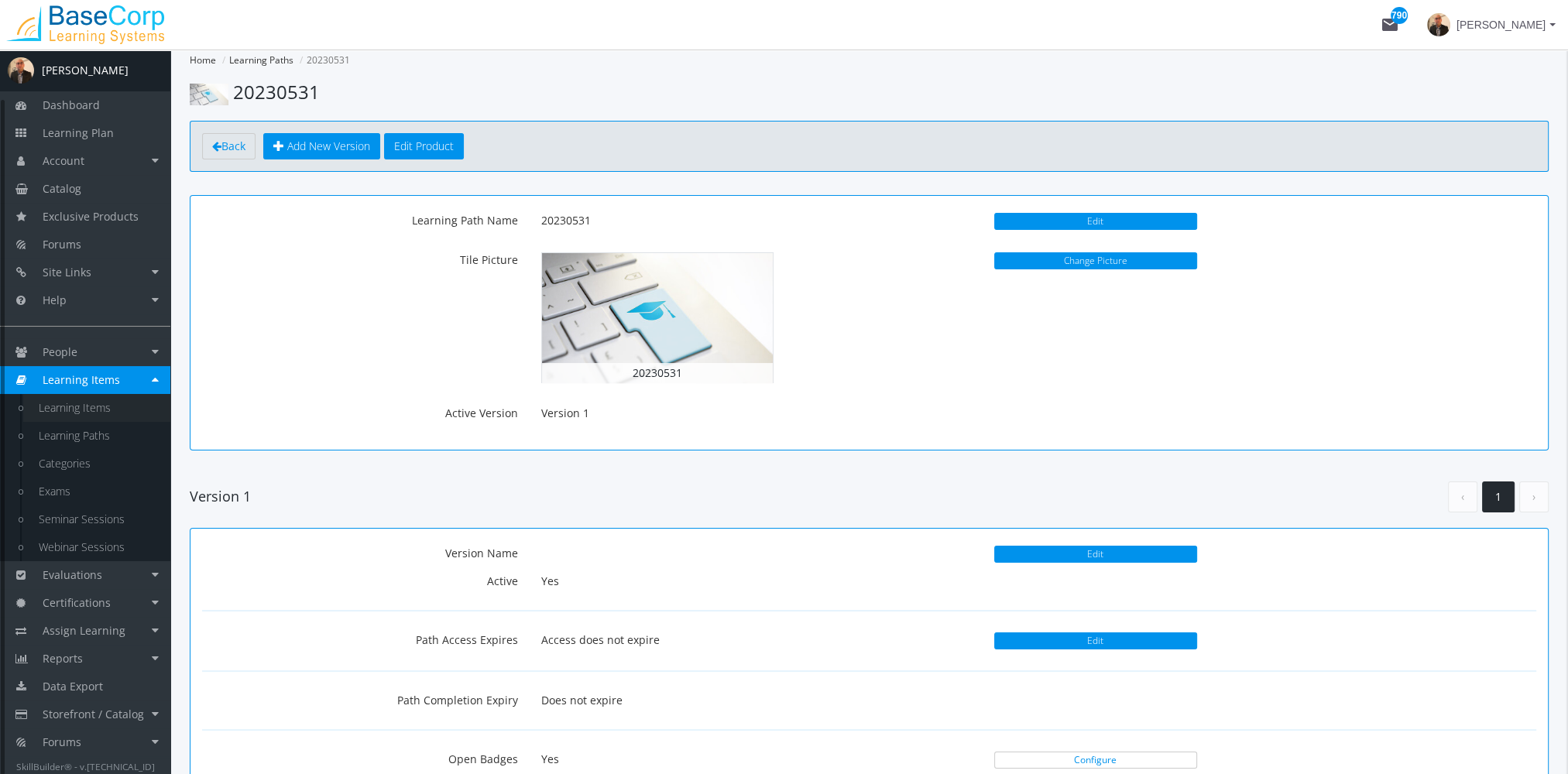
click at [108, 418] on link "Learning Items" at bounding box center [97, 408] width 147 height 28
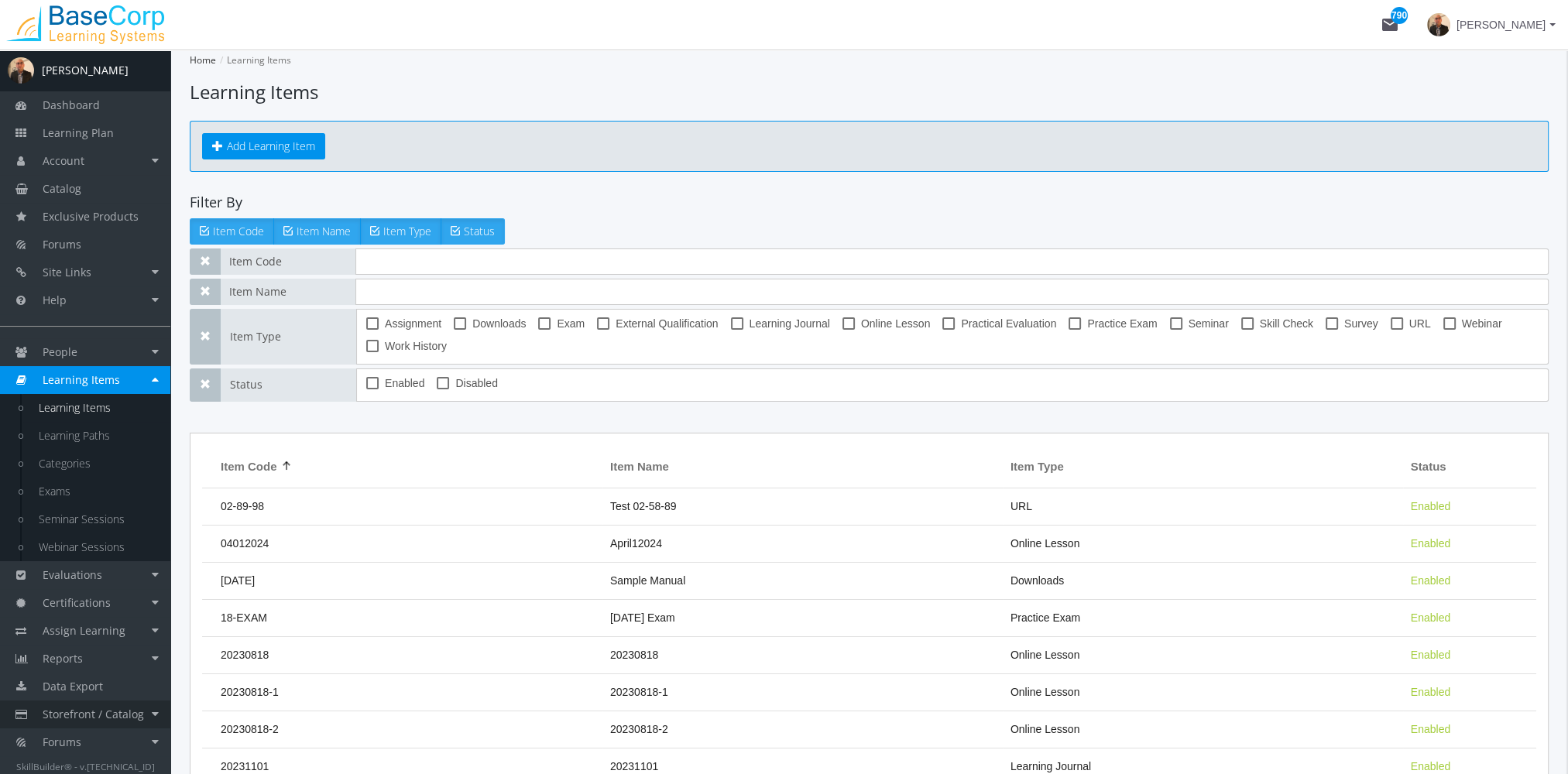
scroll to position [52, 0]
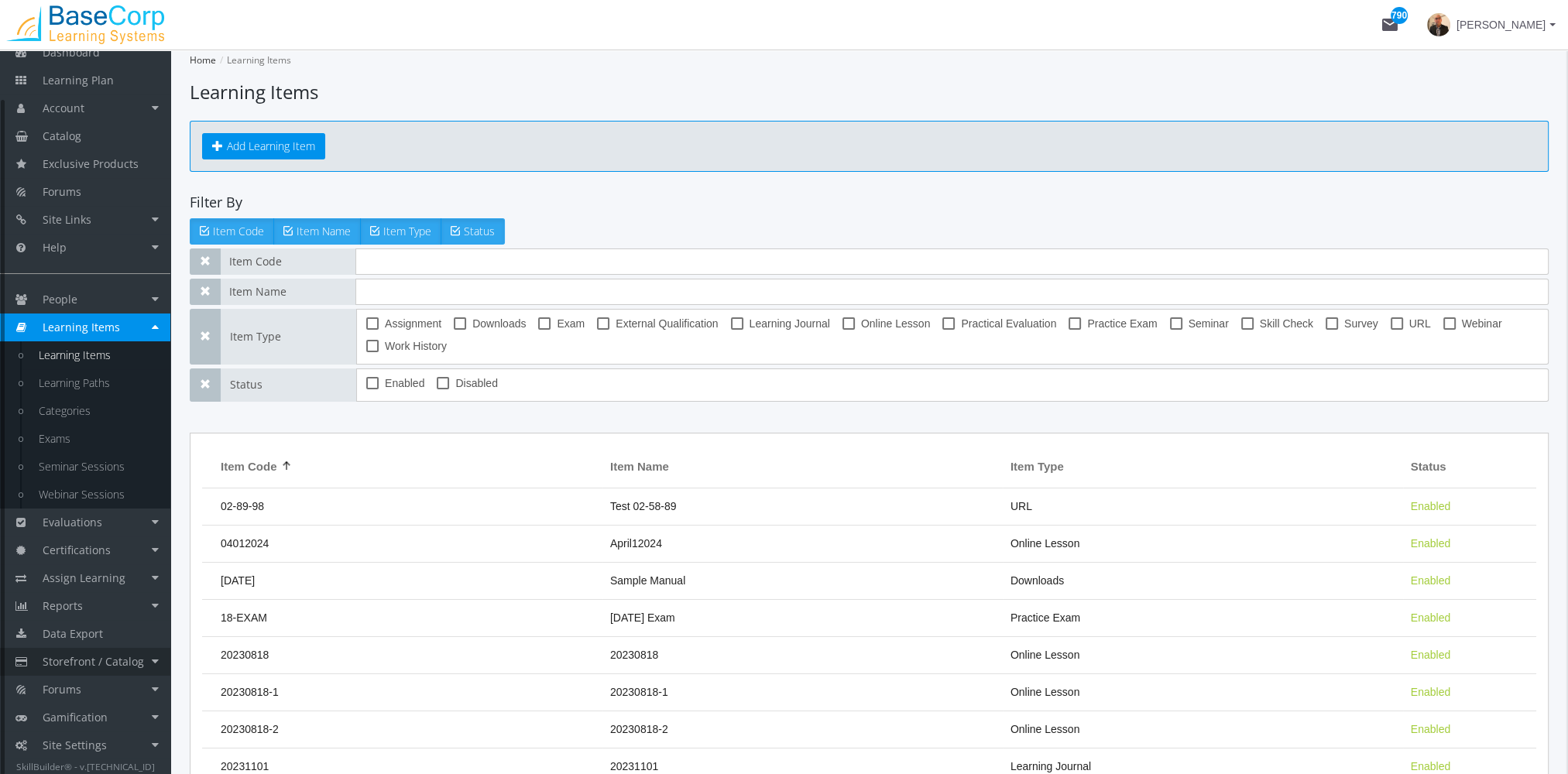
click at [118, 667] on span "Storefront / Catalog" at bounding box center [94, 661] width 101 height 15
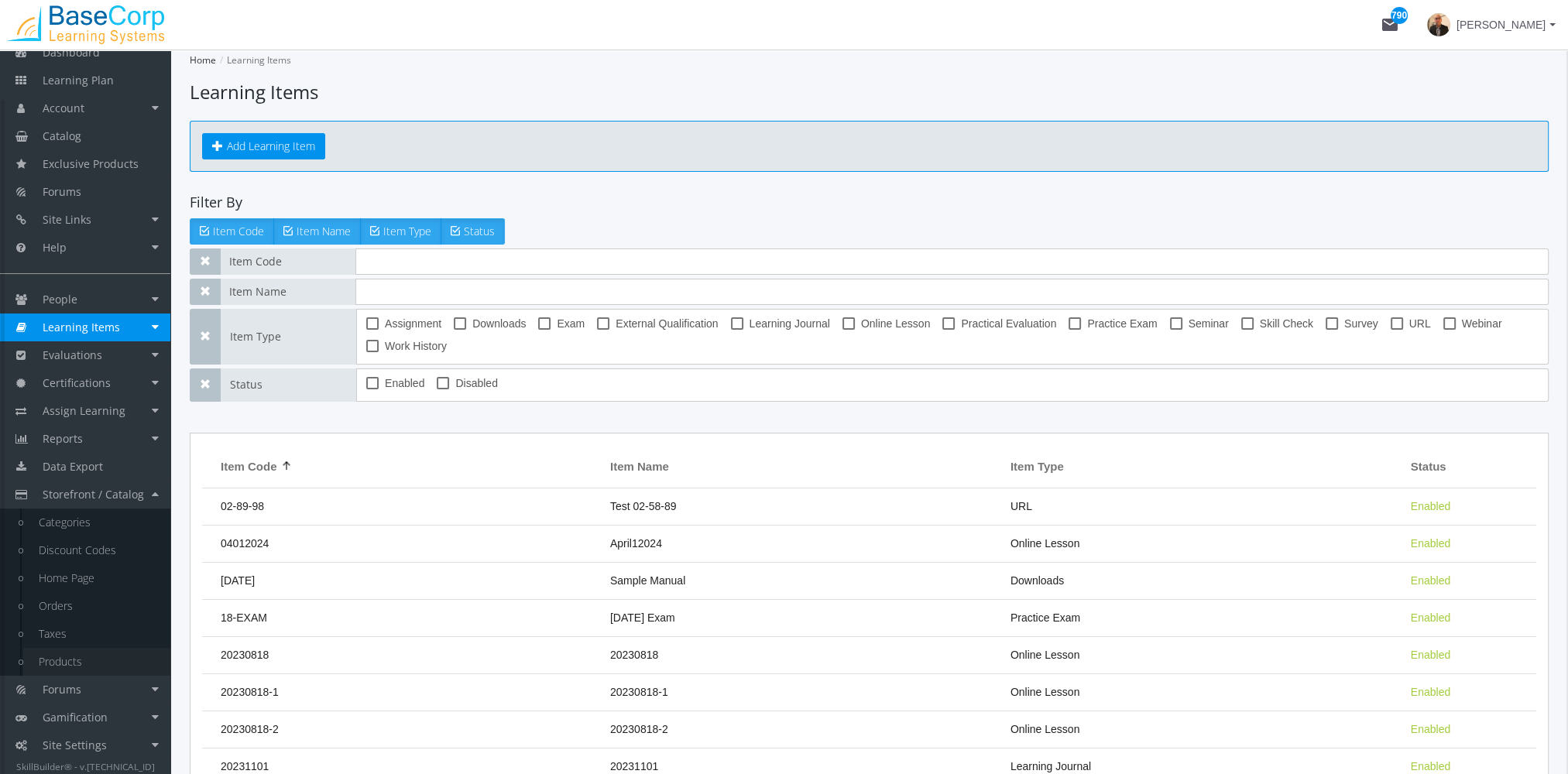
click at [112, 662] on link "Products" at bounding box center [97, 662] width 147 height 28
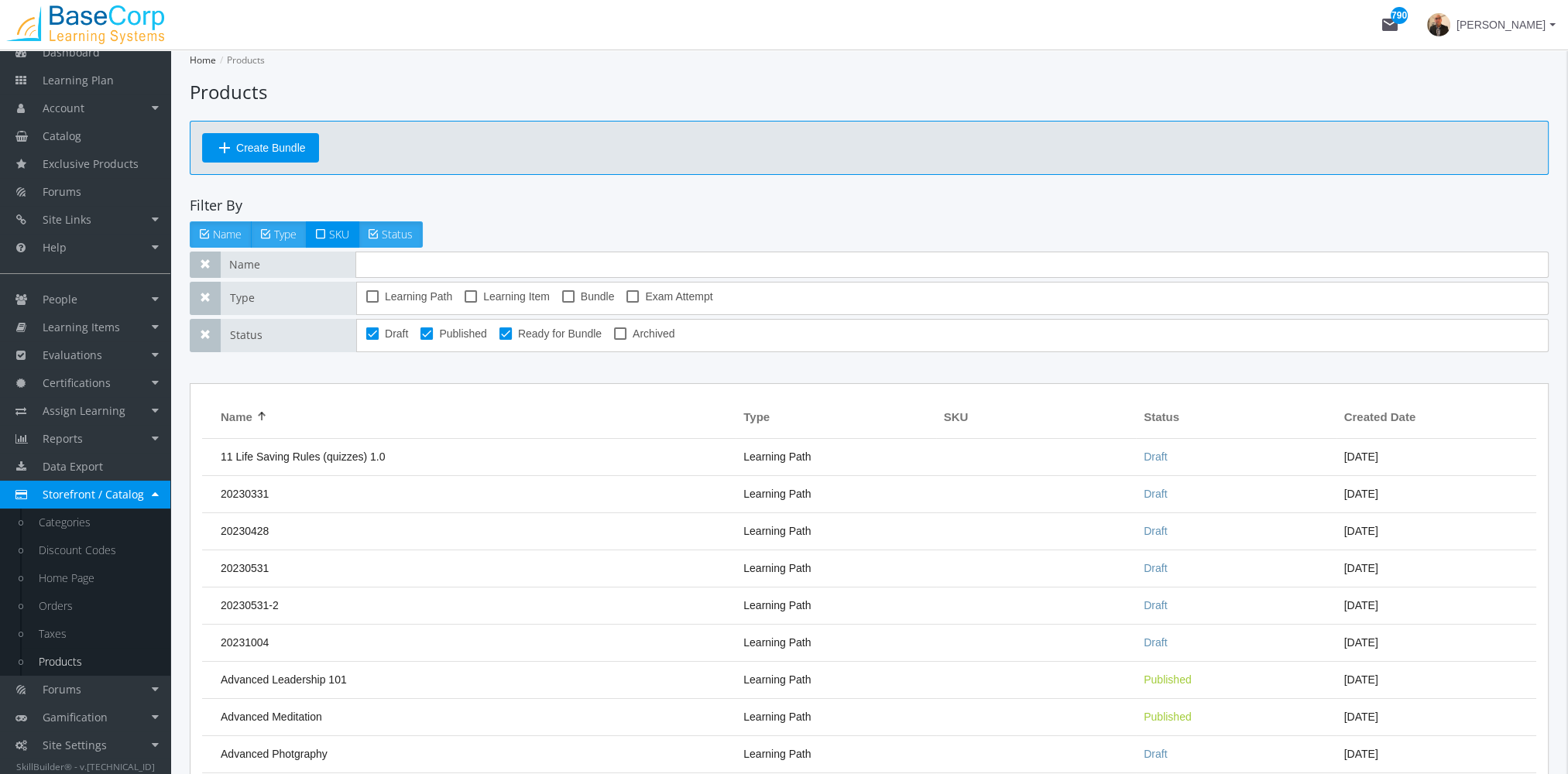
click at [441, 591] on td "20230531-2" at bounding box center [468, 606] width 534 height 38
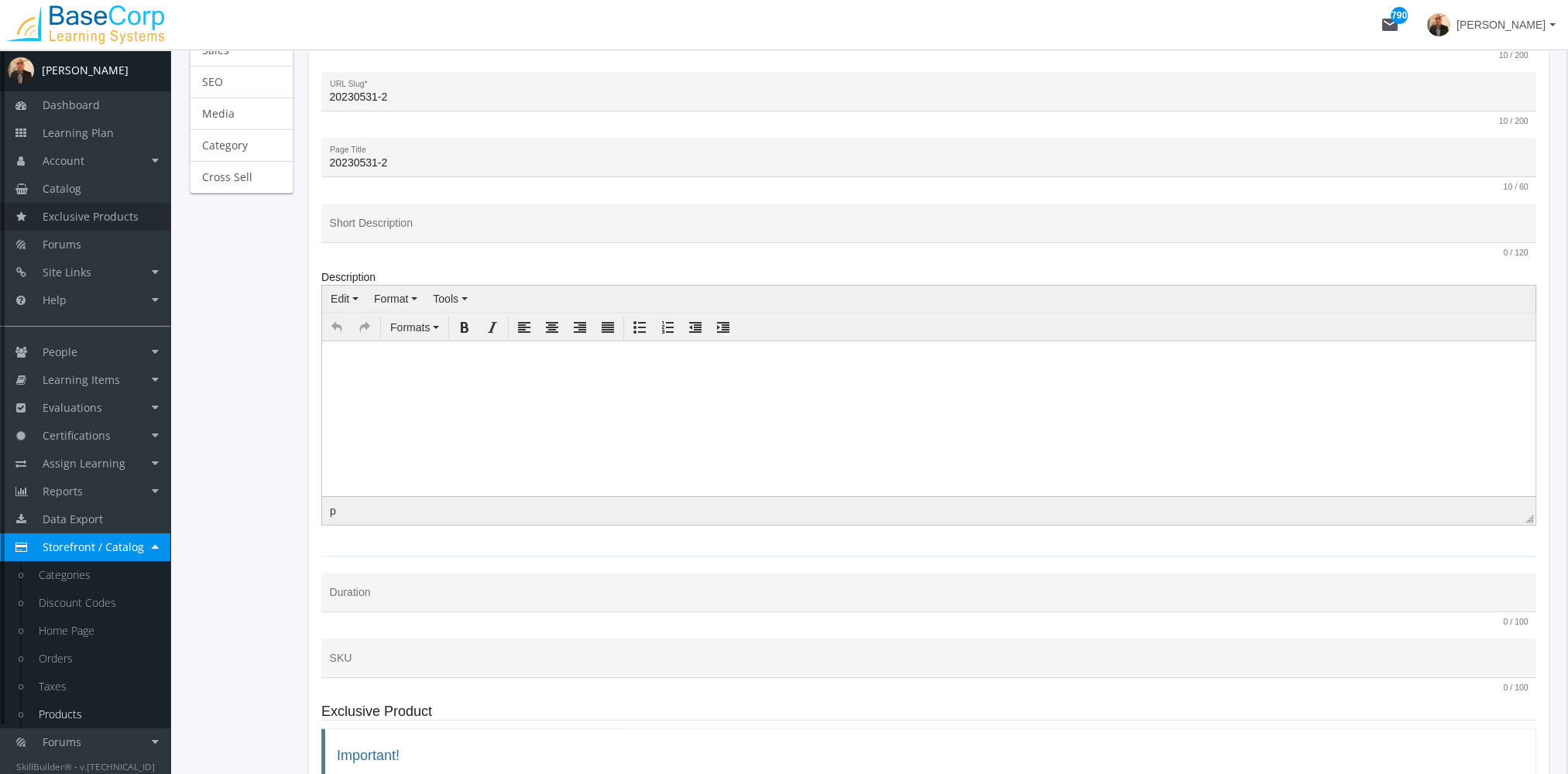
click at [103, 225] on link "Exclusive Products" at bounding box center [85, 217] width 170 height 28
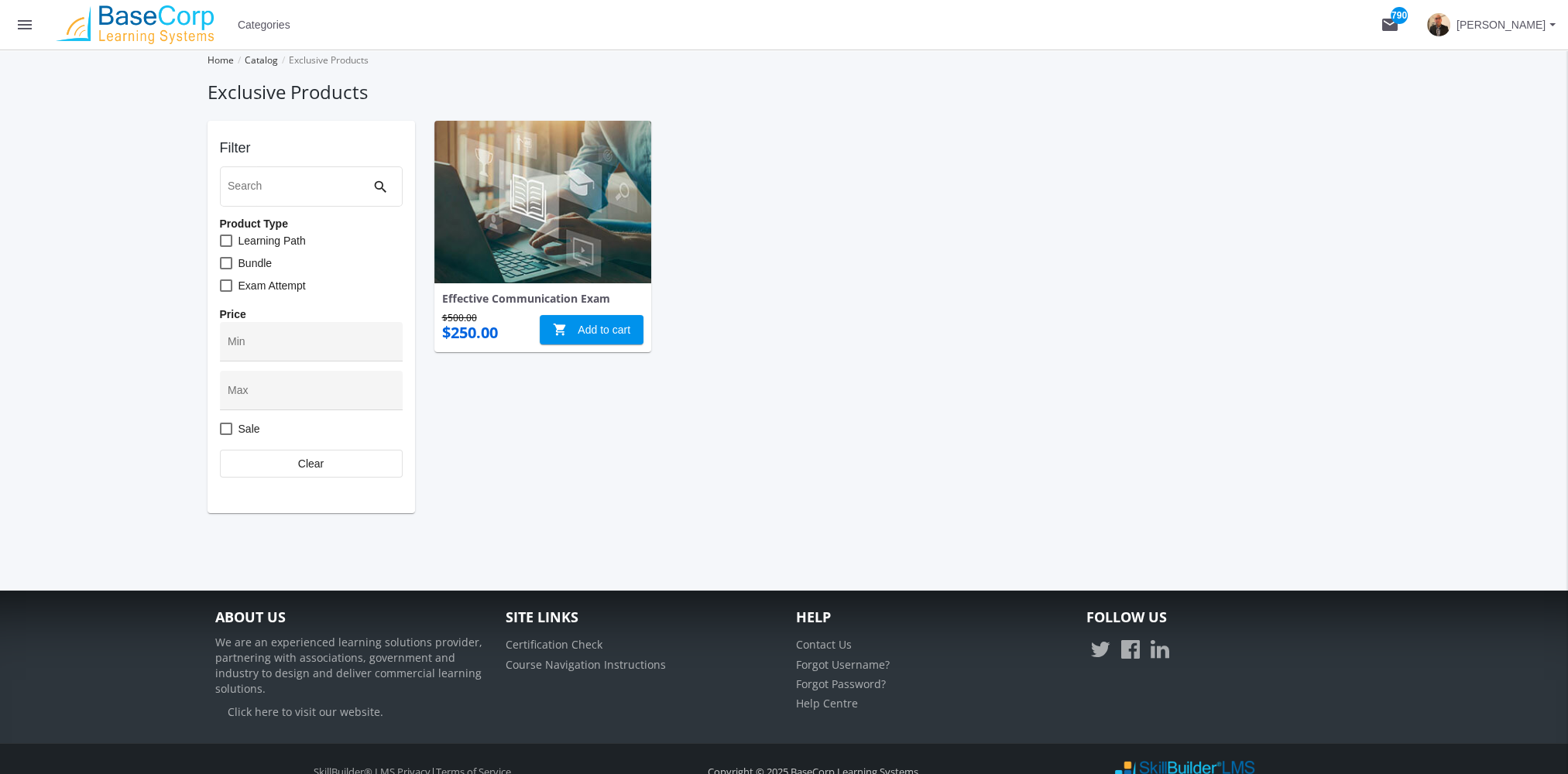
click at [37, 31] on button "menu" at bounding box center [24, 24] width 50 height 50
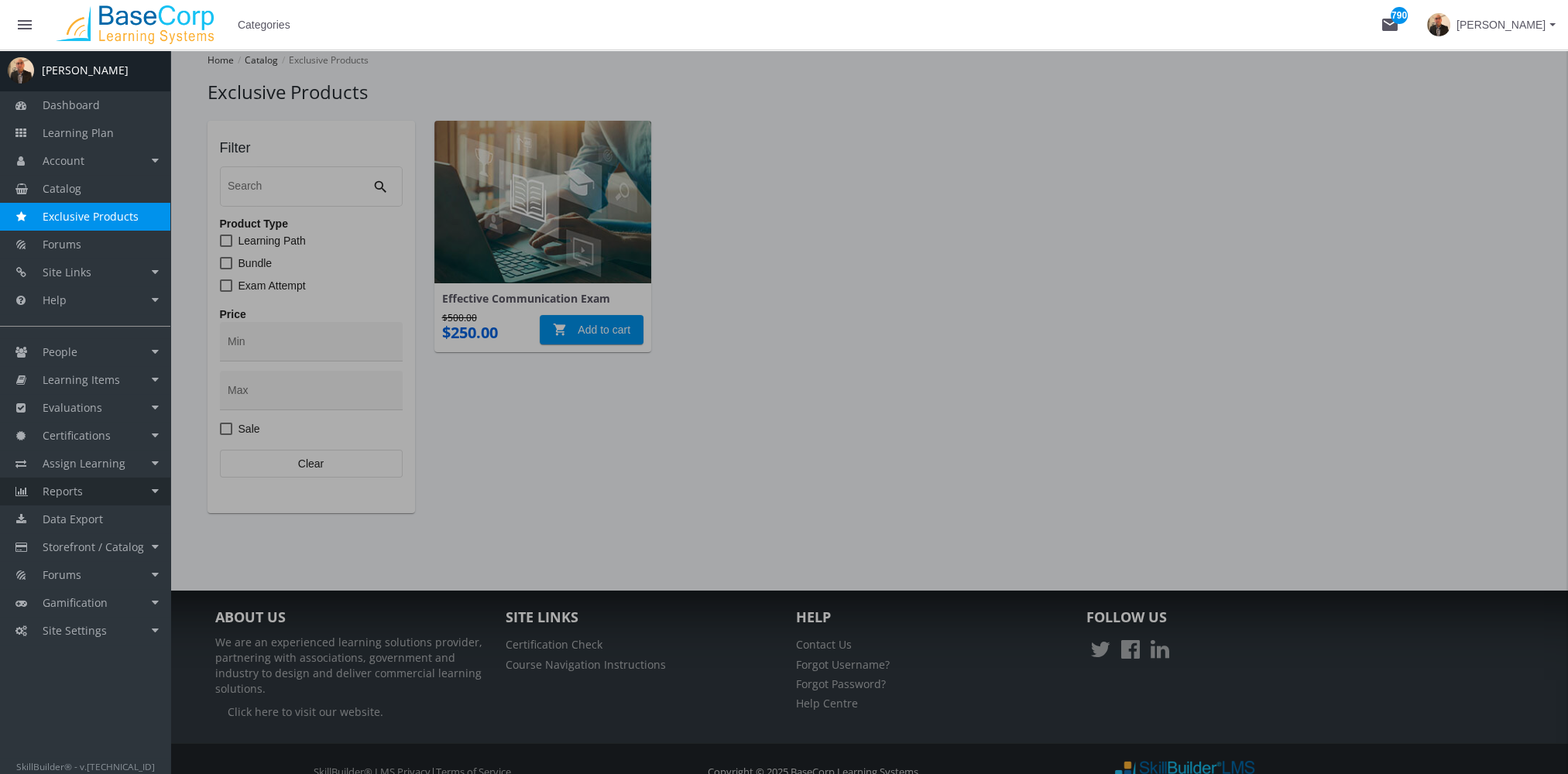
click at [87, 493] on link "Reports" at bounding box center [85, 492] width 170 height 28
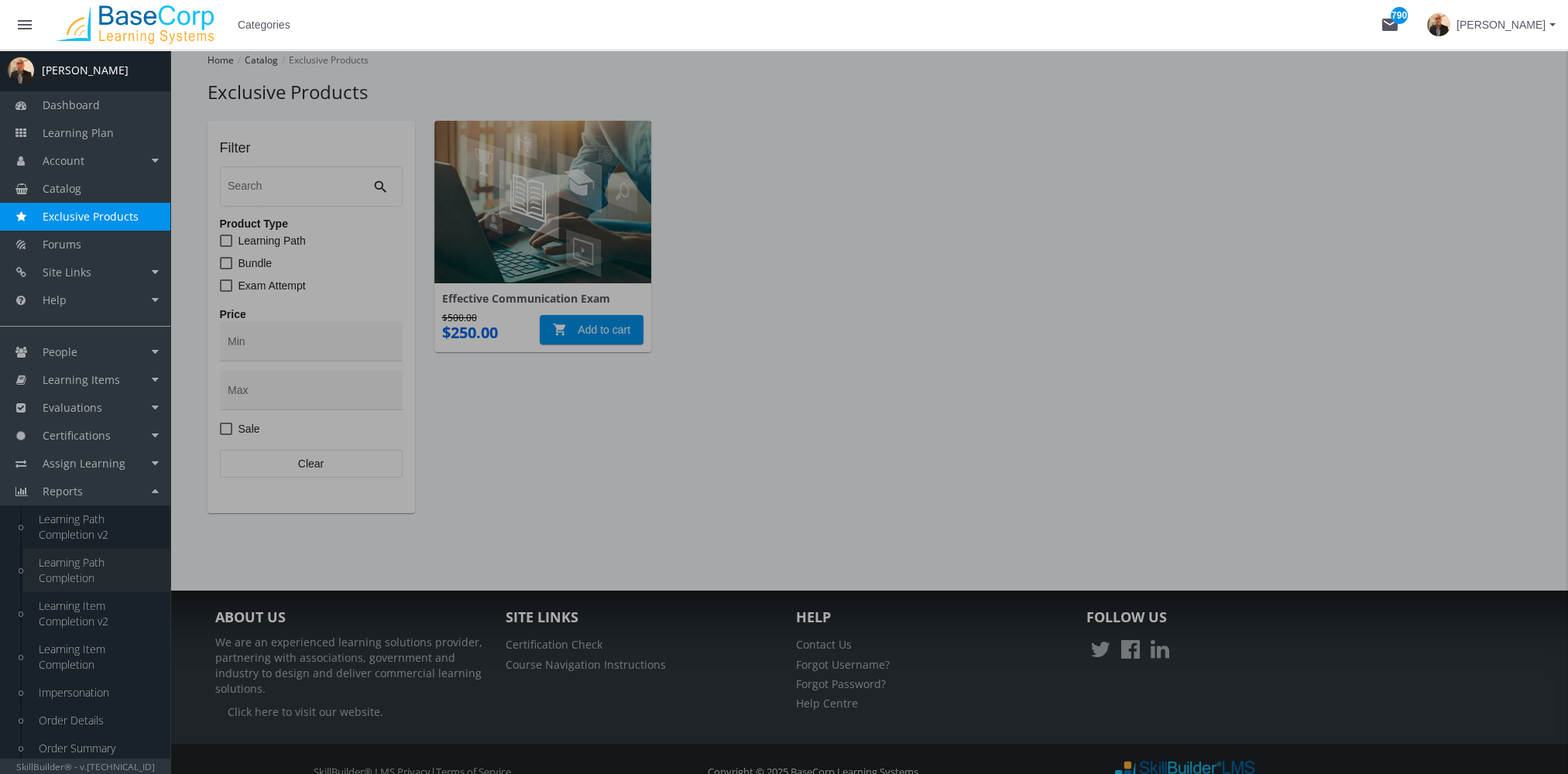
click at [94, 577] on link "Learning Path Completion" at bounding box center [97, 570] width 147 height 44
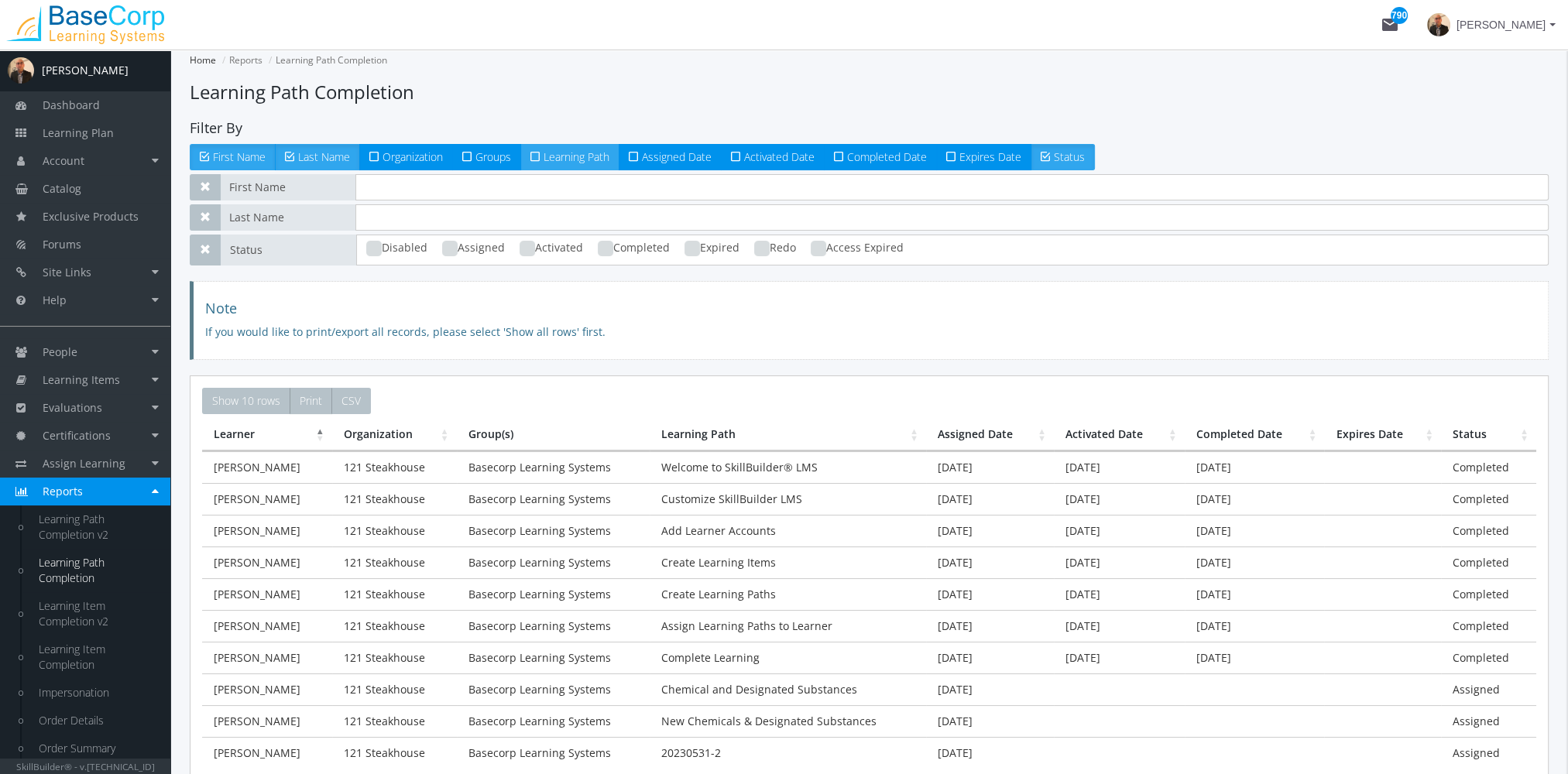
click at [575, 158] on span "Learning Path" at bounding box center [576, 156] width 66 height 15
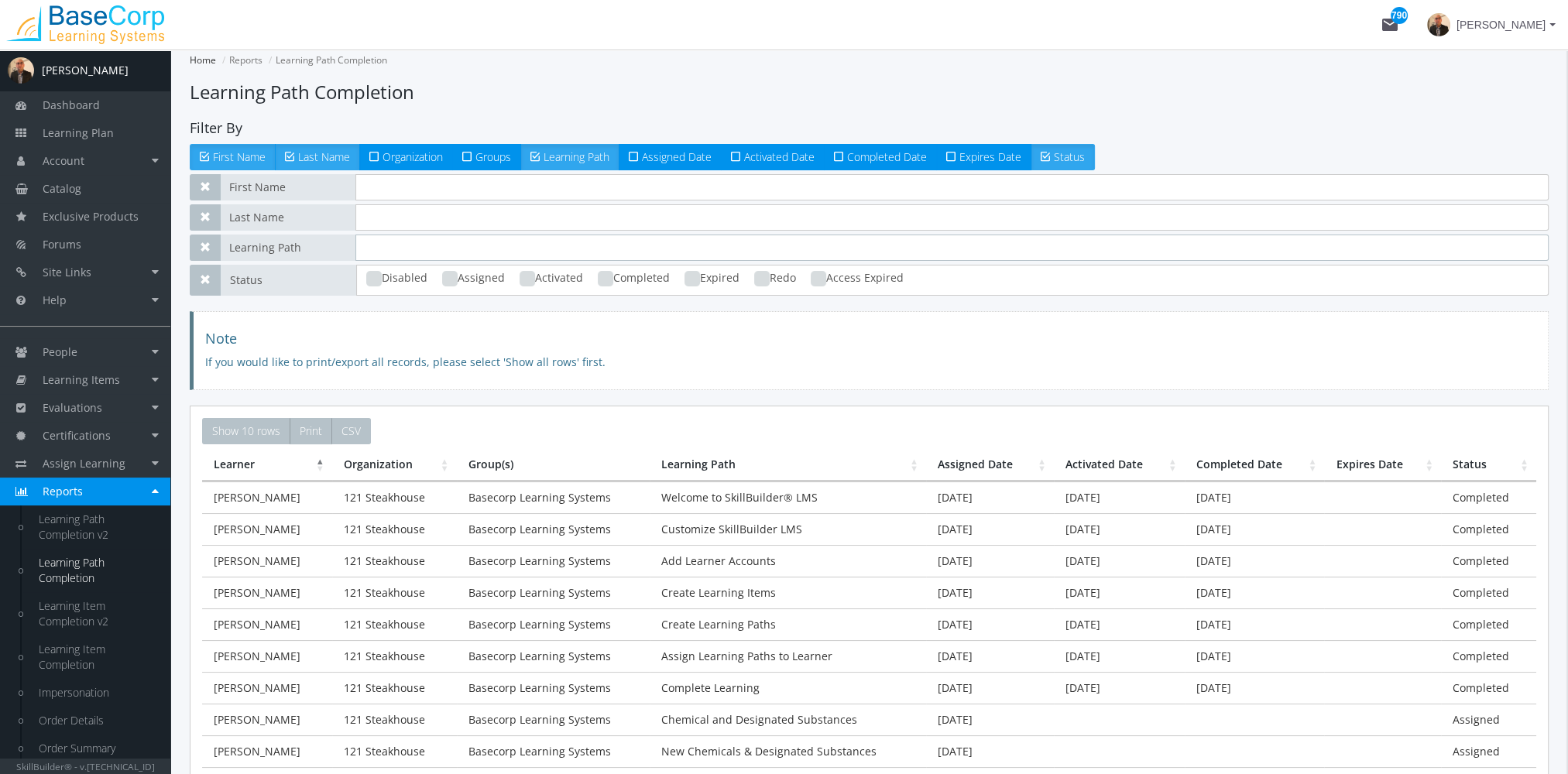
click at [429, 251] on input "text" at bounding box center [953, 248] width 1194 height 26
click at [112, 409] on link "Evaluations" at bounding box center [85, 408] width 170 height 28
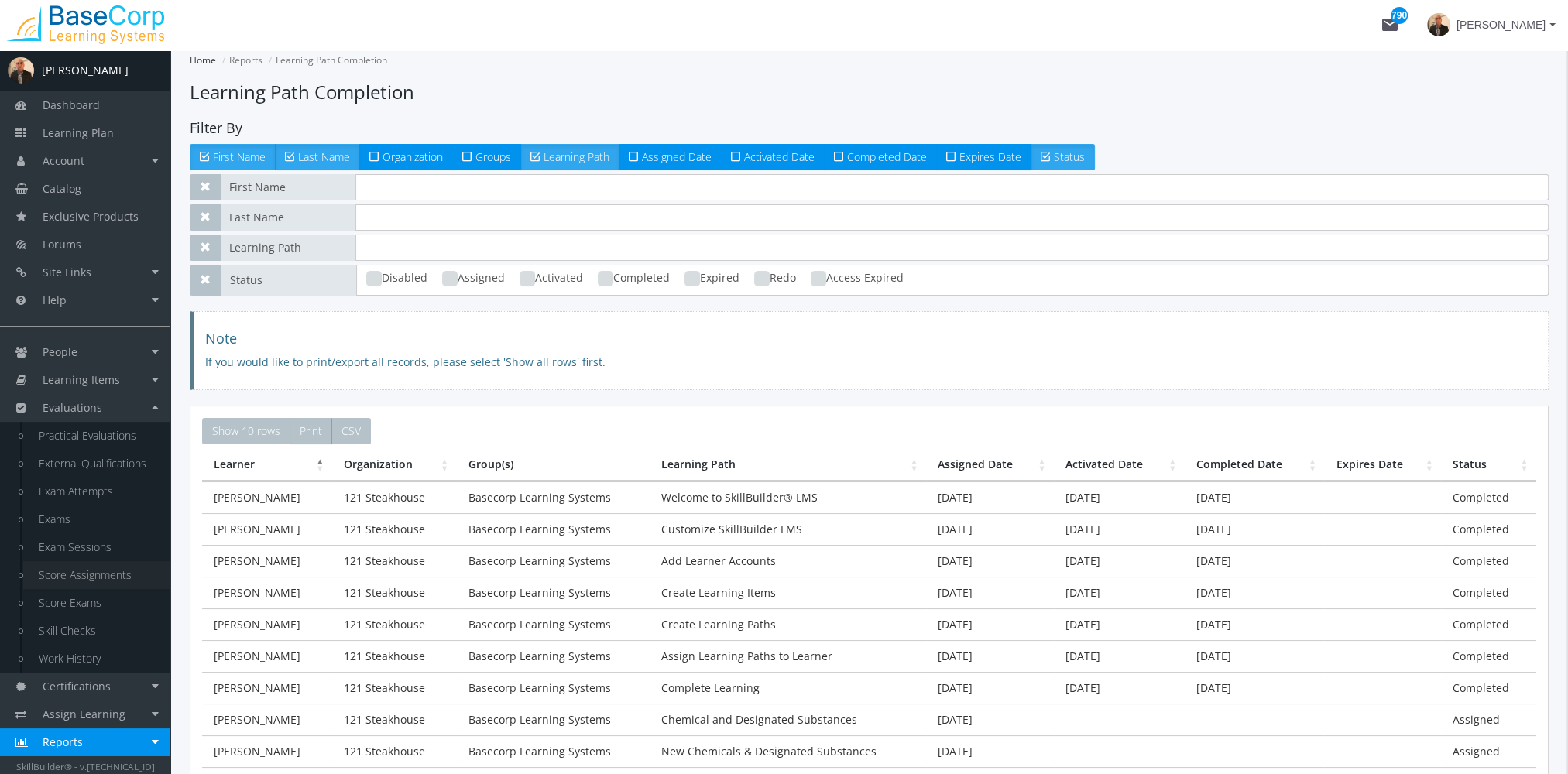
click at [104, 577] on link "Score Assignments" at bounding box center [97, 575] width 147 height 28
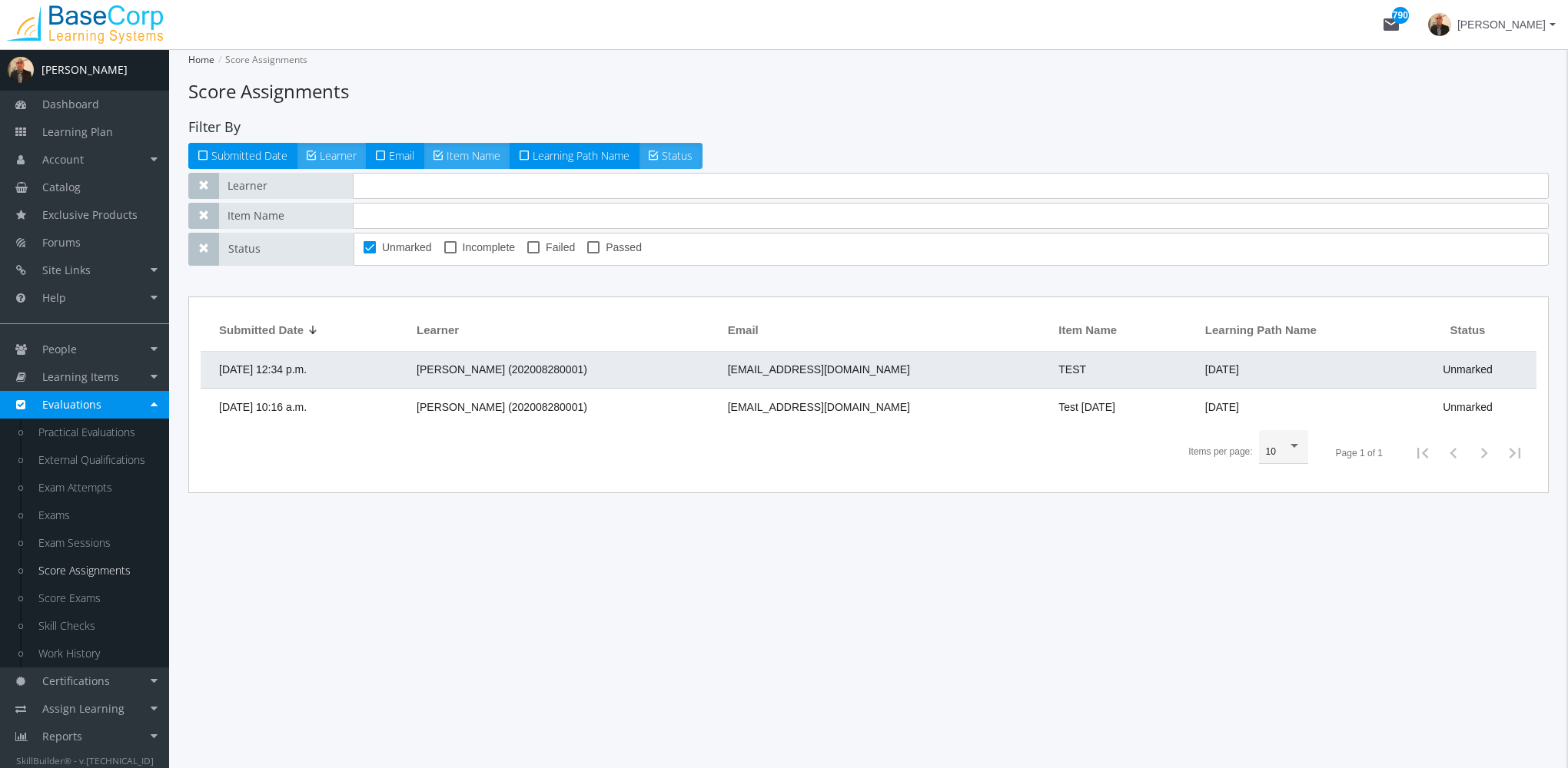
click at [408, 378] on td "[DATE] 12:34 p.m." at bounding box center [304, 370] width 208 height 37
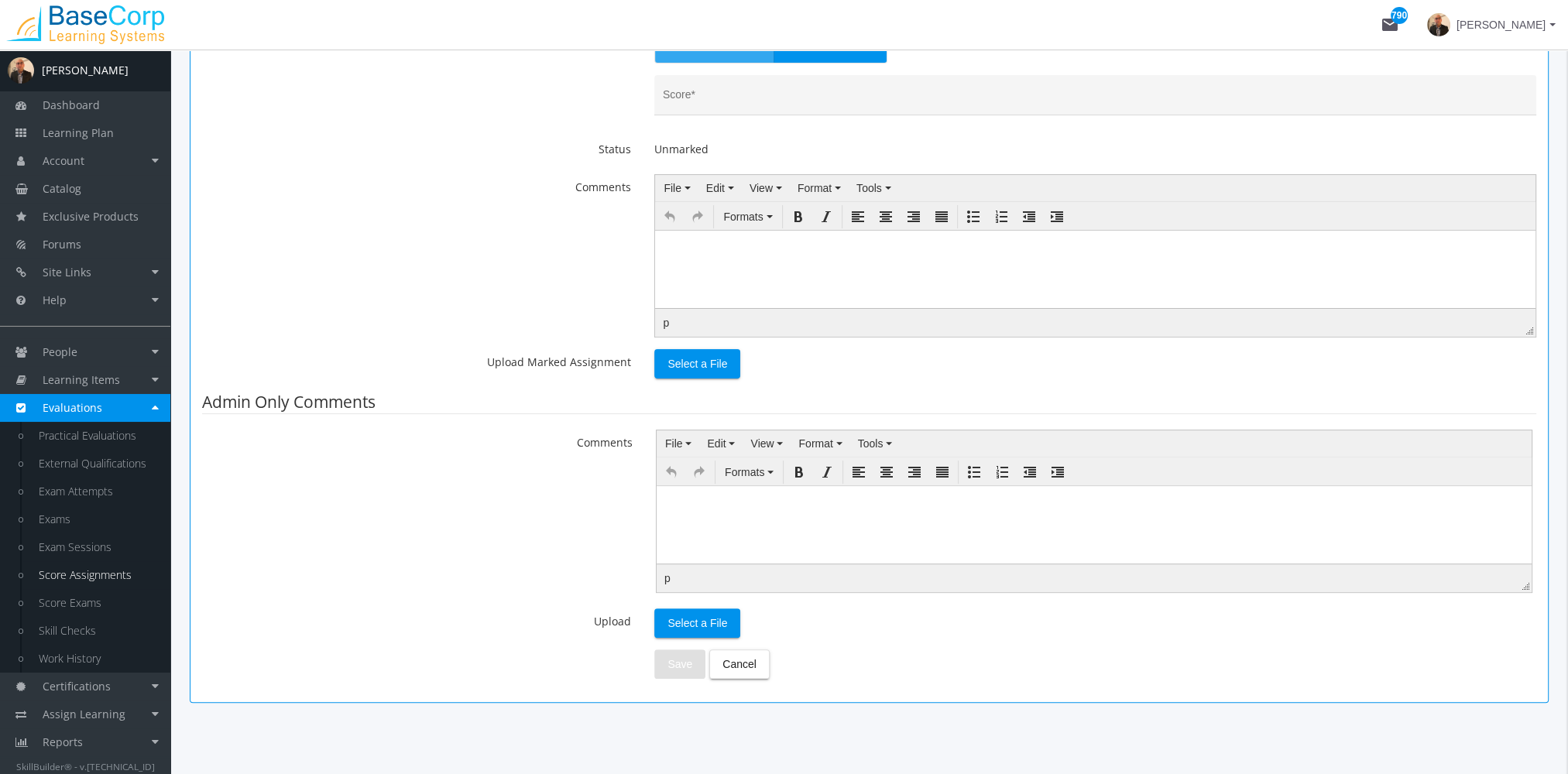
scroll to position [587, 0]
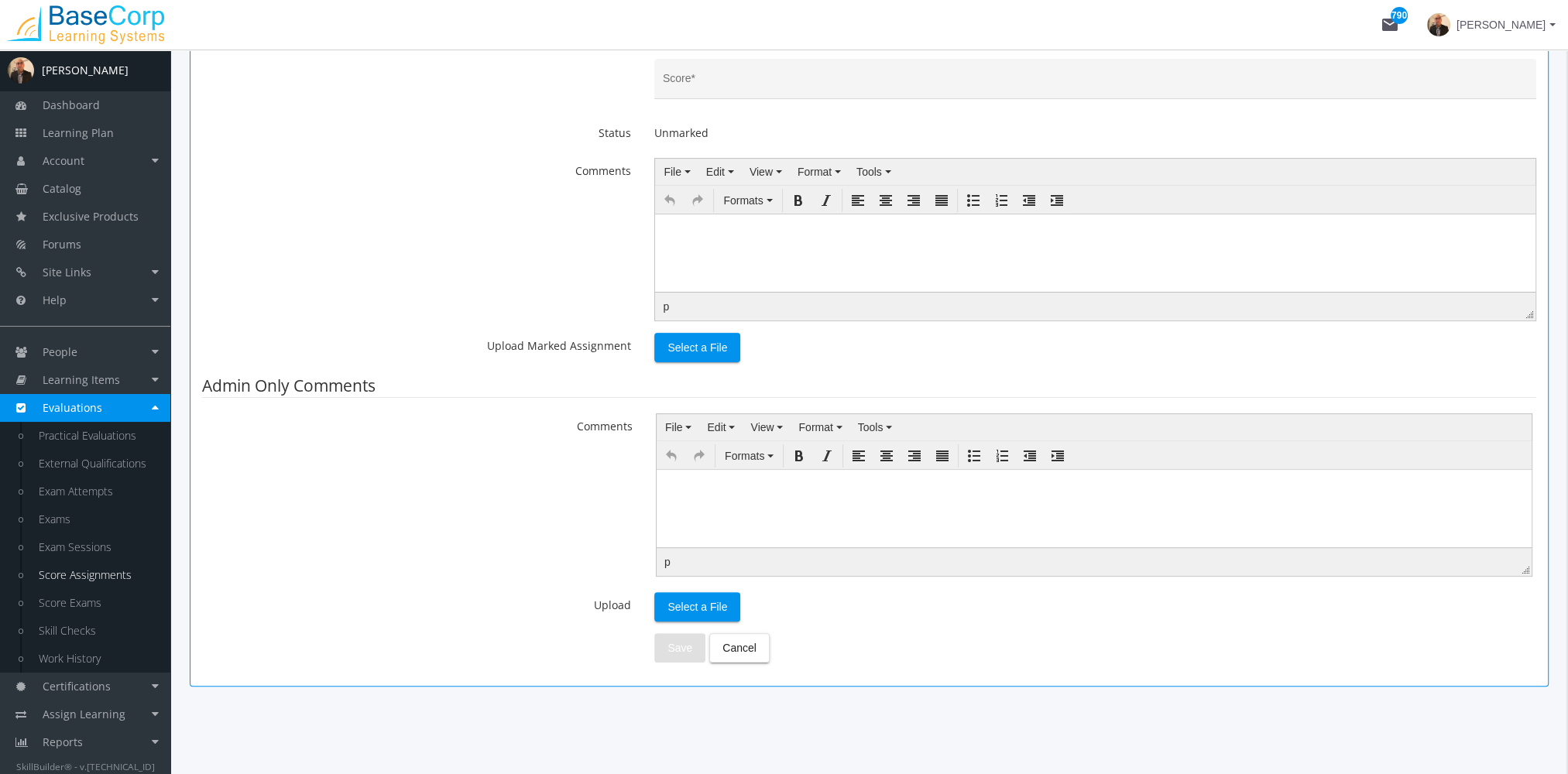
click at [760, 493] on html at bounding box center [1093, 480] width 875 height 24
click at [683, 604] on span "Select a File" at bounding box center [697, 607] width 59 height 28
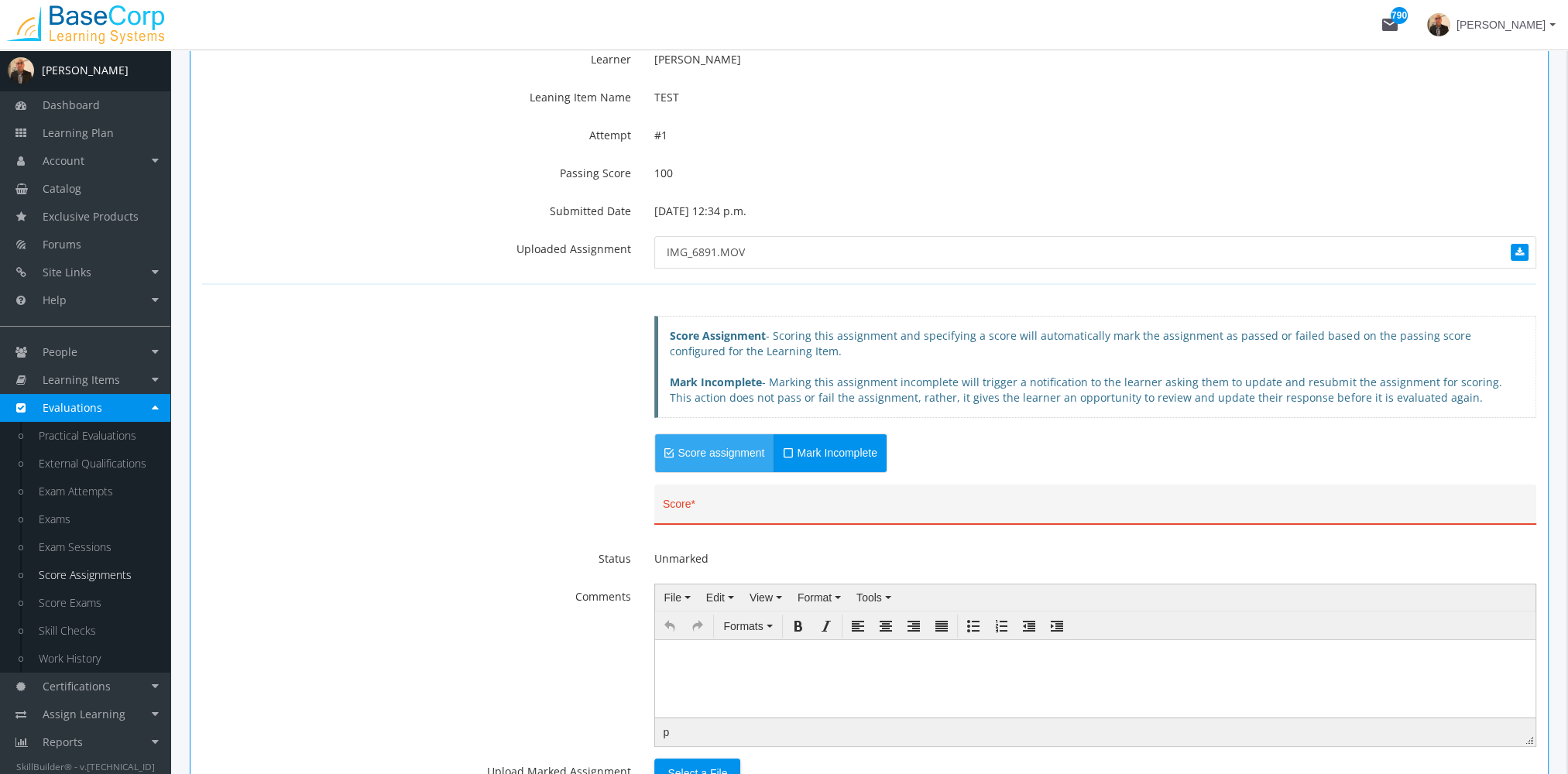
scroll to position [0, 0]
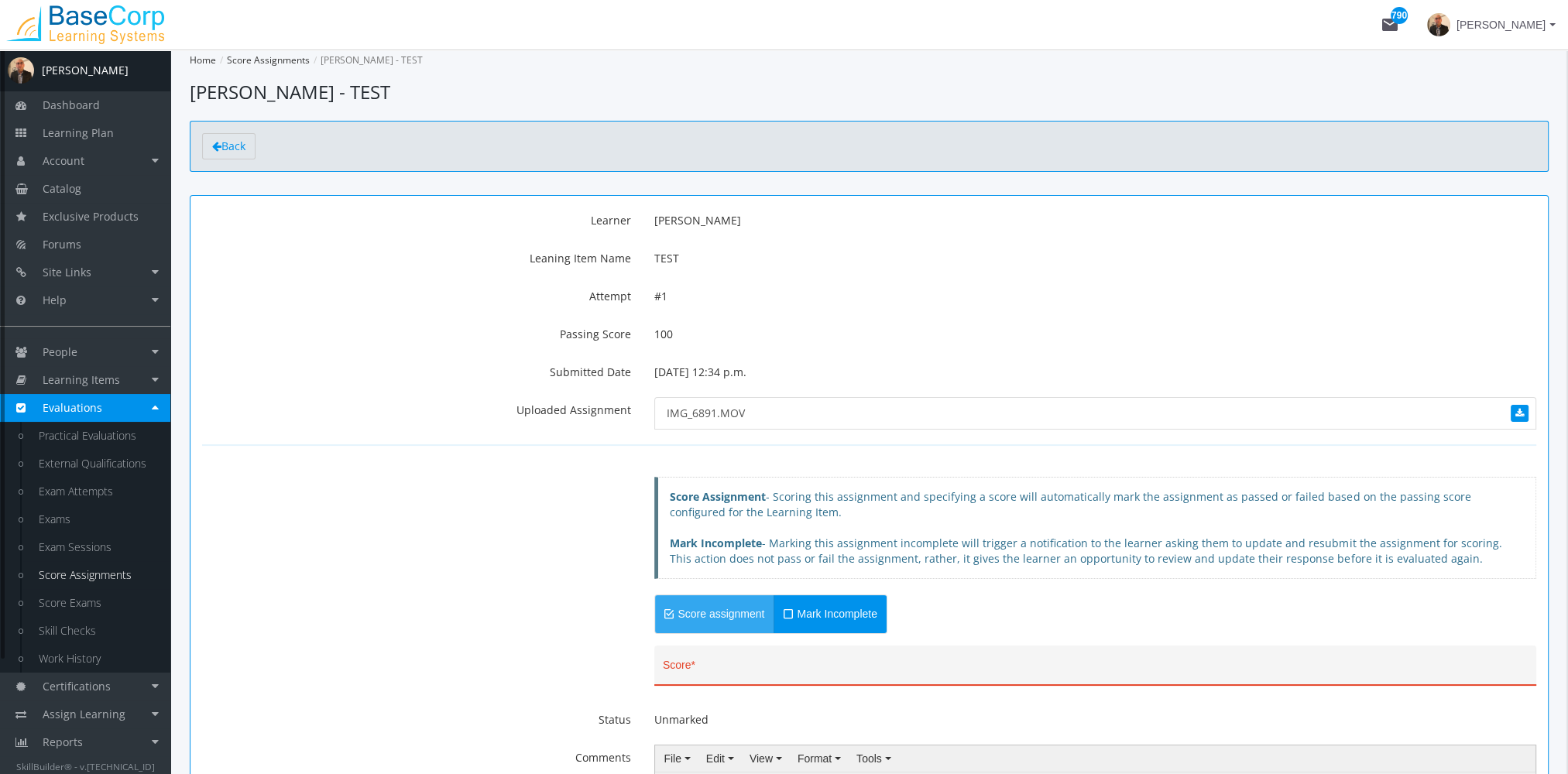
click at [92, 583] on link "Score Assignments" at bounding box center [97, 575] width 147 height 28
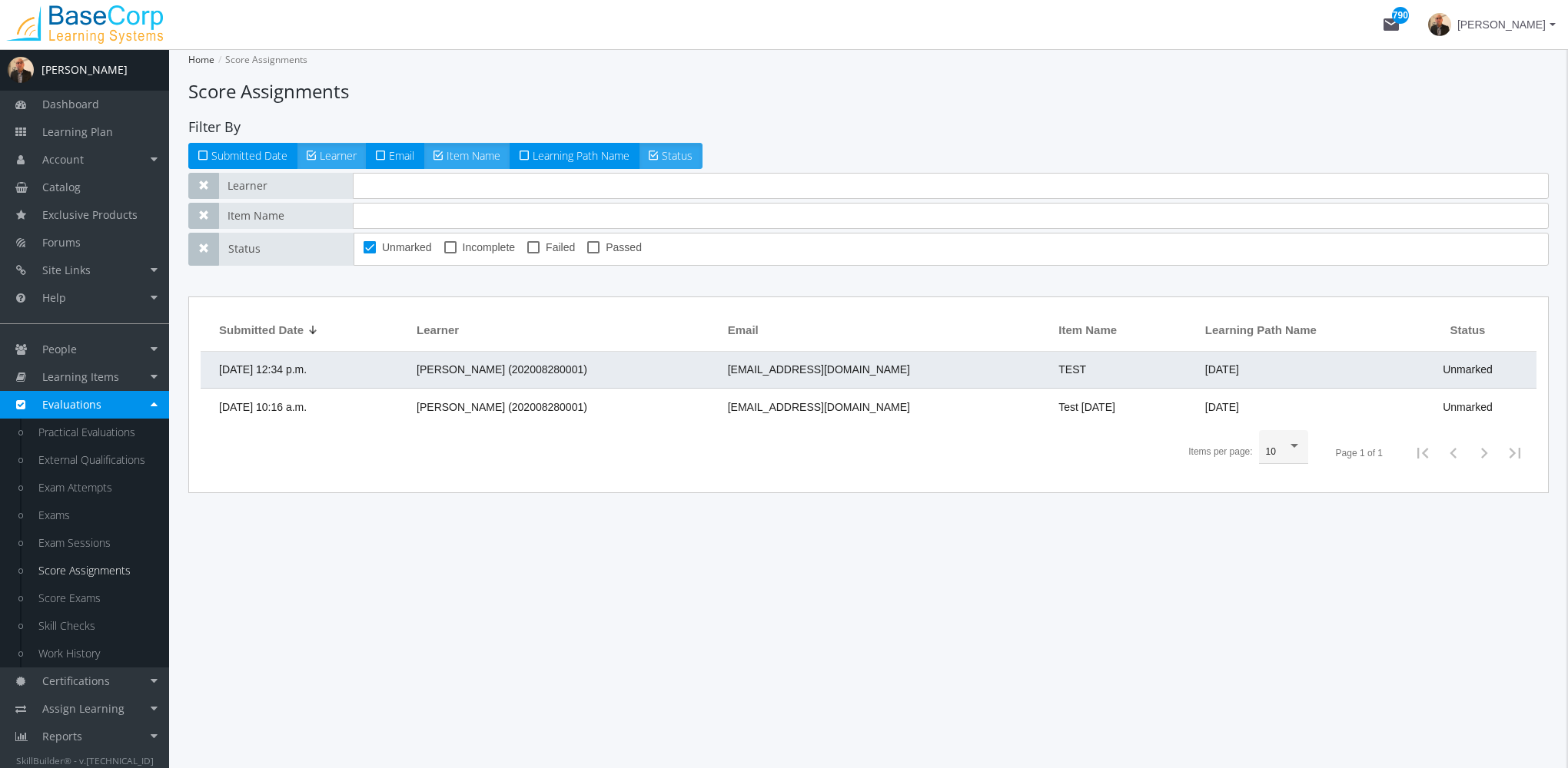
click at [651, 373] on td "[PERSON_NAME] (202008280001)" at bounding box center [564, 370] width 311 height 37
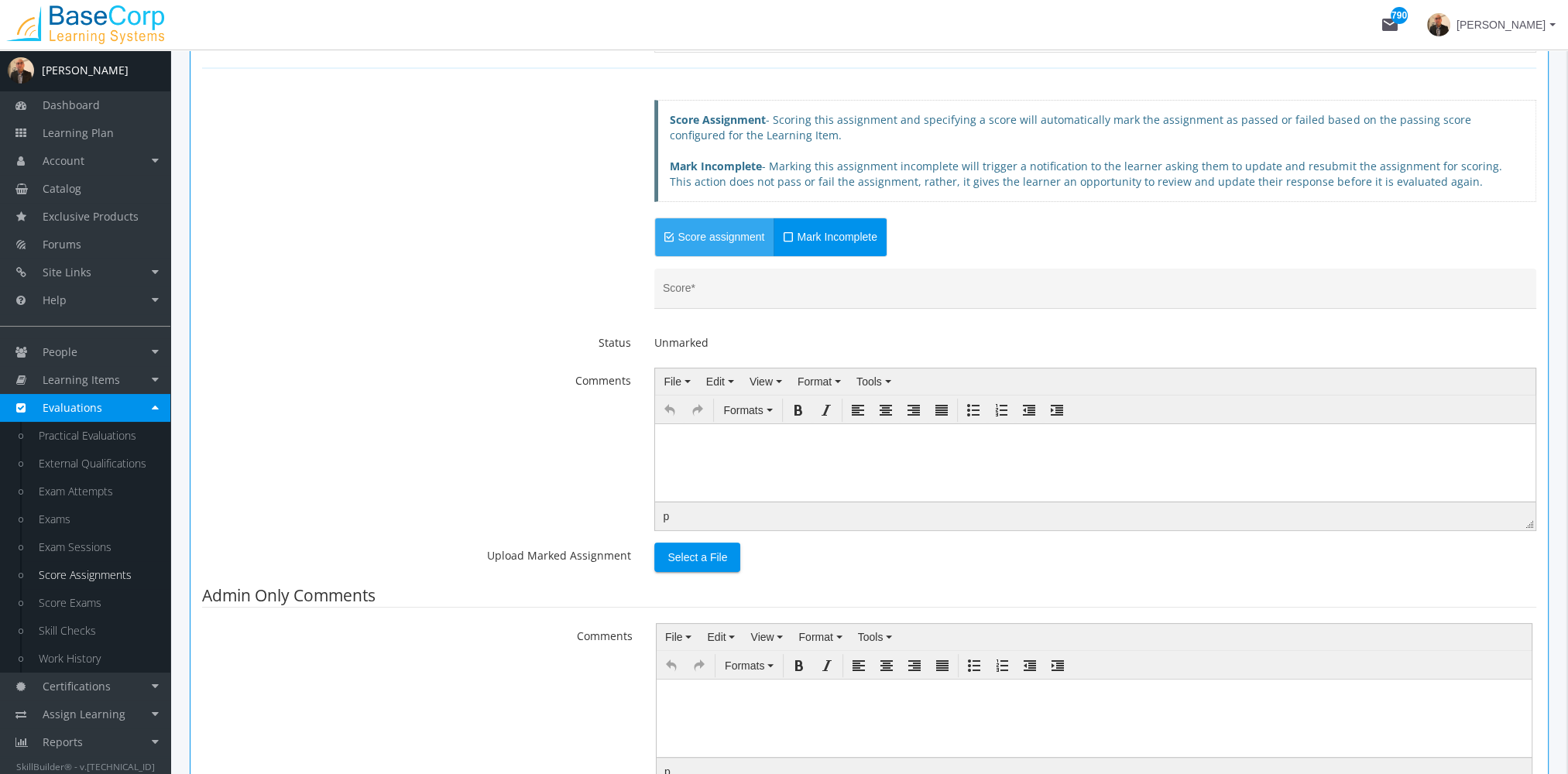
scroll to position [387, 0]
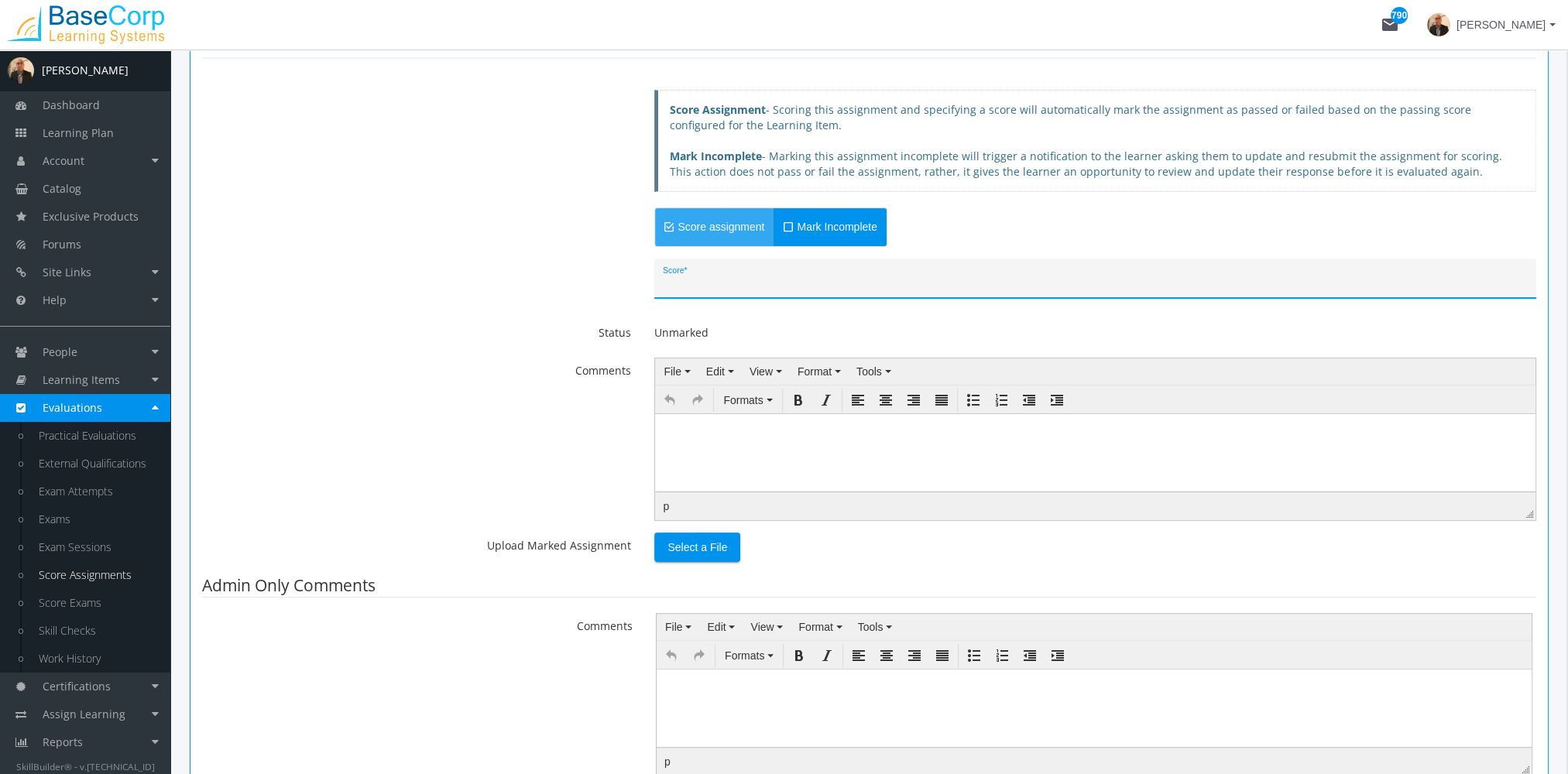
click at [711, 278] on input "Score *" at bounding box center [1096, 284] width 866 height 12
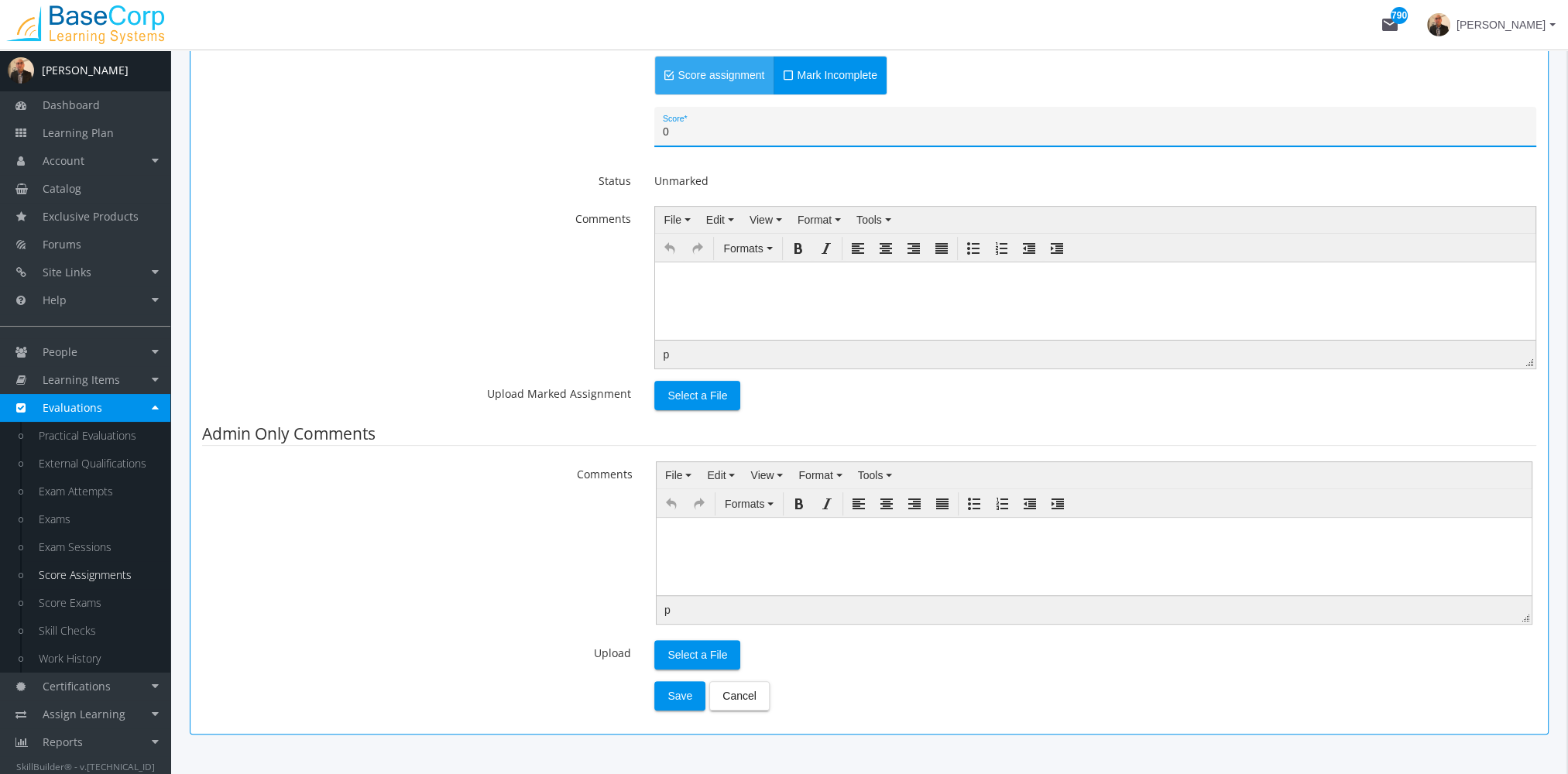
scroll to position [542, 0]
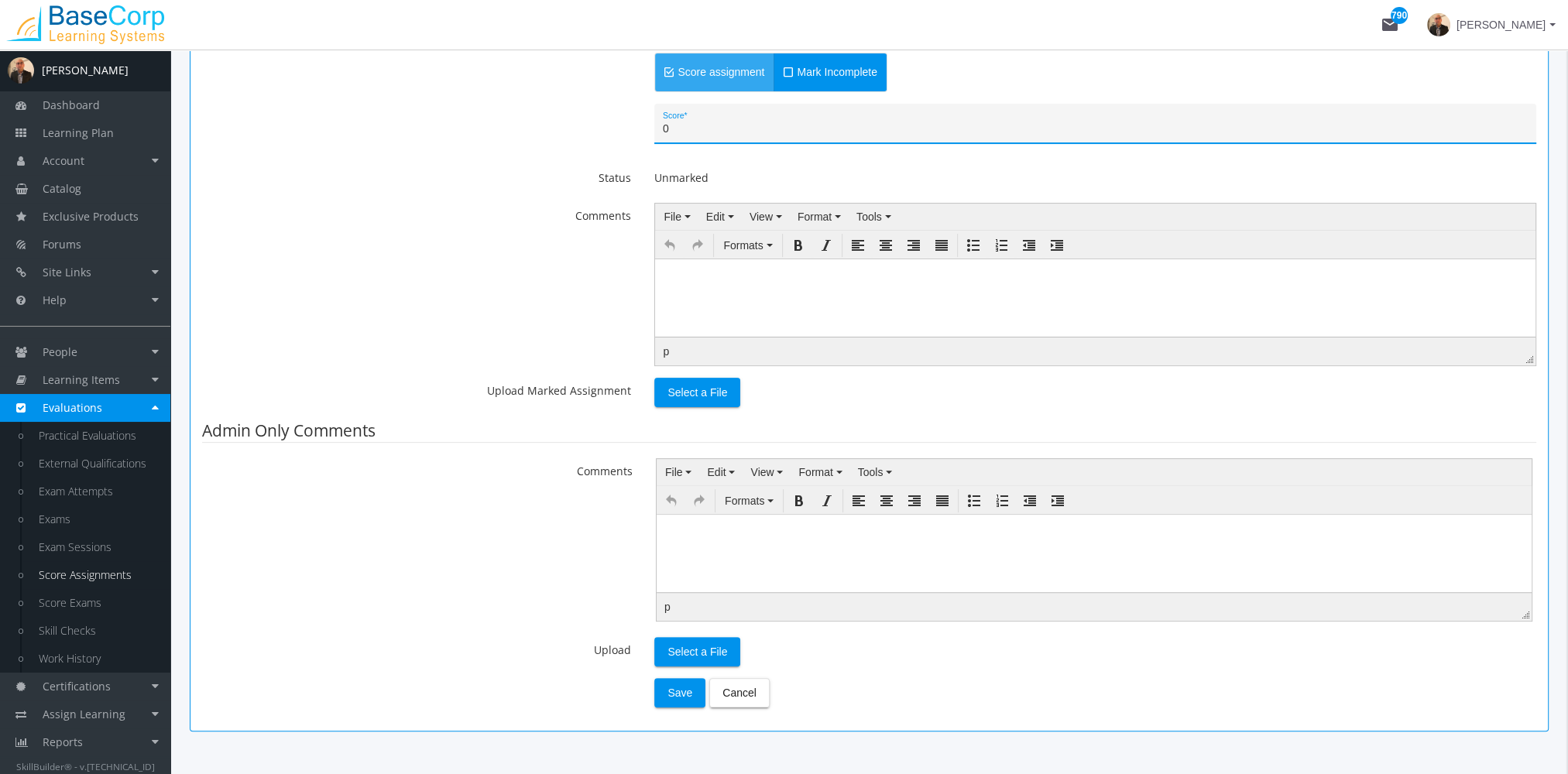
click at [715, 282] on html at bounding box center [1096, 270] width 881 height 24
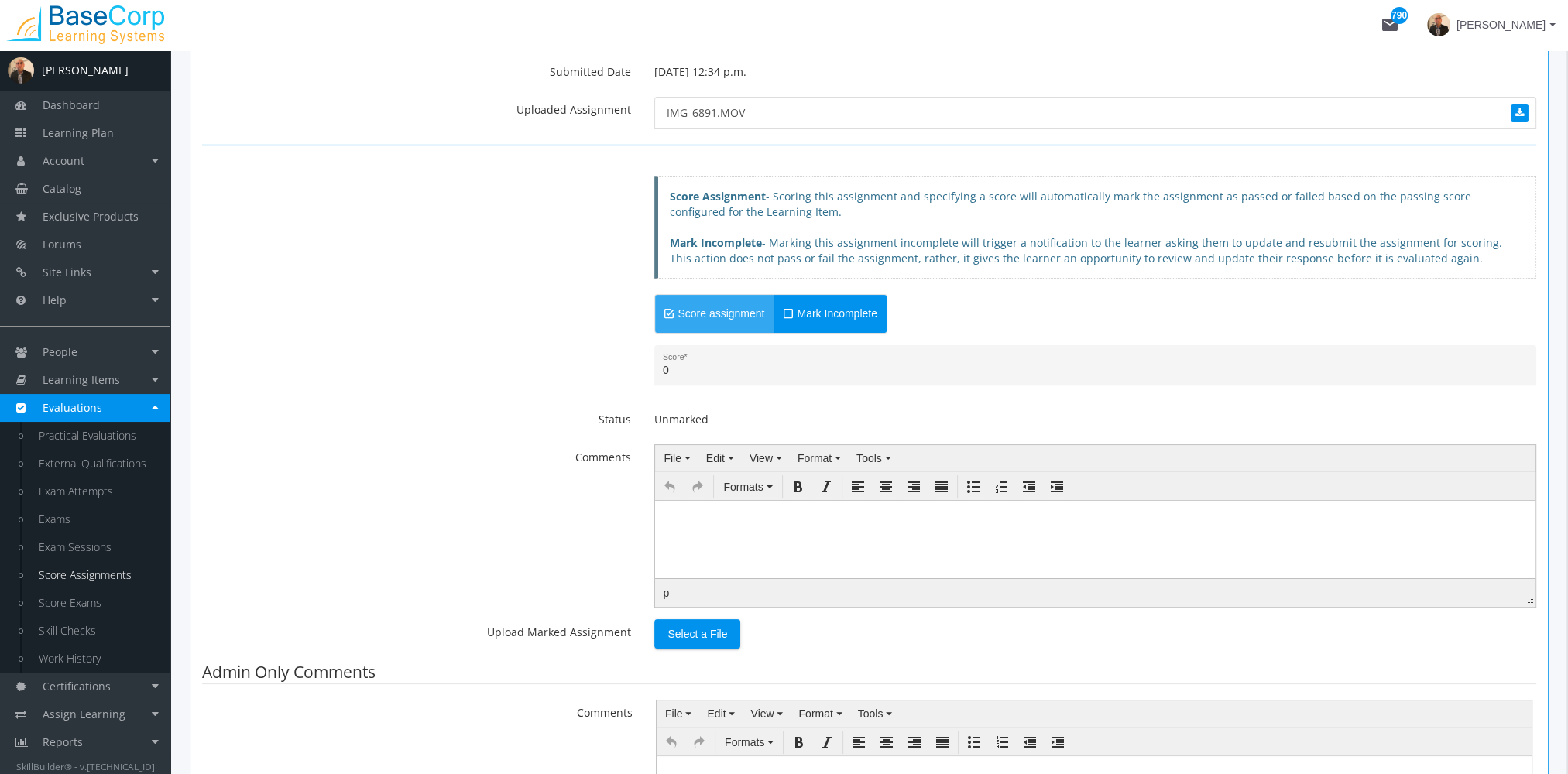
scroll to position [277, 0]
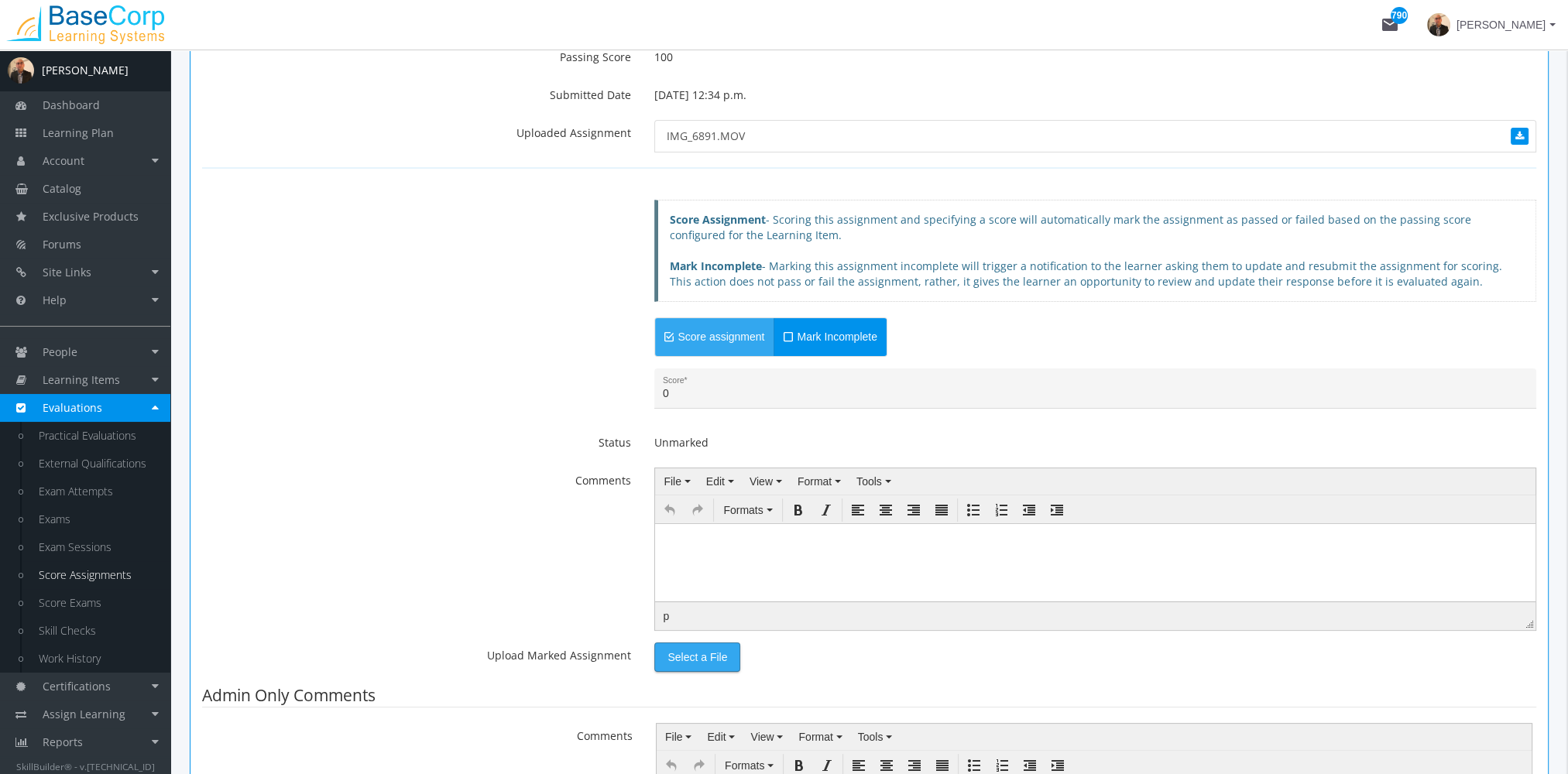
click at [718, 649] on span "Select a File" at bounding box center [697, 657] width 59 height 28
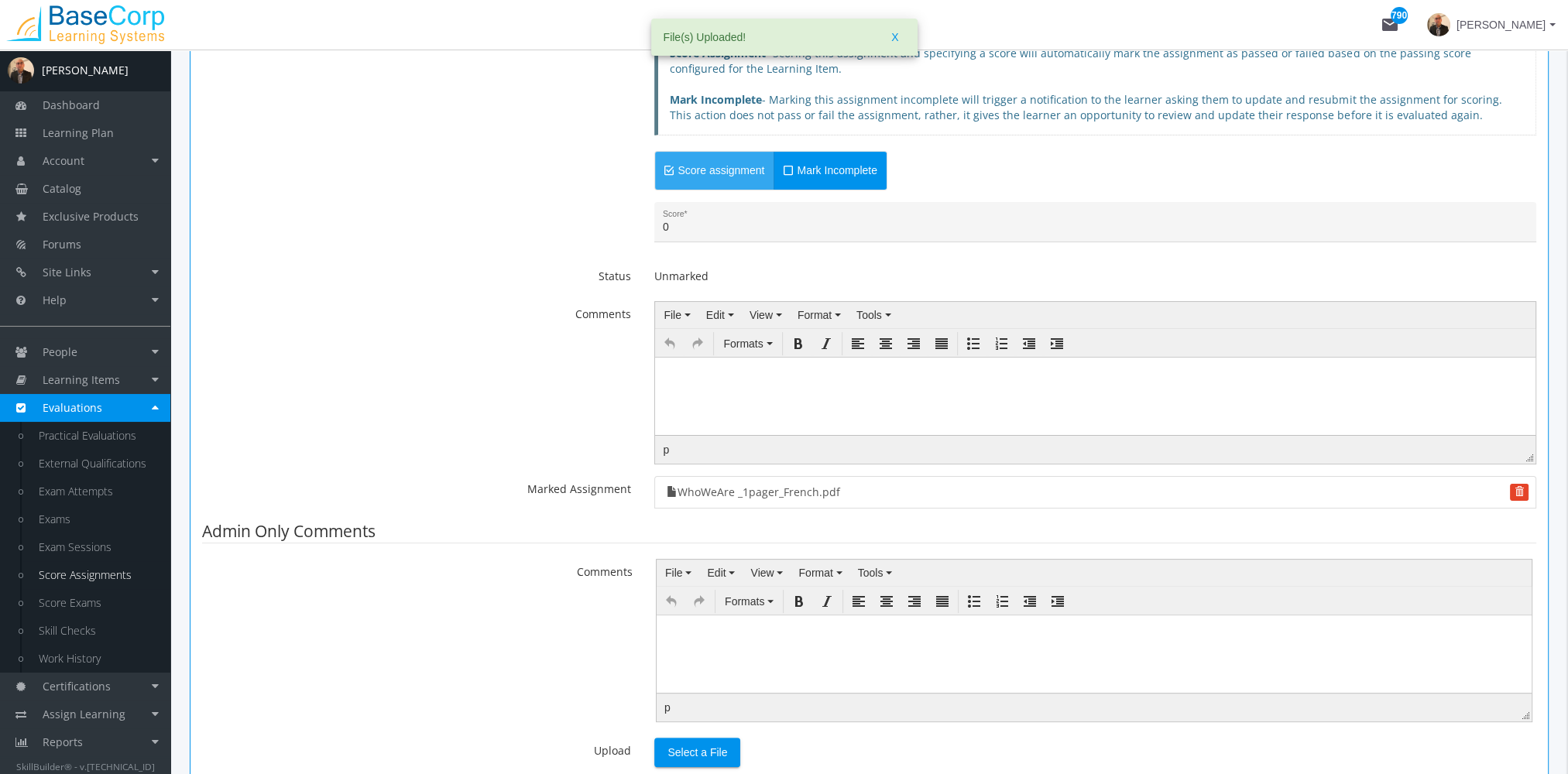
scroll to position [465, 0]
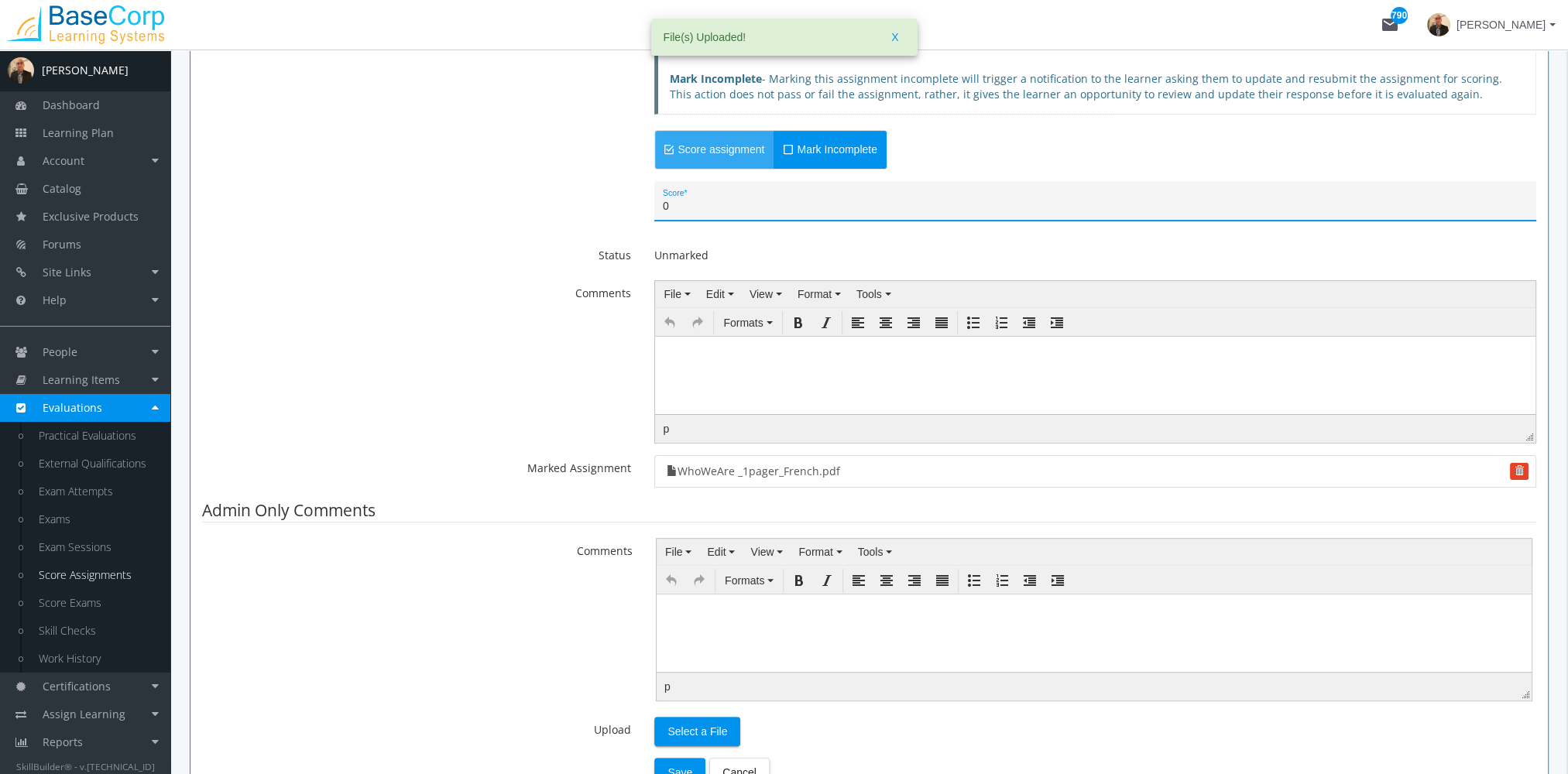
click at [695, 211] on input "0" at bounding box center [1096, 207] width 866 height 12
drag, startPoint x: 691, startPoint y: 207, endPoint x: 576, endPoint y: 207, distance: 115.0
click at [620, 211] on div "0 Score *" at bounding box center [869, 205] width 1357 height 49
type input "55"
click at [768, 359] on html at bounding box center [1096, 348] width 881 height 24
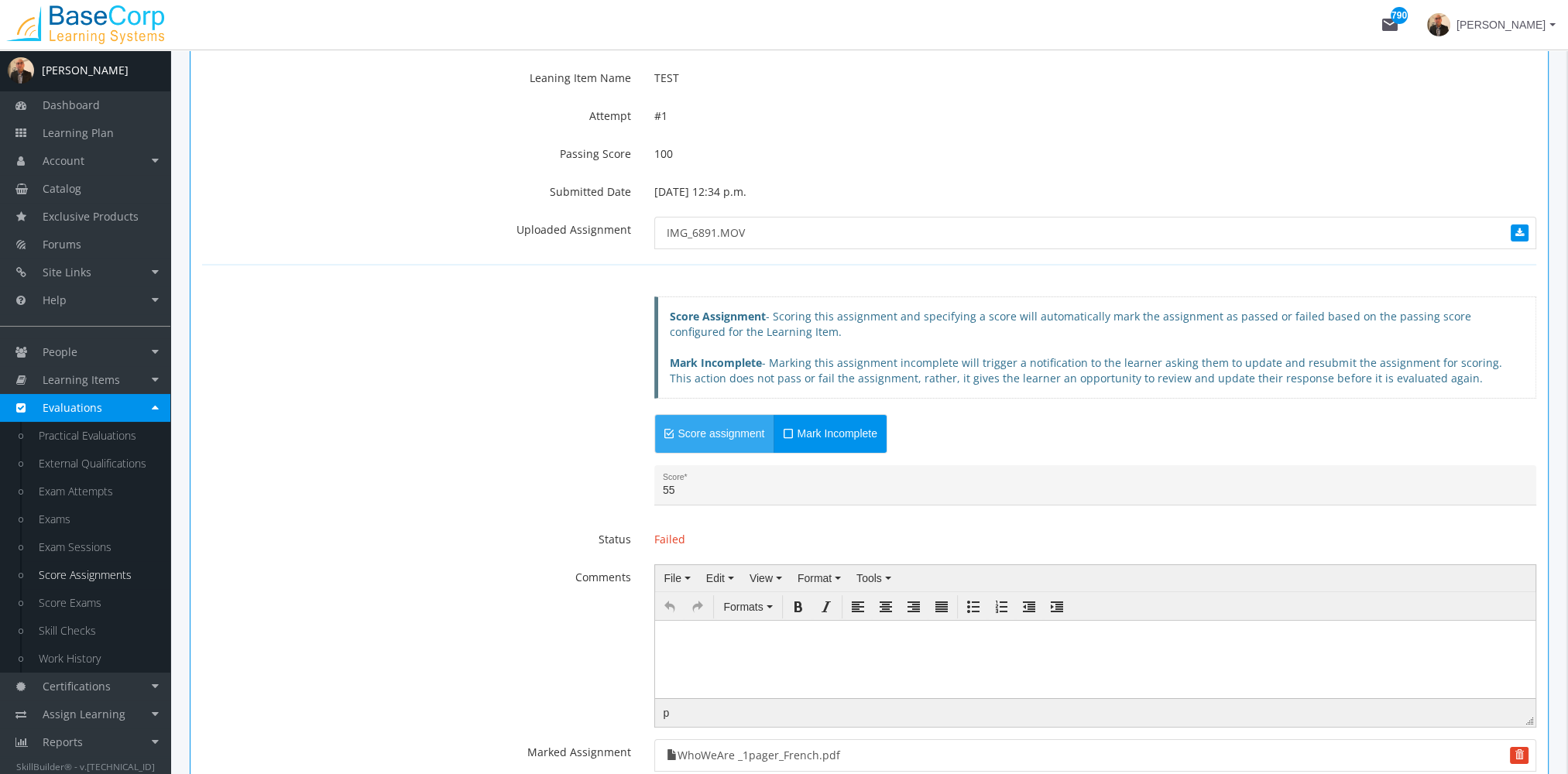
scroll to position [542, 0]
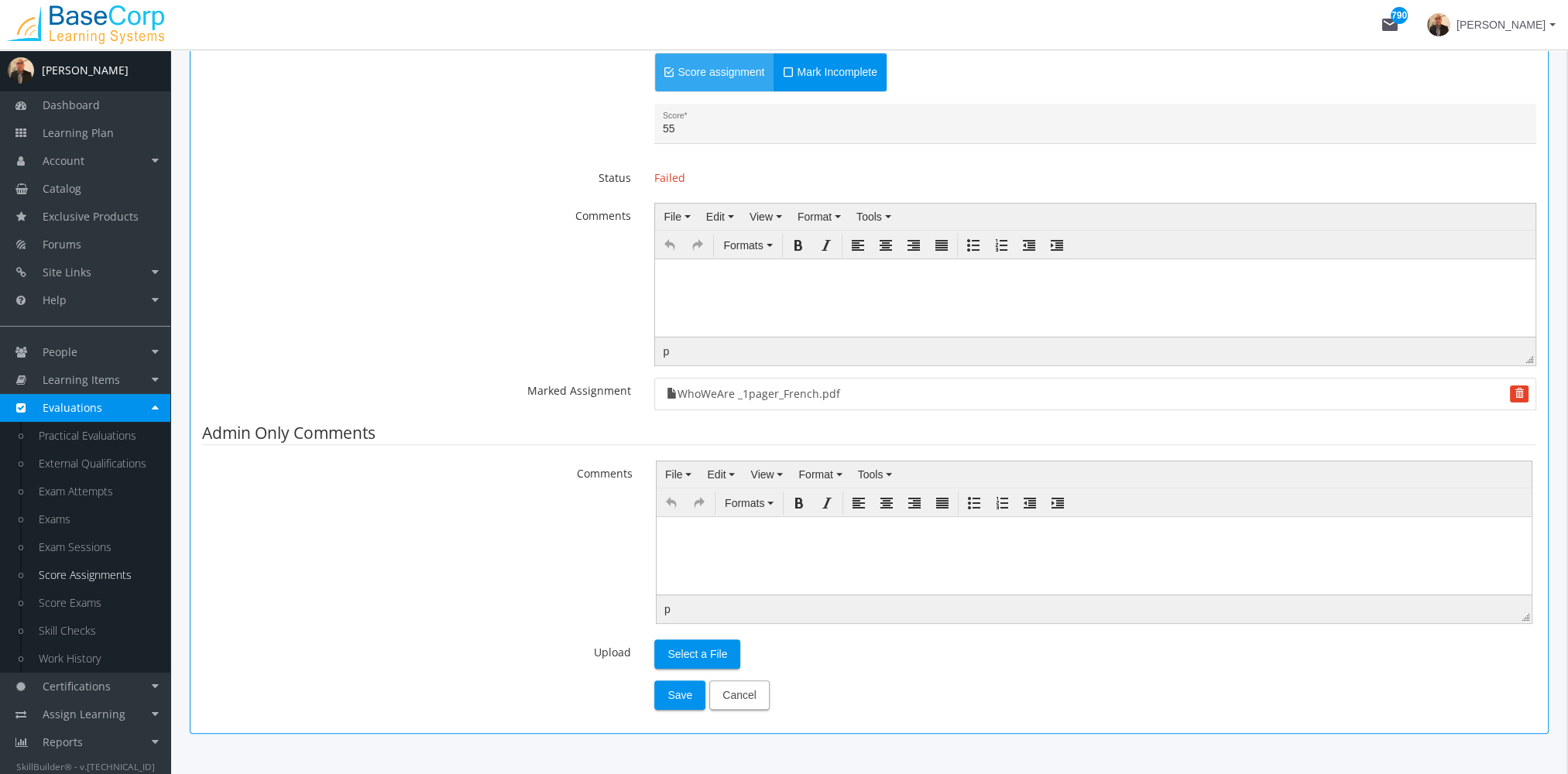
click at [758, 700] on button "Cancel" at bounding box center [739, 695] width 60 height 30
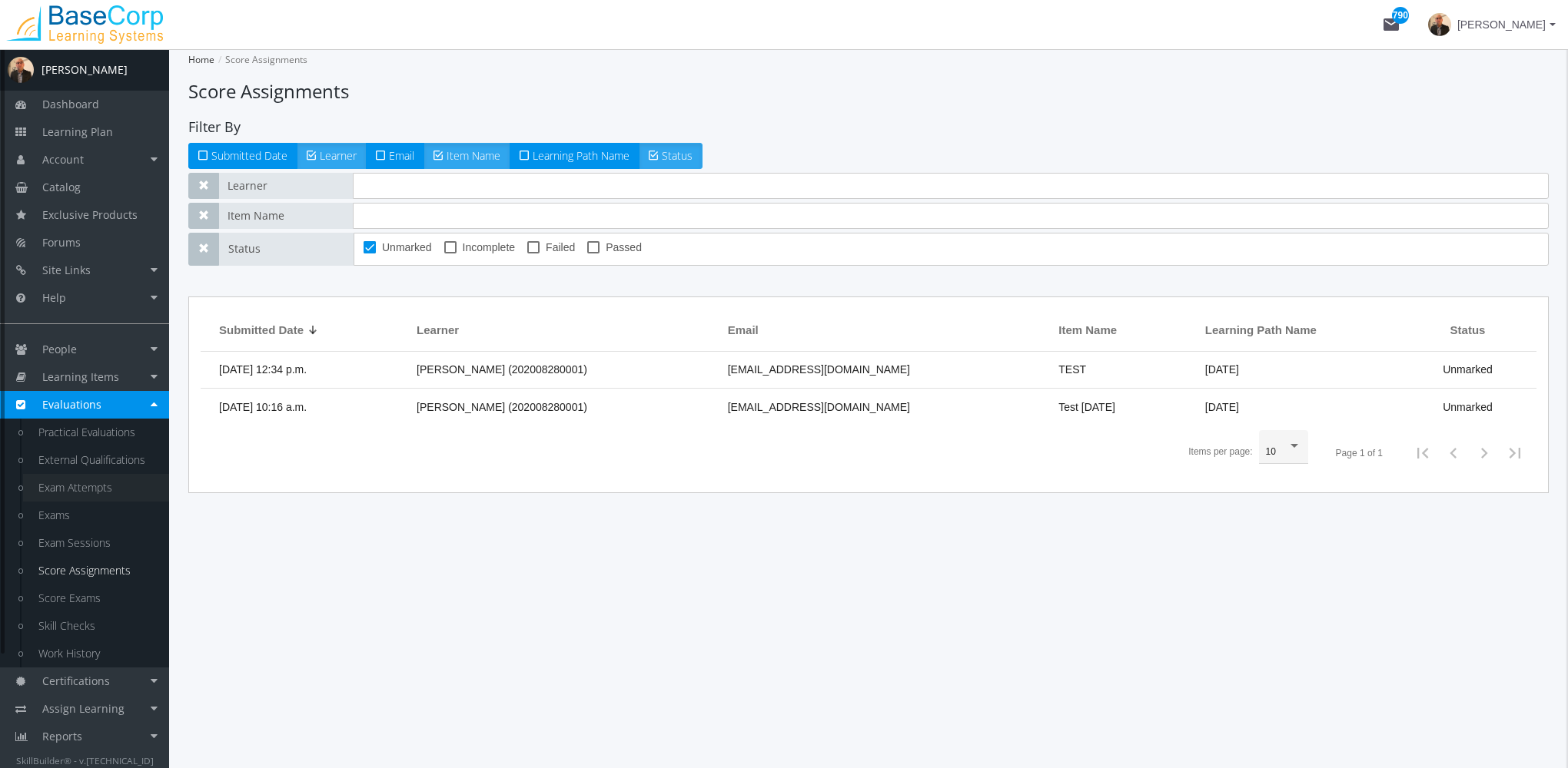
click at [89, 489] on link "Exam Attempts" at bounding box center [96, 488] width 146 height 28
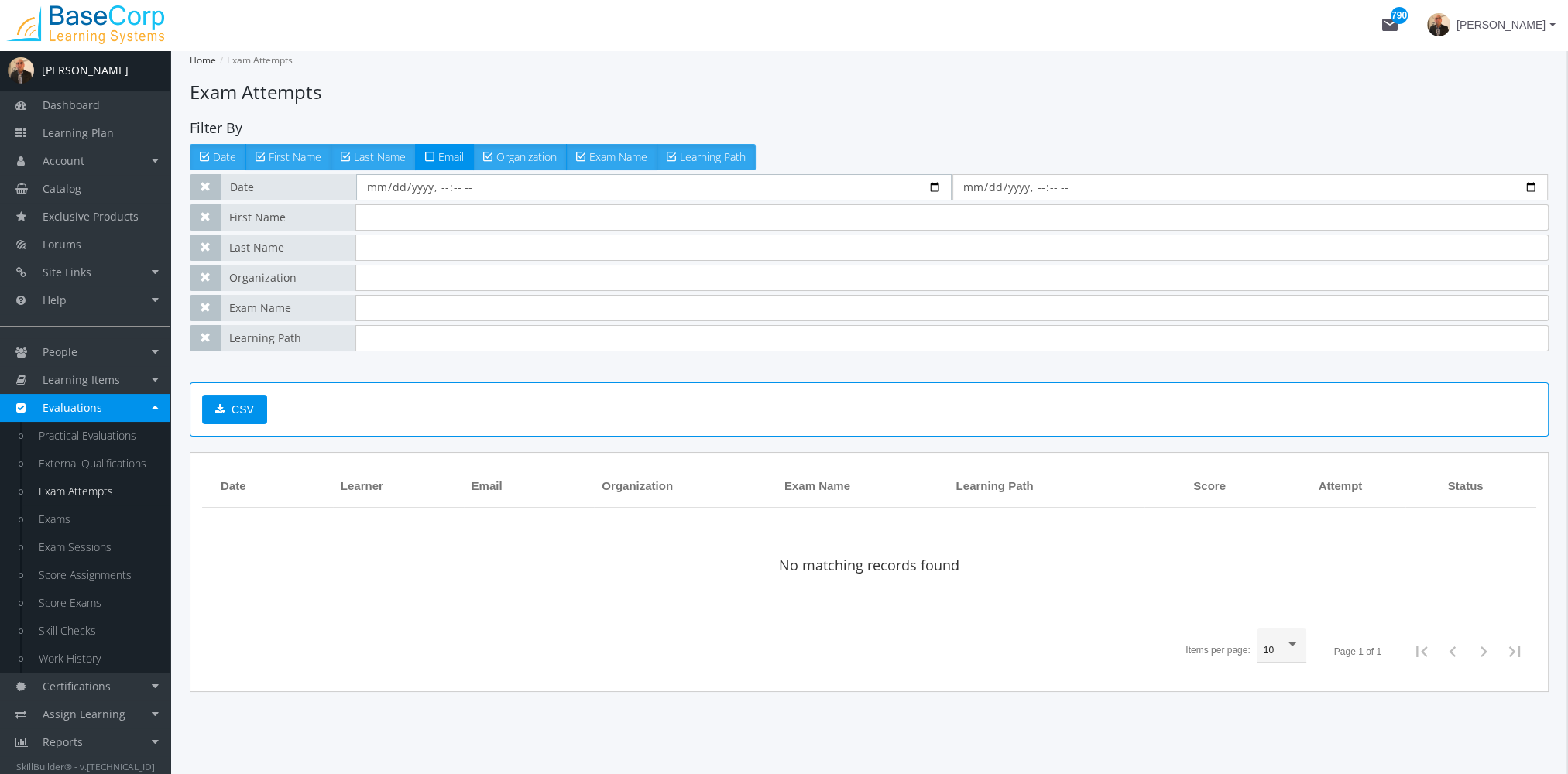
click at [625, 190] on input "datetime-local" at bounding box center [654, 187] width 595 height 26
click at [939, 186] on input "datetime-local" at bounding box center [654, 187] width 595 height 26
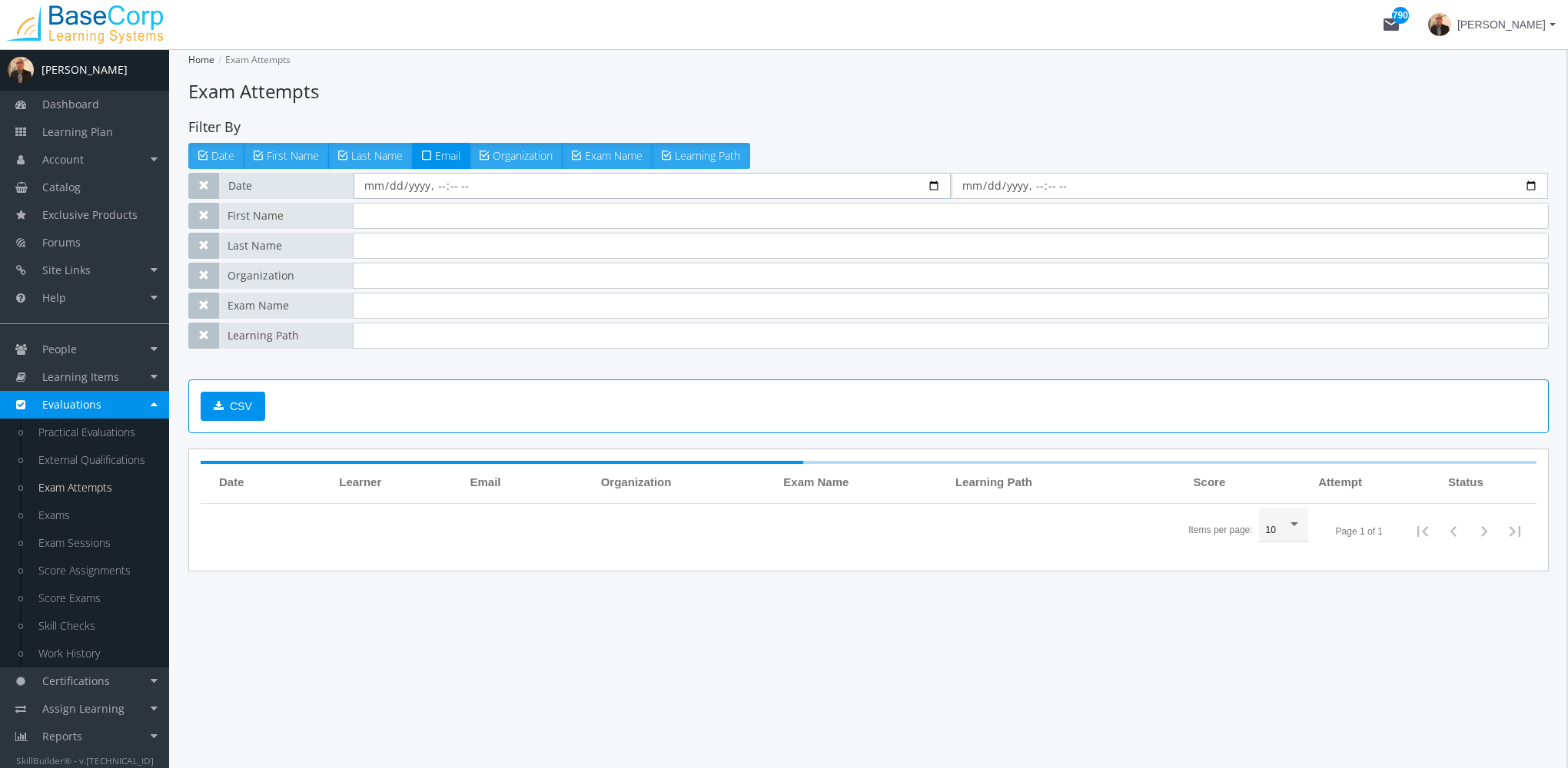
click at [452, 186] on input "datetime-local" at bounding box center [652, 185] width 598 height 26
click at [285, 186] on span "Date" at bounding box center [286, 185] width 134 height 26
click at [516, 175] on input "datetime-local" at bounding box center [652, 185] width 598 height 26
click at [933, 181] on input "datetime-local" at bounding box center [652, 185] width 598 height 26
click at [371, 182] on input "datetime-local" at bounding box center [652, 185] width 598 height 26
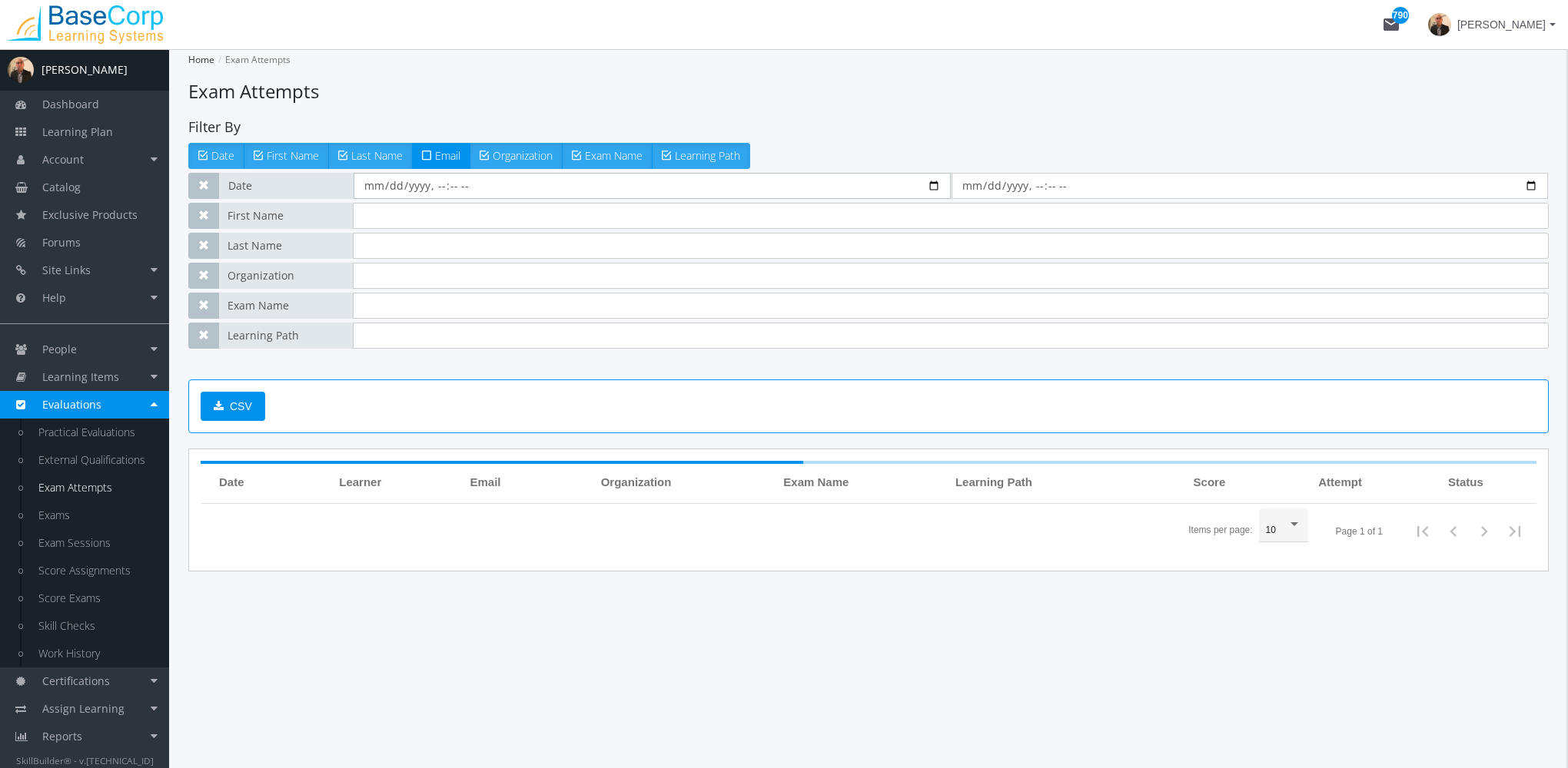
drag, startPoint x: 372, startPoint y: 182, endPoint x: 384, endPoint y: 182, distance: 12.0
click at [374, 182] on input "datetime-local" at bounding box center [652, 185] width 598 height 26
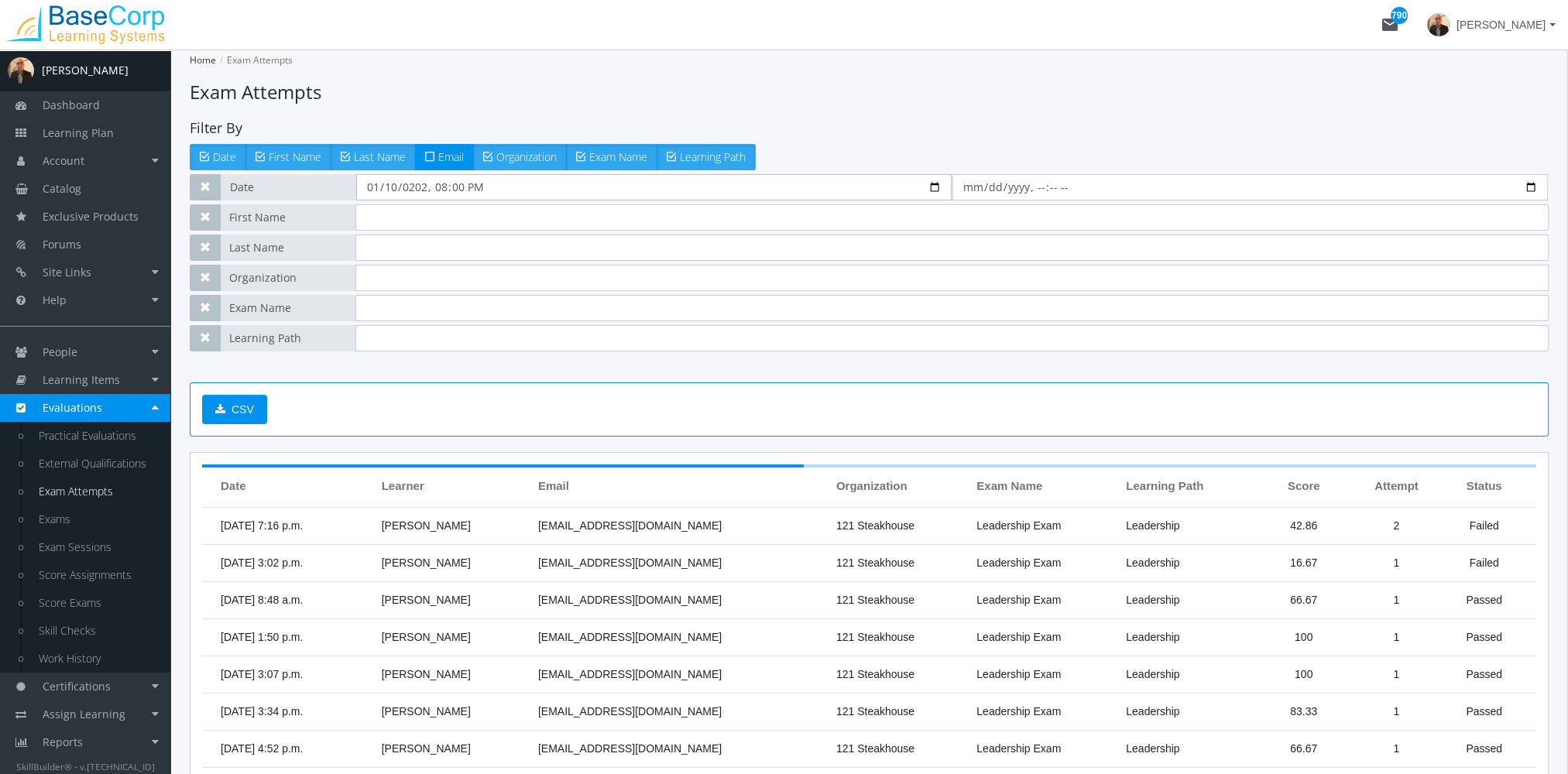
type input "[DATE]T20:00"
click at [422, 208] on input "text" at bounding box center [953, 218] width 1194 height 26
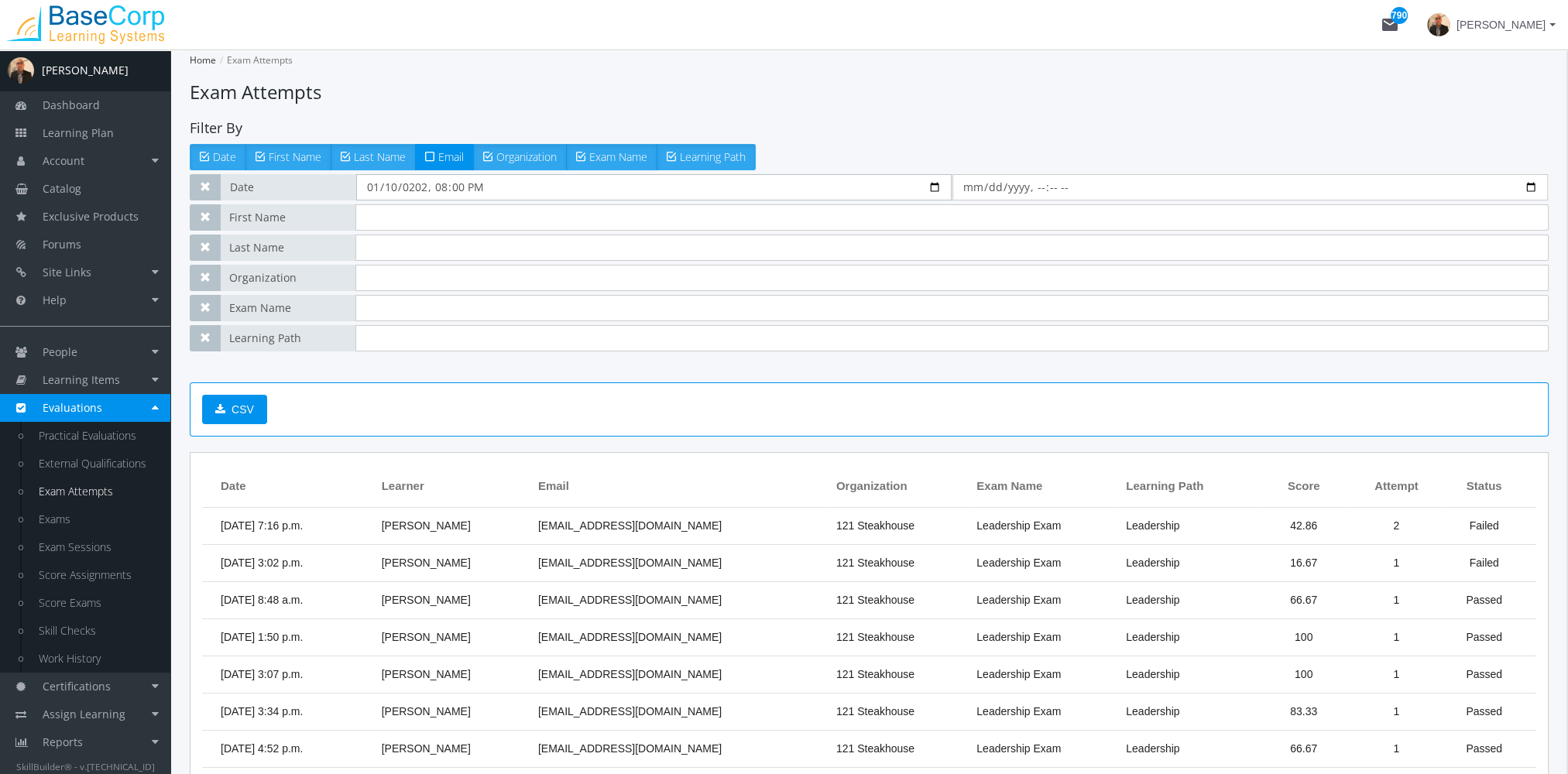
click at [441, 184] on input "datetime-local" at bounding box center [654, 187] width 595 height 26
click at [277, 189] on span "Date" at bounding box center [288, 187] width 135 height 26
click at [216, 187] on button "button" at bounding box center [205, 187] width 31 height 26
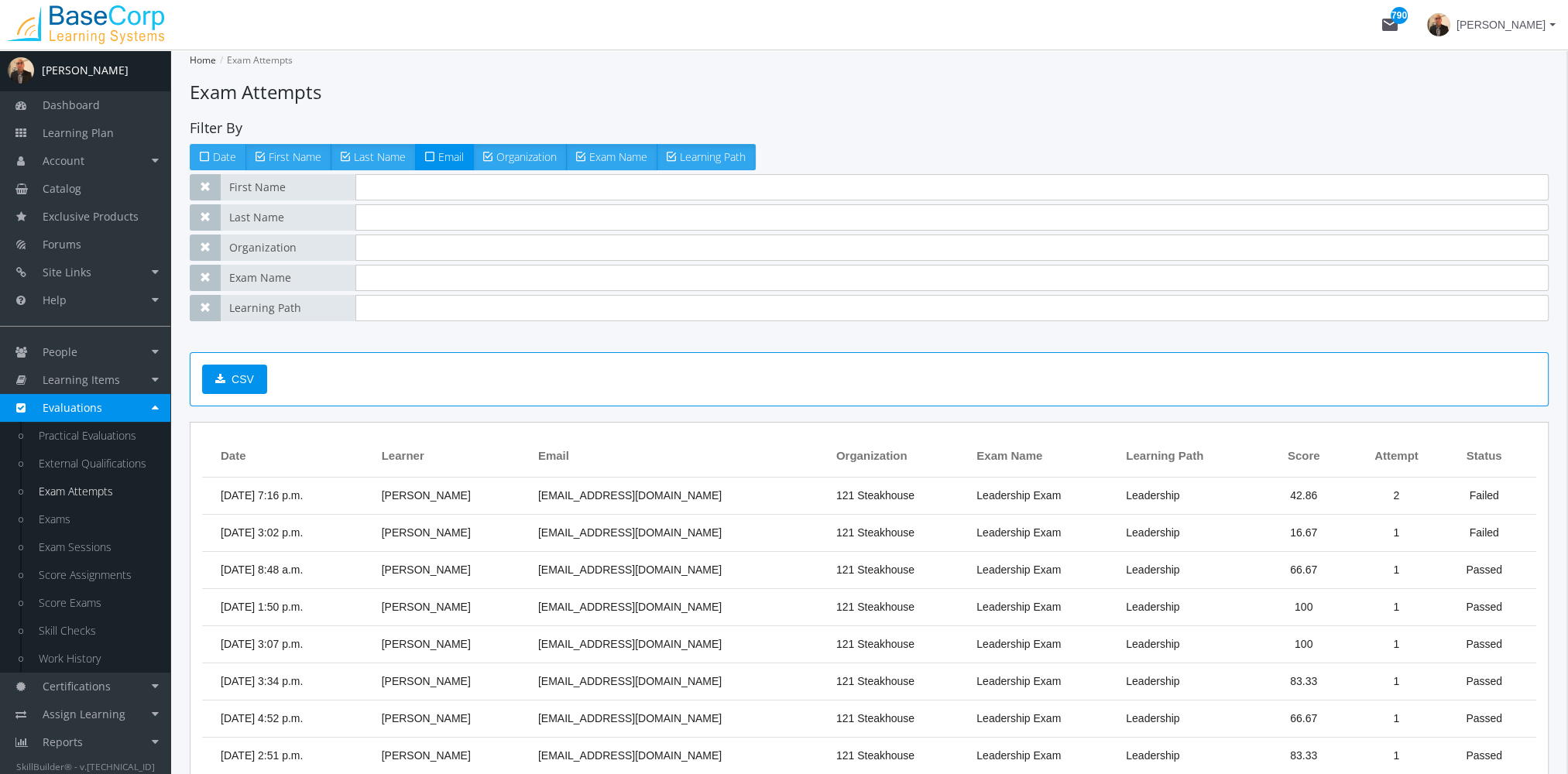
click at [218, 158] on span "Date" at bounding box center [225, 156] width 24 height 15
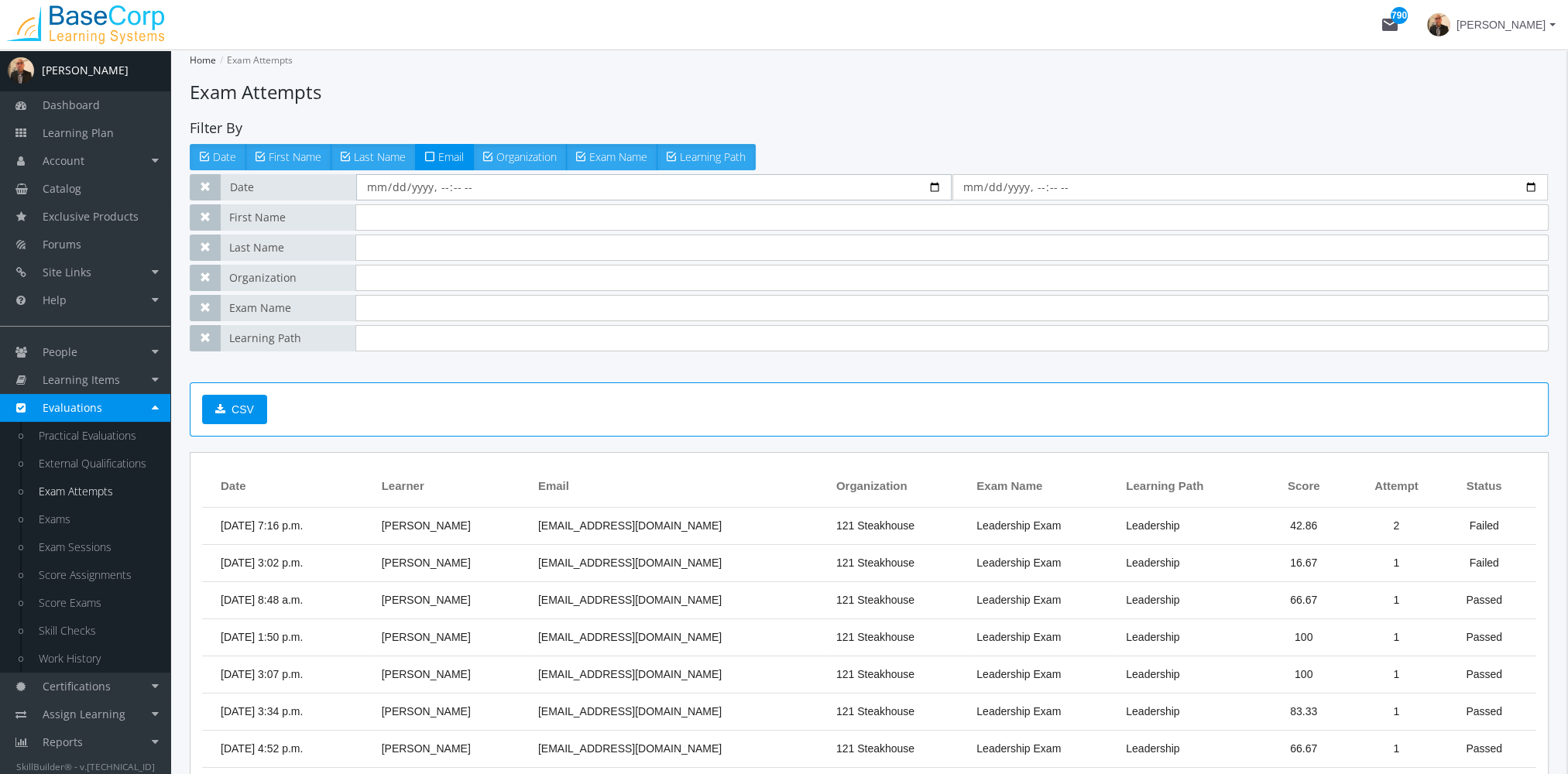
click at [934, 185] on input "datetime-local" at bounding box center [654, 187] width 595 height 26
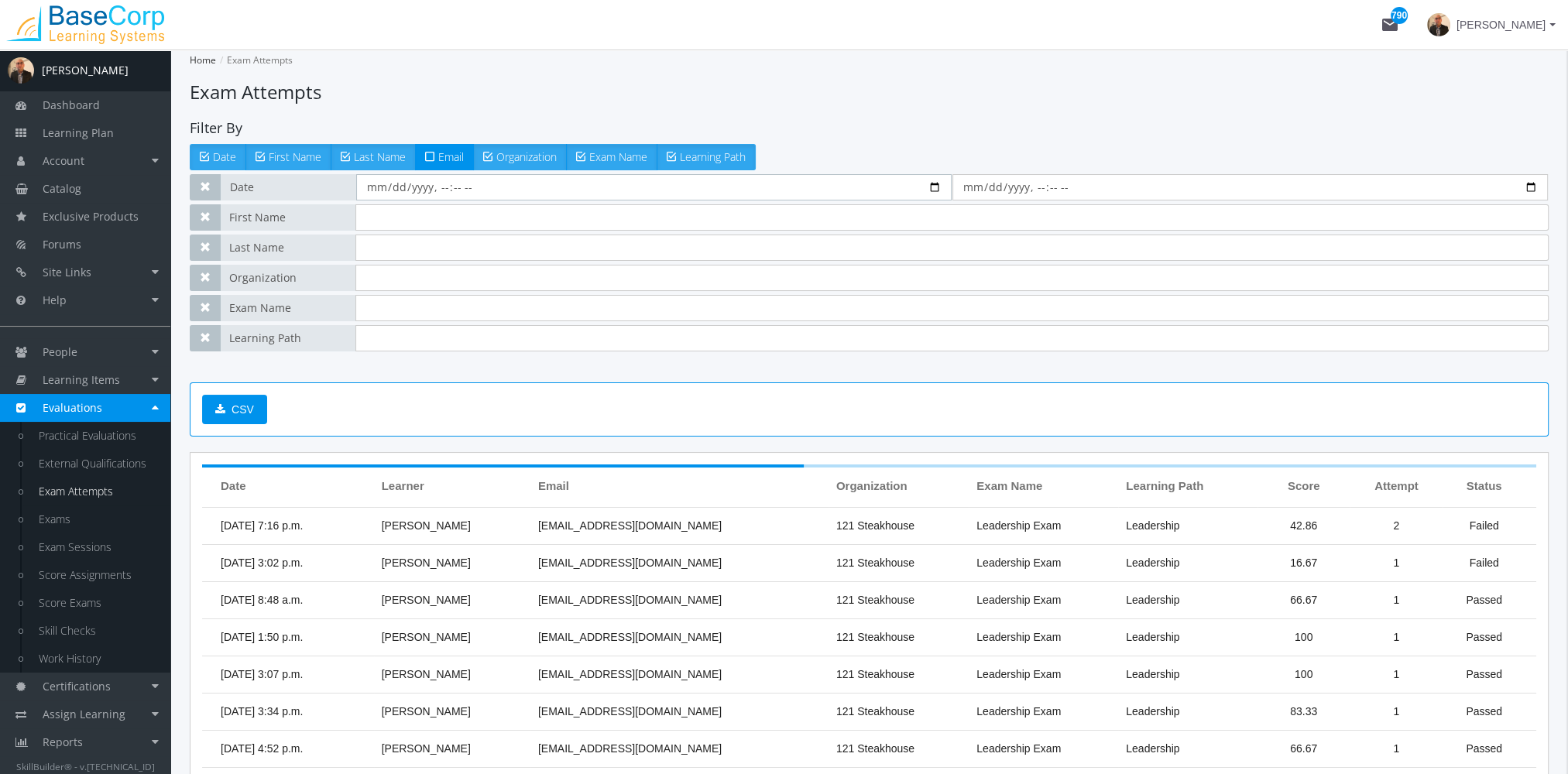
click at [432, 180] on input "datetime-local" at bounding box center [654, 187] width 595 height 26
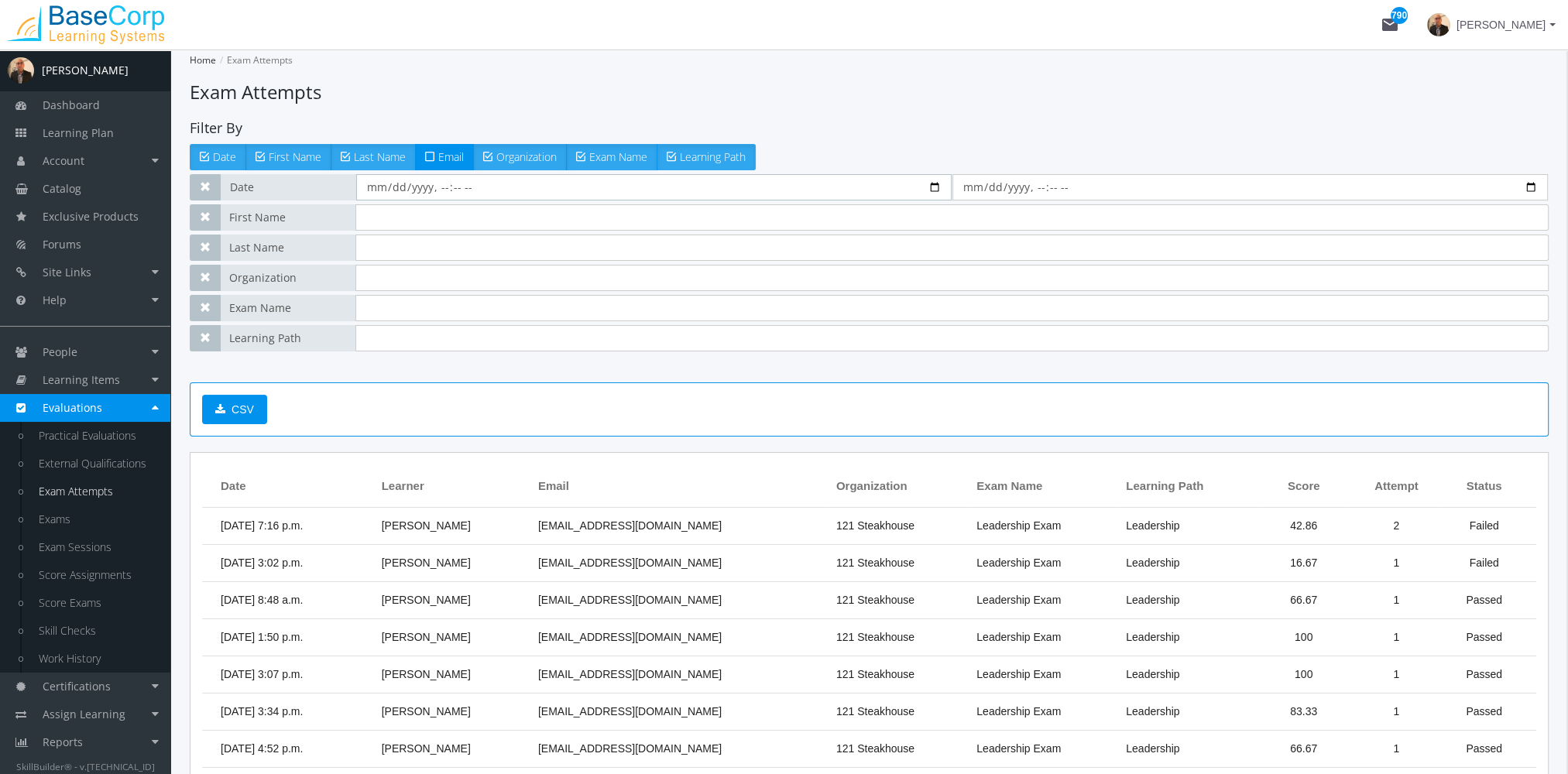
click at [937, 186] on input "datetime-local" at bounding box center [654, 187] width 595 height 26
type input "[DATE]T20:01"
click at [1532, 186] on input "datetime-local" at bounding box center [1250, 187] width 595 height 26
type input "[DATE]T20:01"
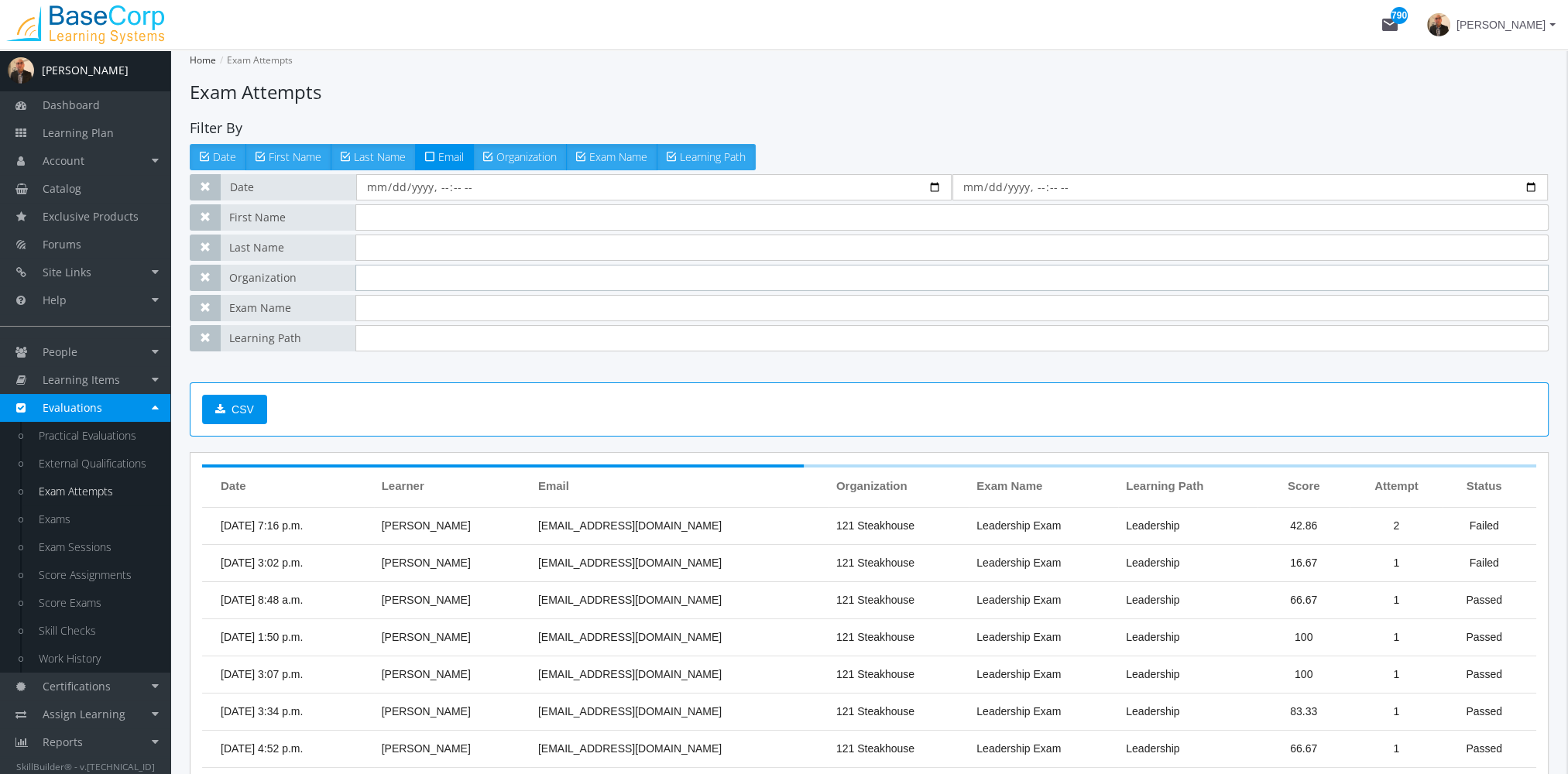
click at [510, 273] on input "text" at bounding box center [953, 278] width 1194 height 26
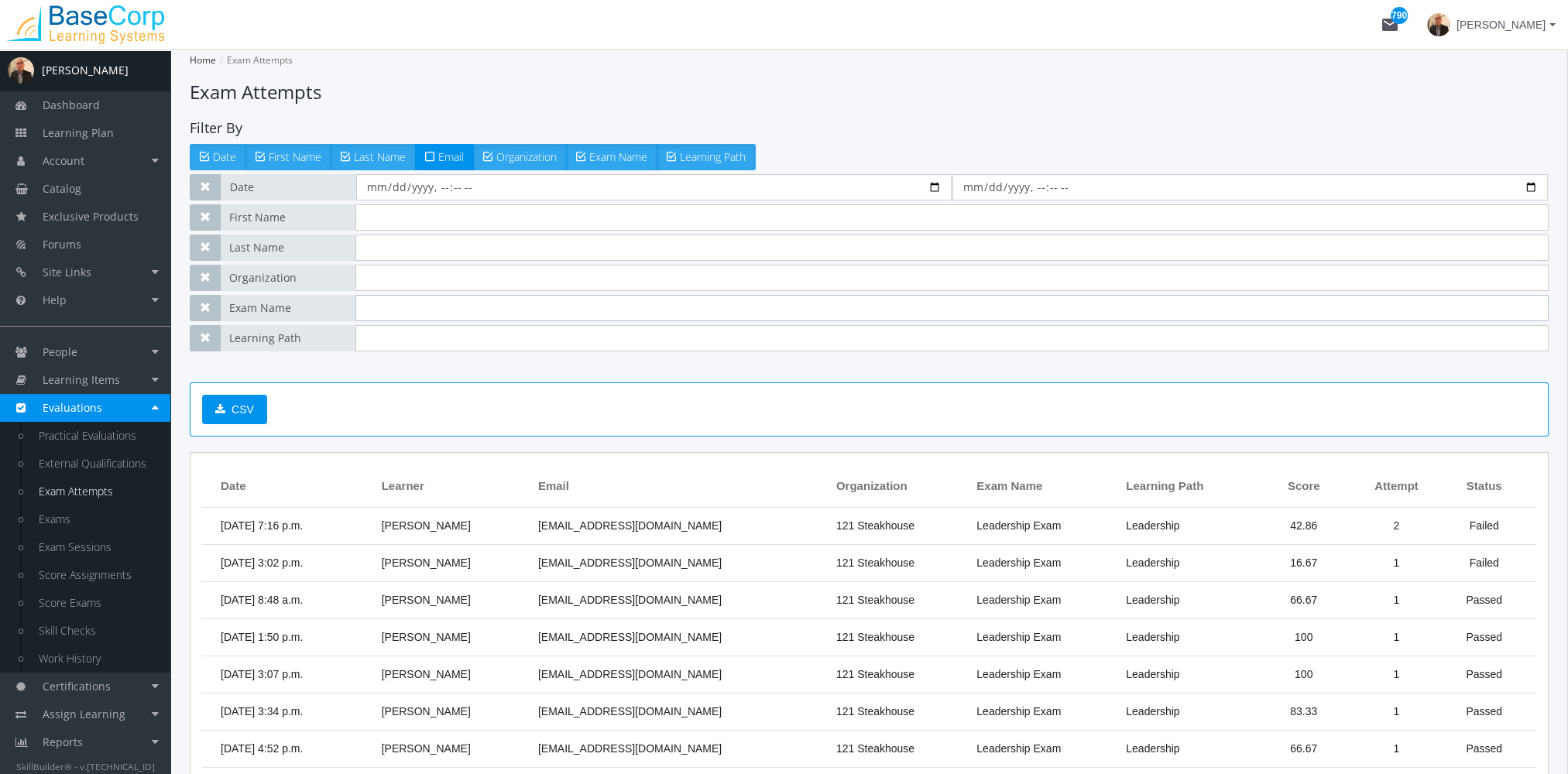
click at [425, 301] on input "text" at bounding box center [953, 308] width 1194 height 26
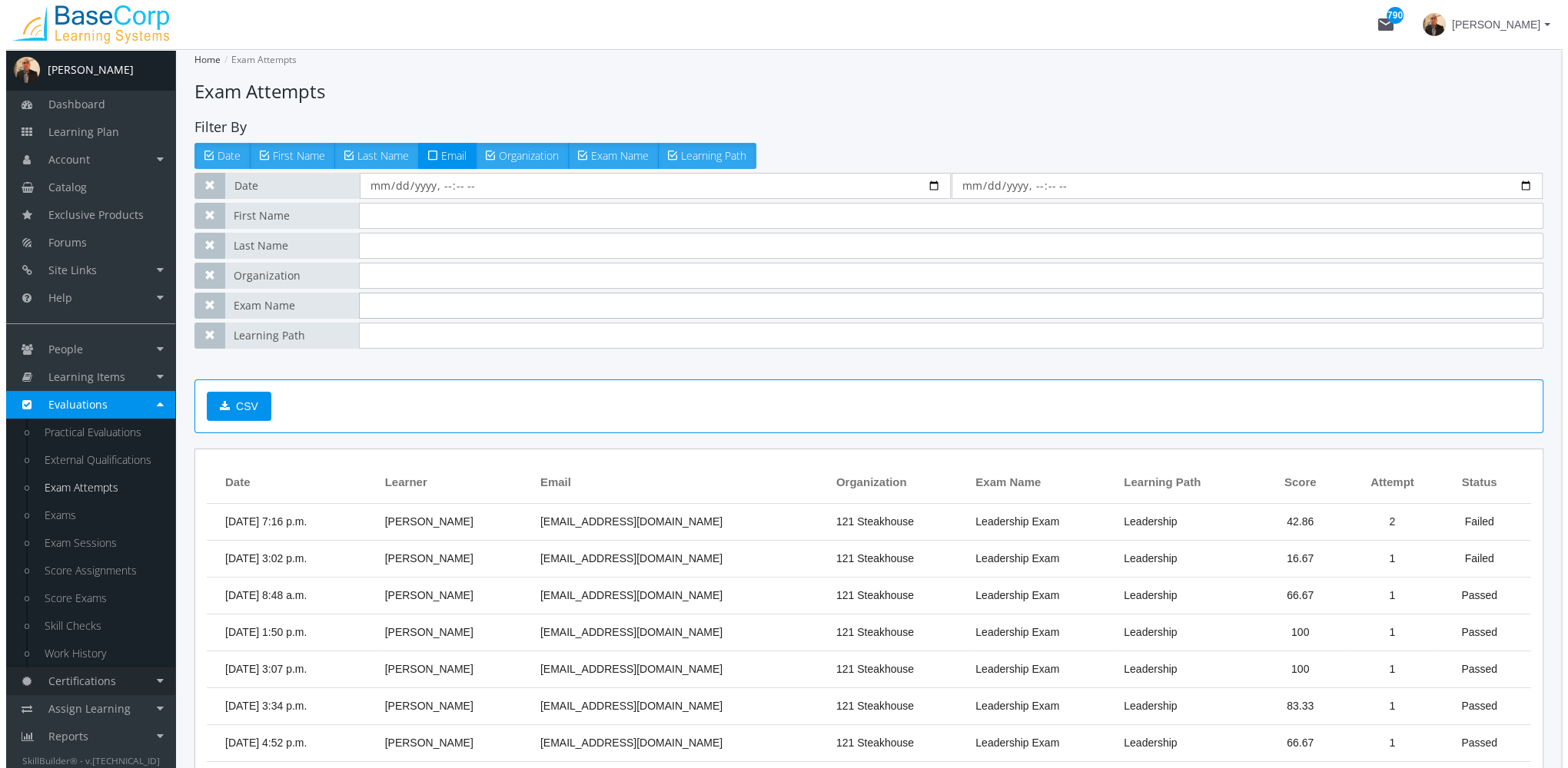
scroll to position [135, 0]
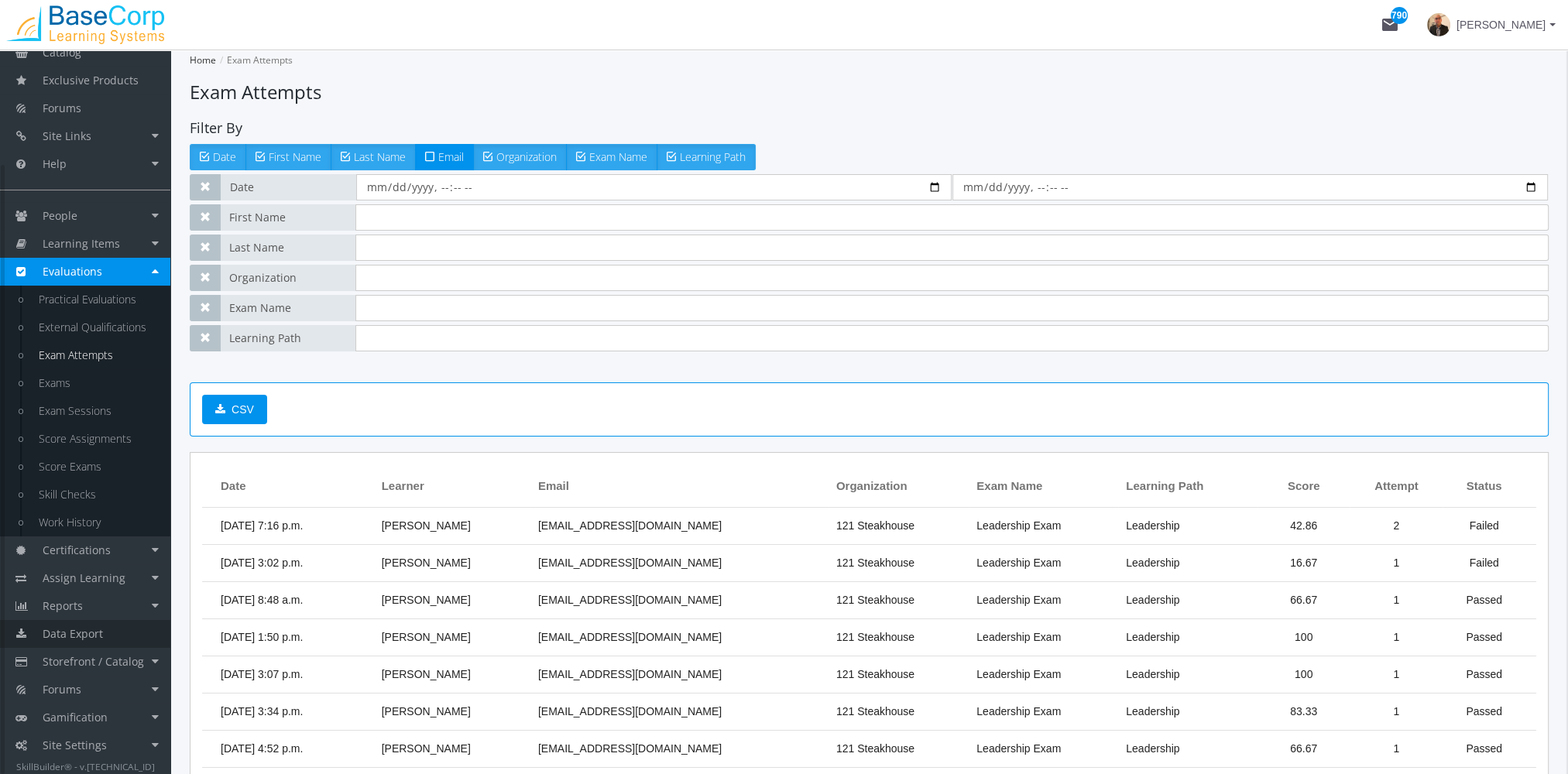
click at [114, 640] on link "Data Export" at bounding box center [85, 634] width 170 height 28
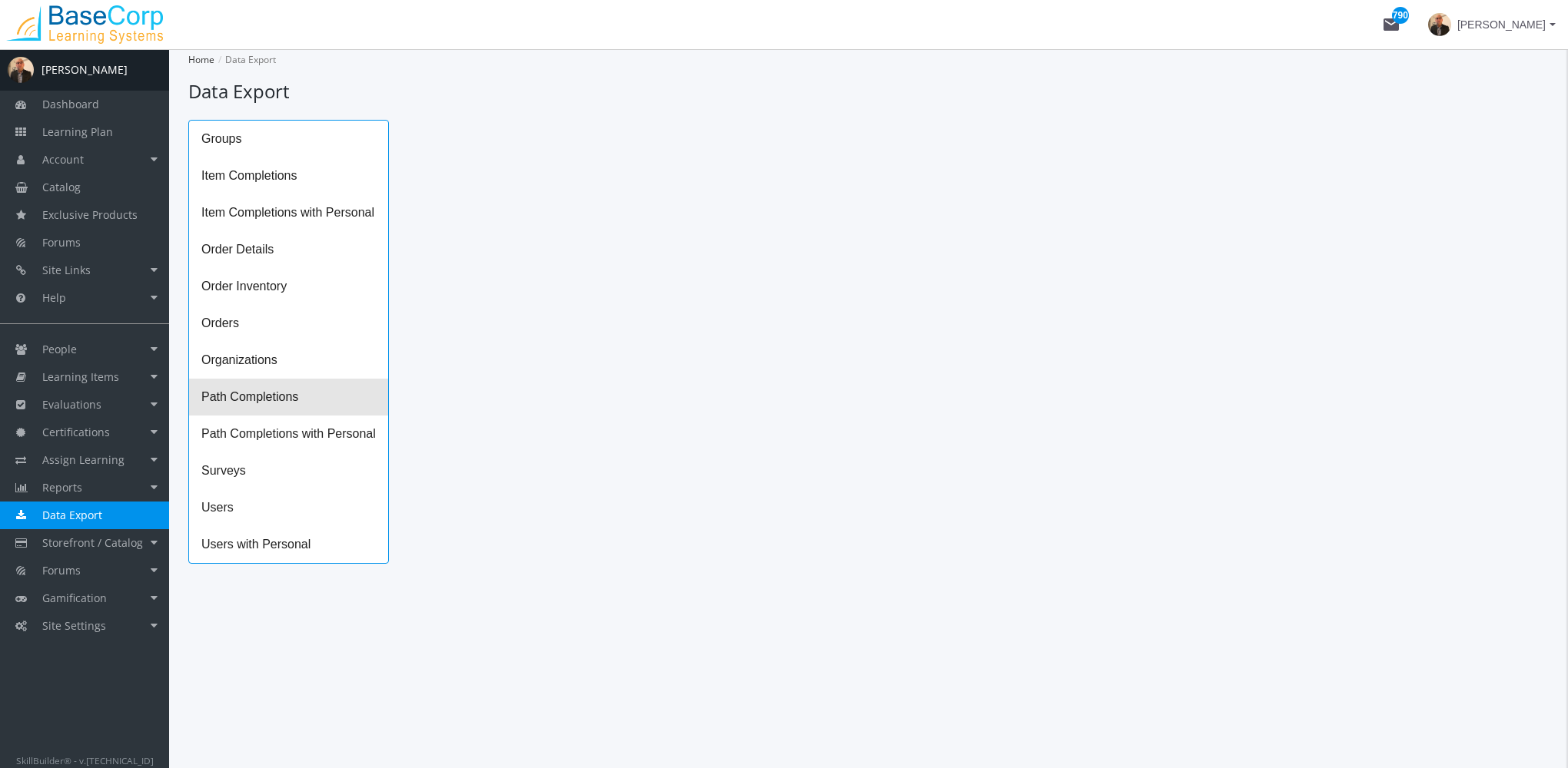
click at [260, 403] on span "Path Completions" at bounding box center [289, 397] width 199 height 37
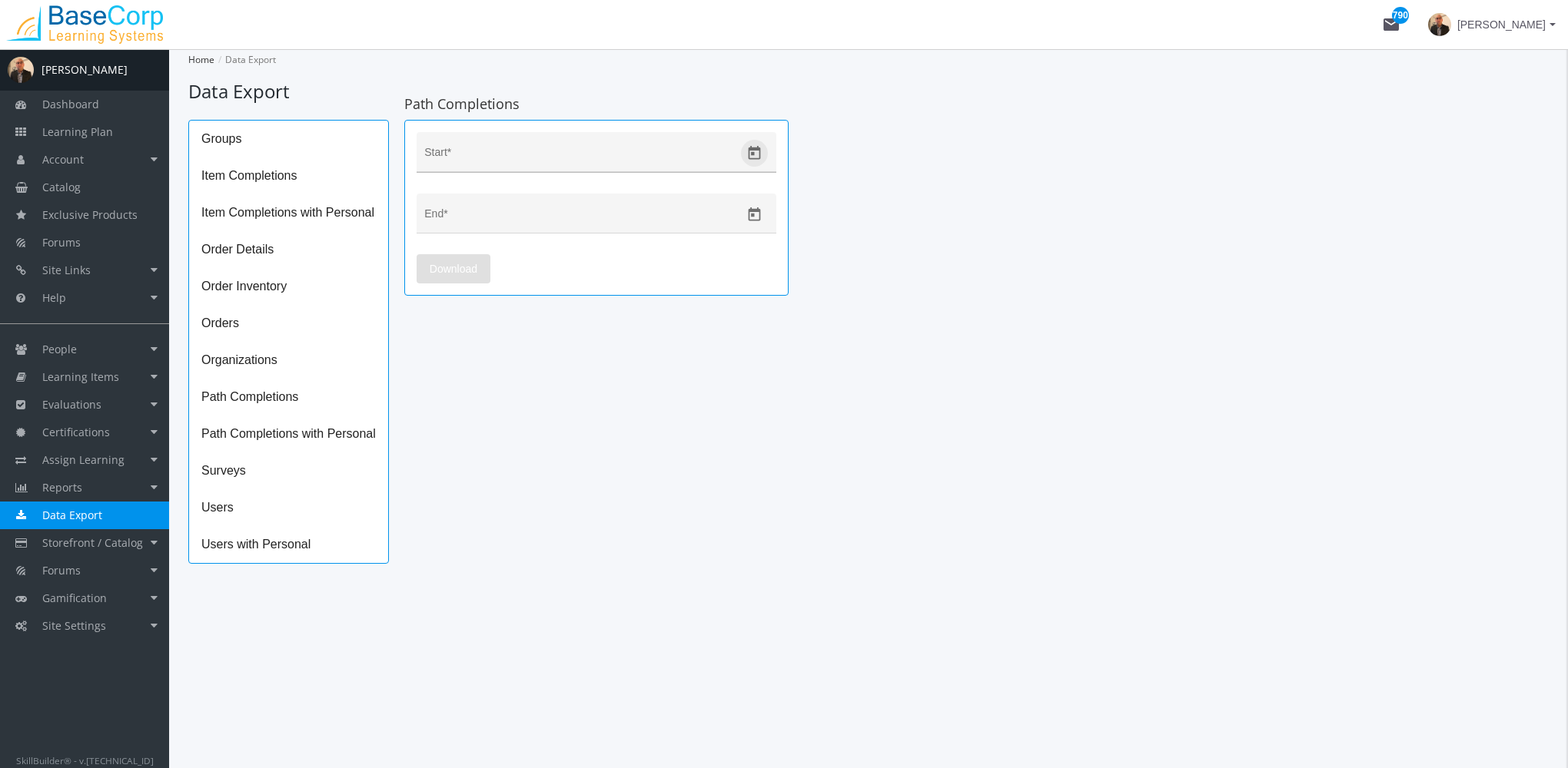
click at [758, 159] on icon "Open calendar" at bounding box center [755, 153] width 12 height 14
click at [593, 200] on button "Previous month" at bounding box center [593, 204] width 30 height 30
click at [595, 200] on button "Previous month" at bounding box center [593, 204] width 30 height 30
click at [525, 295] on div "7" at bounding box center [530, 301] width 28 height 28
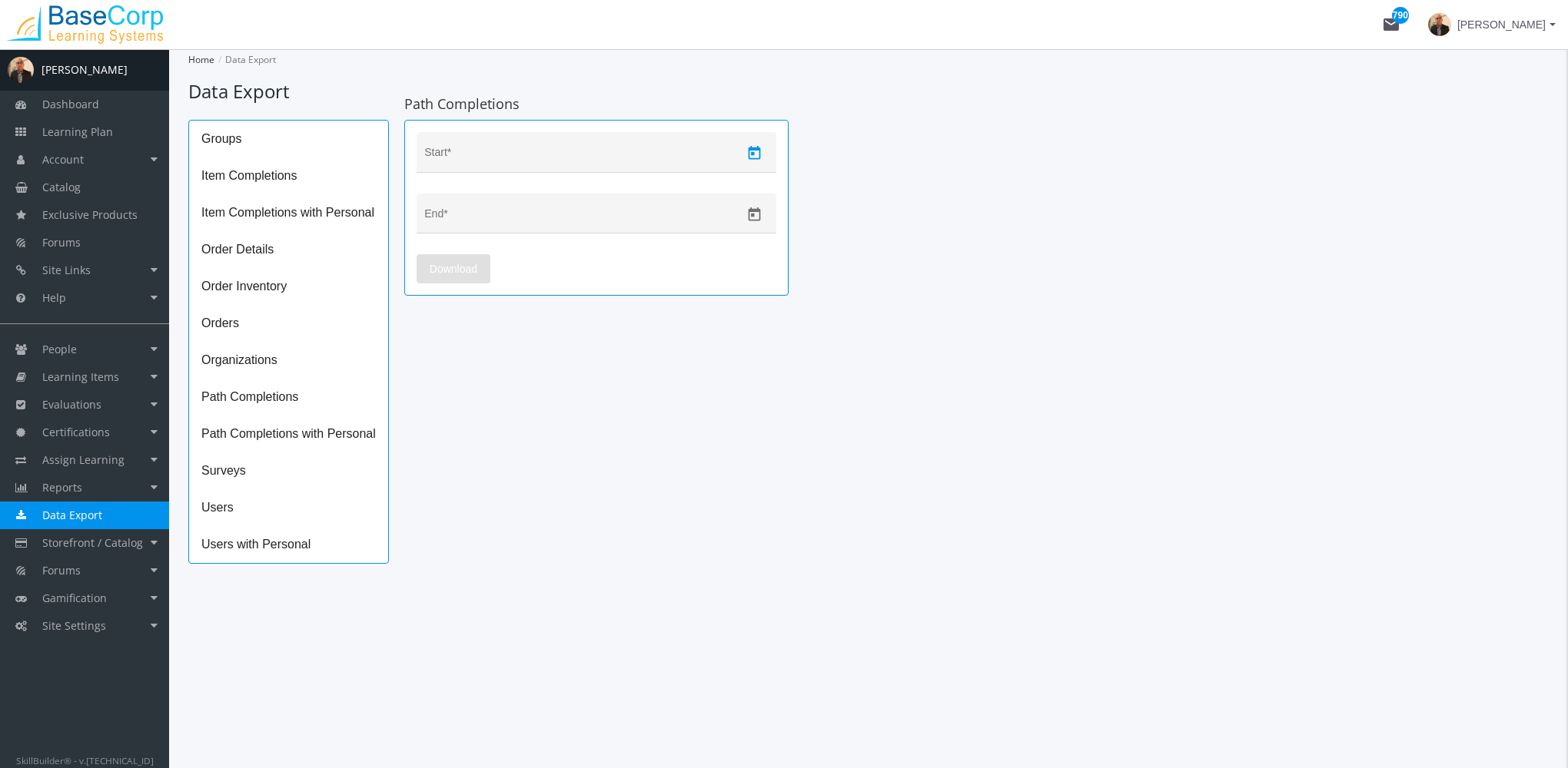
type input "[DATE]"
click at [752, 218] on icon "Open calendar" at bounding box center [754, 214] width 16 height 16
drag, startPoint x: 440, startPoint y: 390, endPoint x: 442, endPoint y: 399, distance: 9.2
click at [440, 389] on div "10" at bounding box center [438, 392] width 28 height 28
type input "[DATE]"
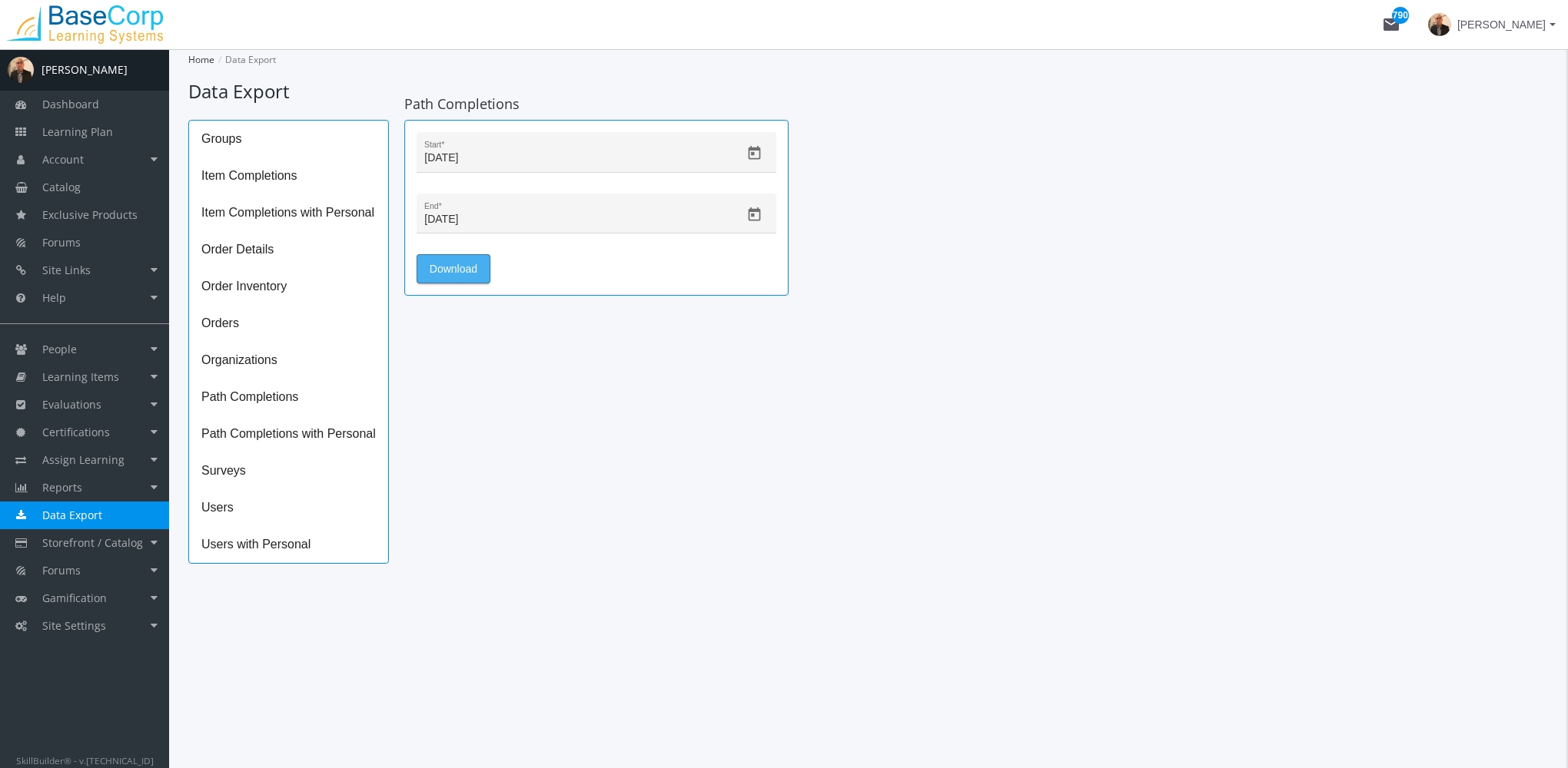
click at [467, 276] on span "Download" at bounding box center [453, 269] width 48 height 28
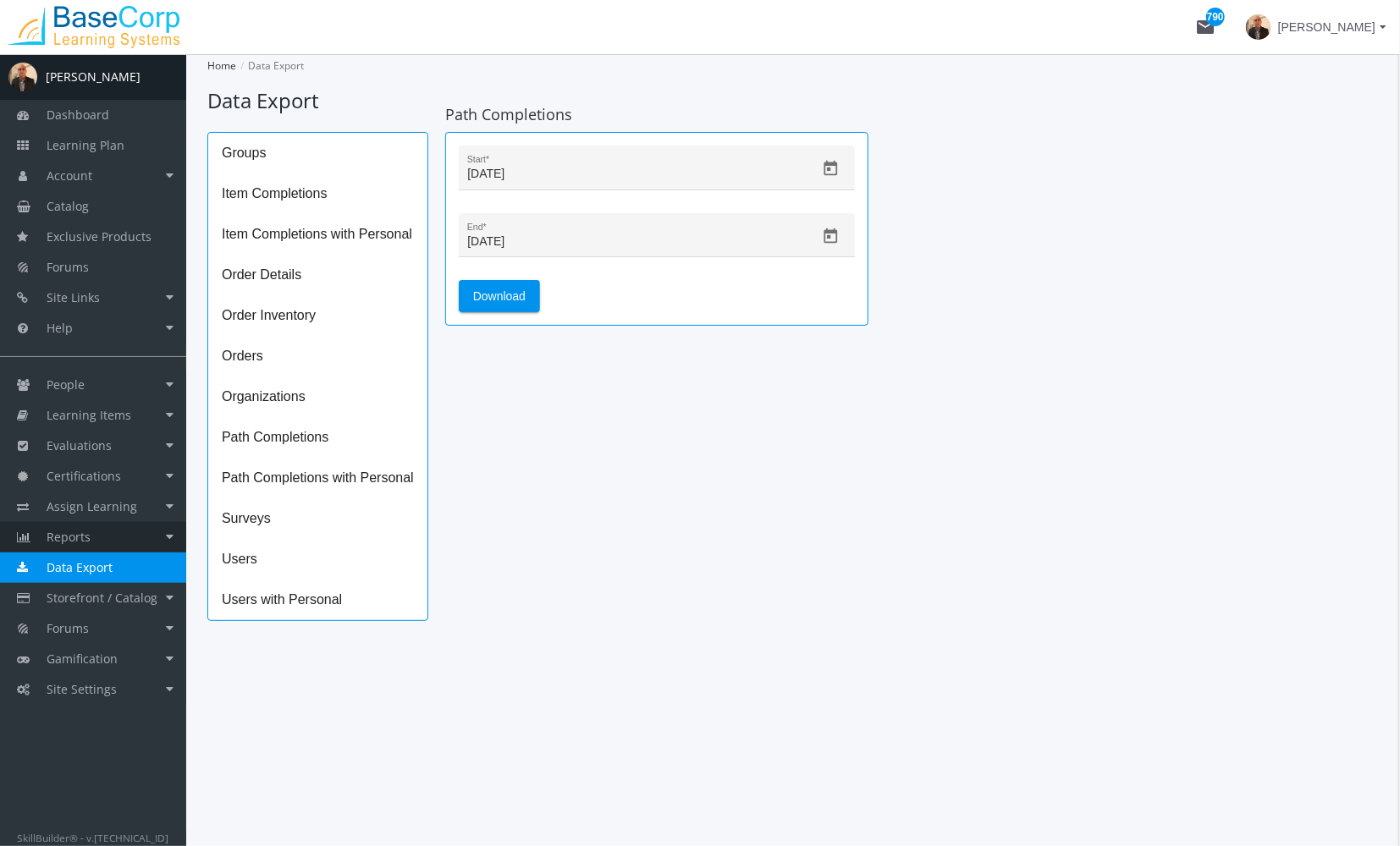
click at [109, 541] on link "Reports" at bounding box center [93, 538] width 186 height 31
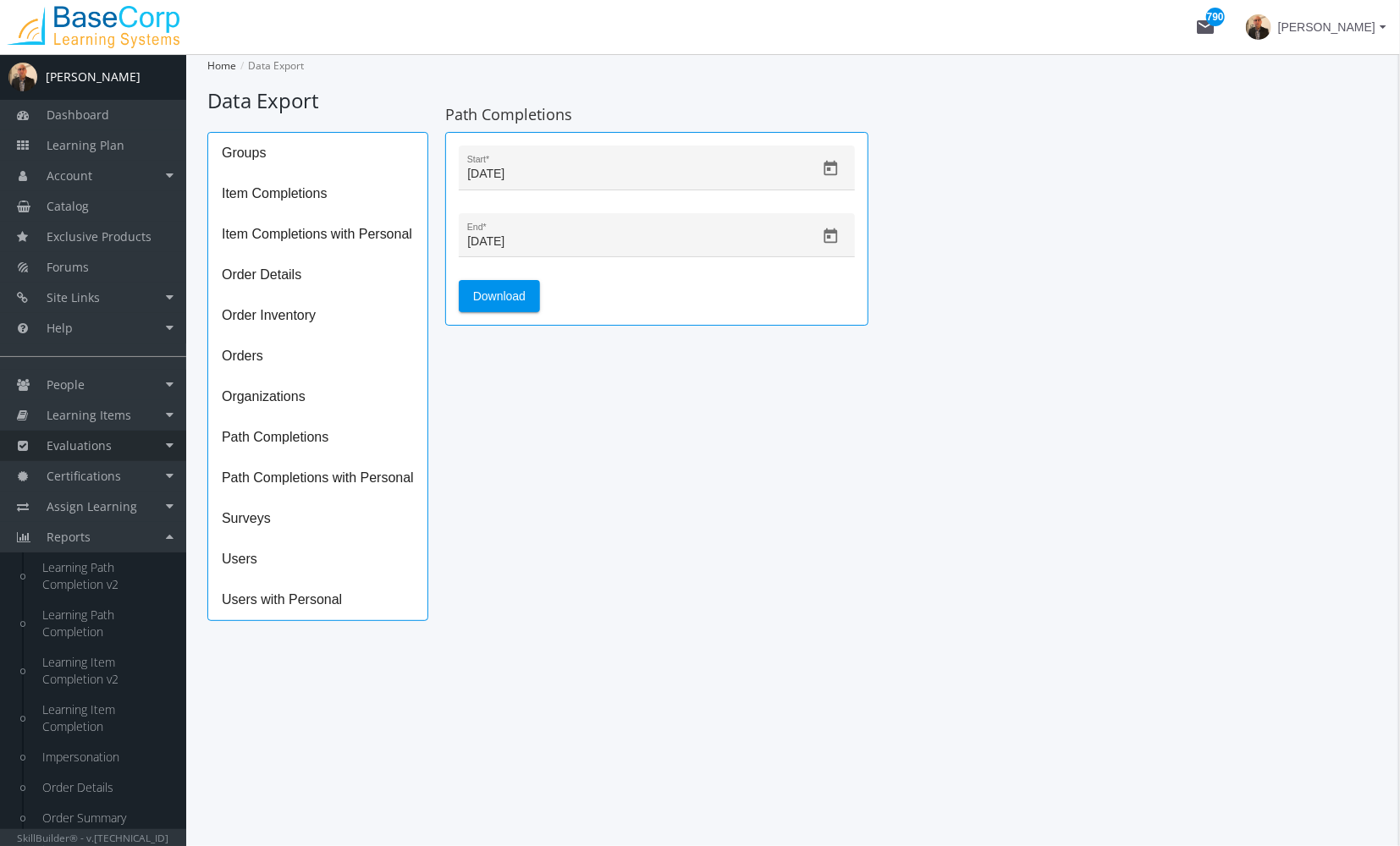
click at [107, 447] on span "Evaluations" at bounding box center [79, 445] width 65 height 16
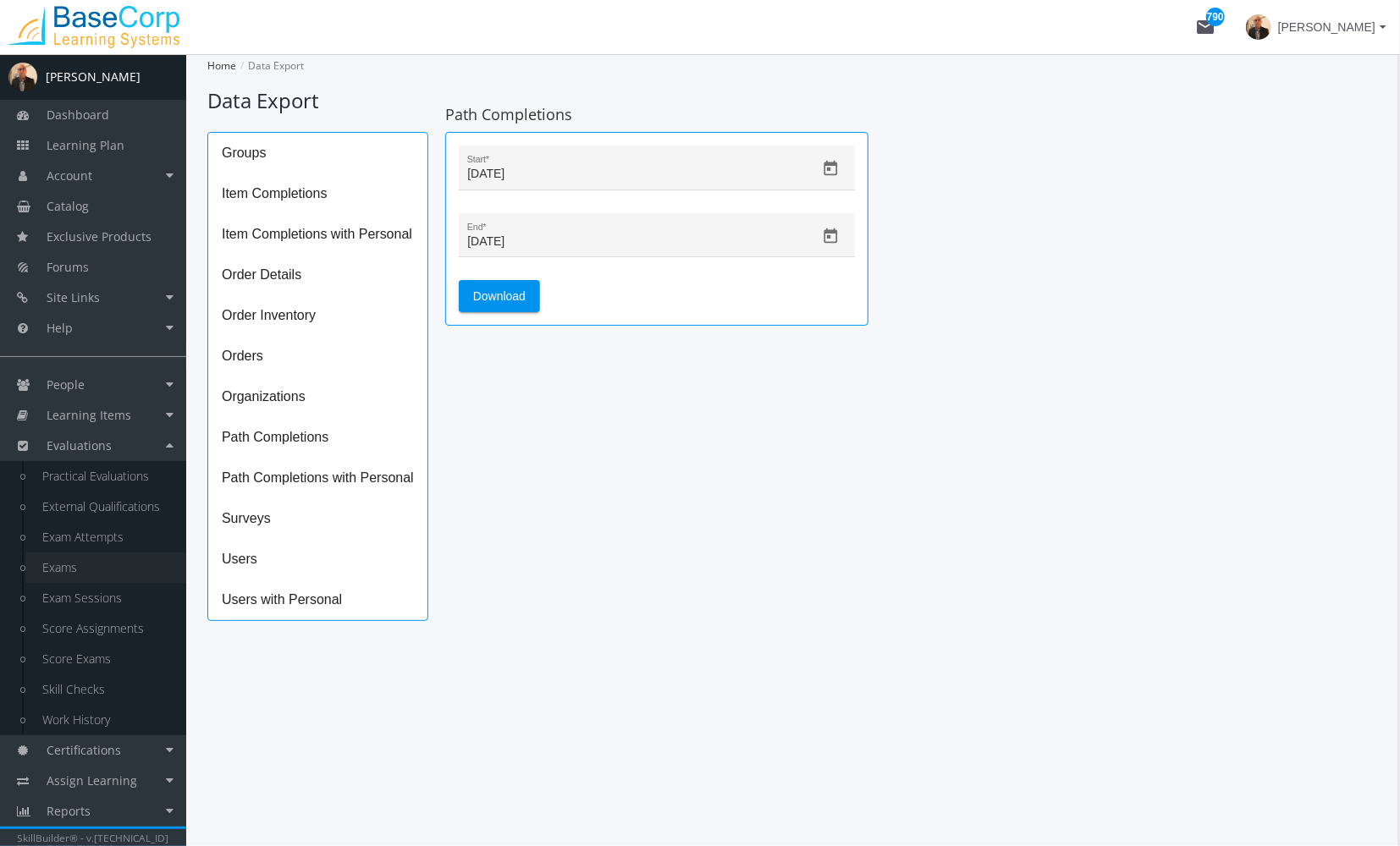
click at [102, 561] on link "Exams" at bounding box center [106, 568] width 160 height 31
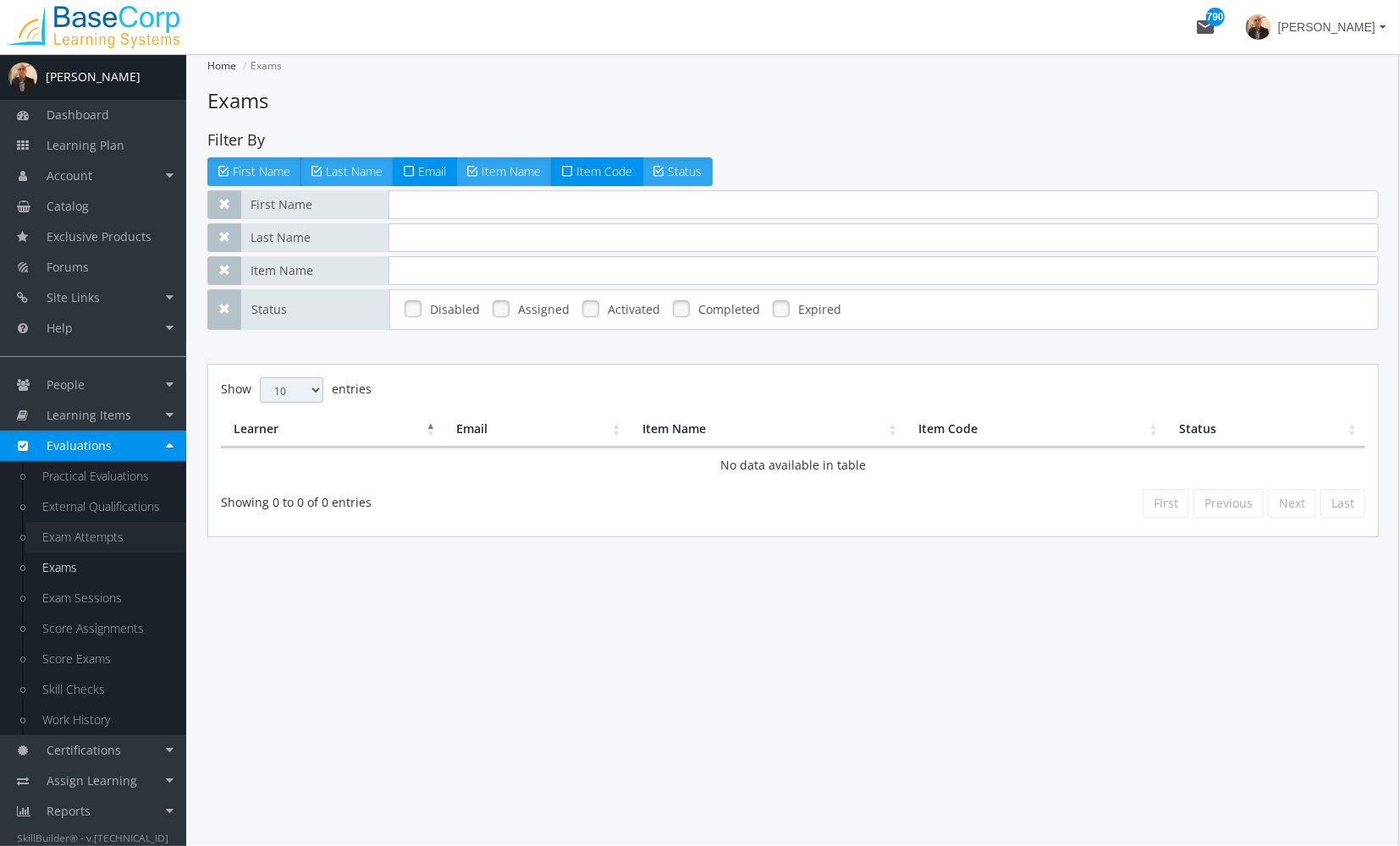
click at [103, 530] on link "Exam Attempts" at bounding box center [106, 538] width 160 height 31
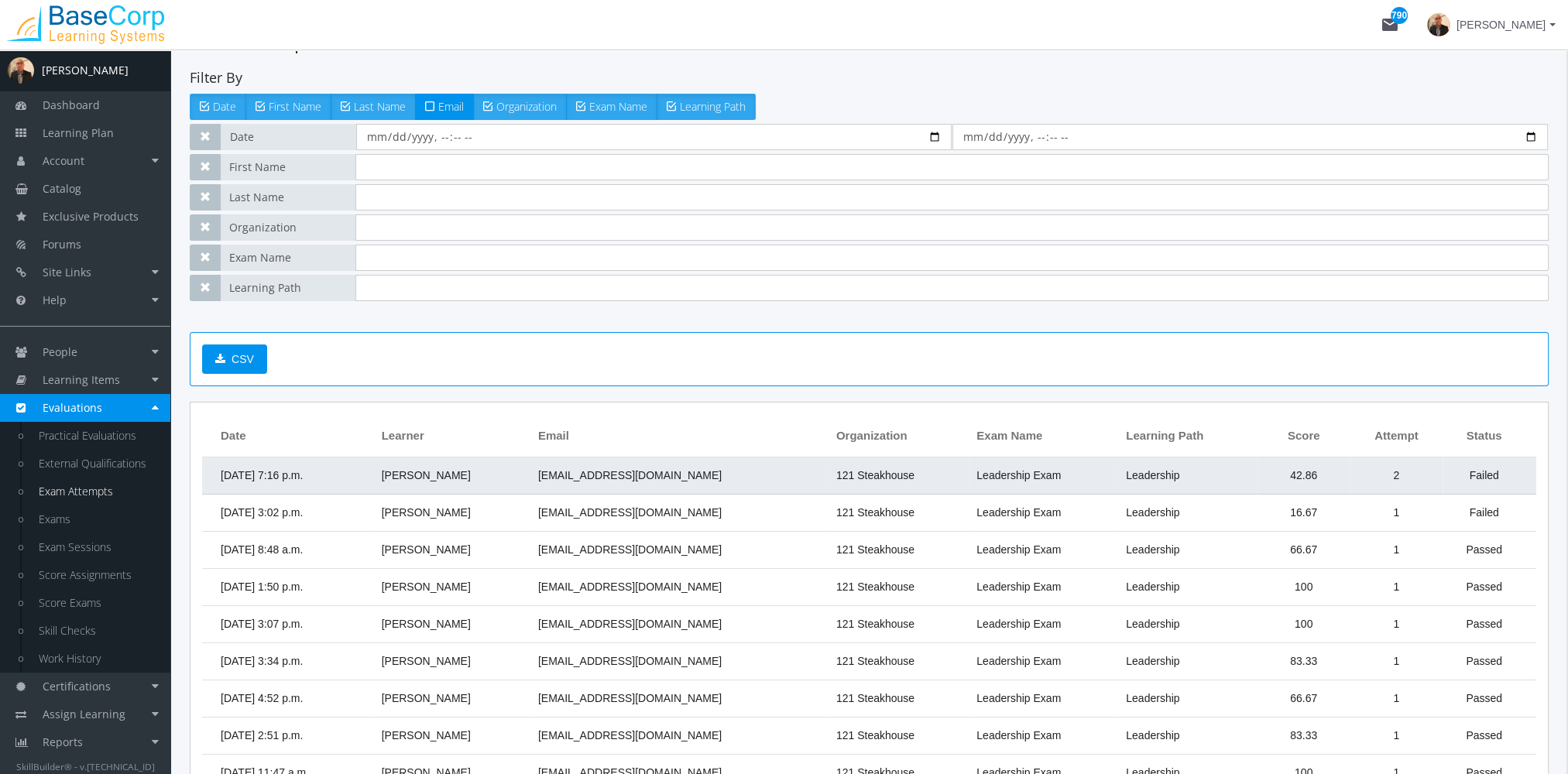
scroll to position [78, 0]
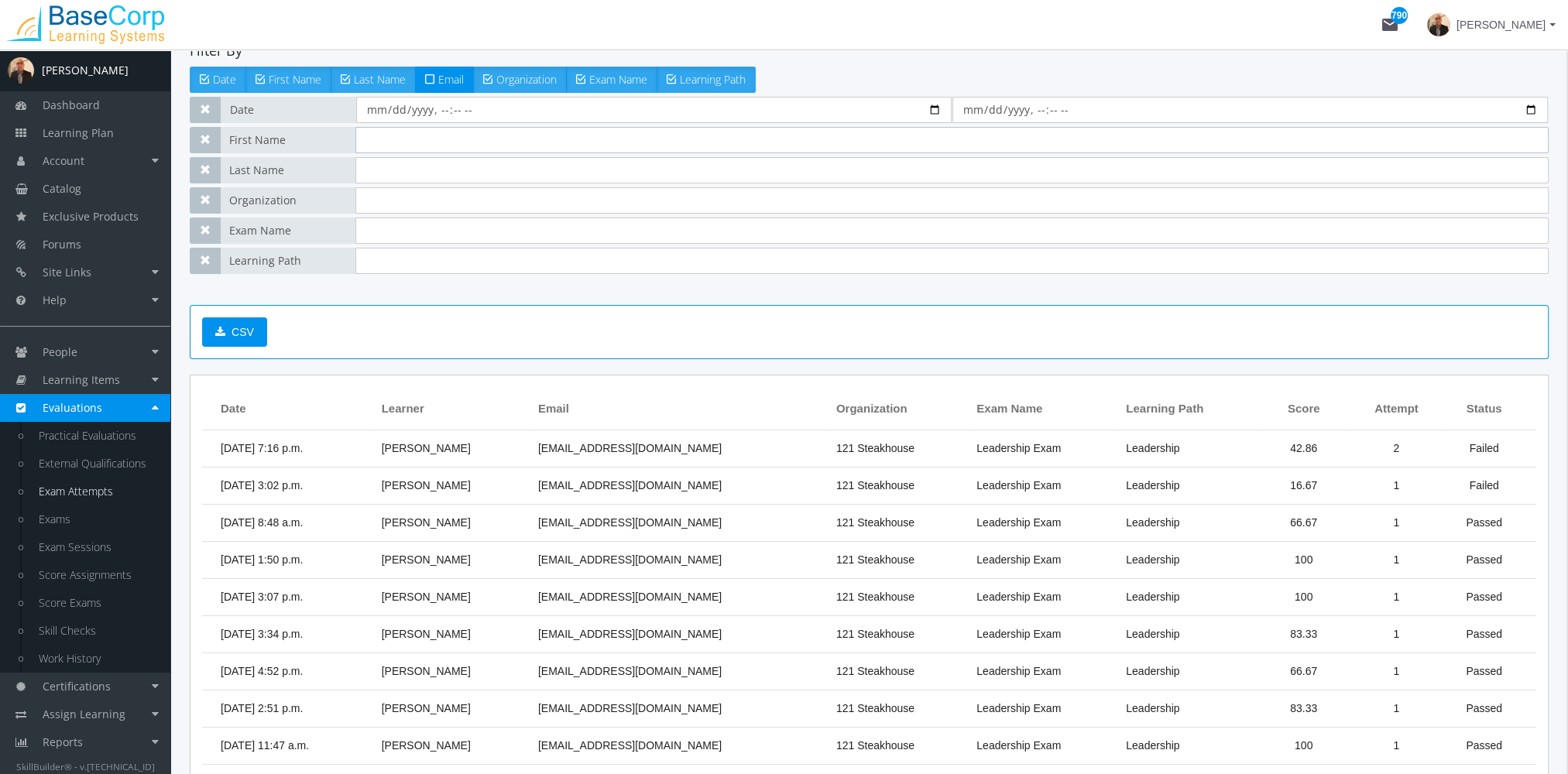
click at [385, 146] on input "text" at bounding box center [953, 140] width 1194 height 26
click at [385, 232] on input "text" at bounding box center [953, 231] width 1194 height 26
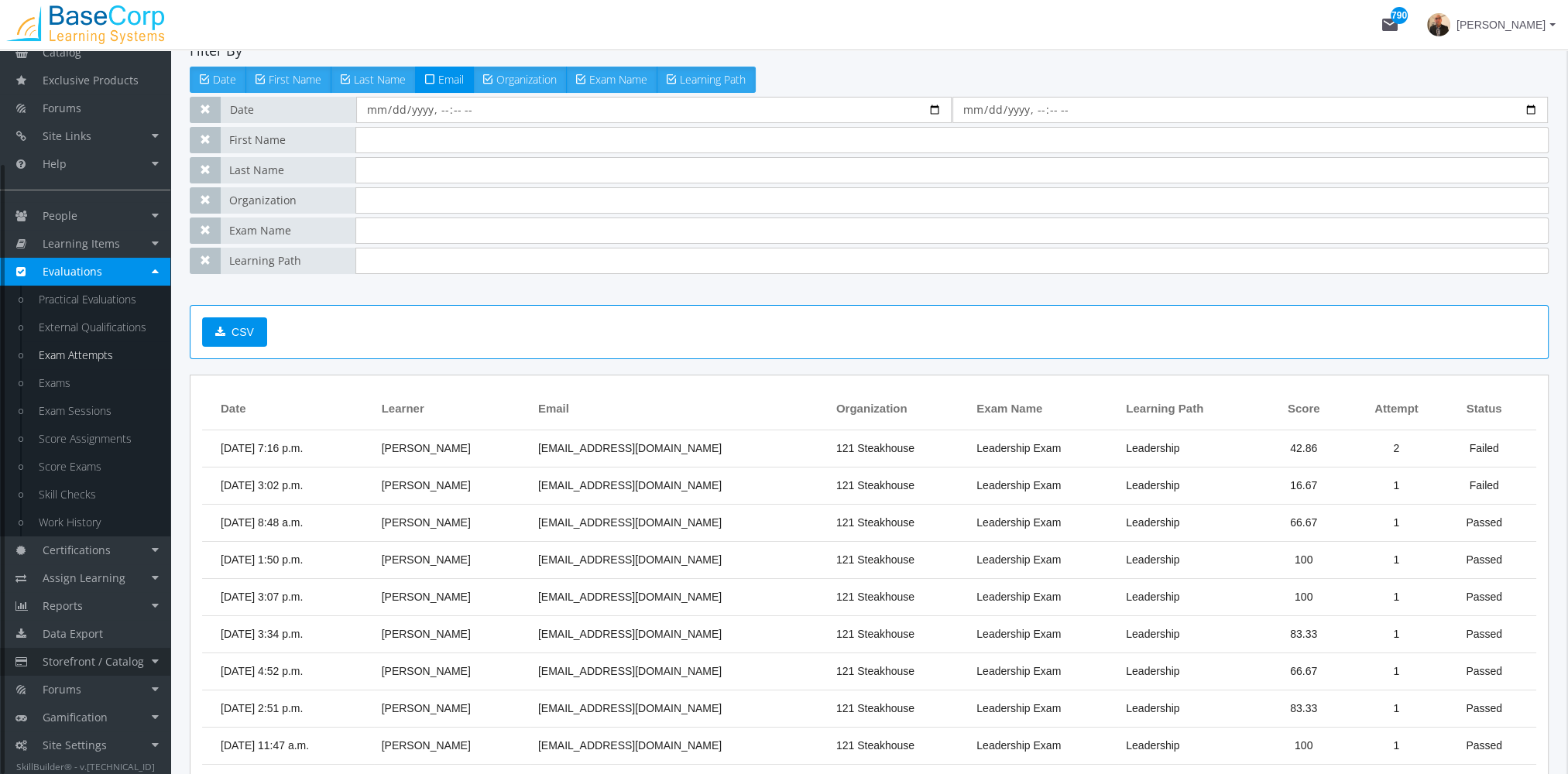
click at [117, 658] on span "Storefront / Catalog" at bounding box center [94, 661] width 101 height 15
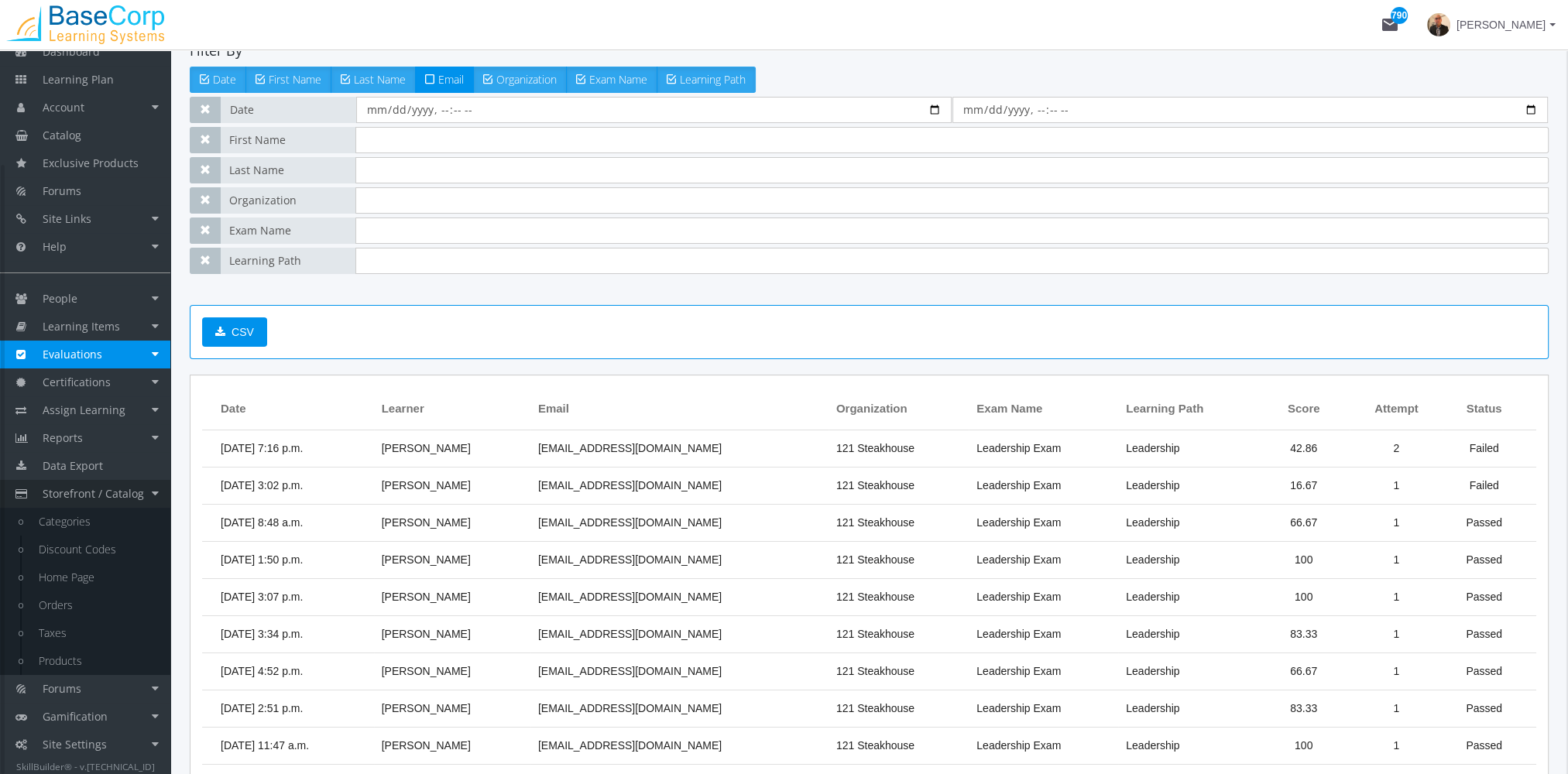
scroll to position [52, 0]
click at [78, 554] on link "Discount Codes" at bounding box center [97, 550] width 147 height 28
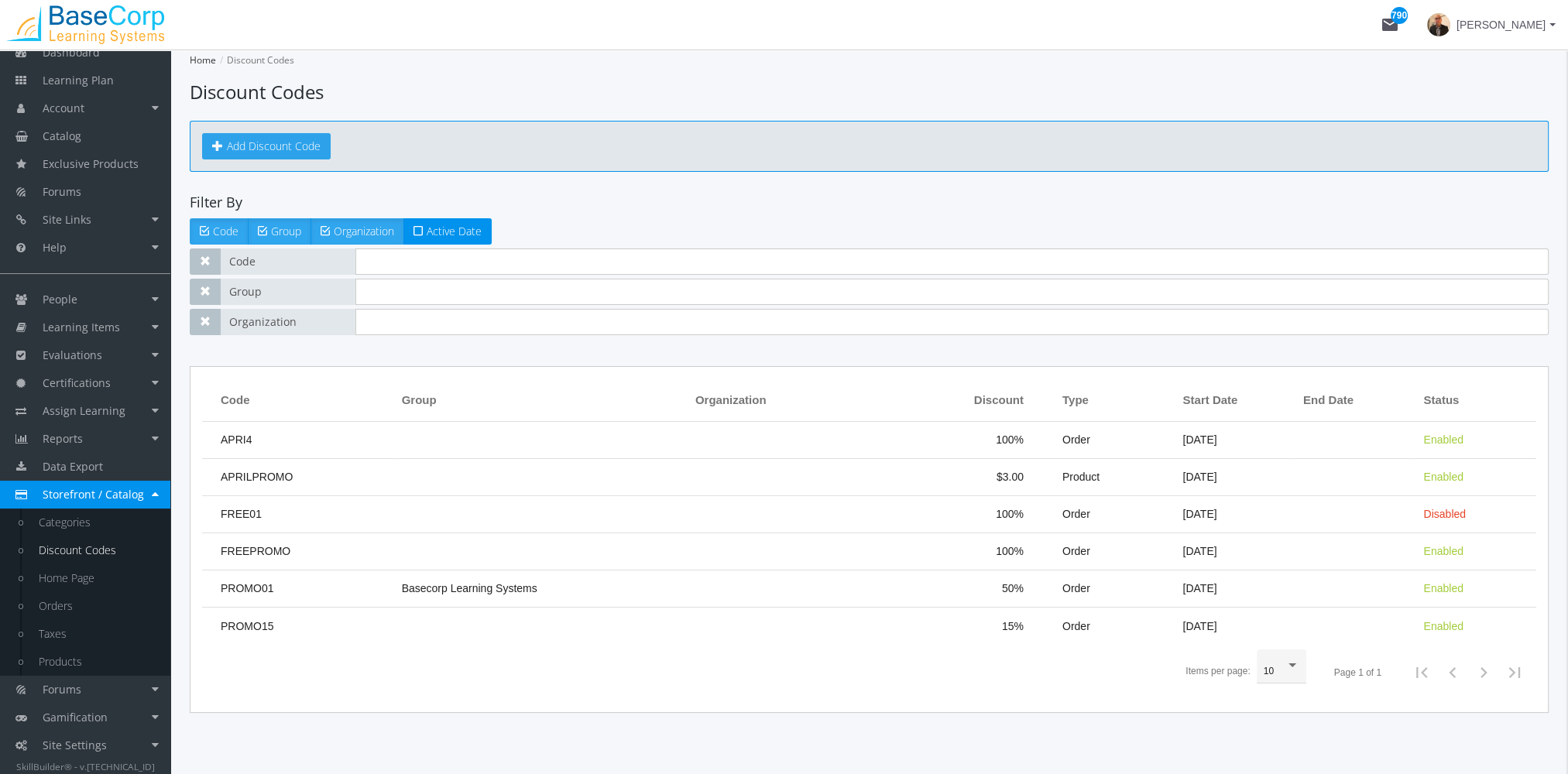
click at [297, 150] on link "Add Discount Code" at bounding box center [266, 146] width 128 height 26
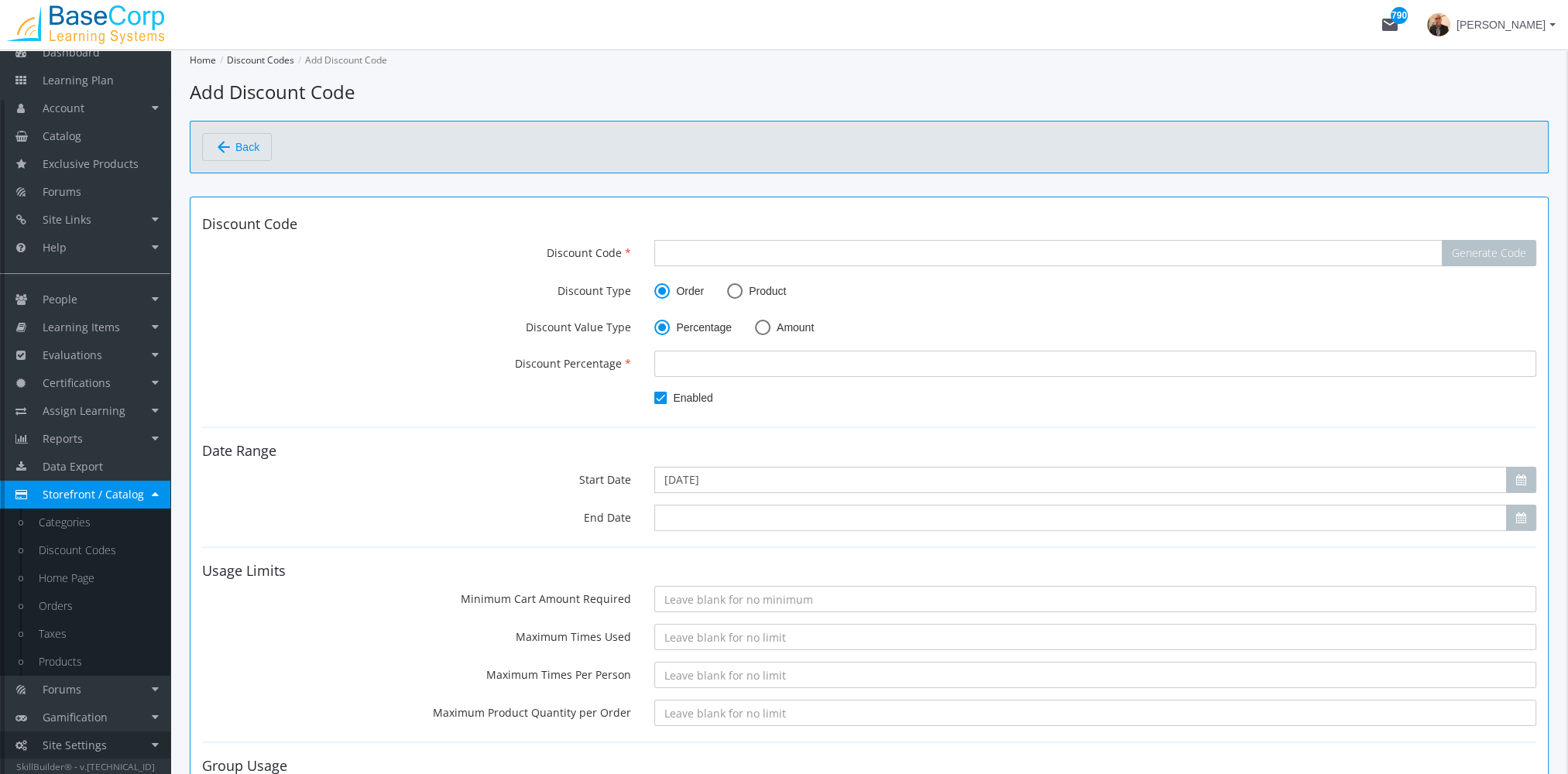
click at [101, 751] on link "Site Settings" at bounding box center [85, 745] width 170 height 28
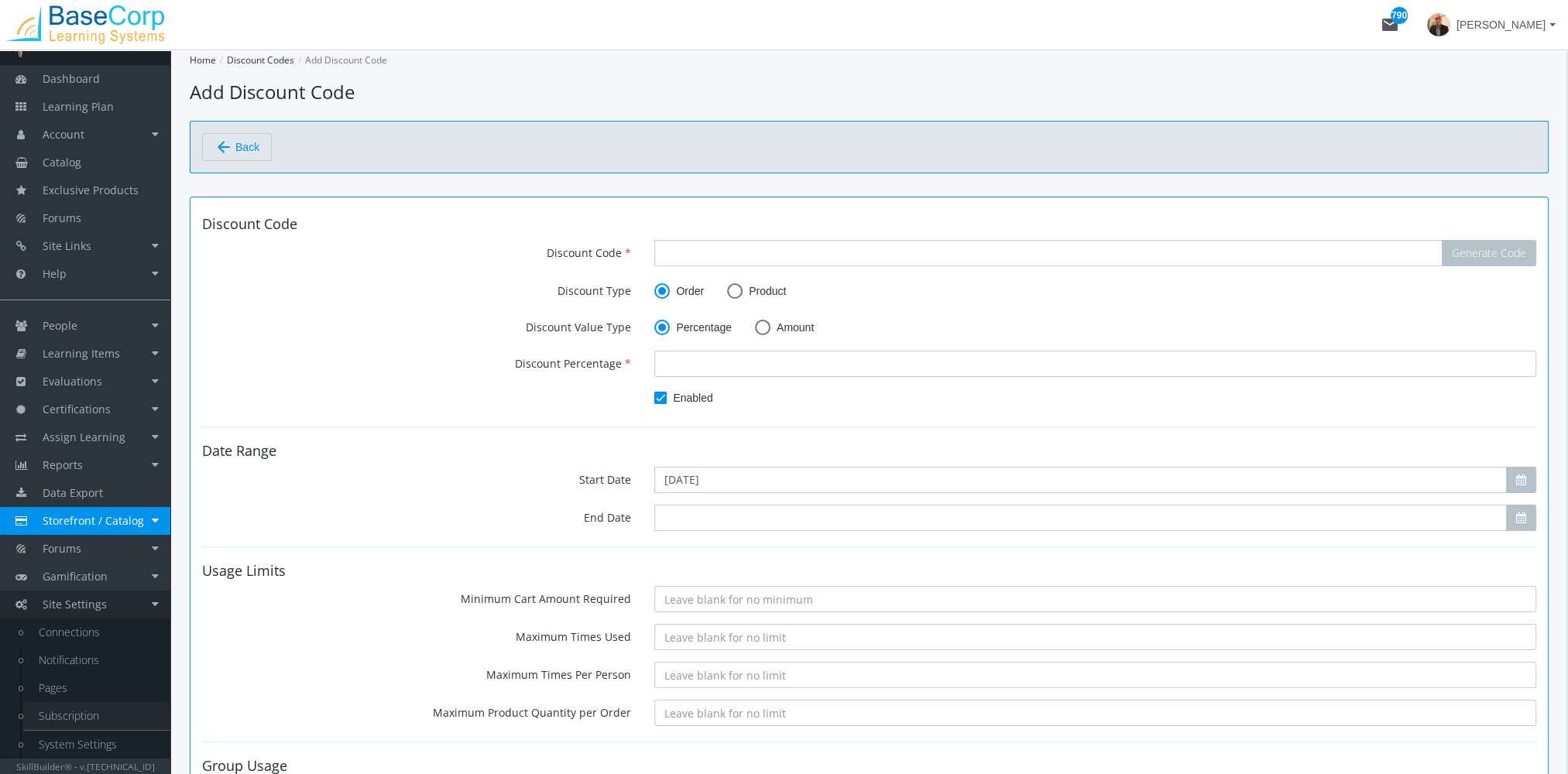
scroll to position [25, 0]
click at [89, 740] on link "System Settings" at bounding box center [97, 745] width 147 height 28
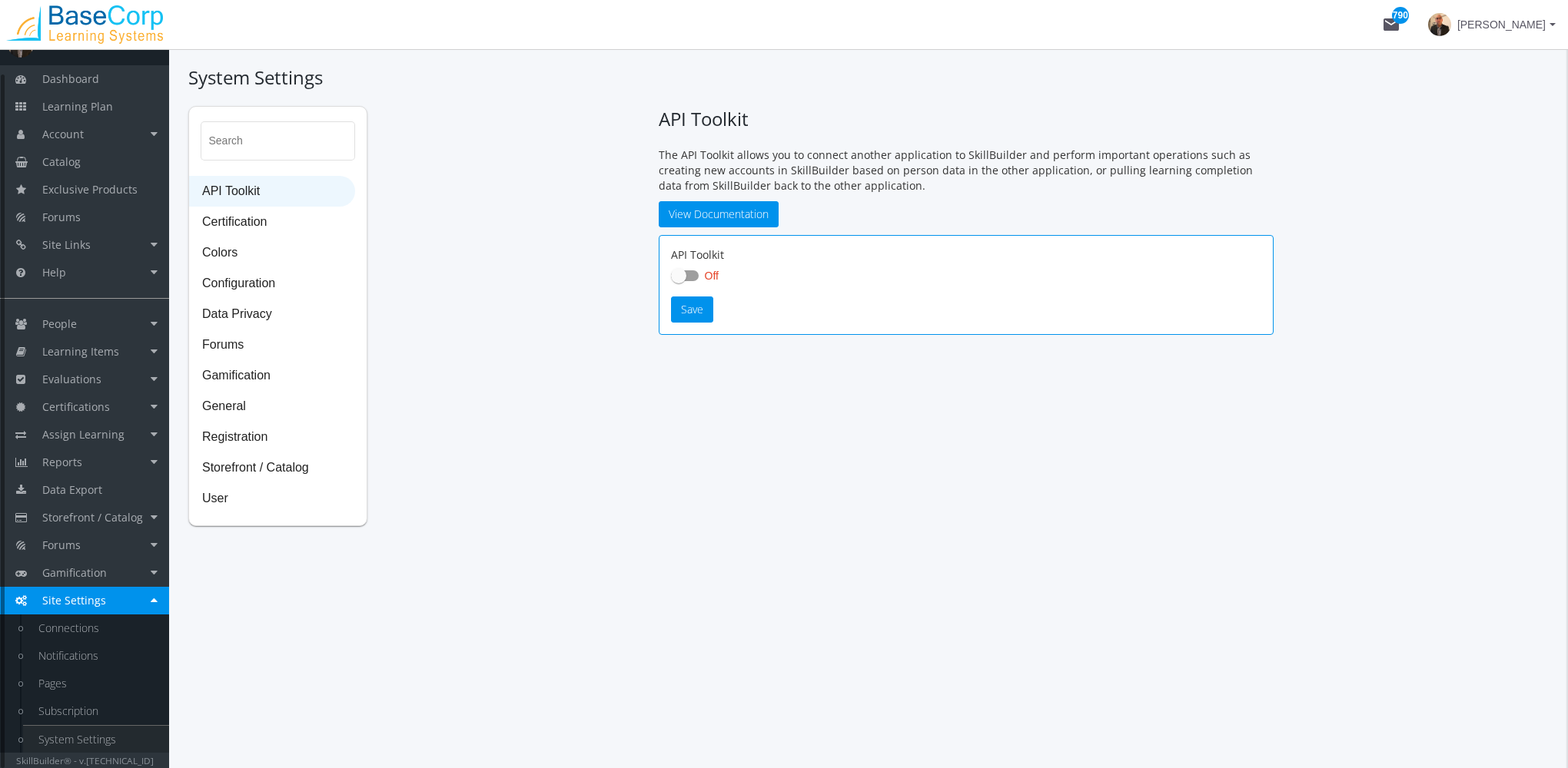
checkbox input "true"
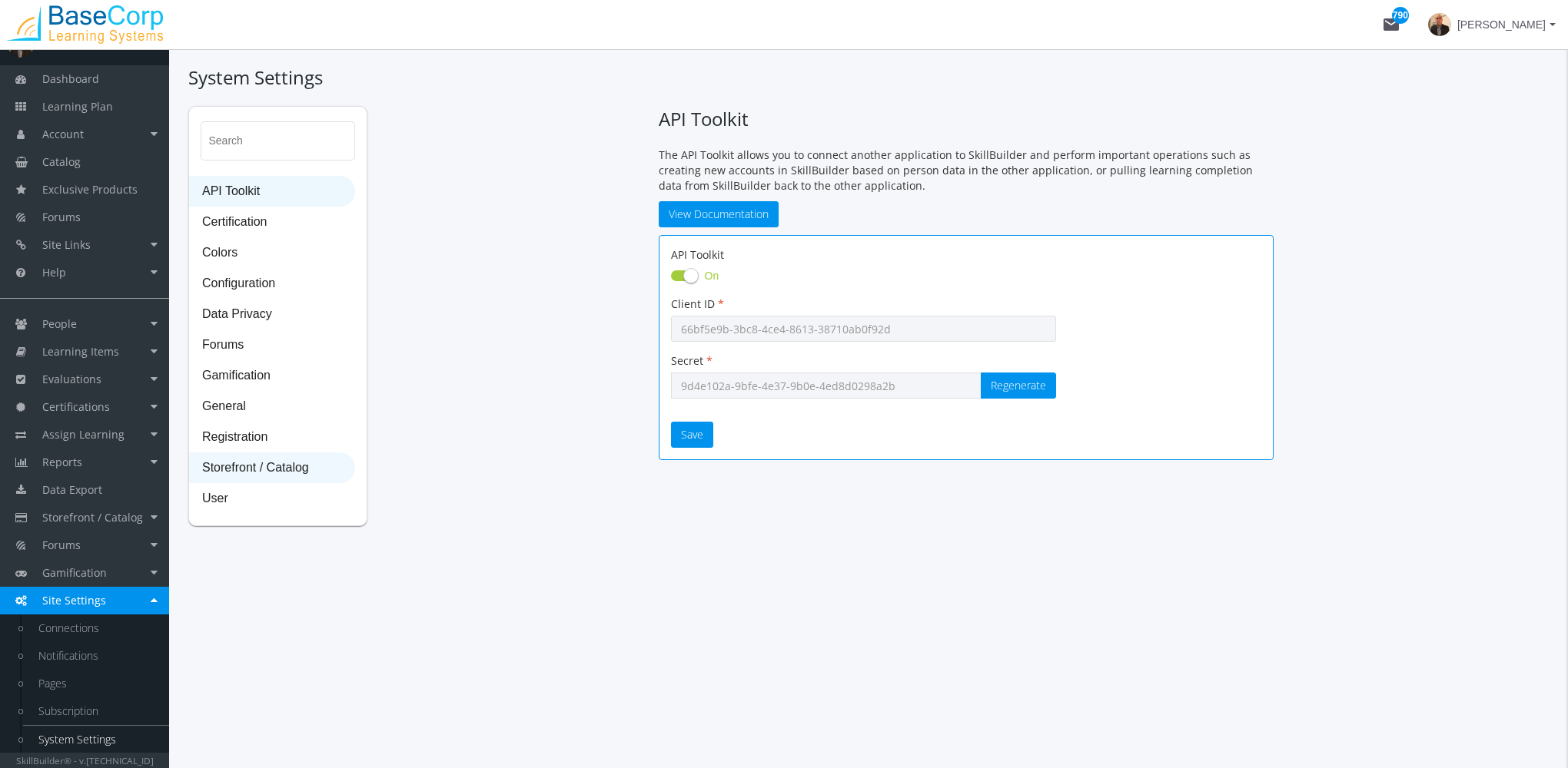
click at [273, 467] on span "Storefront / Catalog" at bounding box center [272, 468] width 165 height 30
select select "23: USD"
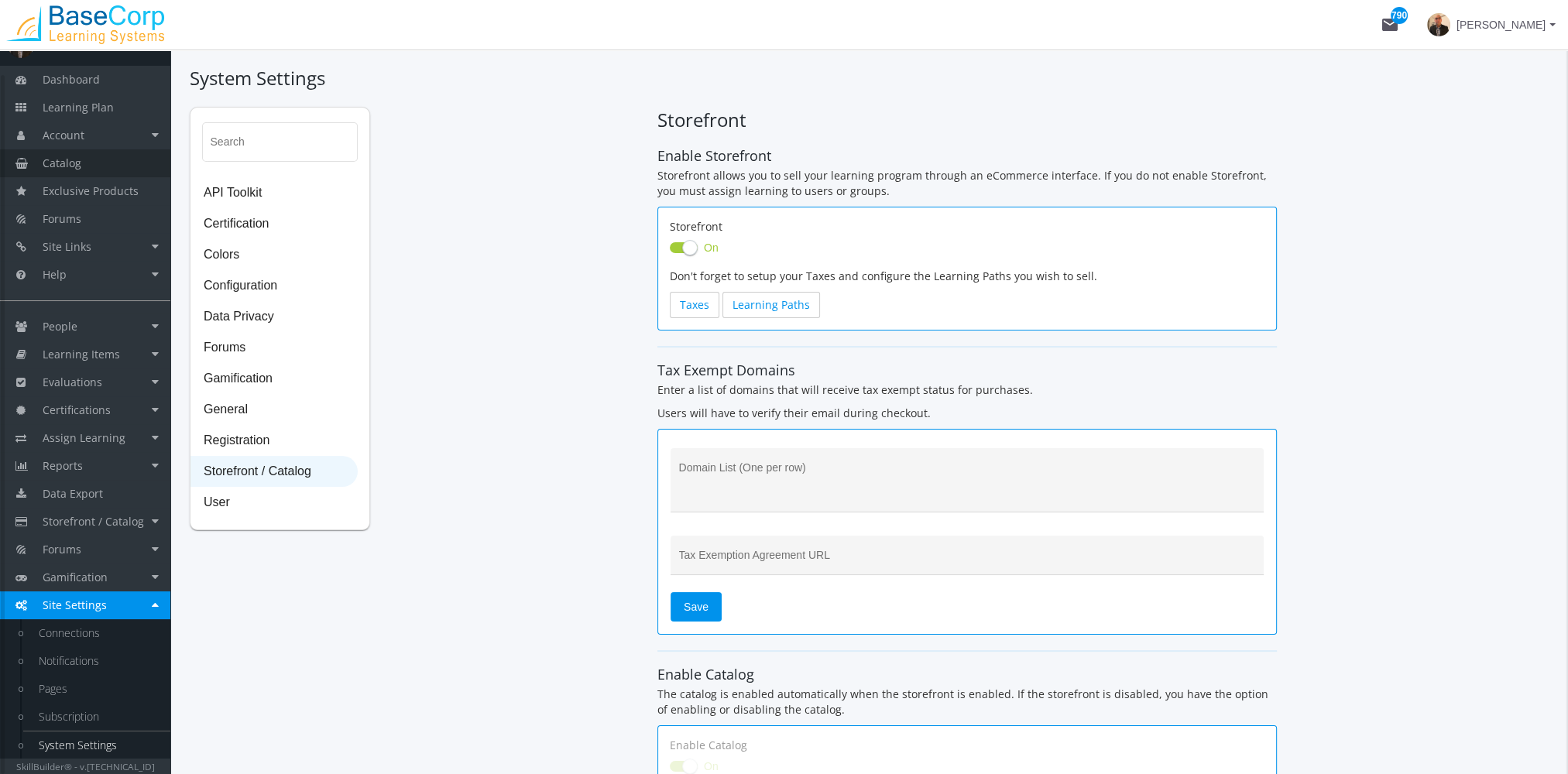
click at [101, 165] on link "Catalog" at bounding box center [85, 163] width 170 height 28
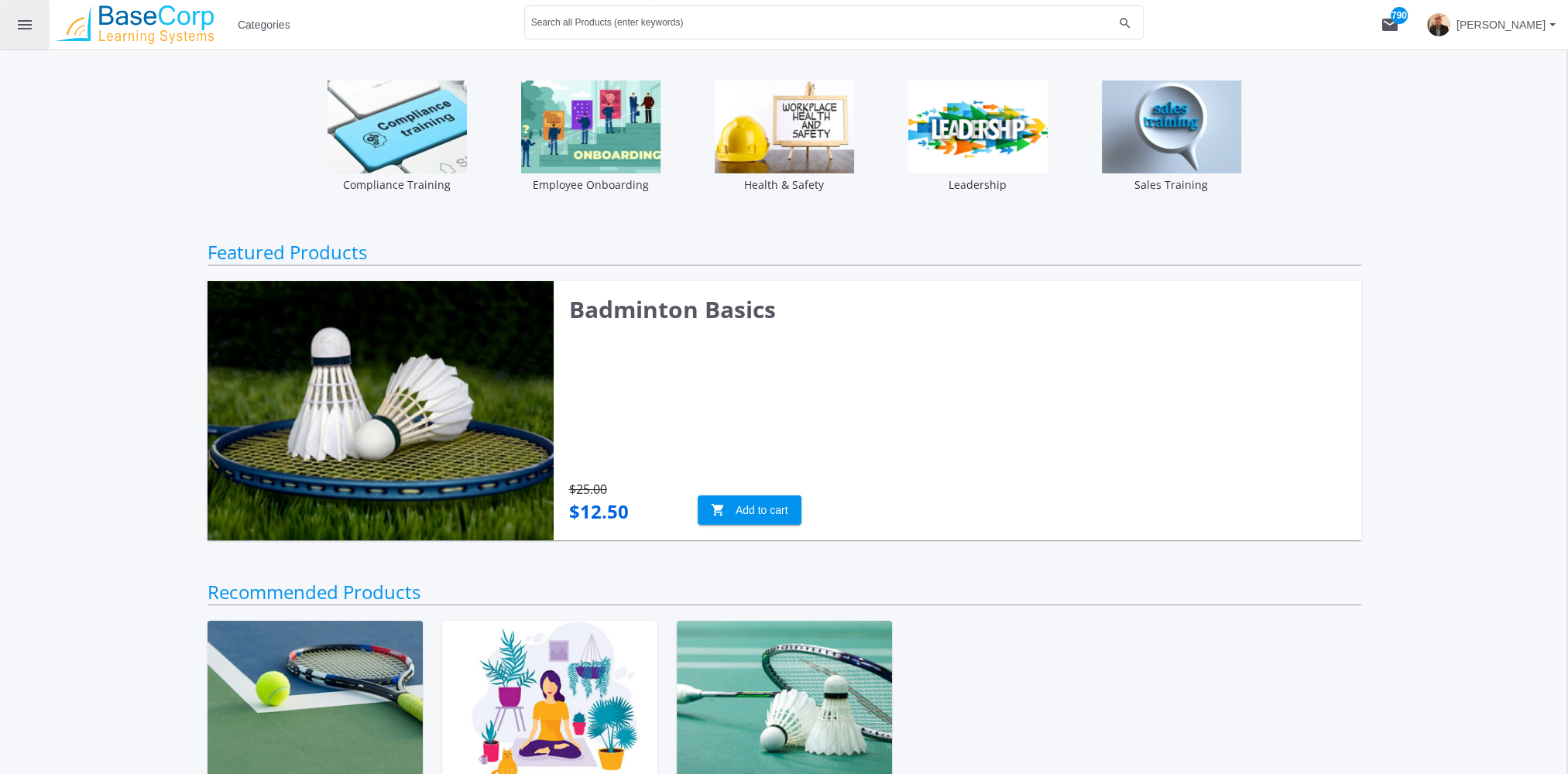
click at [31, 23] on mat-icon "menu" at bounding box center [24, 24] width 18 height 18
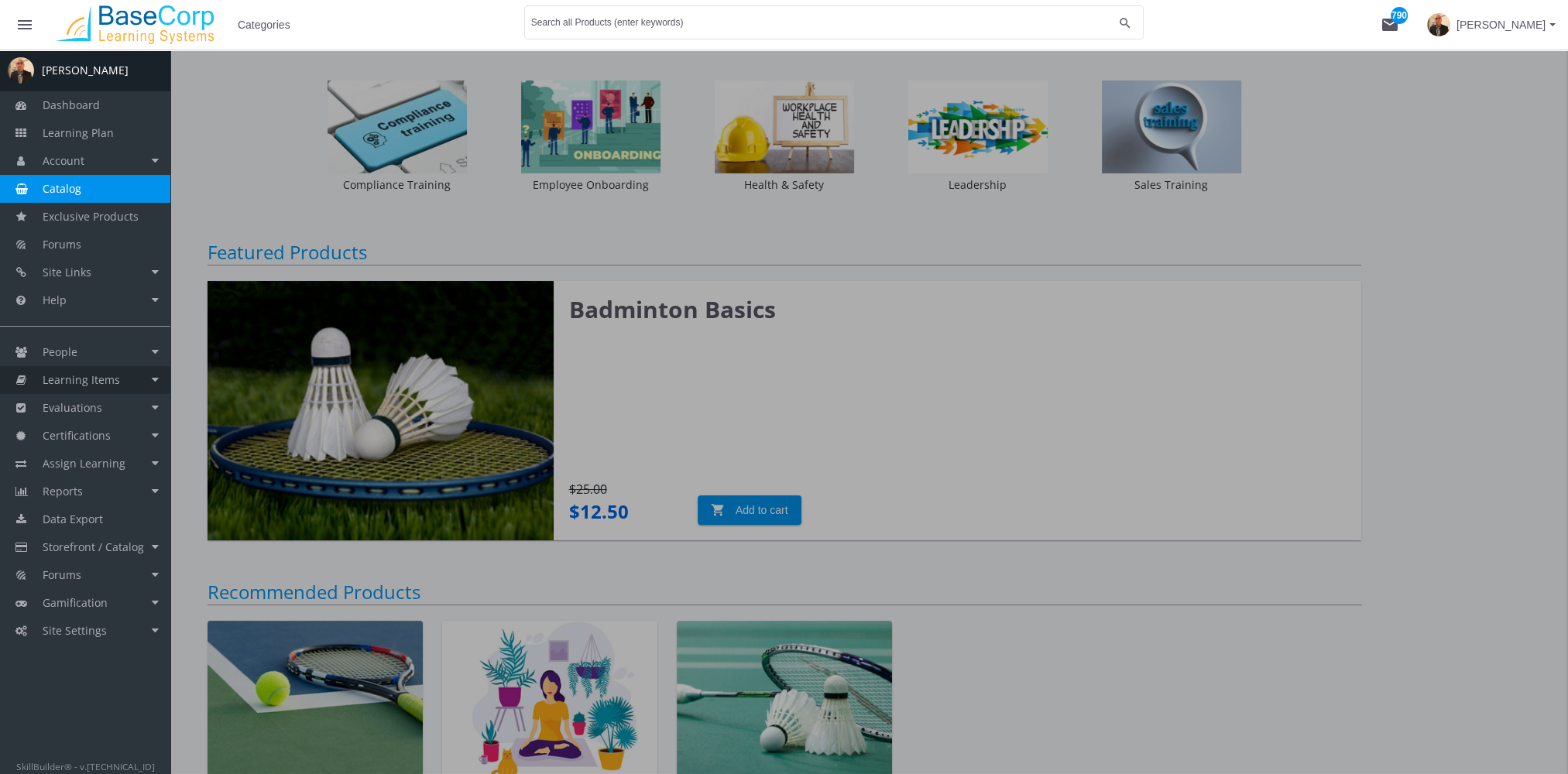
click at [119, 380] on link "Learning Items" at bounding box center [85, 380] width 170 height 28
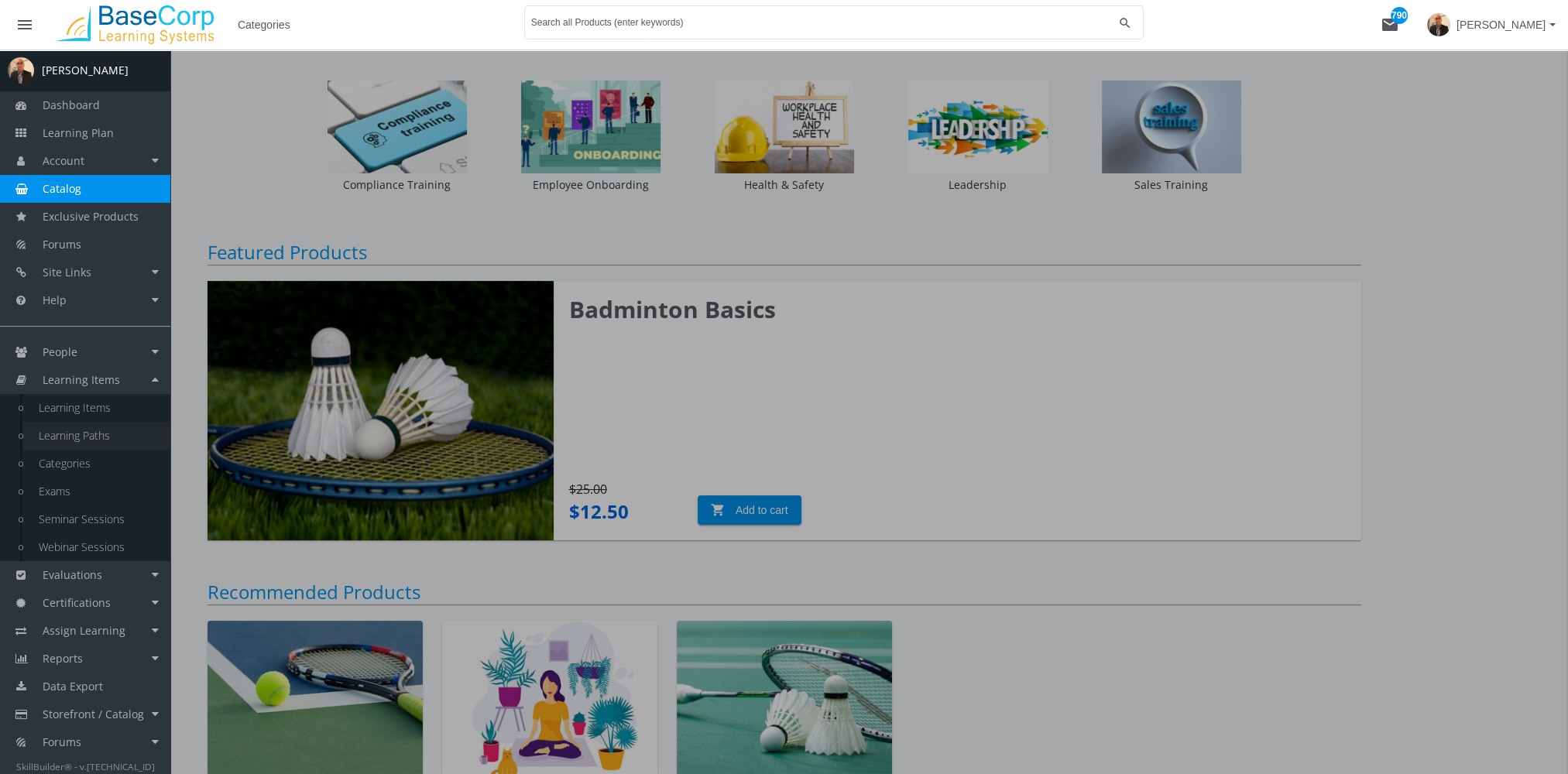
click at [119, 439] on link "Learning Paths" at bounding box center [97, 436] width 147 height 28
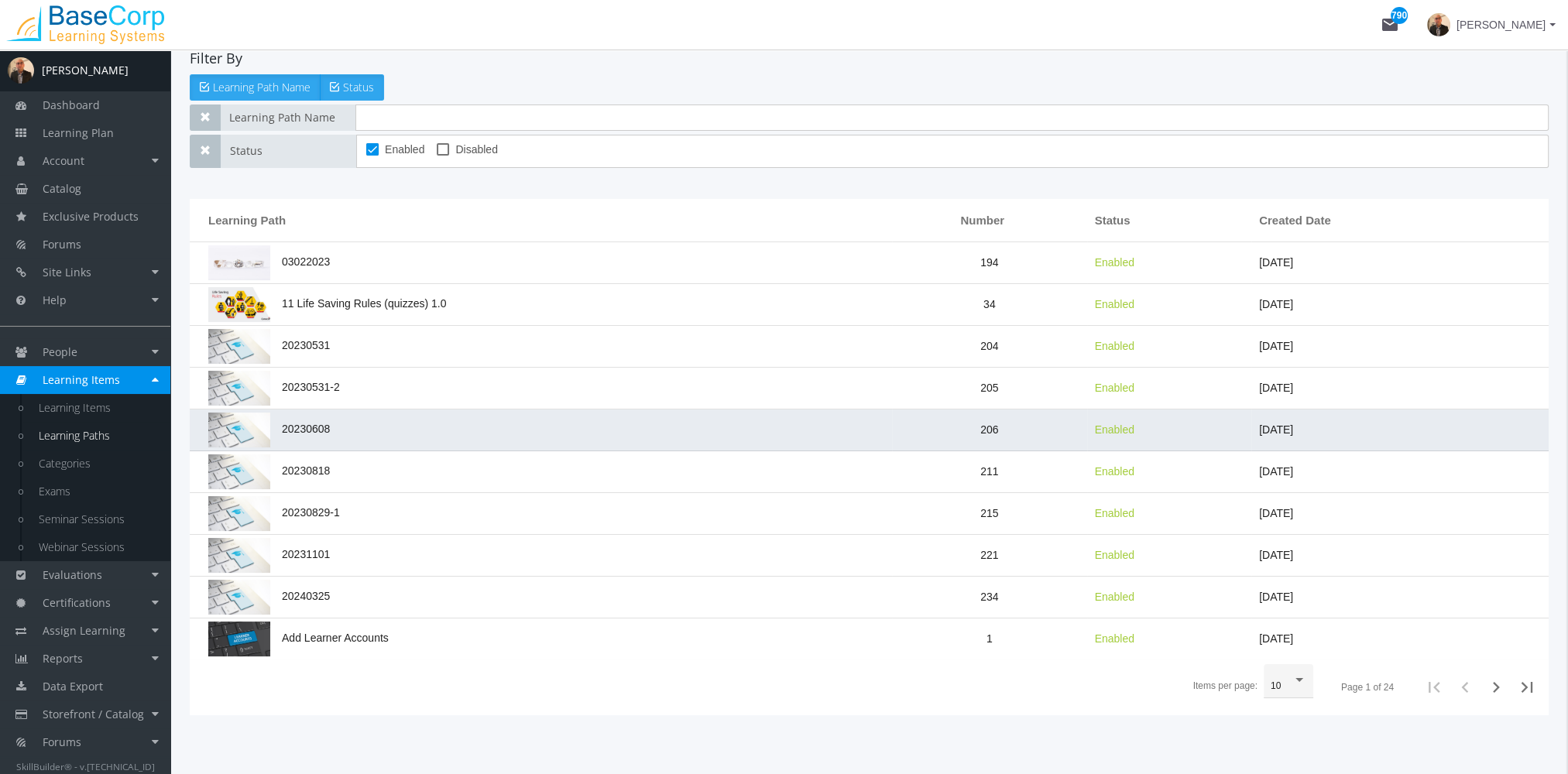
scroll to position [160, 0]
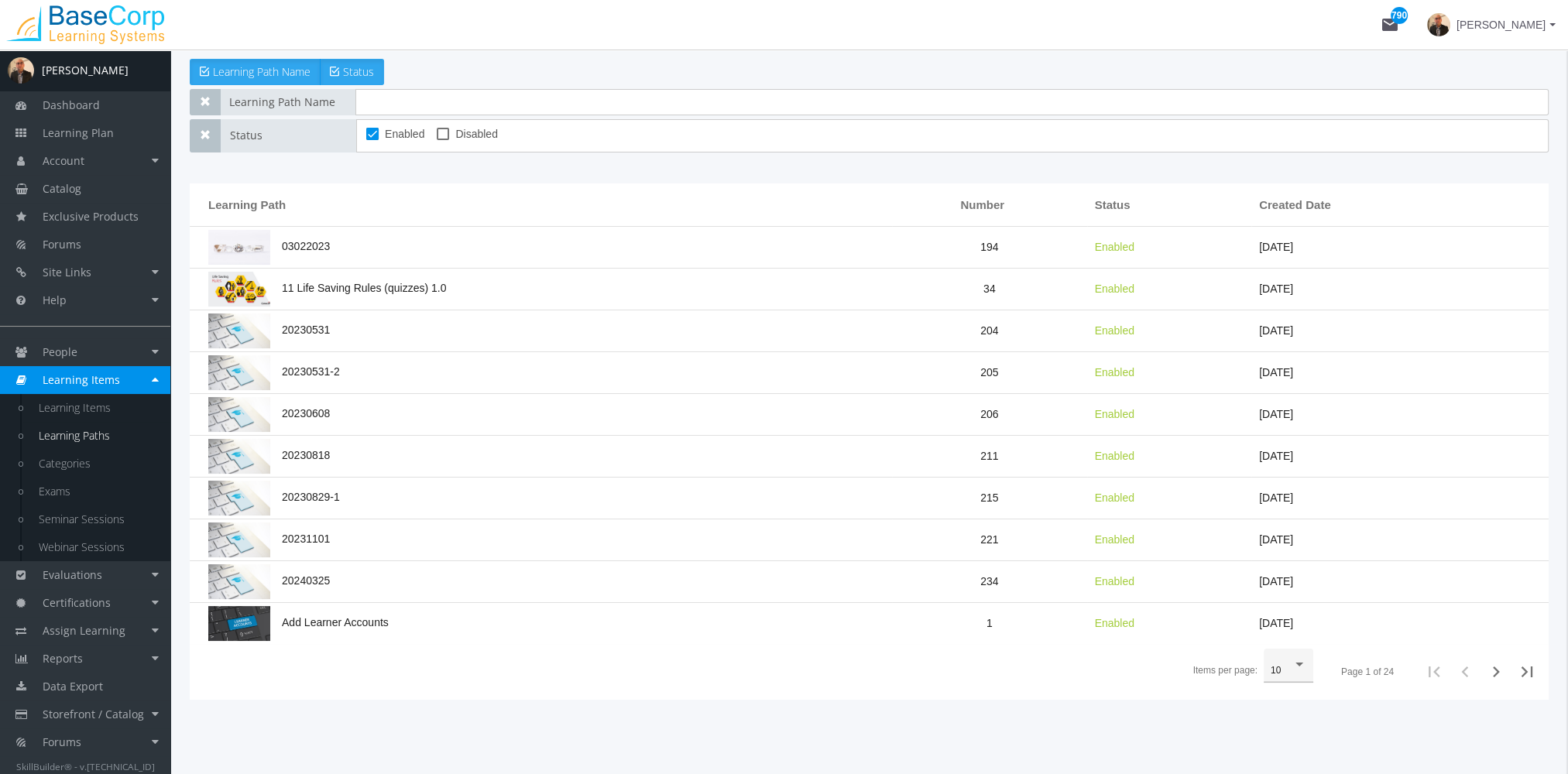
click at [1292, 656] on div "10" at bounding box center [1288, 670] width 36 height 28
click at [1296, 750] on span "100" at bounding box center [1292, 751] width 40 height 28
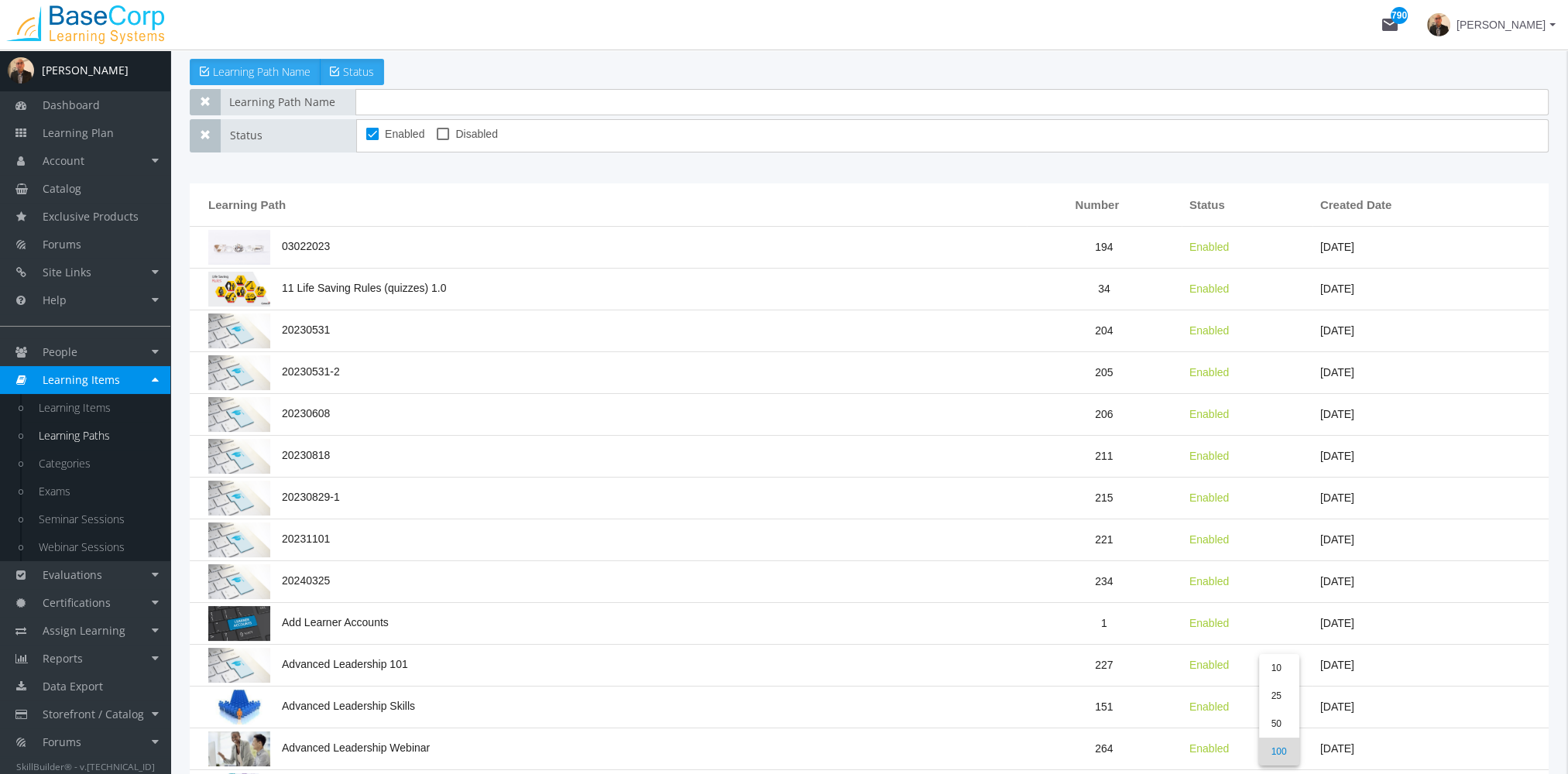
scroll to position [3505, 0]
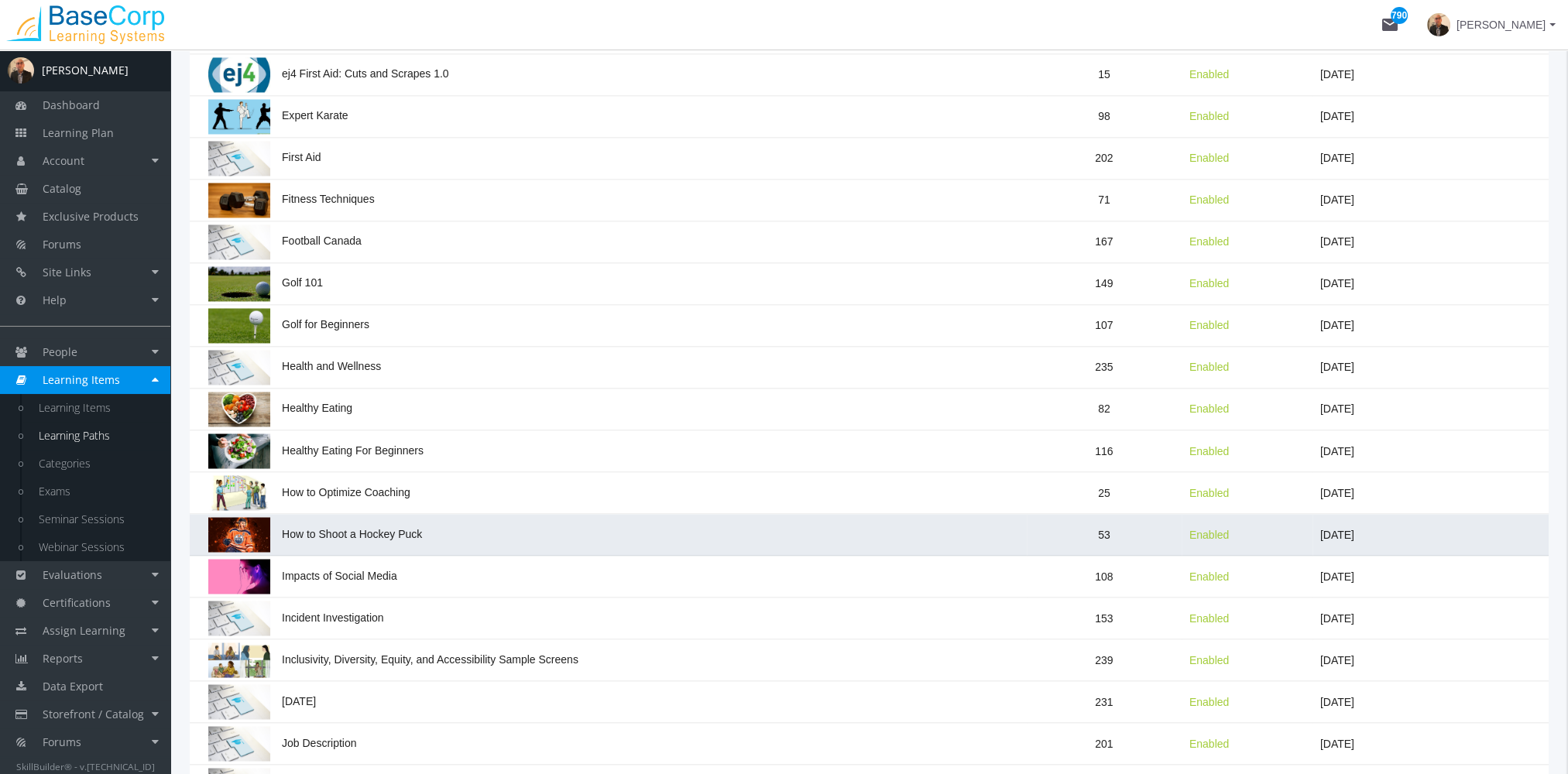
click at [424, 514] on td "How to Shoot a Hockey Puck" at bounding box center [608, 535] width 837 height 42
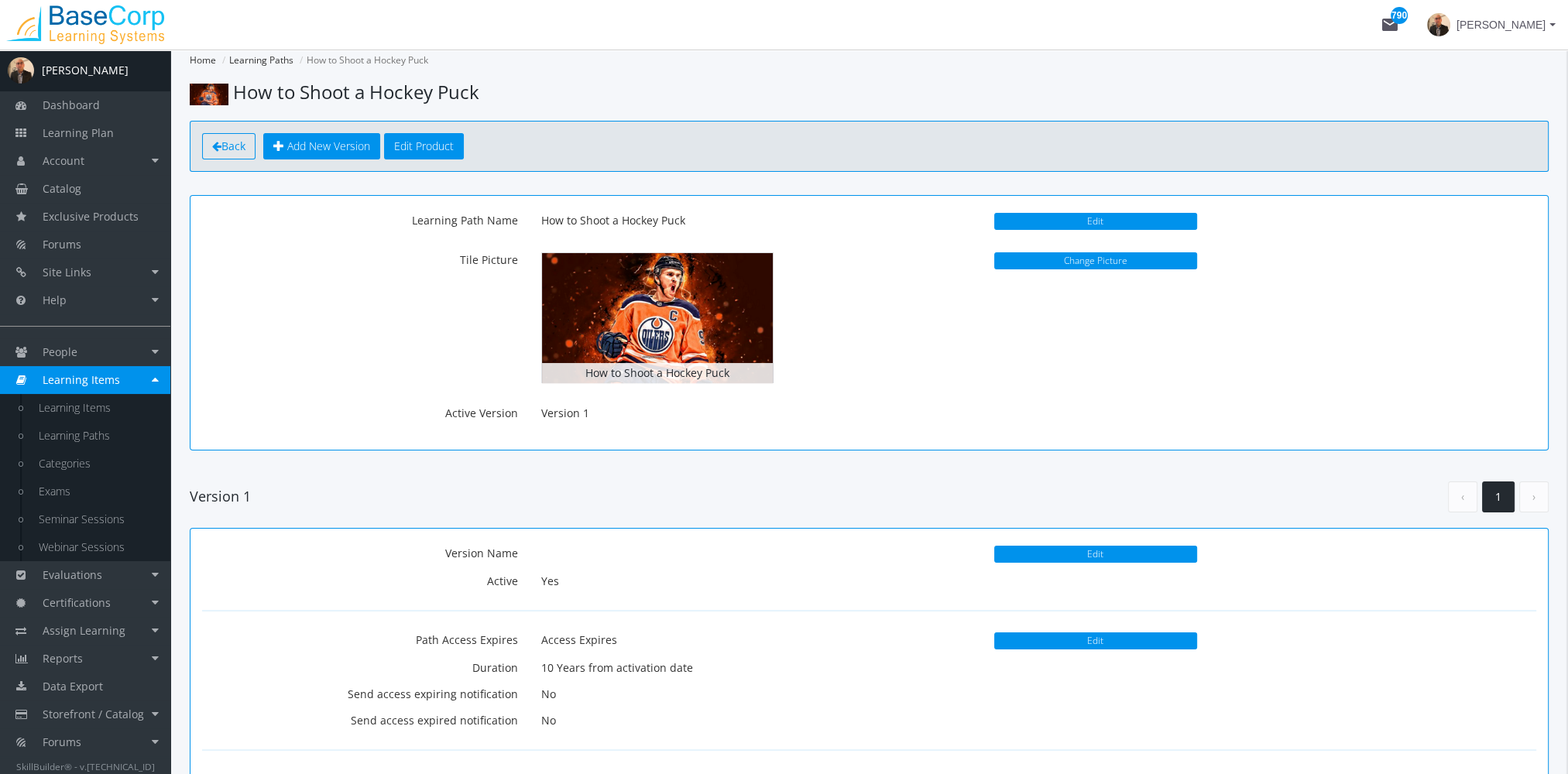
click at [229, 152] on span "Back" at bounding box center [232, 146] width 24 height 15
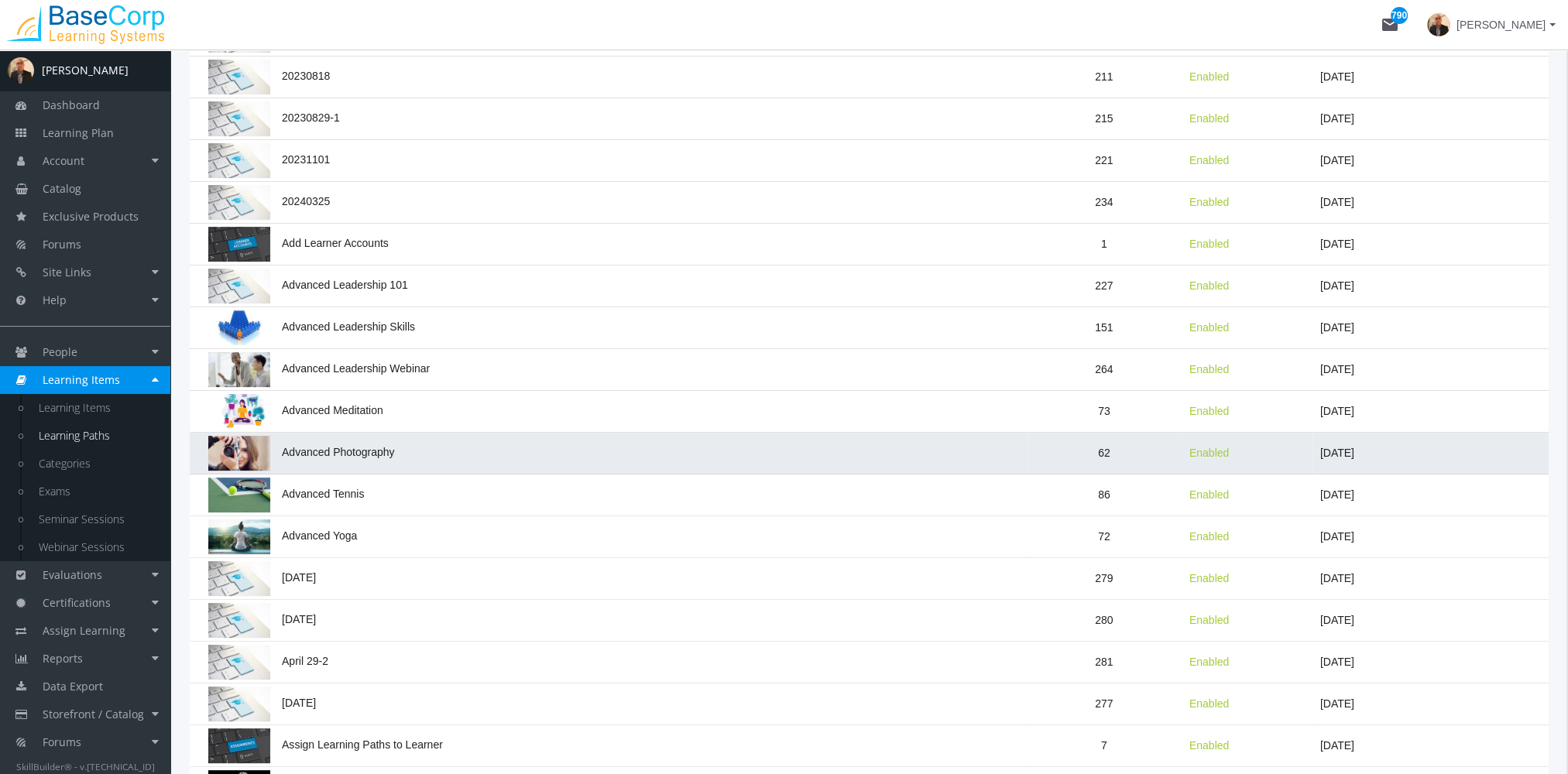
scroll to position [542, 0]
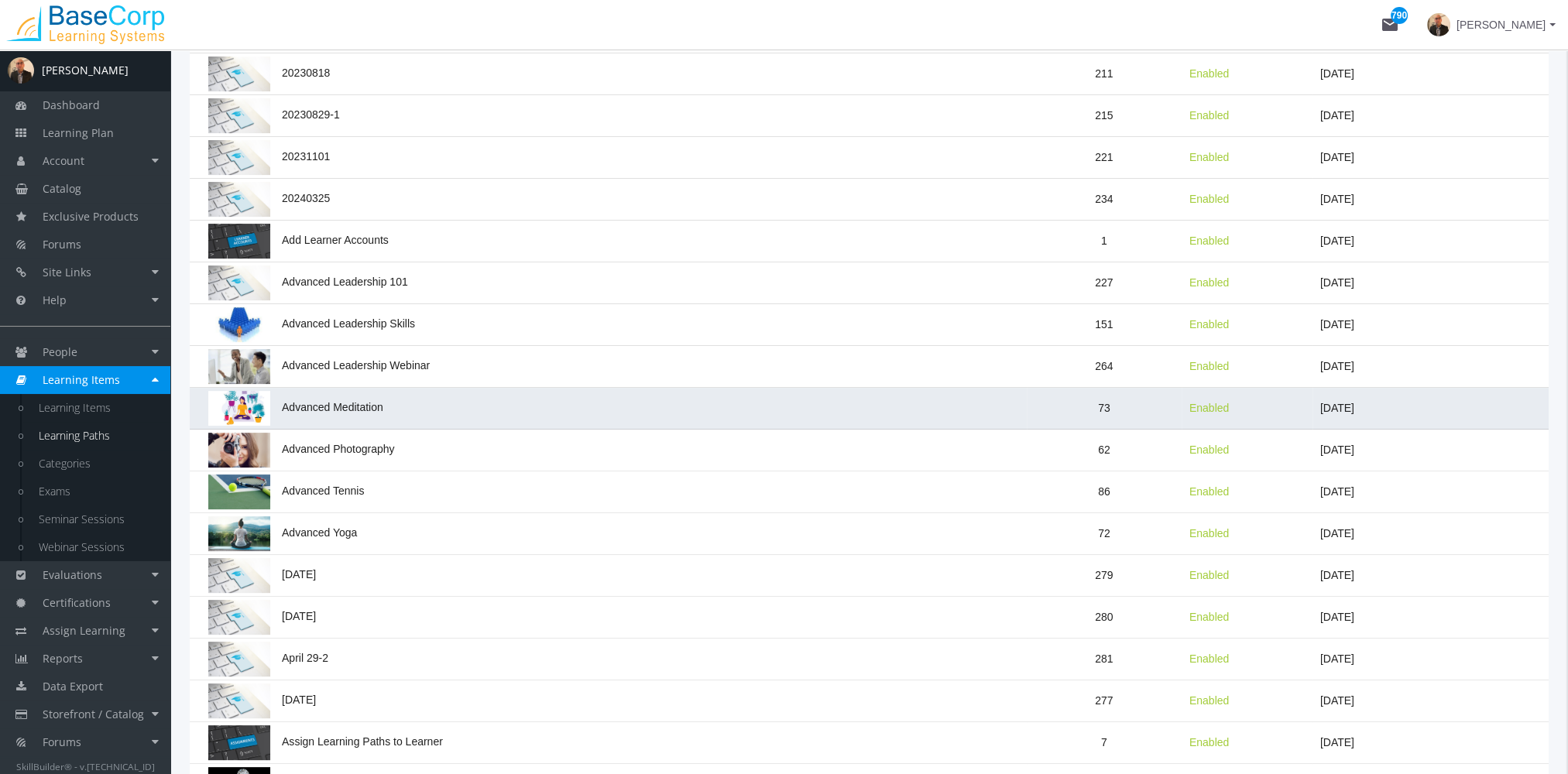
click at [375, 418] on td "Advanced Meditation" at bounding box center [608, 409] width 837 height 42
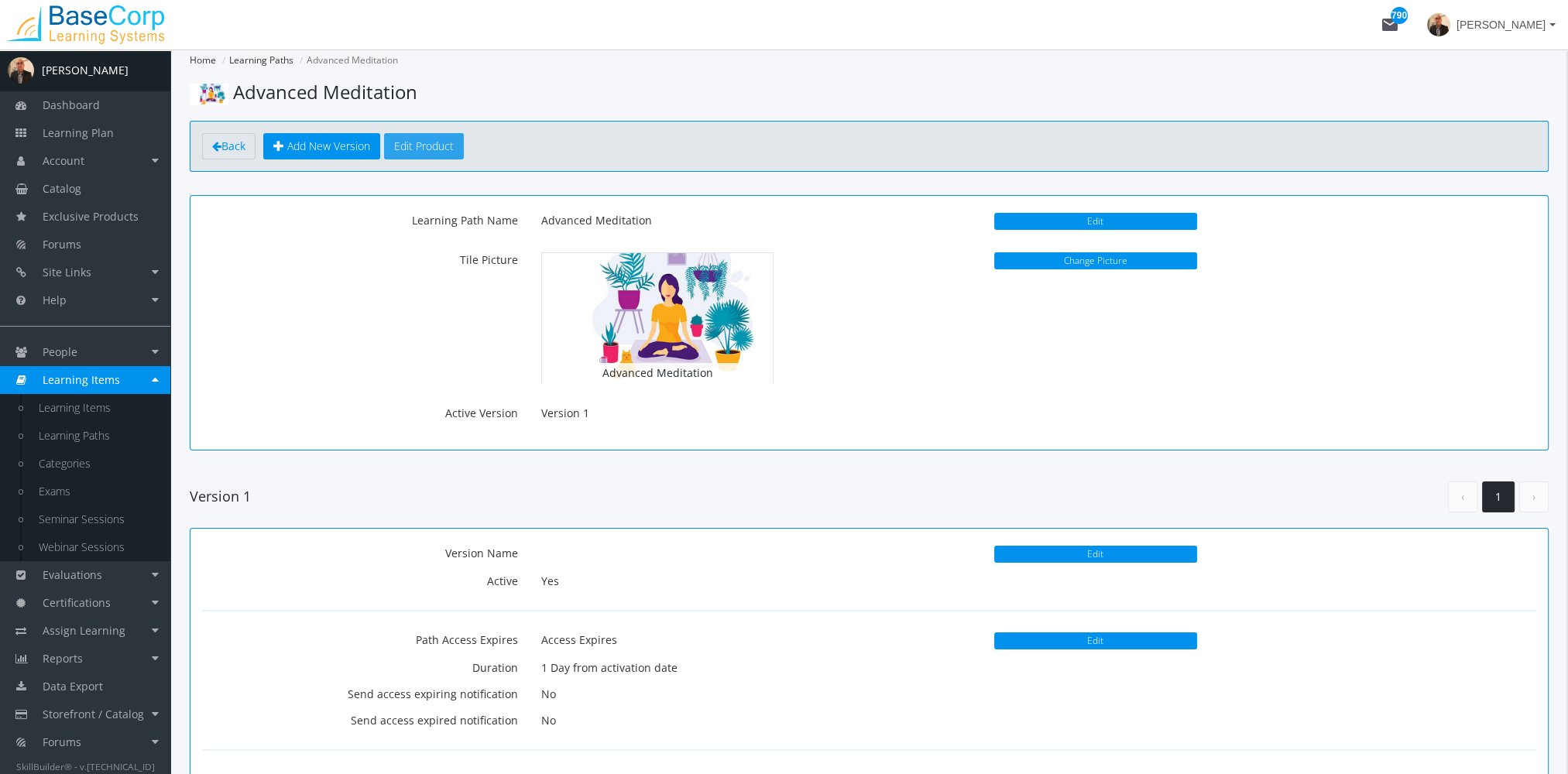
click at [425, 146] on button "Edit Product" at bounding box center [424, 146] width 80 height 26
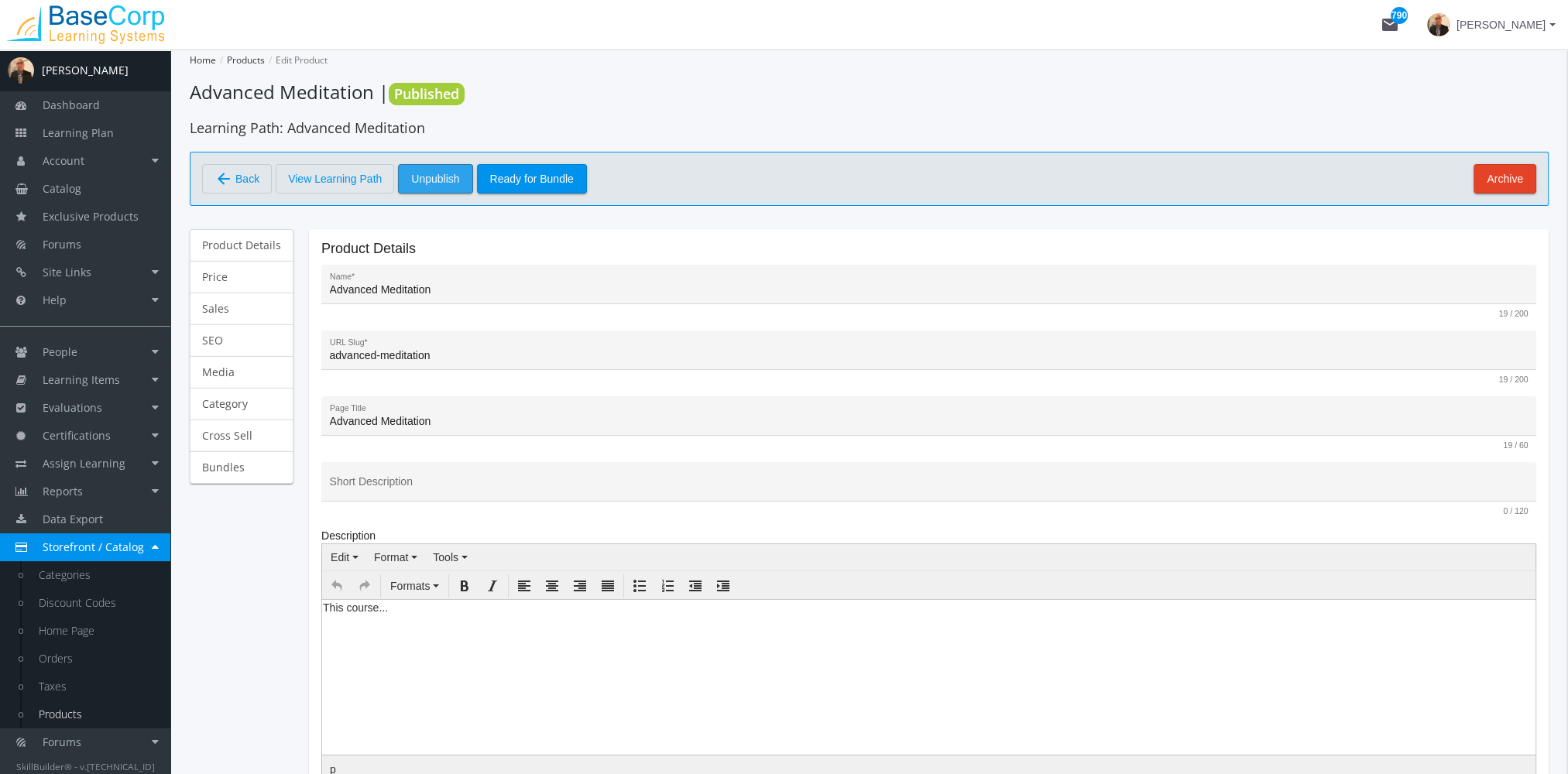
click at [447, 175] on span "Unpublish" at bounding box center [435, 179] width 48 height 28
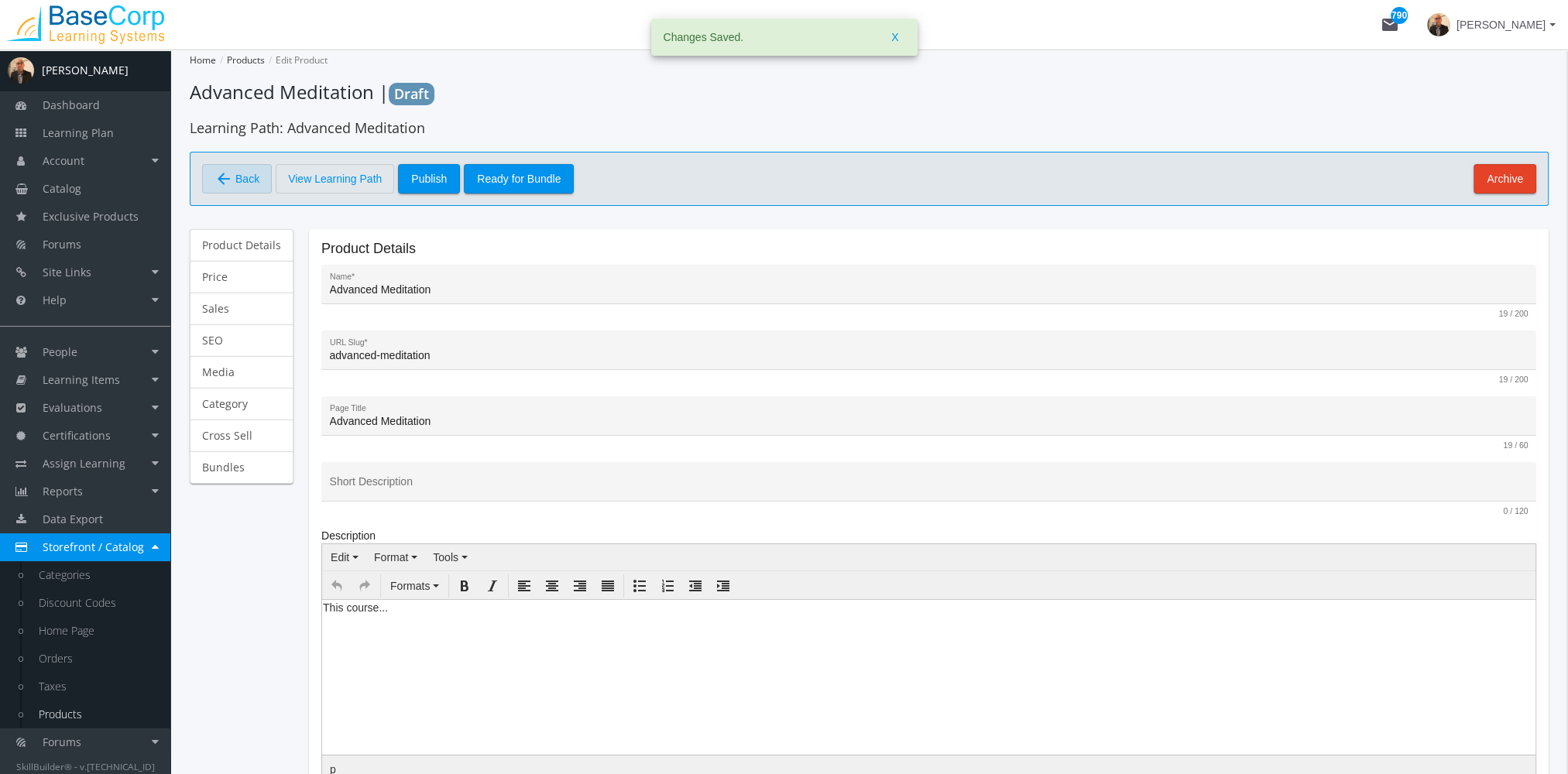
click at [254, 183] on span "Back" at bounding box center [246, 179] width 24 height 26
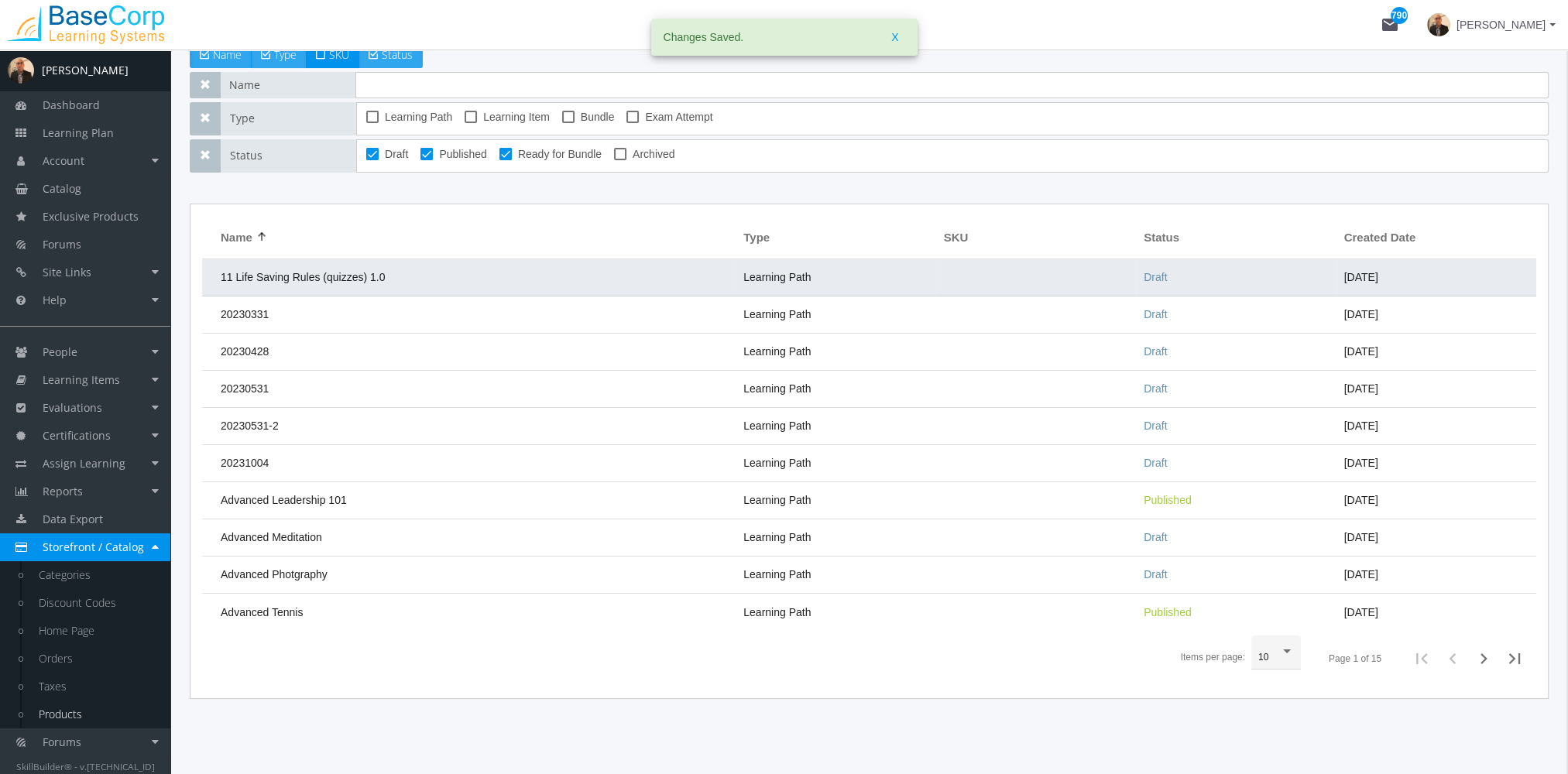
scroll to position [195, 0]
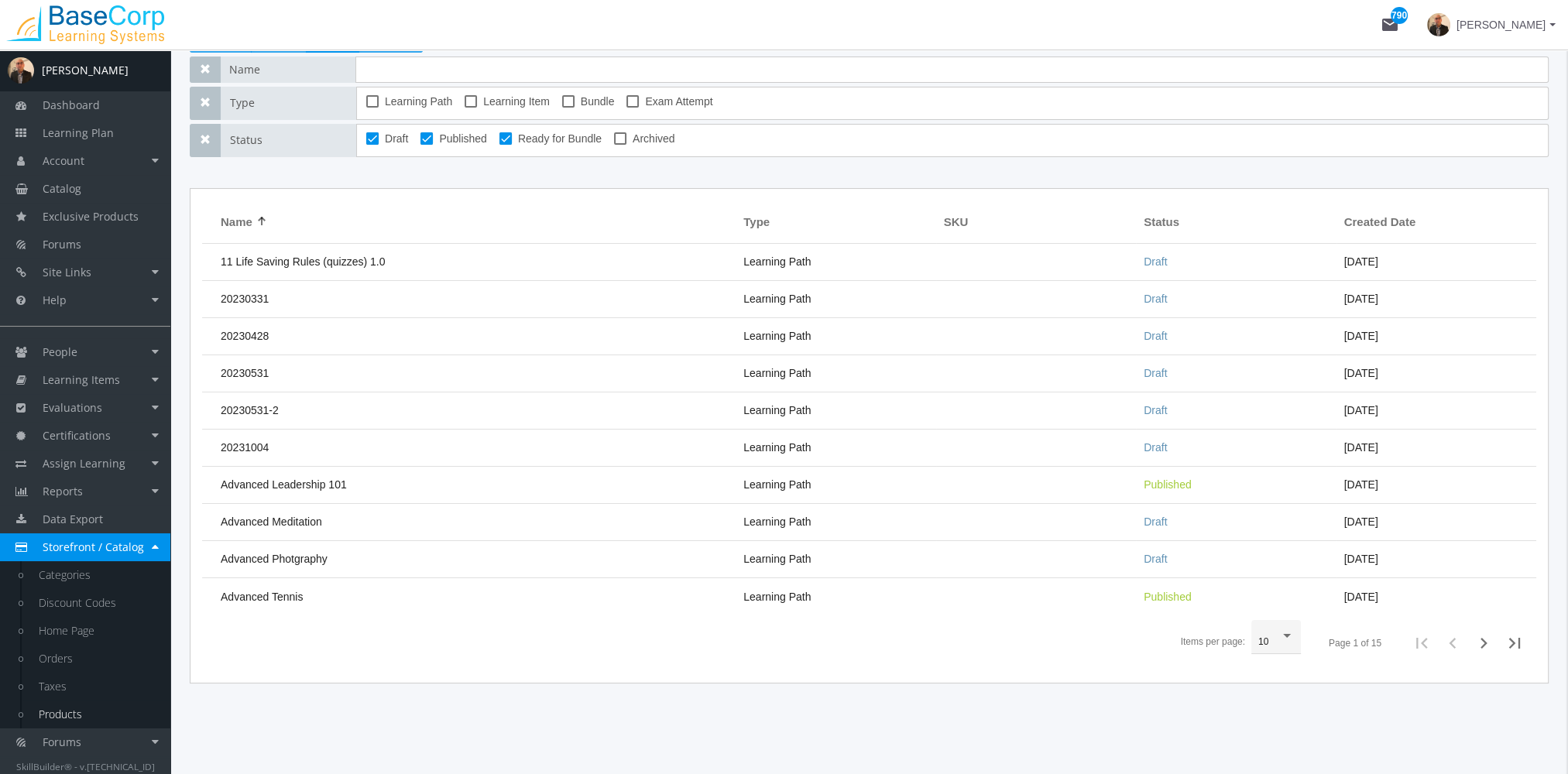
click at [350, 527] on td "Advanced Meditation" at bounding box center [468, 522] width 534 height 38
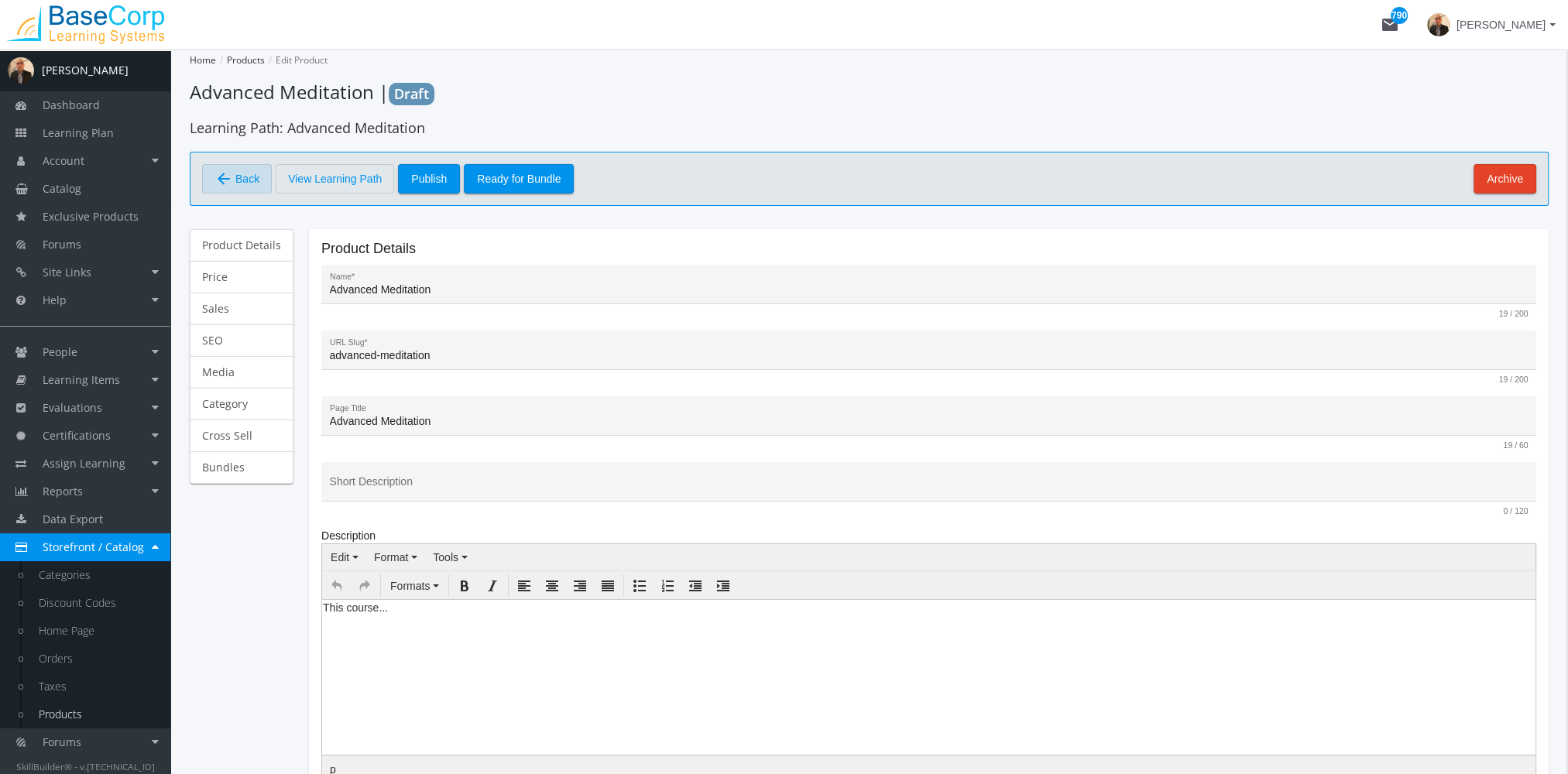
click at [246, 178] on span "Back" at bounding box center [246, 179] width 24 height 26
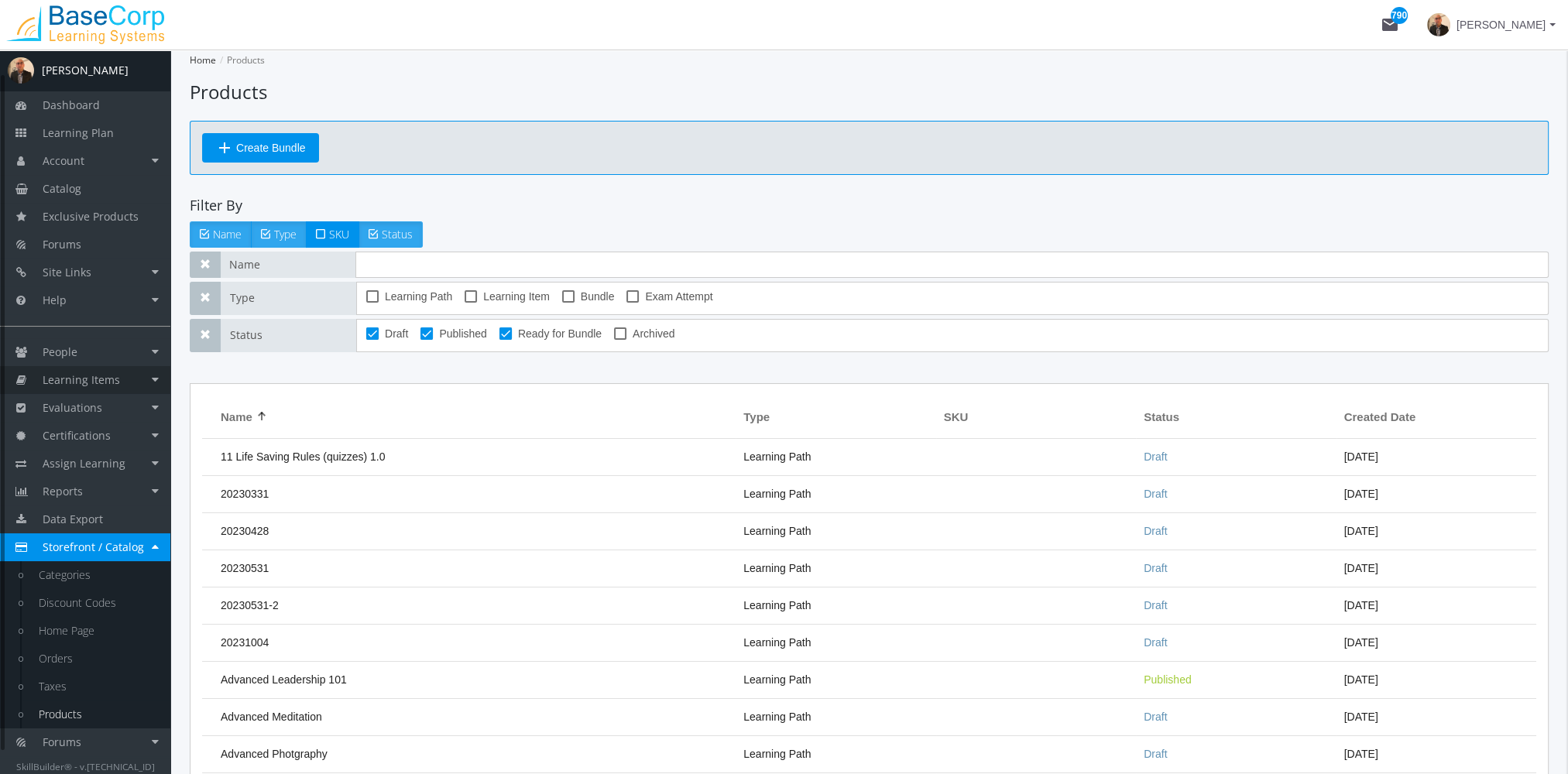
click at [119, 373] on link "Learning Items" at bounding box center [85, 380] width 170 height 28
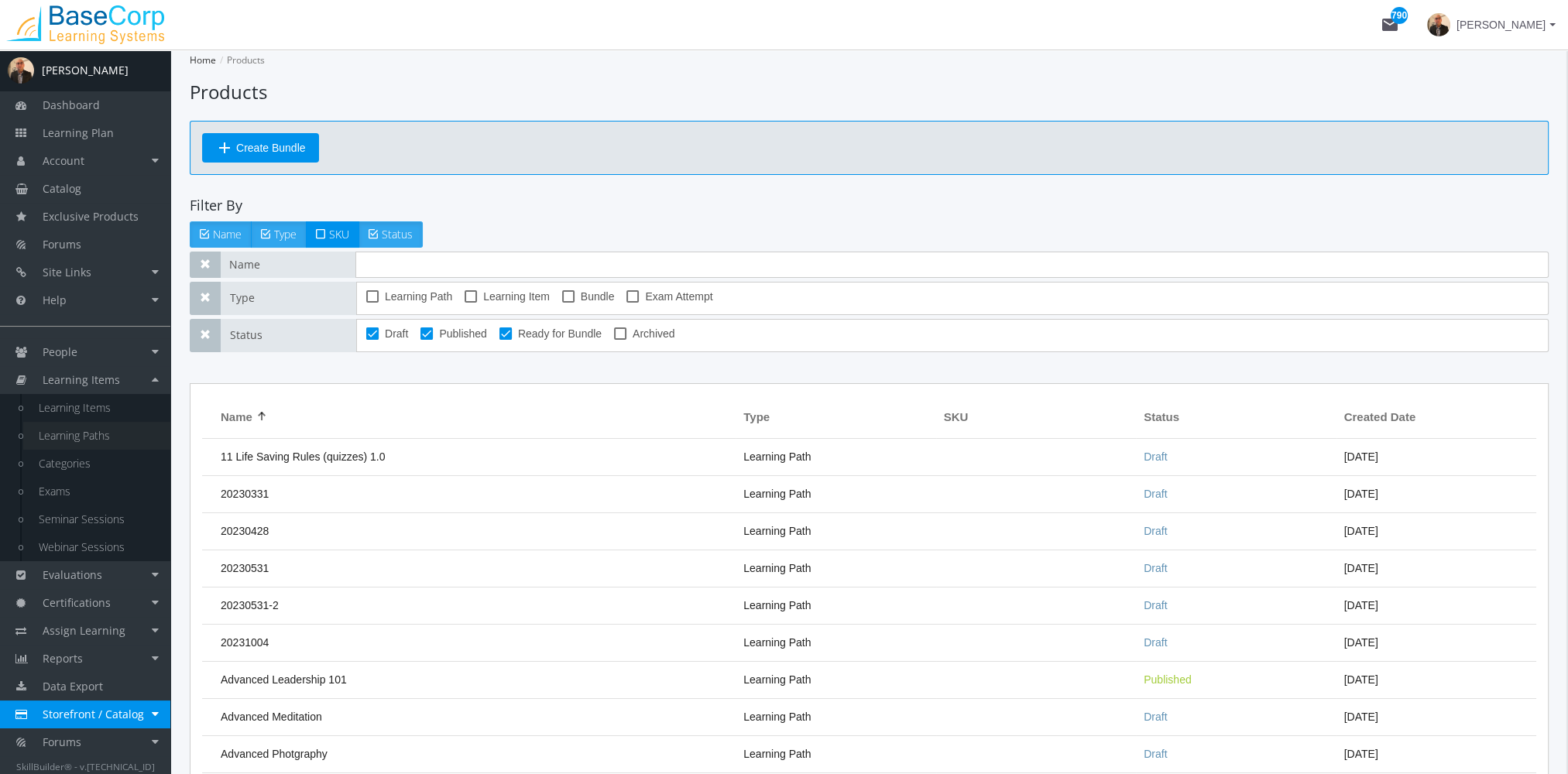
click at [119, 436] on link "Learning Paths" at bounding box center [97, 436] width 147 height 28
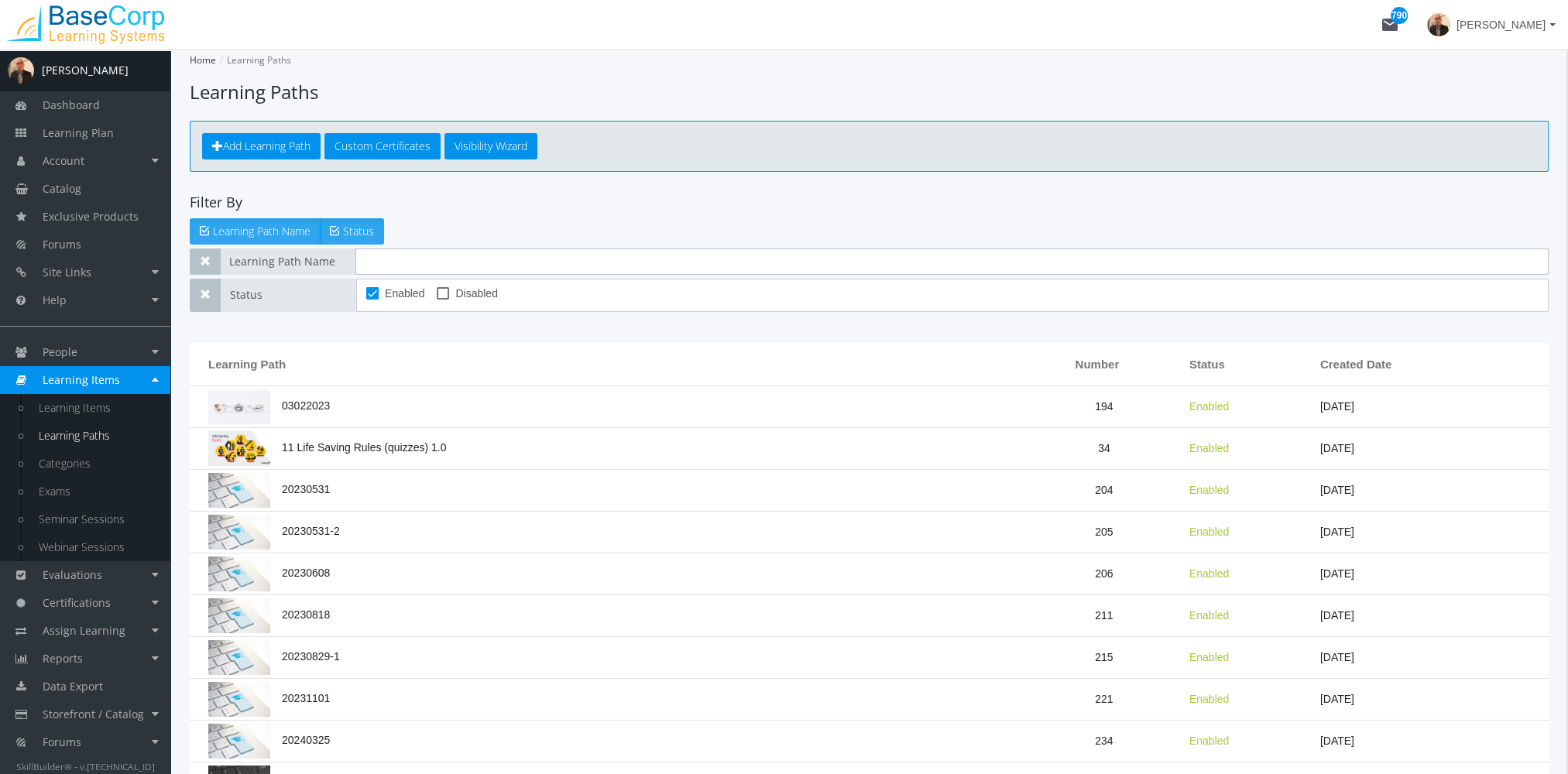
click at [409, 256] on input "text" at bounding box center [953, 261] width 1194 height 26
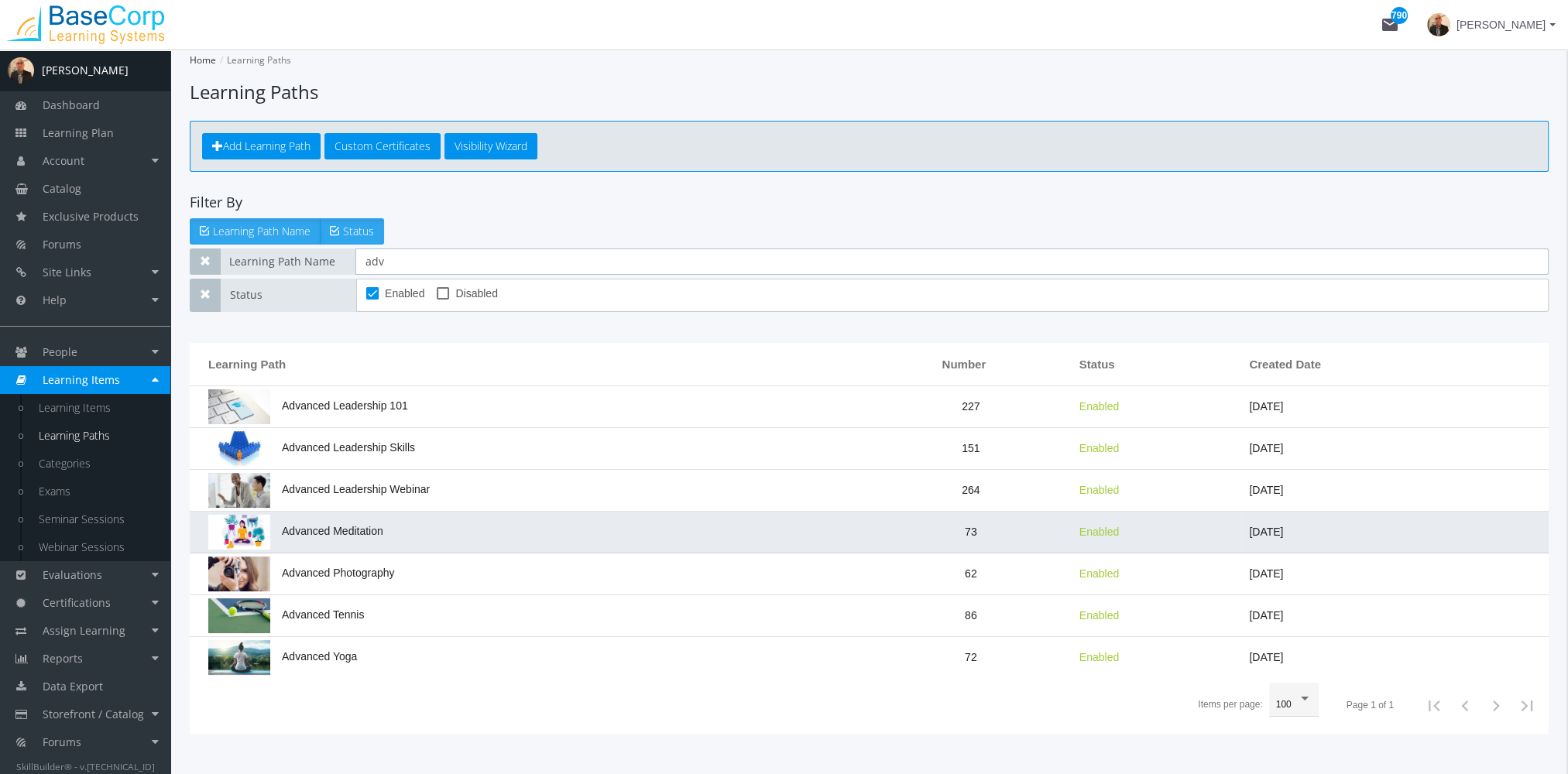
type input "adv"
click at [316, 539] on td "Advanced Meditation" at bounding box center [530, 533] width 681 height 42
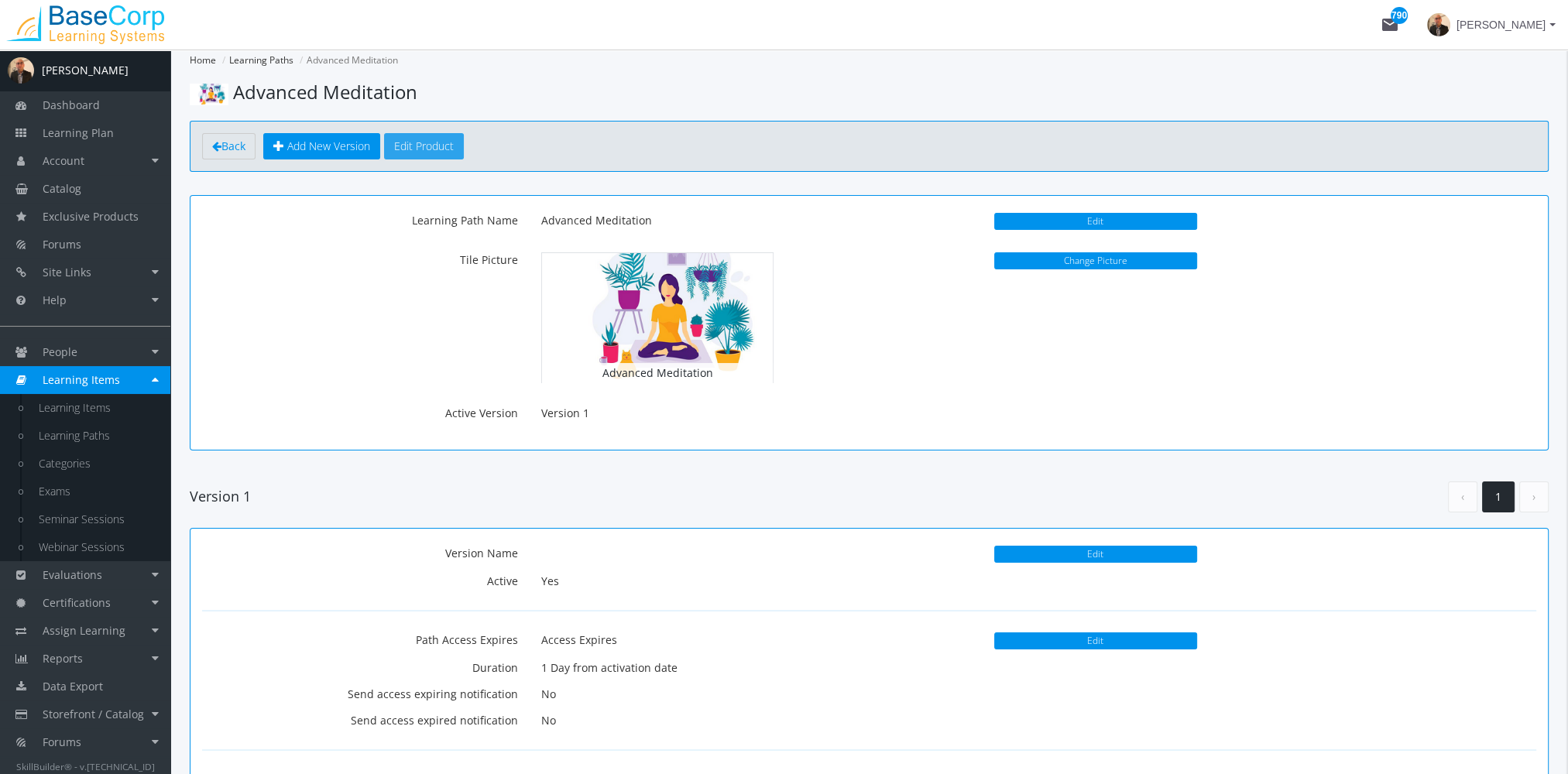
click at [442, 144] on button "Edit Product" at bounding box center [424, 146] width 80 height 26
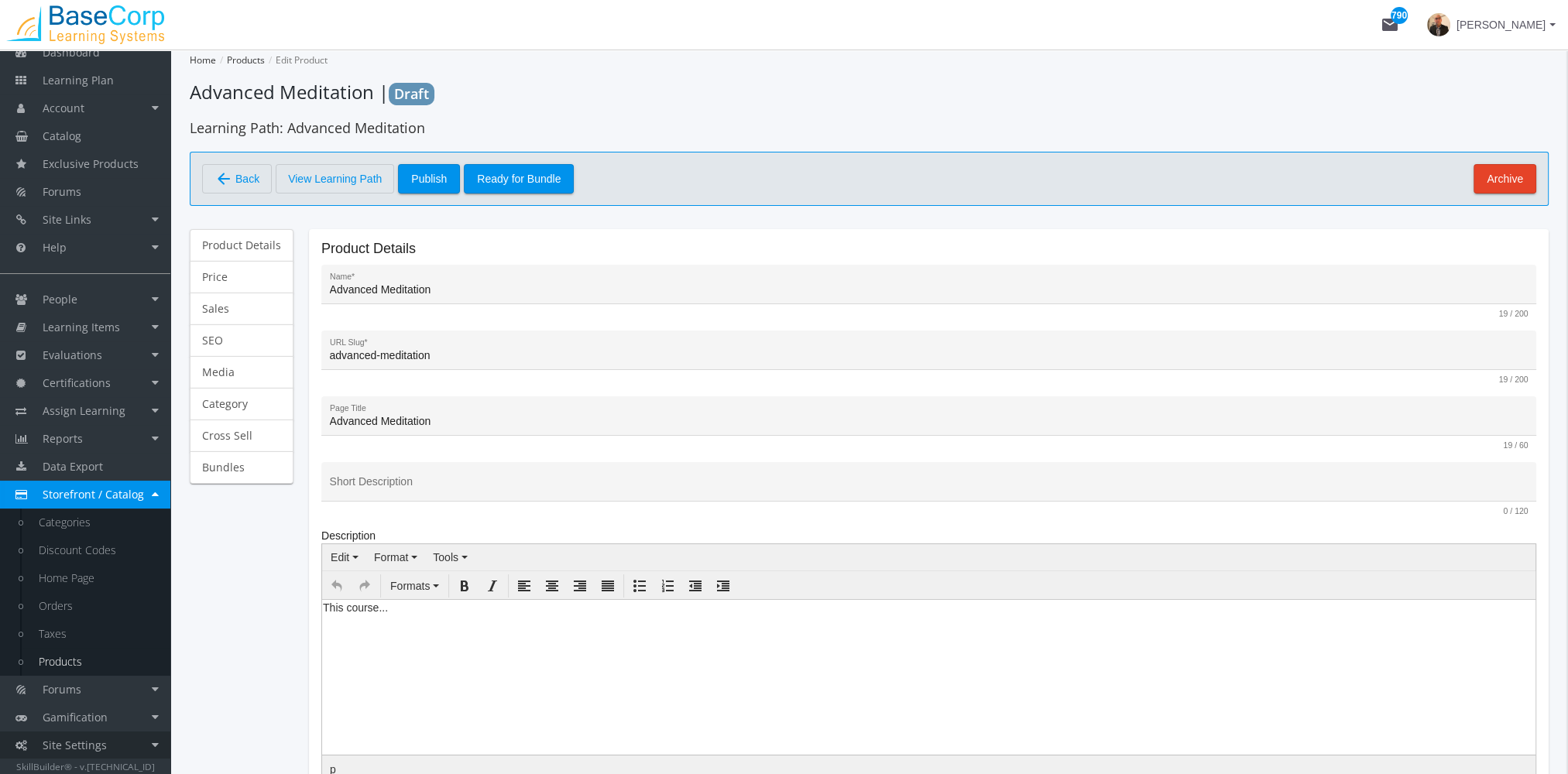
click at [88, 738] on span "Site Settings" at bounding box center [75, 744] width 65 height 15
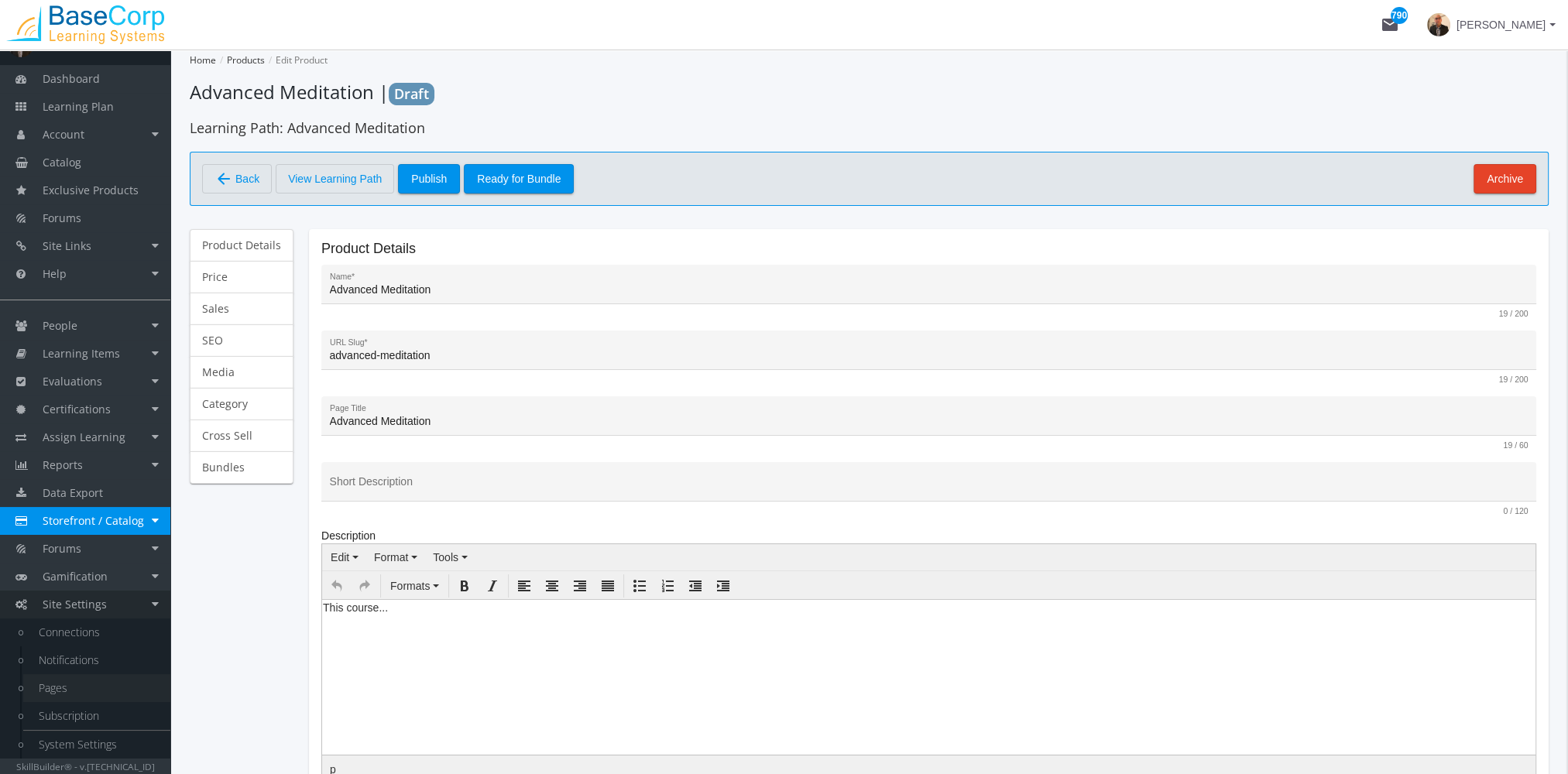
scroll to position [25, 0]
click at [87, 737] on link "System Settings" at bounding box center [97, 745] width 147 height 28
select select "23: USD"
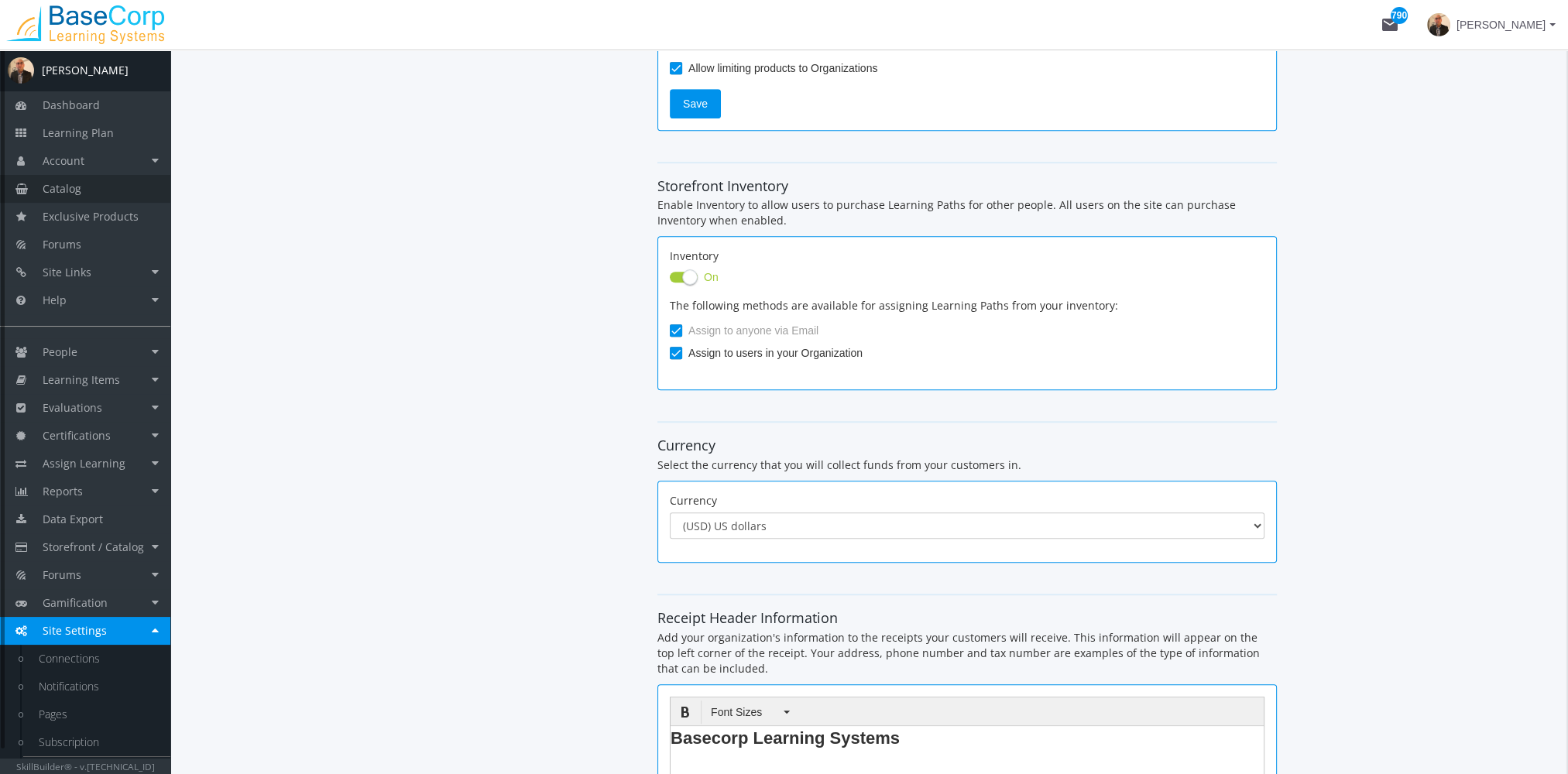
click at [99, 192] on link "Catalog" at bounding box center [85, 189] width 170 height 28
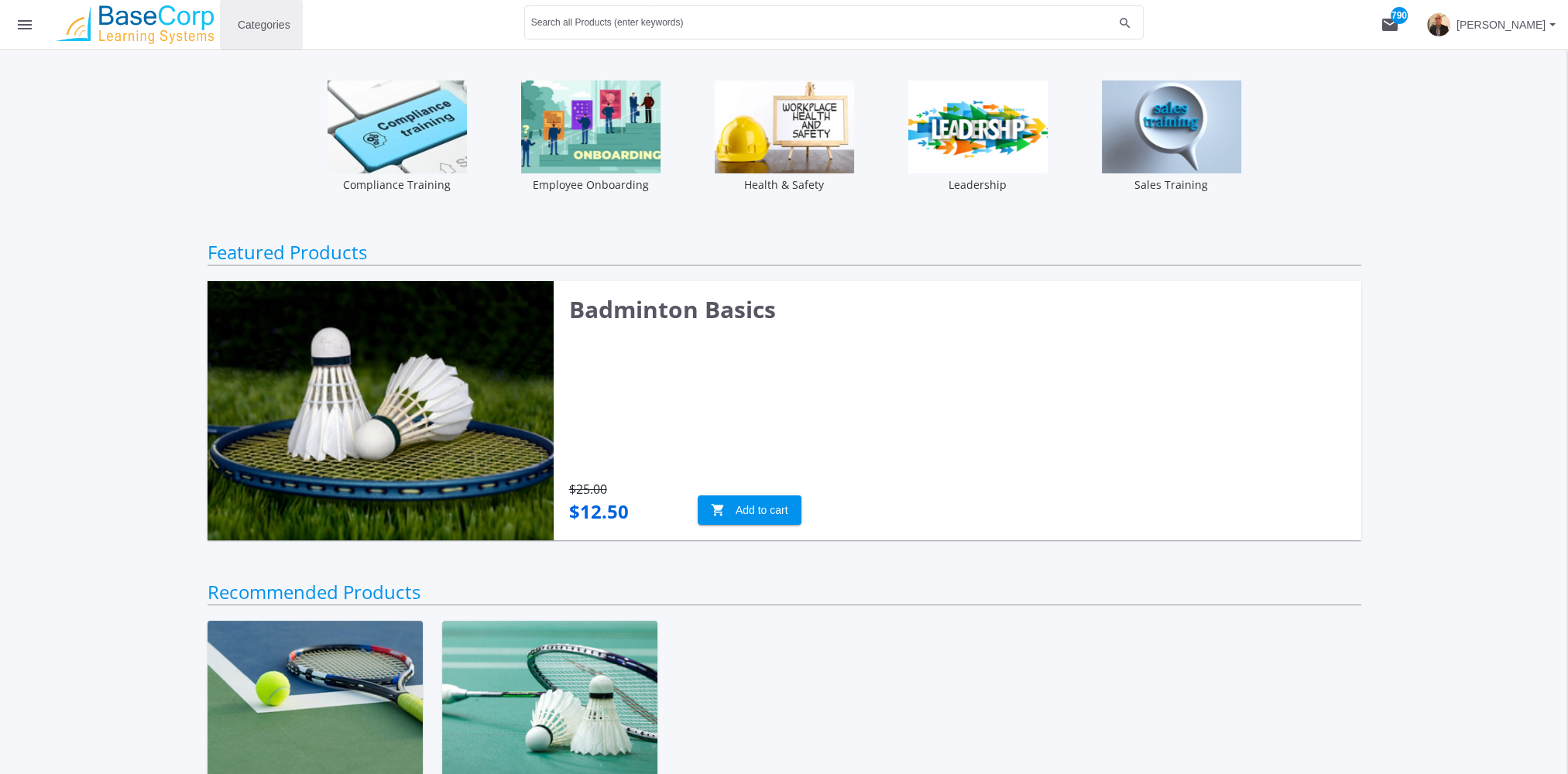
click at [269, 23] on span "Categories" at bounding box center [264, 24] width 52 height 28
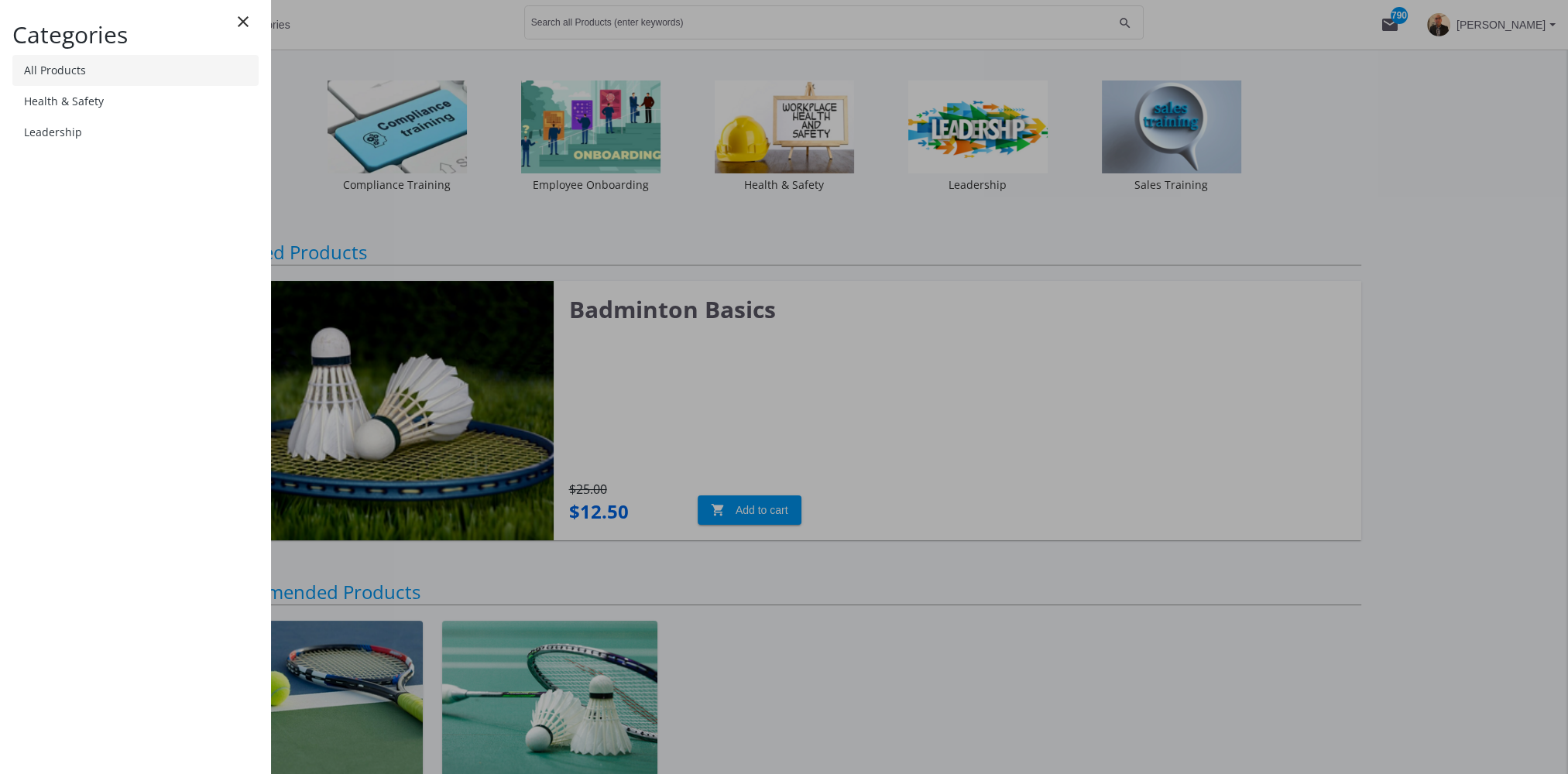
click at [149, 74] on link "All Products" at bounding box center [135, 70] width 246 height 31
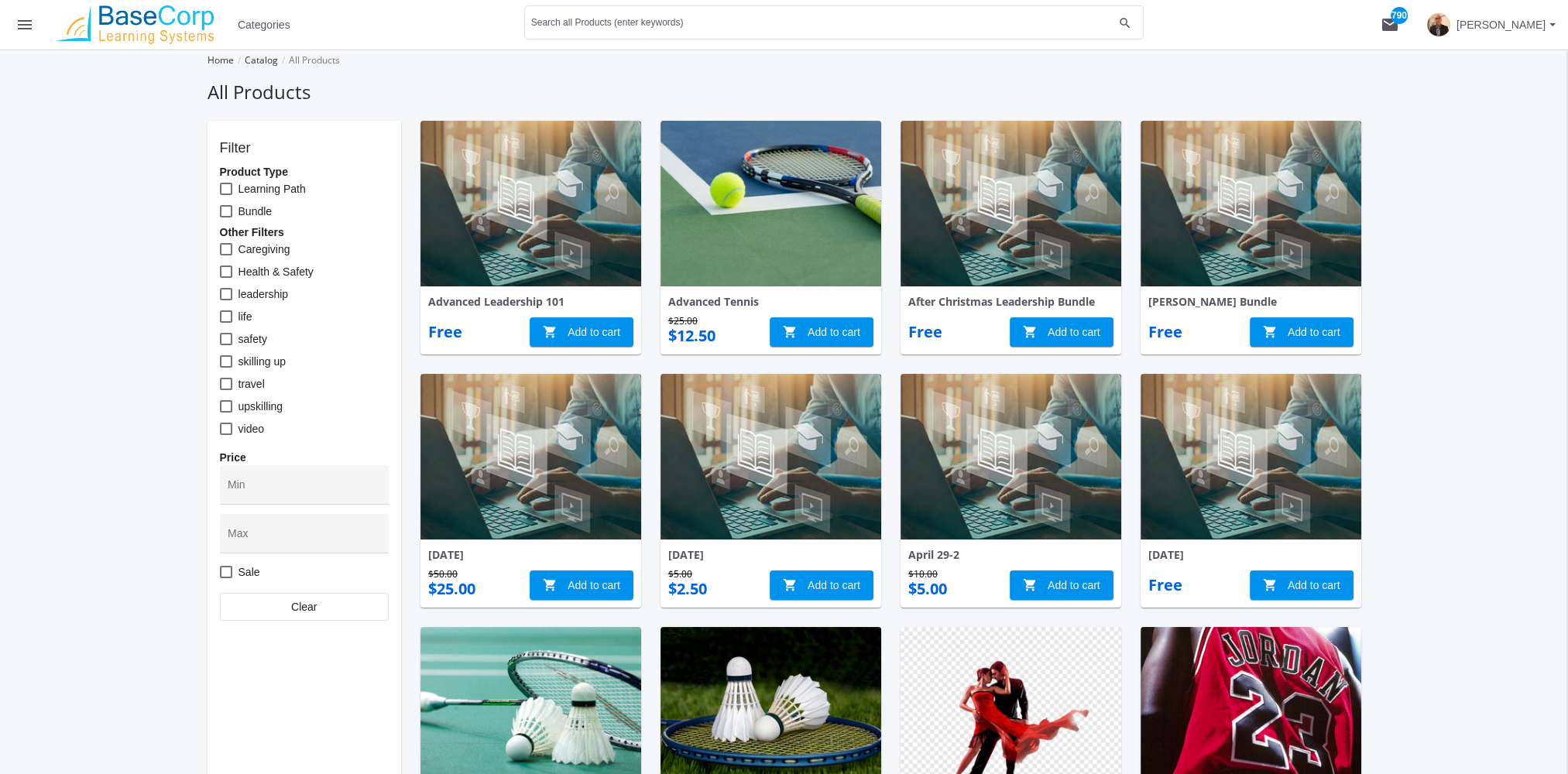
click at [15, 17] on button "menu" at bounding box center [24, 24] width 50 height 50
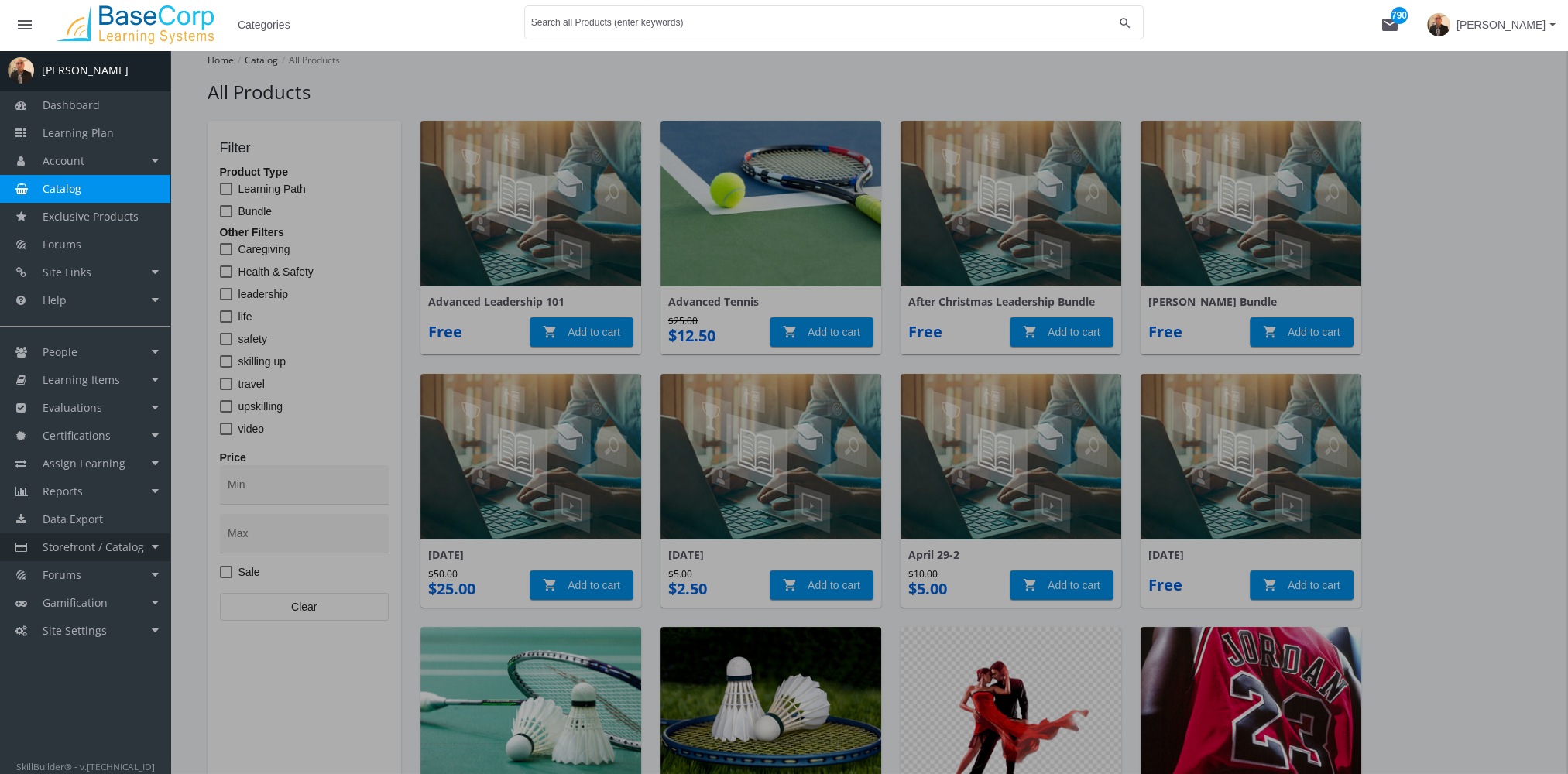
click at [138, 548] on span "Storefront / Catalog" at bounding box center [94, 547] width 101 height 15
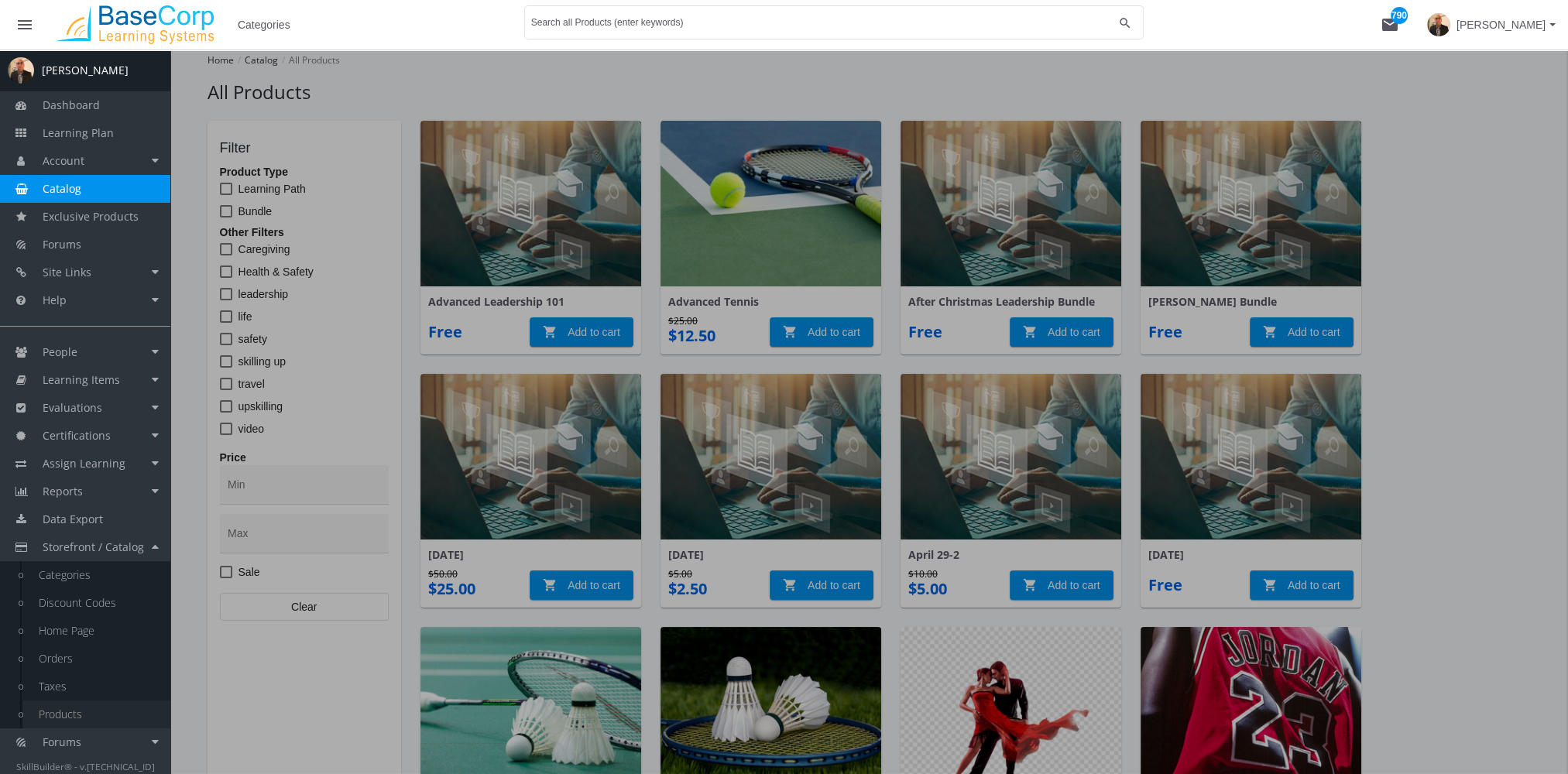
click at [85, 718] on link "Products" at bounding box center [97, 715] width 147 height 28
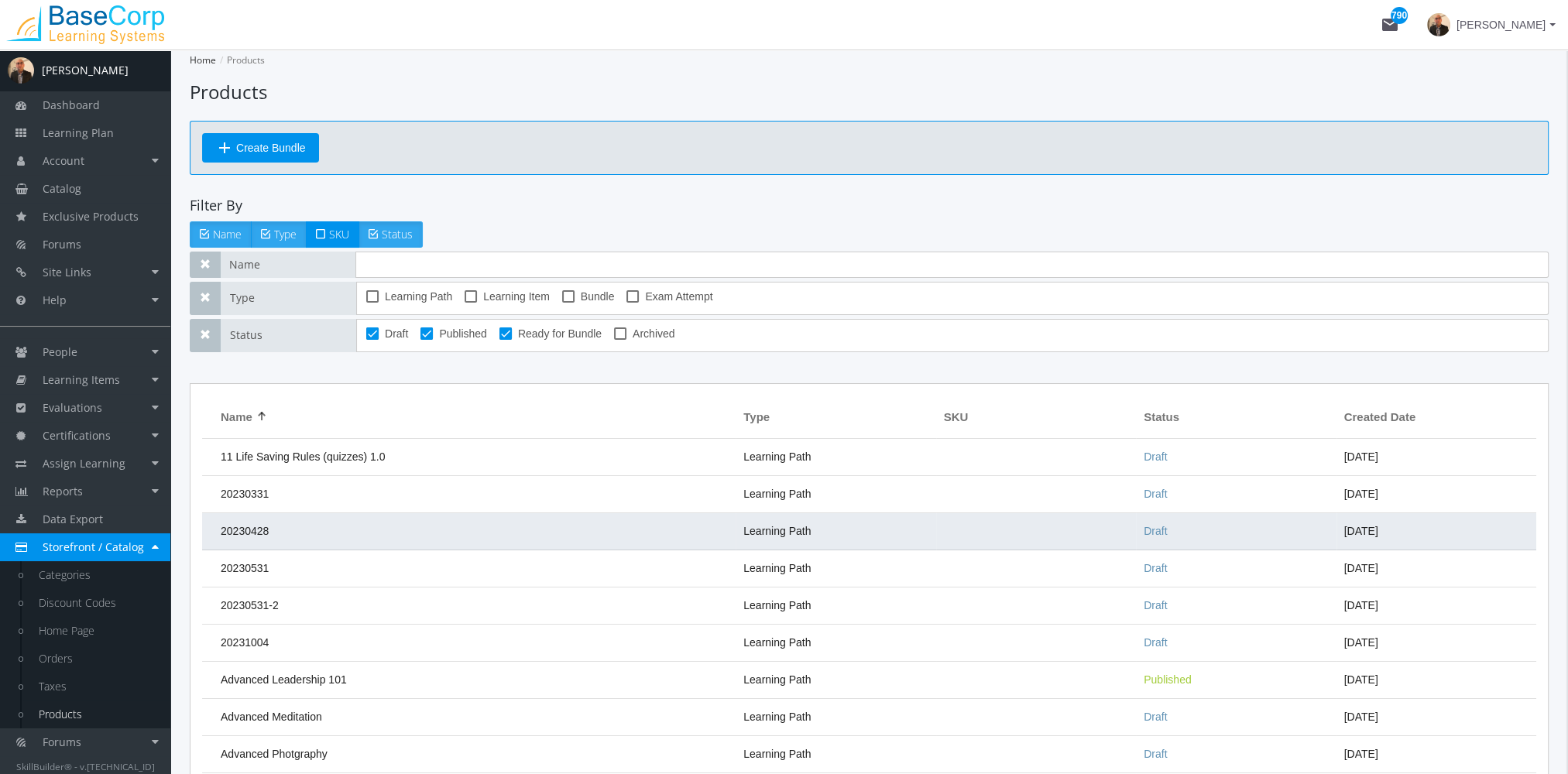
click at [345, 533] on td "20230428" at bounding box center [468, 532] width 534 height 38
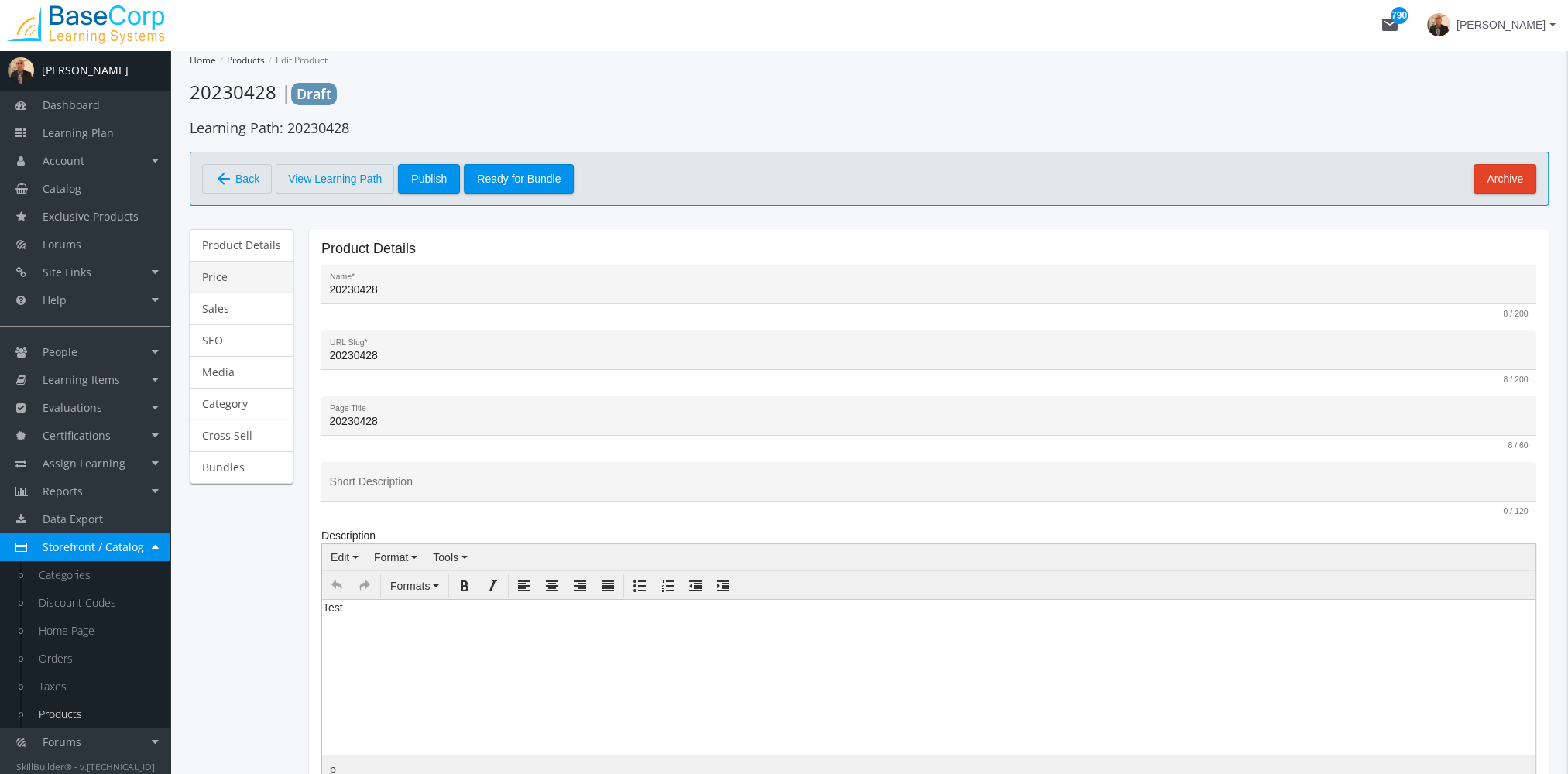
click at [232, 273] on link "Price" at bounding box center [241, 277] width 104 height 32
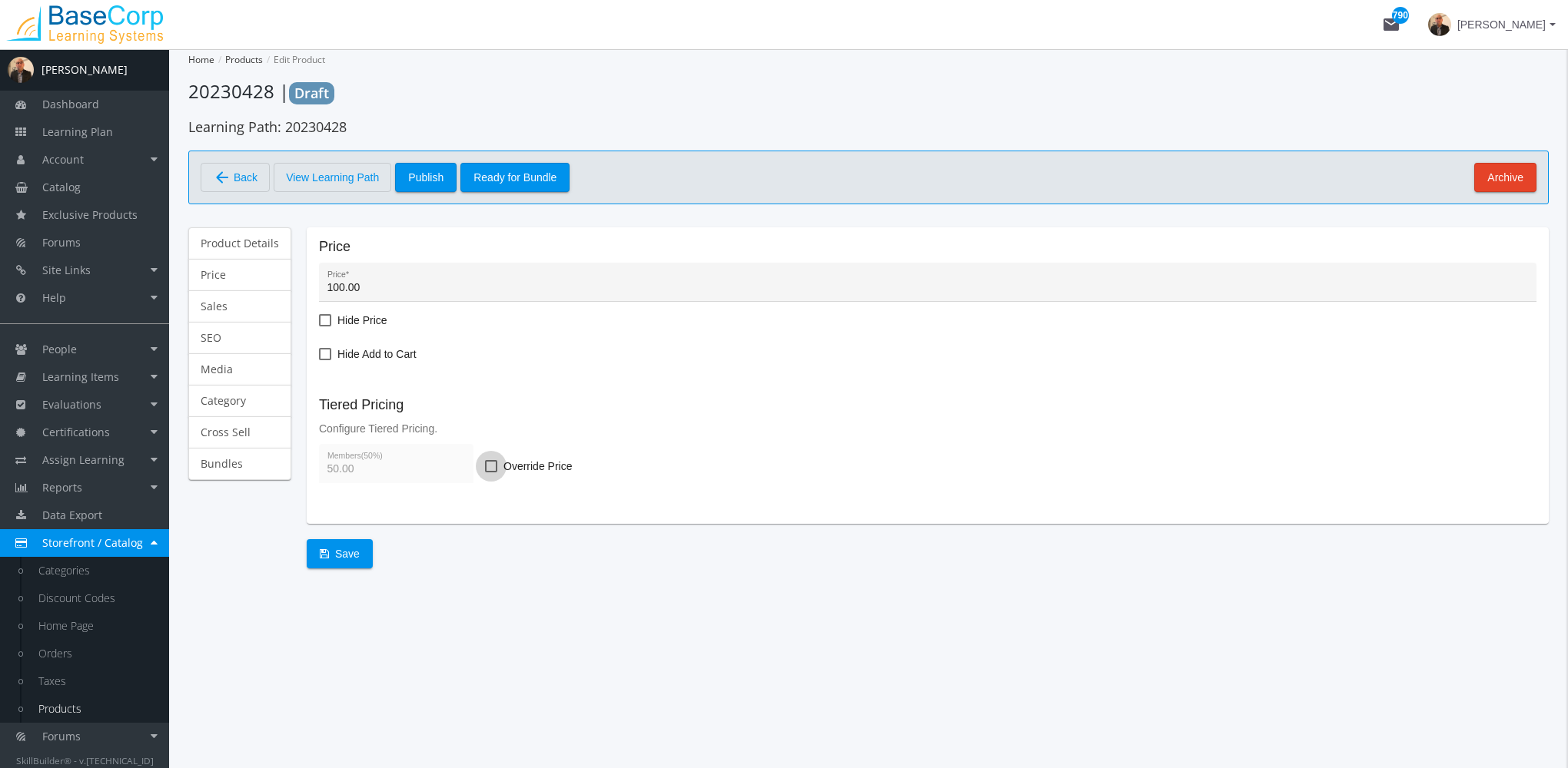
drag, startPoint x: 496, startPoint y: 465, endPoint x: 486, endPoint y: 467, distance: 10.2
click at [494, 465] on label "Override Price" at bounding box center [528, 465] width 87 height 18
click at [486, 472] on input "Override Price" at bounding box center [485, 472] width 1 height 1
checkbox input "true"
type input "600.00"
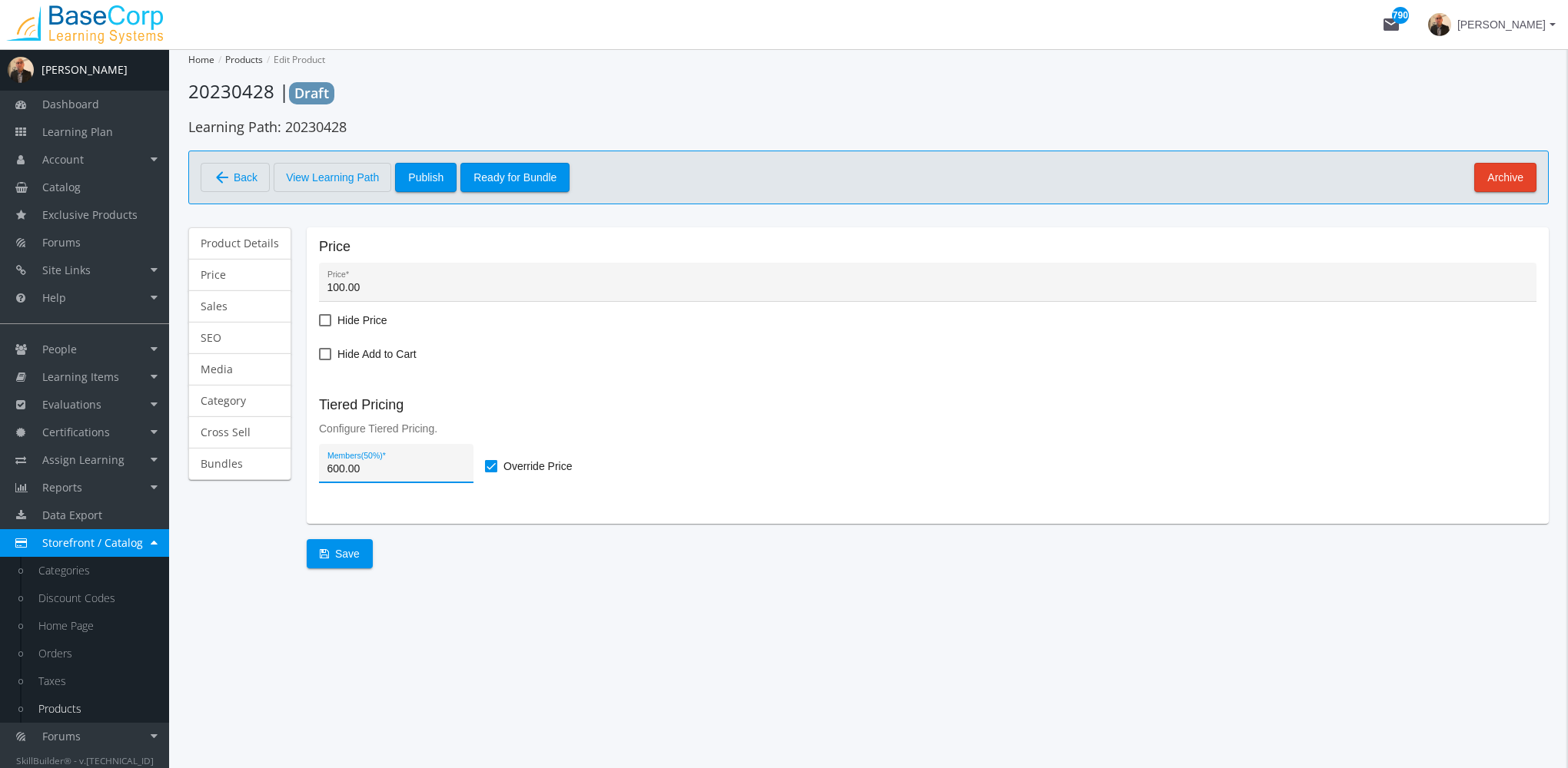
click at [645, 484] on div "600.00 Members (50%) * Override Price" at bounding box center [928, 468] width 1218 height 49
click at [133, 368] on link "Learning Items" at bounding box center [84, 377] width 169 height 28
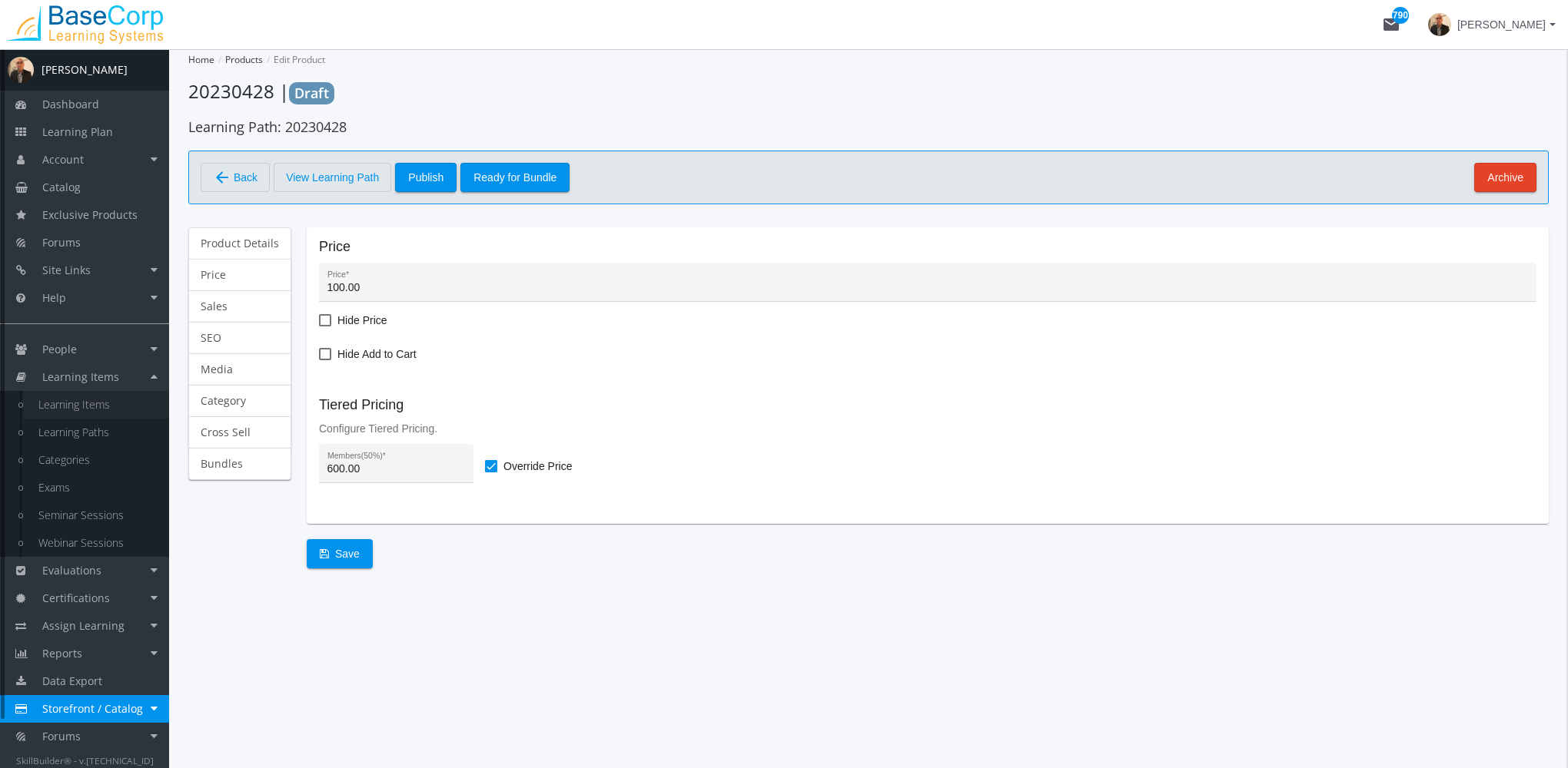
click at [121, 405] on link "Learning Items" at bounding box center [96, 405] width 146 height 28
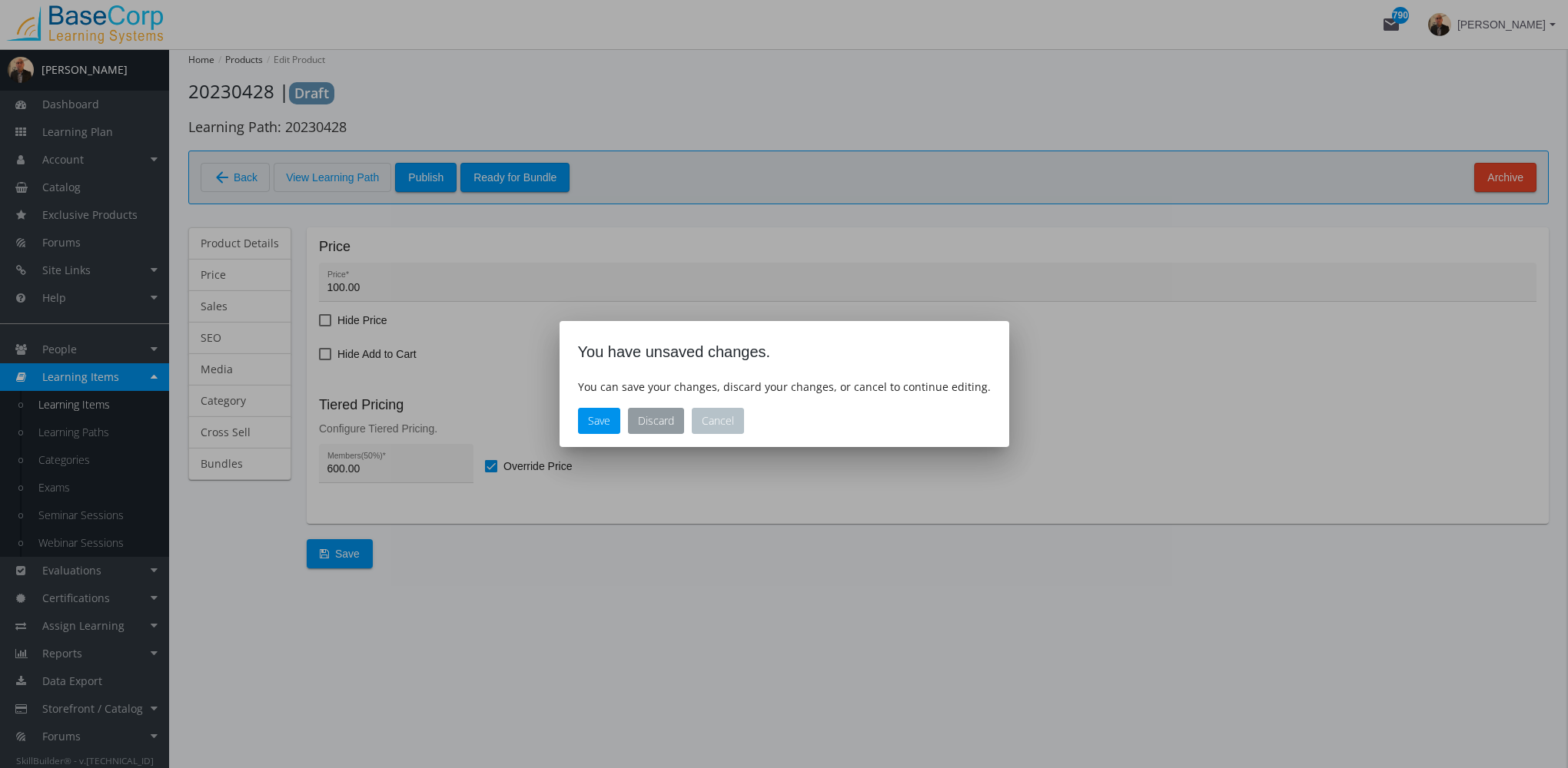
click at [663, 425] on button "Discard" at bounding box center [656, 421] width 56 height 26
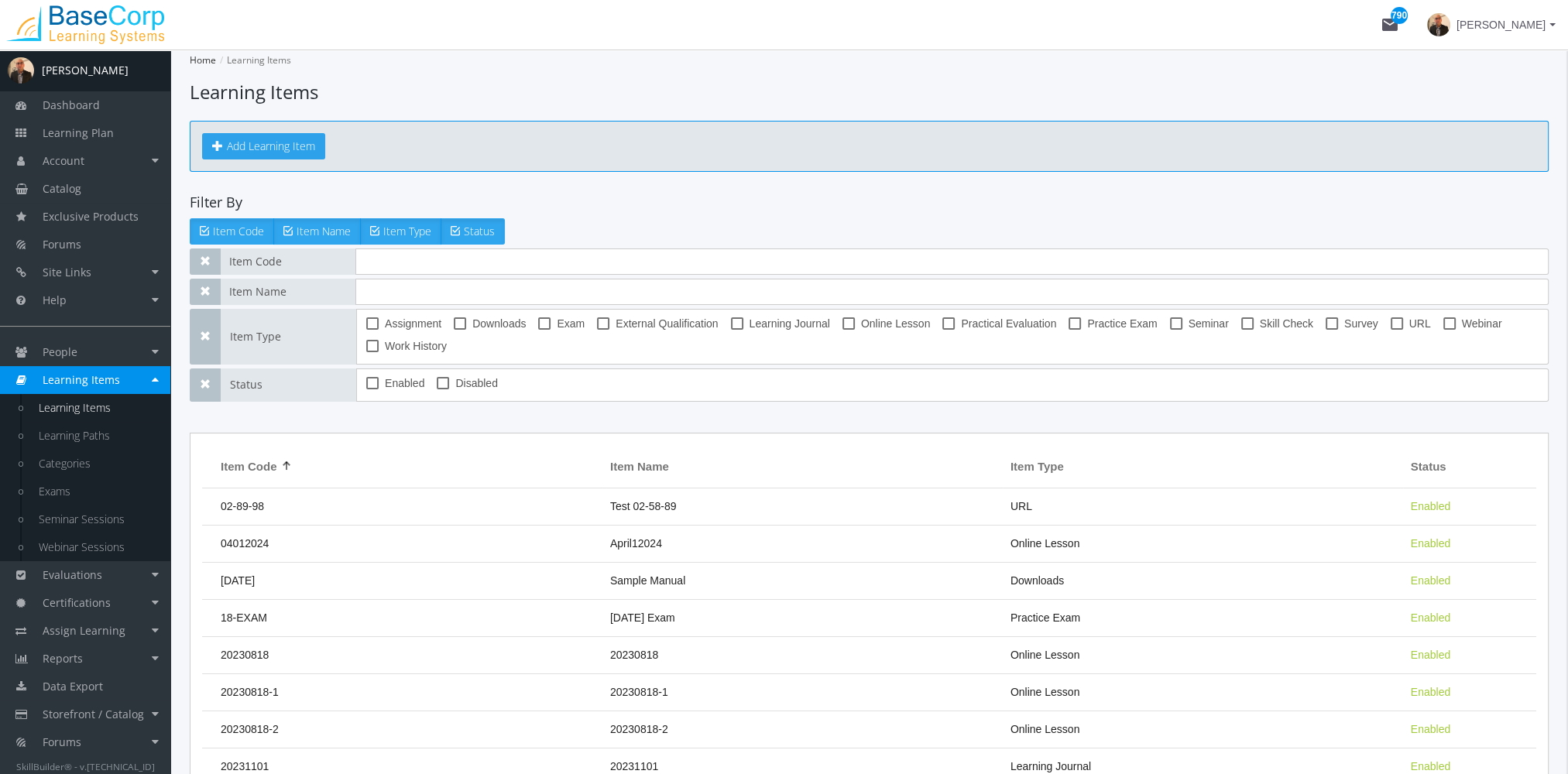
click at [305, 150] on button "Add Learning Item" at bounding box center [263, 146] width 123 height 26
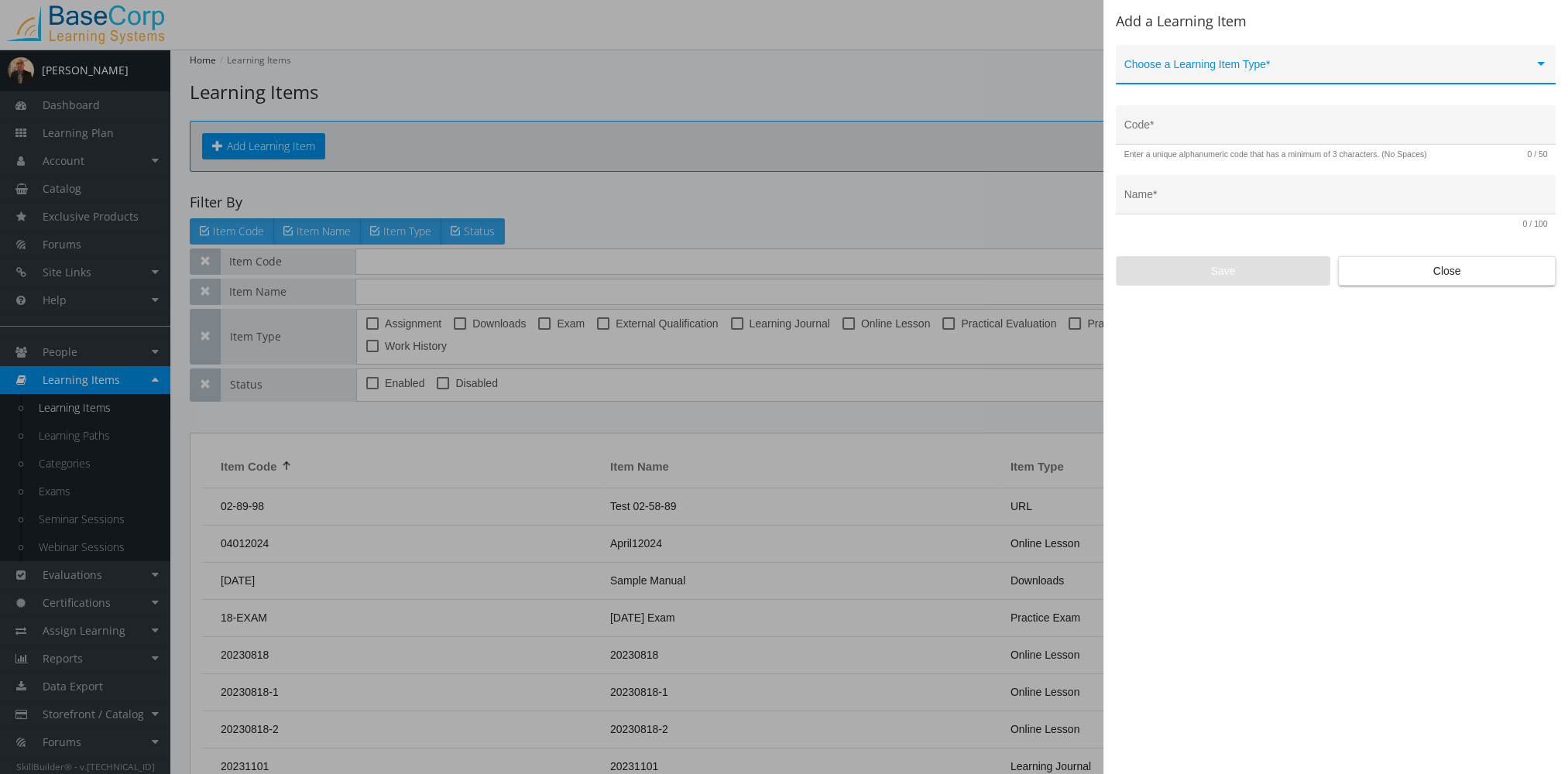
click at [1211, 61] on div "Choose a Learning Item Type *" at bounding box center [1336, 68] width 424 height 31
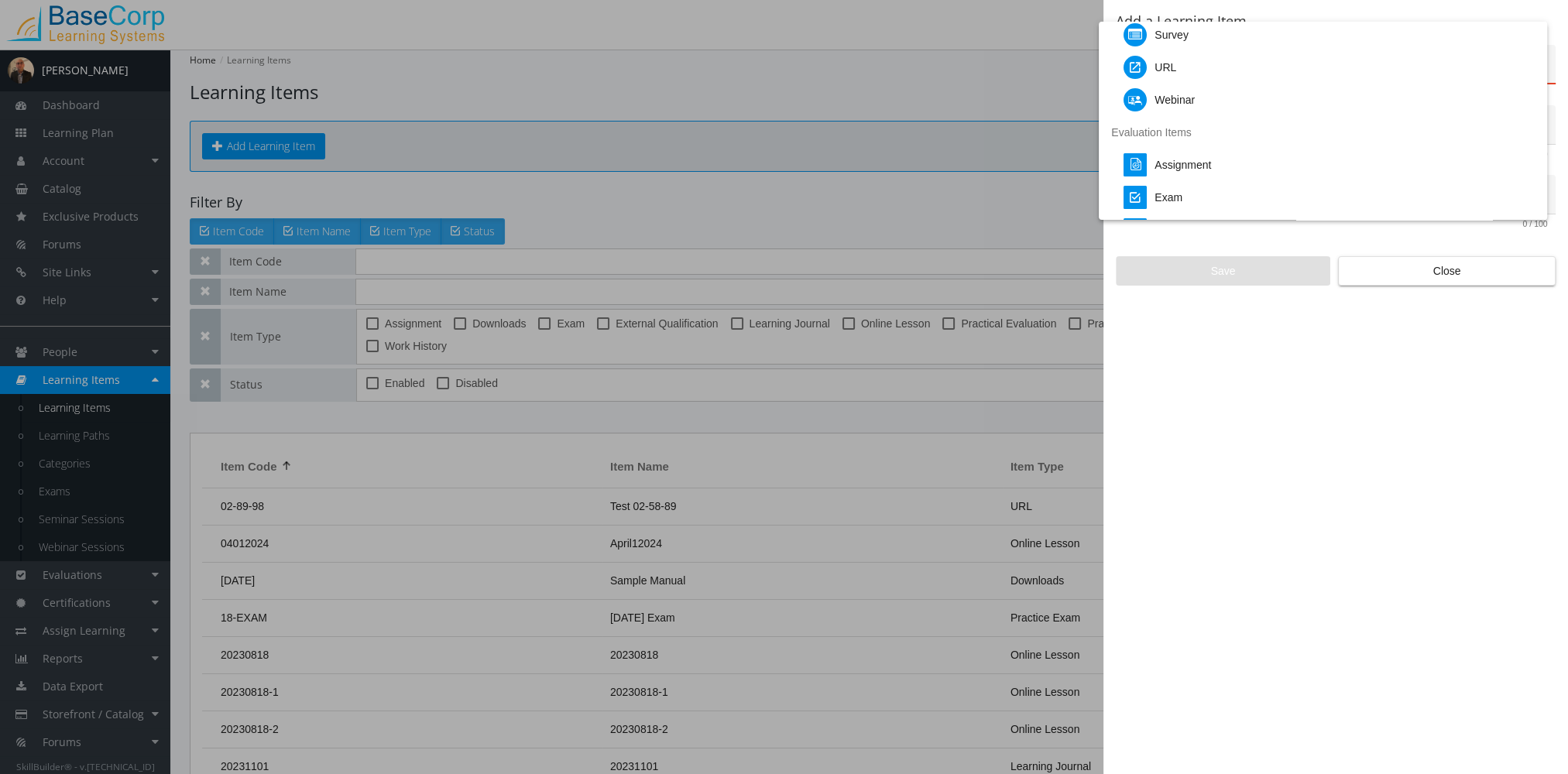
scroll to position [232, 0]
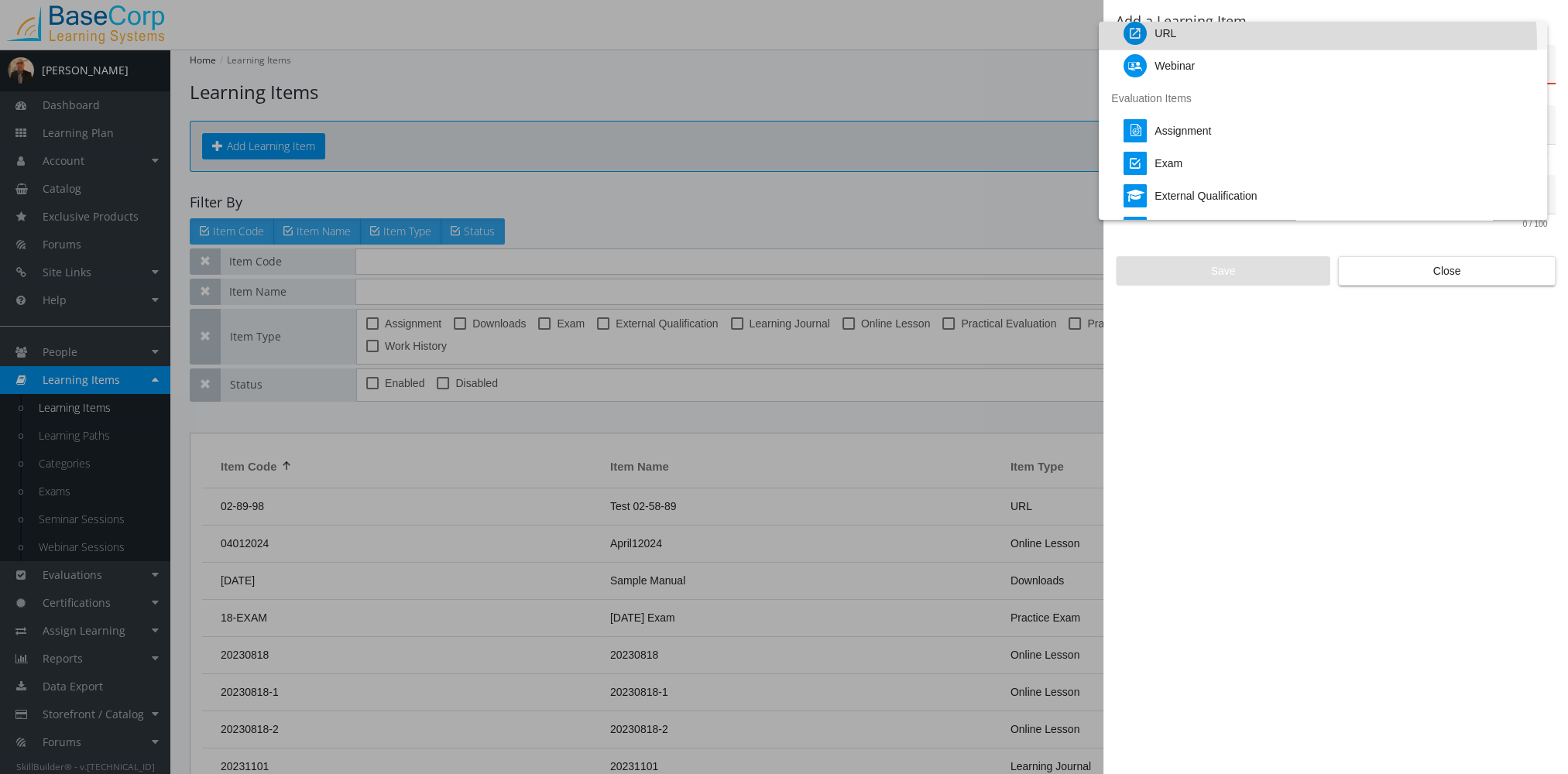
click at [1191, 46] on div "URL" at bounding box center [1329, 32] width 412 height 32
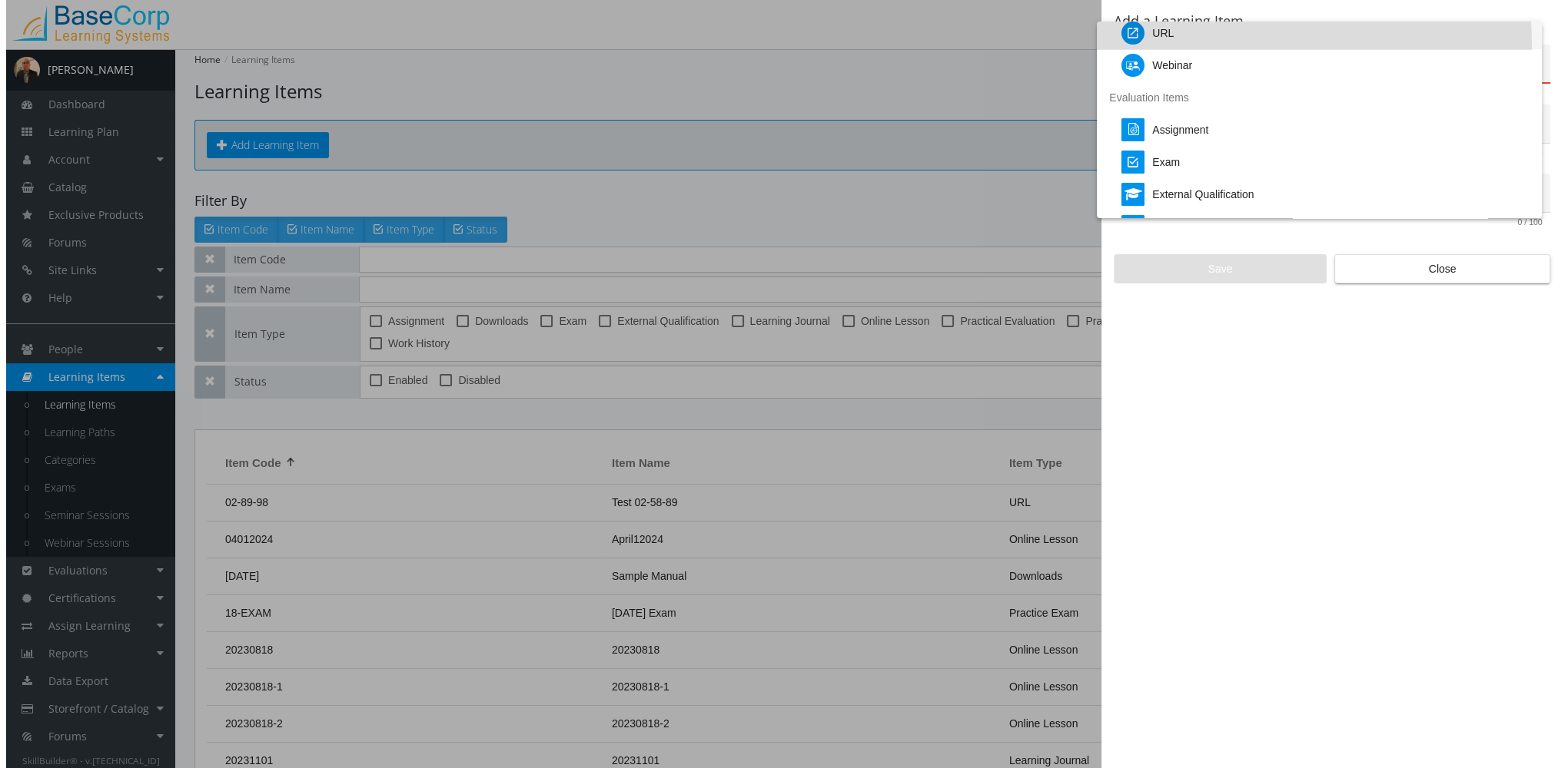
scroll to position [226, 0]
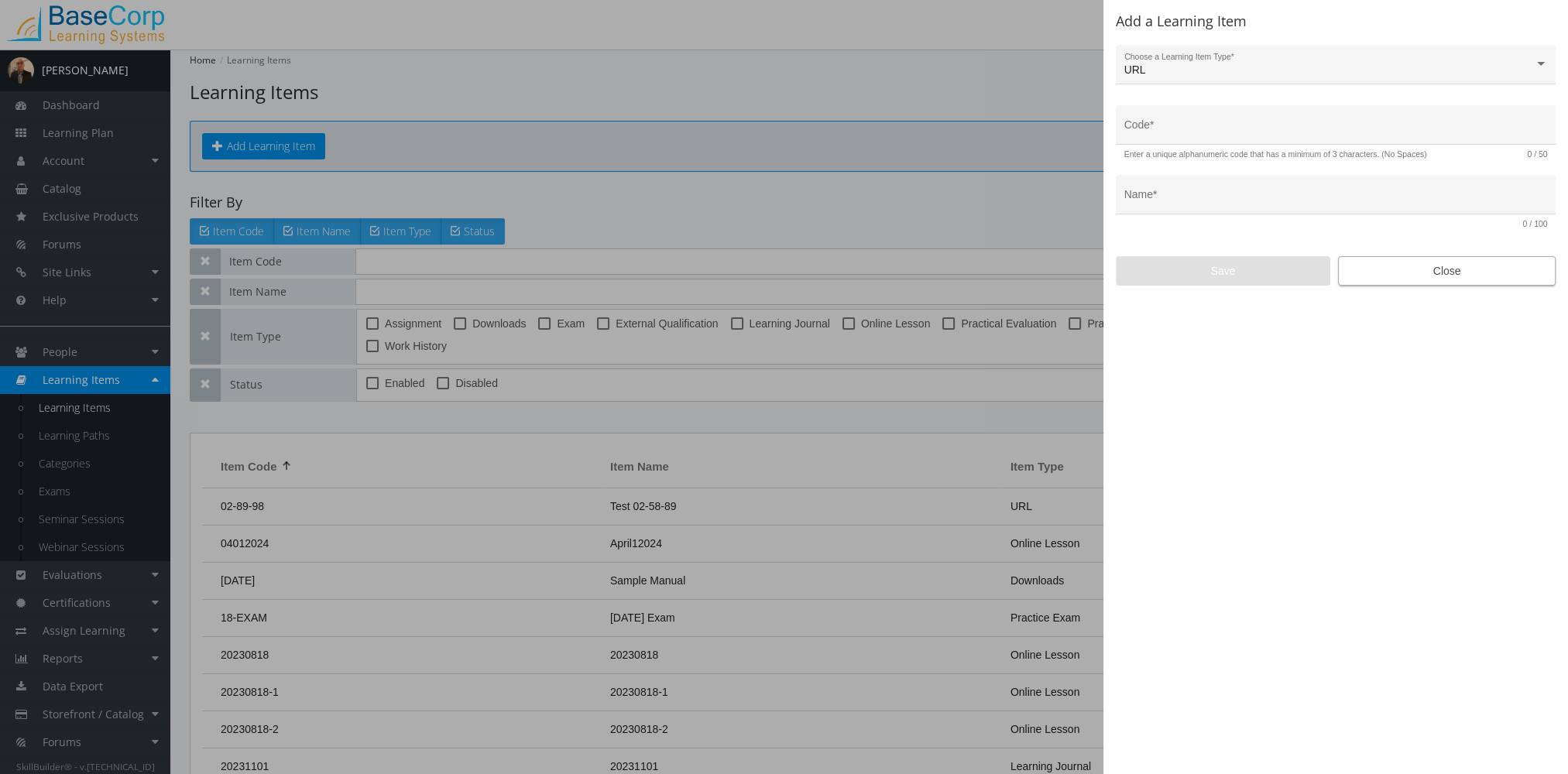
click at [1439, 273] on span "Close" at bounding box center [1447, 271] width 191 height 28
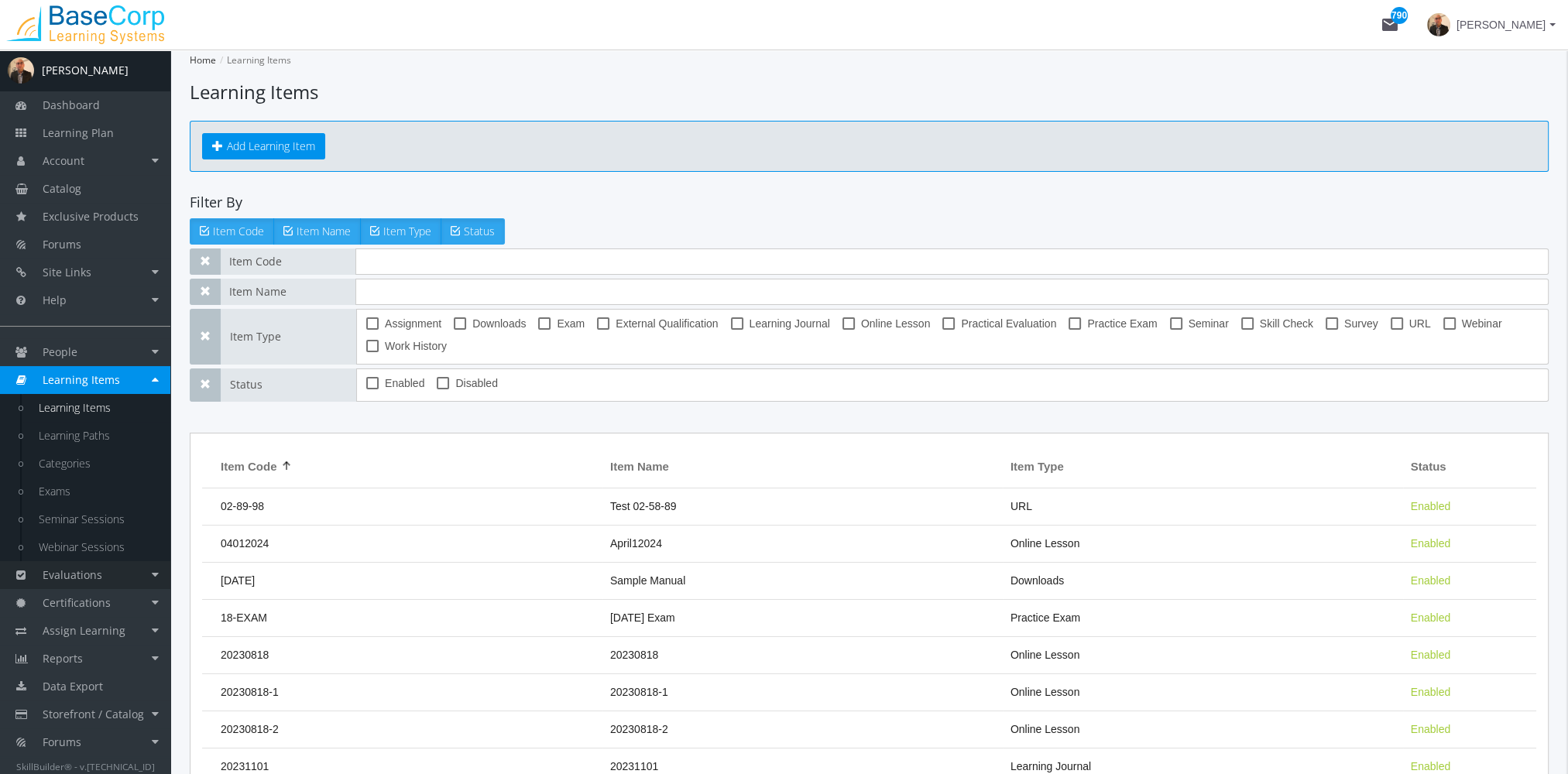
click at [119, 578] on link "Evaluations" at bounding box center [85, 575] width 170 height 28
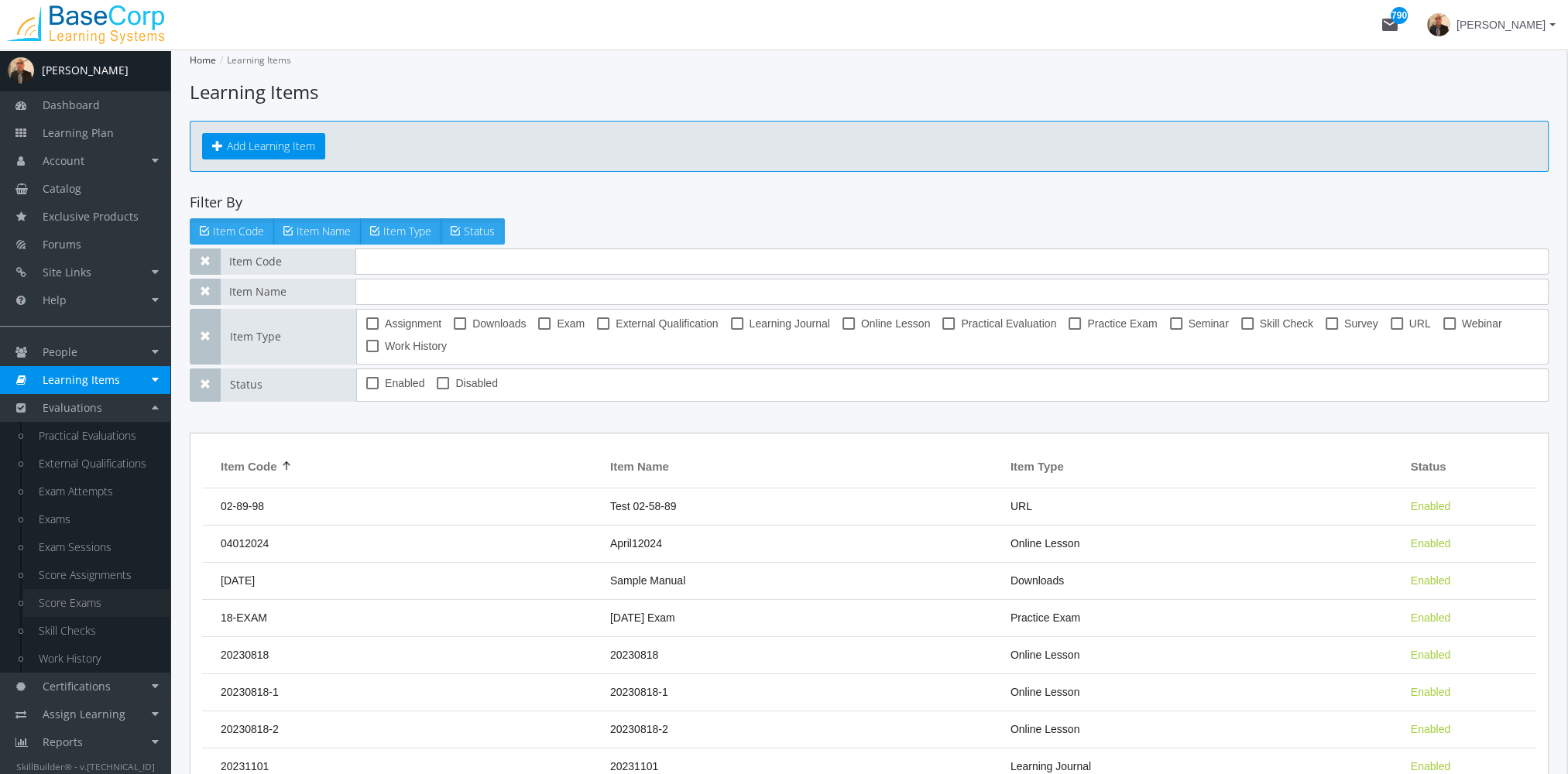
click at [95, 605] on link "Score Exams" at bounding box center [97, 603] width 147 height 28
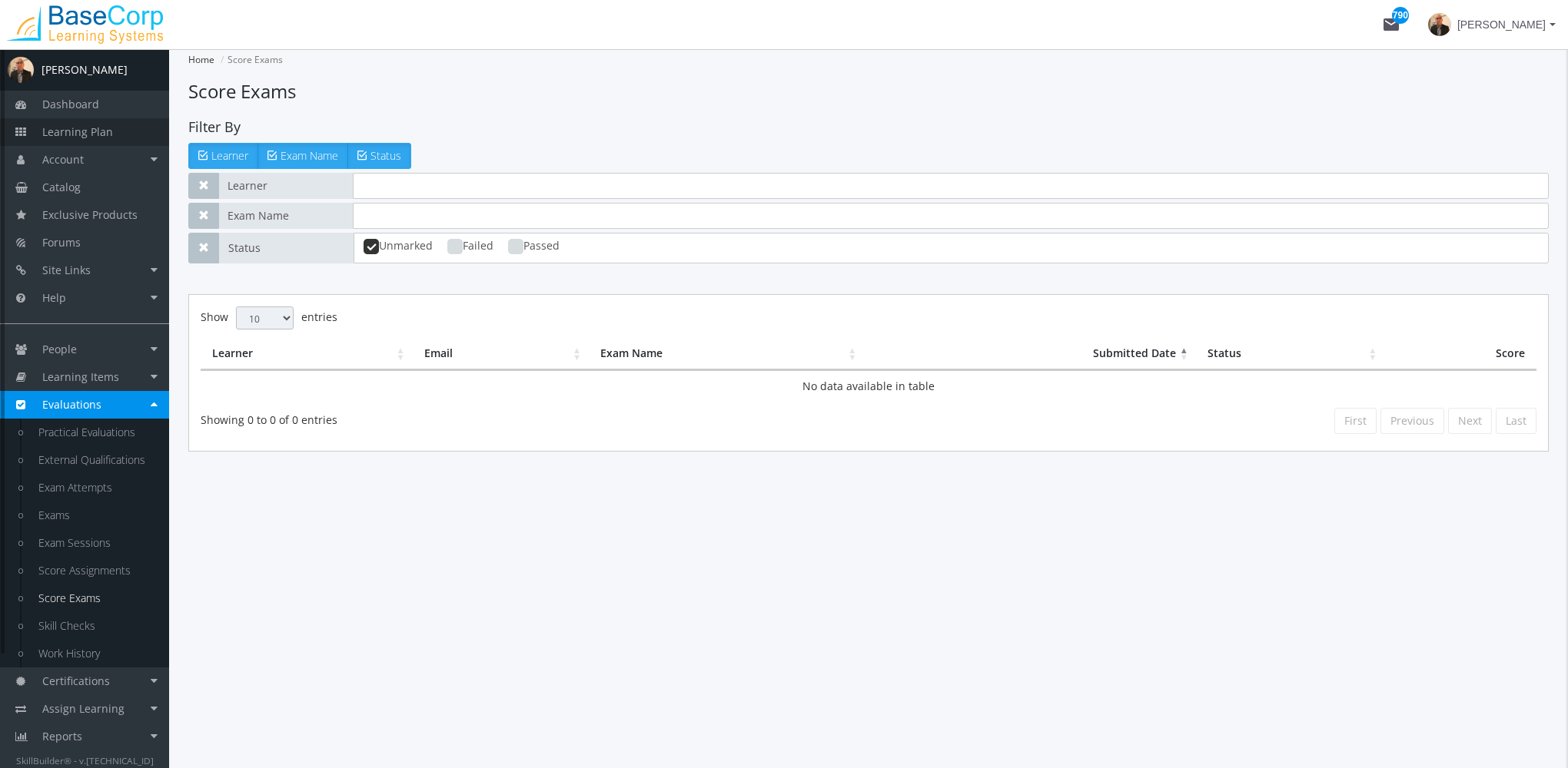
click at [71, 132] on span "Learning Plan" at bounding box center [78, 132] width 71 height 15
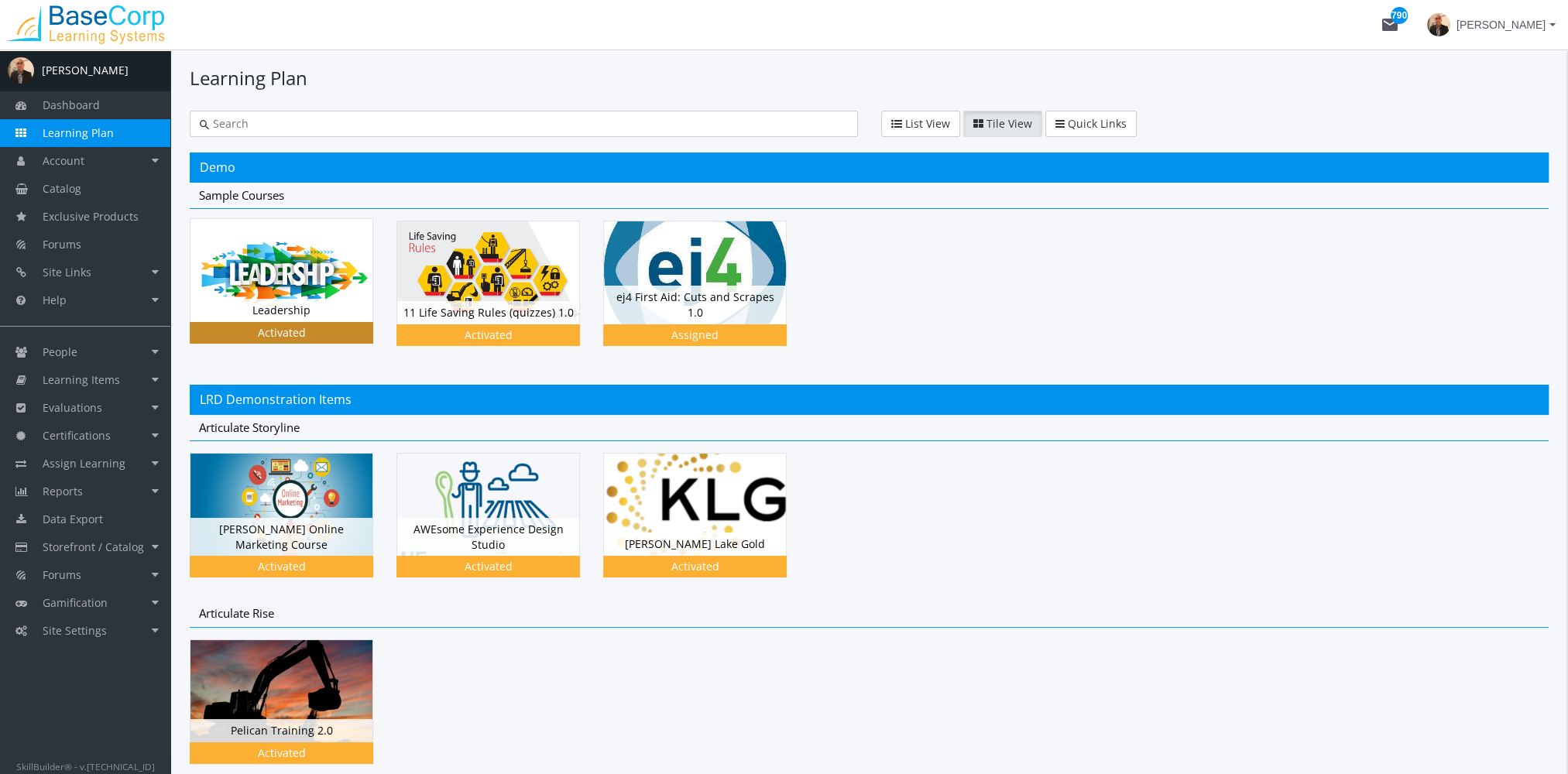
click at [246, 248] on img at bounding box center [281, 270] width 182 height 102
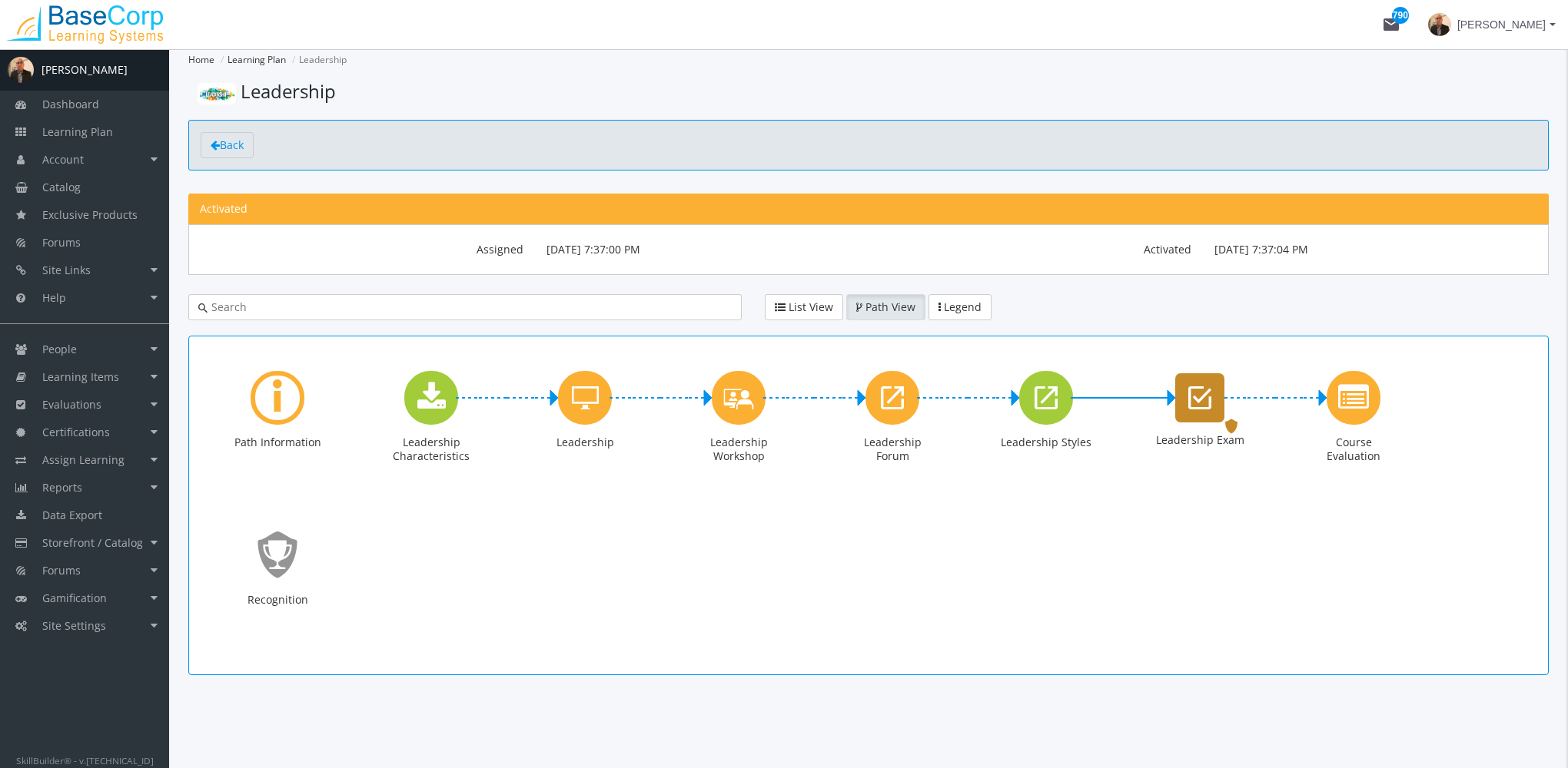
click at [1196, 395] on icon "Leadership Exam" at bounding box center [1199, 397] width 23 height 30
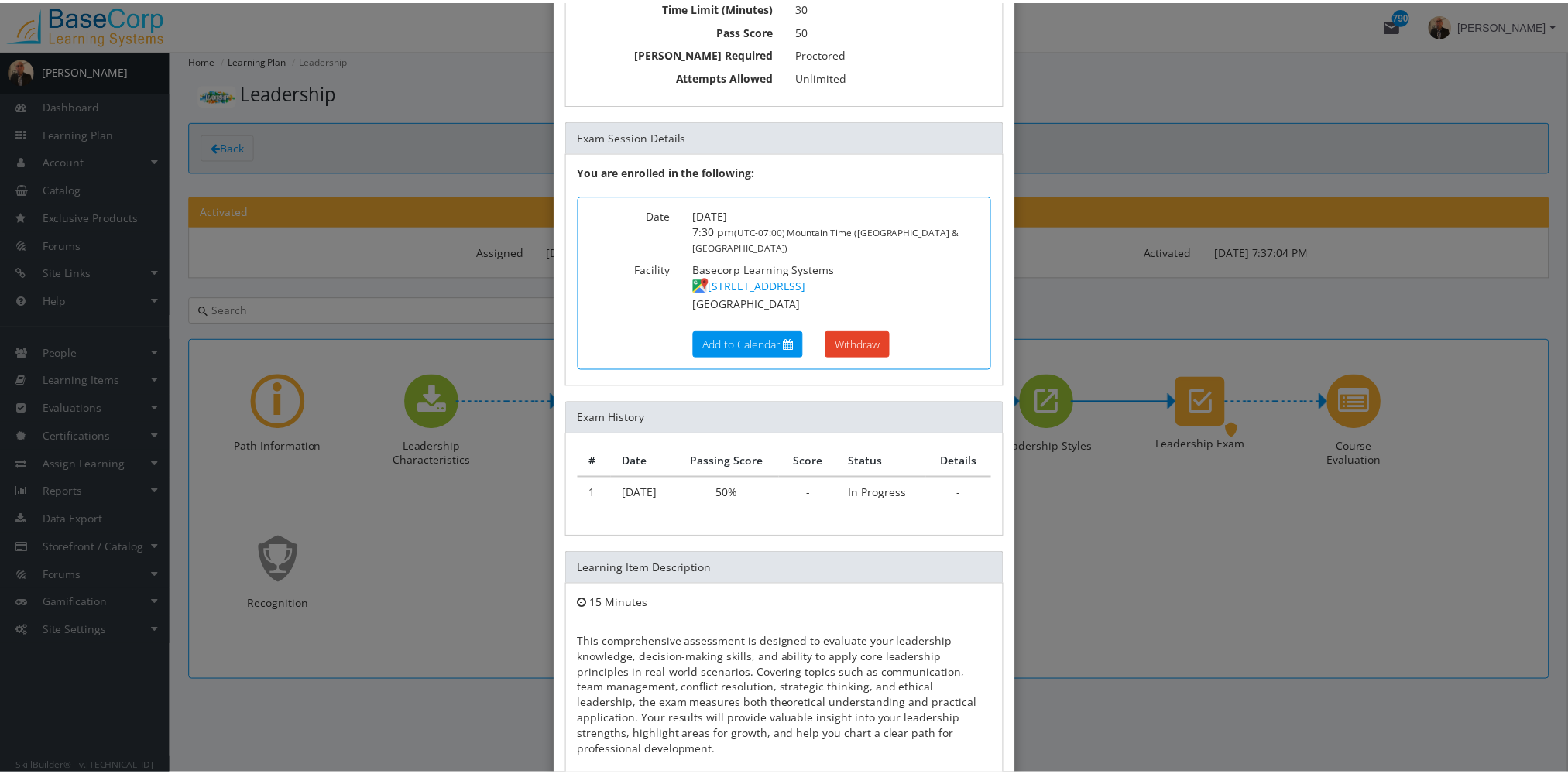
scroll to position [221, 0]
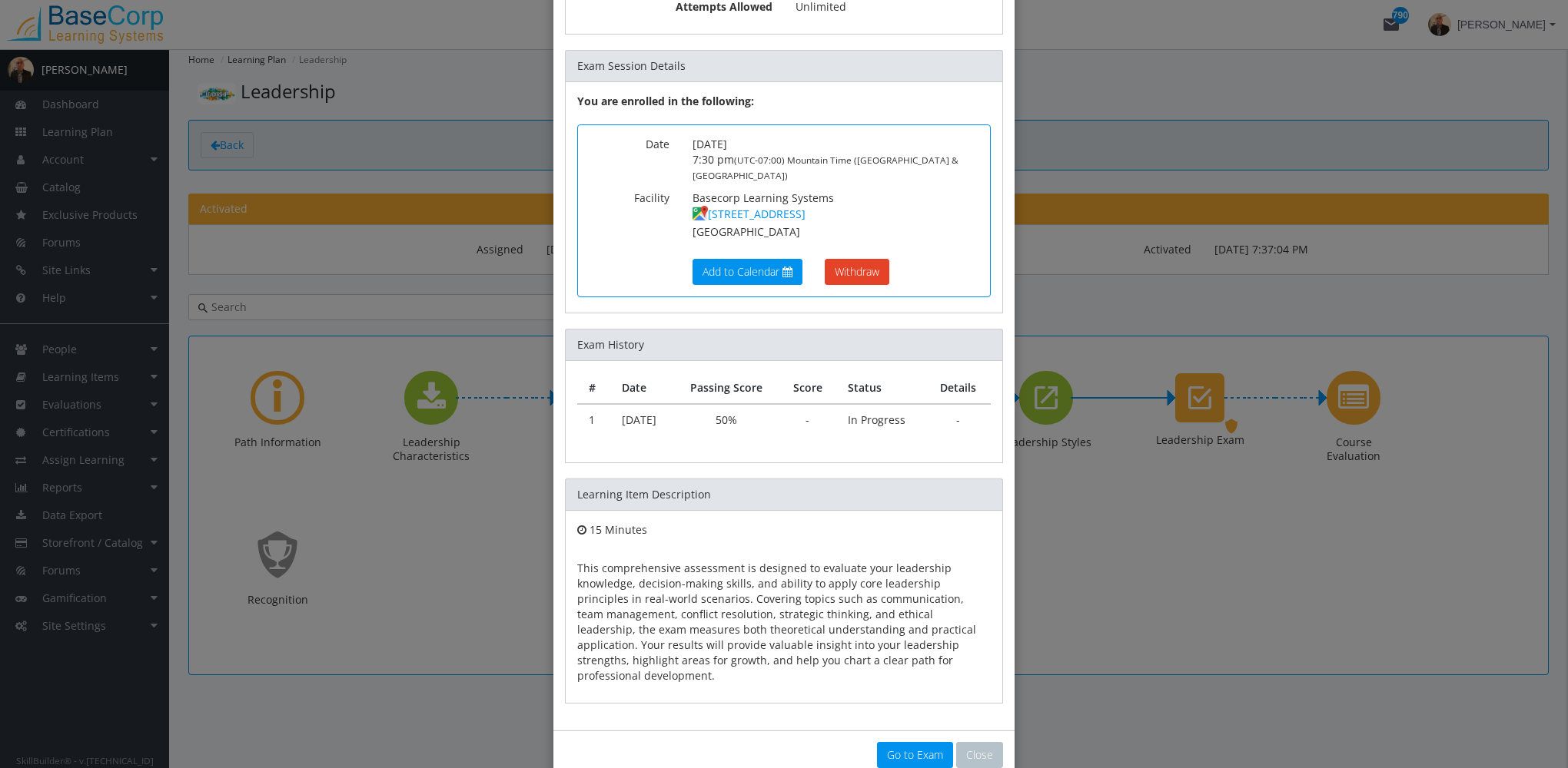
click at [94, 204] on div "× Leadership Exam Priority This Learning Item has been designated as a Priority…" at bounding box center [784, 384] width 1568 height 768
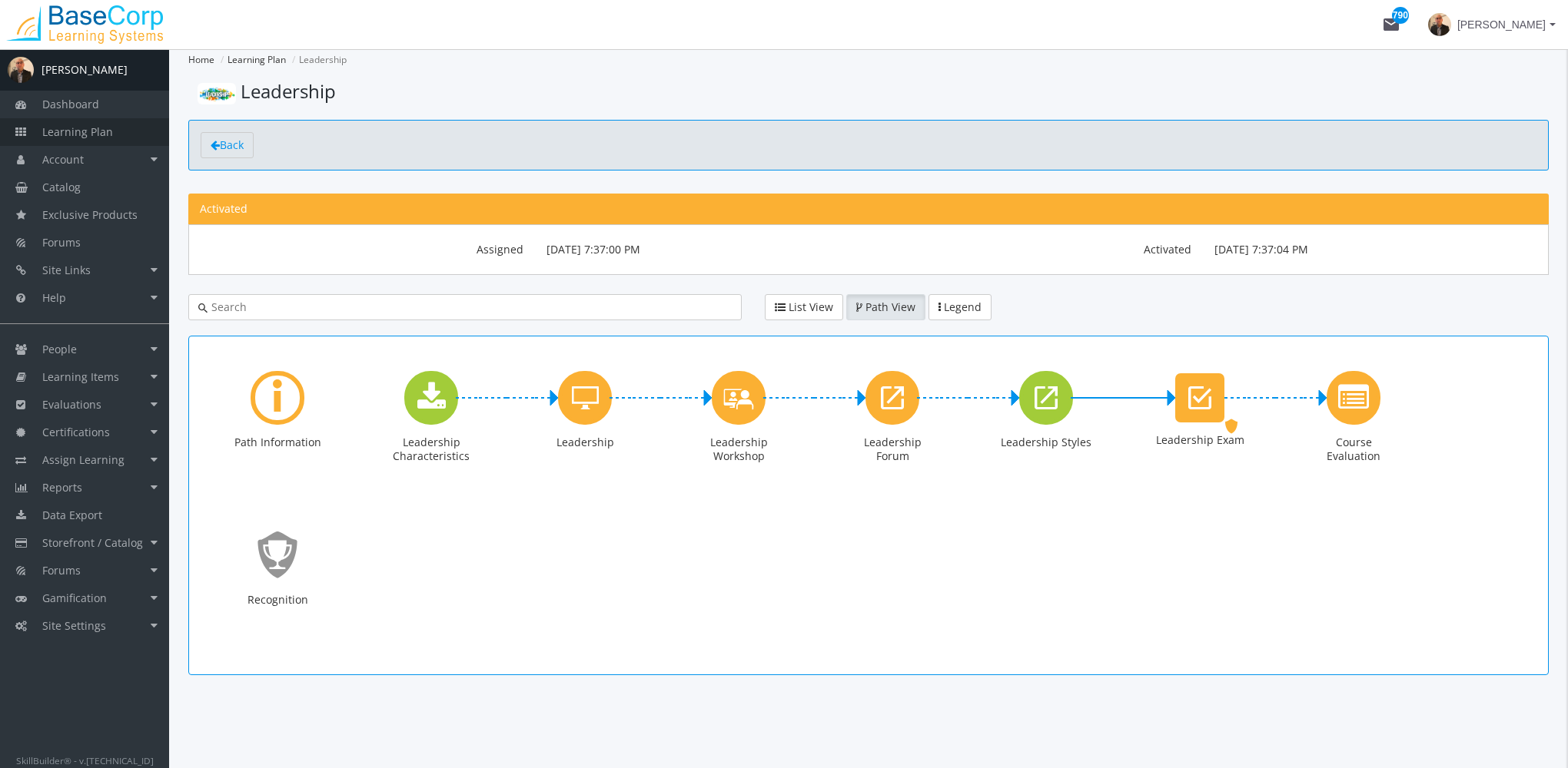
click at [90, 136] on span "Learning Plan" at bounding box center [78, 132] width 71 height 15
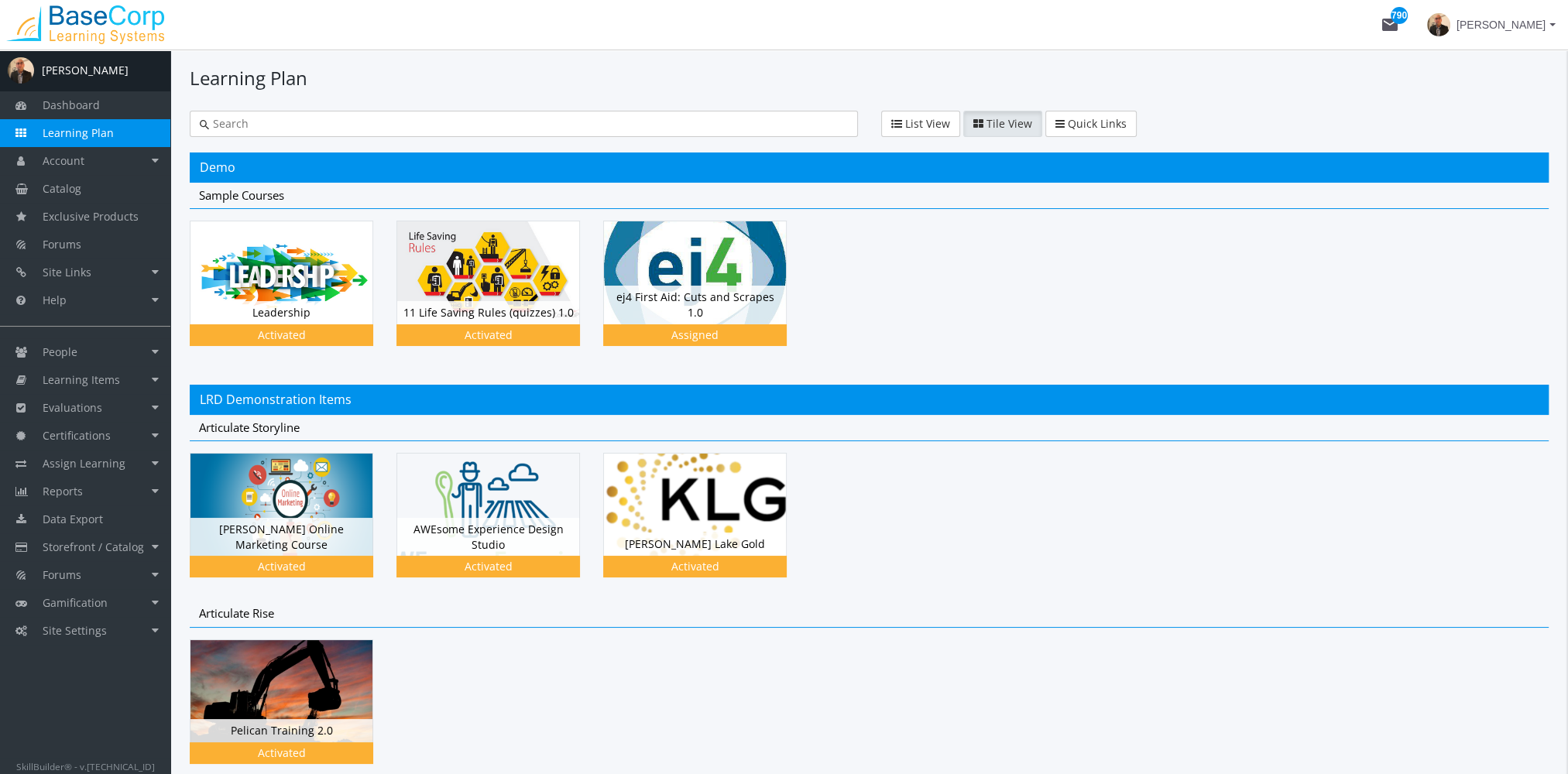
click at [275, 108] on div "List View Tile View Quick Links Quick Links" at bounding box center [870, 121] width 1383 height 31
click at [302, 112] on div at bounding box center [524, 124] width 669 height 26
click at [307, 126] on input "text" at bounding box center [528, 124] width 639 height 16
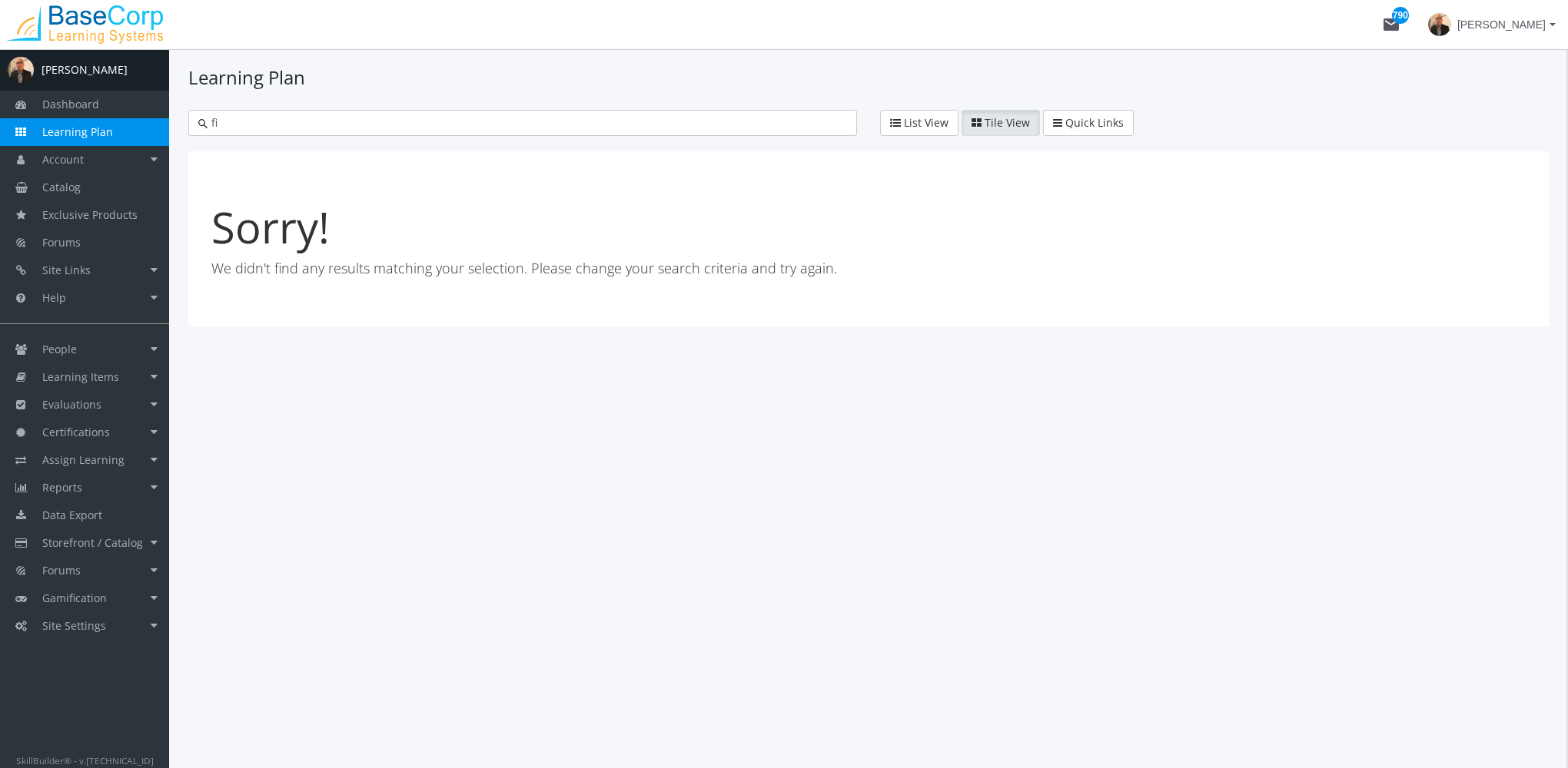
type input "f"
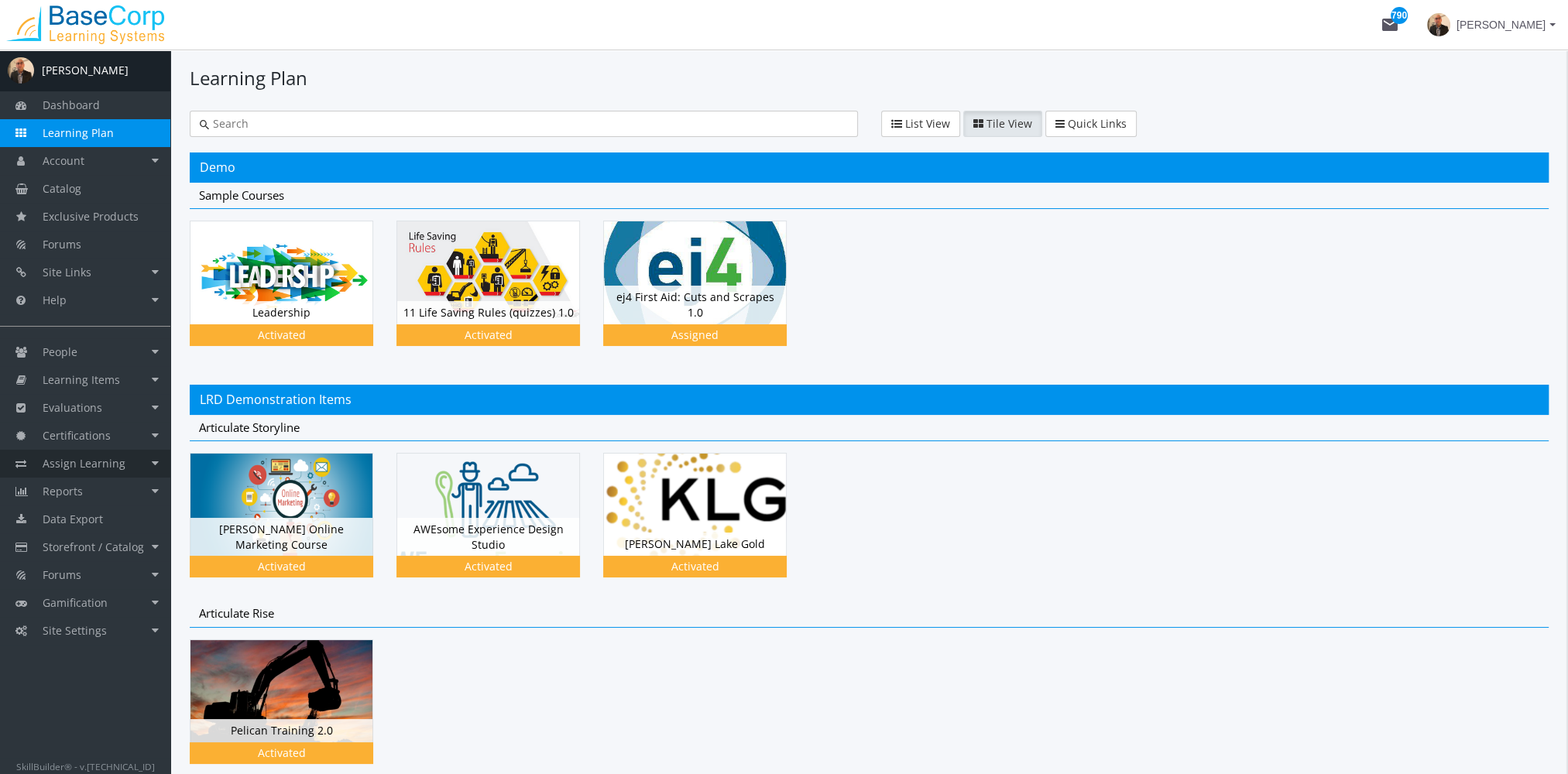
click at [116, 465] on span "Assign Learning" at bounding box center [84, 463] width 83 height 15
click at [91, 536] on link "Path to Learner Assignments" at bounding box center [97, 542] width 147 height 44
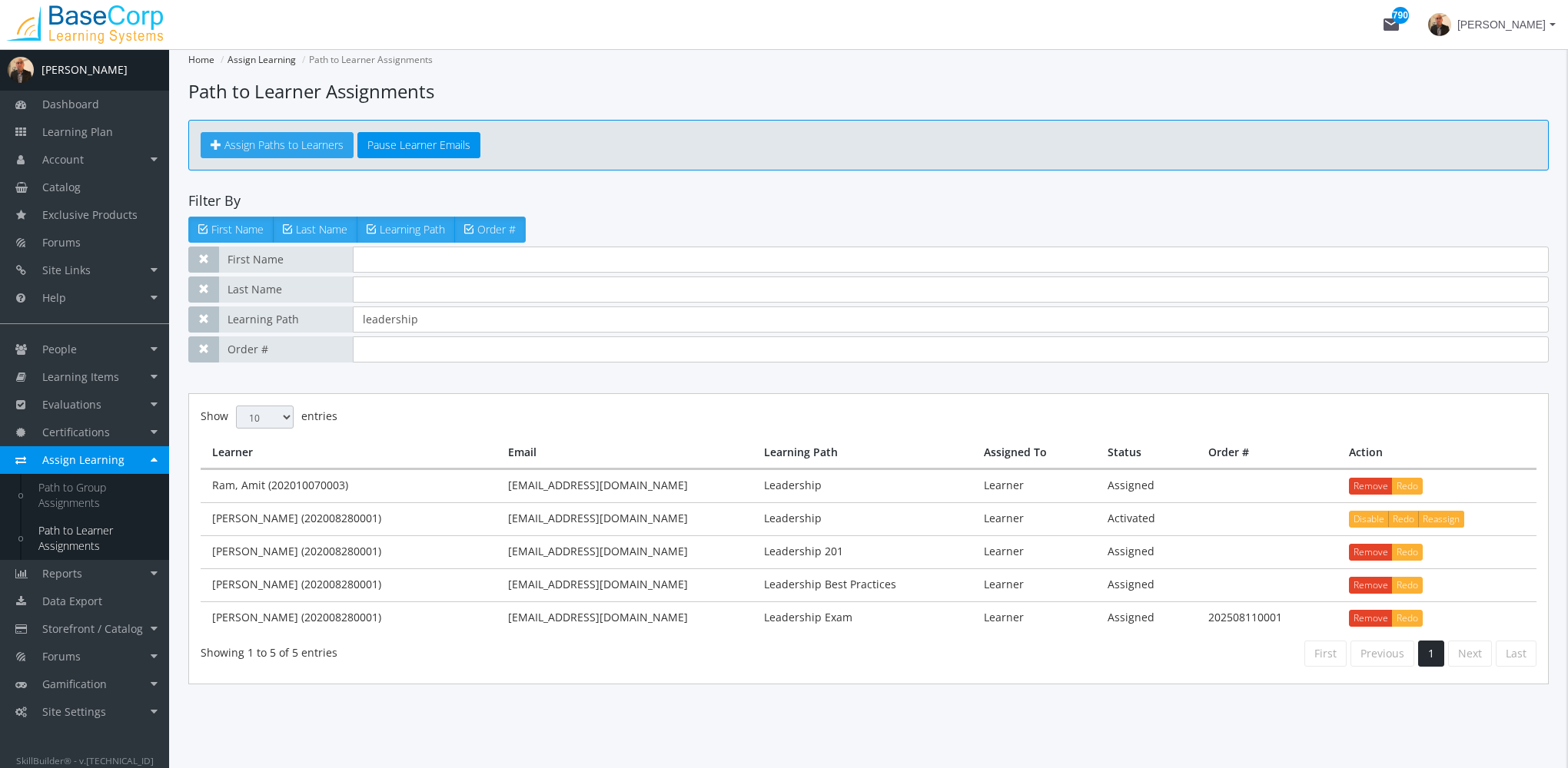
click at [326, 146] on span "Assign Paths to Learners" at bounding box center [284, 145] width 119 height 15
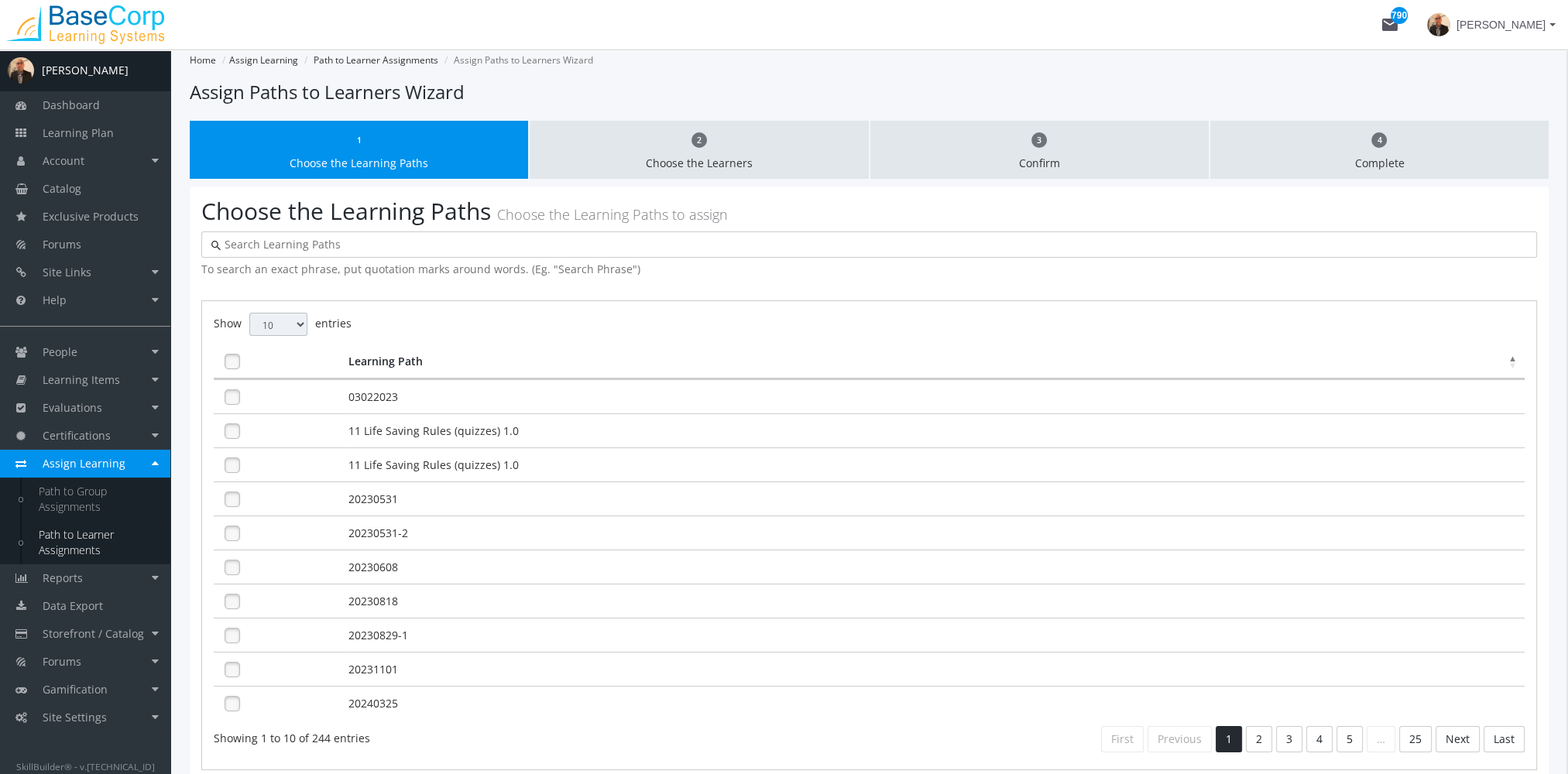
click at [443, 248] on input "text" at bounding box center [874, 245] width 1307 height 16
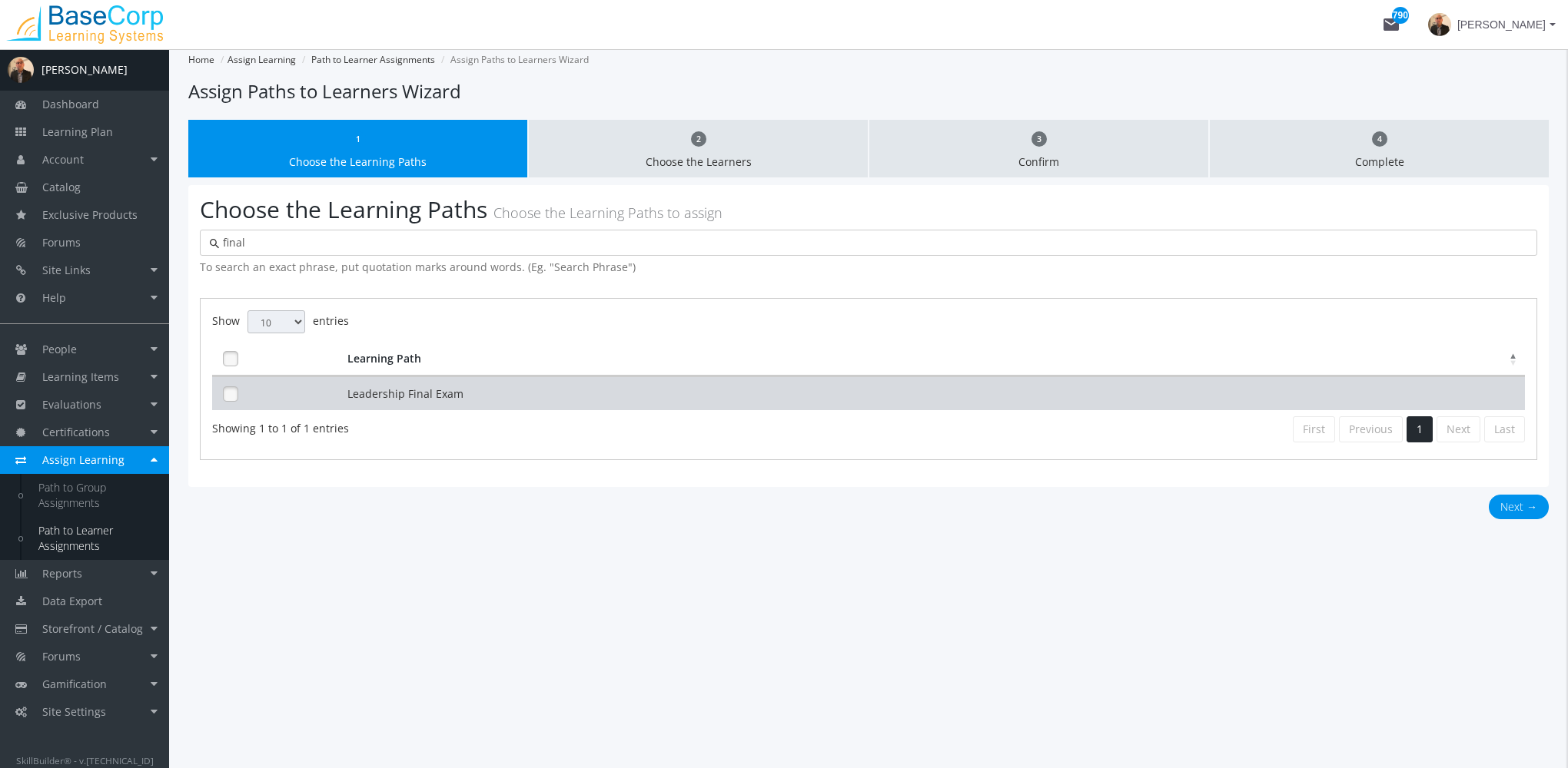
type input "final"
click at [648, 394] on td "Leadership Final Exam" at bounding box center [934, 393] width 1181 height 34
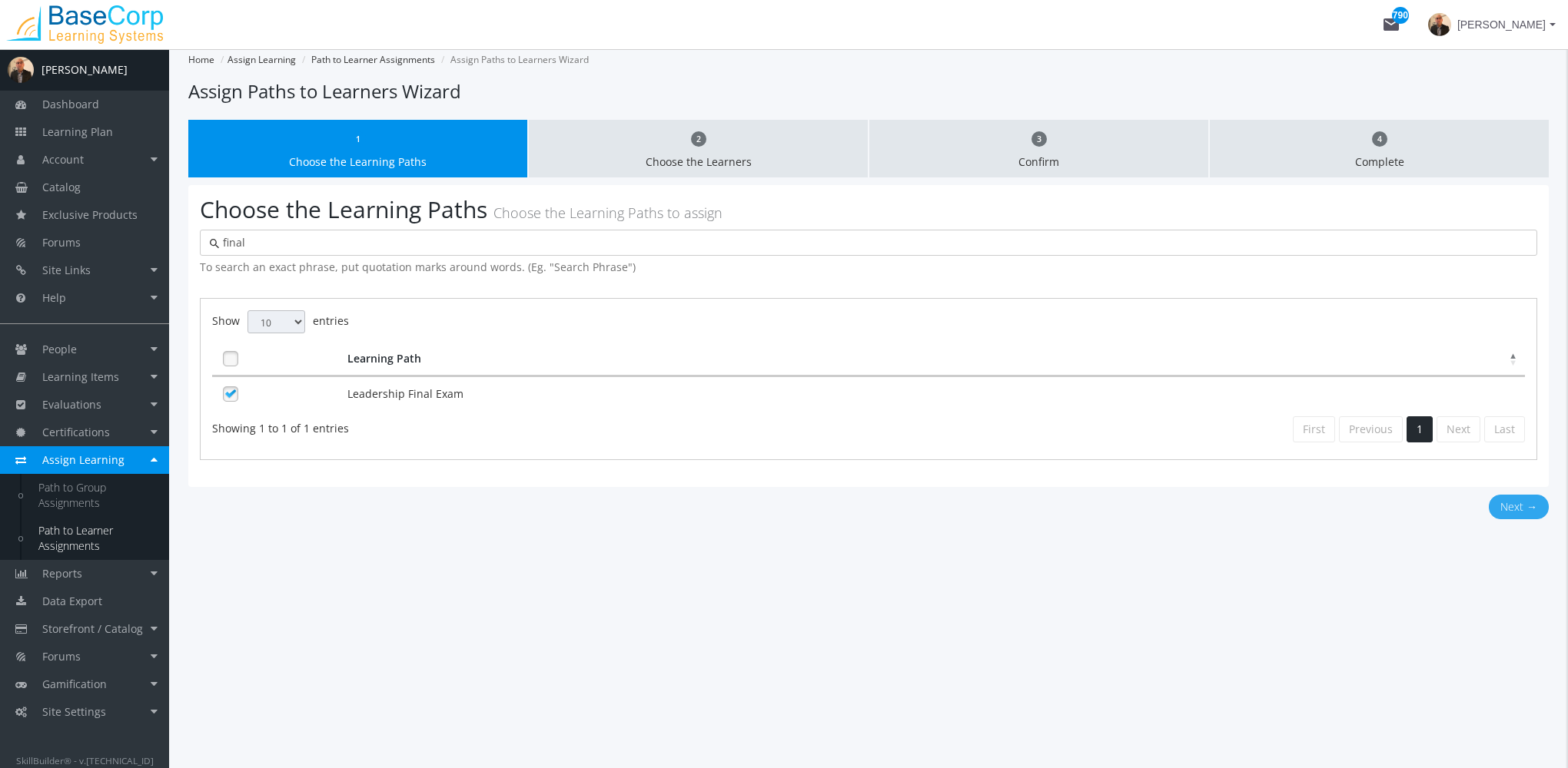
click at [1535, 503] on button "Next →" at bounding box center [1518, 507] width 60 height 24
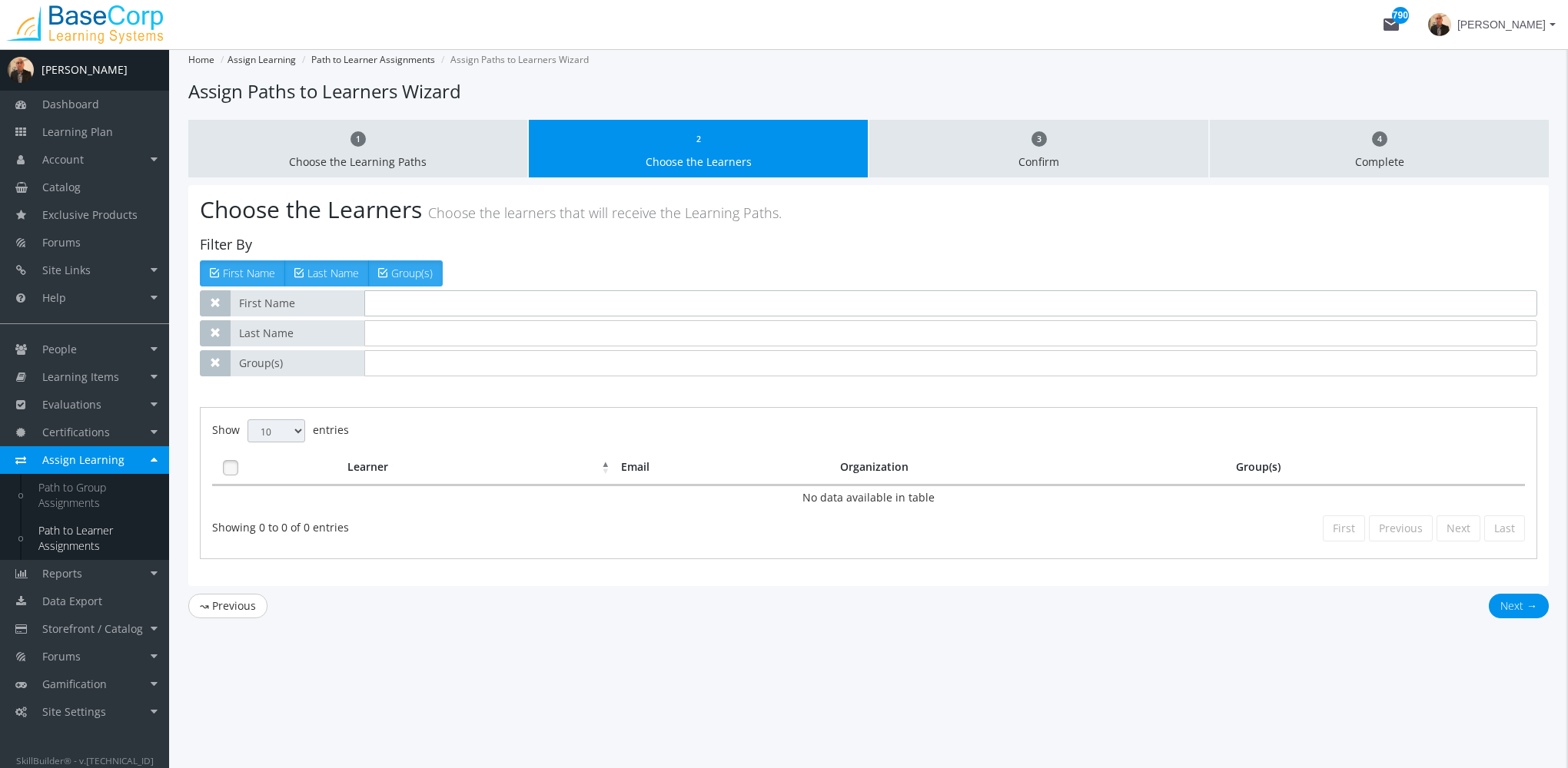
click at [421, 308] on input "text" at bounding box center [951, 303] width 1173 height 26
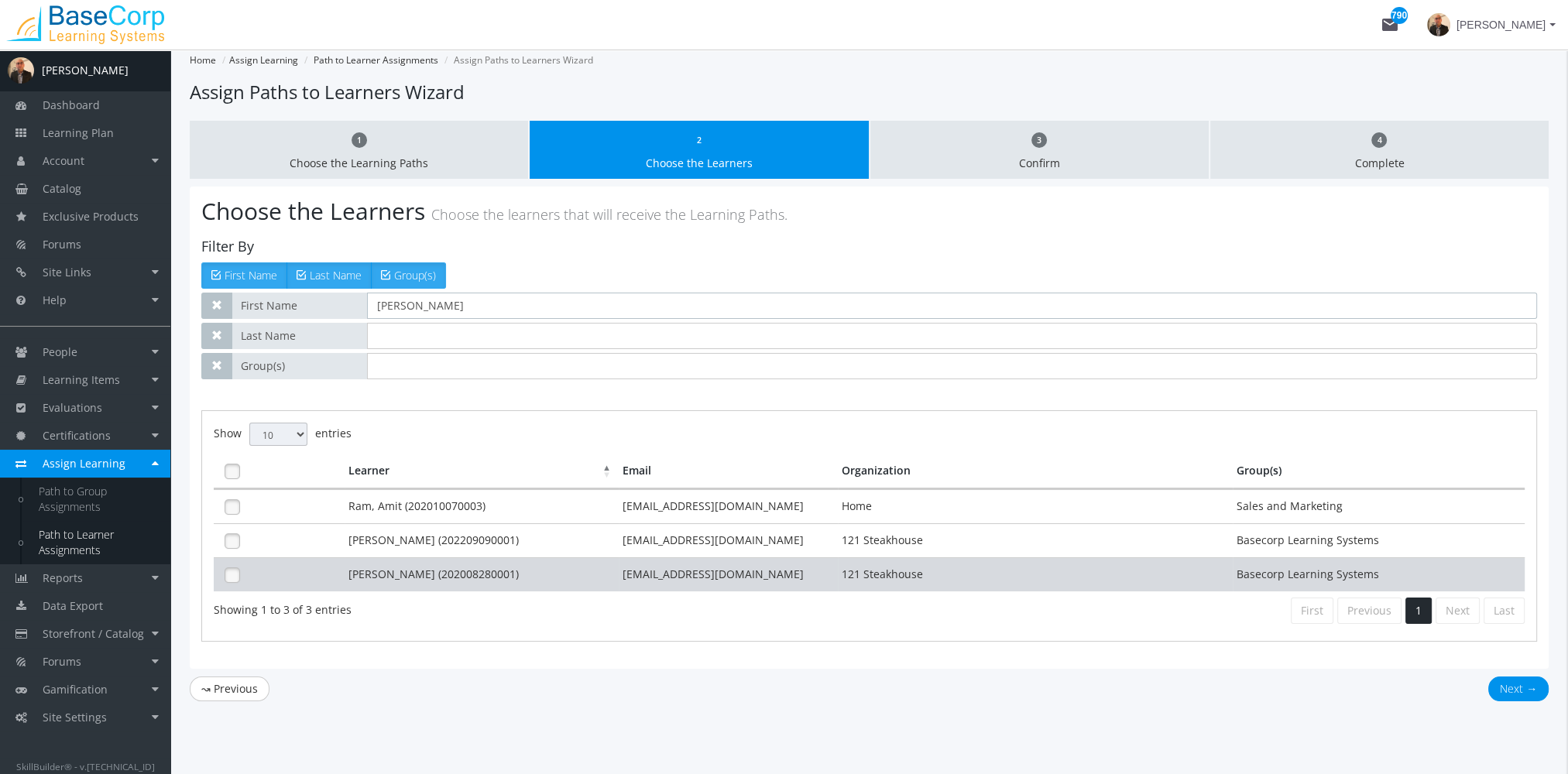
type input "[PERSON_NAME]"
drag, startPoint x: 481, startPoint y: 561, endPoint x: 782, endPoint y: 574, distance: 301.3
click at [483, 562] on td "[PERSON_NAME] (202008280001)" at bounding box center [482, 574] width 274 height 34
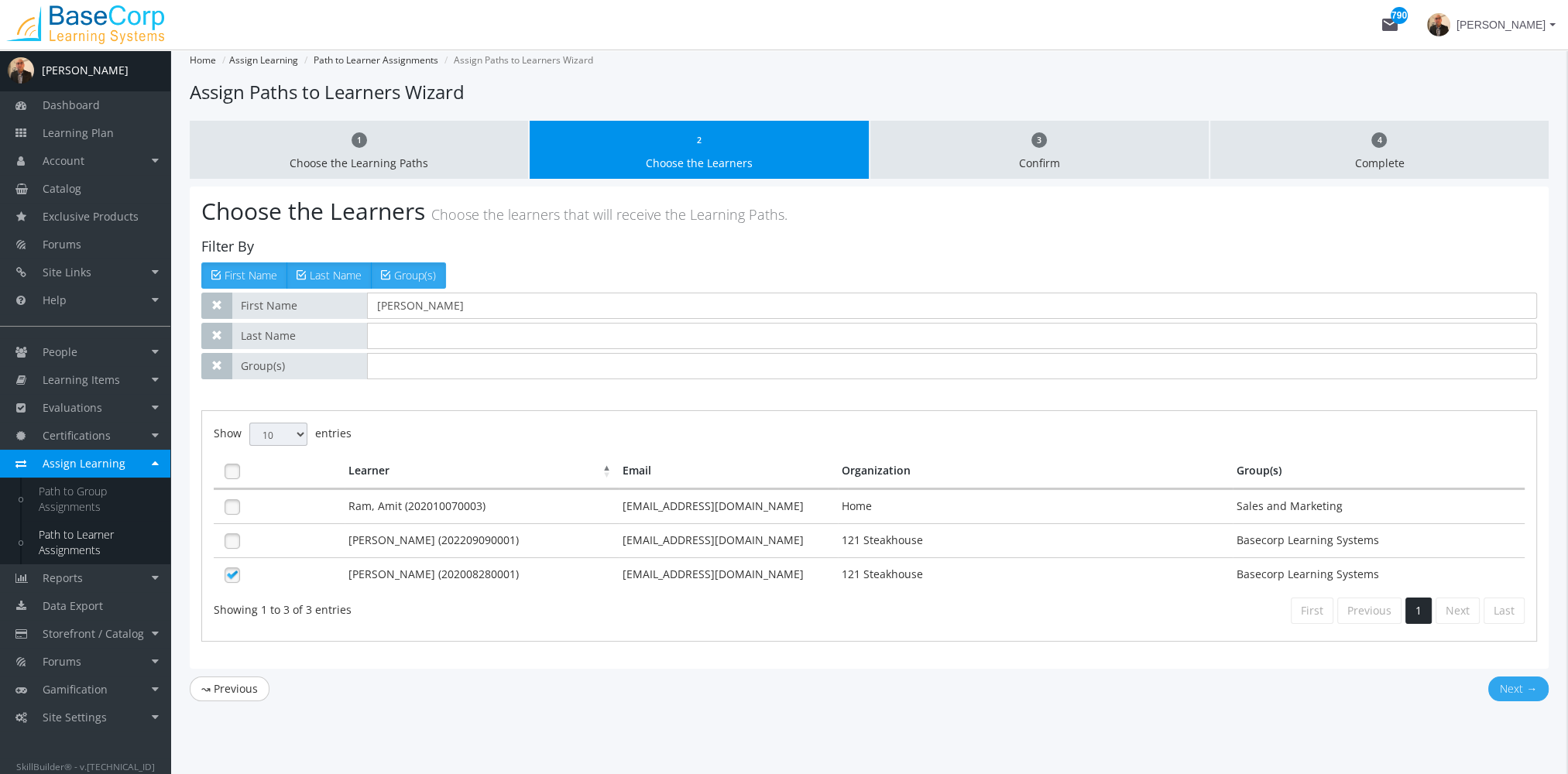
click at [1522, 684] on button "Next →" at bounding box center [1518, 688] width 60 height 24
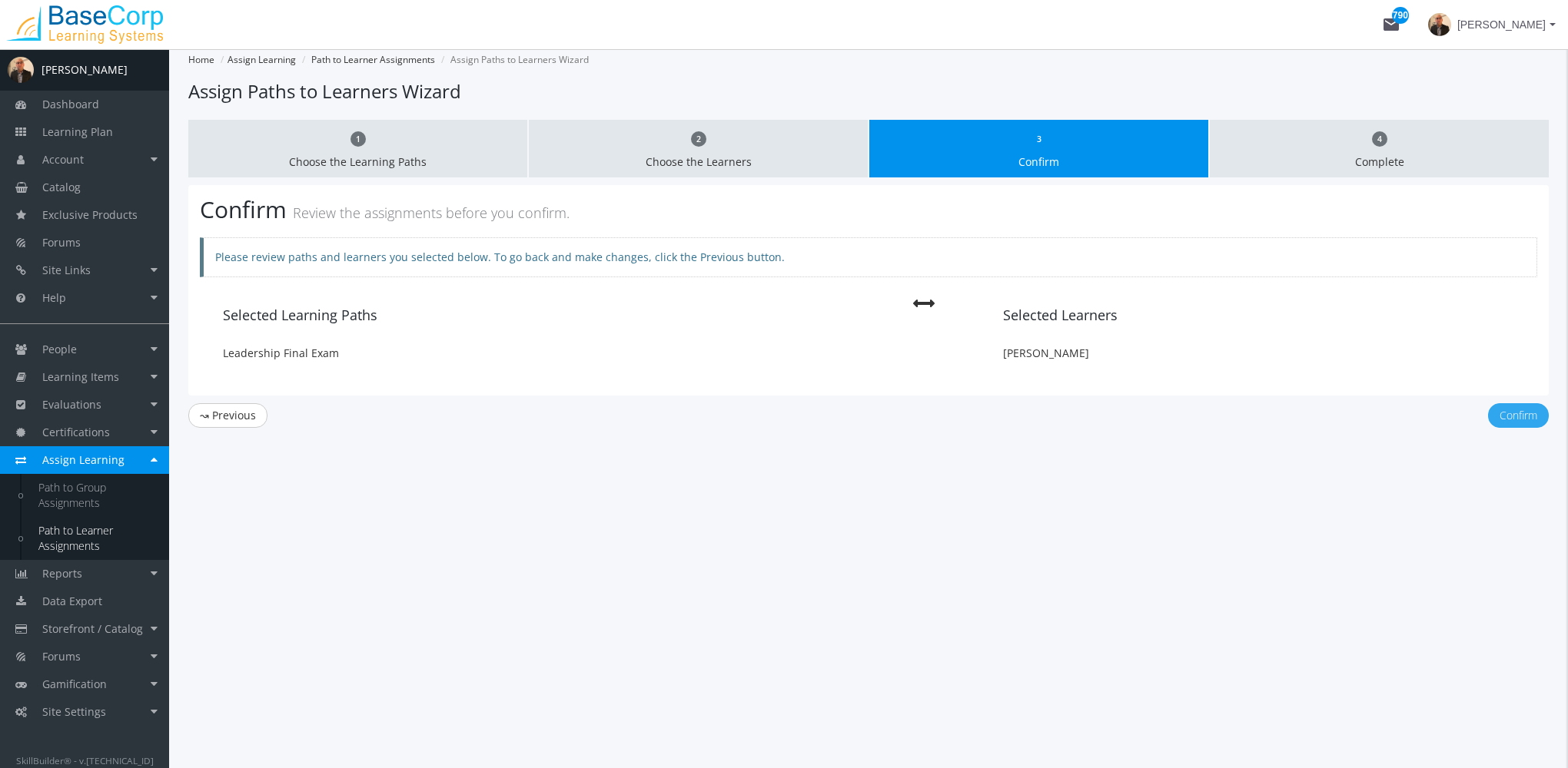
click at [1518, 416] on button "Confirm" at bounding box center [1519, 415] width 61 height 24
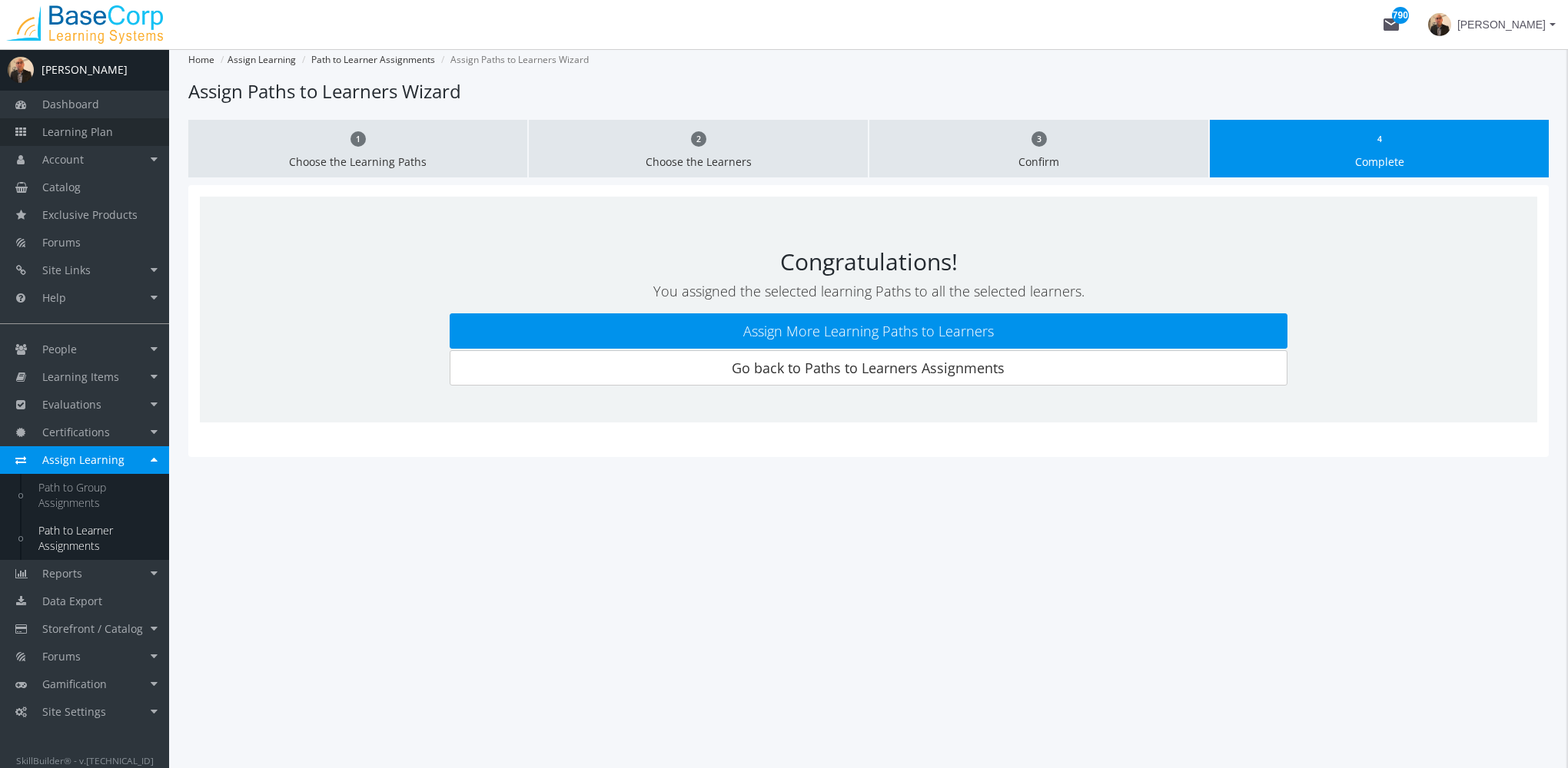
click at [68, 135] on span "Learning Plan" at bounding box center [78, 132] width 71 height 15
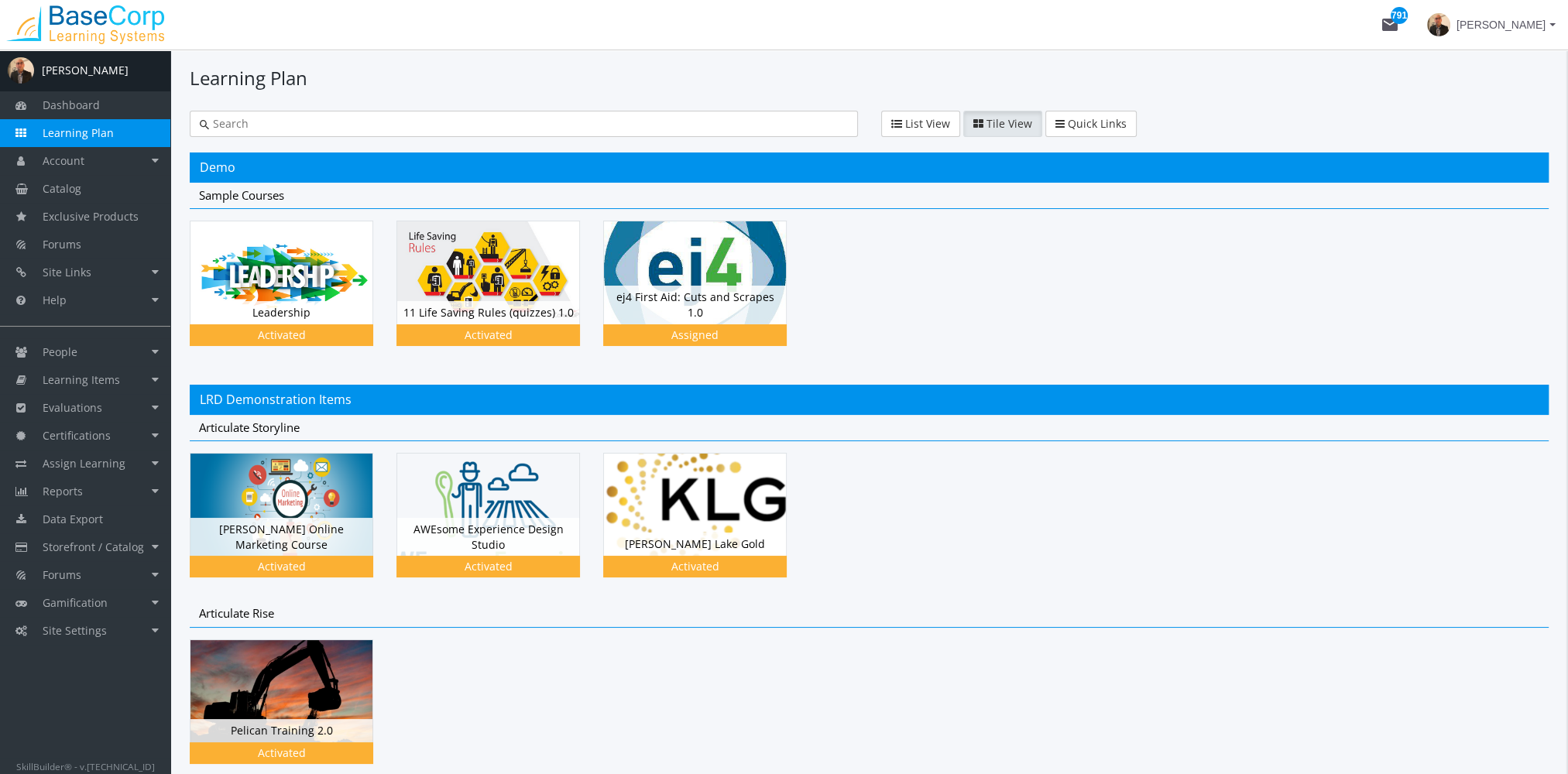
click at [261, 124] on input "text" at bounding box center [528, 124] width 639 height 16
type input "final exam"
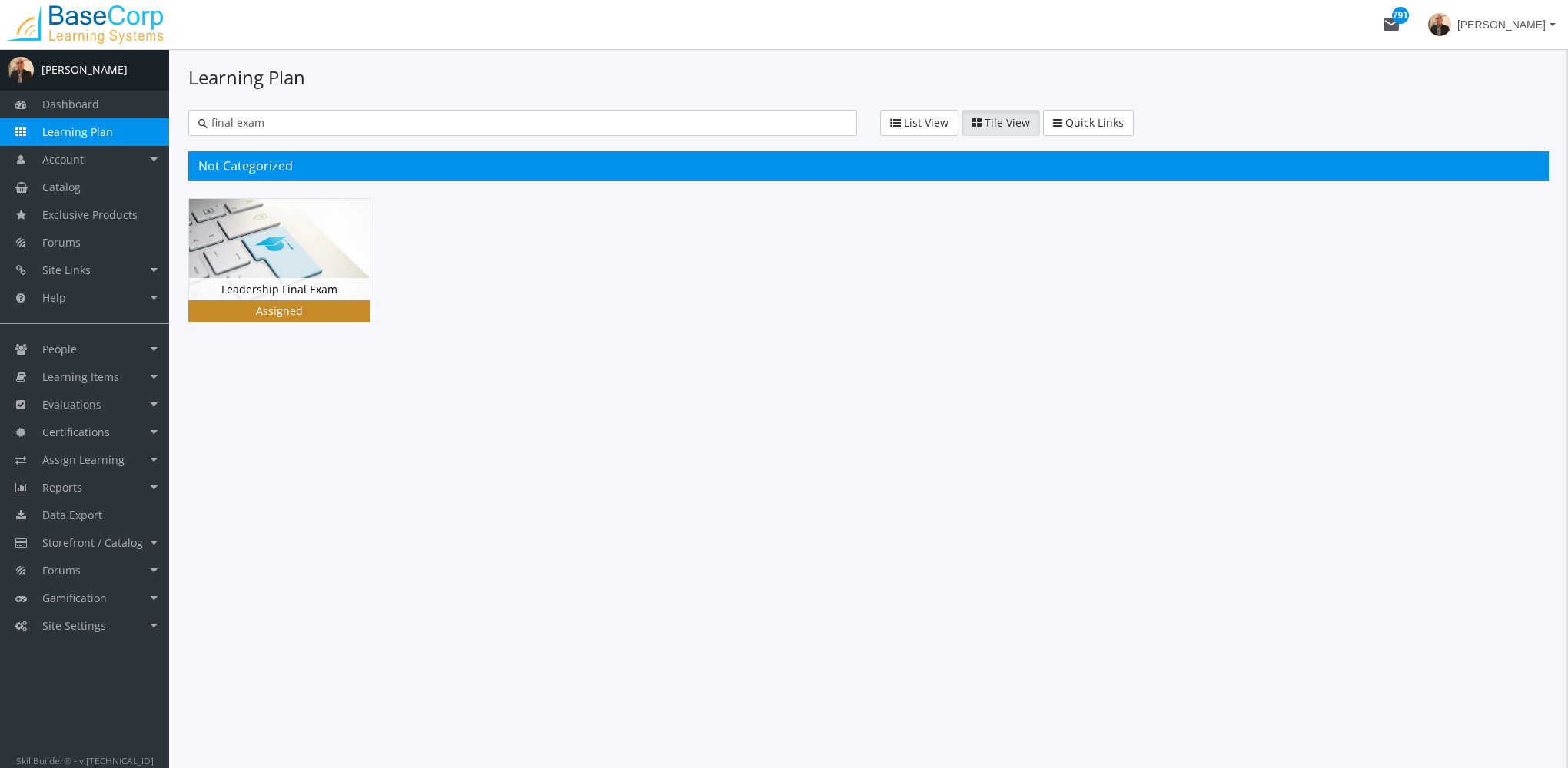
click at [239, 266] on img at bounding box center [279, 250] width 180 height 101
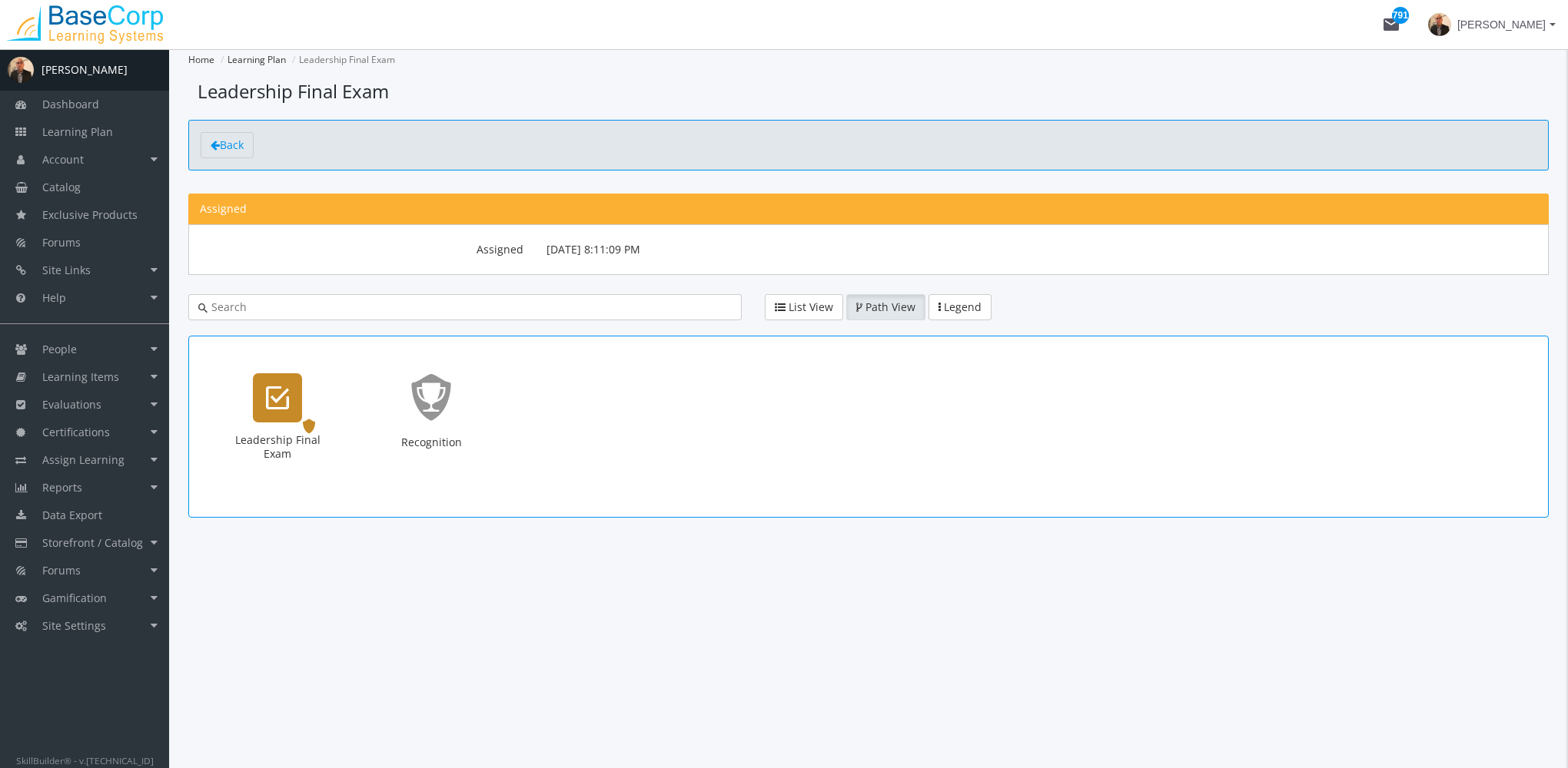
click at [307, 403] on div "Leadership Final Exam Exam. Status: Assigned." at bounding box center [278, 426] width 92 height 111
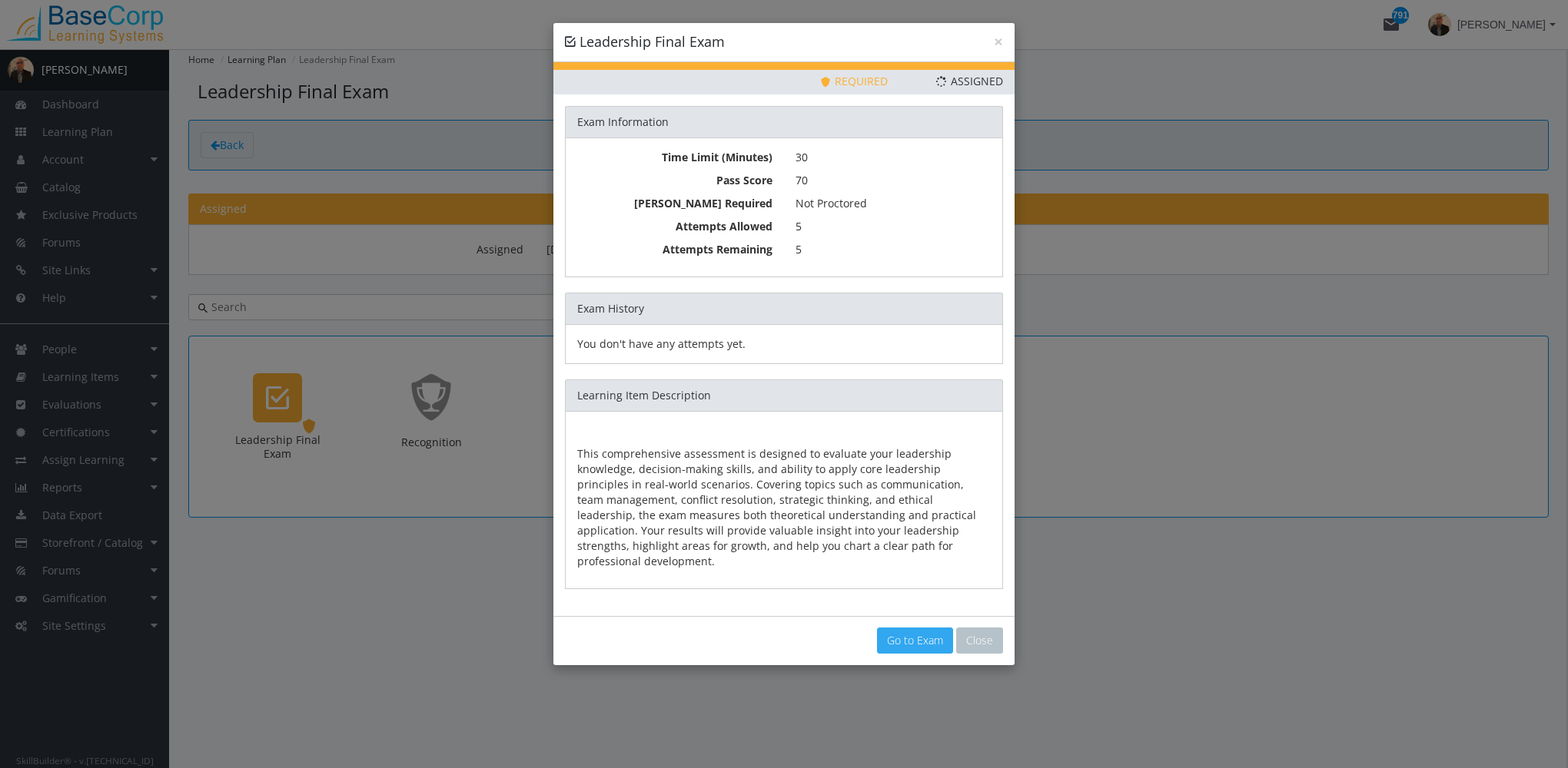
click at [908, 632] on link "Go to Exam" at bounding box center [915, 641] width 76 height 26
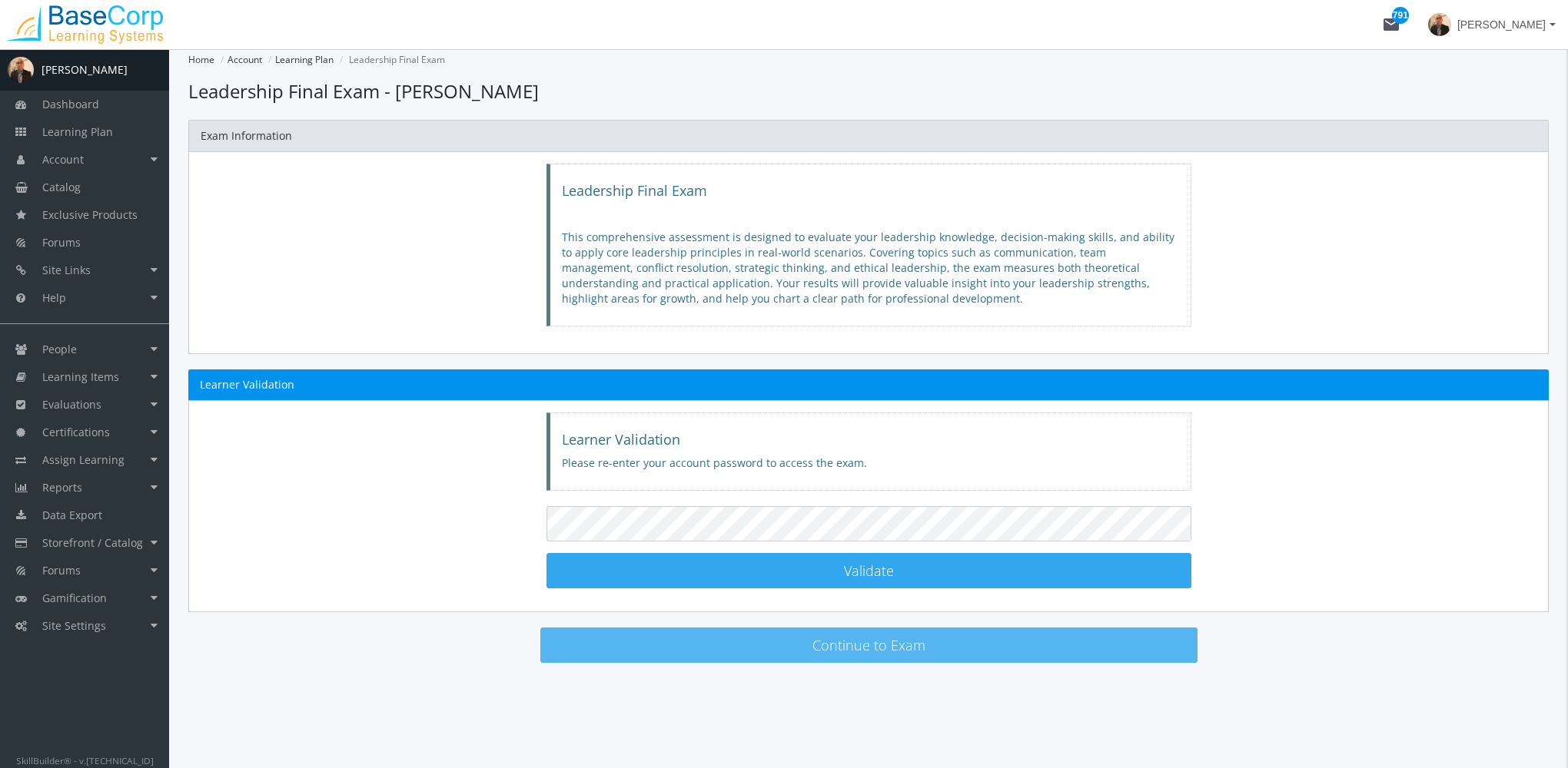
click at [802, 569] on button "Validate Learner Validated!" at bounding box center [868, 570] width 644 height 36
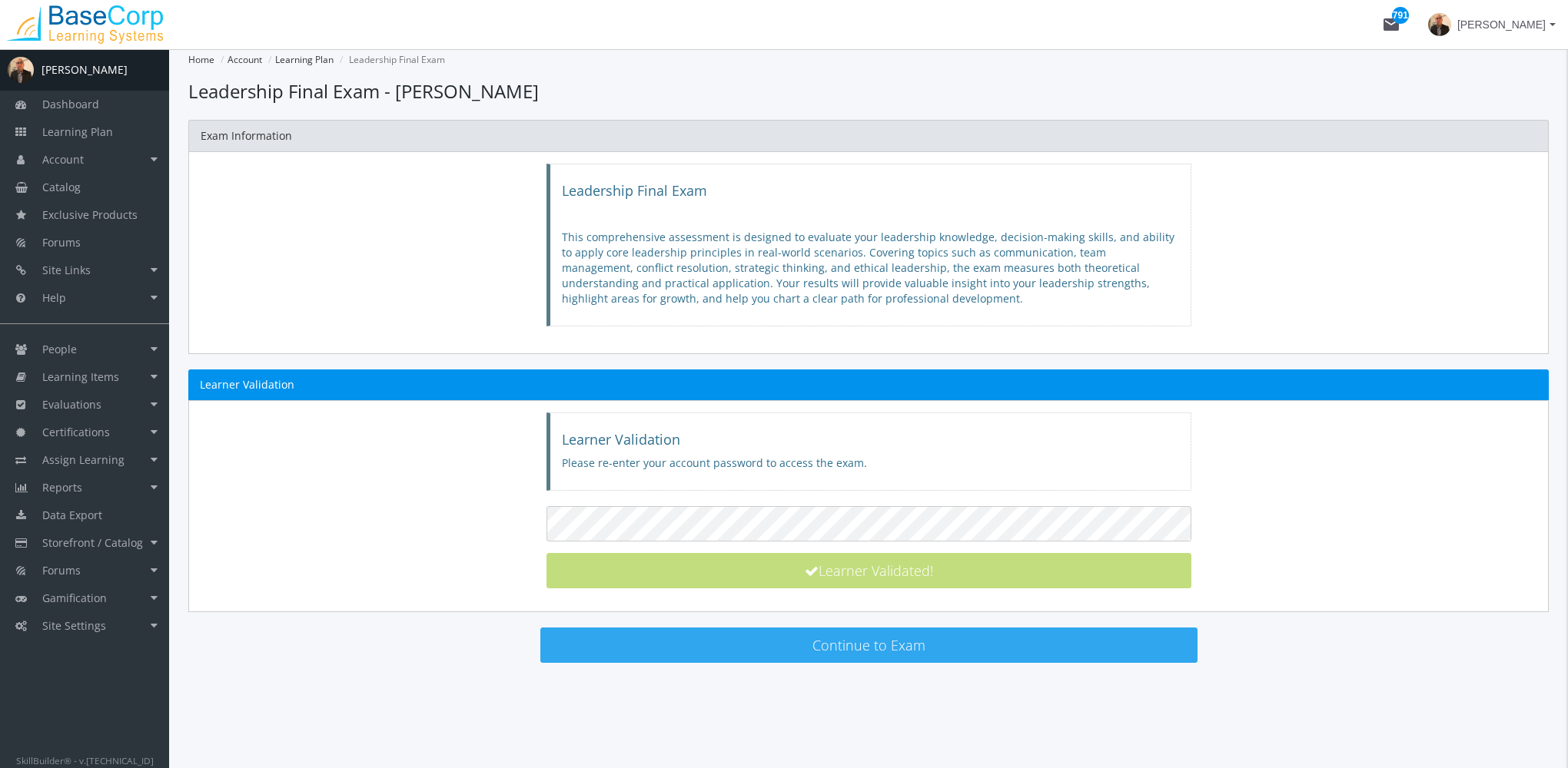
click at [814, 645] on button "Continue to Exam" at bounding box center [869, 645] width 657 height 36
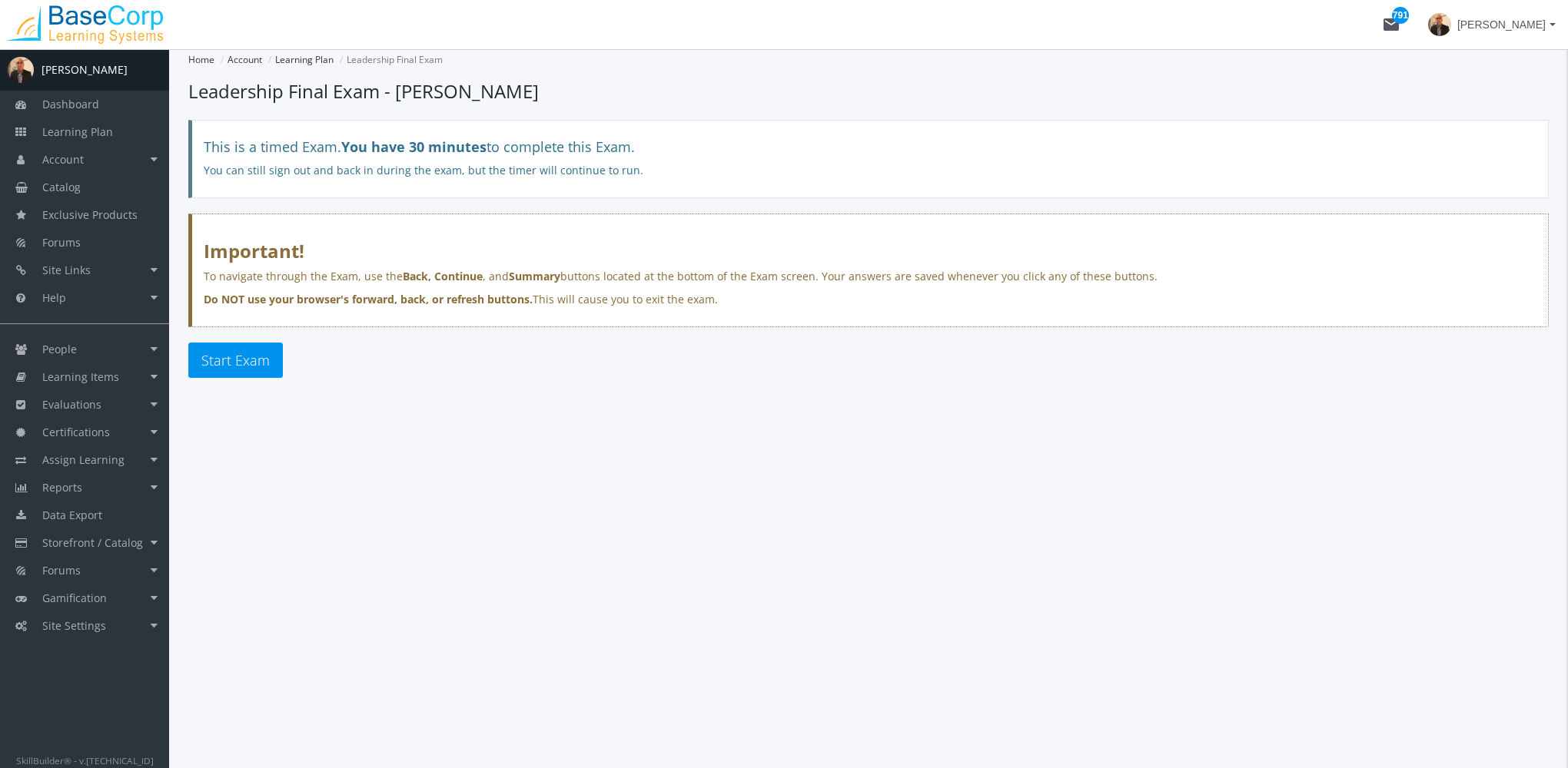
click at [283, 372] on div "Start Exam" at bounding box center [868, 360] width 1360 height 36
click at [266, 367] on span "Start Exam" at bounding box center [235, 360] width 69 height 18
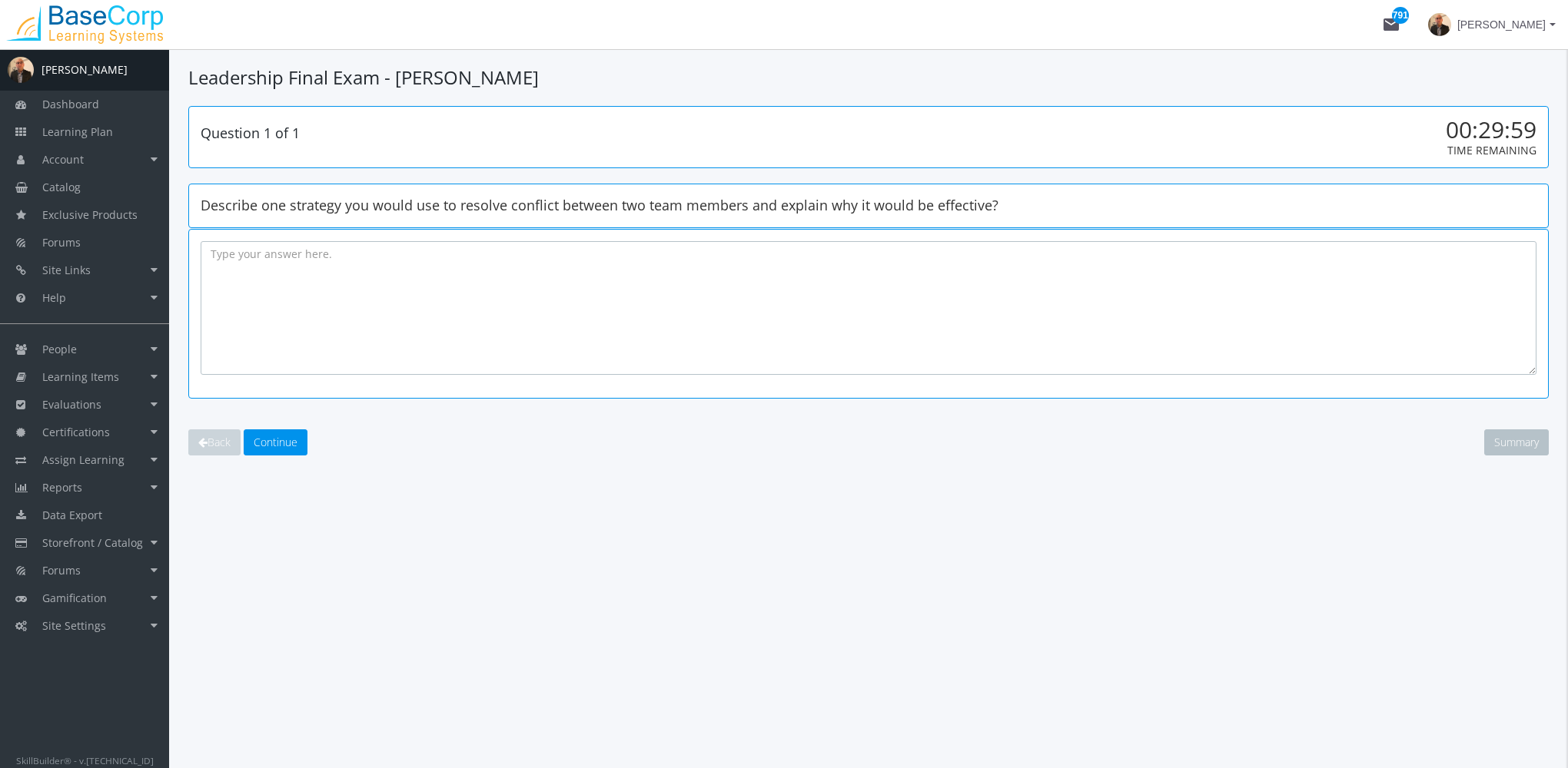
click at [305, 307] on textarea at bounding box center [868, 308] width 1336 height 133
type textarea "fjslfjalskjfs"
click at [279, 446] on span "Continue" at bounding box center [275, 442] width 44 height 15
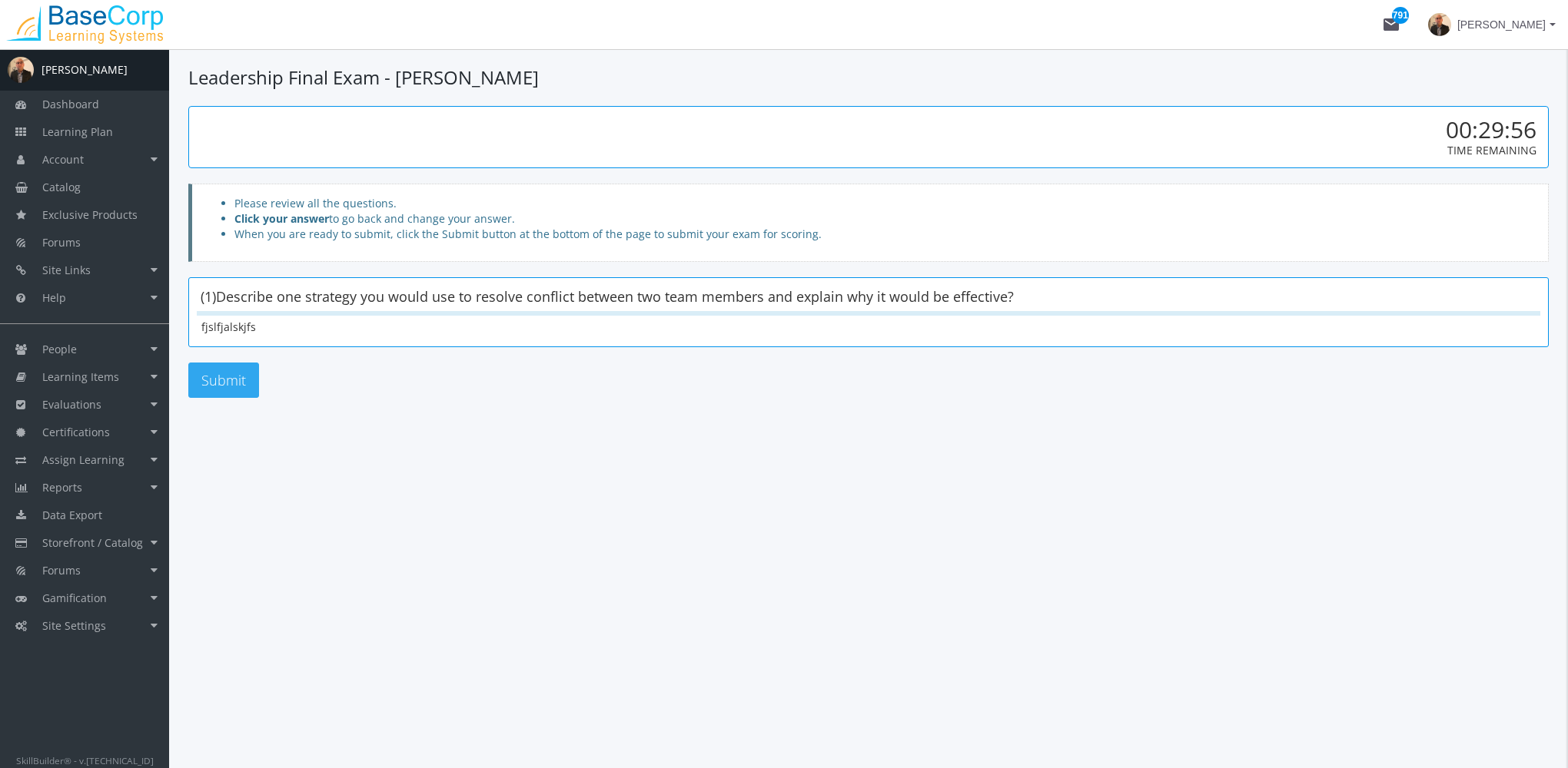
click at [233, 373] on button "Submit" at bounding box center [224, 380] width 71 height 36
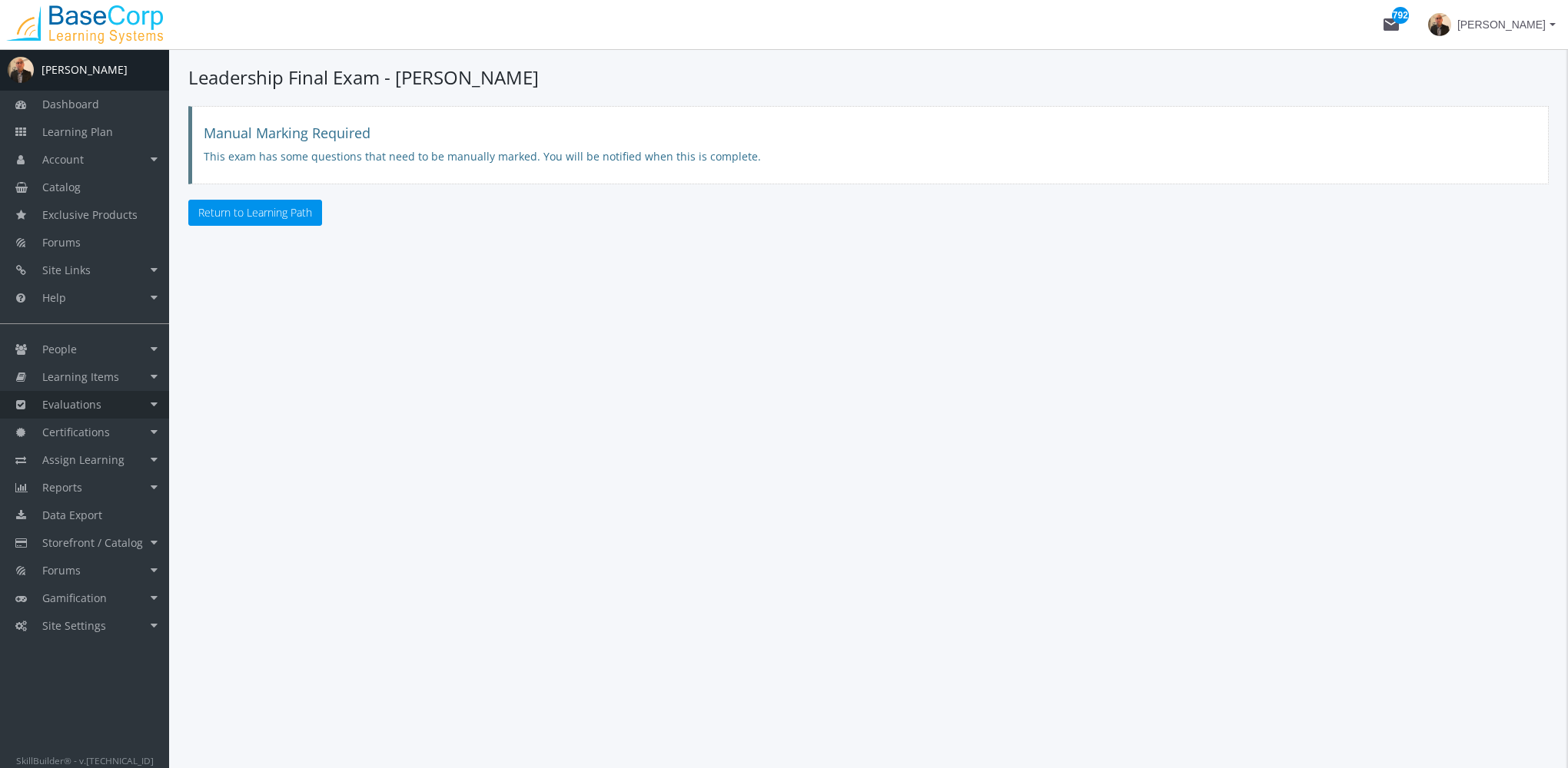
click at [119, 412] on link "Evaluations" at bounding box center [84, 405] width 169 height 28
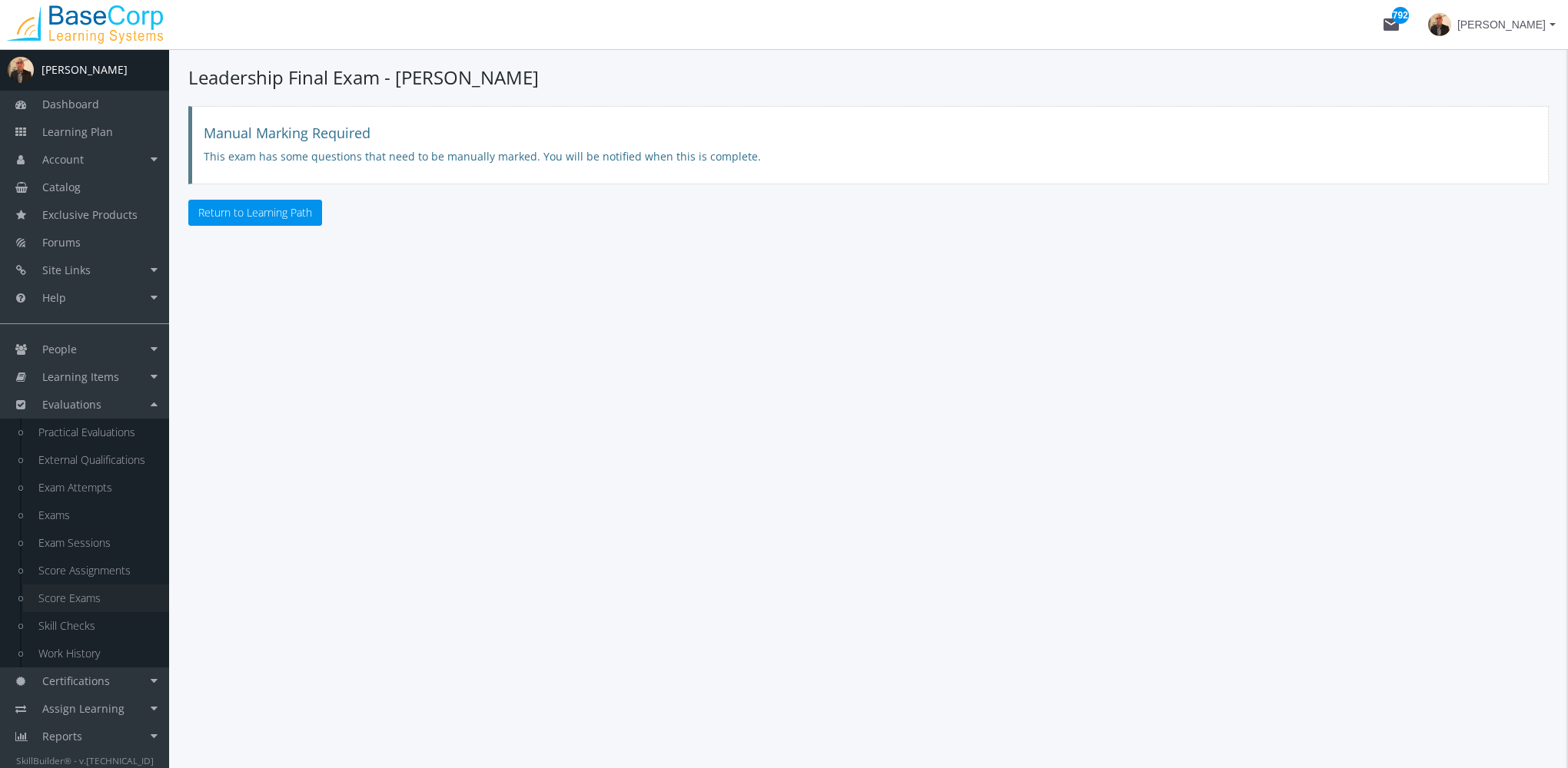
click at [106, 598] on link "Score Exams" at bounding box center [96, 598] width 146 height 28
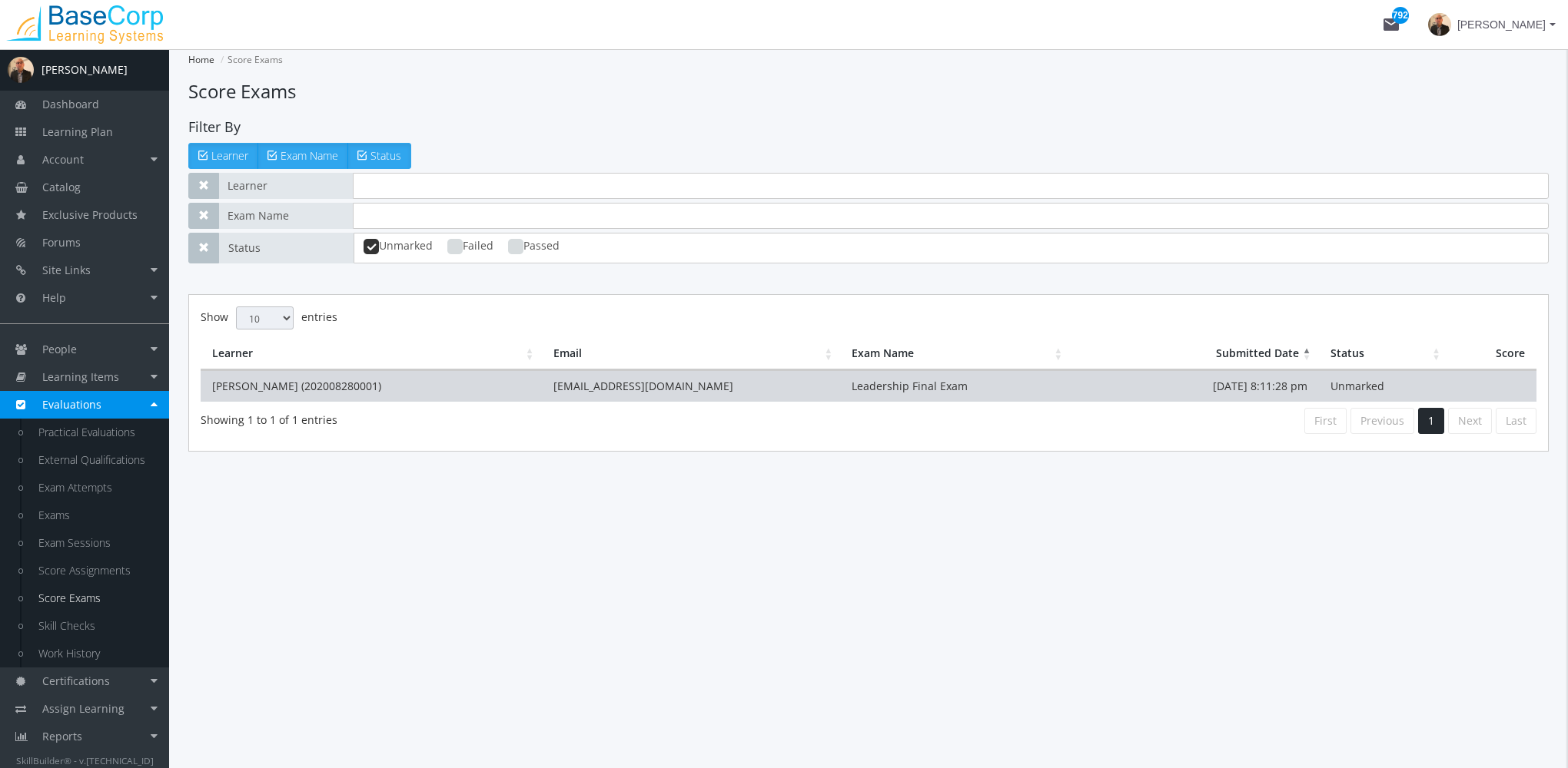
click at [415, 382] on td "[PERSON_NAME] (202008280001)" at bounding box center [370, 386] width 341 height 31
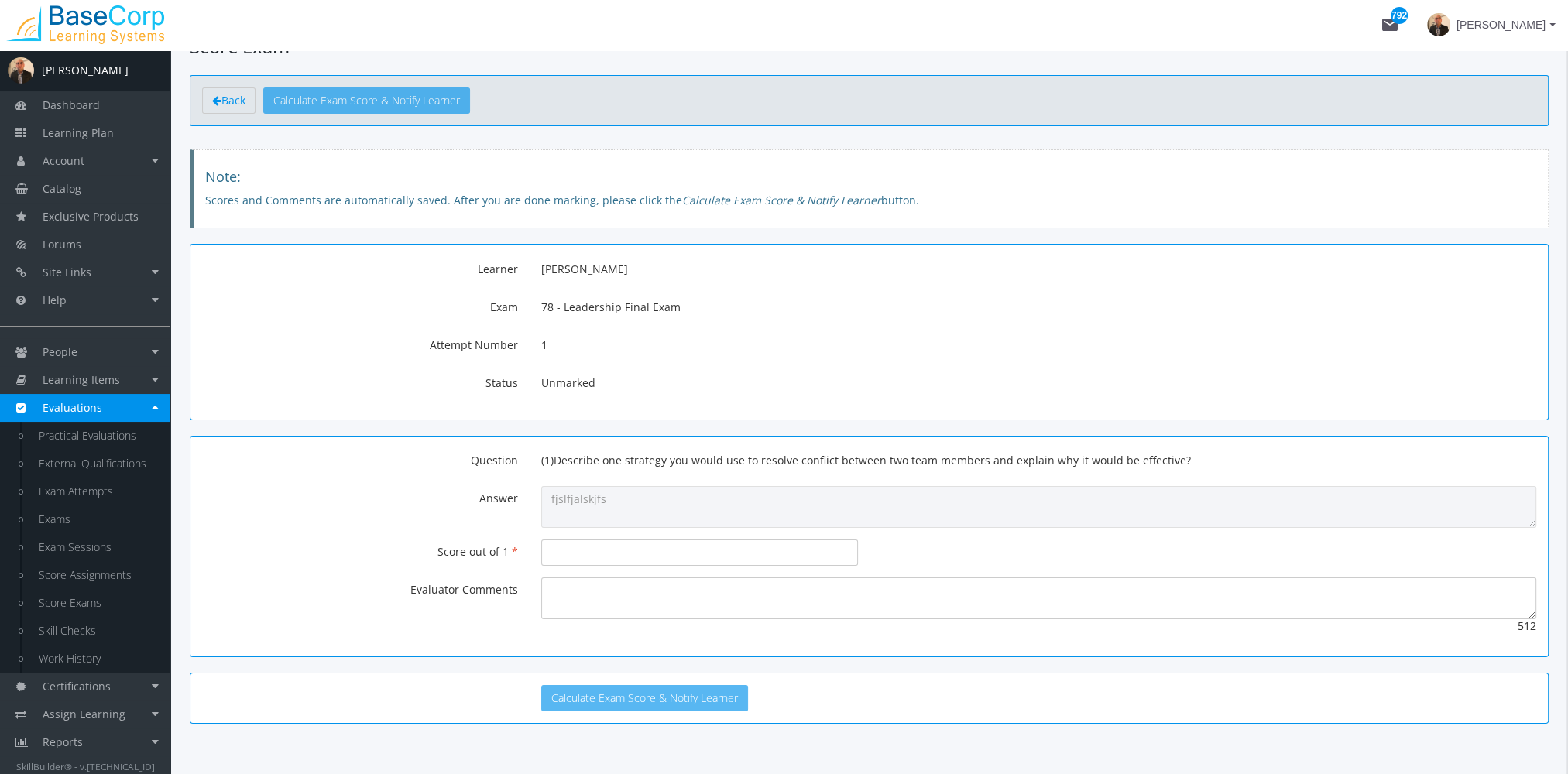
scroll to position [71, 0]
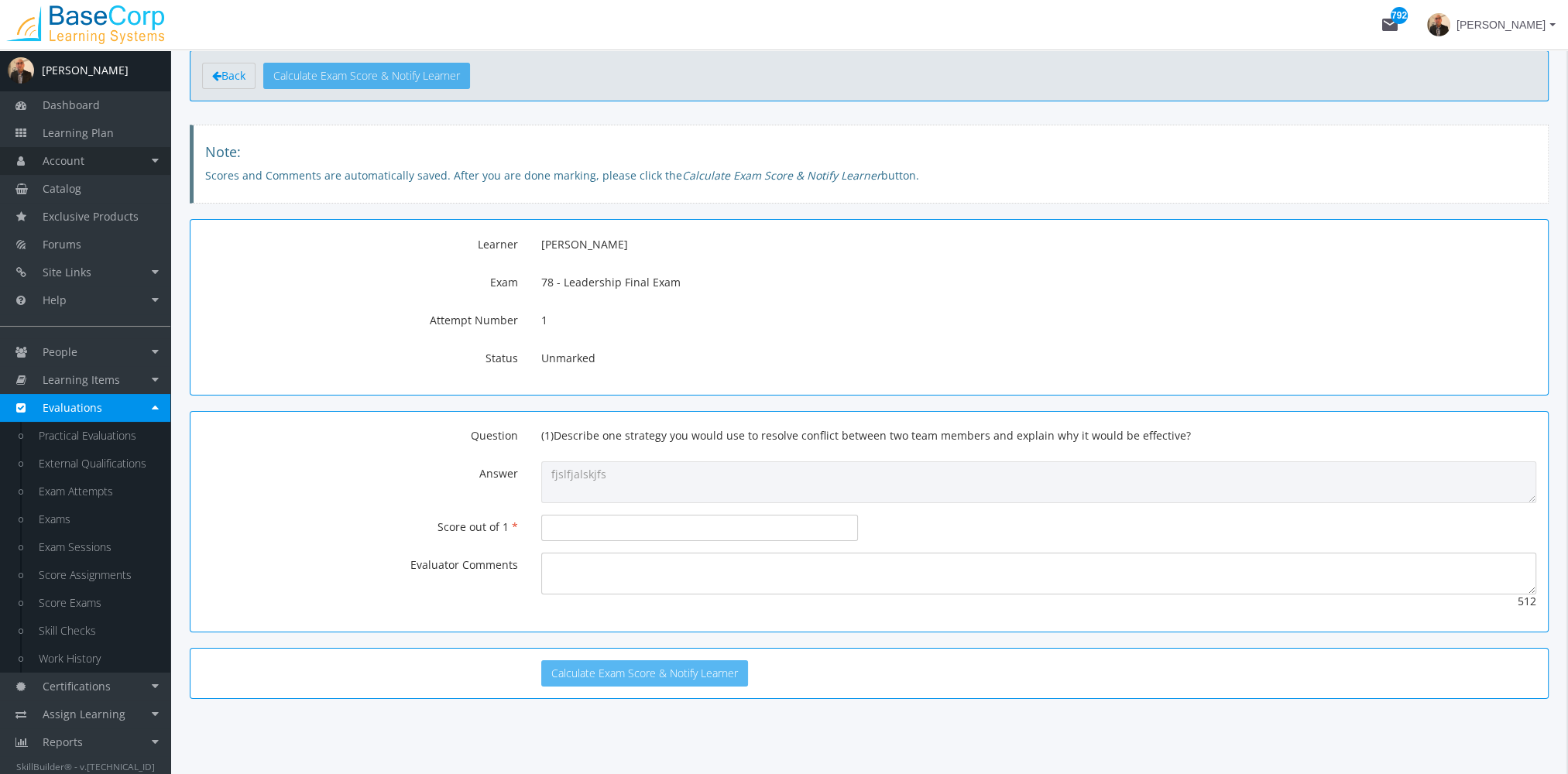
click at [69, 169] on link "Account" at bounding box center [85, 161] width 170 height 28
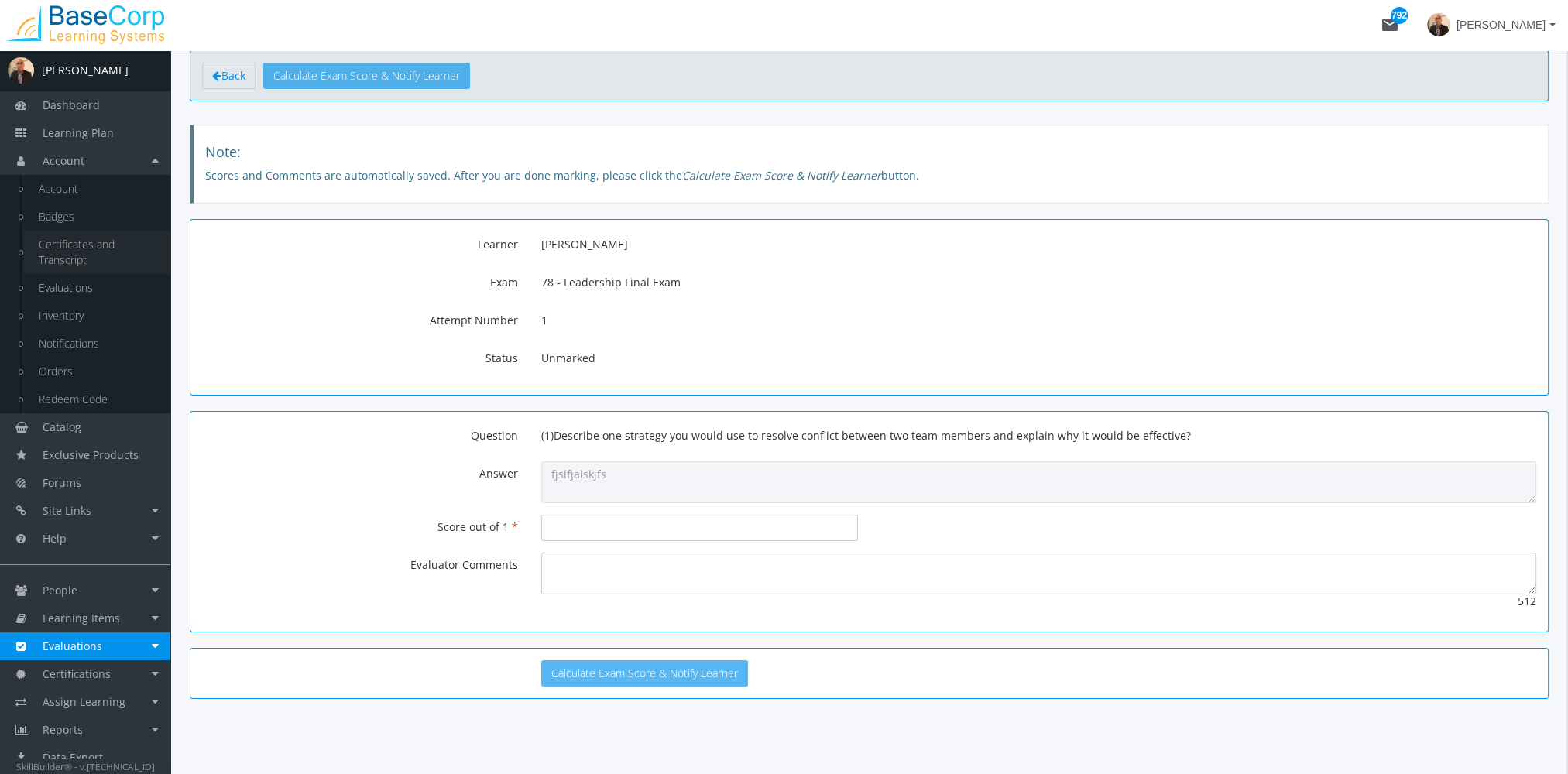
click at [101, 262] on link "Certificates and Transcript" at bounding box center [97, 252] width 147 height 44
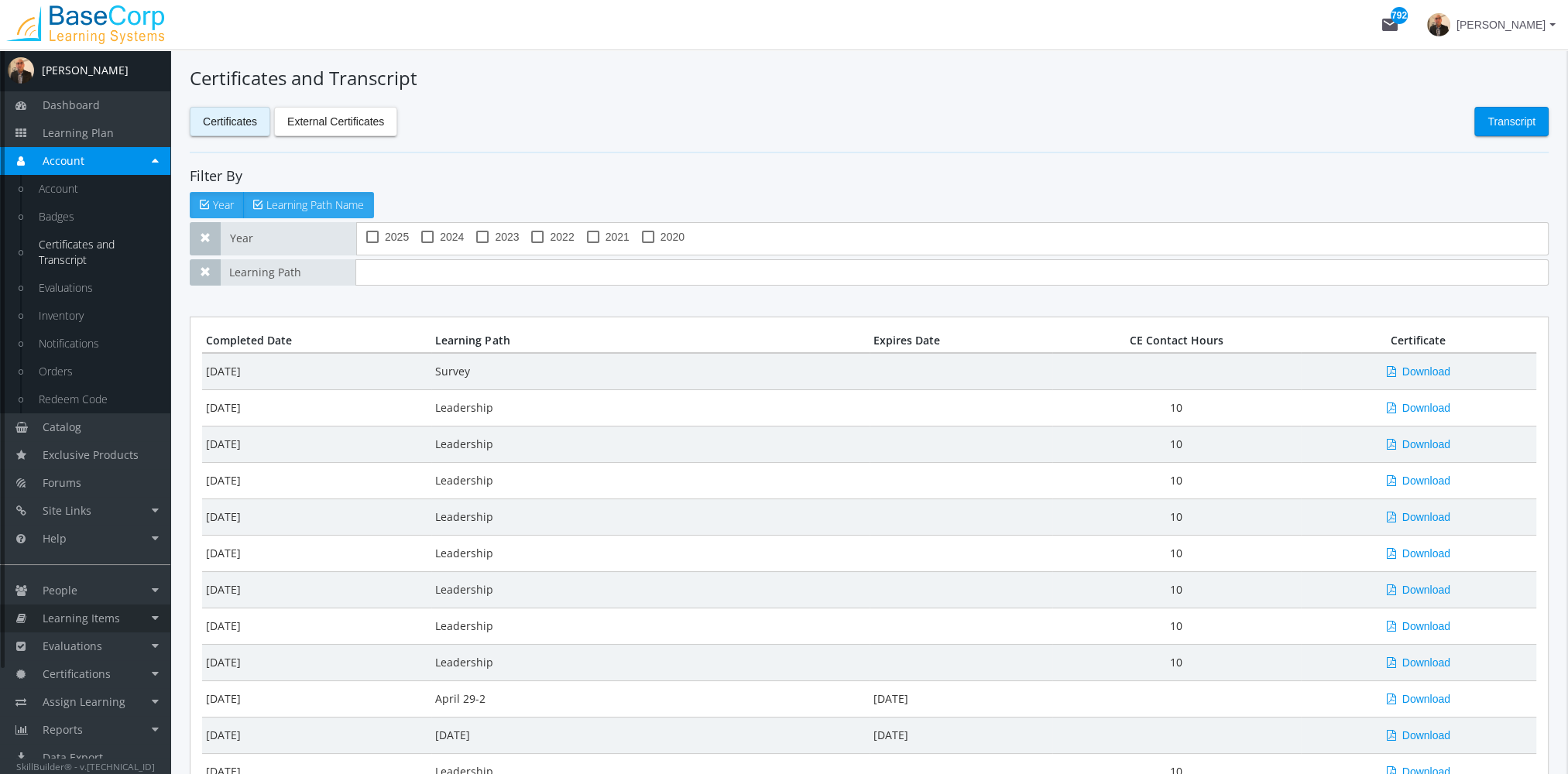
click at [105, 619] on span "Learning Items" at bounding box center [81, 618] width 78 height 15
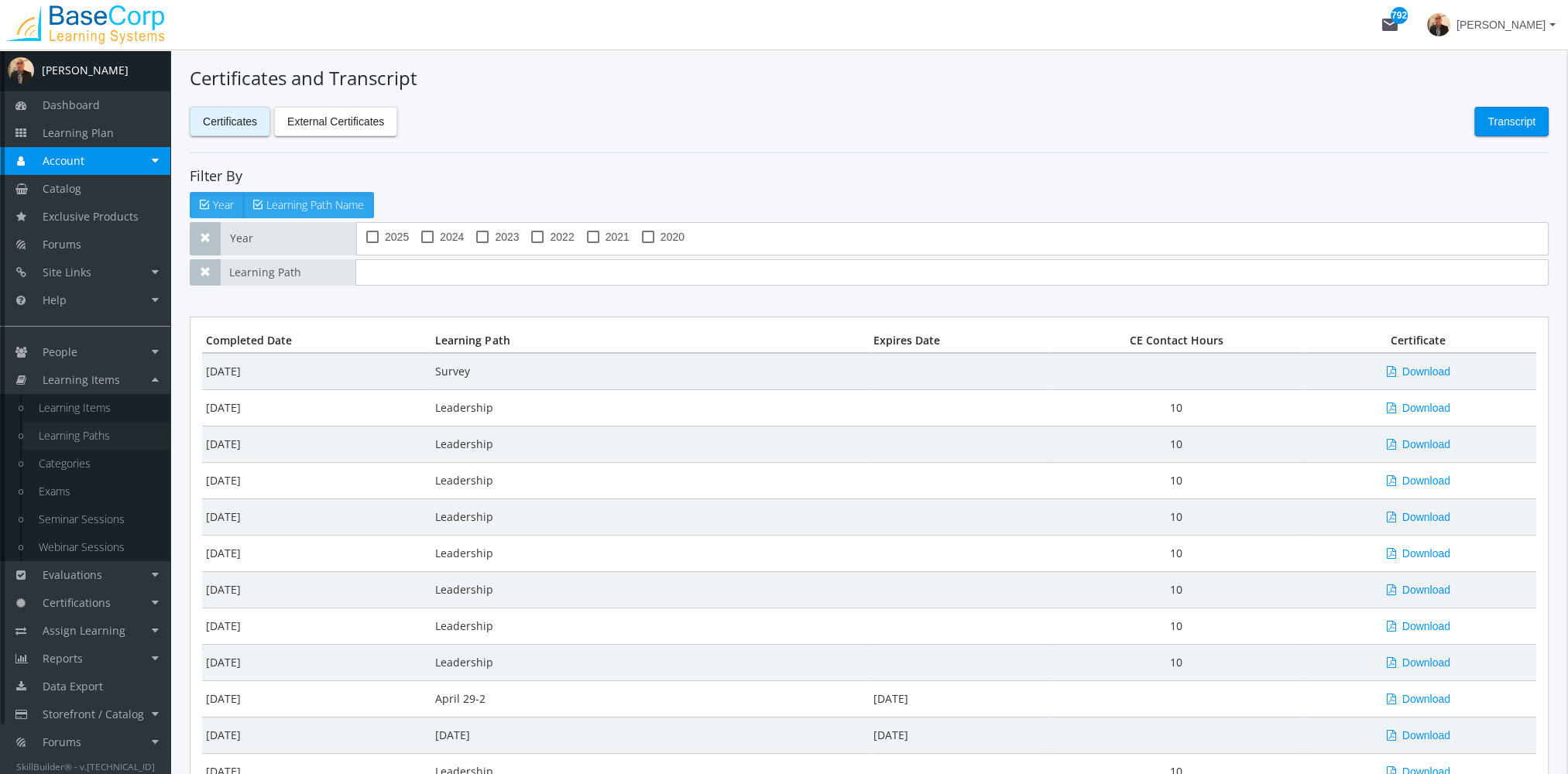
click at [102, 430] on link "Learning Paths" at bounding box center [97, 436] width 147 height 28
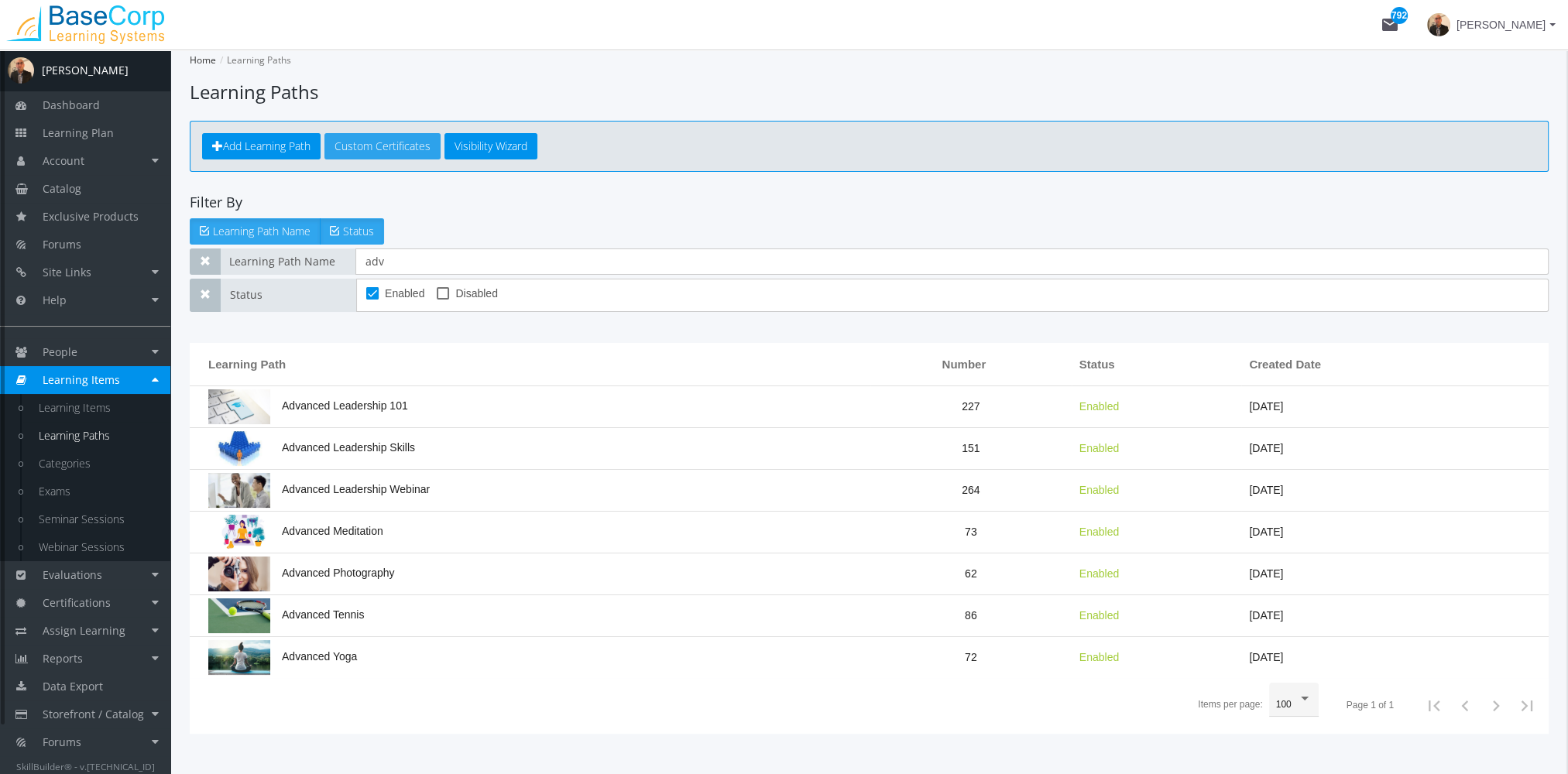
click at [381, 152] on link "Custom Certificates" at bounding box center [382, 146] width 116 height 26
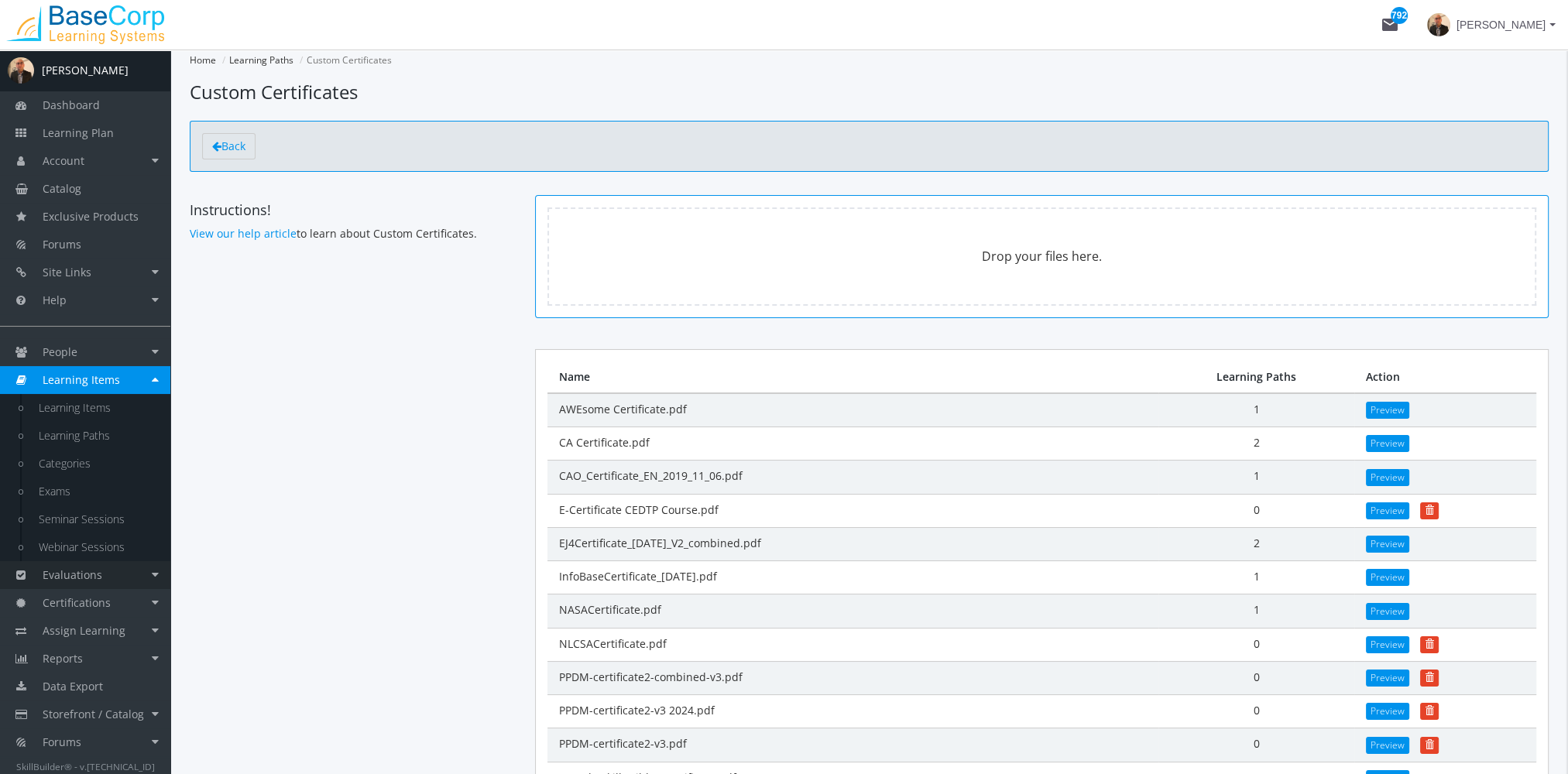
click at [110, 578] on link "Evaluations" at bounding box center [85, 575] width 170 height 28
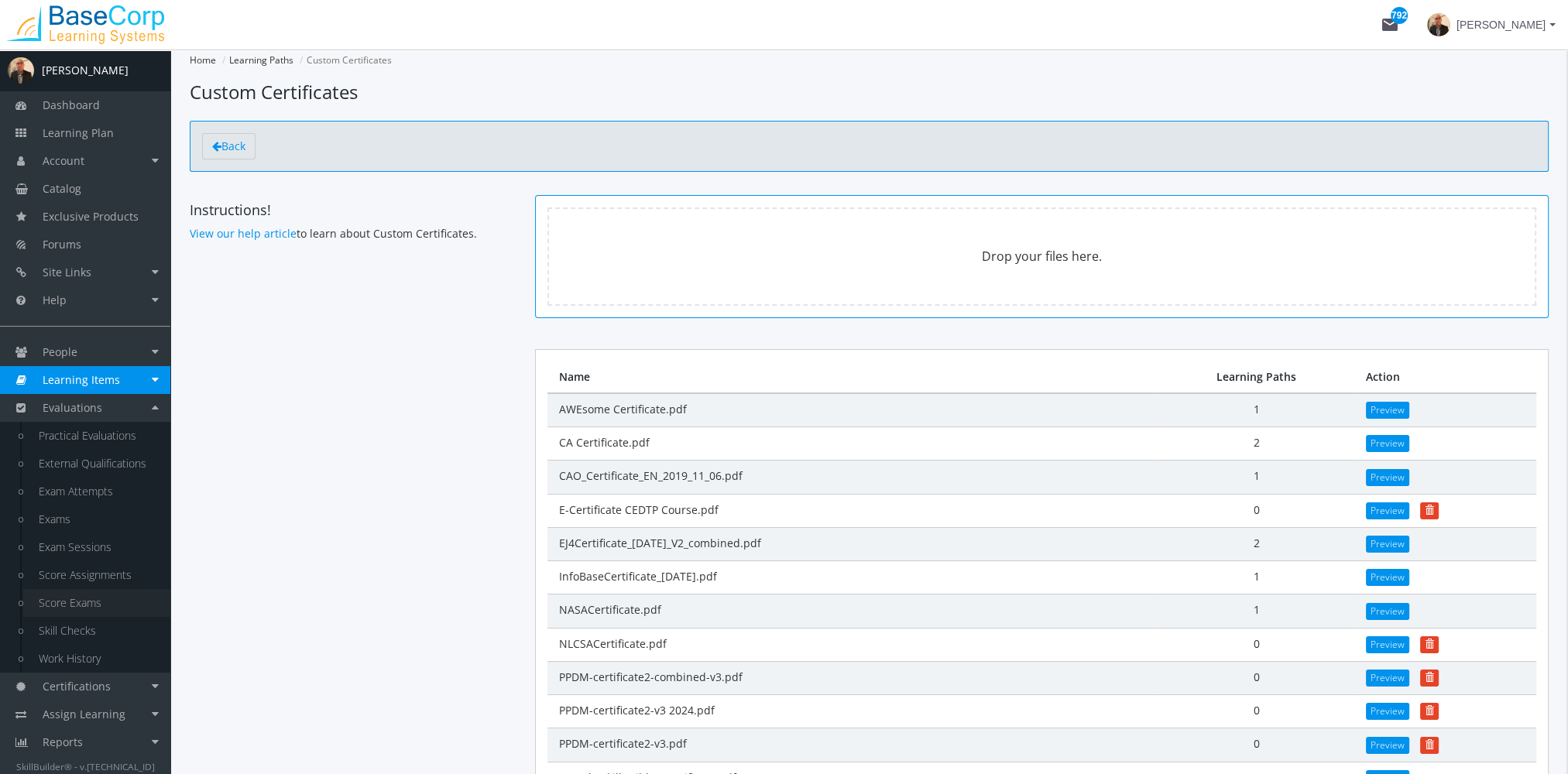
click at [108, 605] on link "Score Exams" at bounding box center [97, 603] width 147 height 28
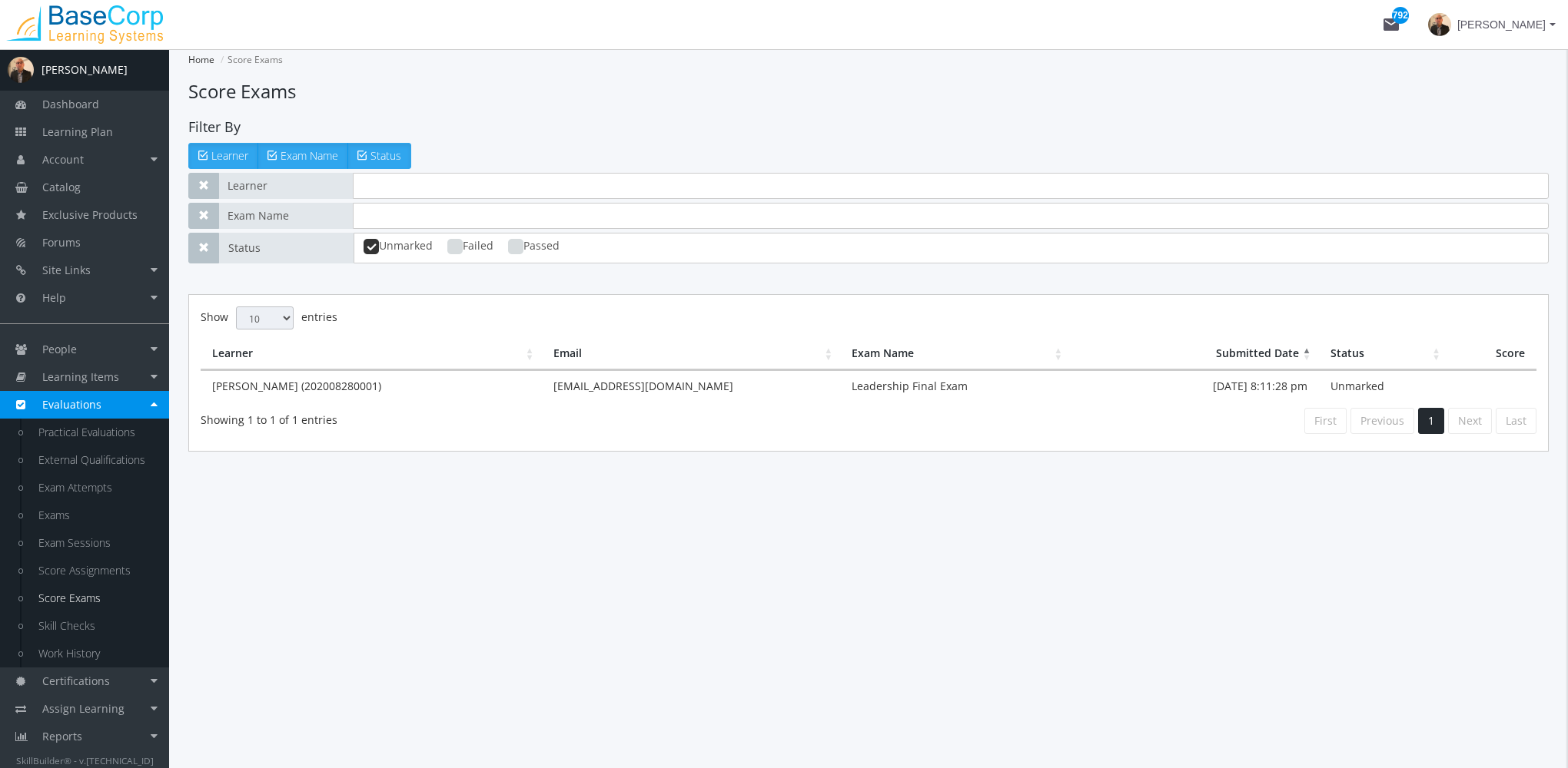
click at [428, 390] on td "[PERSON_NAME] (202008280001)" at bounding box center [370, 386] width 341 height 31
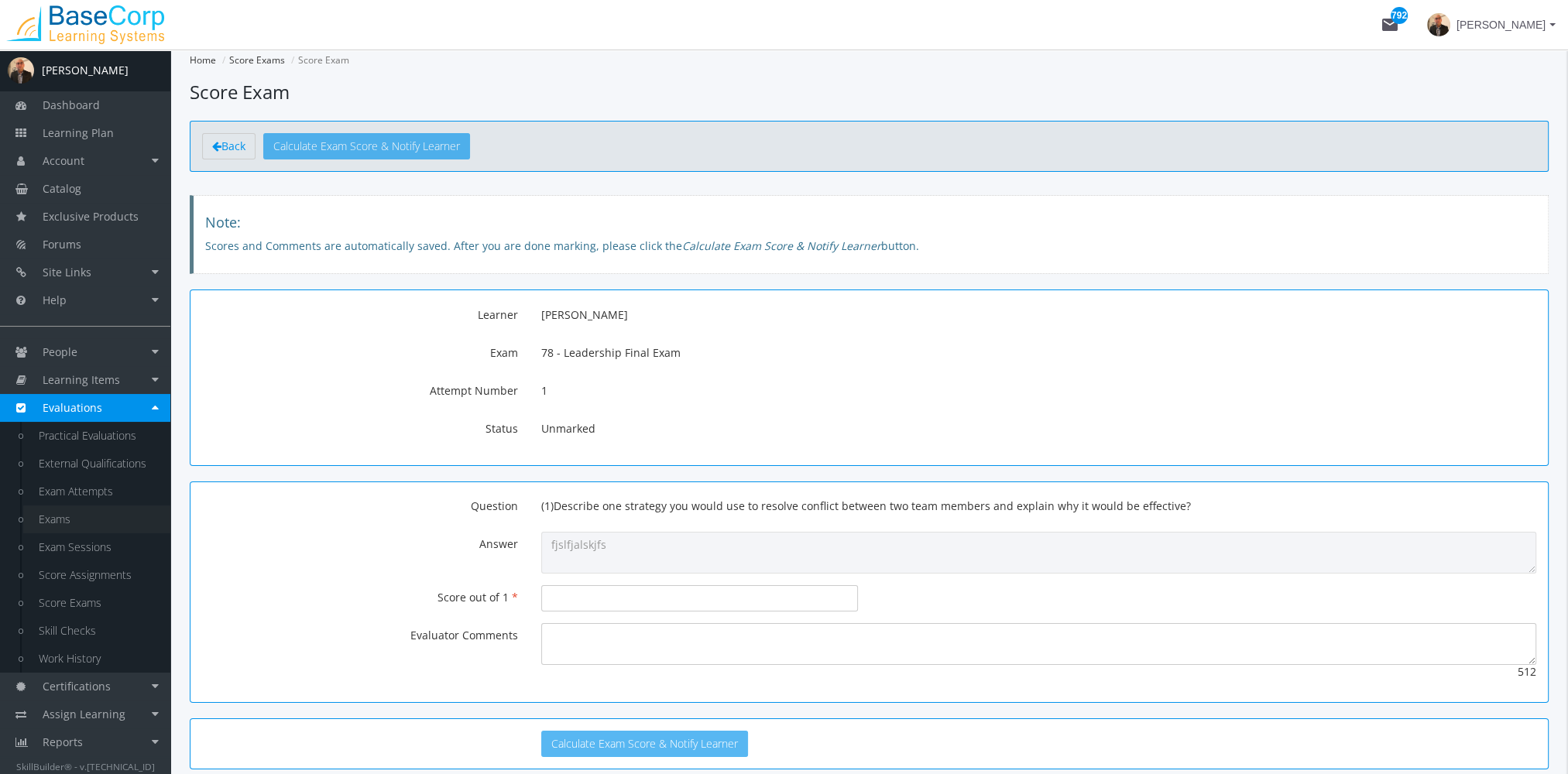
click at [92, 517] on link "Exams" at bounding box center [97, 520] width 147 height 28
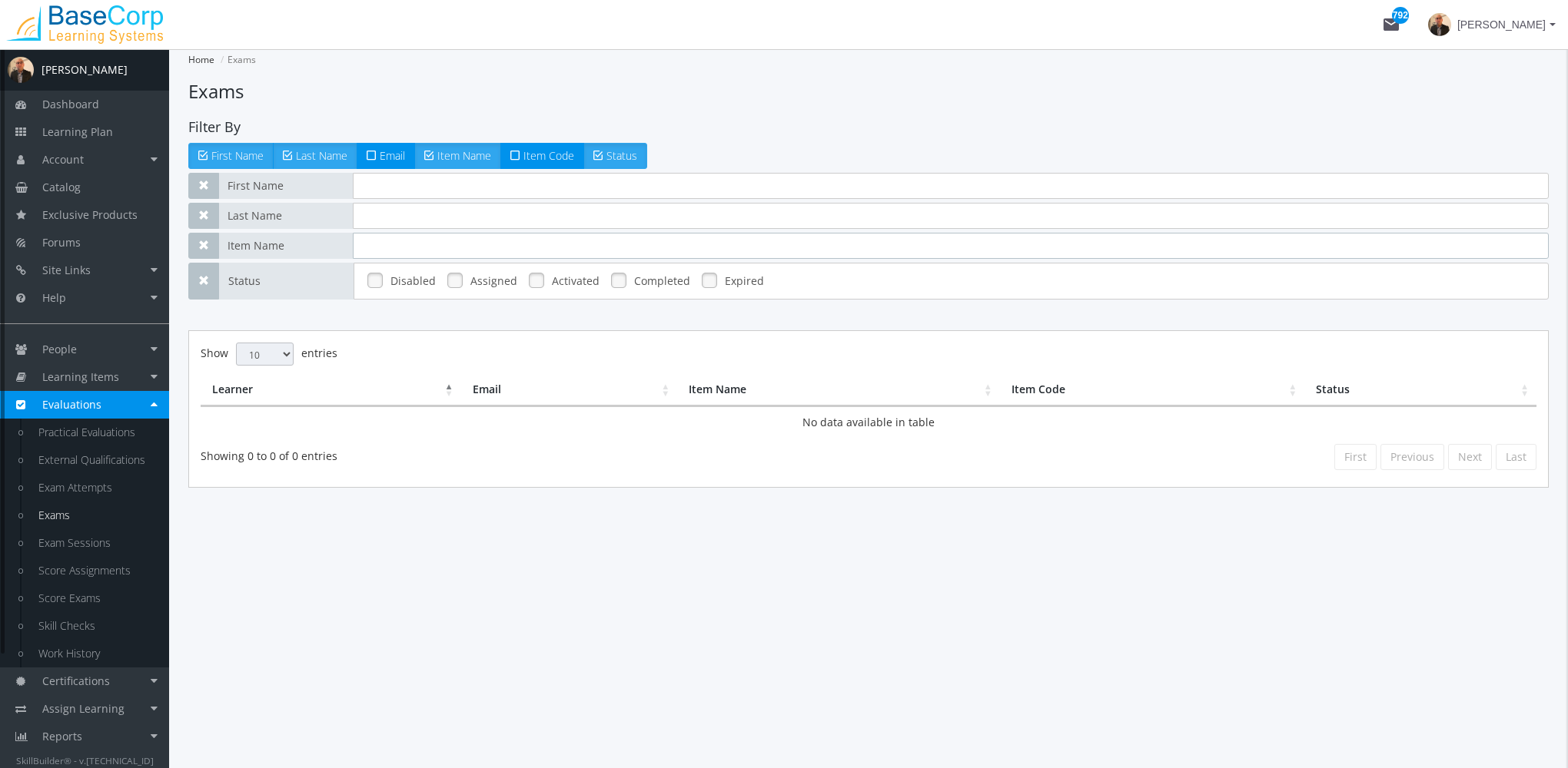
click at [447, 241] on input "text" at bounding box center [951, 246] width 1196 height 26
type input "final exam"
click at [444, 280] on link at bounding box center [454, 280] width 23 height 23
click at [117, 373] on link "Learning Items" at bounding box center [84, 377] width 169 height 28
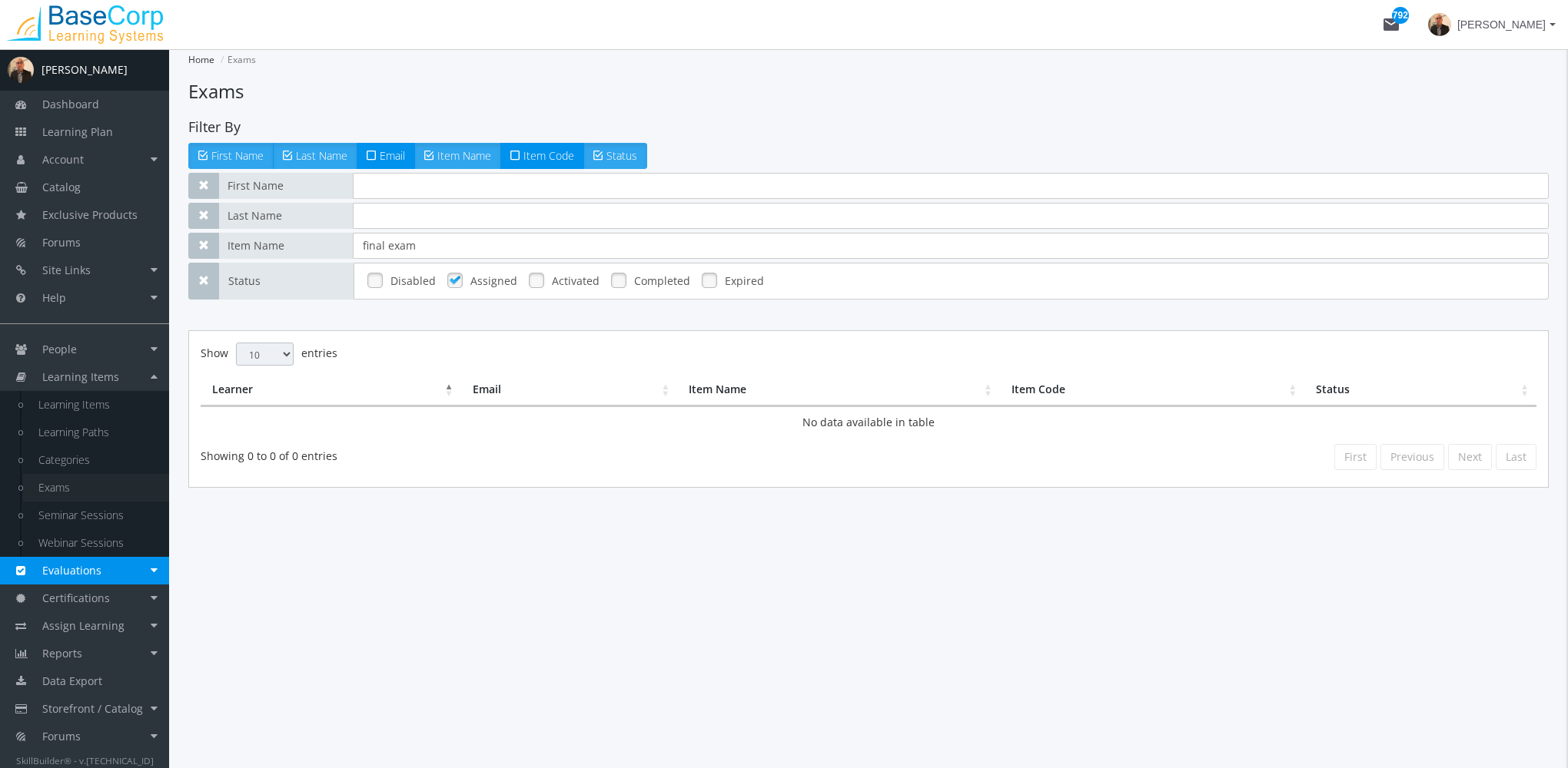
click at [80, 489] on link "Exams" at bounding box center [96, 488] width 146 height 28
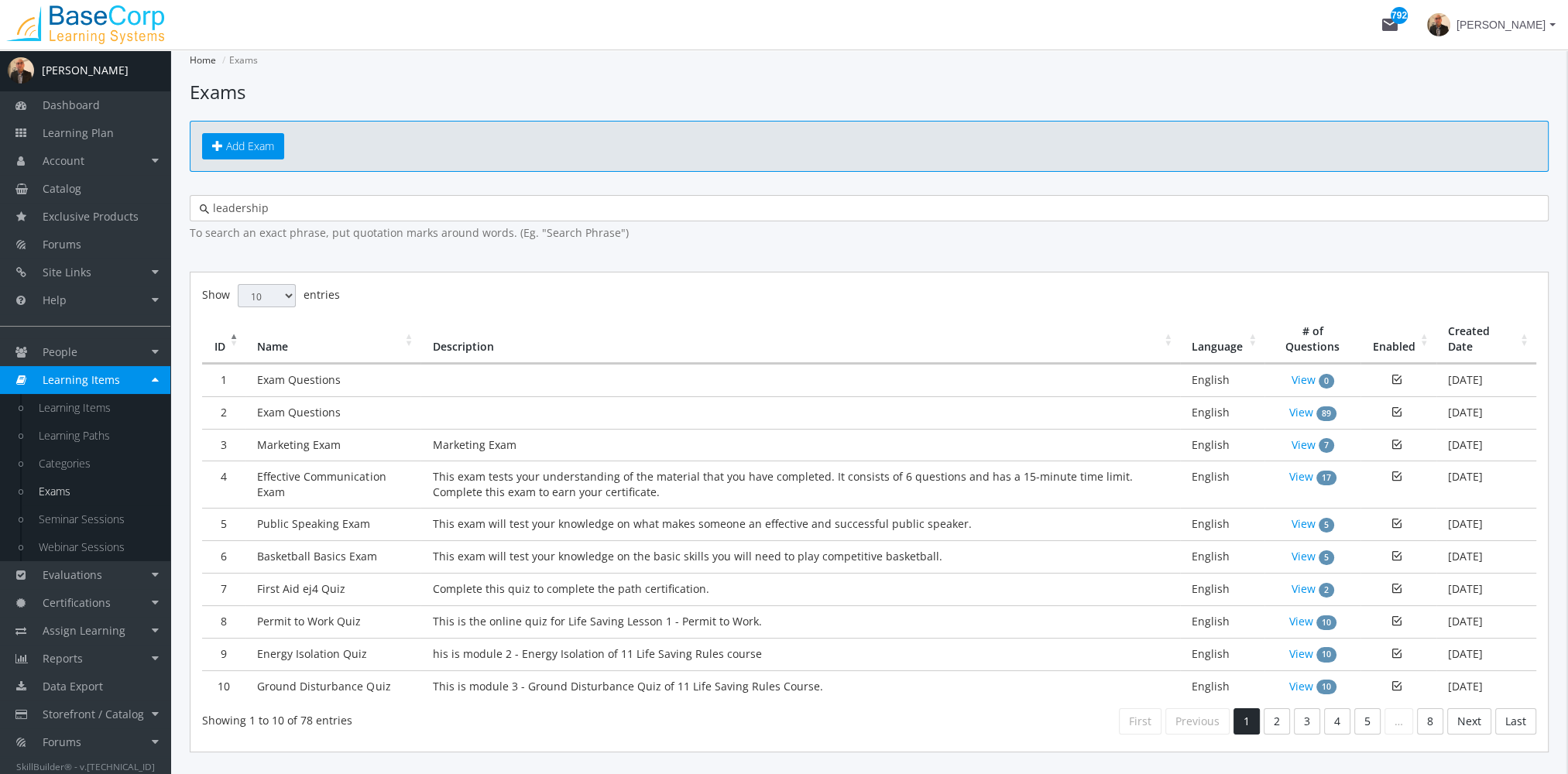
click at [313, 211] on input "leadership" at bounding box center [874, 209] width 1330 height 16
drag, startPoint x: 127, startPoint y: 195, endPoint x: 101, endPoint y: 197, distance: 26.1
click at [106, 197] on div "A [PERSON_NAME] Dashboard Learning Plan Account Account Badges Certificates and…" at bounding box center [784, 439] width 1568 height 780
type input "final exam"
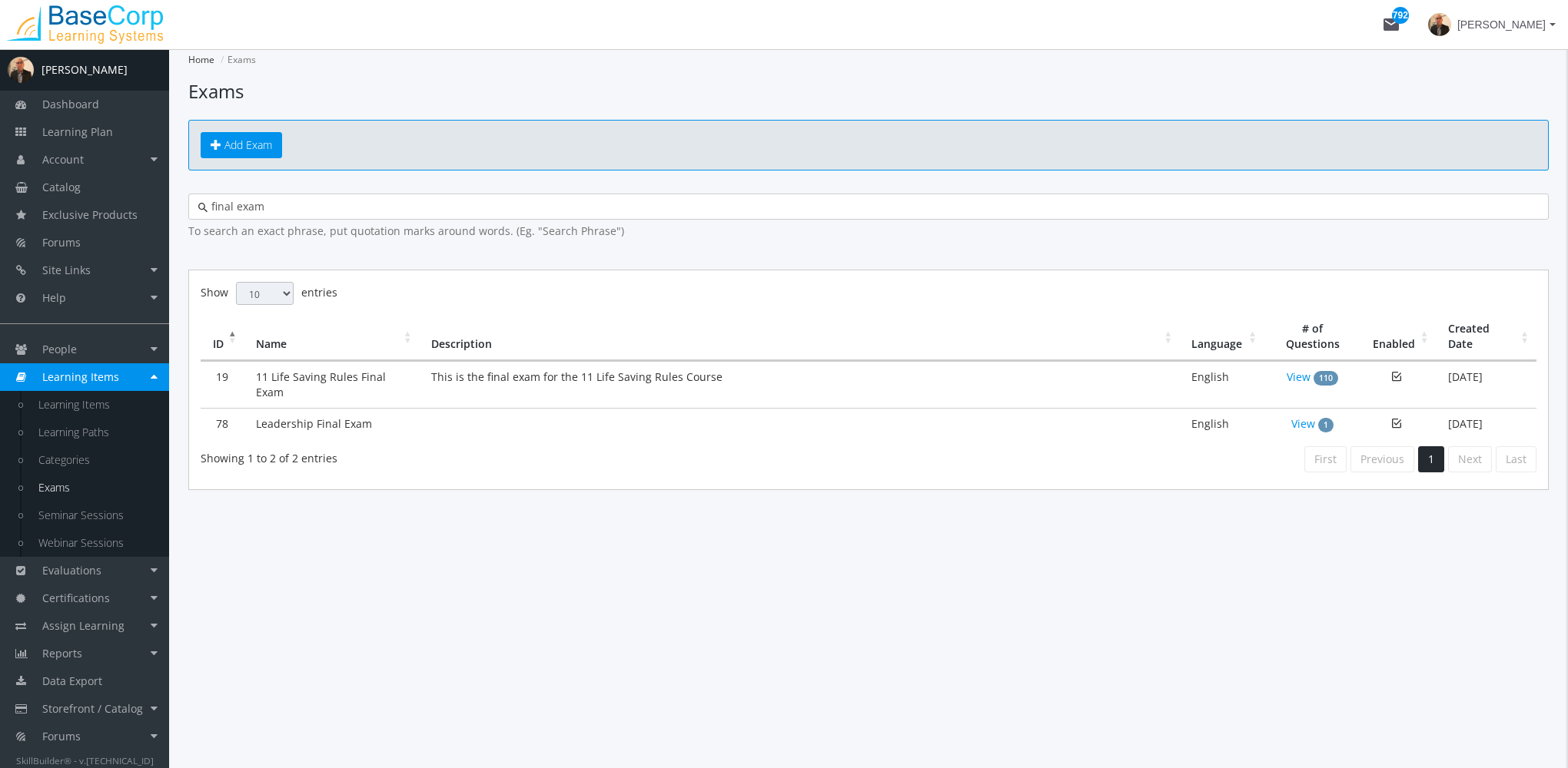
click at [335, 415] on td "Leadership Final Exam" at bounding box center [332, 424] width 175 height 32
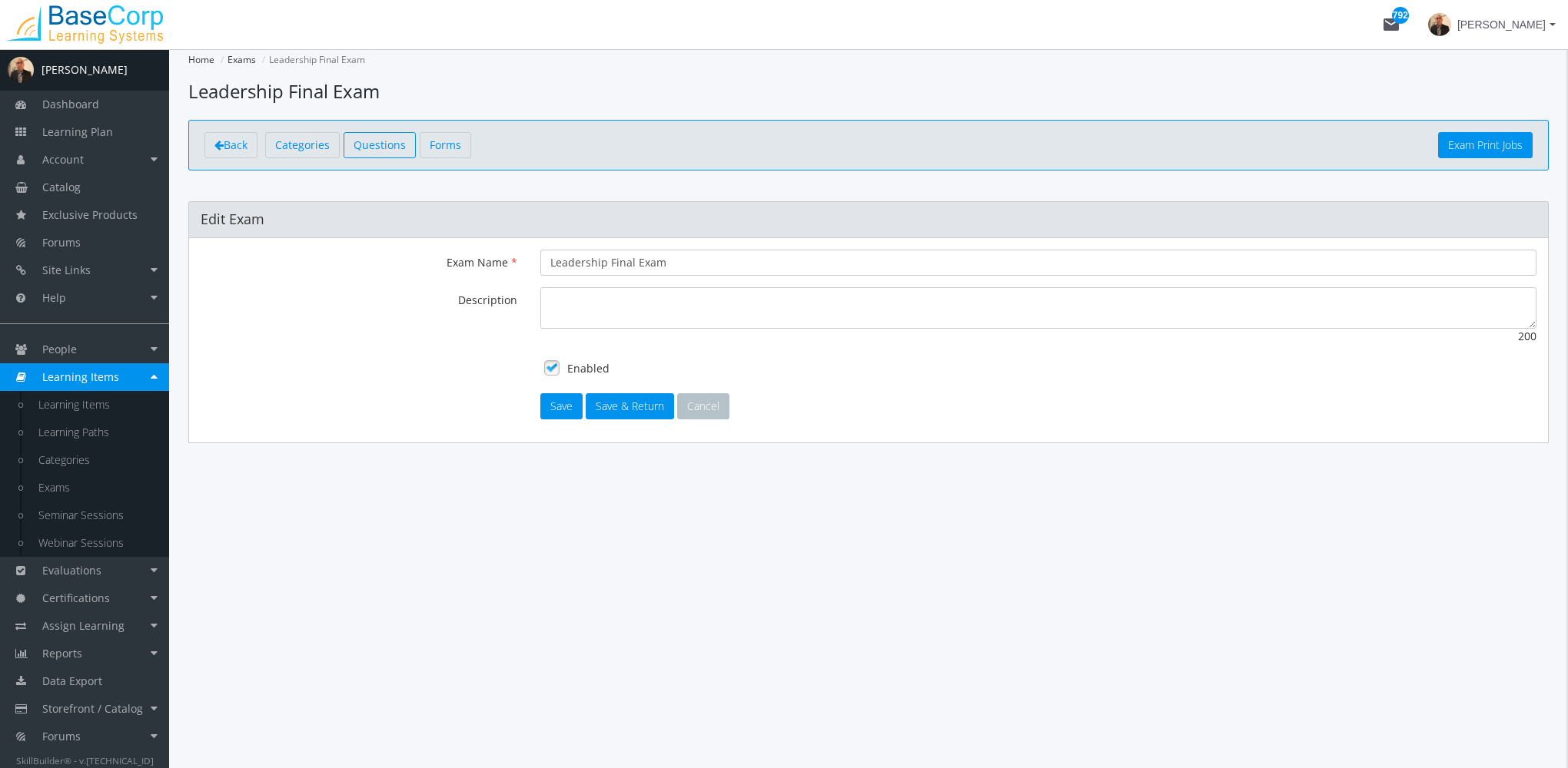
click at [375, 136] on link "Questions" at bounding box center [379, 145] width 72 height 26
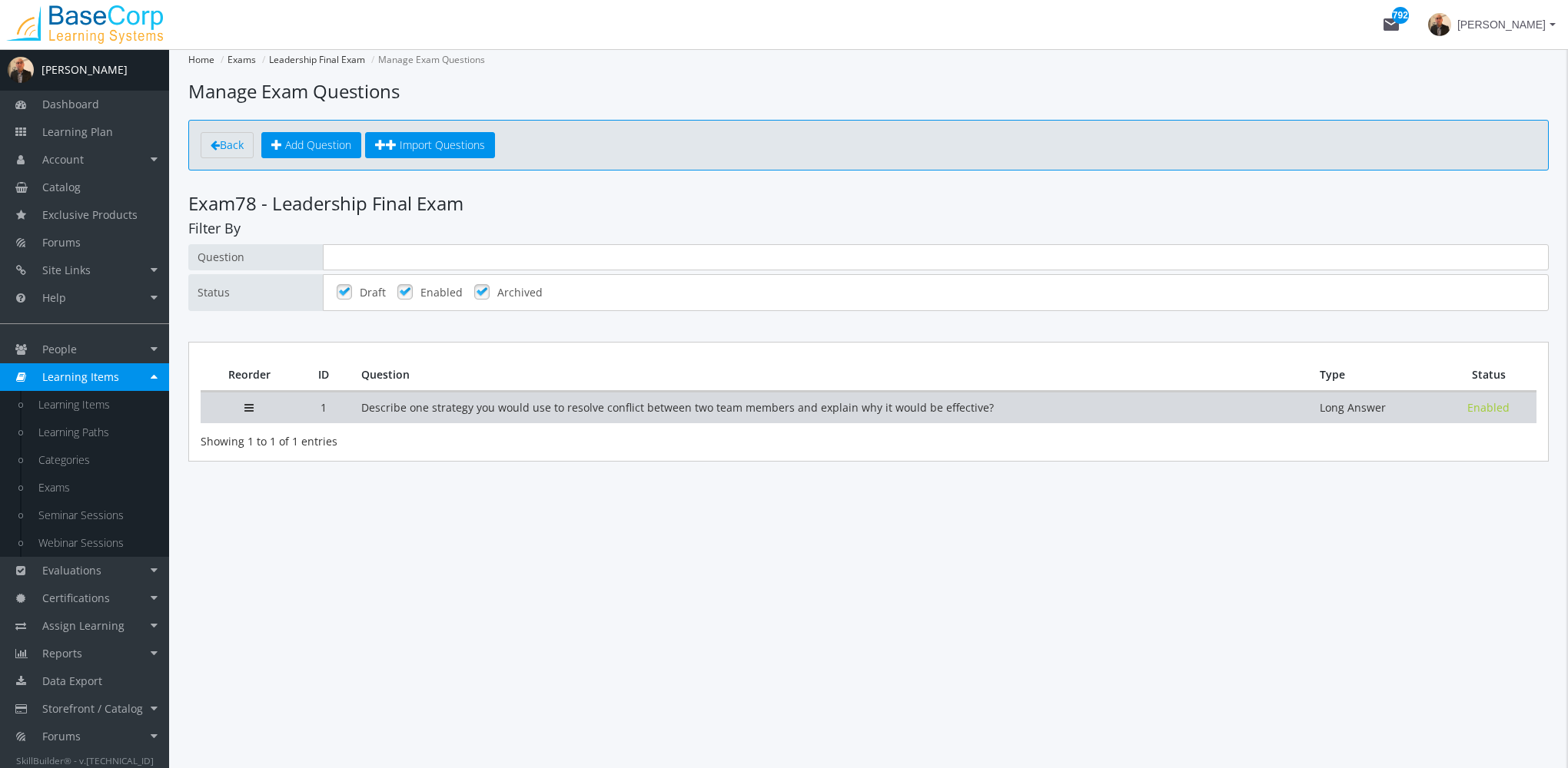
click at [519, 396] on td "Describe one strategy you would use to resolve conflict between two team member…" at bounding box center [828, 407] width 958 height 31
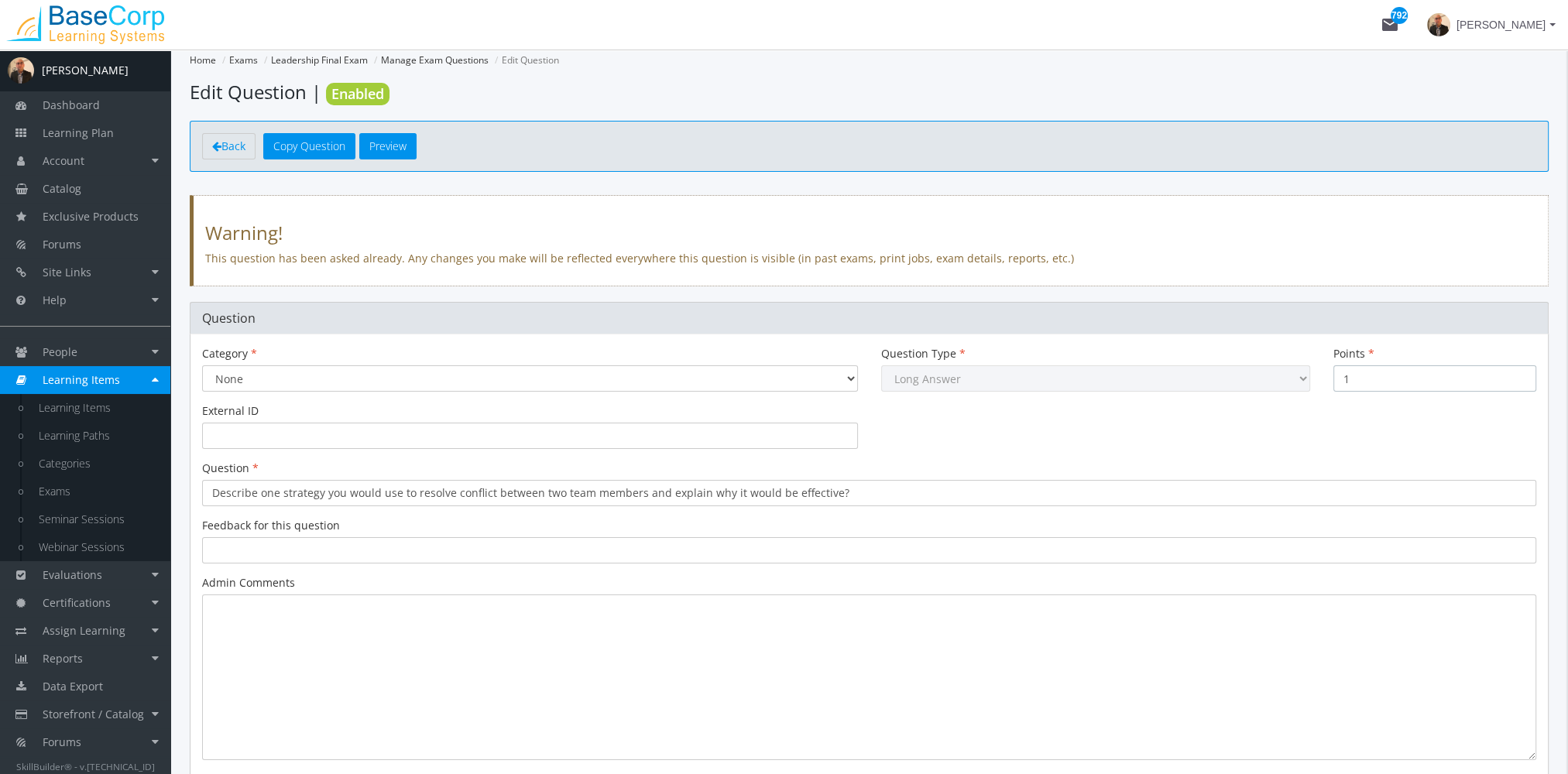
drag, startPoint x: 1370, startPoint y: 376, endPoint x: 1314, endPoint y: 370, distance: 56.3
click at [1314, 370] on div "Category None Question Type Multiple Choice Long Answer File Upload Points 1" at bounding box center [869, 375] width 1357 height 58
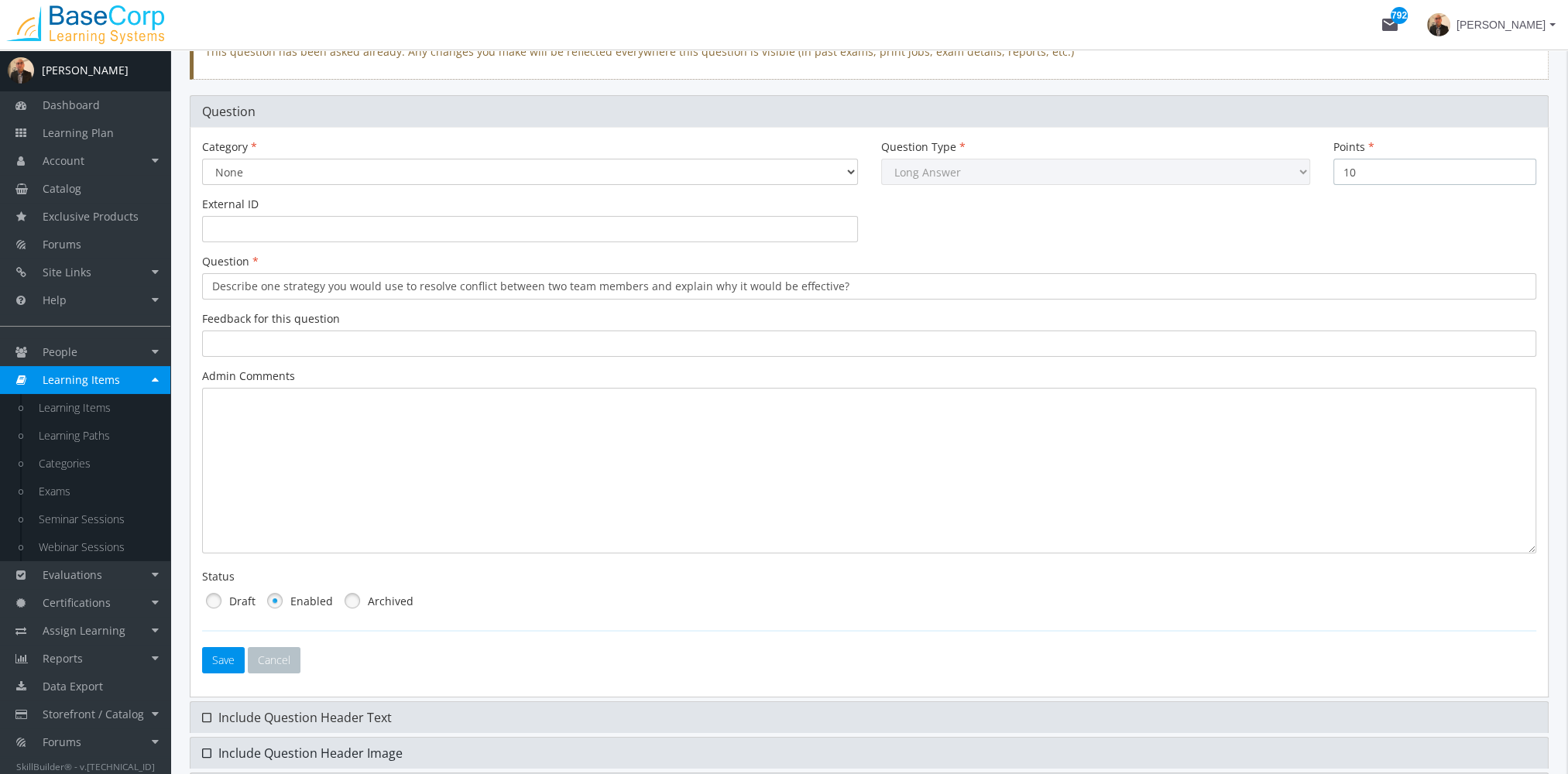
scroll to position [312, 0]
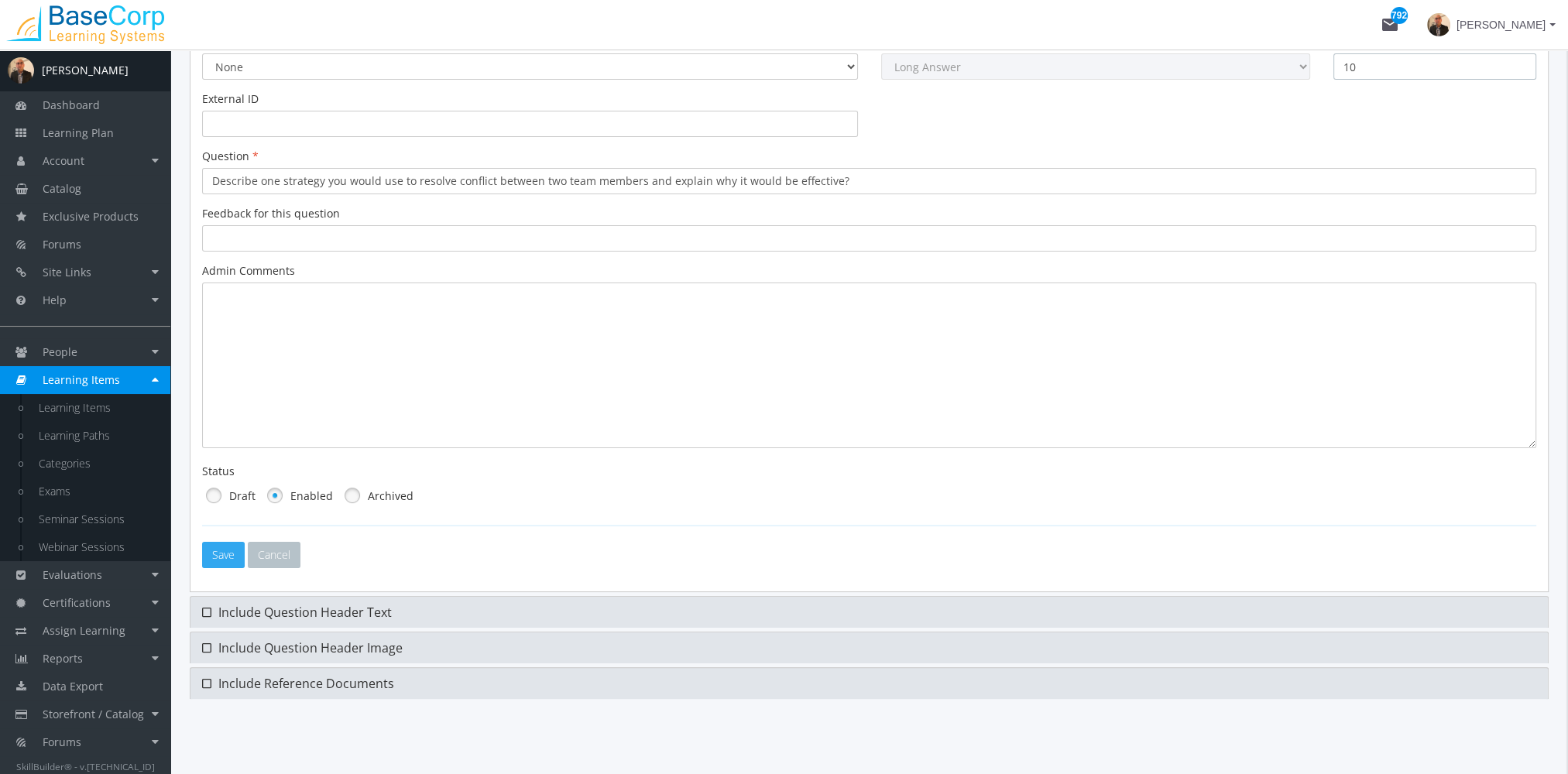
type input "10"
click at [228, 549] on button "Save" at bounding box center [223, 555] width 43 height 26
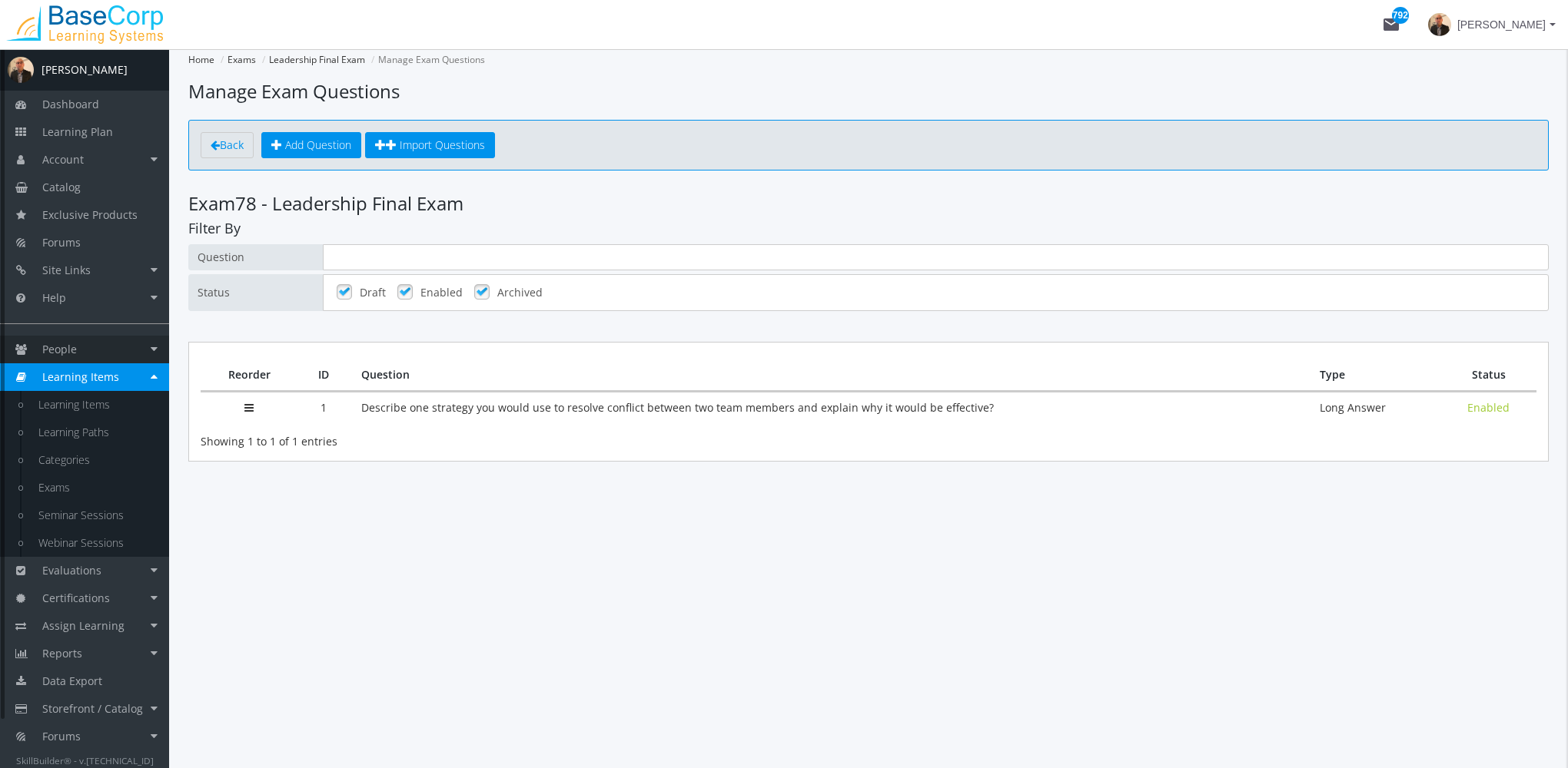
click at [95, 355] on link "People" at bounding box center [84, 349] width 169 height 28
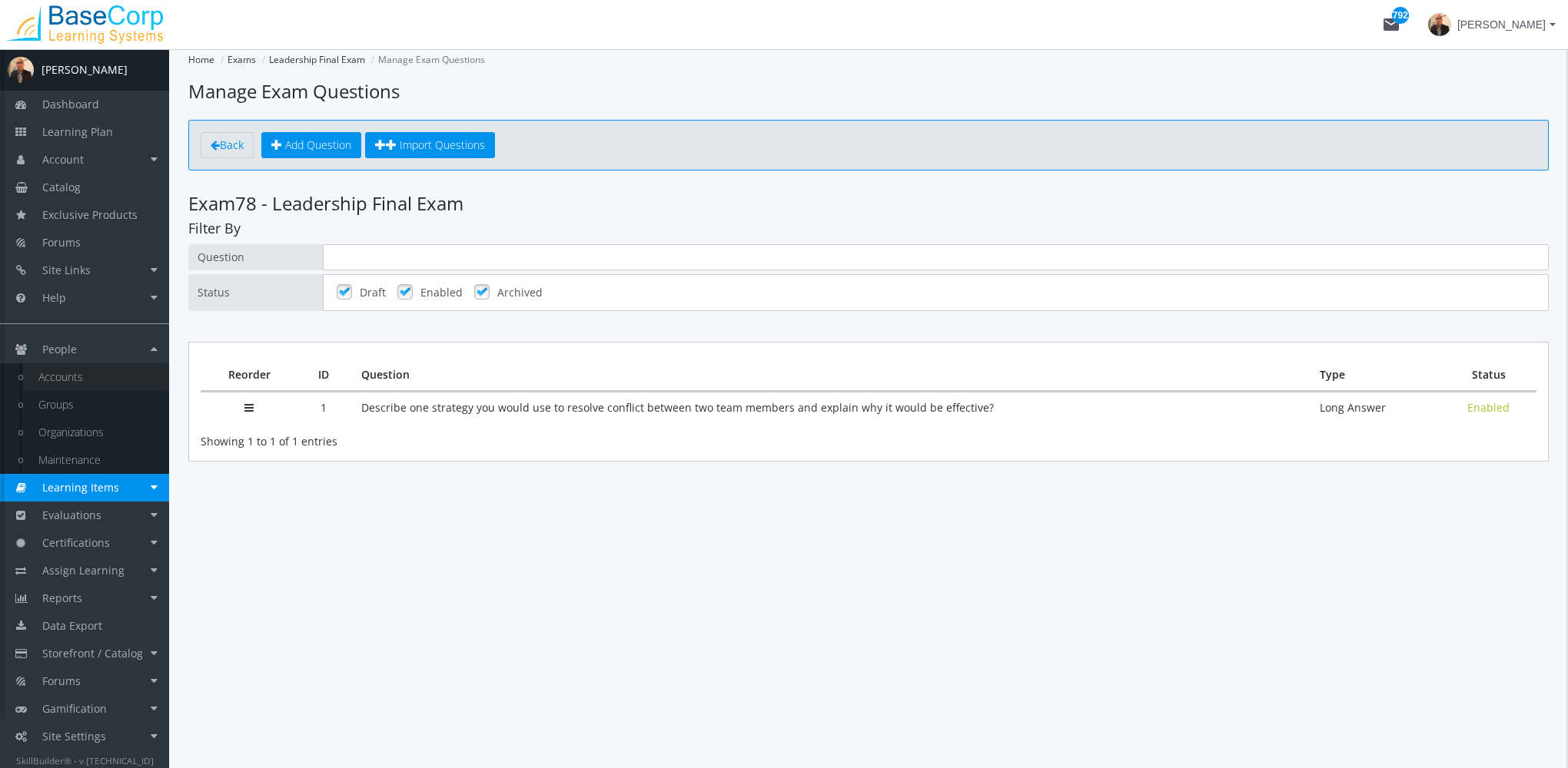
click at [95, 372] on link "Accounts" at bounding box center [96, 377] width 146 height 28
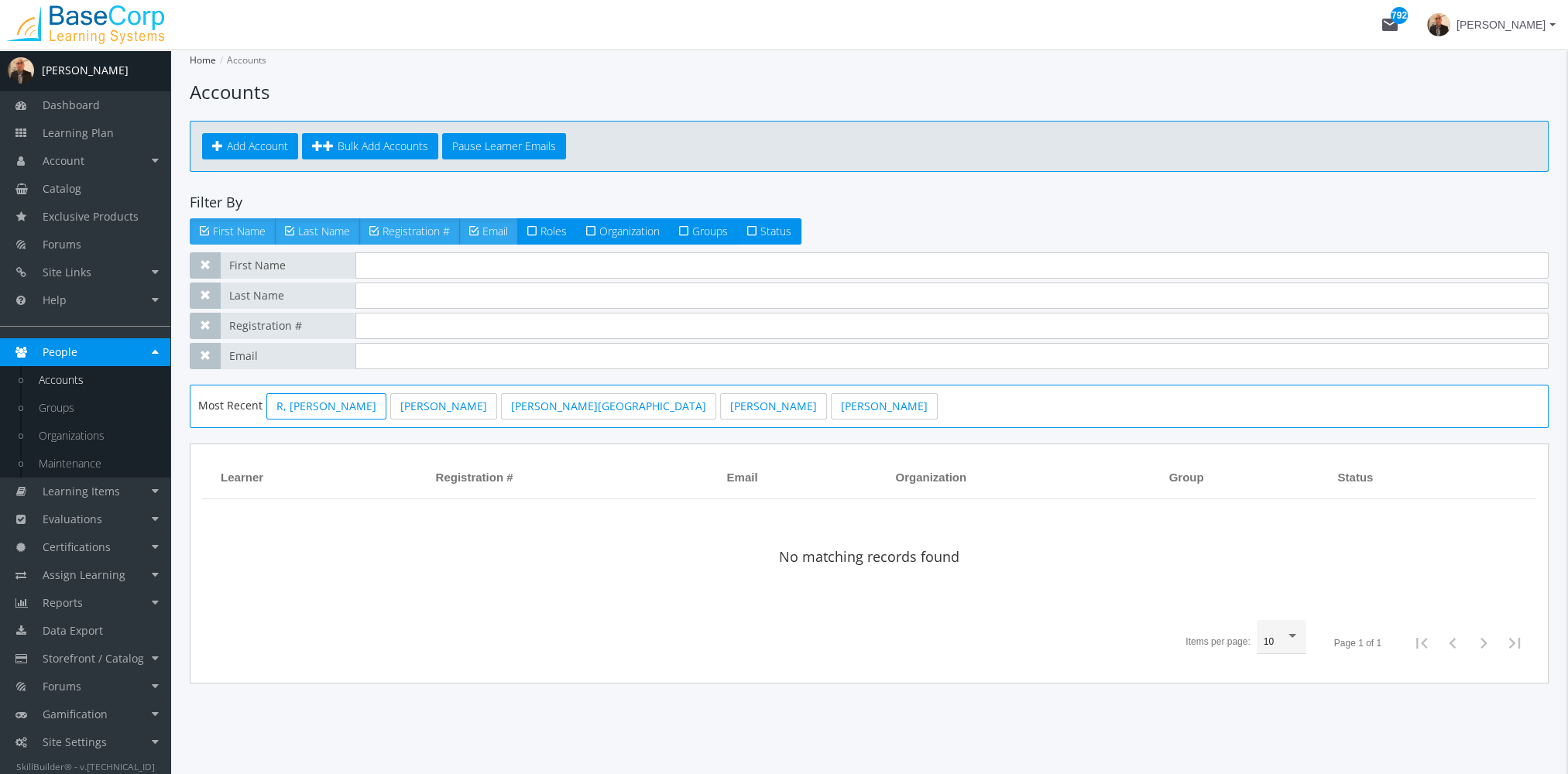
click at [283, 400] on link "R, [PERSON_NAME]" at bounding box center [326, 406] width 120 height 26
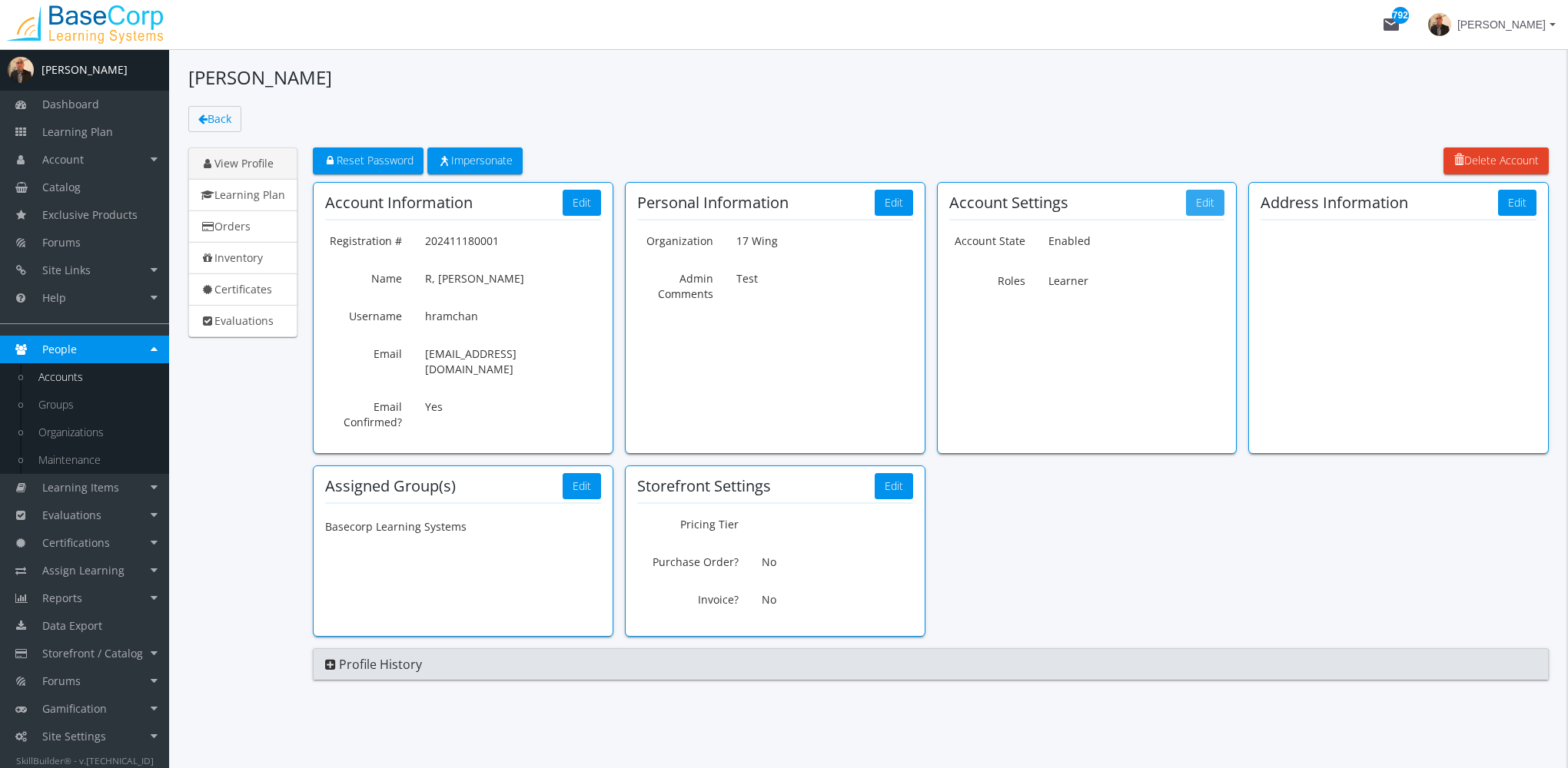
click at [1190, 204] on button "Edit" at bounding box center [1205, 203] width 38 height 26
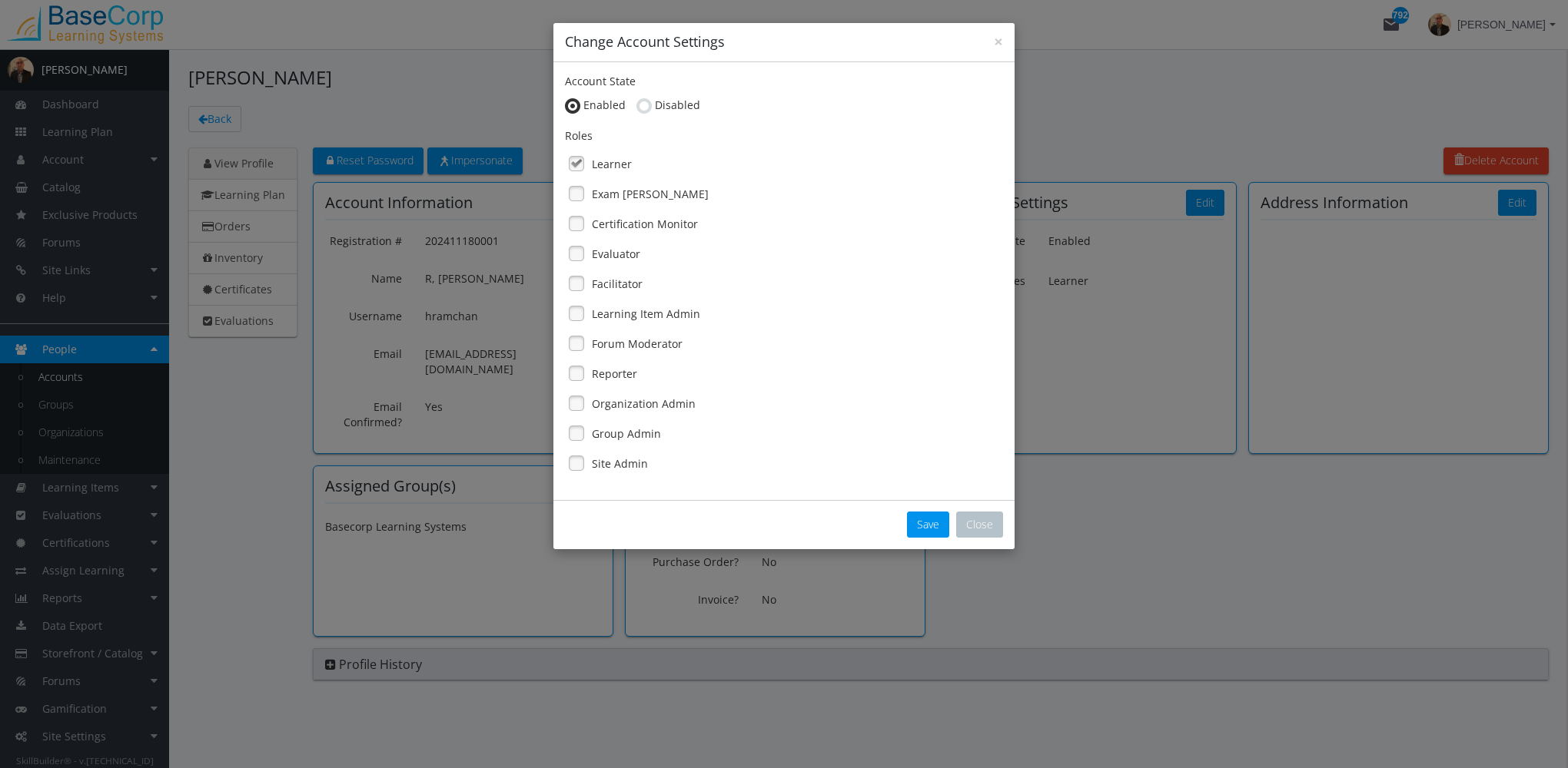
click at [627, 197] on label "Exam [PERSON_NAME]" at bounding box center [650, 194] width 117 height 16
click at [619, 251] on label "Evaluator" at bounding box center [616, 254] width 49 height 16
click at [923, 518] on button "Save" at bounding box center [928, 524] width 42 height 26
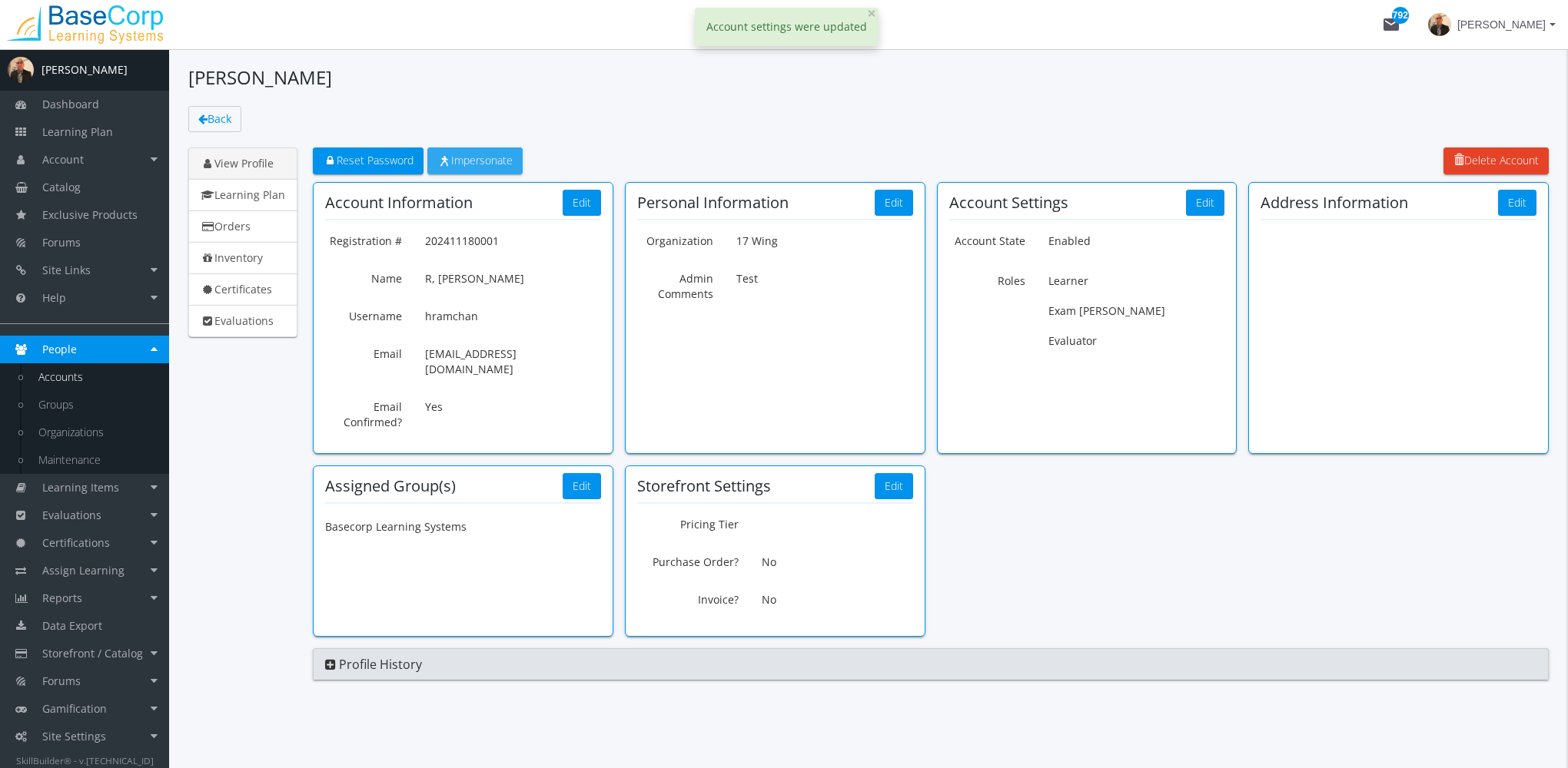
click at [486, 159] on span "Impersonate" at bounding box center [474, 159] width 75 height 15
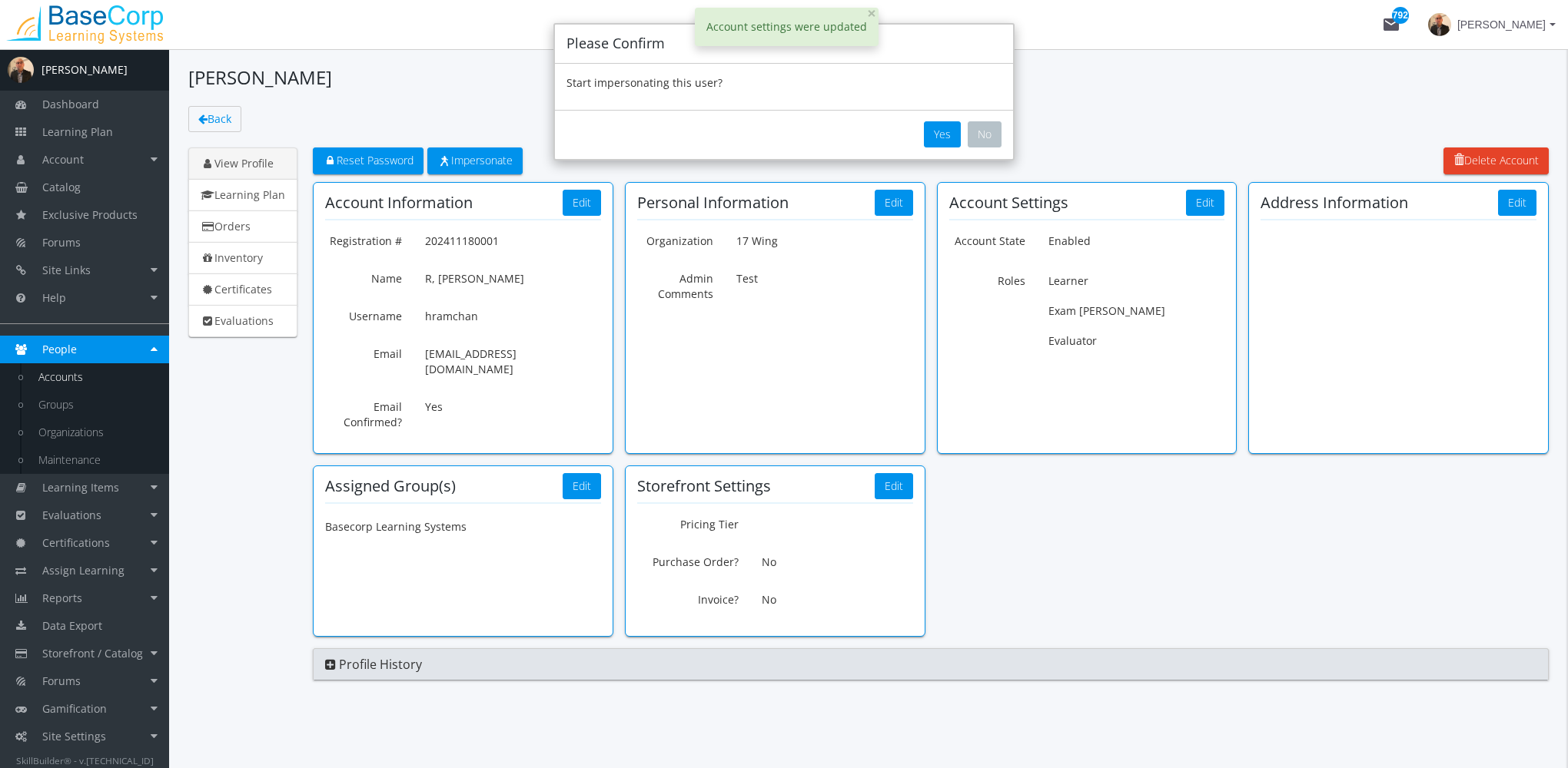
click at [938, 130] on button "Yes" at bounding box center [942, 134] width 37 height 26
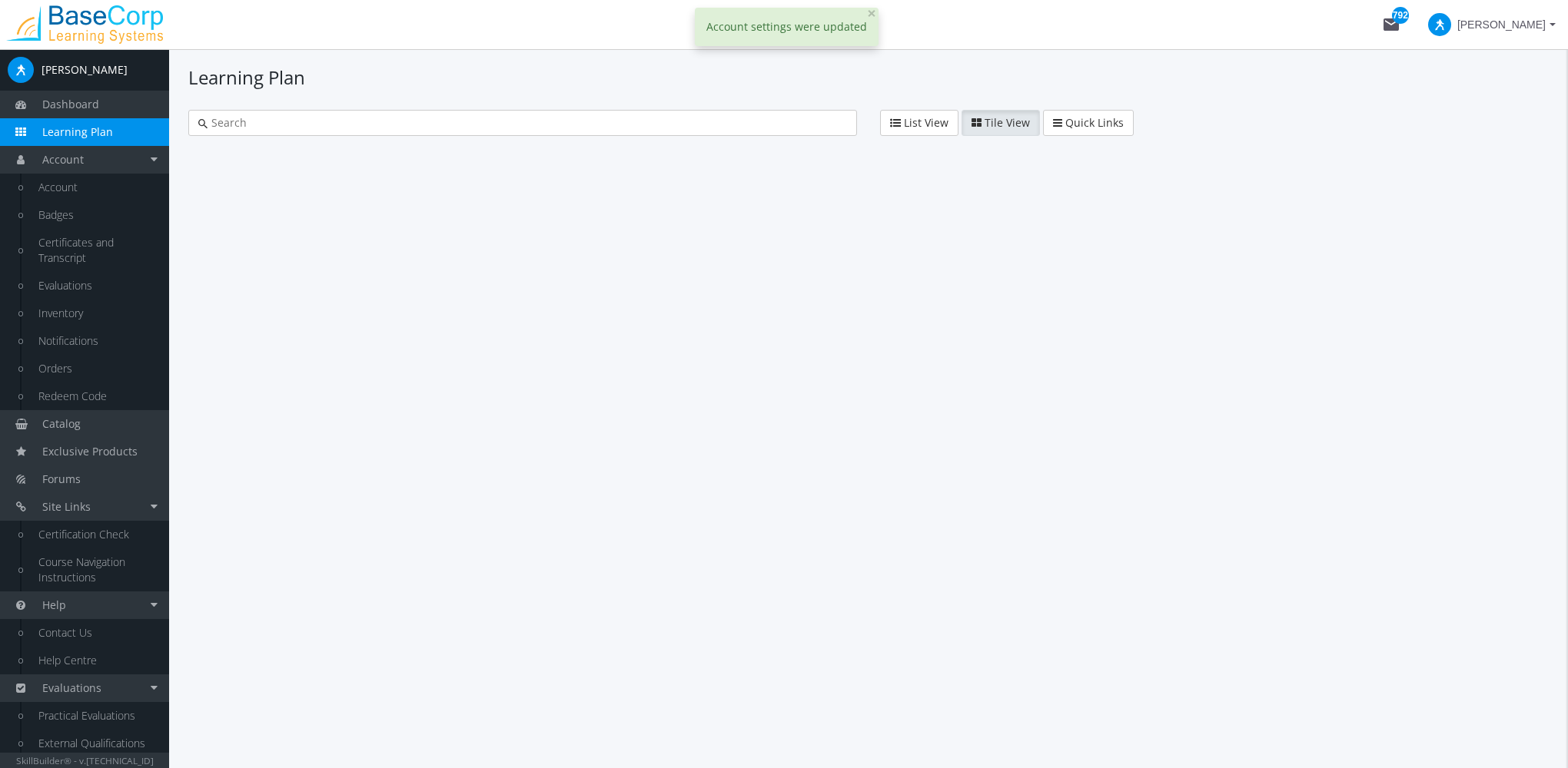
type input "final exam"
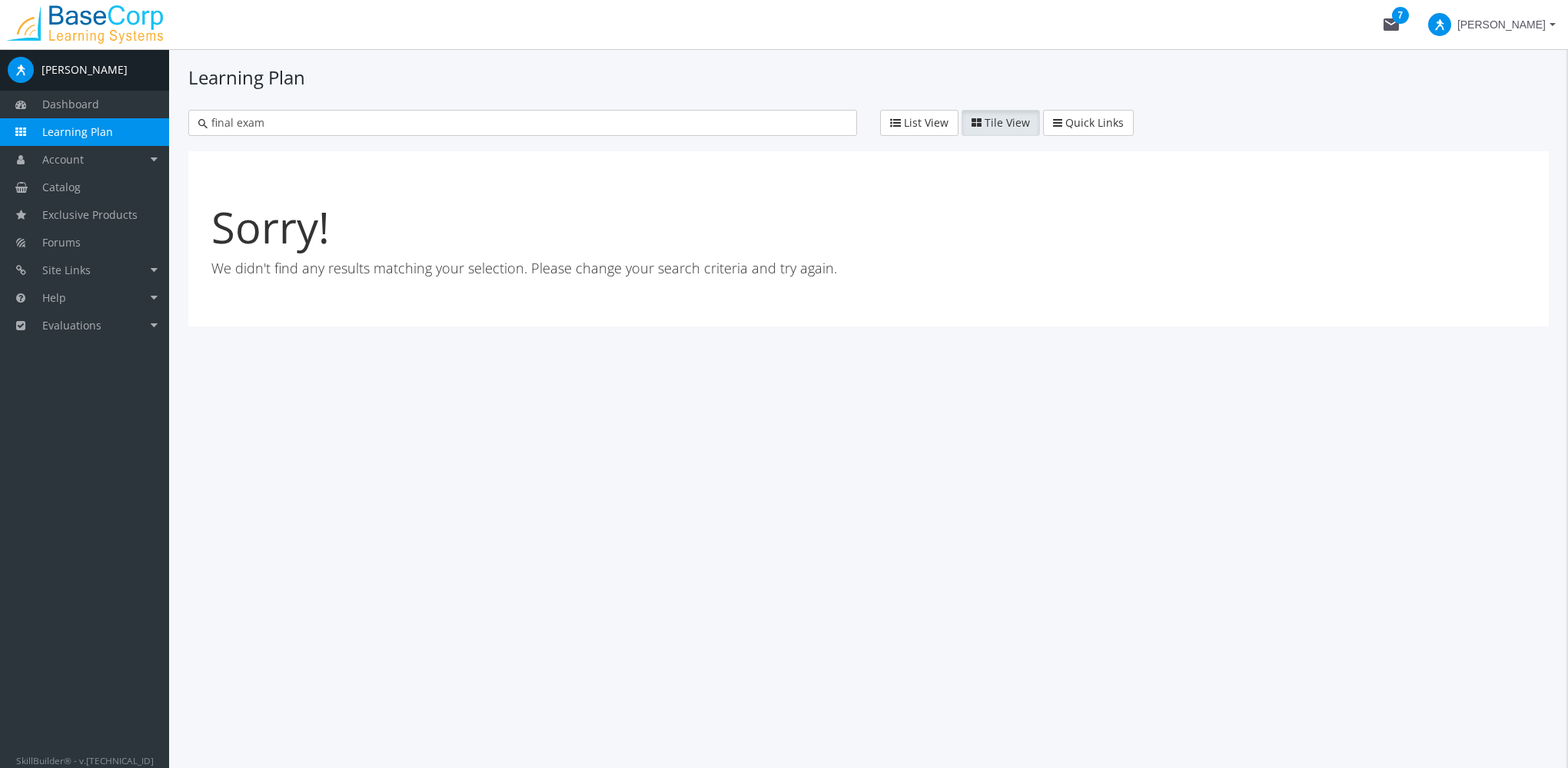
click at [1401, 21] on mat-icon "mail 7" at bounding box center [1390, 24] width 18 height 18
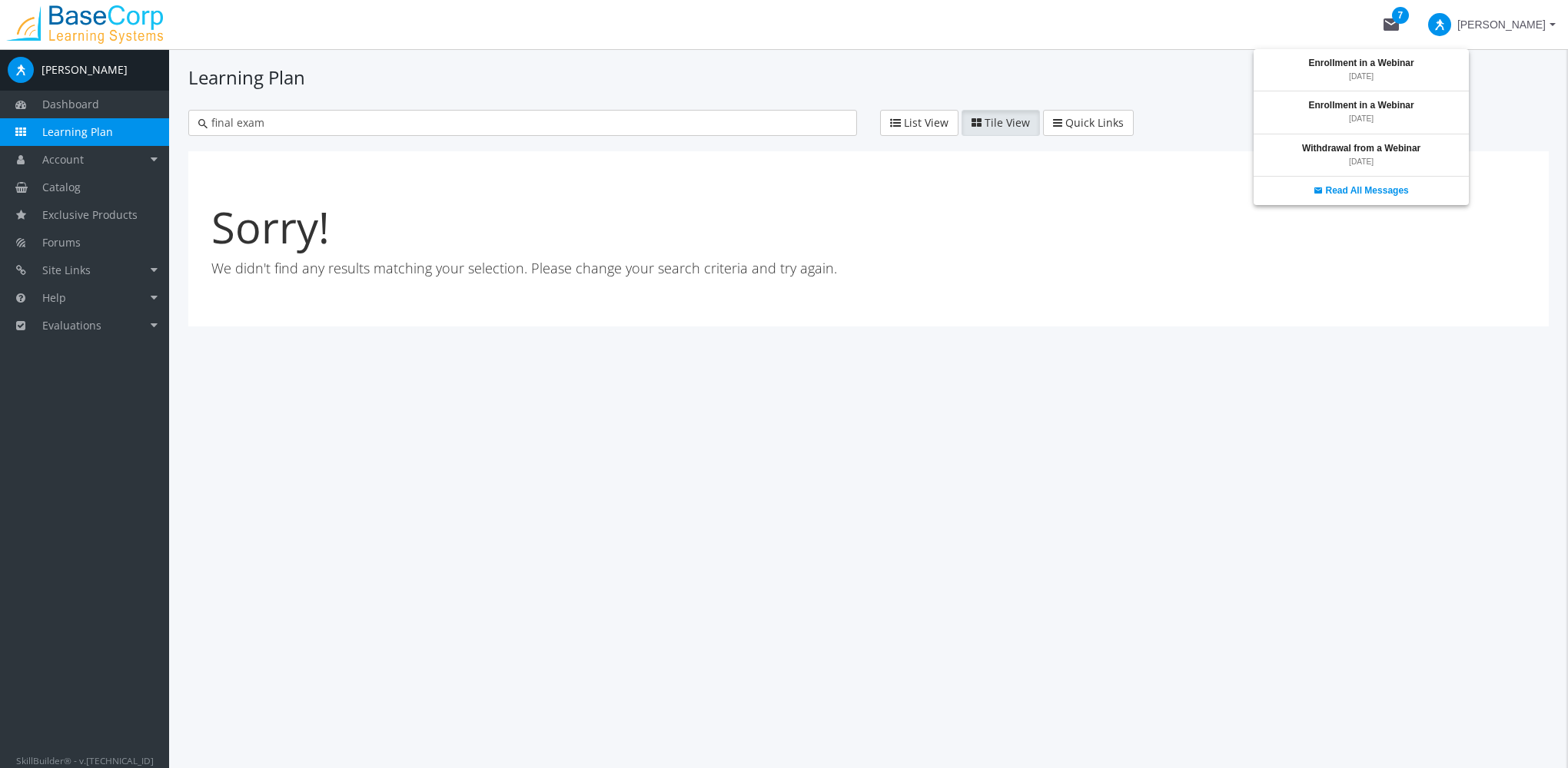
click at [1510, 34] on div at bounding box center [784, 384] width 1568 height 768
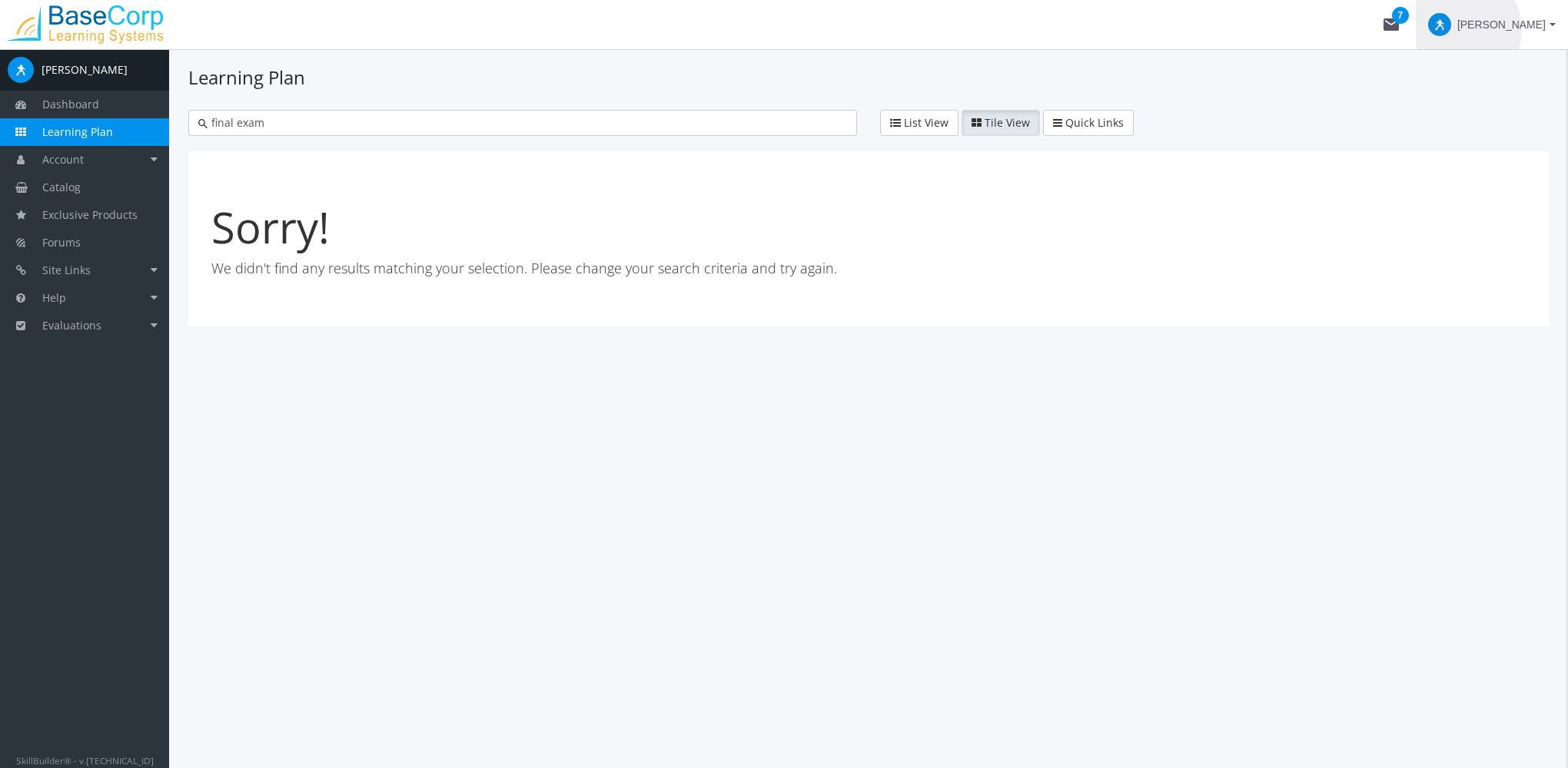
click at [1512, 29] on span "[PERSON_NAME]" at bounding box center [1501, 24] width 88 height 28
click at [1447, 103] on link "End Impersonation" at bounding box center [1460, 102] width 200 height 16
